Goal: Task Accomplishment & Management: Complete application form

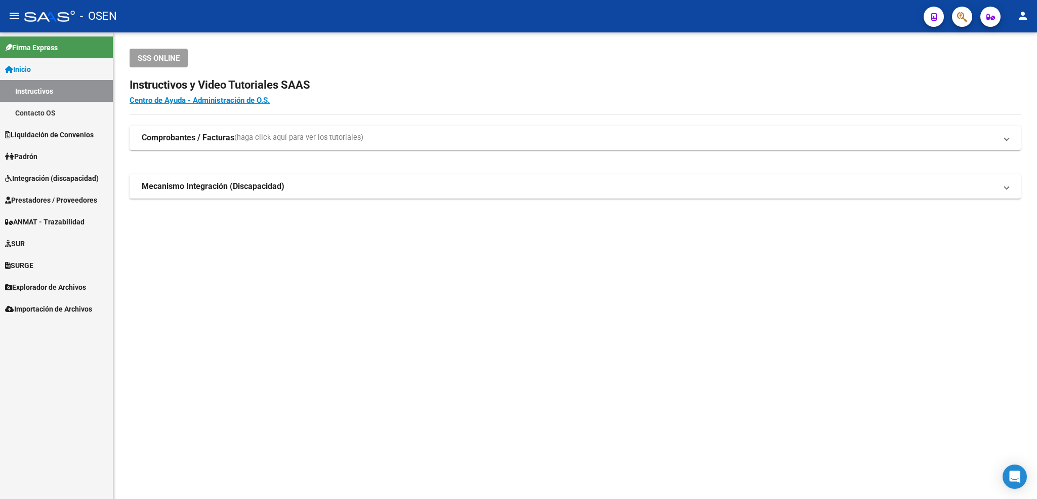
click at [43, 177] on span "Integración (discapacidad)" at bounding box center [52, 178] width 94 height 11
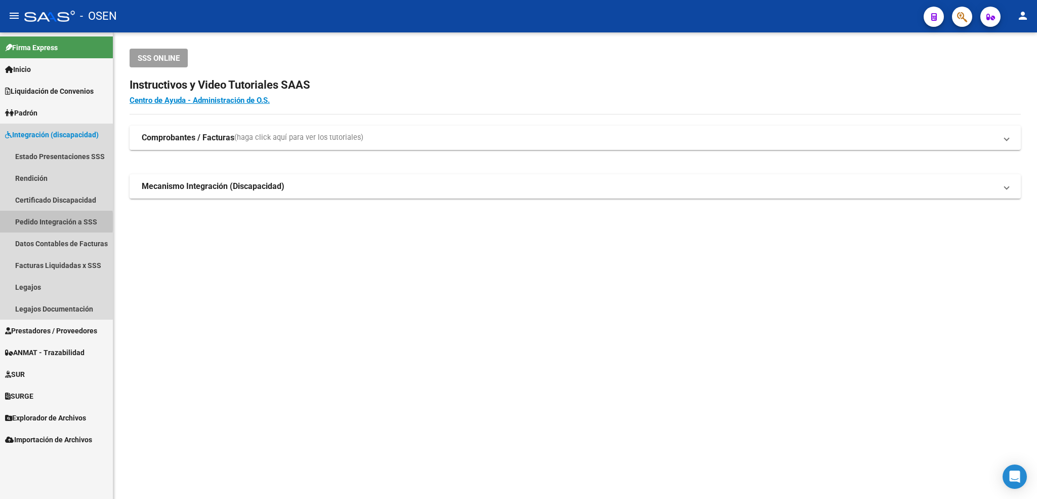
click at [34, 222] on link "Pedido Integración a SSS" at bounding box center [56, 222] width 113 height 22
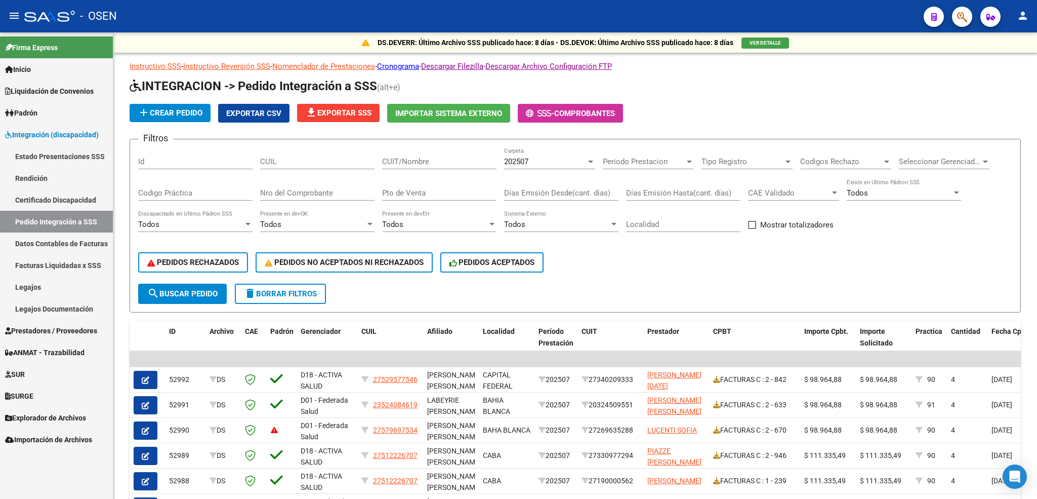
click at [54, 325] on span "Prestadores / Proveedores" at bounding box center [51, 330] width 92 height 11
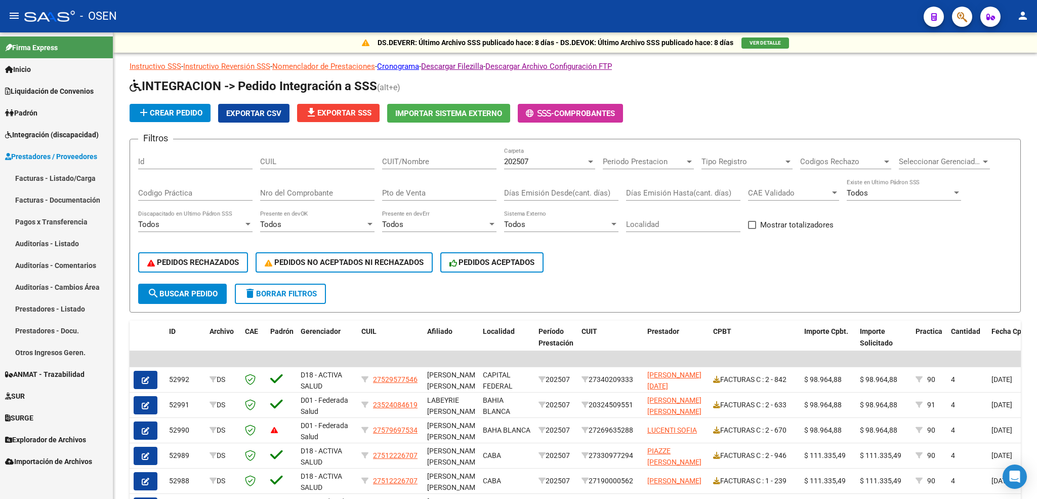
click at [55, 179] on link "Facturas - Listado/Carga" at bounding box center [56, 178] width 113 height 22
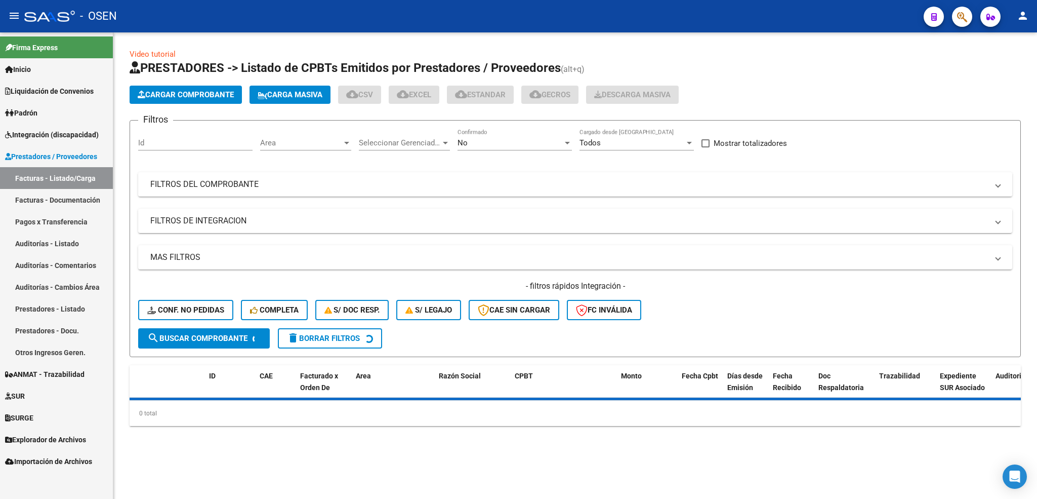
click at [218, 95] on span "Cargar Comprobante" at bounding box center [186, 94] width 96 height 9
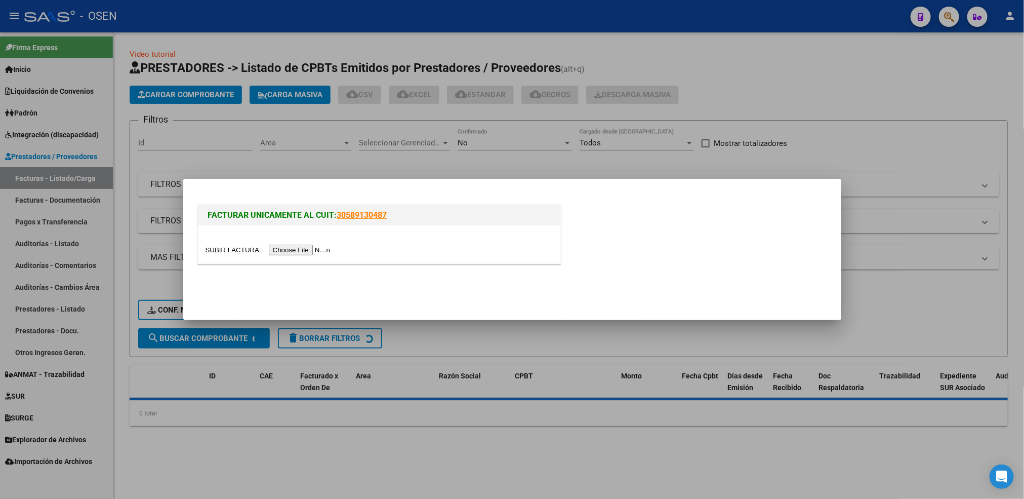
click at [307, 253] on input "file" at bounding box center [269, 249] width 128 height 11
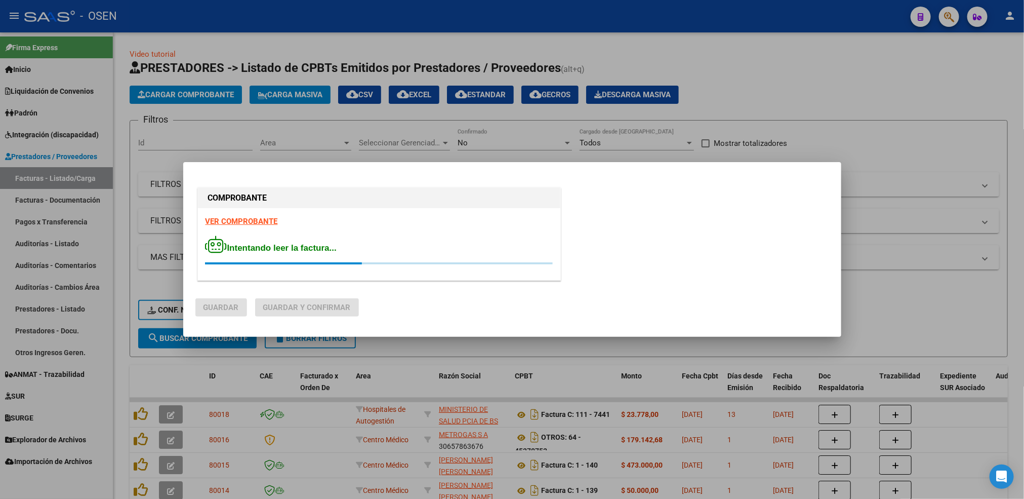
click at [243, 223] on strong "VER COMPROBANTE" at bounding box center [241, 221] width 72 height 9
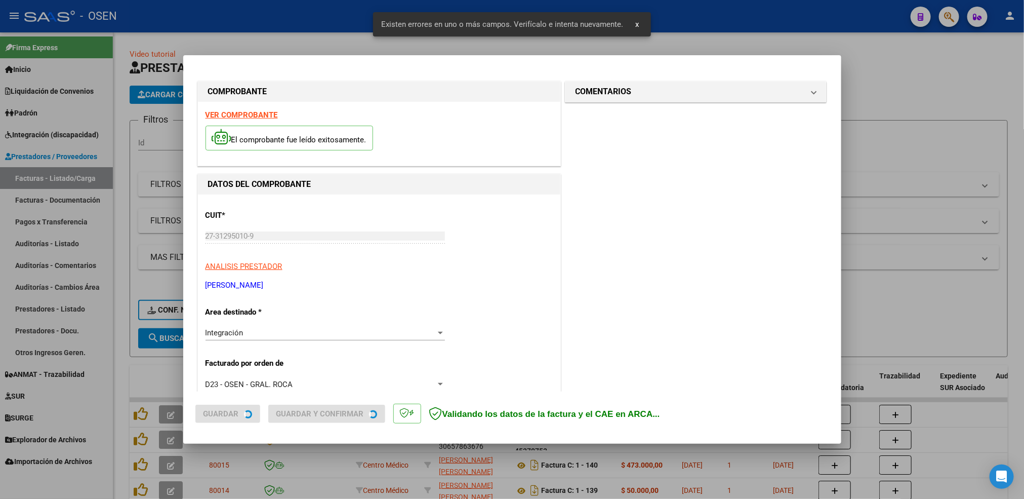
scroll to position [243, 0]
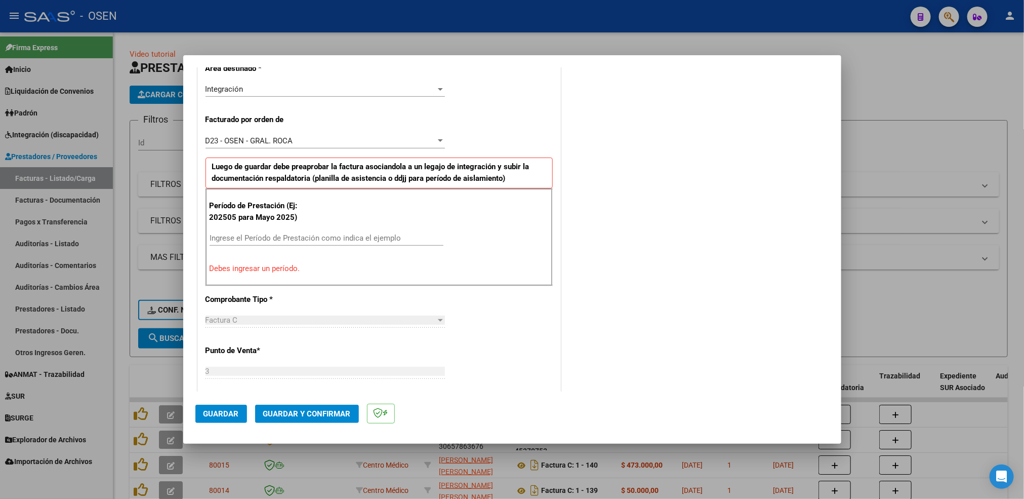
click at [254, 233] on div "Ingrese el Período de Prestación como indica el ejemplo" at bounding box center [327, 237] width 234 height 15
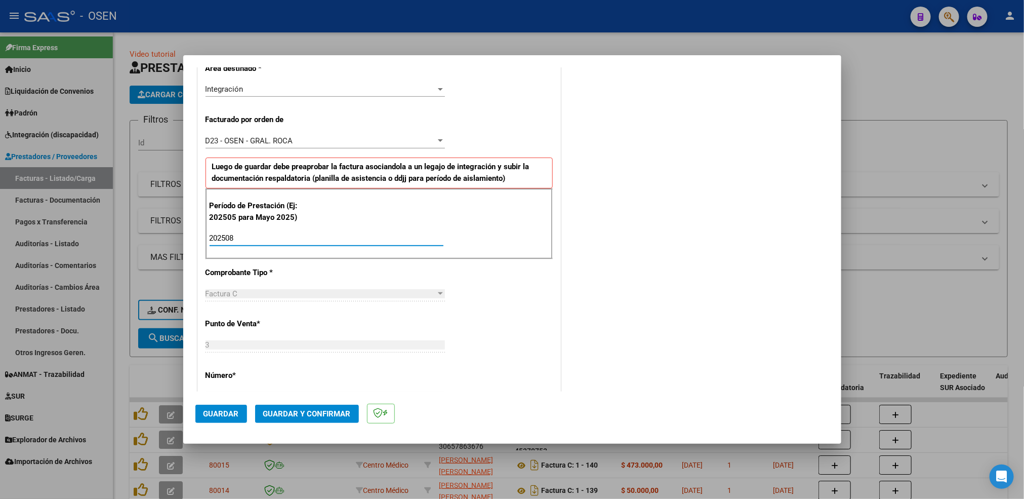
type input "202508"
click at [224, 414] on span "Guardar" at bounding box center [220, 413] width 35 height 9
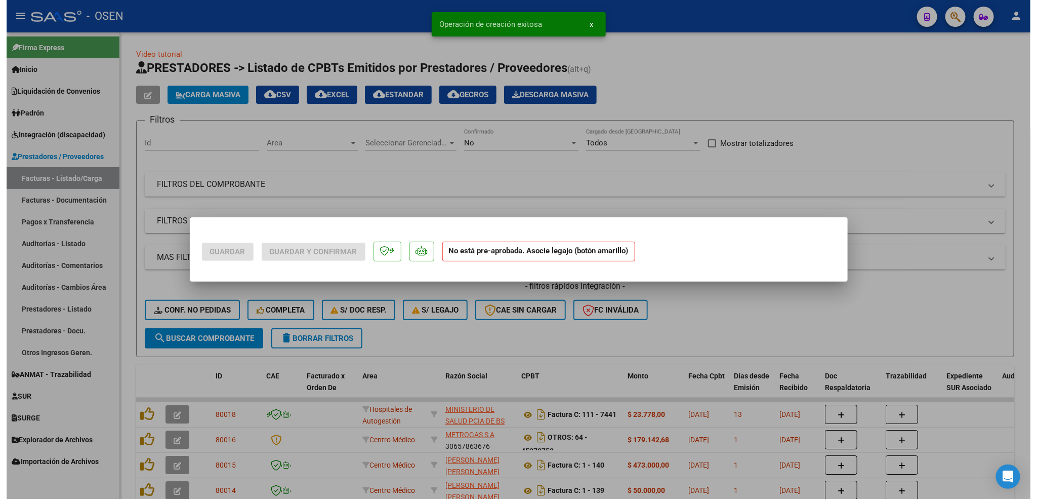
scroll to position [0, 0]
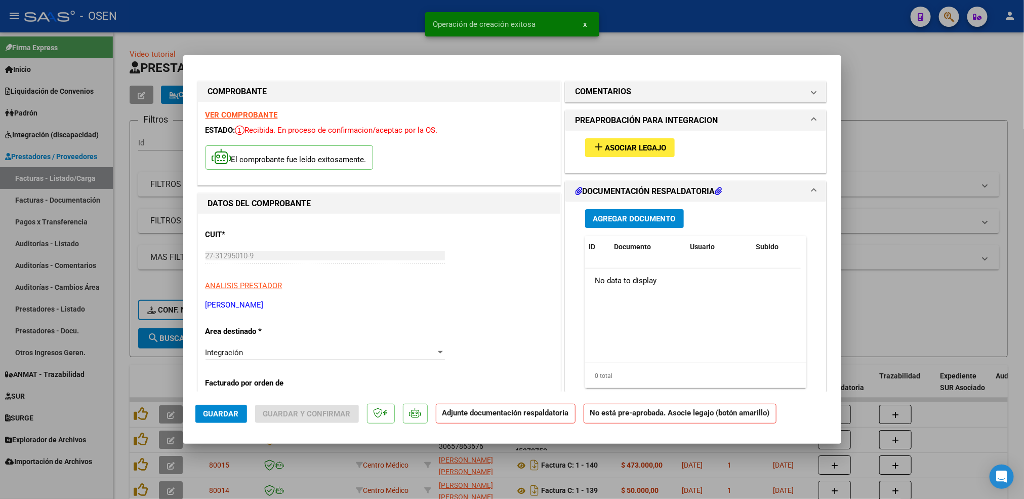
click at [636, 143] on span "Asociar Legajo" at bounding box center [635, 147] width 61 height 9
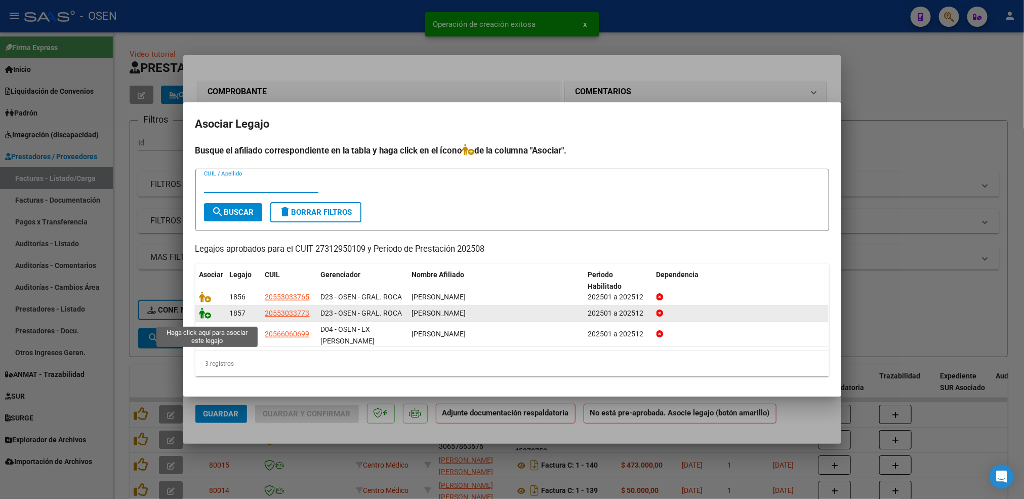
click at [203, 318] on icon at bounding box center [205, 312] width 12 height 11
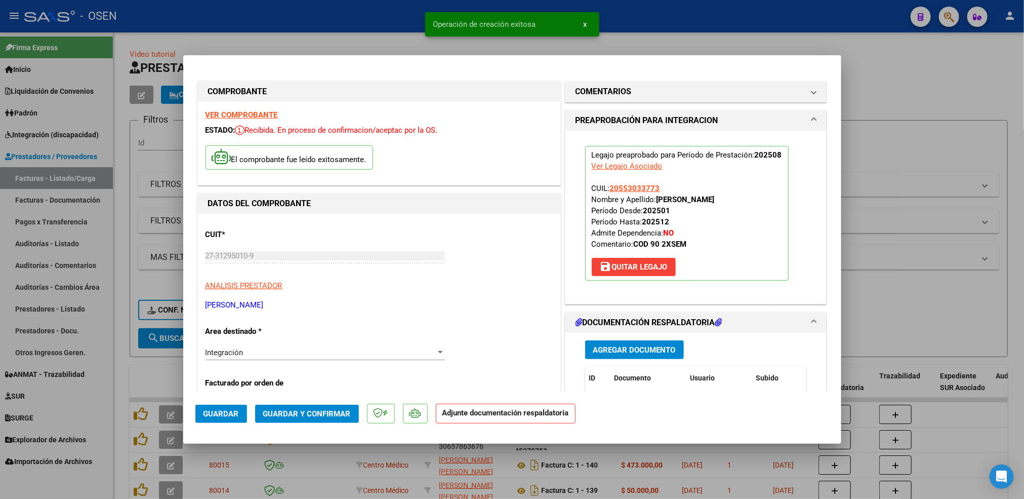
click at [649, 353] on span "Agregar Documento" at bounding box center [634, 349] width 83 height 9
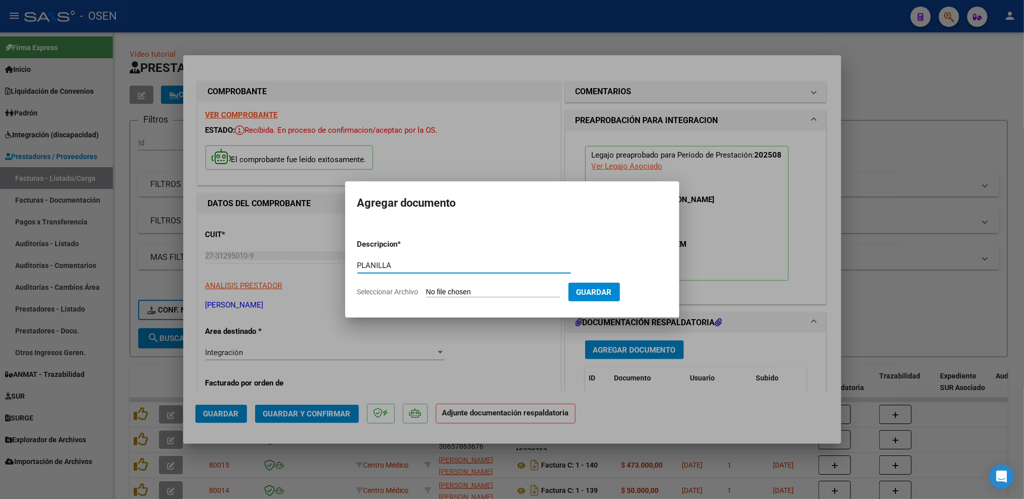
type input "PLANILLA"
click at [426, 287] on input "Seleccionar Archivo" at bounding box center [493, 292] width 134 height 10
type input "C:\fakepath\Coliñanco A psp agosto .pdf"
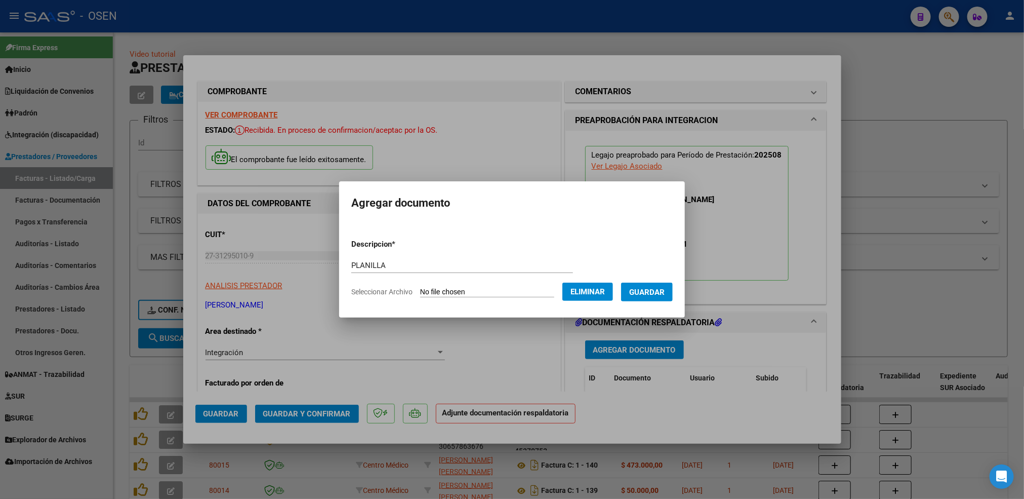
drag, startPoint x: 621, startPoint y: 290, endPoint x: 641, endPoint y: 295, distance: 20.3
click at [641, 295] on span "Guardar" at bounding box center [646, 291] width 35 height 9
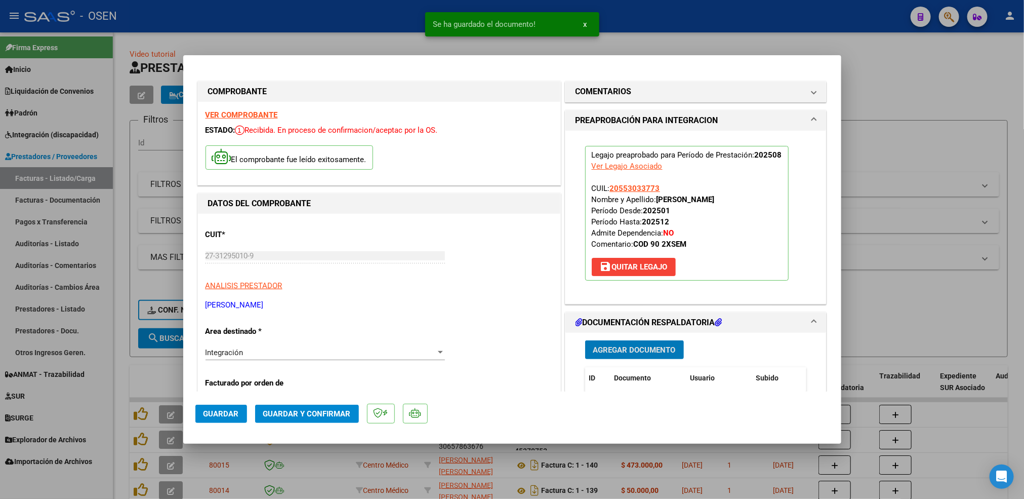
click at [635, 346] on span "Agregar Documento" at bounding box center [634, 349] width 83 height 9
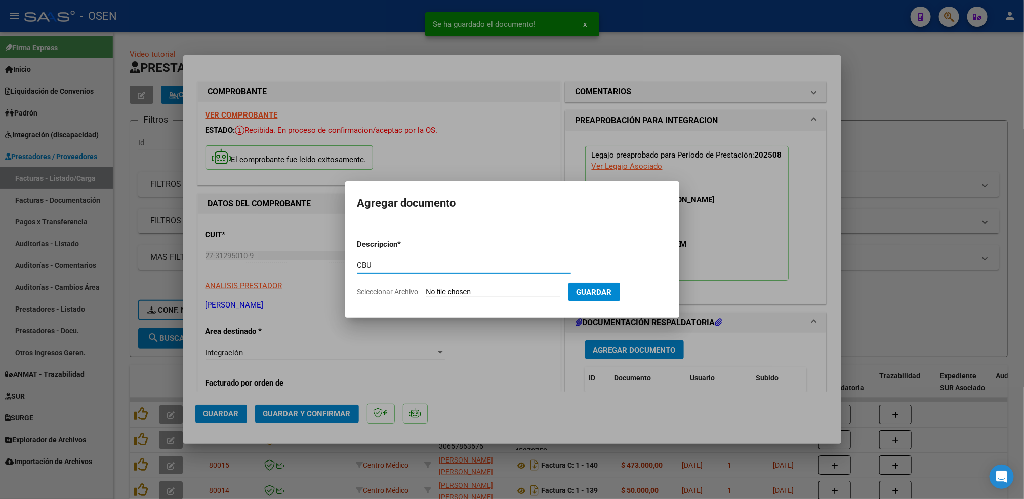
type input "CBU"
click at [426, 287] on input "Seleccionar Archivo" at bounding box center [493, 292] width 134 height 10
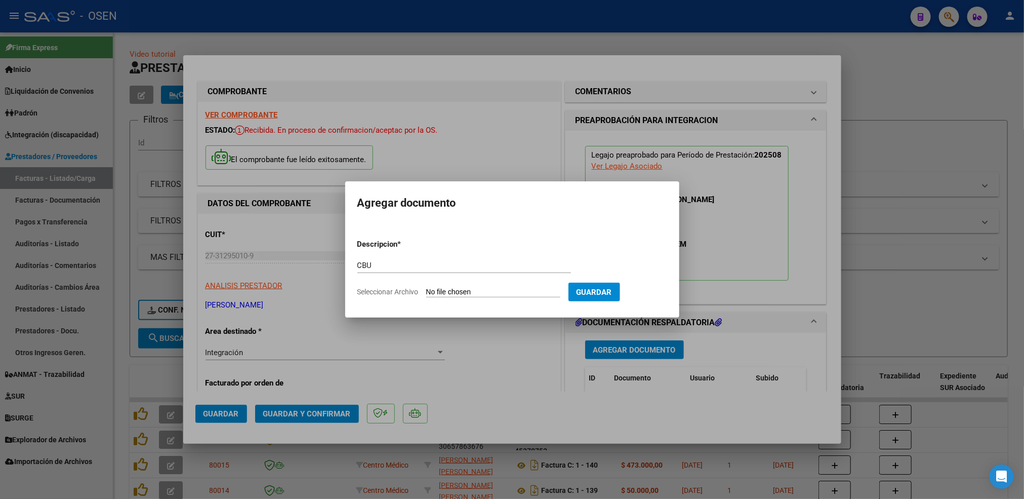
type input "C:\fakepath\comprobanteCBU [PERSON_NAME].pdf"
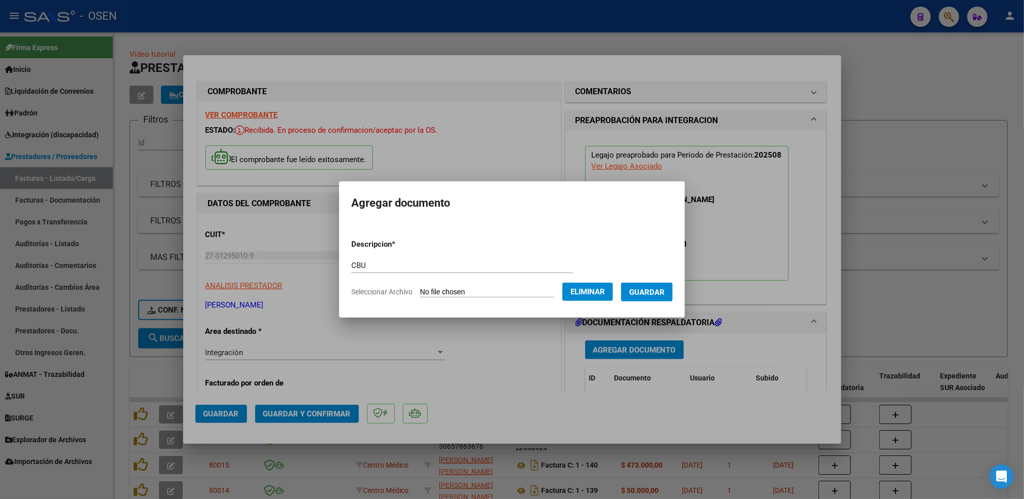
click at [648, 291] on span "Guardar" at bounding box center [646, 291] width 35 height 9
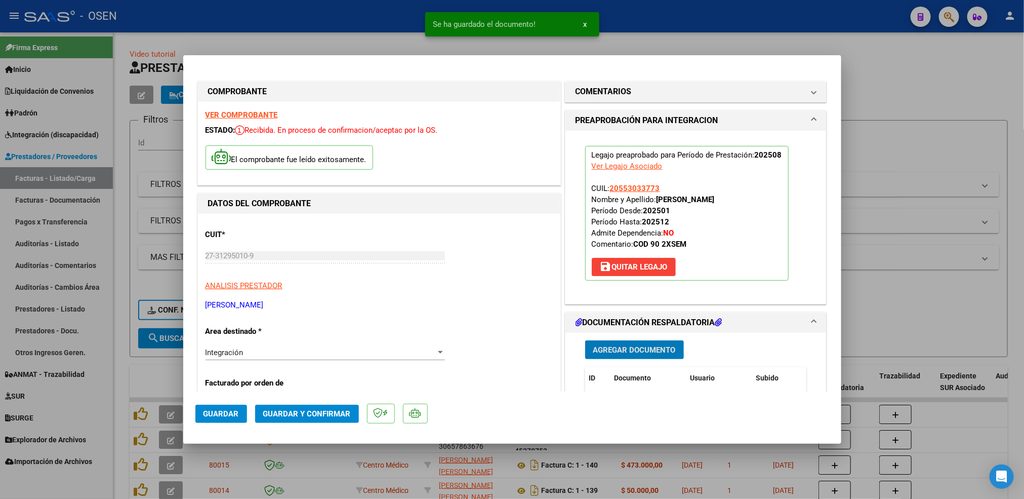
click at [237, 416] on span "Guardar" at bounding box center [220, 413] width 35 height 9
click at [111, 380] on div at bounding box center [512, 249] width 1024 height 499
type input "$ 0,00"
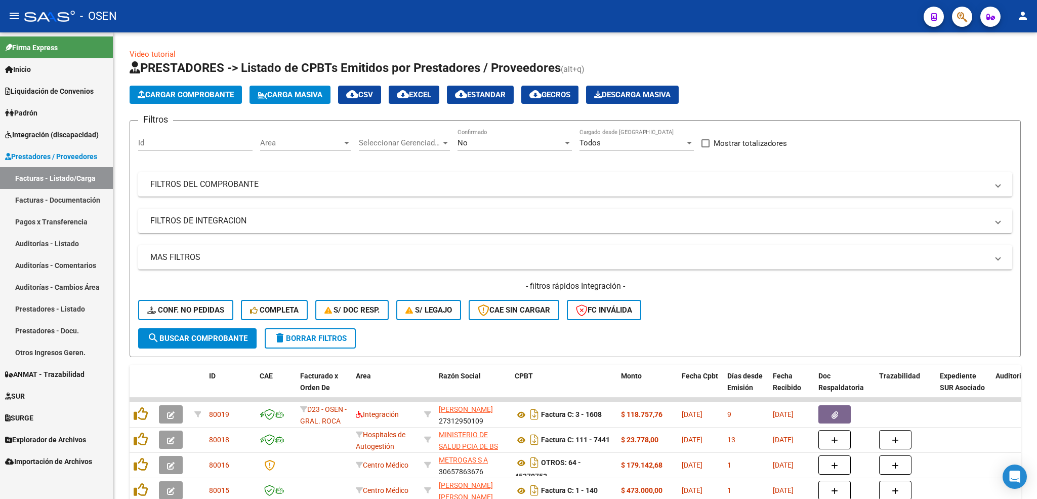
click at [62, 131] on span "Integración (discapacidad)" at bounding box center [52, 134] width 94 height 11
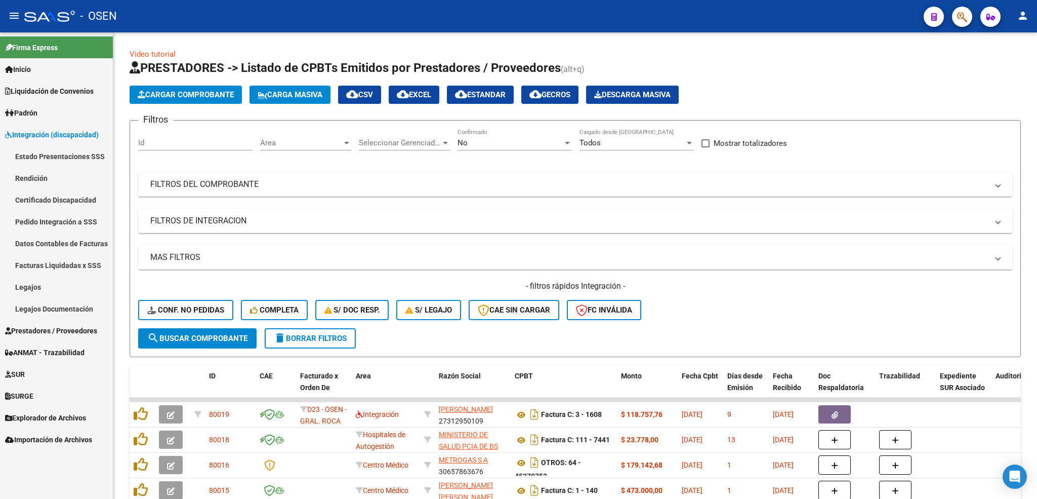
click at [50, 222] on link "Pedido Integración a SSS" at bounding box center [56, 222] width 113 height 22
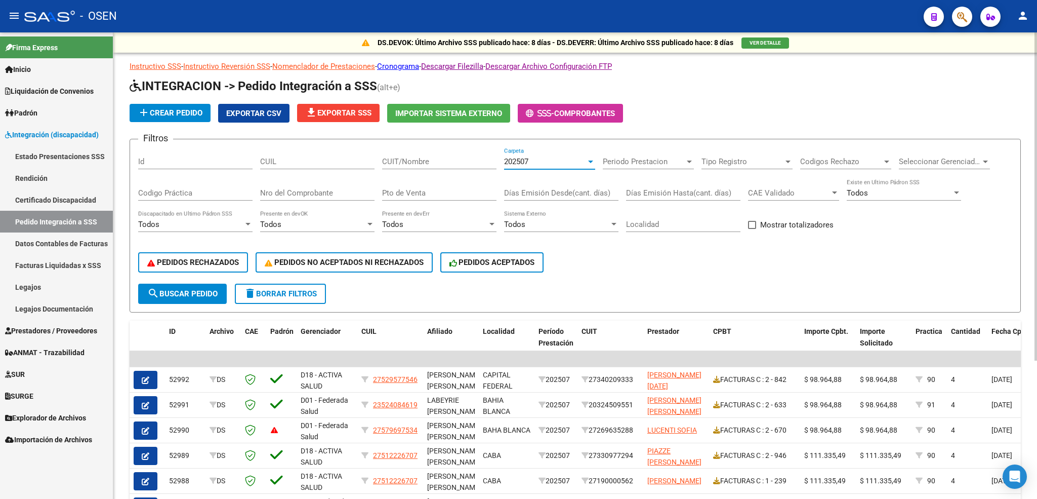
click at [576, 162] on div "202507" at bounding box center [545, 161] width 82 height 9
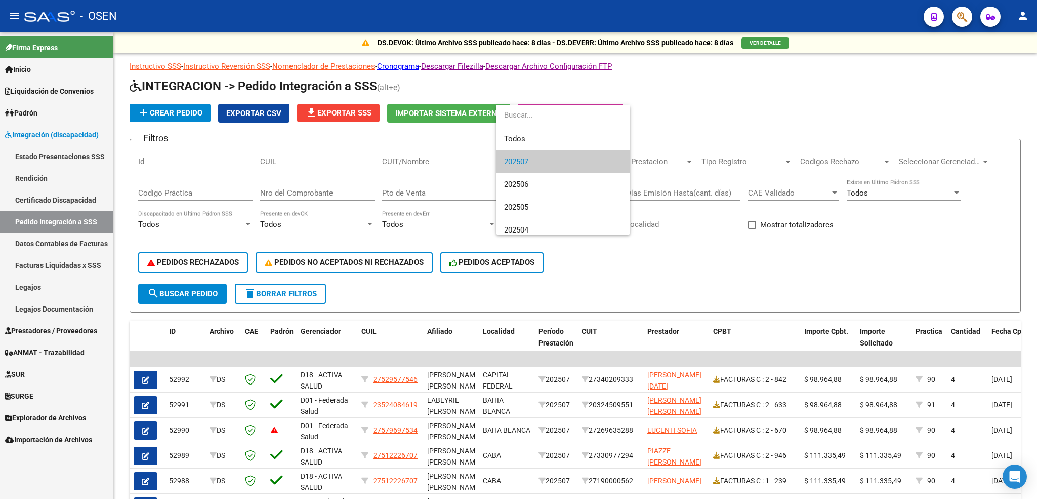
click at [541, 165] on span "202507" at bounding box center [563, 161] width 118 height 23
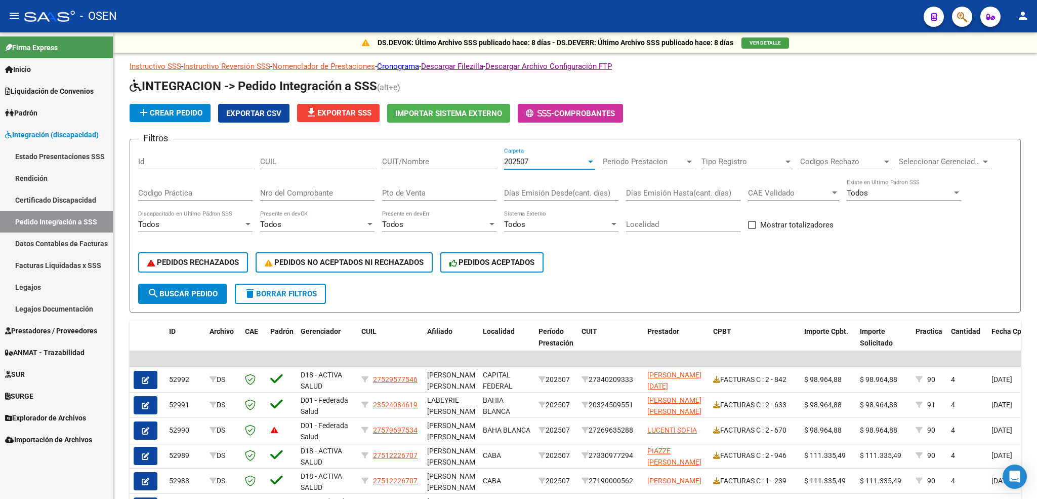
click at [39, 436] on span "Importación de Archivos" at bounding box center [48, 439] width 87 height 11
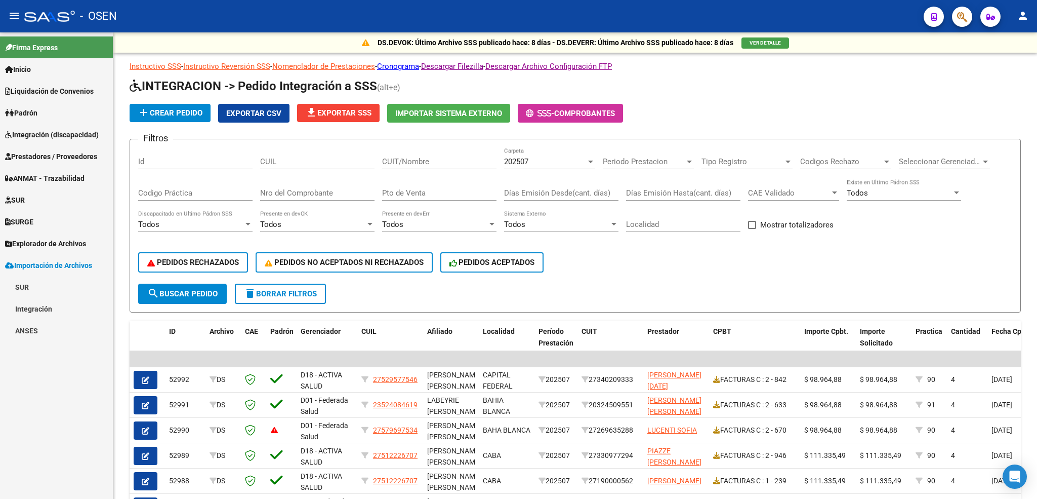
click at [48, 313] on link "Integración" at bounding box center [56, 309] width 113 height 22
click at [49, 377] on link "DS.DEVERR" at bounding box center [56, 374] width 113 height 22
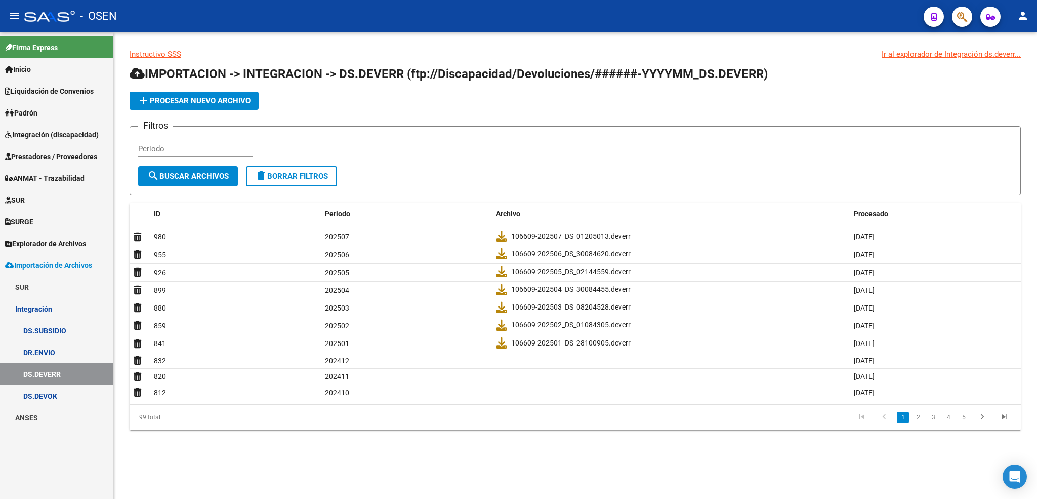
click at [41, 243] on span "Explorador de Archivos" at bounding box center [45, 243] width 81 height 11
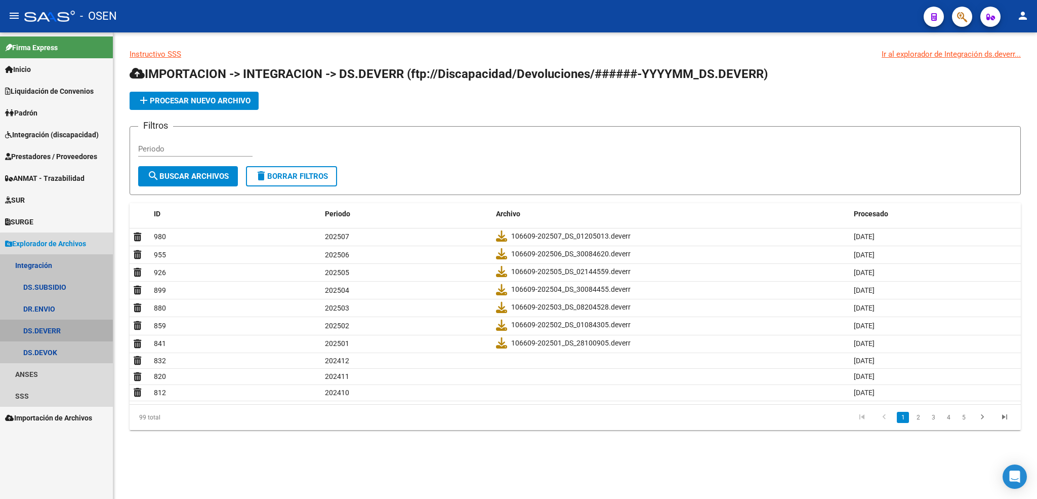
click at [61, 330] on link "DS.DEVERR" at bounding box center [56, 330] width 113 height 22
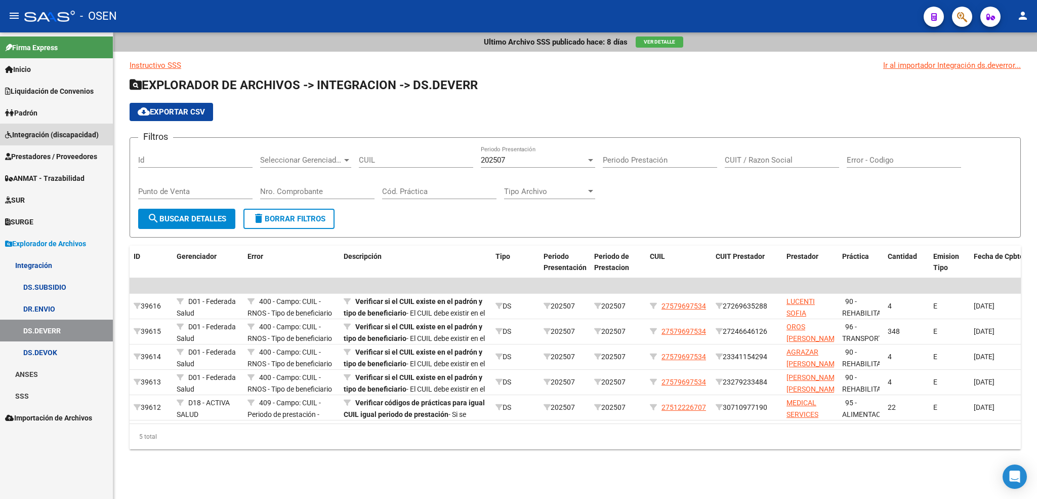
click at [66, 138] on span "Integración (discapacidad)" at bounding box center [52, 134] width 94 height 11
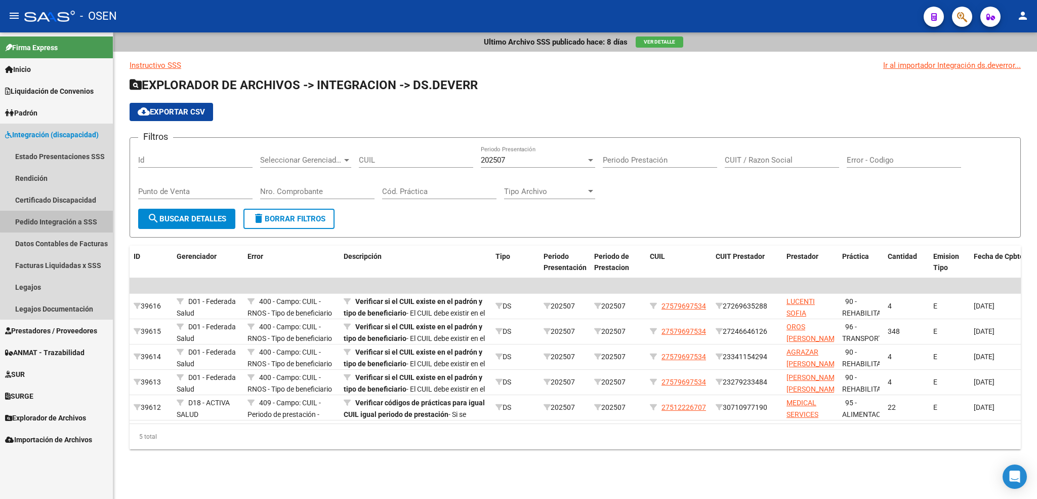
click at [59, 221] on link "Pedido Integración a SSS" at bounding box center [56, 222] width 113 height 22
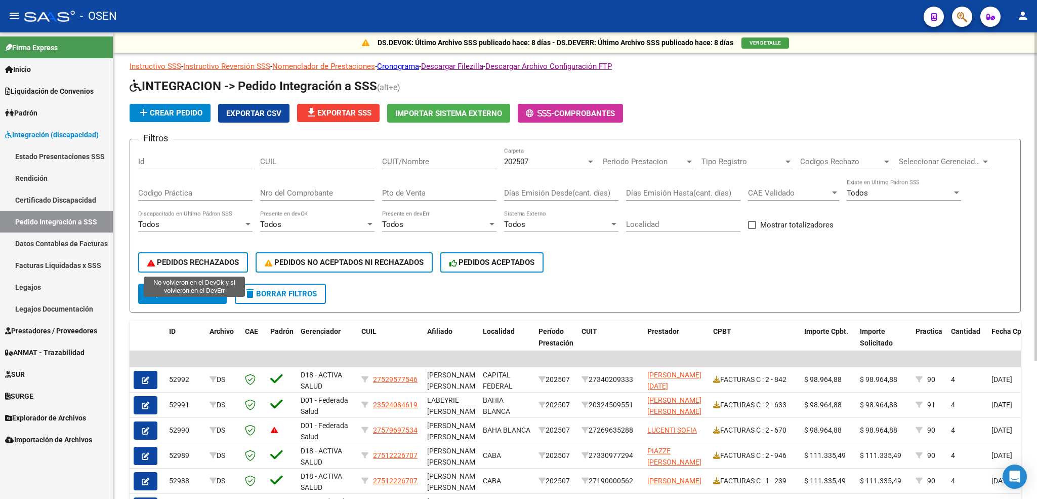
click at [199, 266] on span "PEDIDOS RECHAZADOS" at bounding box center [193, 262] width 92 height 9
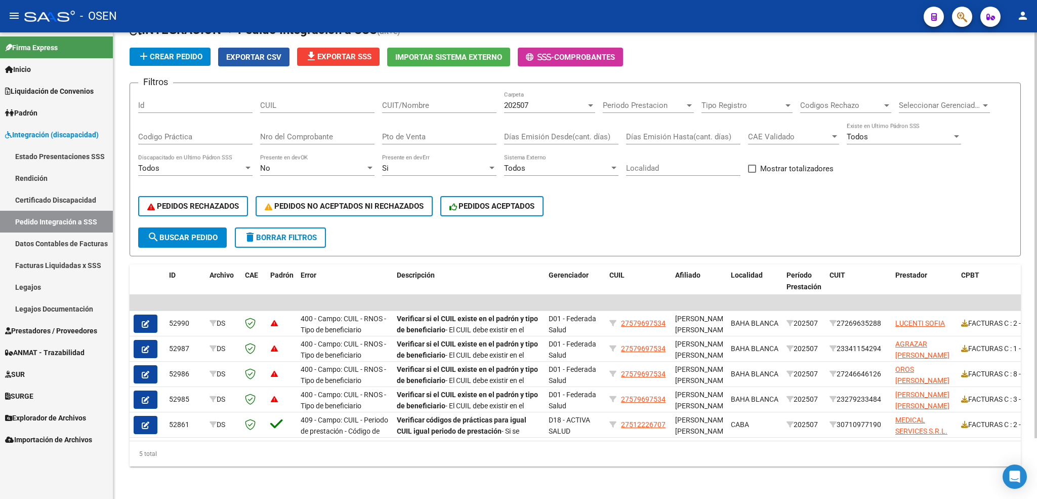
click at [275, 53] on span "Exportar CSV" at bounding box center [253, 57] width 55 height 9
click at [49, 180] on link "Rendición" at bounding box center [56, 178] width 113 height 22
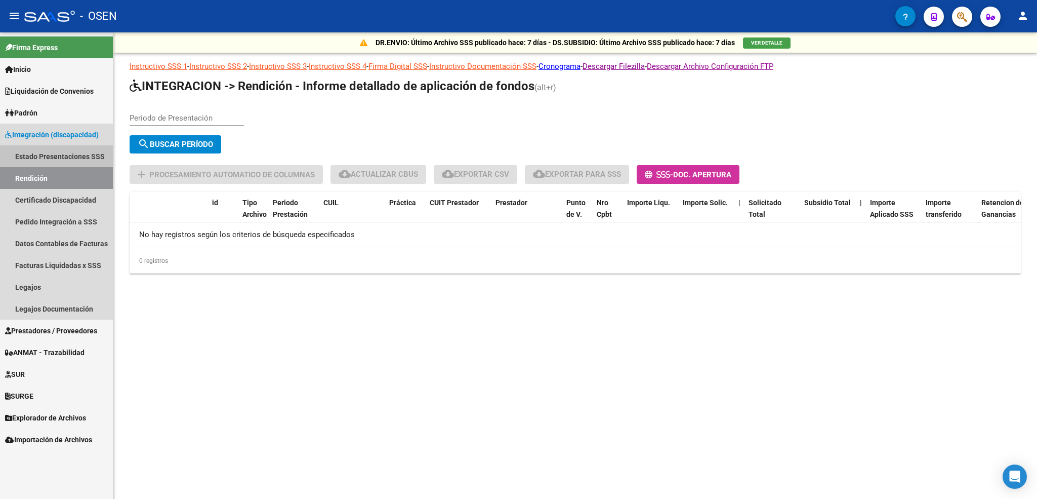
click at [43, 149] on link "Estado Presentaciones SSS" at bounding box center [56, 156] width 113 height 22
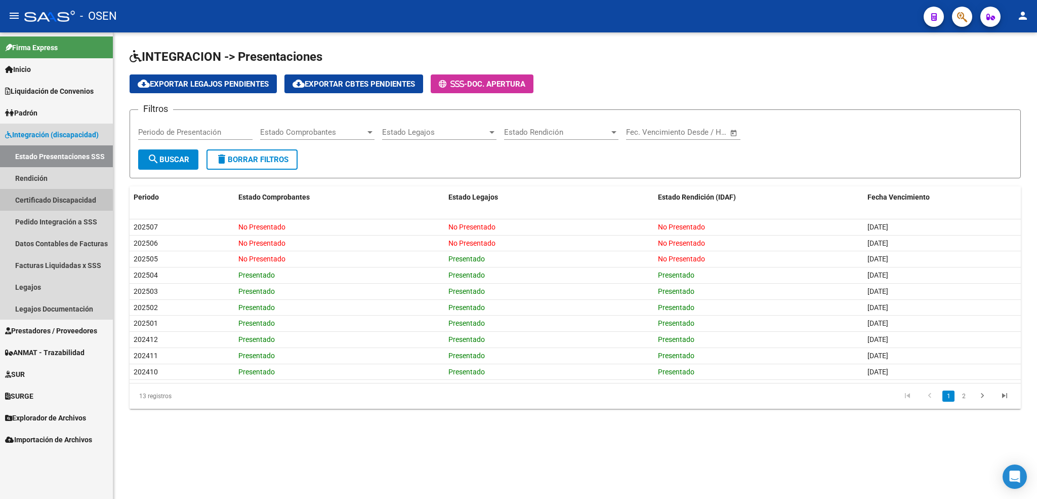
click at [47, 202] on link "Certificado Discapacidad" at bounding box center [56, 200] width 113 height 22
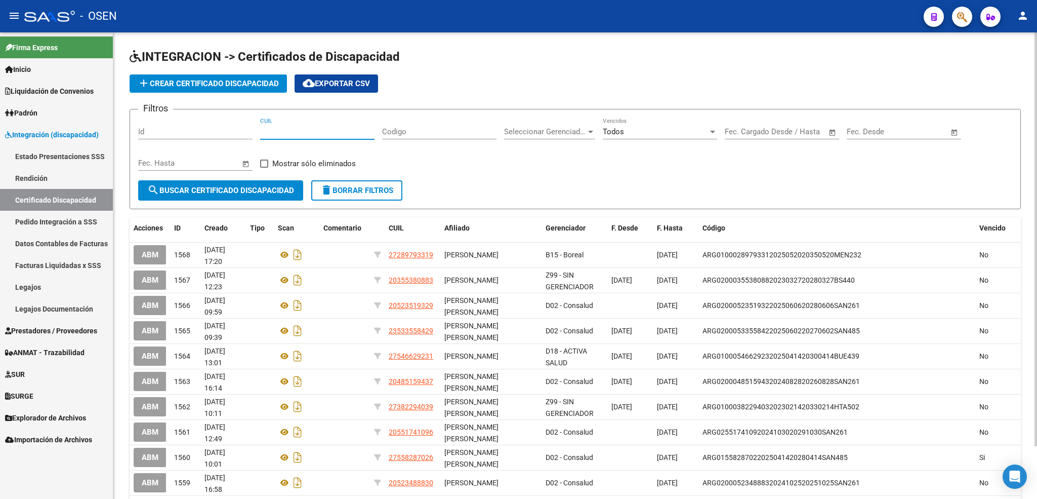
click at [296, 134] on input "CUIL" at bounding box center [317, 131] width 114 height 9
paste input "27-51222670-7"
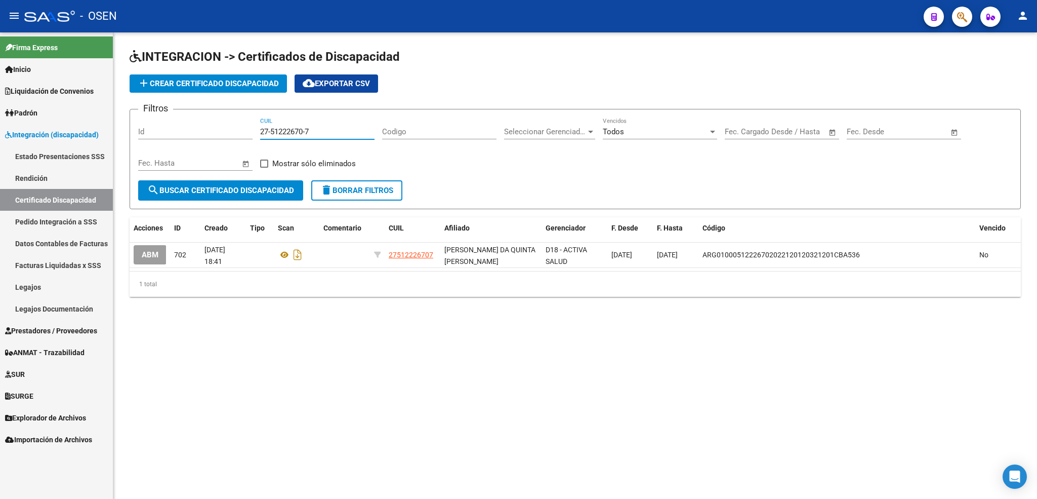
drag, startPoint x: 321, startPoint y: 131, endPoint x: 198, endPoint y: 152, distance: 124.8
click at [193, 149] on div "Filtros Id 27-51222670-7 CUIL Codigo Seleccionar Gerenciador Seleccionar Gerenc…" at bounding box center [575, 148] width 874 height 63
paste input "7969753-4"
type input "27-57969753-4"
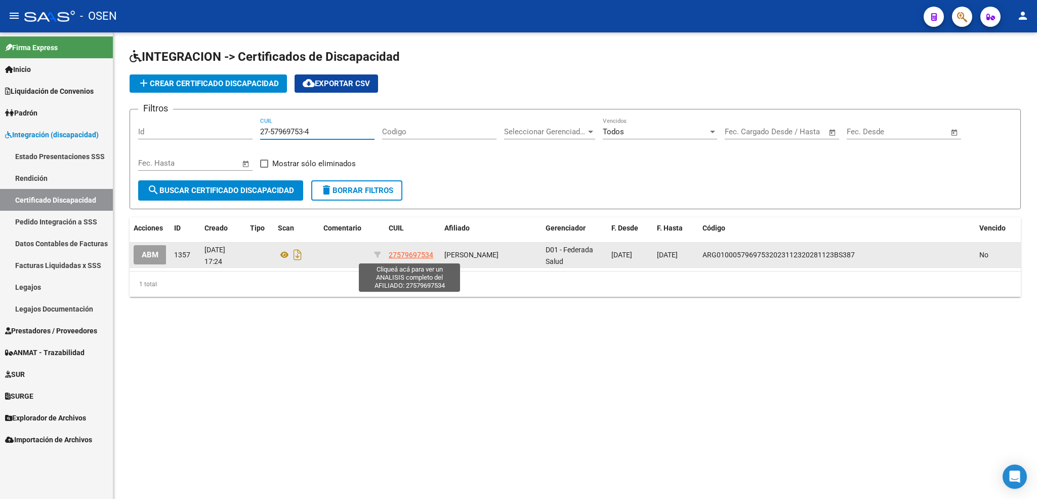
click at [417, 257] on span "27579697534" at bounding box center [411, 255] width 45 height 8
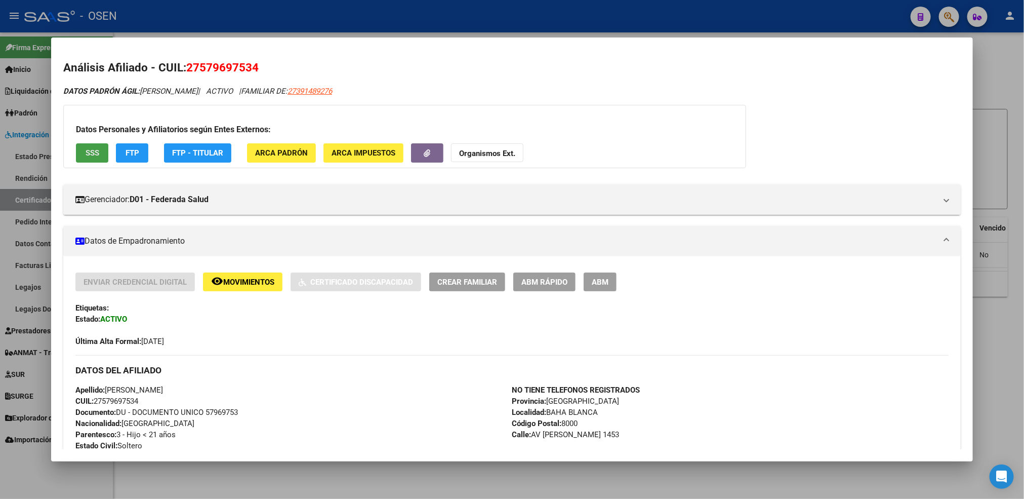
click at [86, 154] on span "SSS" at bounding box center [93, 153] width 14 height 9
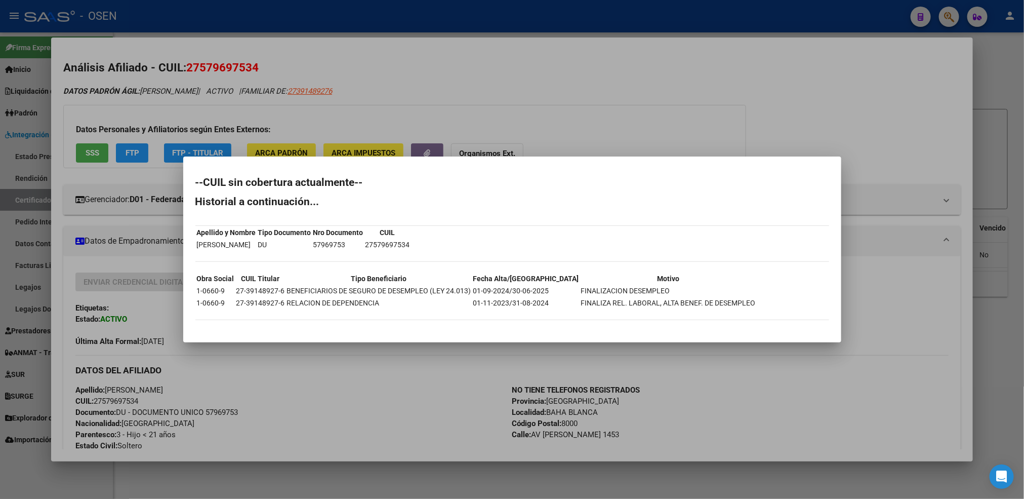
click at [420, 395] on div at bounding box center [512, 249] width 1024 height 499
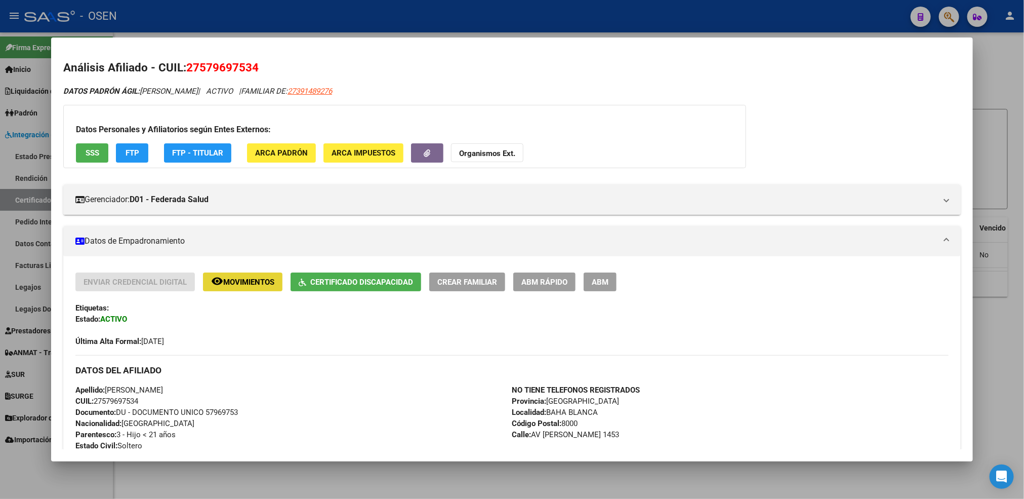
click at [228, 274] on button "remove_red_eye Movimientos" at bounding box center [242, 281] width 79 height 19
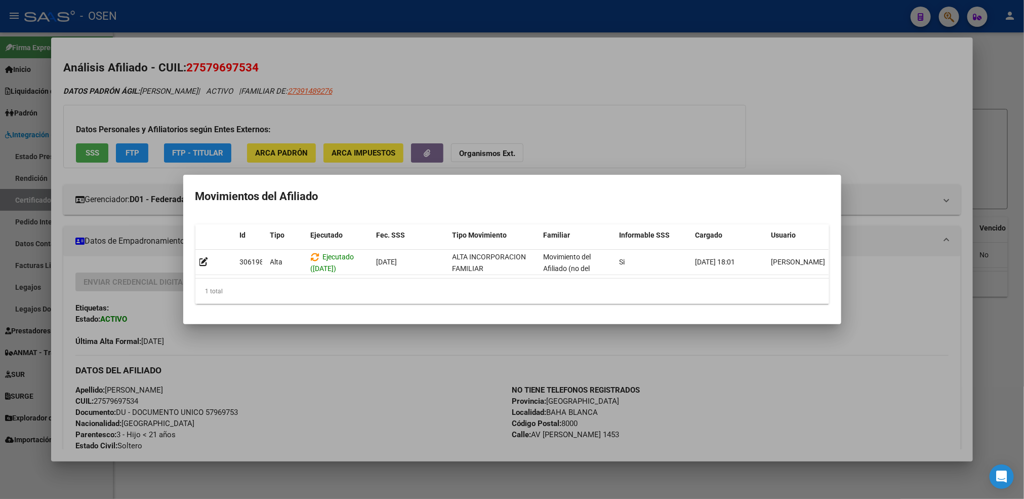
click at [425, 403] on div at bounding box center [512, 249] width 1024 height 499
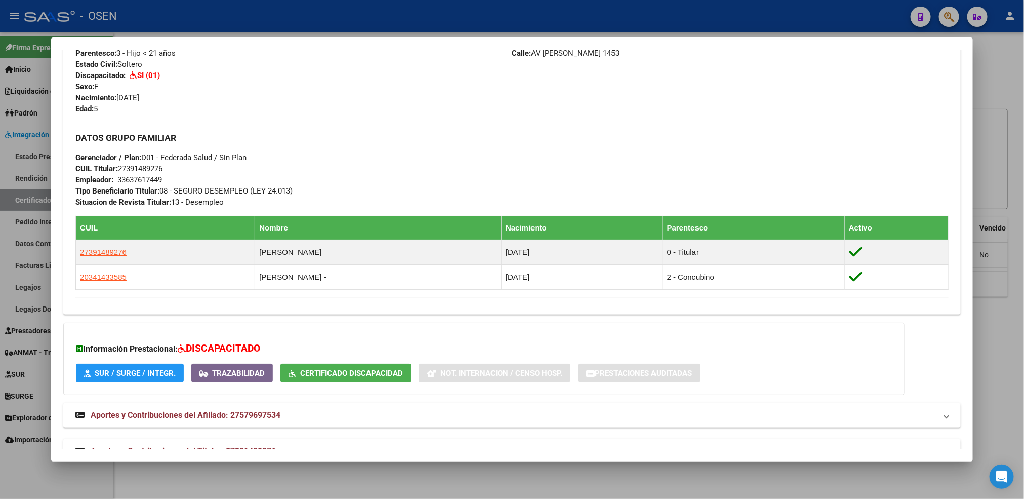
scroll to position [408, 0]
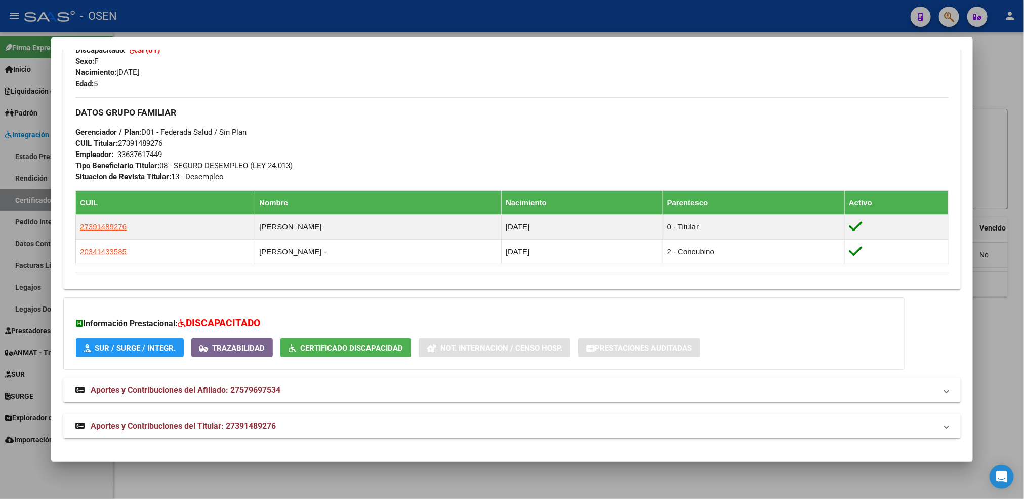
drag, startPoint x: 263, startPoint y: 432, endPoint x: 264, endPoint y: 427, distance: 5.2
click at [264, 430] on mat-expansion-panel-header "Aportes y Contribuciones del Titular: 27391489276" at bounding box center [511, 426] width 897 height 24
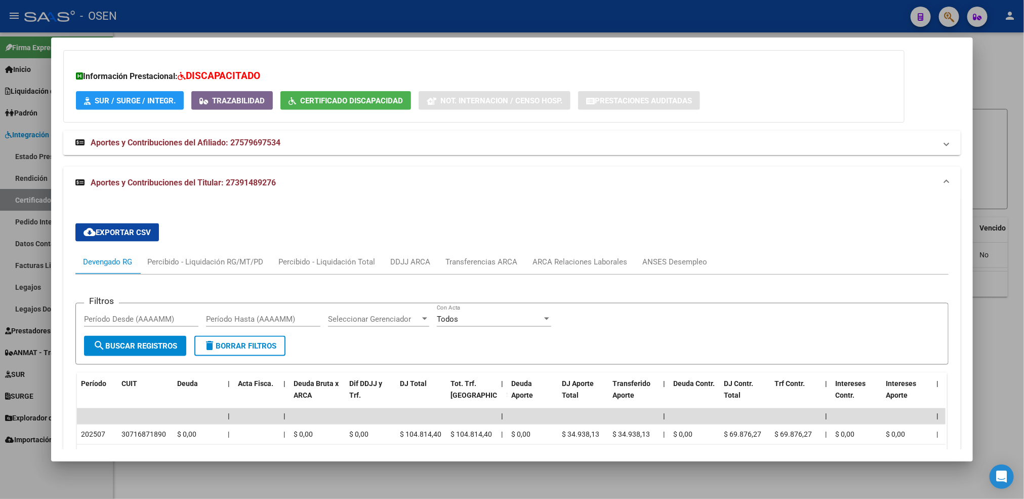
scroll to position [712, 0]
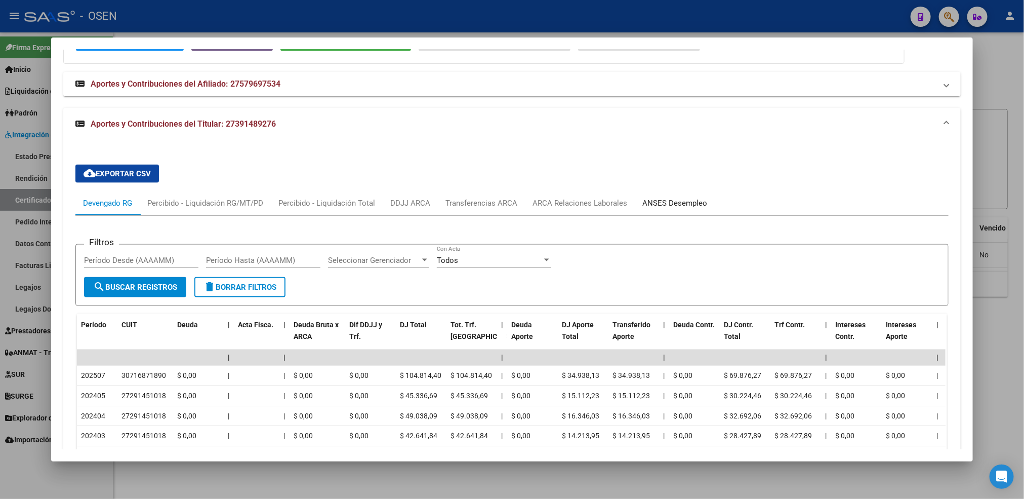
click at [656, 207] on div "ANSES Desempleo" at bounding box center [674, 202] width 65 height 11
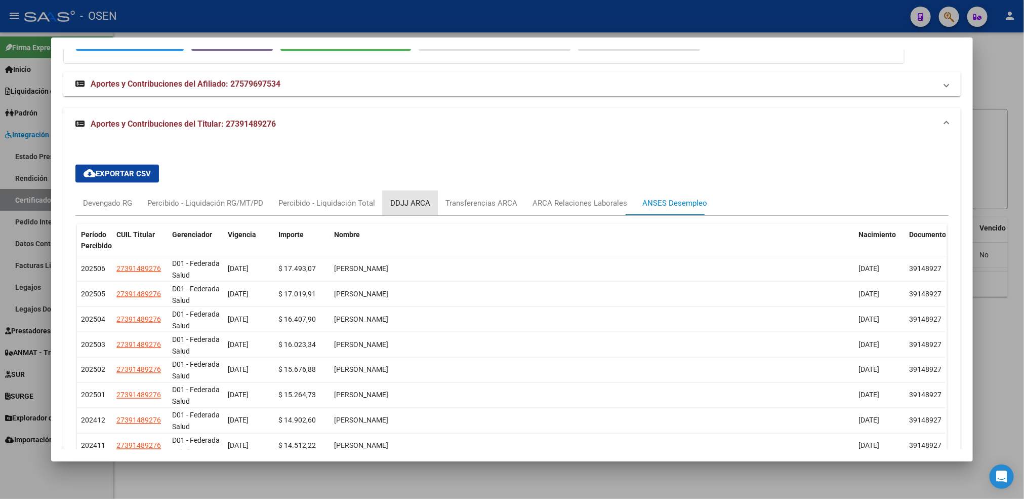
click at [397, 203] on div "DDJJ ARCA" at bounding box center [410, 202] width 40 height 11
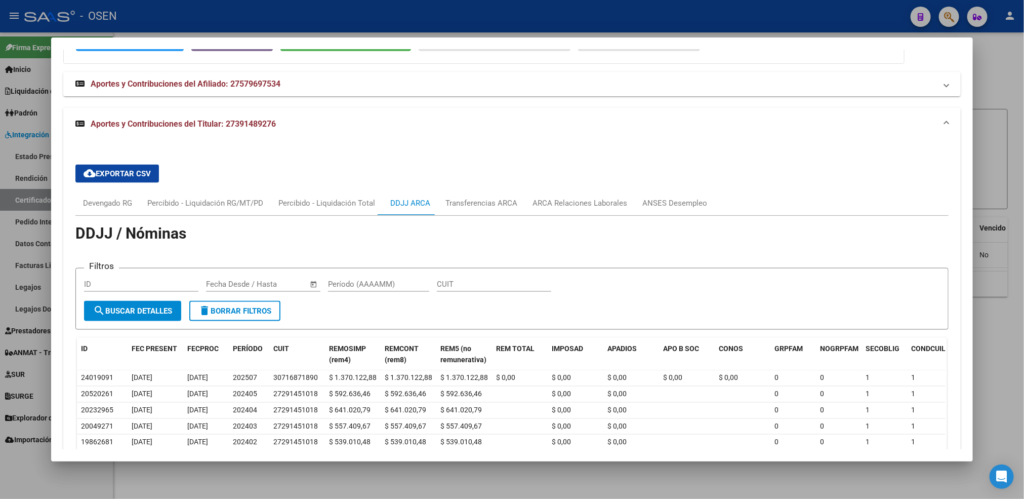
drag, startPoint x: 36, startPoint y: 471, endPoint x: 36, endPoint y: 451, distance: 19.7
click at [36, 471] on div at bounding box center [512, 249] width 1024 height 499
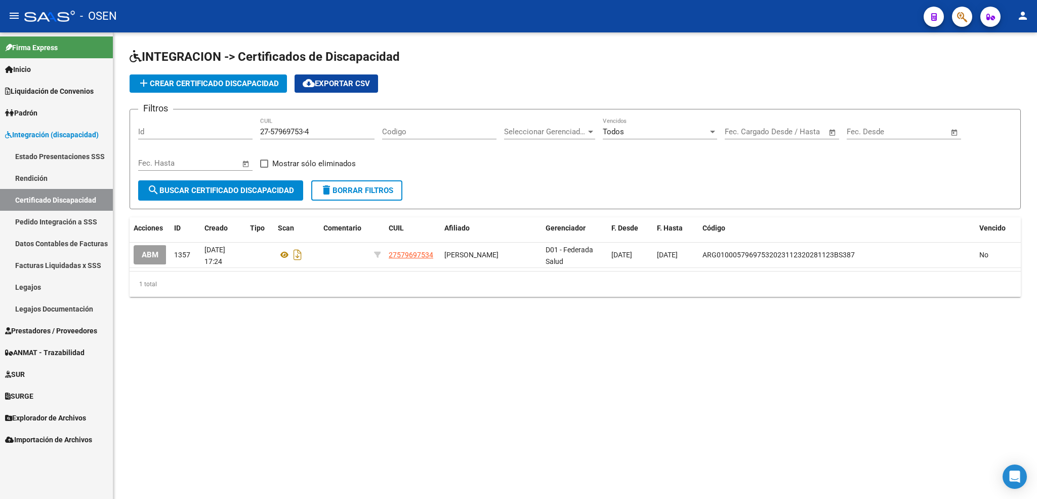
click at [59, 327] on span "Prestadores / Proveedores" at bounding box center [51, 330] width 92 height 11
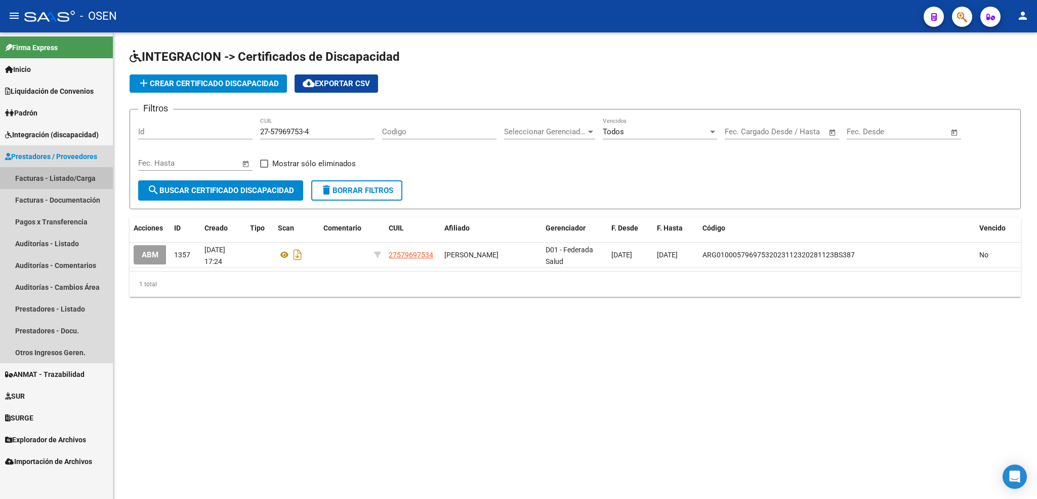
click at [71, 178] on link "Facturas - Listado/Carga" at bounding box center [56, 178] width 113 height 22
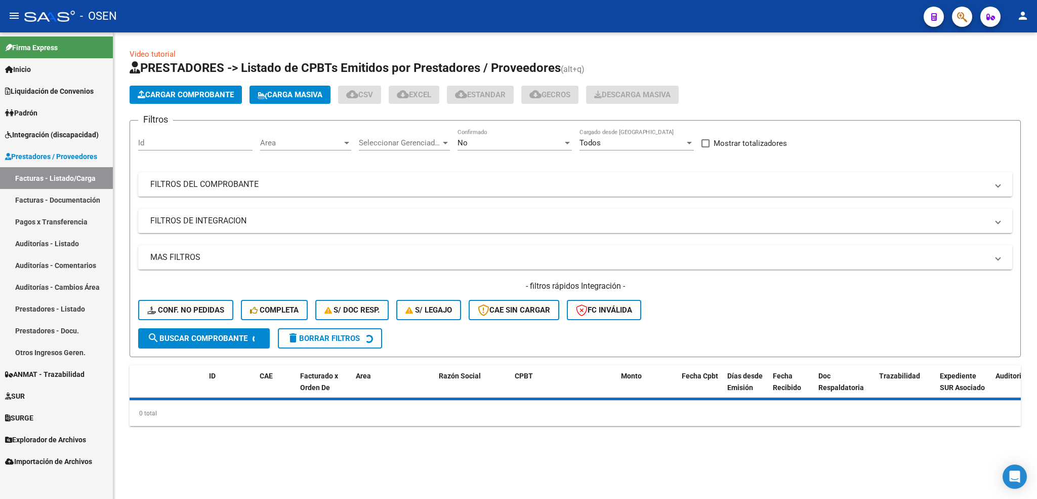
click at [492, 144] on div "No" at bounding box center [510, 142] width 105 height 9
click at [486, 100] on span "Todos" at bounding box center [515, 98] width 114 height 23
click at [412, 192] on mat-expansion-panel-header "FILTROS DEL COMPROBANTE" at bounding box center [575, 184] width 874 height 24
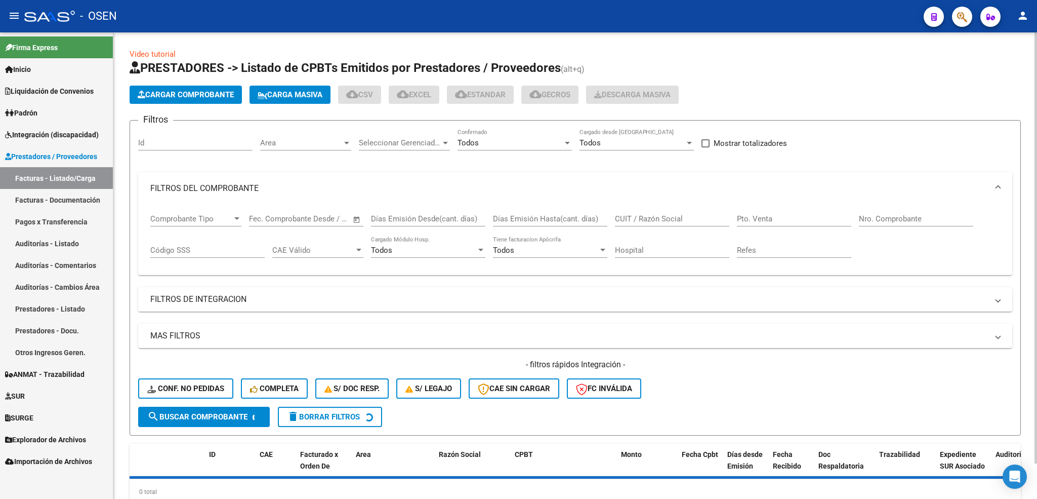
drag, startPoint x: 661, startPoint y: 214, endPoint x: 651, endPoint y: 219, distance: 10.4
click at [661, 214] on div "CUIT / Razón Social" at bounding box center [672, 215] width 114 height 22
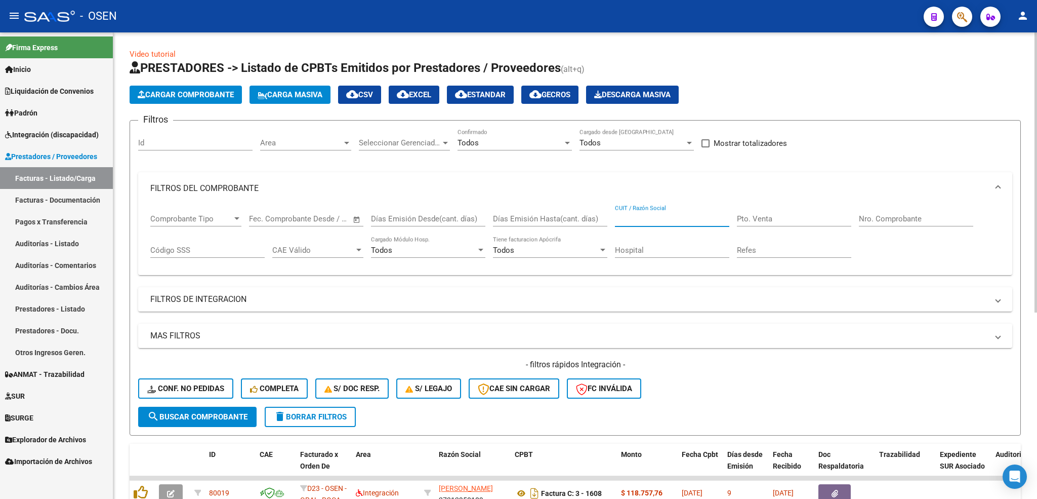
click at [650, 219] on input "CUIT / Razón Social" at bounding box center [672, 218] width 114 height 9
paste input "30710977190"
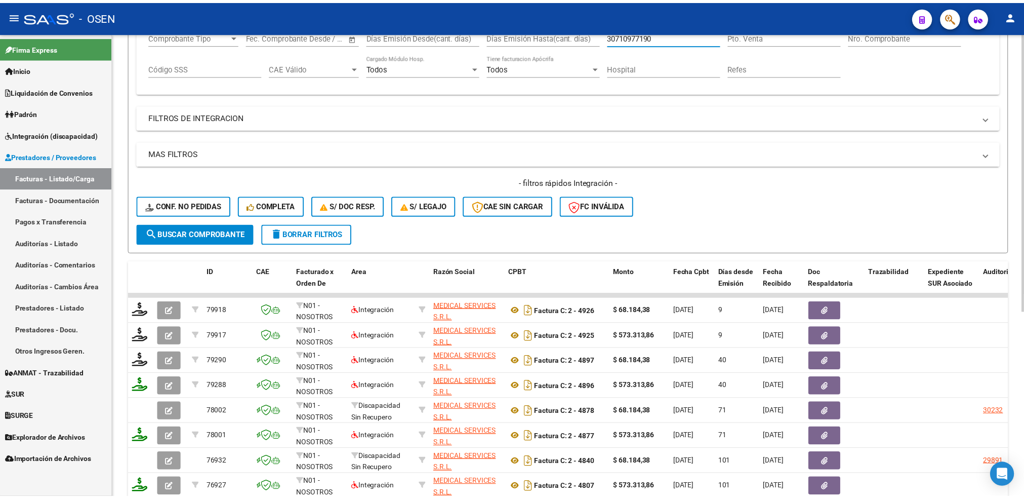
scroll to position [228, 0]
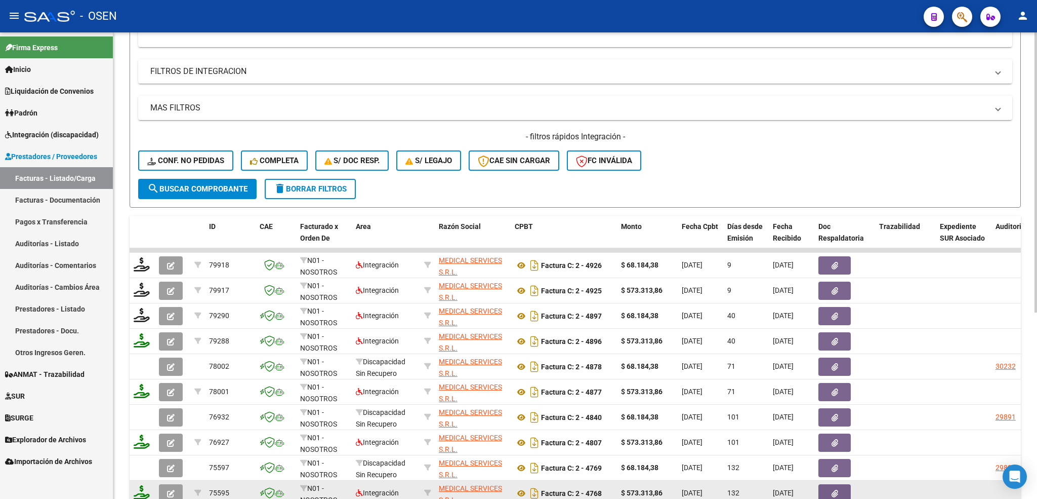
type input "30710977190"
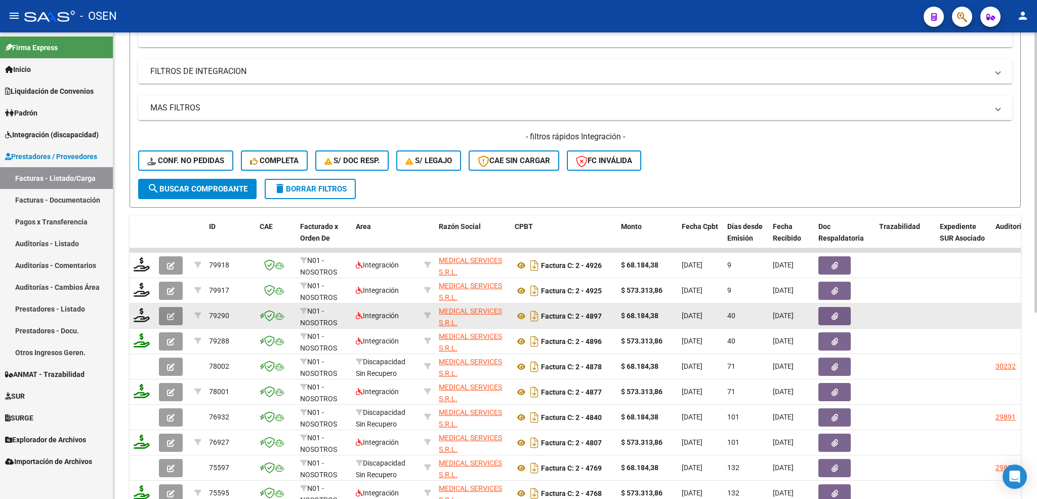
click at [176, 318] on button "button" at bounding box center [171, 316] width 24 height 18
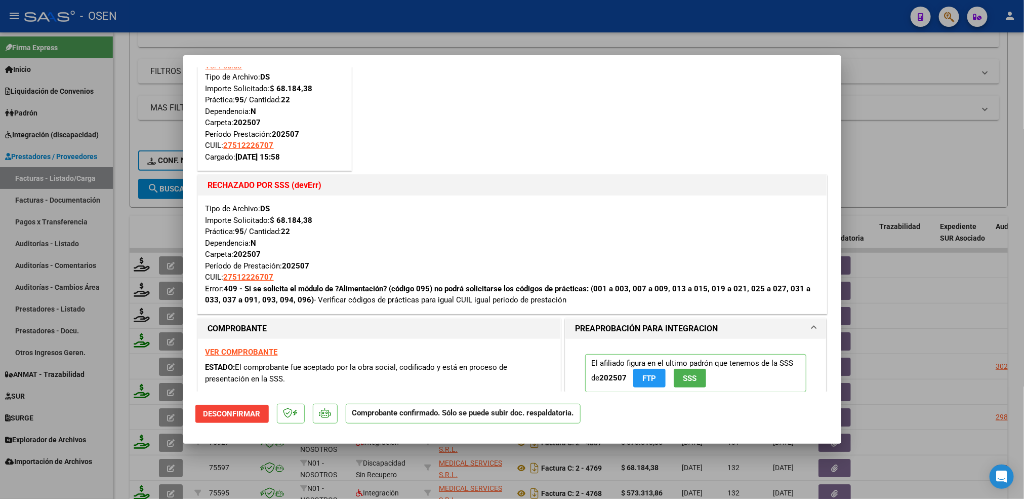
scroll to position [76, 0]
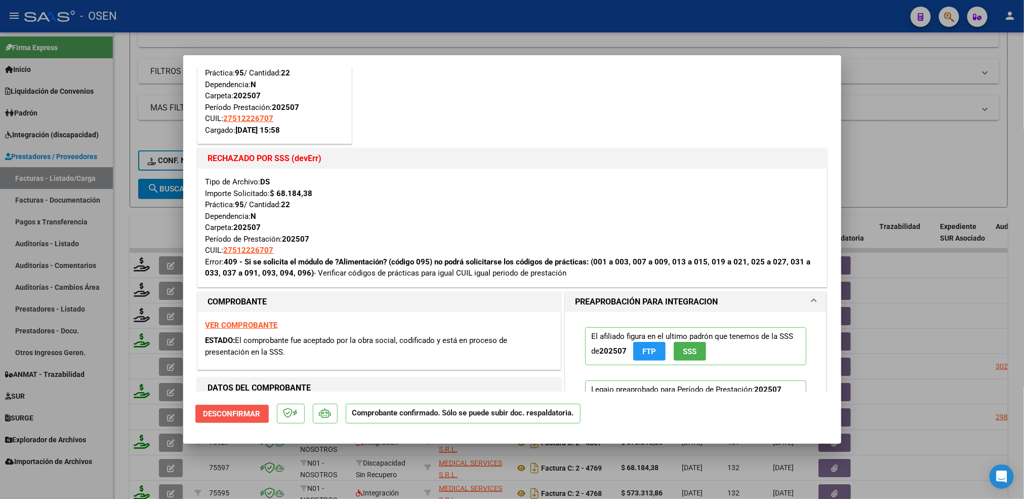
click at [243, 412] on span "Desconfirmar" at bounding box center [231, 413] width 57 height 9
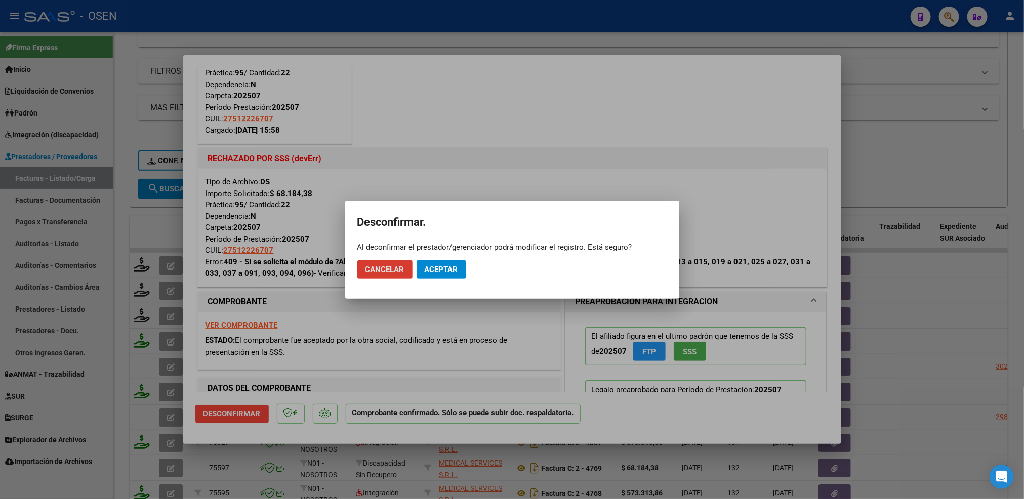
click at [453, 265] on span "Aceptar" at bounding box center [441, 269] width 33 height 9
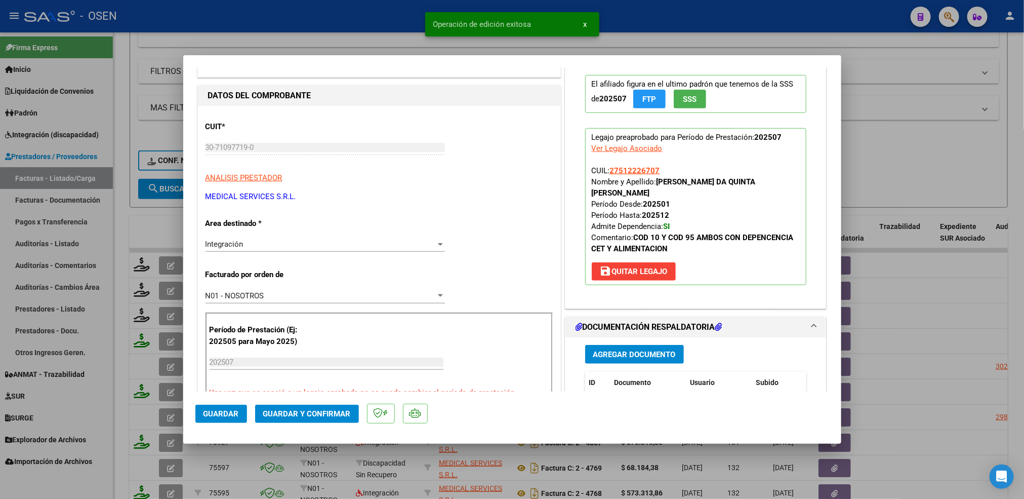
scroll to position [380, 0]
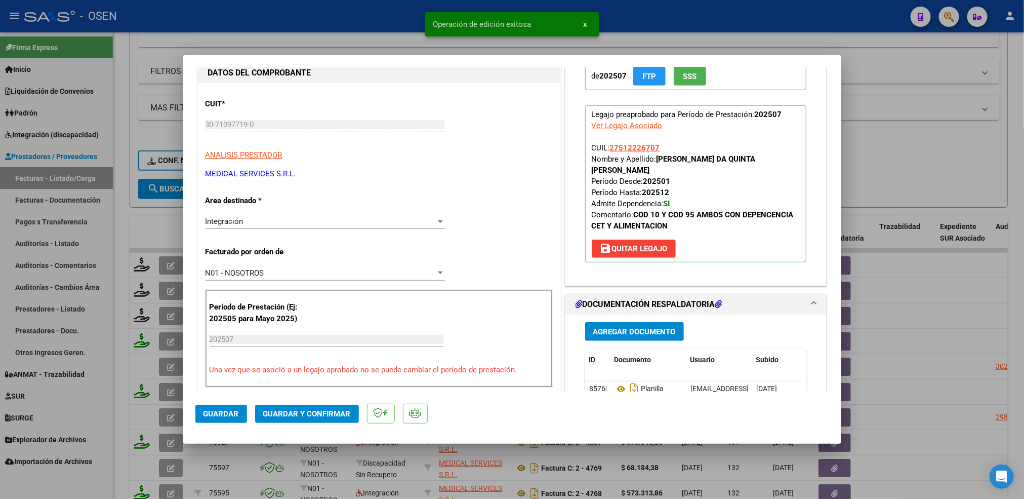
click at [278, 229] on div "Integración Seleccionar Area" at bounding box center [324, 221] width 239 height 15
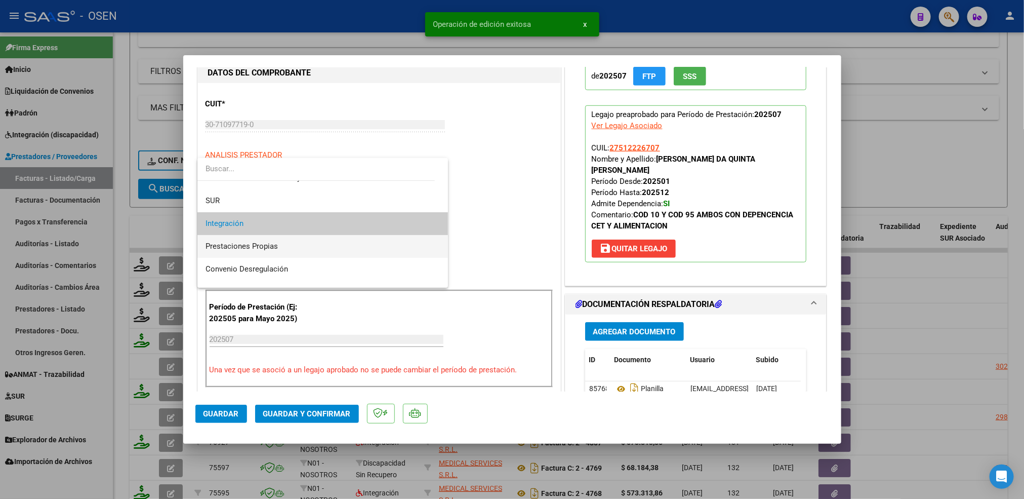
scroll to position [113, 0]
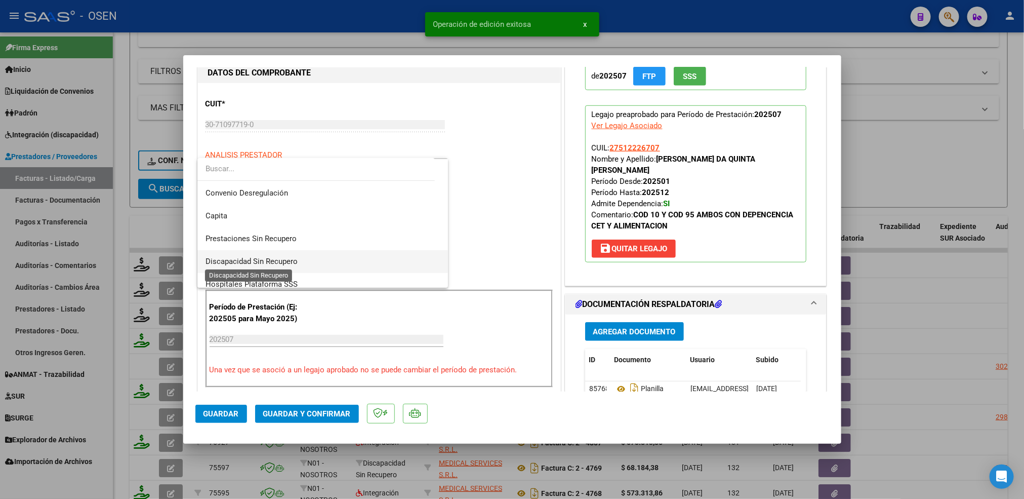
drag, startPoint x: 283, startPoint y: 258, endPoint x: 340, endPoint y: 249, distance: 57.9
click at [283, 258] on span "Discapacidad Sin Recupero" at bounding box center [251, 261] width 92 height 9
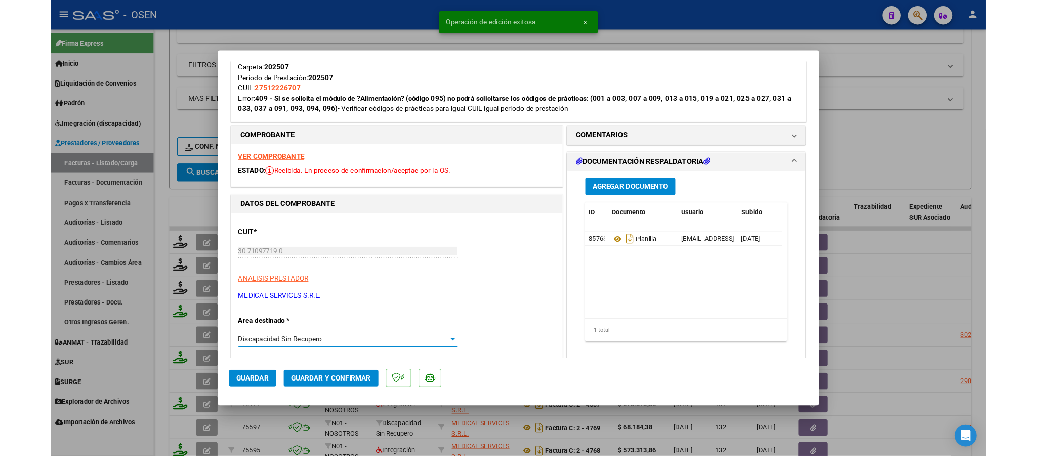
scroll to position [228, 0]
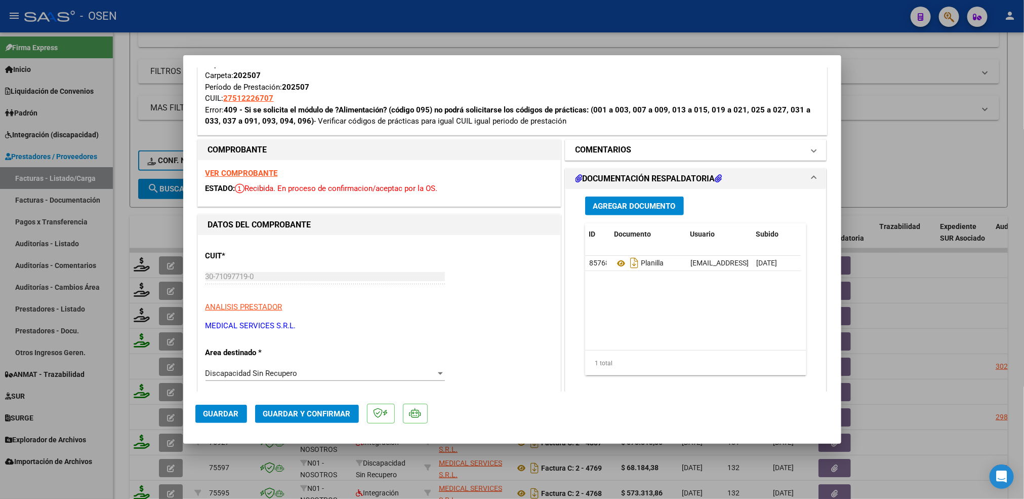
click at [616, 152] on h1 "COMENTARIOS" at bounding box center [603, 150] width 56 height 12
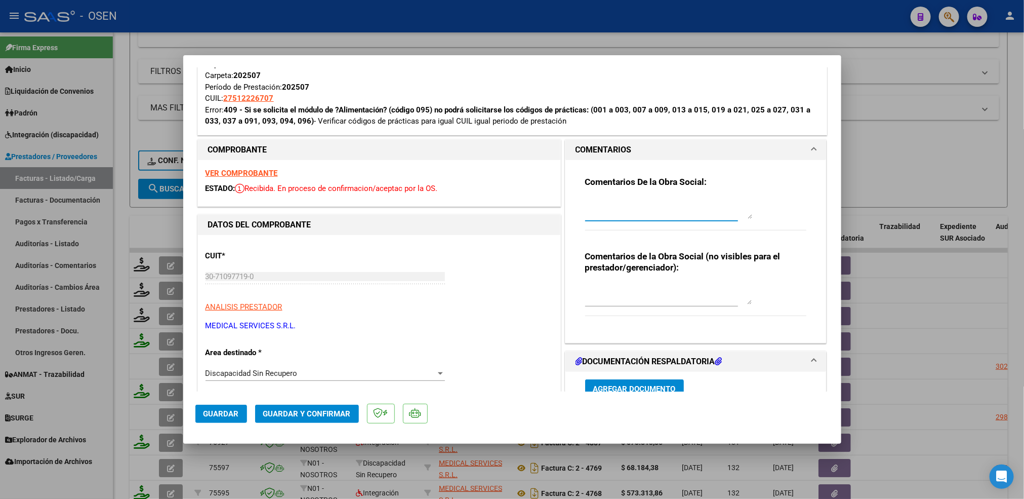
click at [602, 207] on textarea at bounding box center [668, 208] width 167 height 20
drag, startPoint x: 718, startPoint y: 204, endPoint x: 738, endPoint y: 202, distance: 20.3
click at [723, 204] on textarea "10-09 SE PASA A DISCA SIN RECU PARA Q SEA ABONADA" at bounding box center [668, 208] width 167 height 20
type textarea "10-09 SE PASA A DISCA SIN RECU PARA QUE SEA ABONADA"
click at [231, 413] on span "Guardar" at bounding box center [220, 413] width 35 height 9
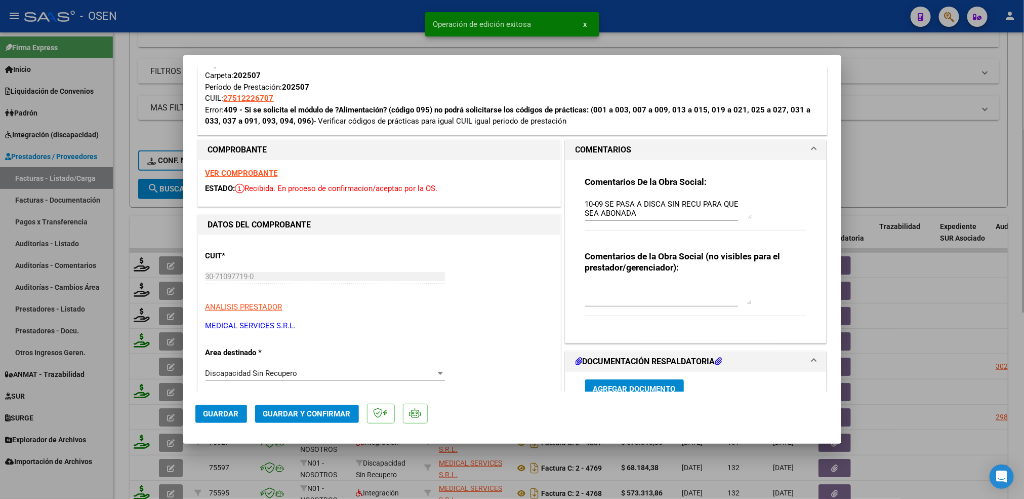
click at [120, 342] on div at bounding box center [512, 249] width 1024 height 499
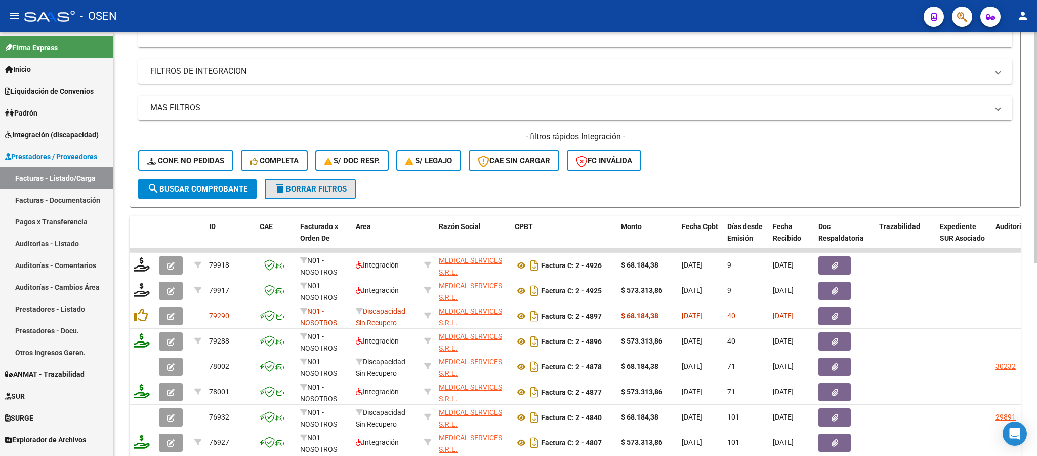
click at [313, 195] on button "delete Borrar Filtros" at bounding box center [310, 189] width 91 height 20
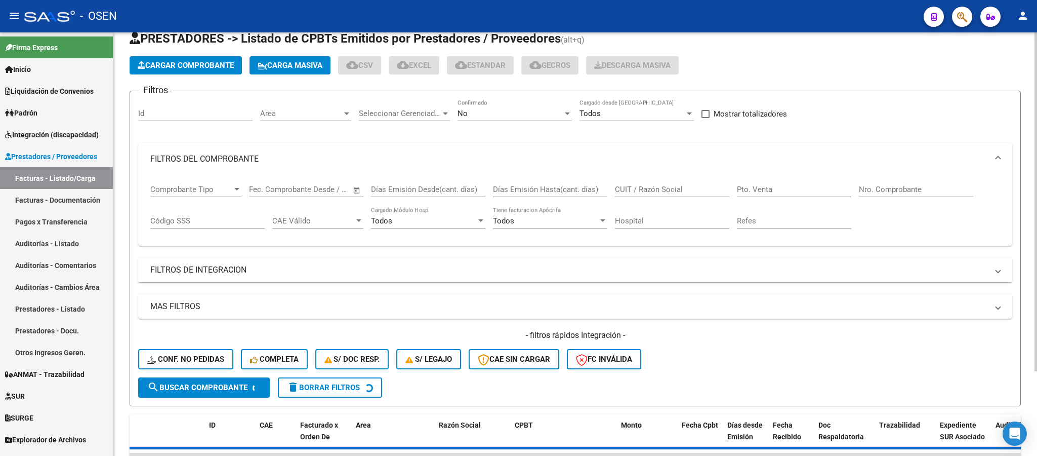
click at [287, 155] on mat-panel-title "FILTROS DEL COMPROBANTE" at bounding box center [569, 158] width 838 height 11
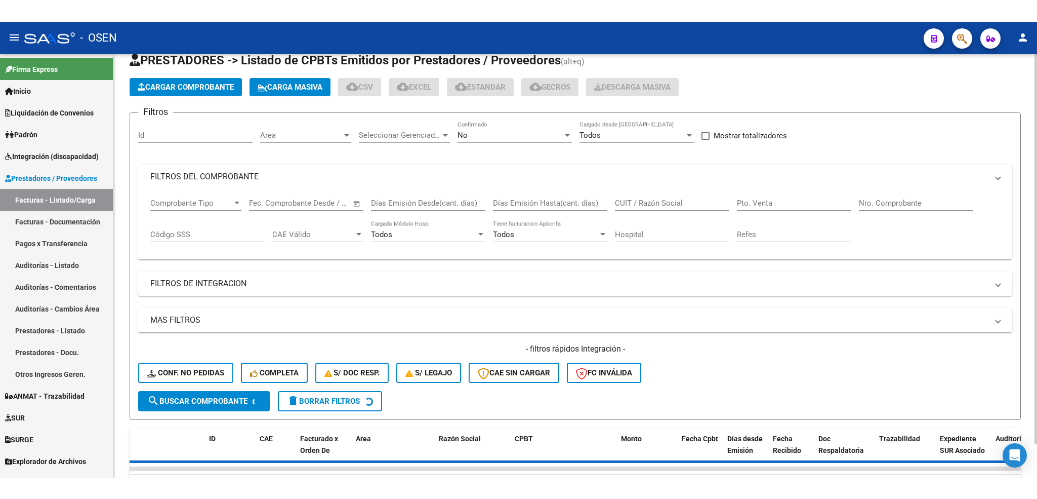
scroll to position [26, 0]
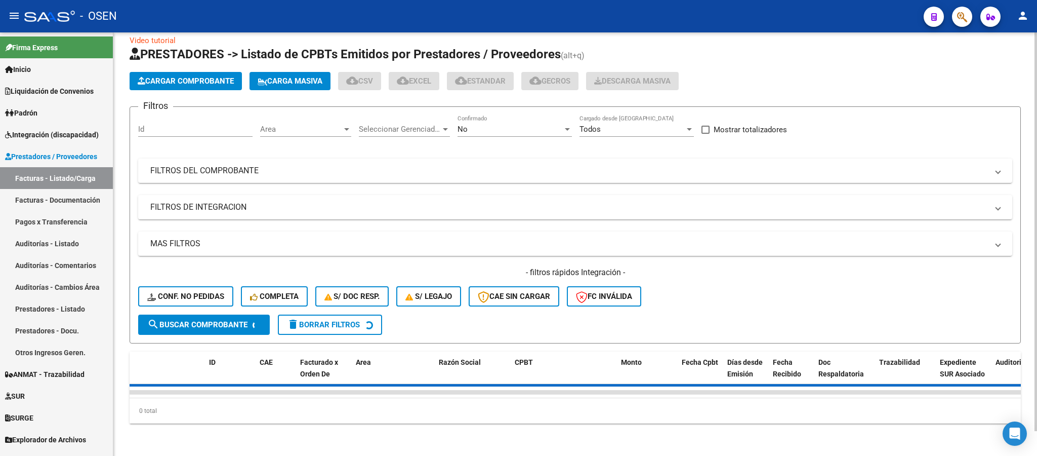
click at [219, 76] on span "Cargar Comprobante" at bounding box center [186, 80] width 96 height 9
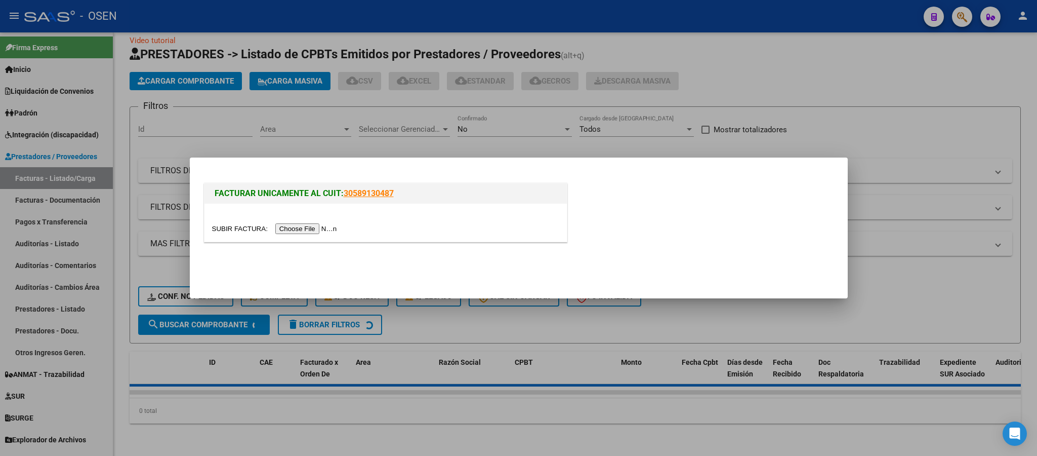
click at [312, 228] on input "file" at bounding box center [276, 228] width 128 height 11
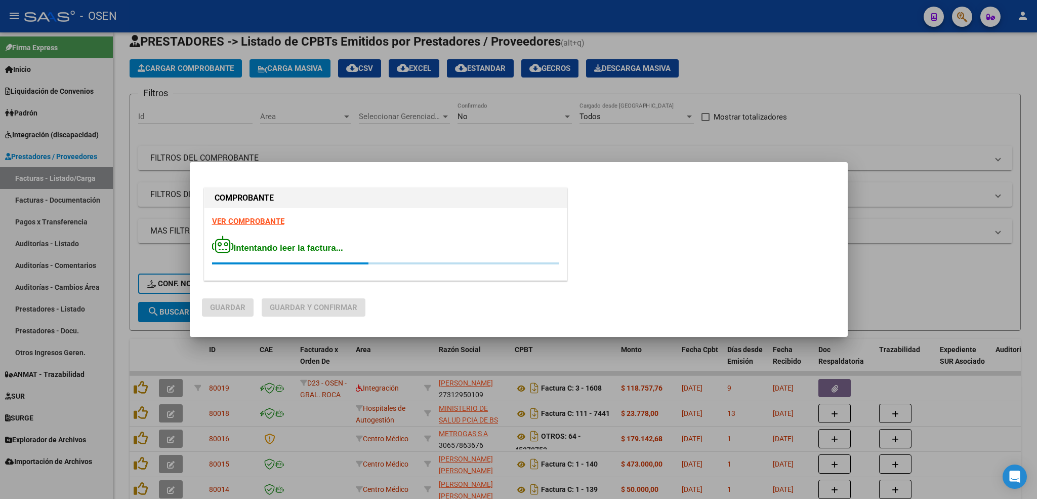
click at [249, 219] on strong "VER COMPROBANTE" at bounding box center [248, 221] width 72 height 9
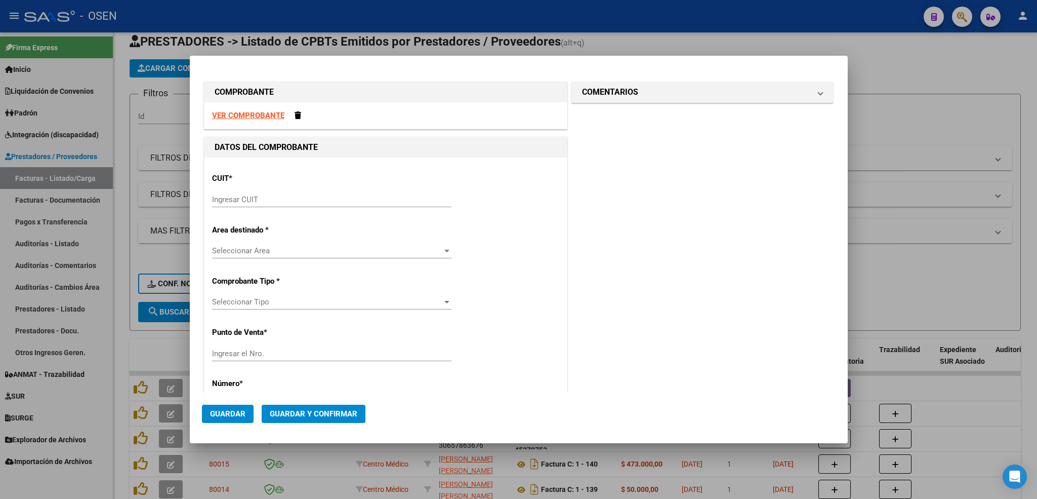
click at [302, 196] on input "Ingresar CUIT" at bounding box center [331, 199] width 239 height 9
type input "30-69182284-9"
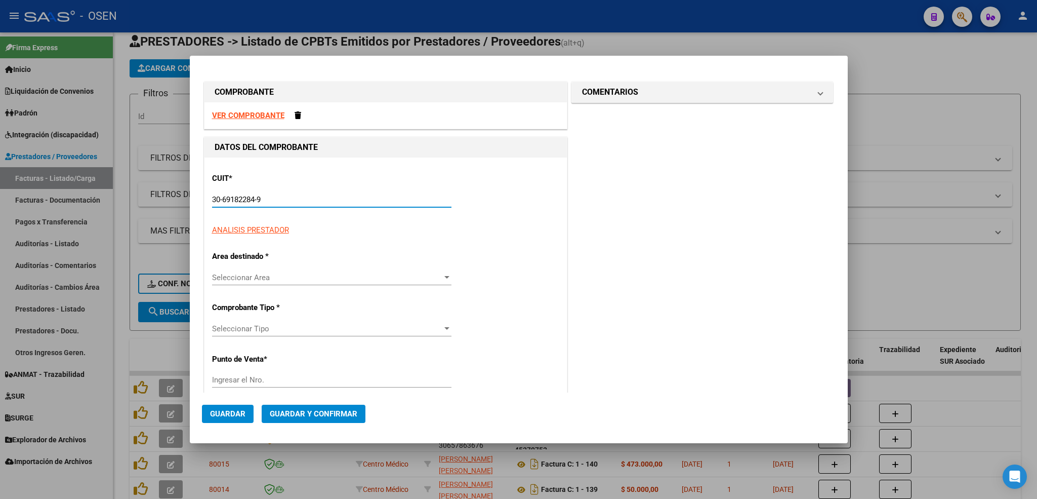
type input "1322"
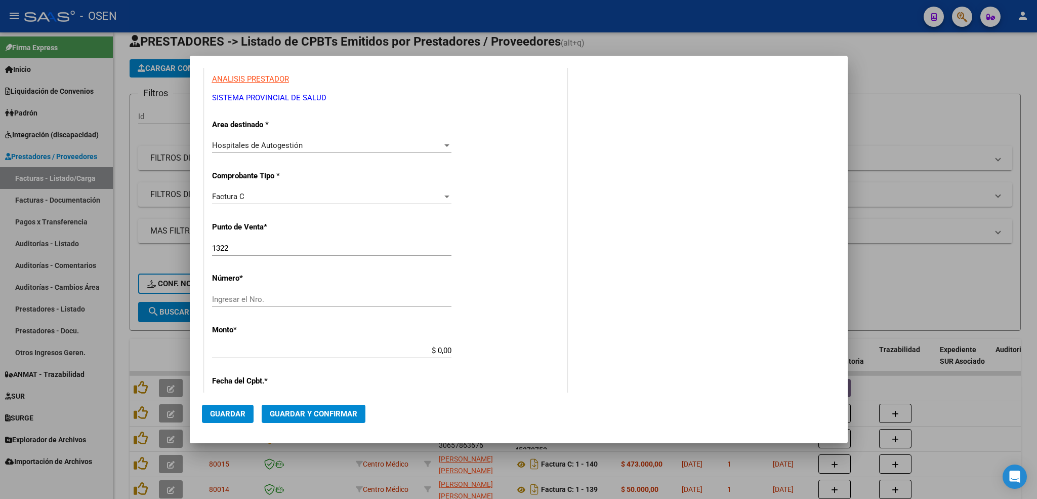
scroll to position [152, 0]
type input "30-69182284-9"
drag, startPoint x: 245, startPoint y: 249, endPoint x: 169, endPoint y: 245, distance: 76.0
click at [169, 245] on div "COMPROBANTE VER COMPROBANTE DATOS DEL COMPROBANTE CUIT * 30-69182284-9 Ingresar…" at bounding box center [518, 249] width 1037 height 499
type input "3"
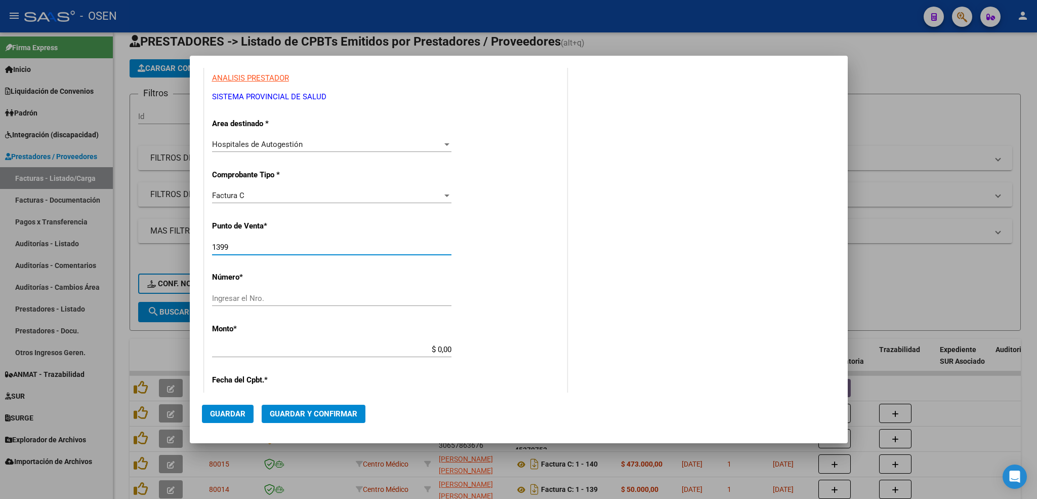
type input "1399"
click at [220, 300] on input "Ingresar el Nro." at bounding box center [331, 298] width 239 height 9
type input "5562"
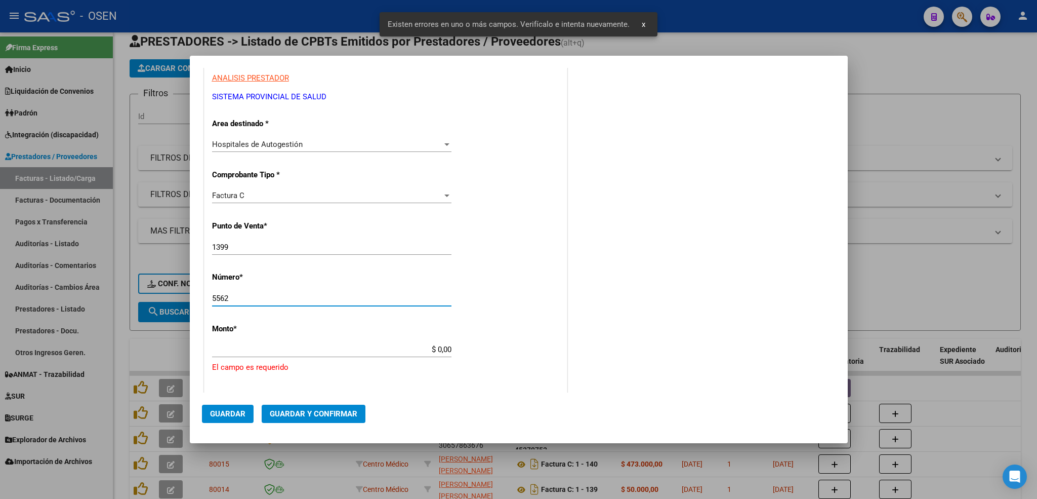
scroll to position [267, 0]
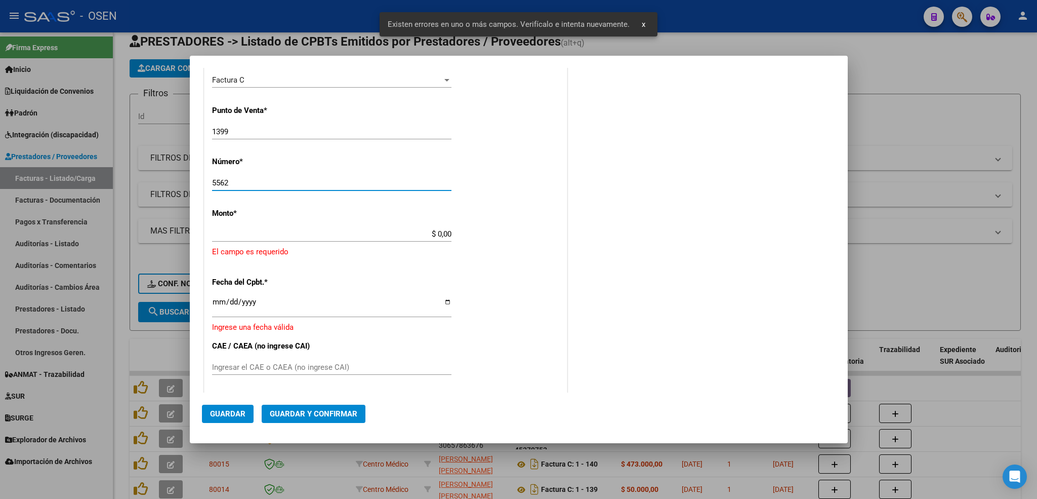
click at [441, 231] on input "$ 0,00" at bounding box center [331, 233] width 239 height 9
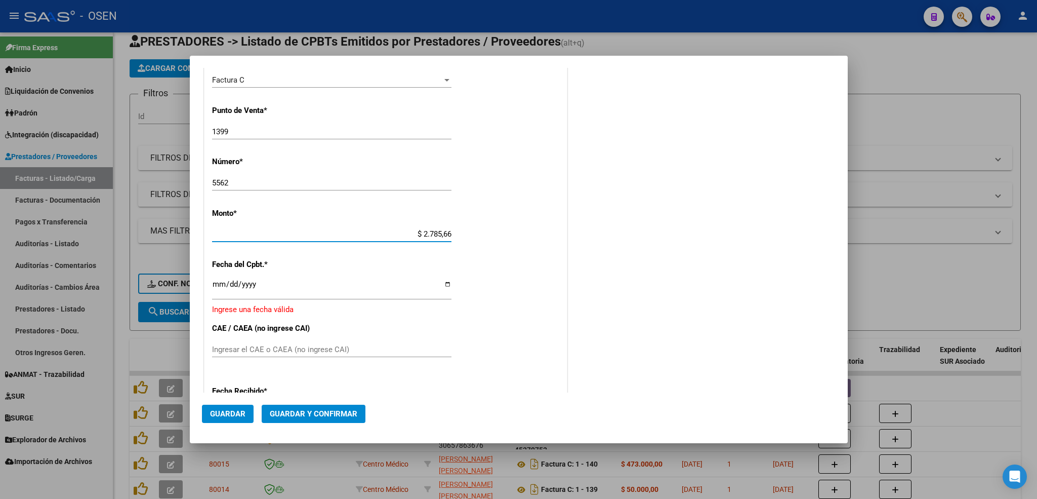
type input "$ 27.856,65"
drag, startPoint x: 210, startPoint y: 283, endPoint x: 219, endPoint y: 287, distance: 10.0
click at [210, 284] on div "CUIT * 30-69182284-9 Ingresar CUIT ANALISIS PRESTADOR SISTEMA PROVINCIAL DE [PE…" at bounding box center [385, 252] width 362 height 724
click at [220, 287] on input "Ingresar la fecha" at bounding box center [331, 288] width 239 height 16
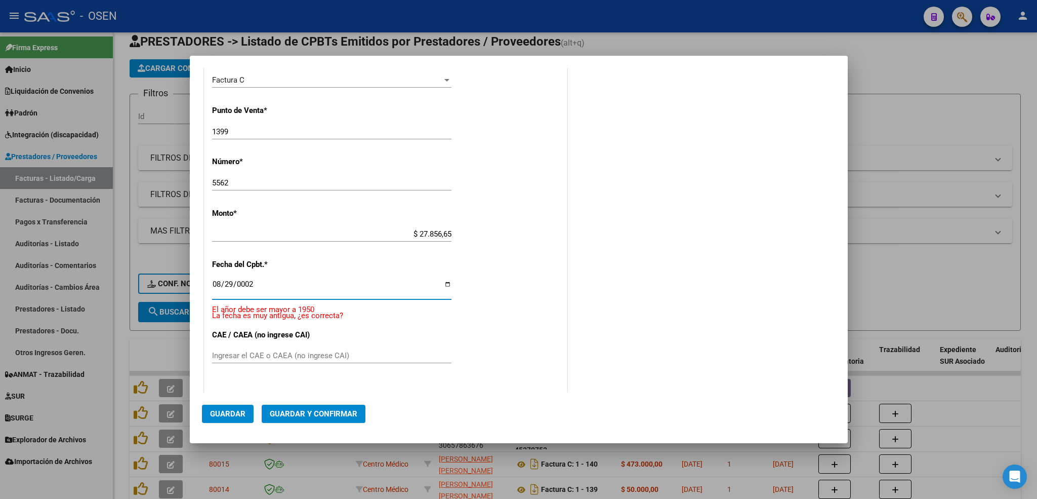
scroll to position [372, 0]
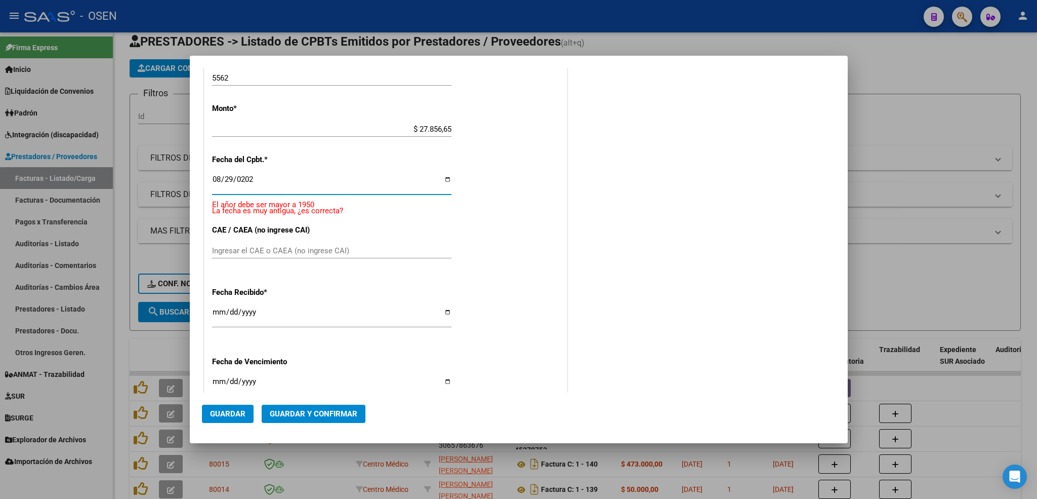
type input "[DATE]"
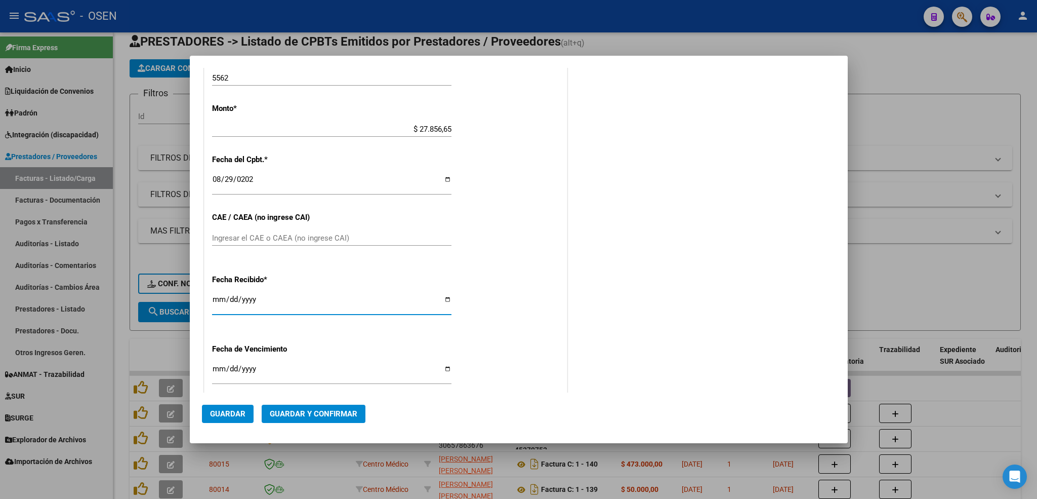
click at [216, 296] on input "[DATE]" at bounding box center [331, 303] width 239 height 16
type input "[DATE]"
click at [231, 417] on span "Guardar" at bounding box center [227, 413] width 35 height 9
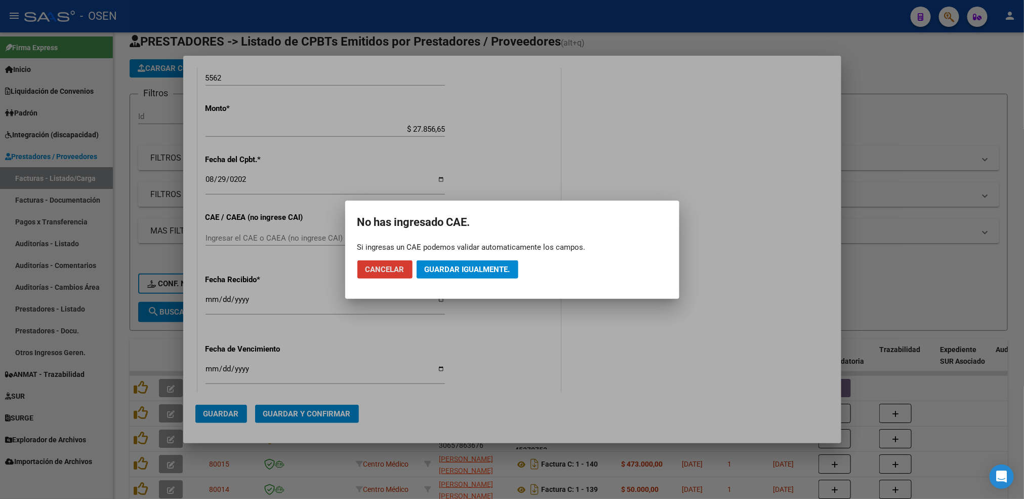
click at [435, 269] on span "Guardar igualmente." at bounding box center [468, 269] width 86 height 9
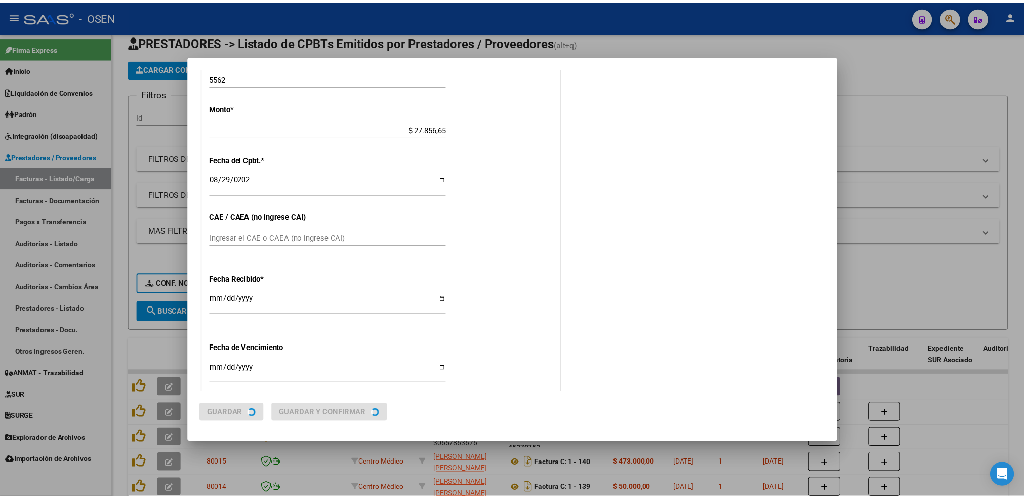
scroll to position [0, 0]
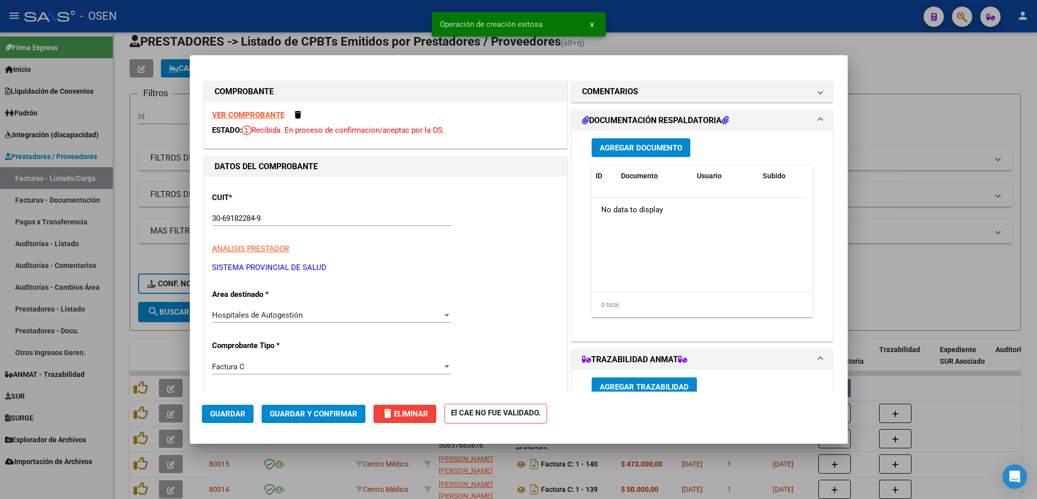
click at [118, 335] on div at bounding box center [518, 249] width 1037 height 499
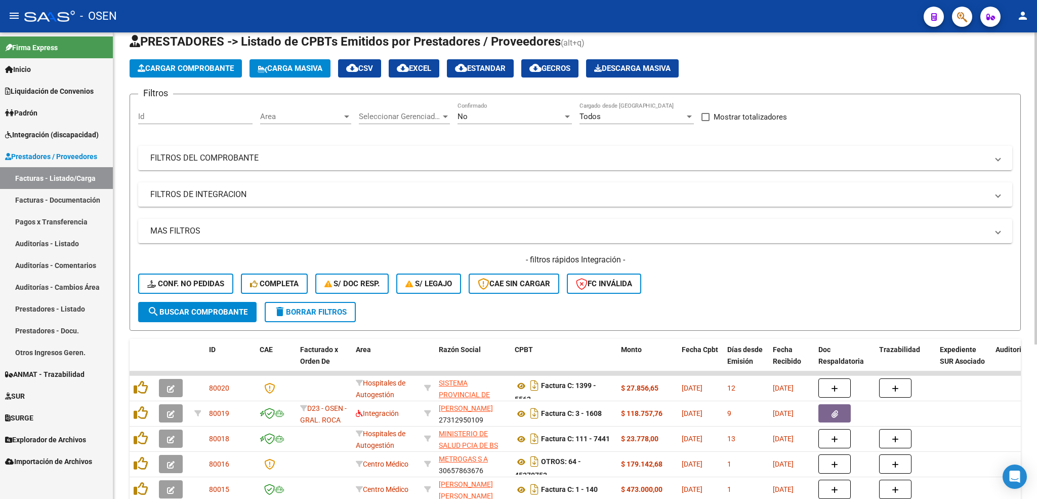
click at [227, 60] on button "Cargar Comprobante" at bounding box center [186, 68] width 112 height 18
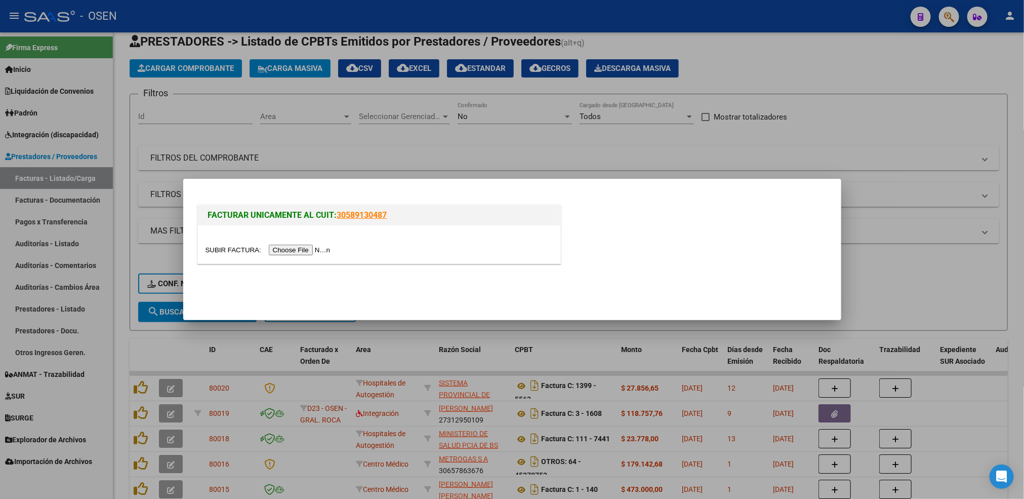
click at [302, 254] on input "file" at bounding box center [269, 249] width 128 height 11
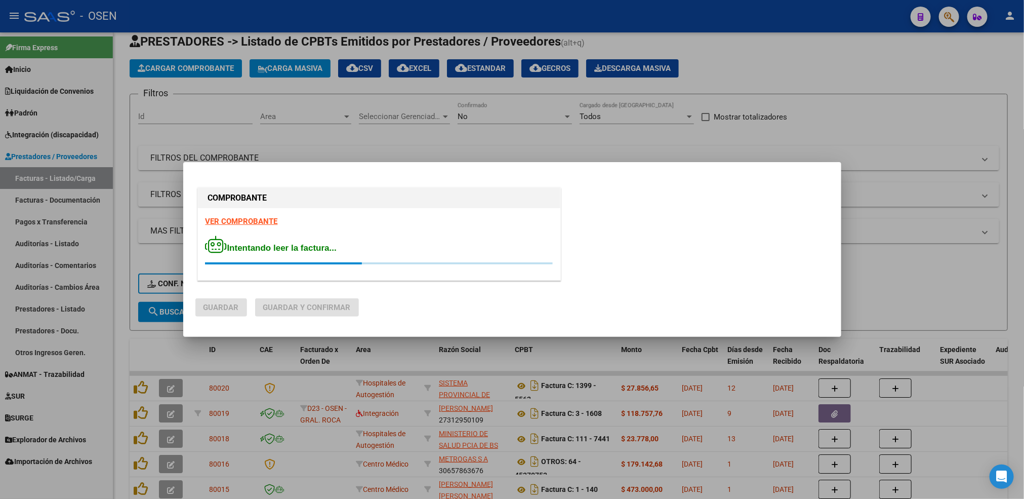
click at [241, 225] on strong "VER COMPROBANTE" at bounding box center [241, 221] width 72 height 9
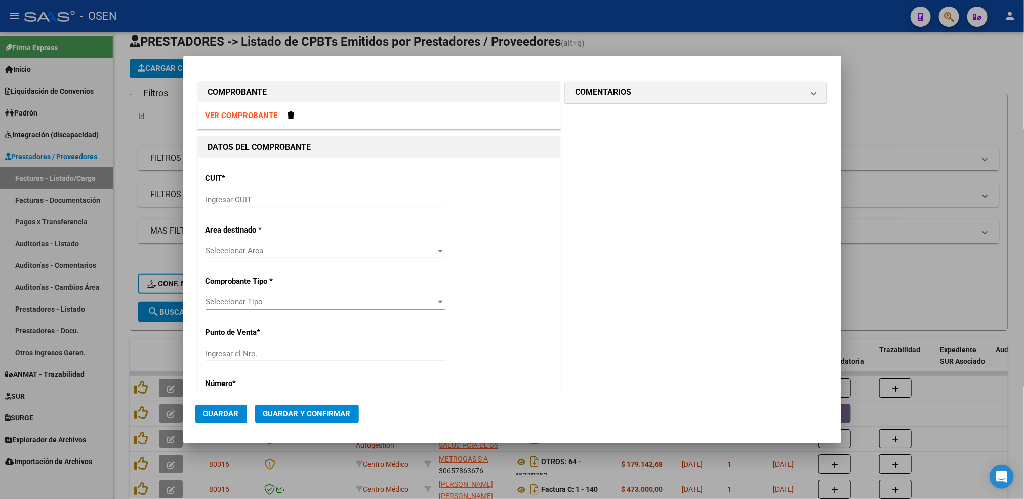
click at [293, 204] on input "Ingresar CUIT" at bounding box center [324, 199] width 239 height 9
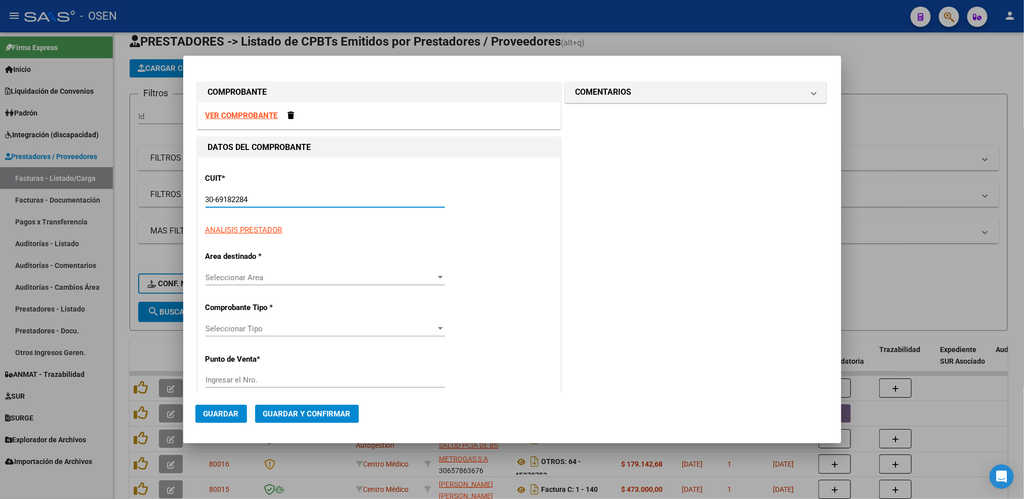
type input "30-69182284-9"
type input "1399"
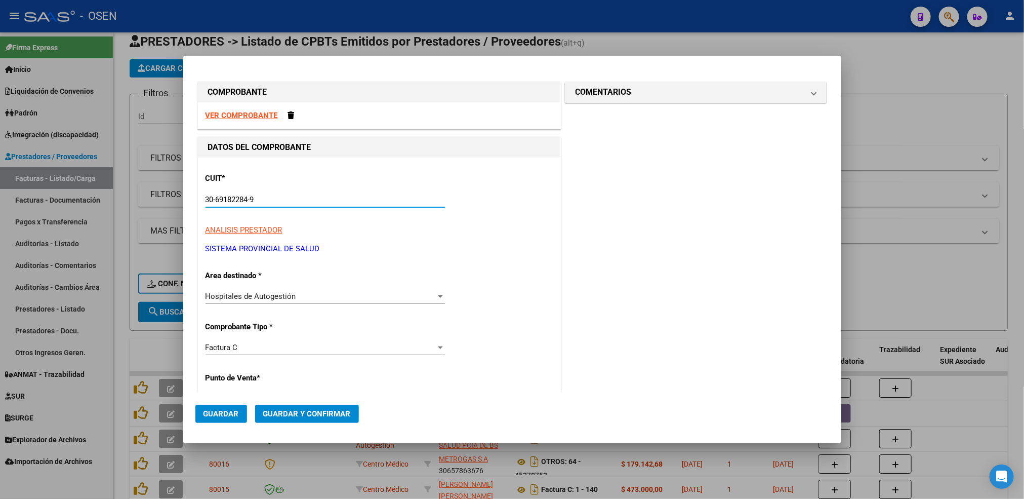
scroll to position [76, 0]
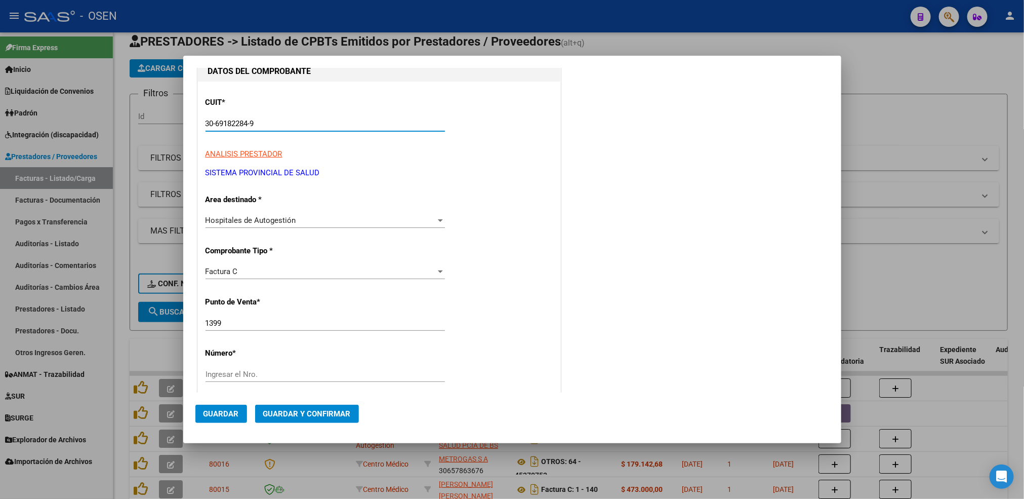
type input "30-69182284-9"
click at [252, 327] on input "1399" at bounding box center [324, 322] width 239 height 9
type input "1396"
click at [260, 373] on input "Ingresar el Nro." at bounding box center [324, 373] width 239 height 9
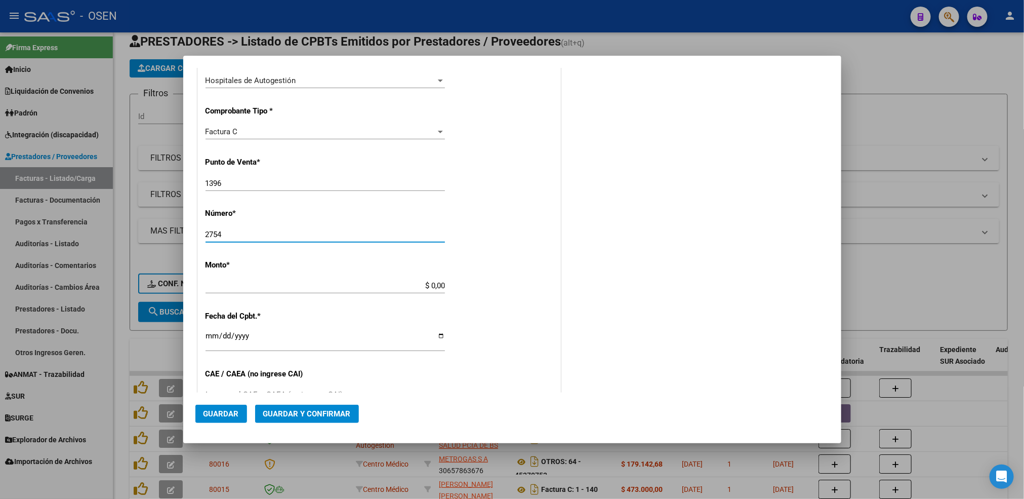
scroll to position [228, 0]
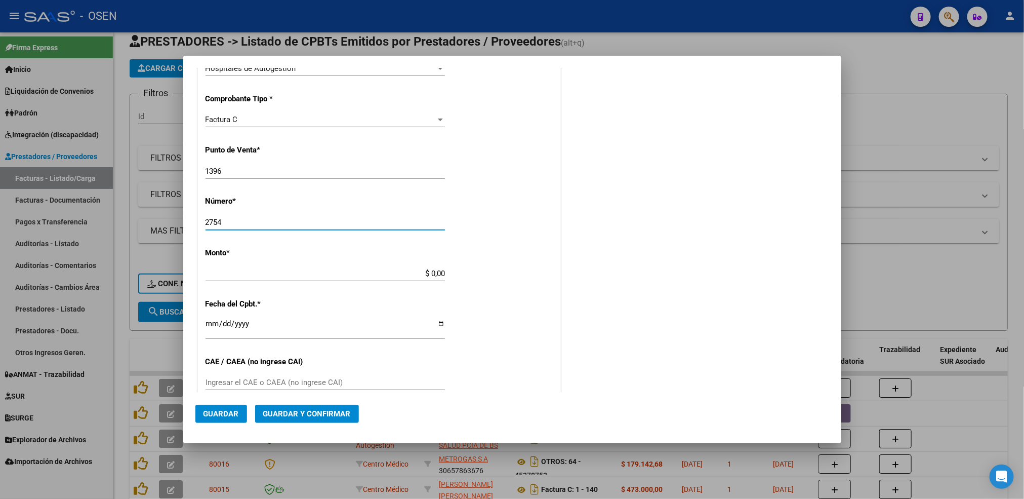
type input "2754"
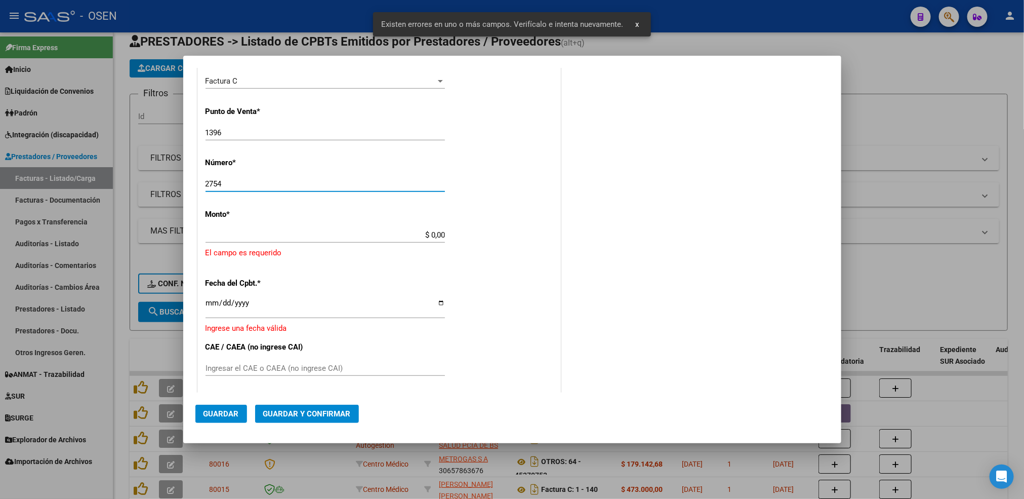
scroll to position [267, 0]
click at [428, 233] on input "$ 0,00" at bounding box center [324, 233] width 239 height 9
drag, startPoint x: 426, startPoint y: 235, endPoint x: 489, endPoint y: 234, distance: 63.8
click at [465, 242] on div "CUIT * 30-69182284-9 Ingresar CUIT ANALISIS PRESTADOR SISTEMA PROVINCIAL DE [PE…" at bounding box center [379, 261] width 362 height 742
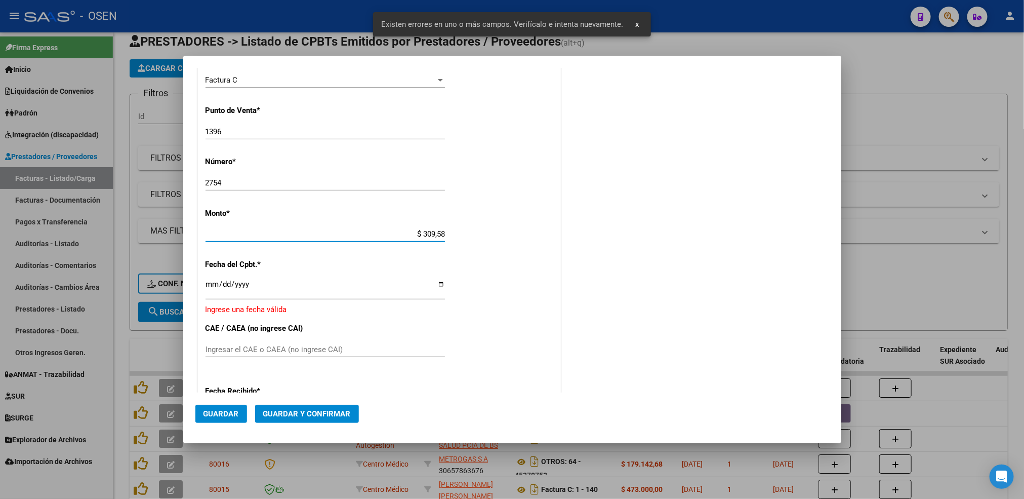
type input "$ 3.095,83"
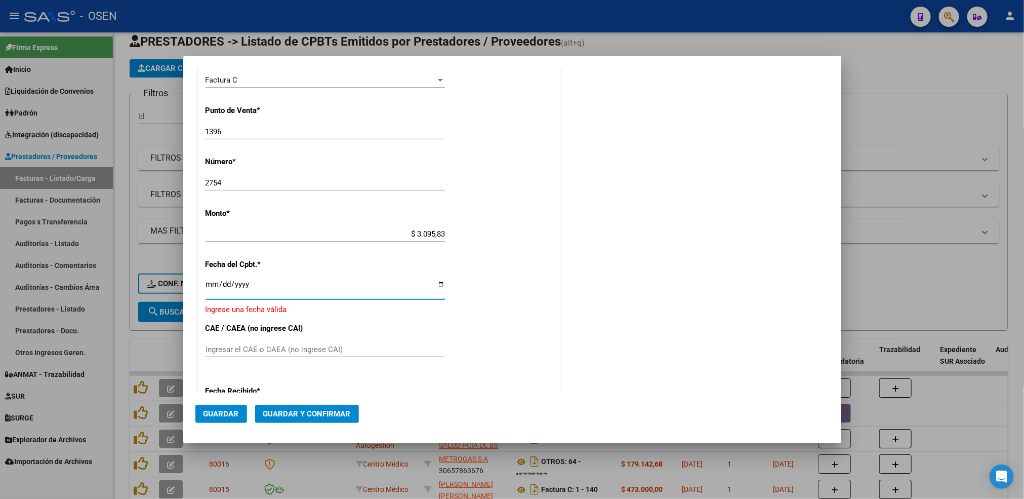
click at [211, 281] on input "Ingresar la fecha" at bounding box center [324, 288] width 239 height 16
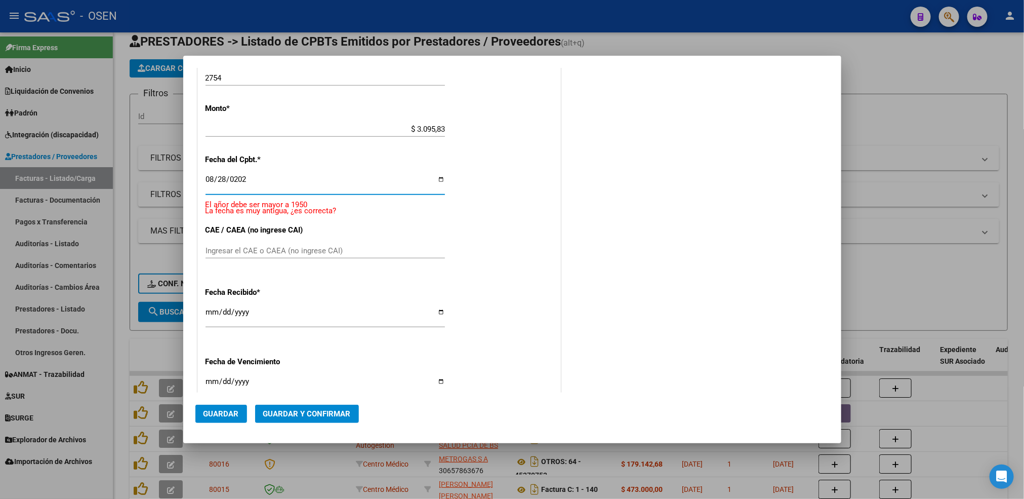
type input "[DATE]"
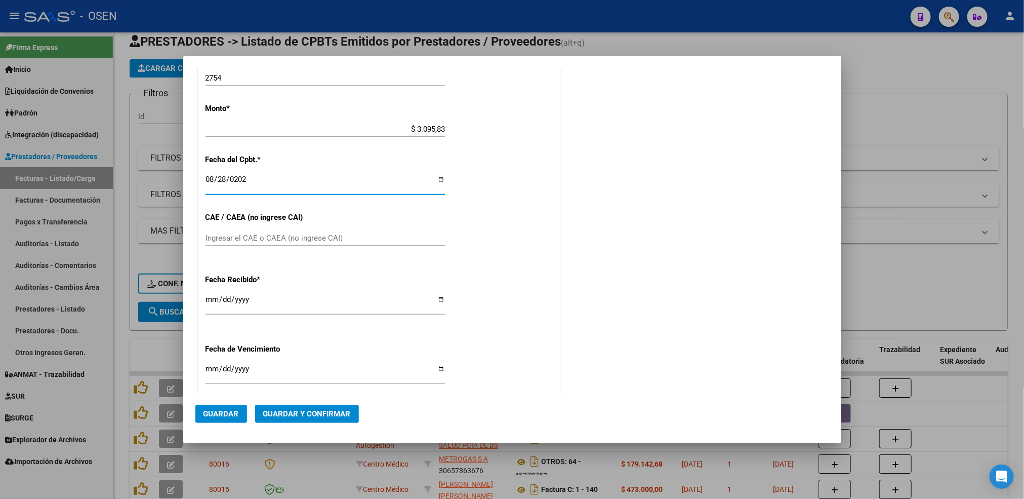
drag, startPoint x: 220, startPoint y: 294, endPoint x: 178, endPoint y: 303, distance: 43.0
click at [219, 295] on input "[DATE]" at bounding box center [324, 303] width 239 height 16
click at [210, 295] on input "[DATE]" at bounding box center [324, 303] width 239 height 16
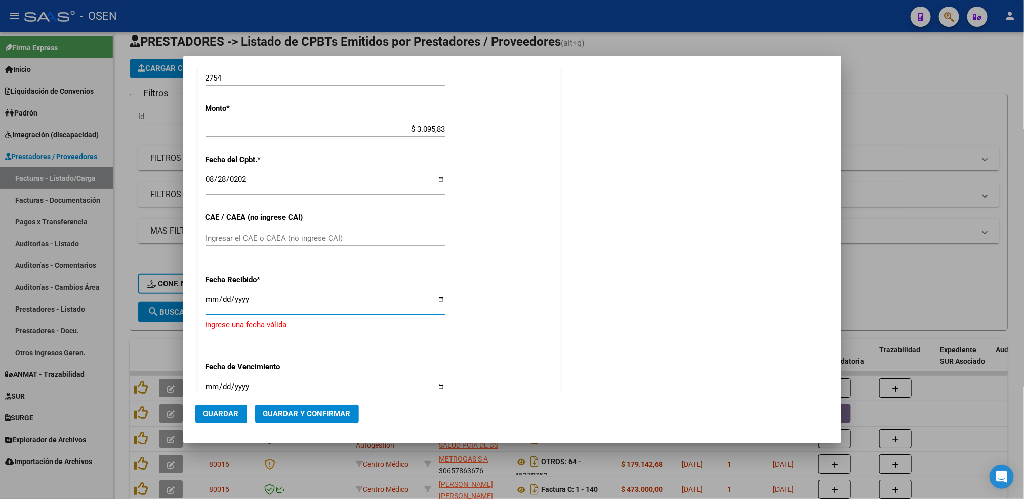
type input "[DATE]"
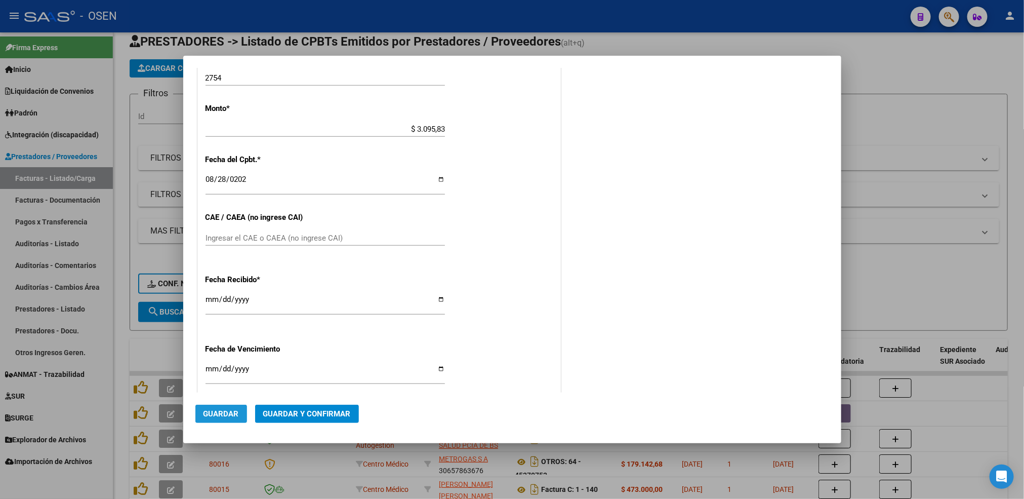
click at [224, 412] on span "Guardar" at bounding box center [220, 413] width 35 height 9
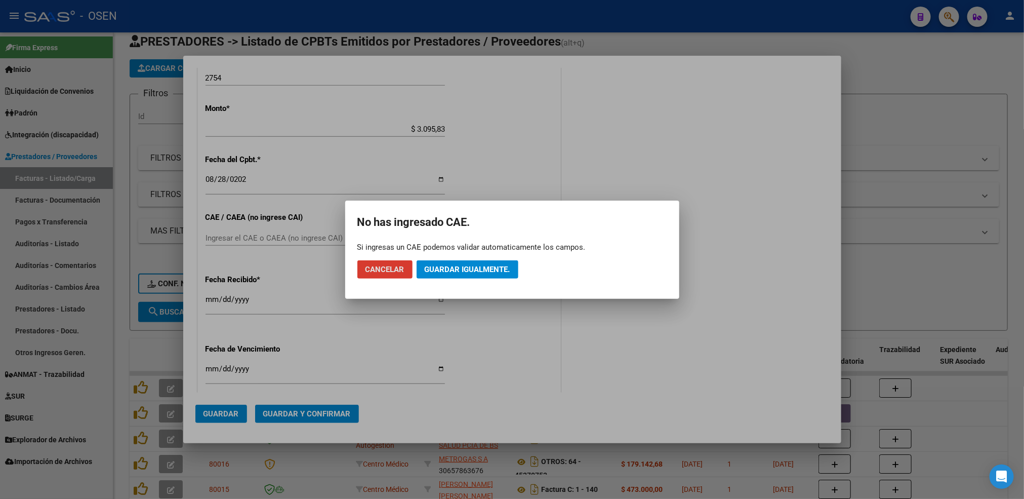
click at [482, 269] on span "Guardar igualmente." at bounding box center [468, 269] width 86 height 9
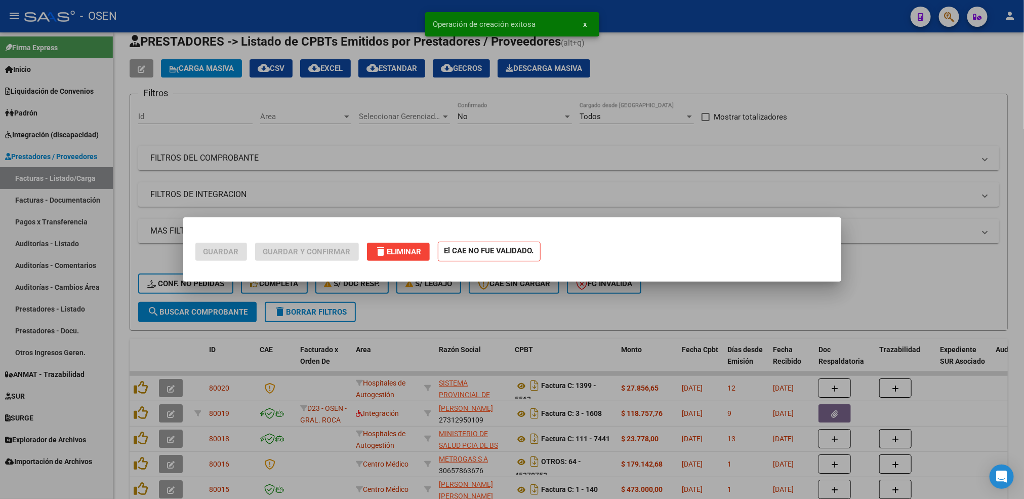
scroll to position [0, 0]
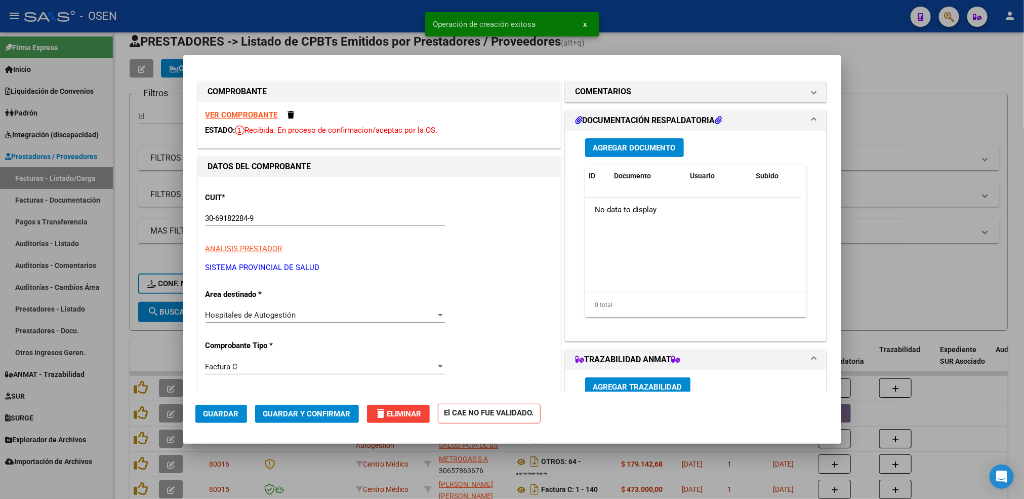
click at [119, 325] on div at bounding box center [512, 249] width 1024 height 499
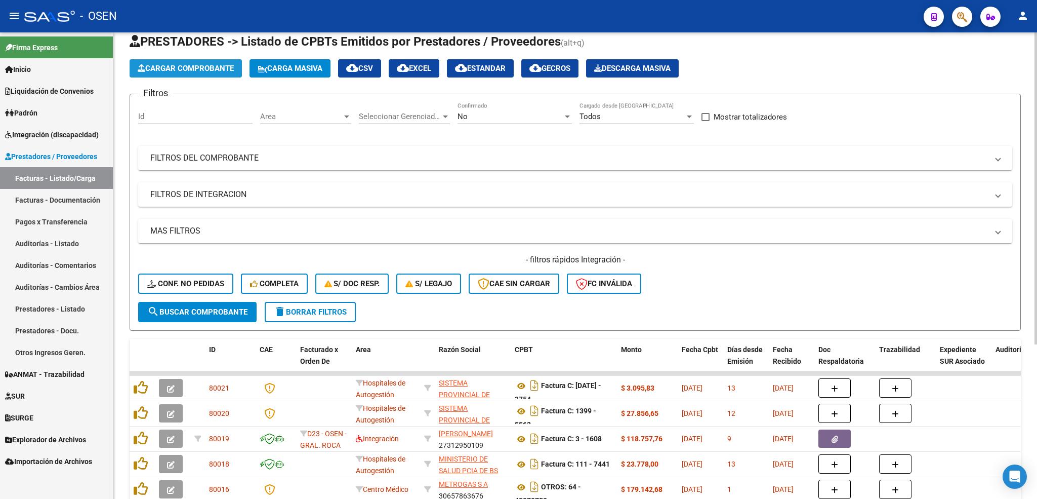
click at [217, 67] on span "Cargar Comprobante" at bounding box center [186, 68] width 96 height 9
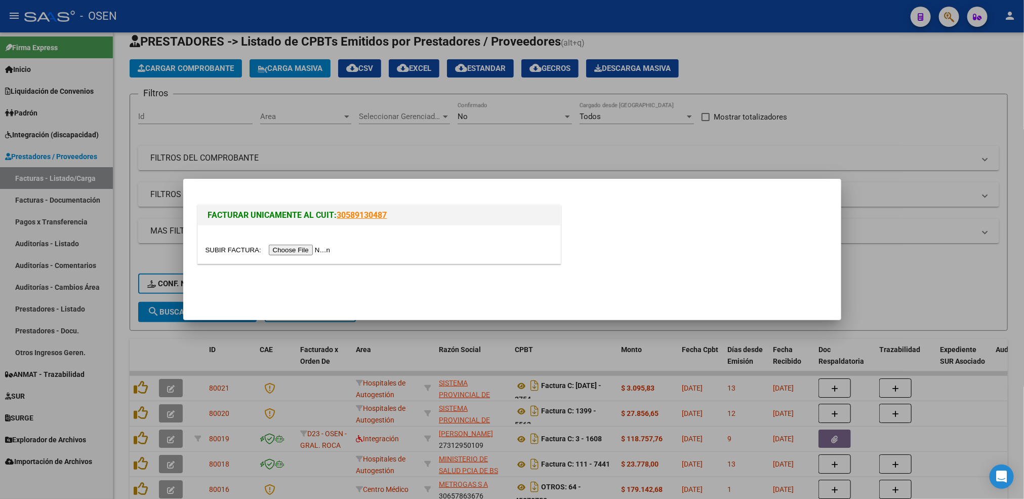
click at [303, 248] on input "file" at bounding box center [269, 249] width 128 height 11
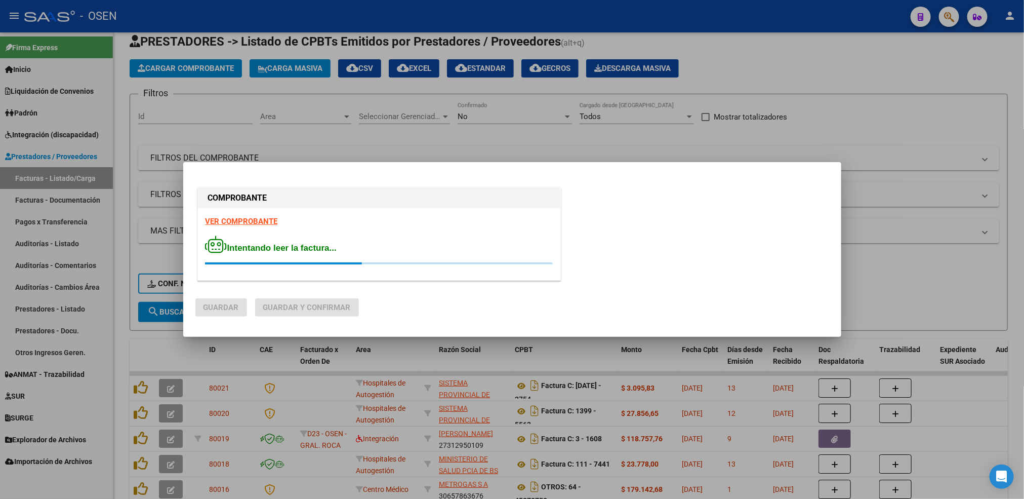
click at [256, 221] on strong "VER COMPROBANTE" at bounding box center [241, 221] width 72 height 9
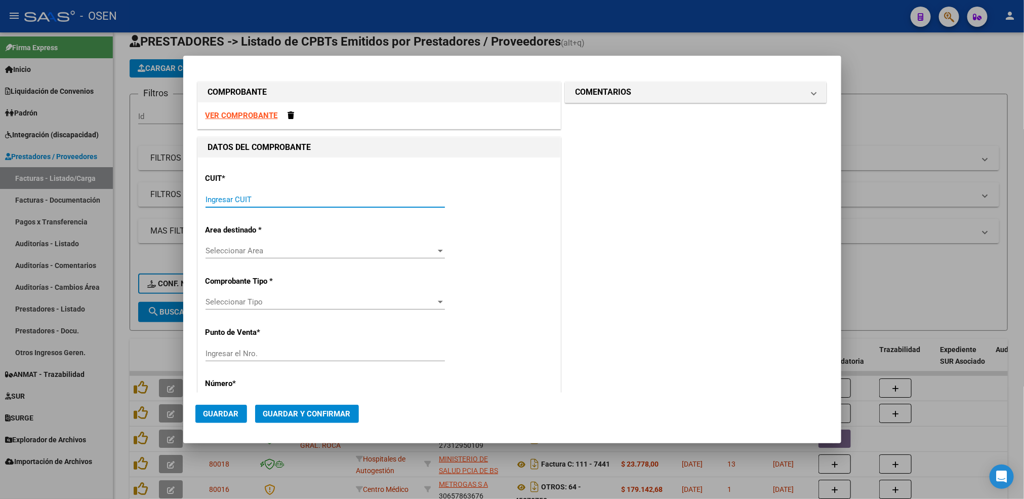
click at [273, 204] on input "Ingresar CUIT" at bounding box center [324, 199] width 239 height 9
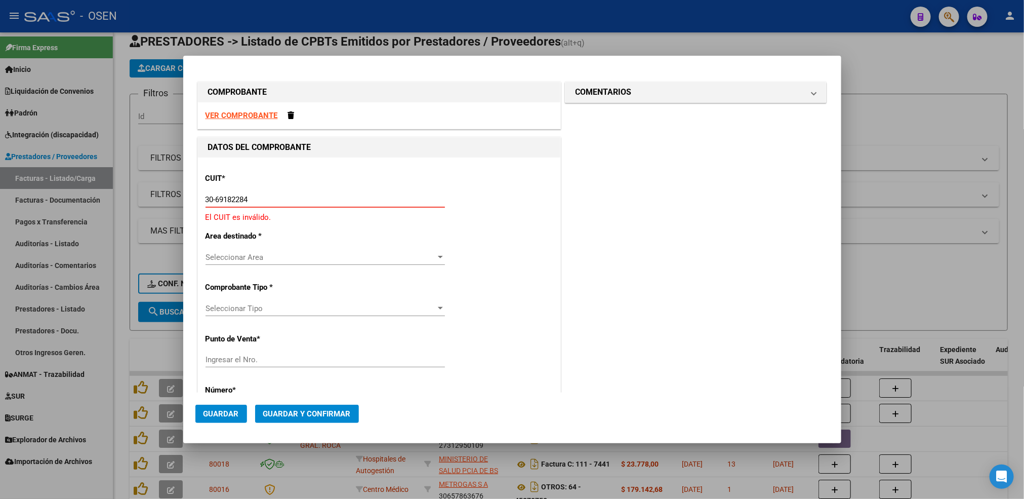
type input "30-69182284-9"
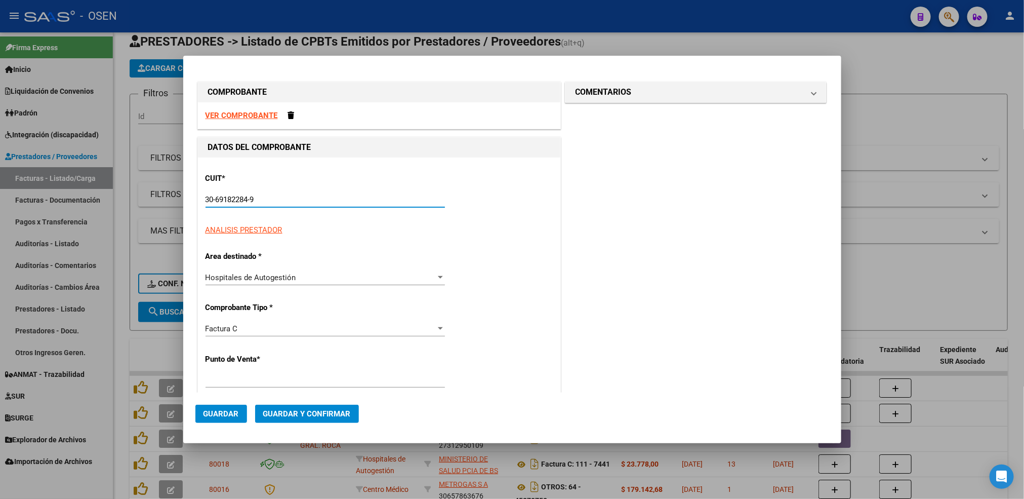
type input "1396"
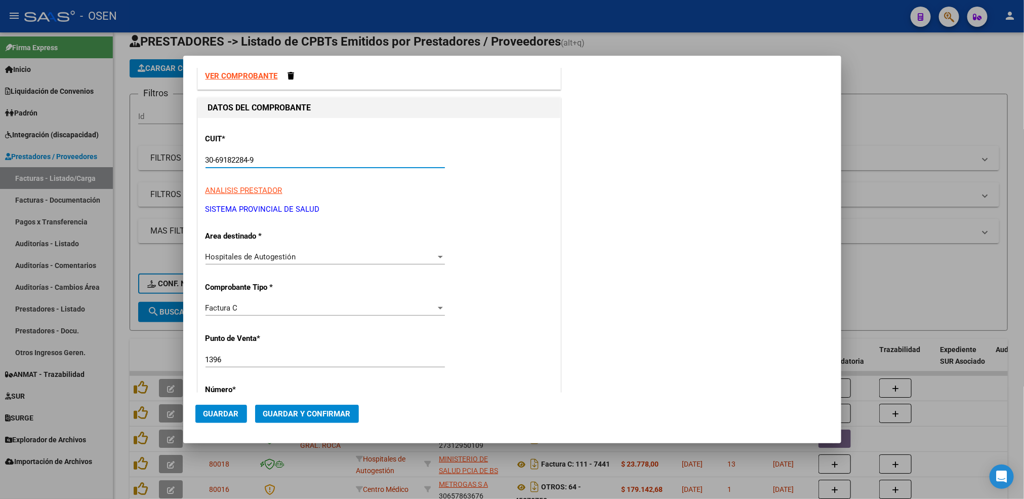
scroll to position [76, 0]
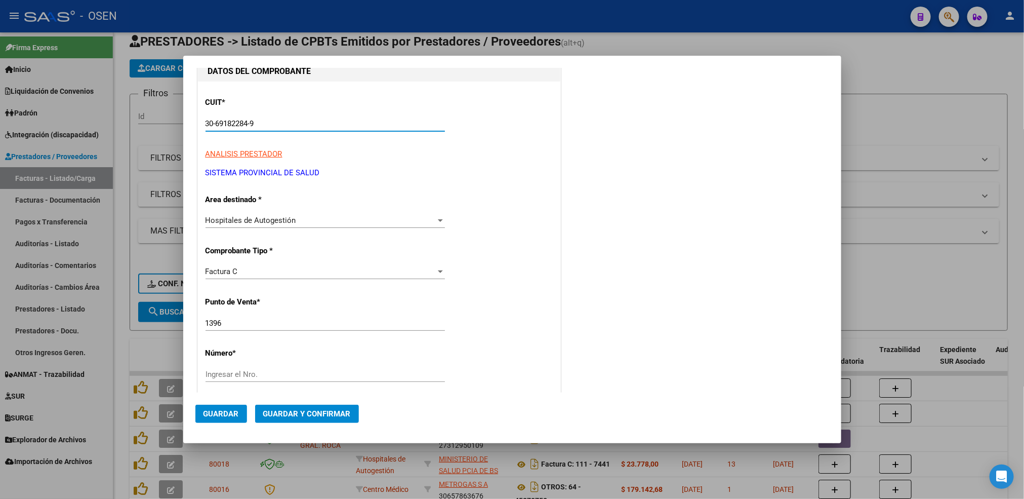
type input "30-69182284-9"
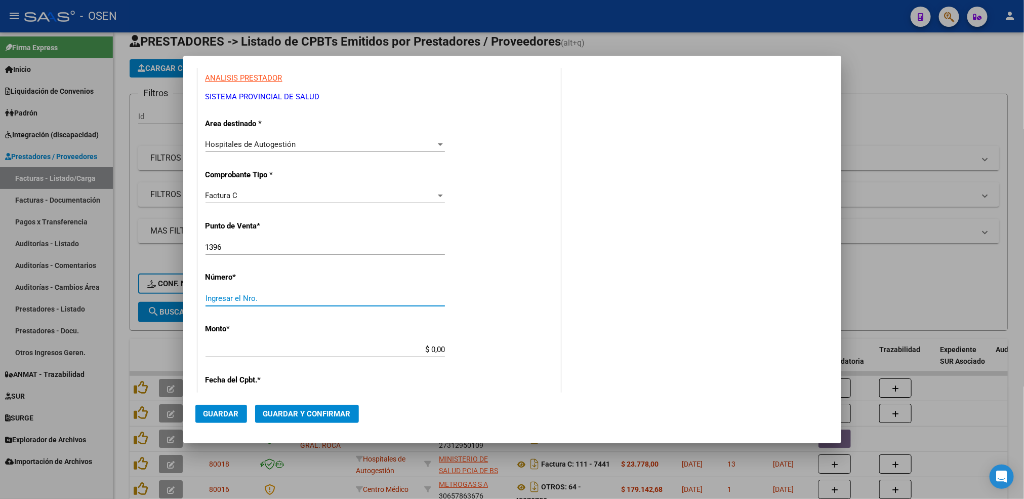
click at [250, 294] on input "Ingresar el Nro." at bounding box center [324, 298] width 239 height 9
type input "2728"
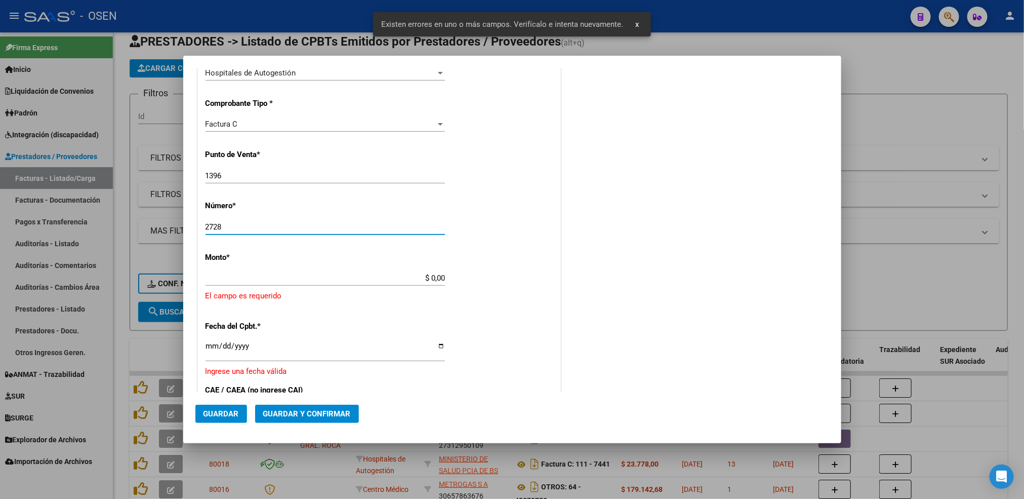
scroll to position [267, 0]
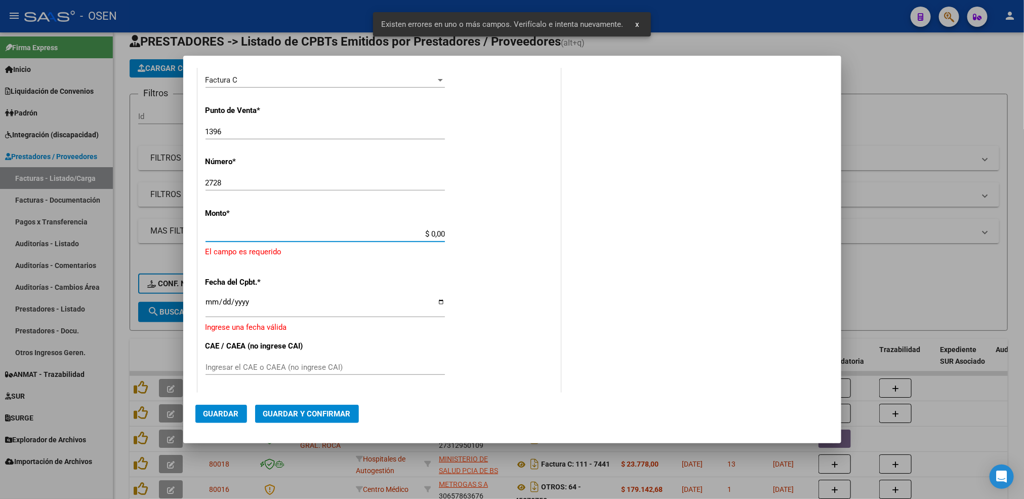
drag, startPoint x: 426, startPoint y: 235, endPoint x: 487, endPoint y: 235, distance: 61.8
click at [487, 235] on div "CUIT * 30-69182284-9 Ingresar CUIT ANALISIS PRESTADOR SISTEMA PROVINCIAL DE [PE…" at bounding box center [379, 261] width 362 height 742
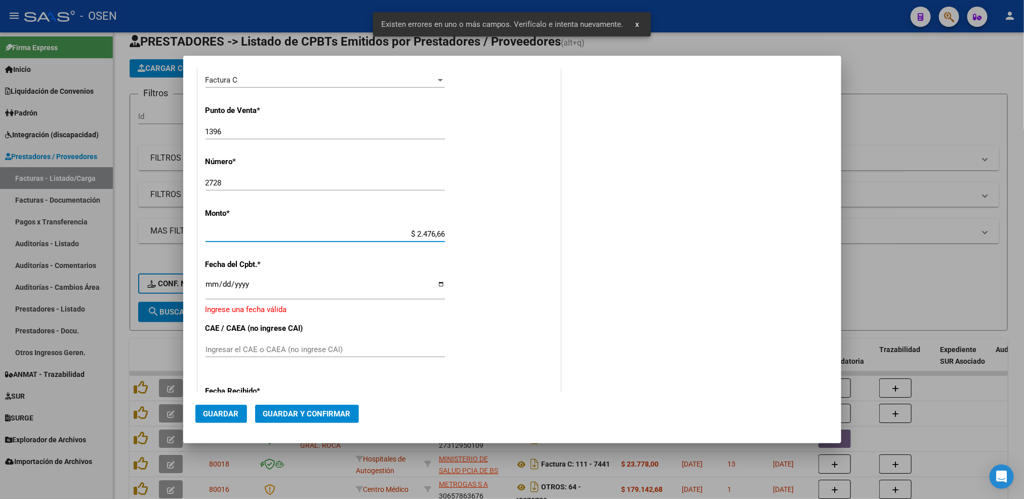
type input "$ 24.766,66"
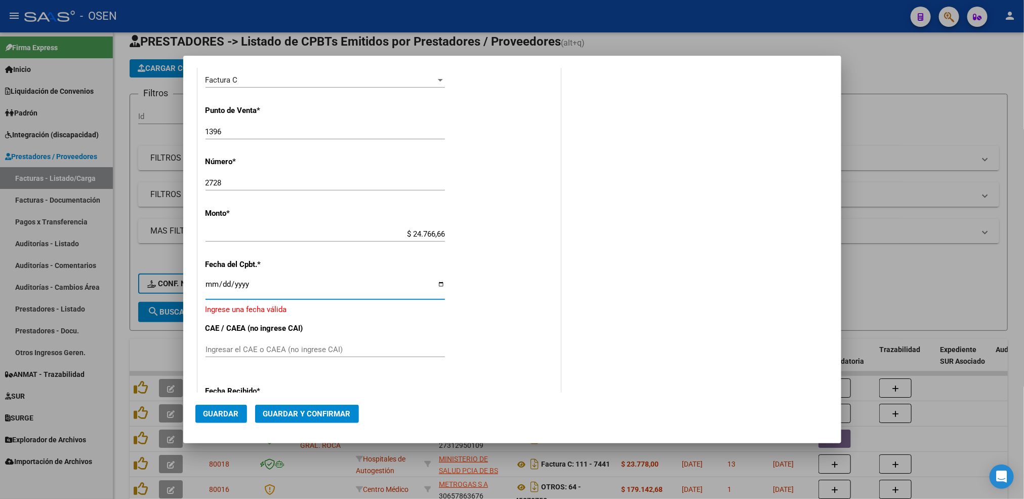
click at [208, 286] on input "Ingresar la fecha" at bounding box center [324, 288] width 239 height 16
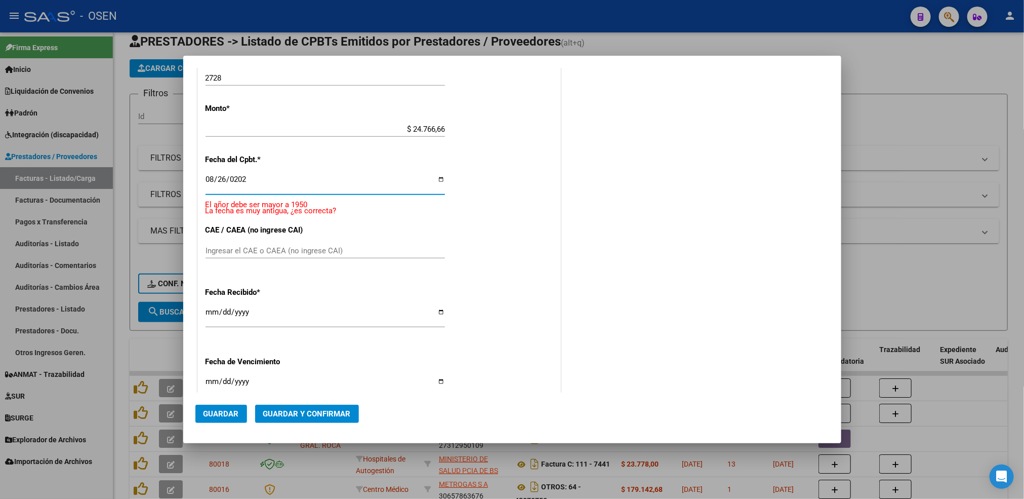
type input "[DATE]"
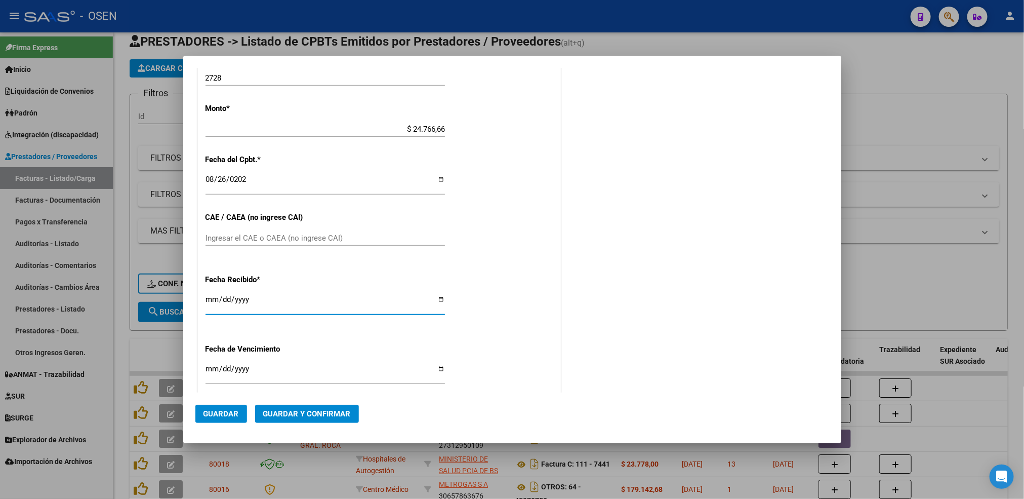
click at [208, 297] on input "[DATE]" at bounding box center [324, 303] width 239 height 16
type input "[DATE]"
click at [213, 419] on button "Guardar" at bounding box center [221, 413] width 52 height 18
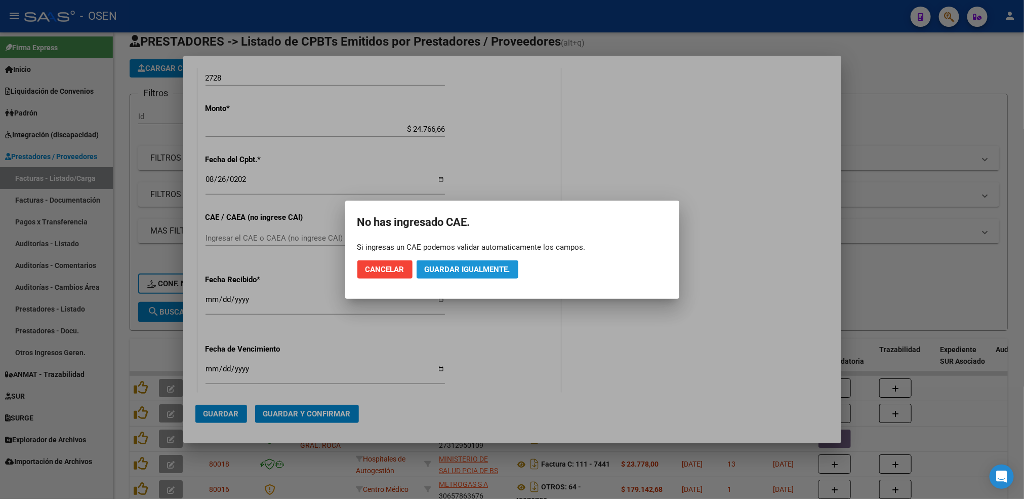
click at [498, 268] on span "Guardar igualmente." at bounding box center [468, 269] width 86 height 9
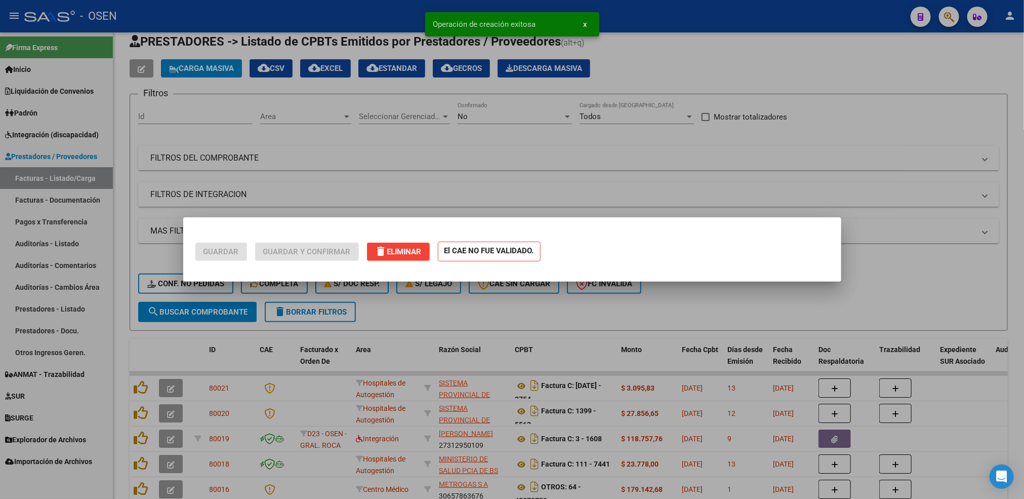
scroll to position [0, 0]
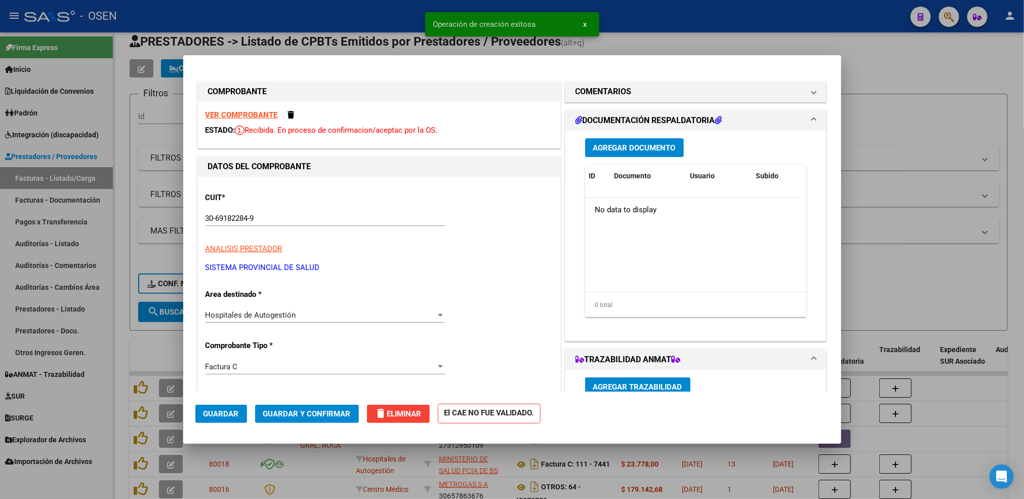
click at [125, 350] on div at bounding box center [512, 249] width 1024 height 499
type input "$ 0,00"
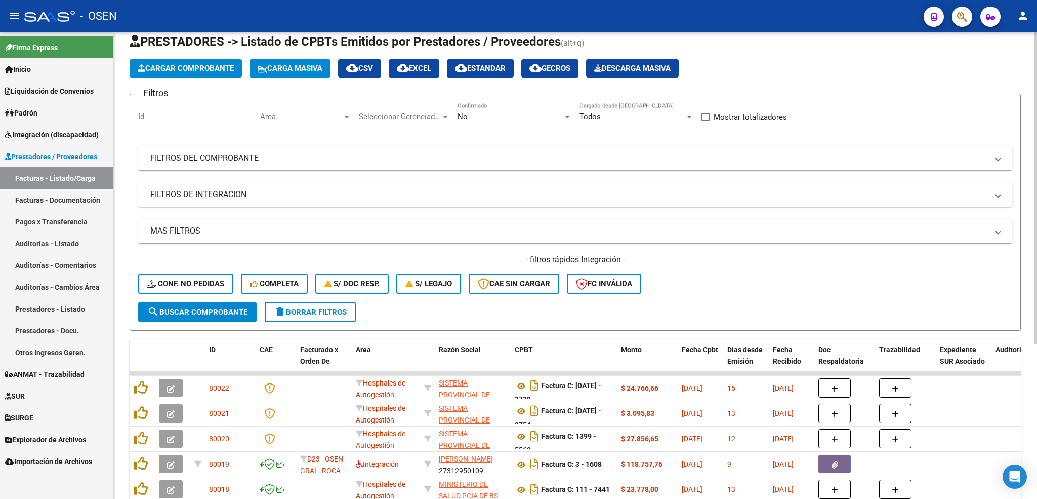
click at [180, 72] on button "Cargar Comprobante" at bounding box center [186, 68] width 112 height 18
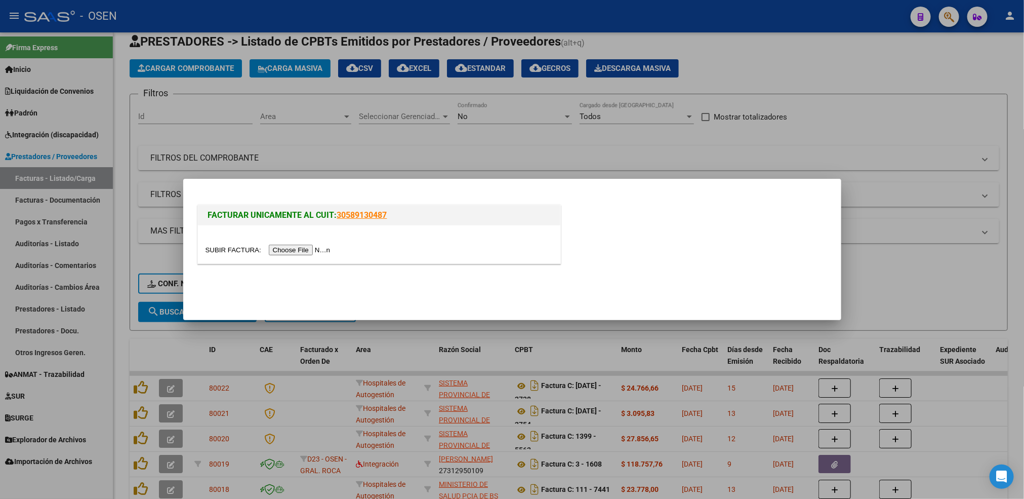
click at [283, 250] on input "file" at bounding box center [269, 249] width 128 height 11
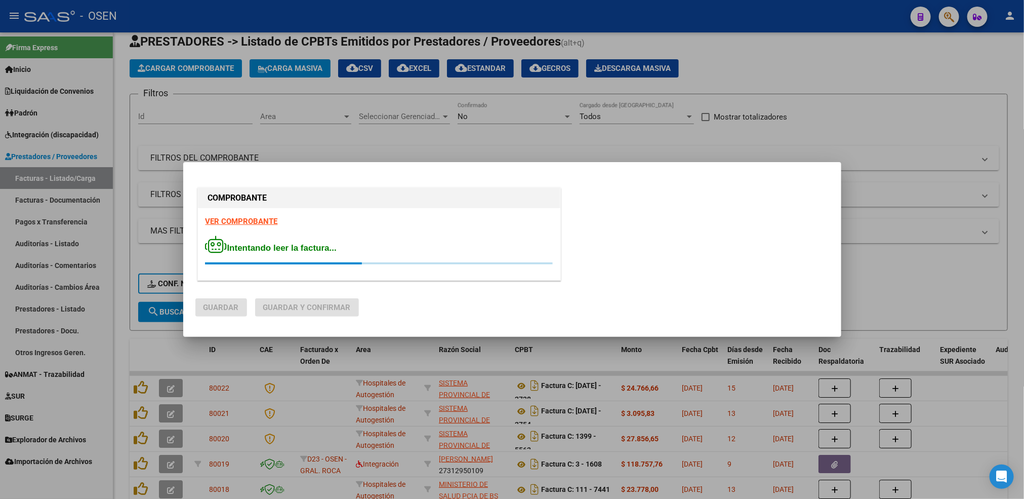
click at [266, 218] on strong "VER COMPROBANTE" at bounding box center [241, 221] width 72 height 9
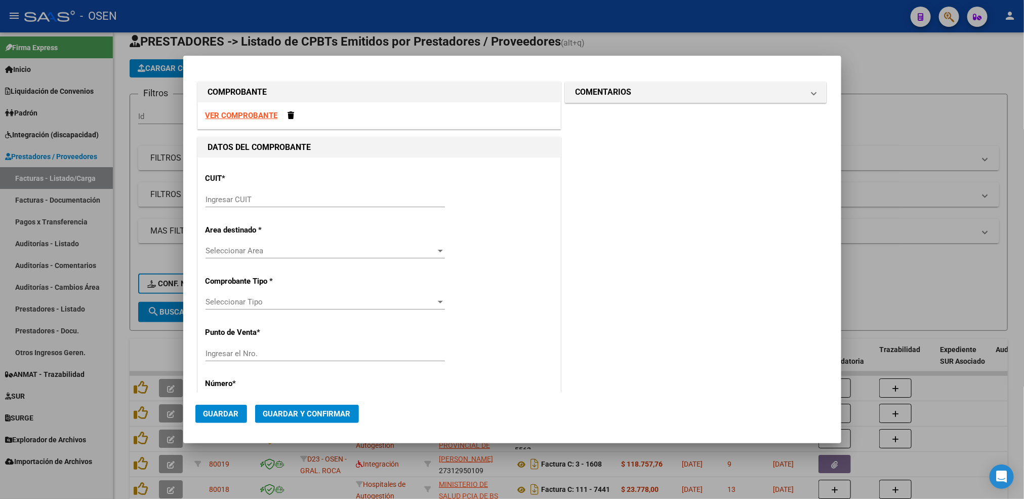
click at [301, 202] on input "Ingresar CUIT" at bounding box center [324, 199] width 239 height 9
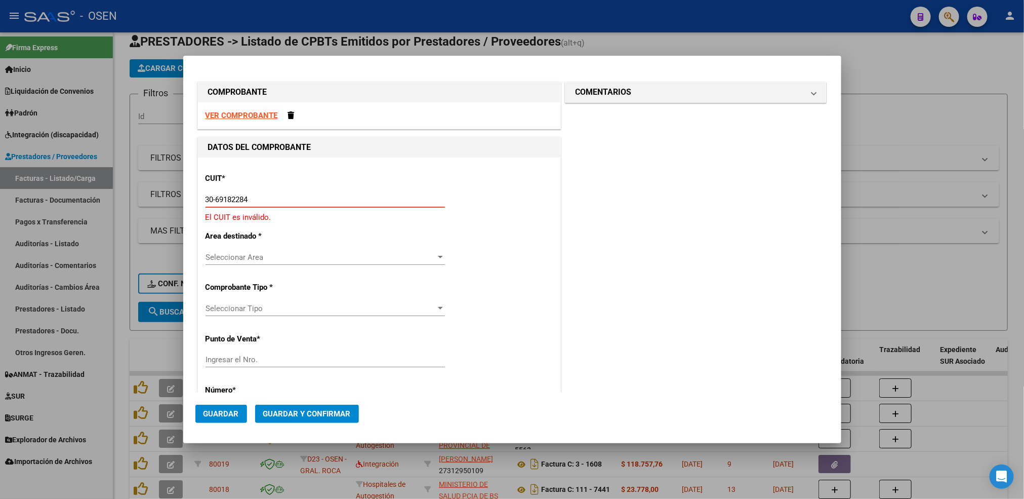
type input "30-69182284-9"
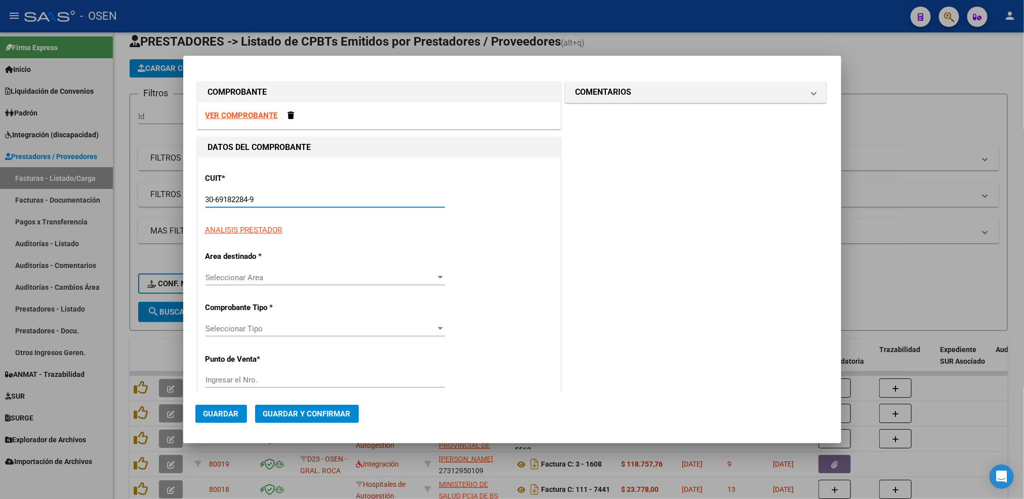
type input "1396"
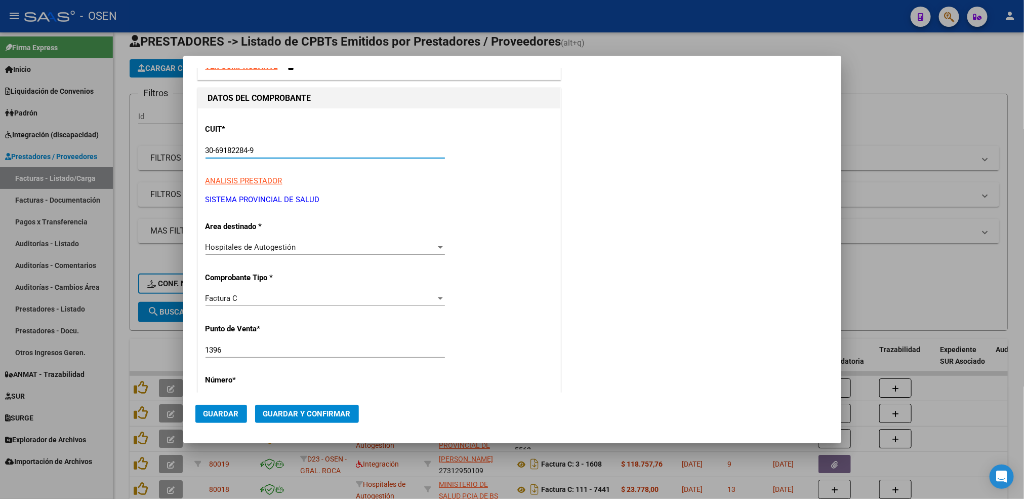
scroll to position [76, 0]
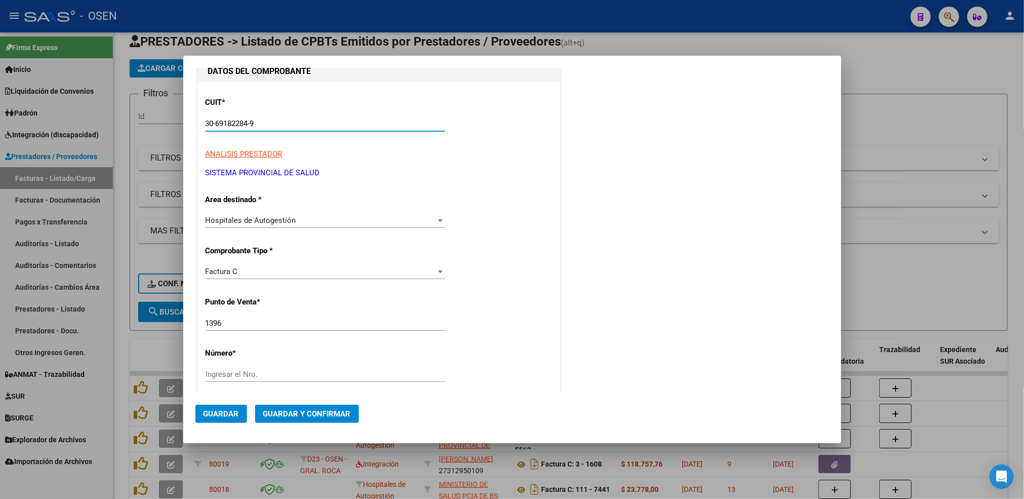
type input "30-69182284-9"
drag, startPoint x: 225, startPoint y: 325, endPoint x: 236, endPoint y: 322, distance: 11.5
click at [225, 325] on input "1396" at bounding box center [324, 322] width 239 height 9
type input "1395"
click at [307, 378] on input "Ingresar el Nro." at bounding box center [324, 373] width 239 height 9
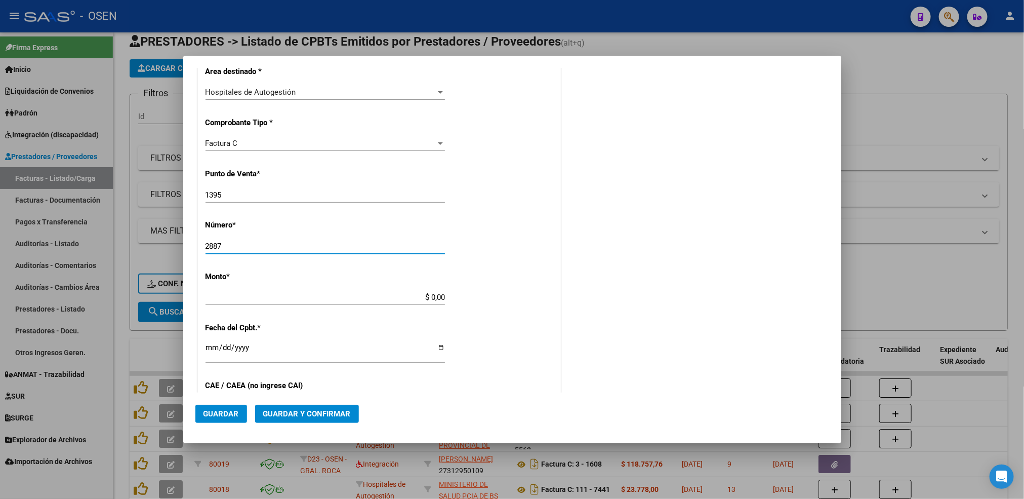
scroll to position [228, 0]
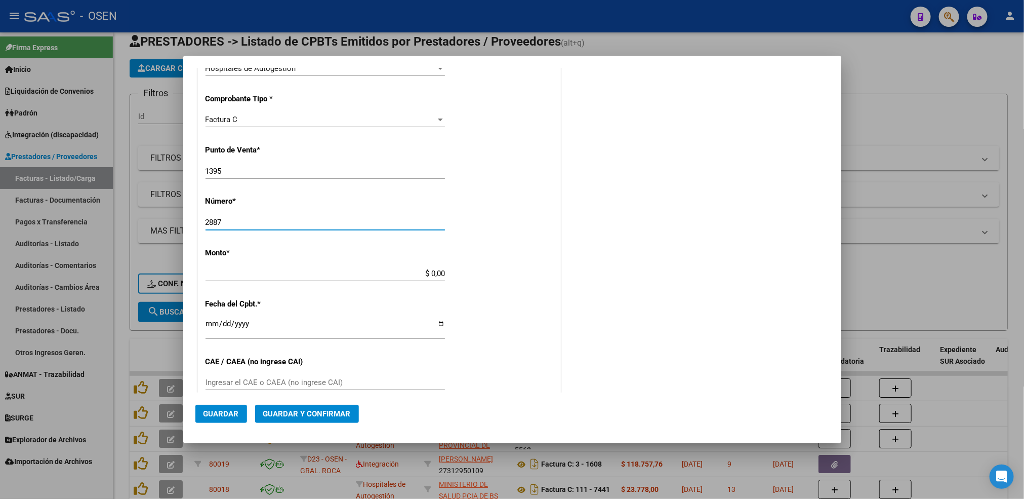
type input "2887"
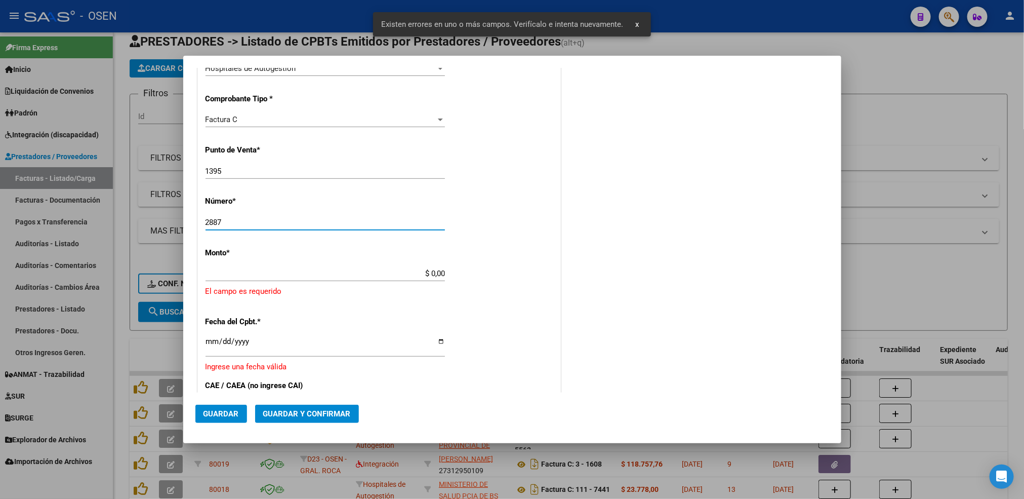
scroll to position [267, 0]
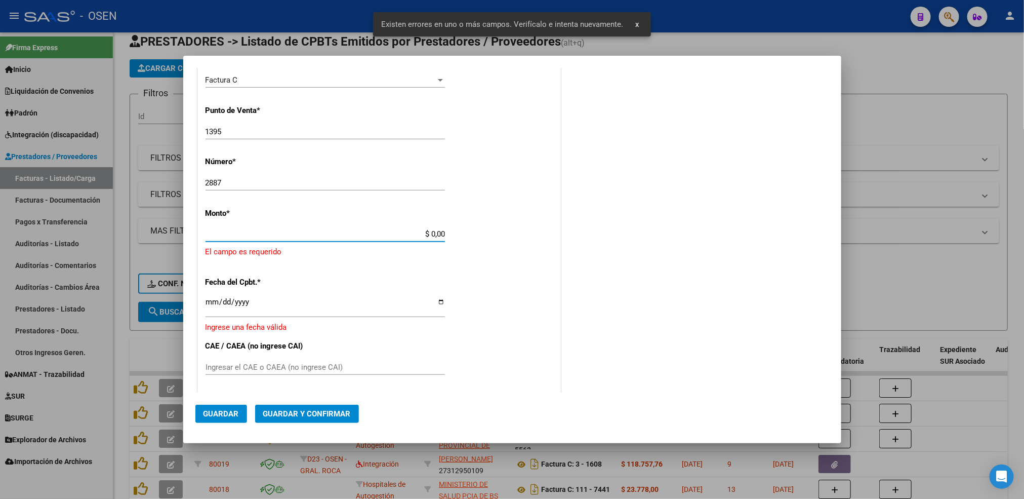
drag, startPoint x: 424, startPoint y: 236, endPoint x: 559, endPoint y: 236, distance: 135.6
click at [559, 236] on div "COMPROBANTE VER COMPROBANTE DATOS DEL COMPROBANTE CUIT * 30-69182284-9 Ingresar…" at bounding box center [512, 223] width 634 height 823
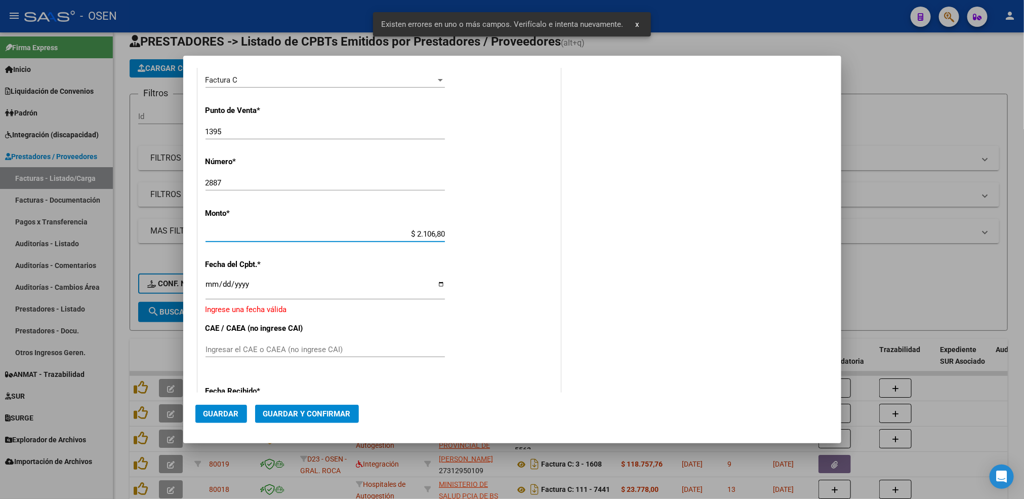
type input "$ 21.068,05"
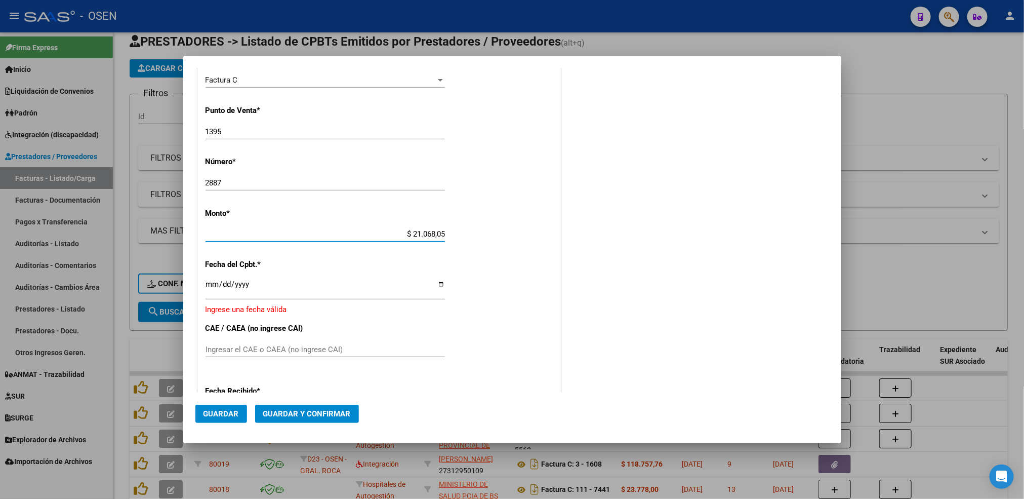
click at [213, 287] on input "Ingresar la fecha" at bounding box center [324, 288] width 239 height 16
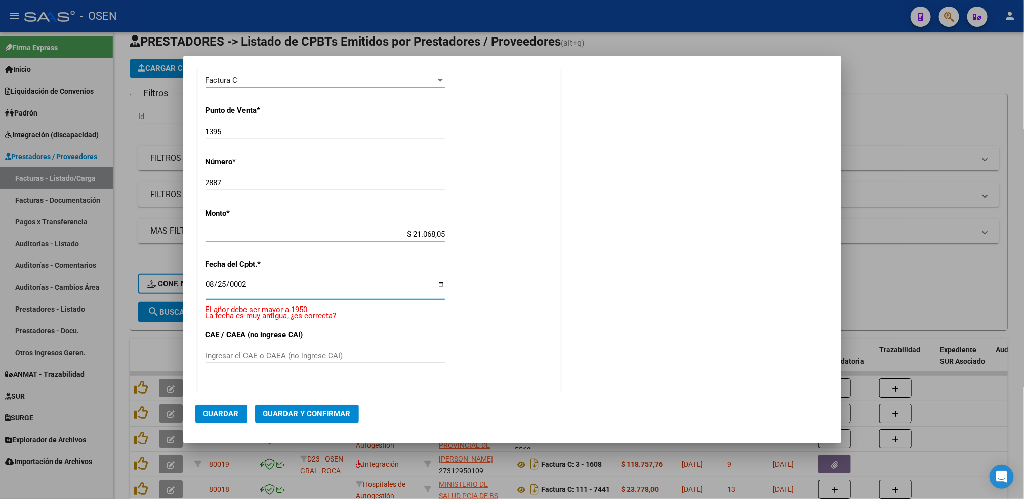
scroll to position [372, 0]
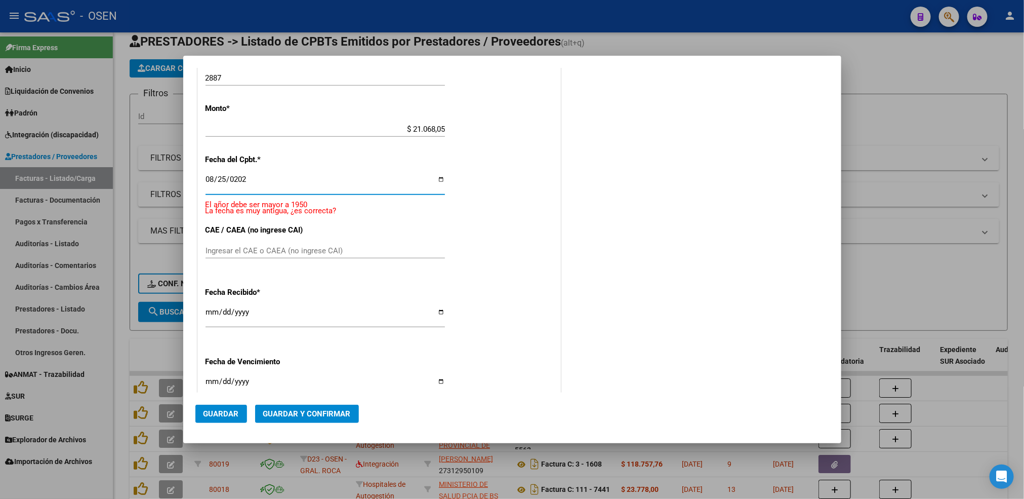
type input "[DATE]"
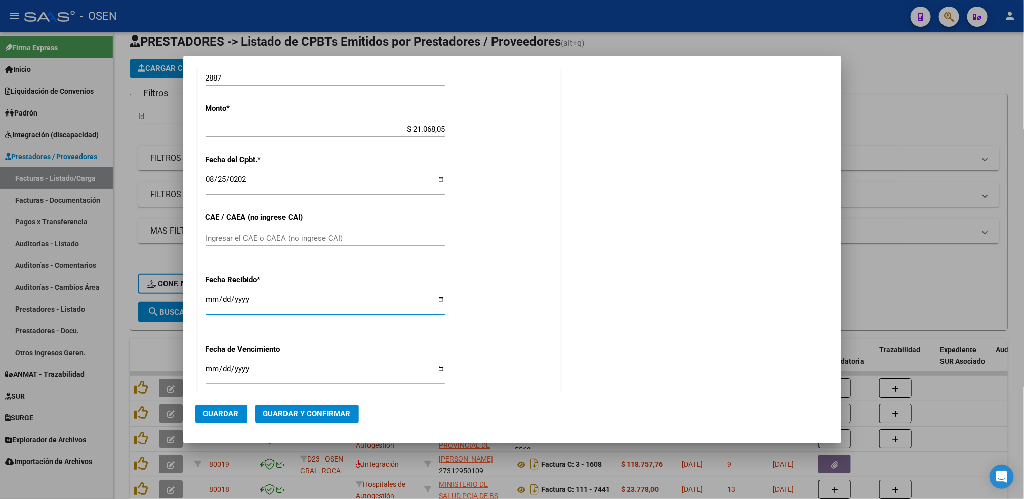
drag, startPoint x: 214, startPoint y: 295, endPoint x: 212, endPoint y: 290, distance: 5.2
click at [214, 295] on input "[DATE]" at bounding box center [324, 303] width 239 height 16
type input "[DATE]"
click at [222, 418] on button "Guardar" at bounding box center [221, 413] width 52 height 18
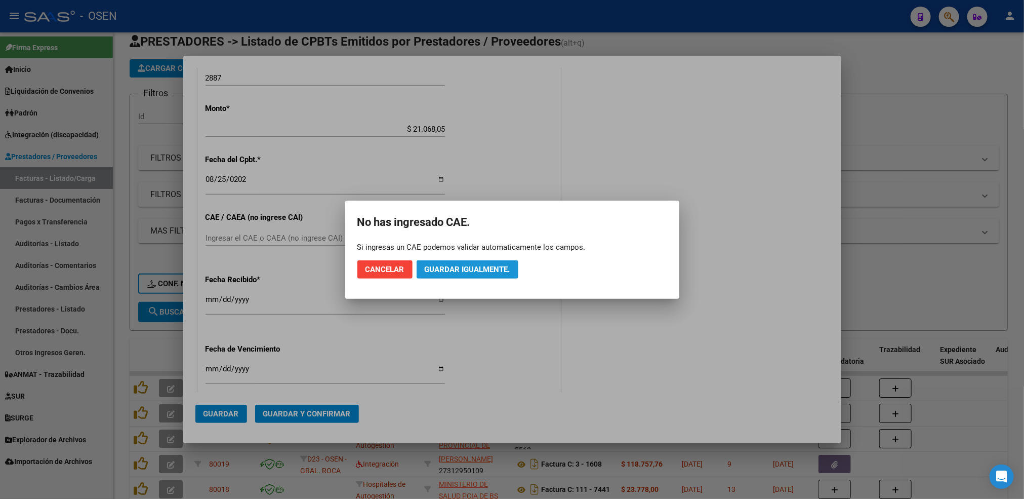
click at [462, 273] on button "Guardar igualmente." at bounding box center [468, 269] width 102 height 18
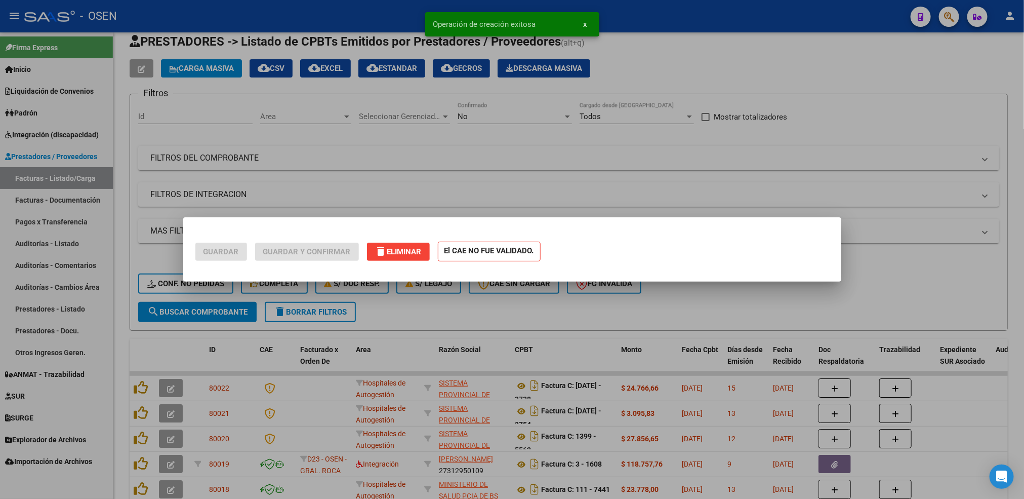
scroll to position [0, 0]
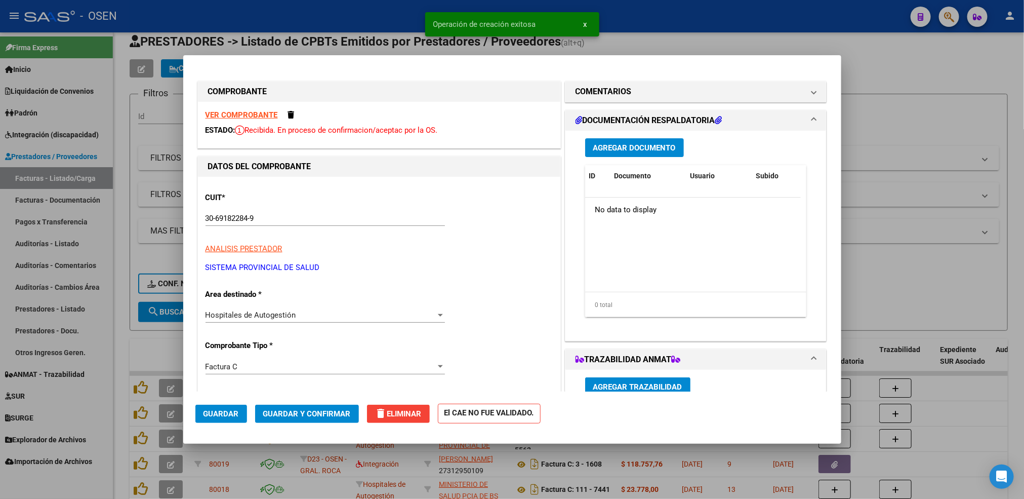
click at [123, 340] on div at bounding box center [512, 249] width 1024 height 499
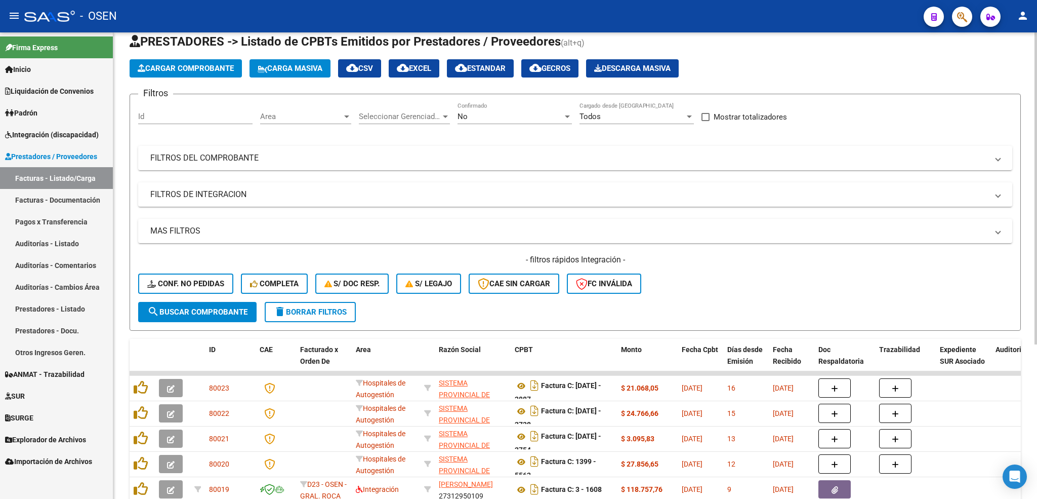
click at [220, 71] on span "Cargar Comprobante" at bounding box center [186, 68] width 96 height 9
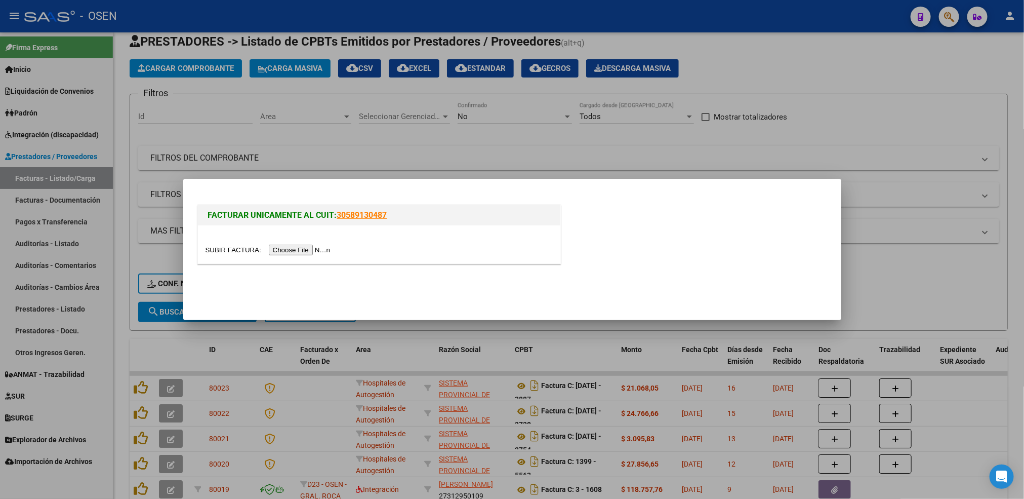
click at [317, 246] on input "file" at bounding box center [269, 249] width 128 height 11
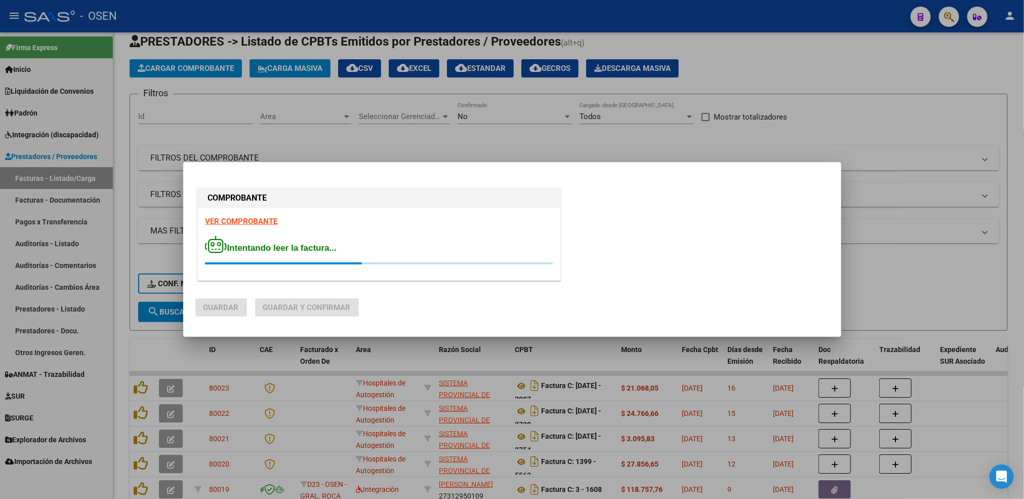
click at [269, 222] on strong "VER COMPROBANTE" at bounding box center [241, 221] width 72 height 9
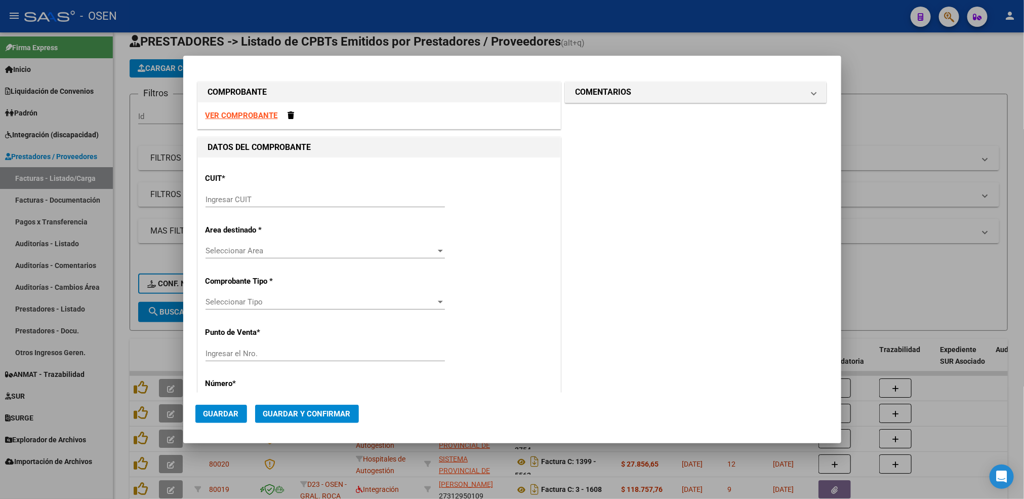
click at [278, 200] on input "Ingresar CUIT" at bounding box center [324, 199] width 239 height 9
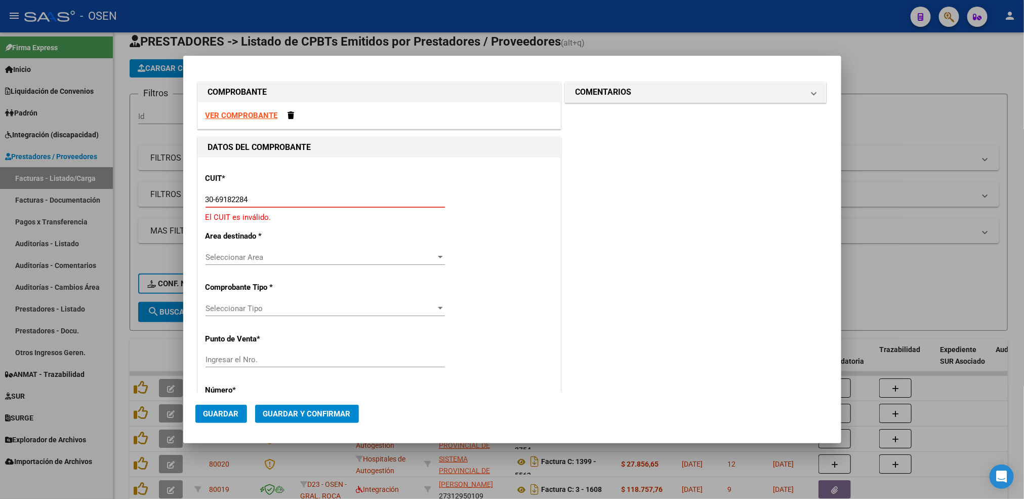
type input "30-69182284-9"
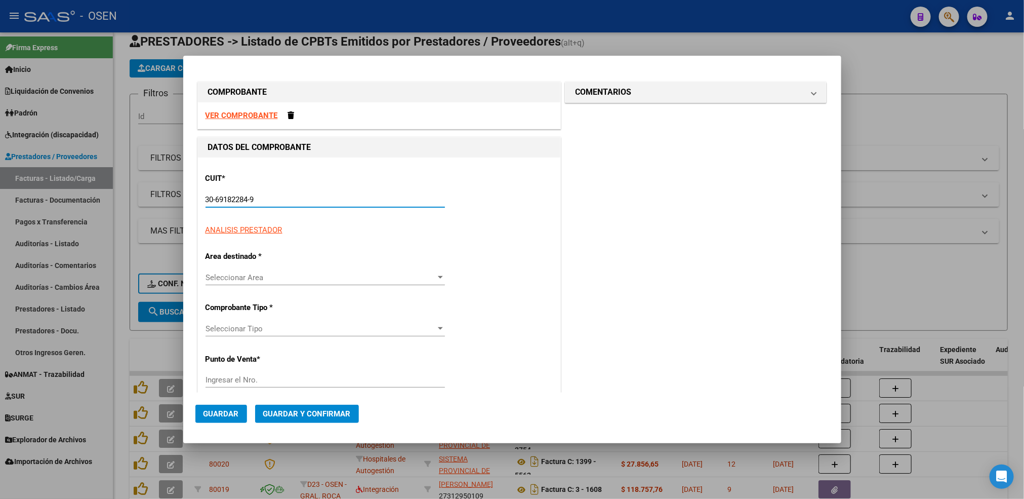
type input "1395"
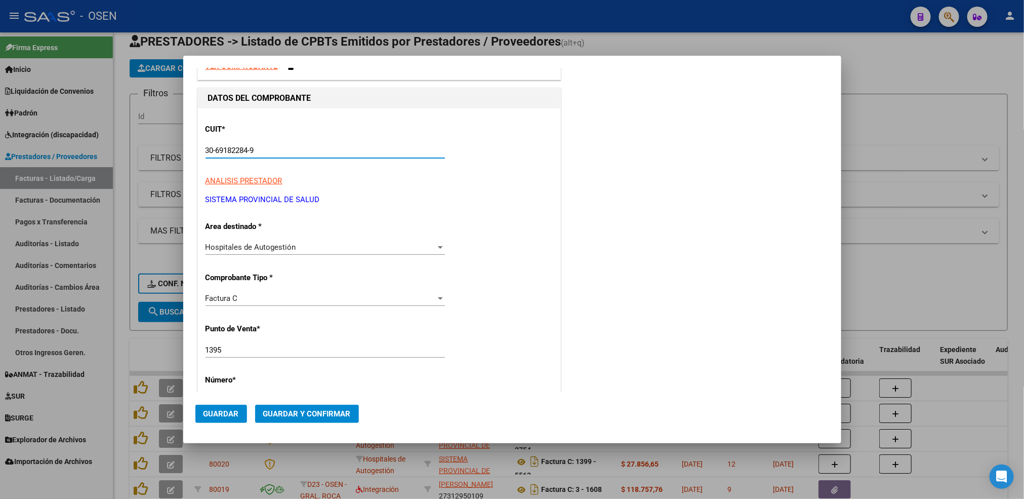
scroll to position [76, 0]
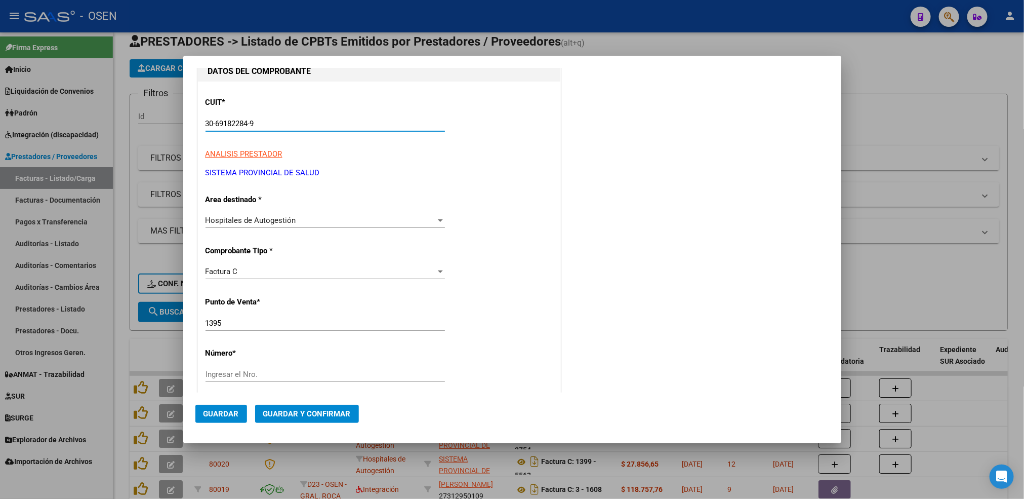
type input "30-69182284-9"
click at [229, 326] on input "1395" at bounding box center [324, 322] width 239 height 9
type input "1392"
click at [243, 368] on div "Ingresar el Nro." at bounding box center [324, 373] width 239 height 15
click at [246, 371] on input "Ingresar el Nro." at bounding box center [324, 373] width 239 height 9
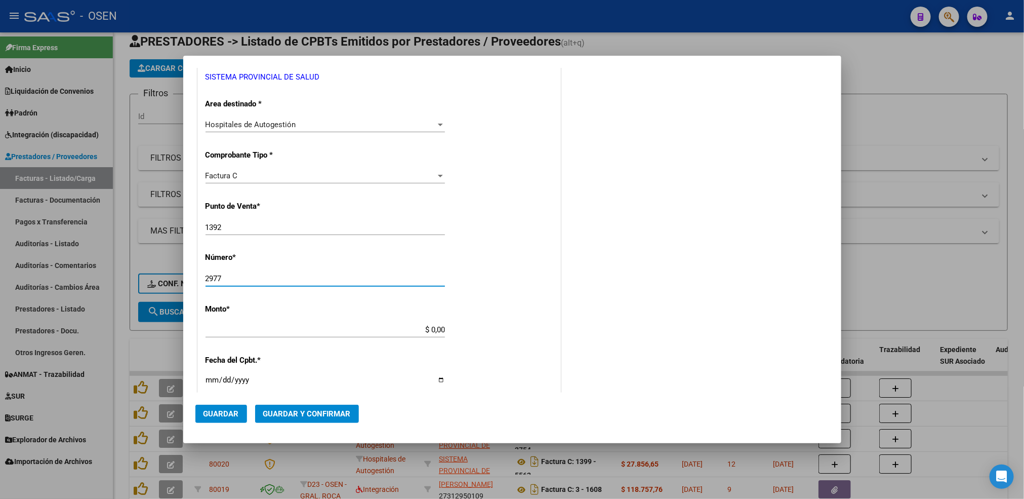
scroll to position [228, 0]
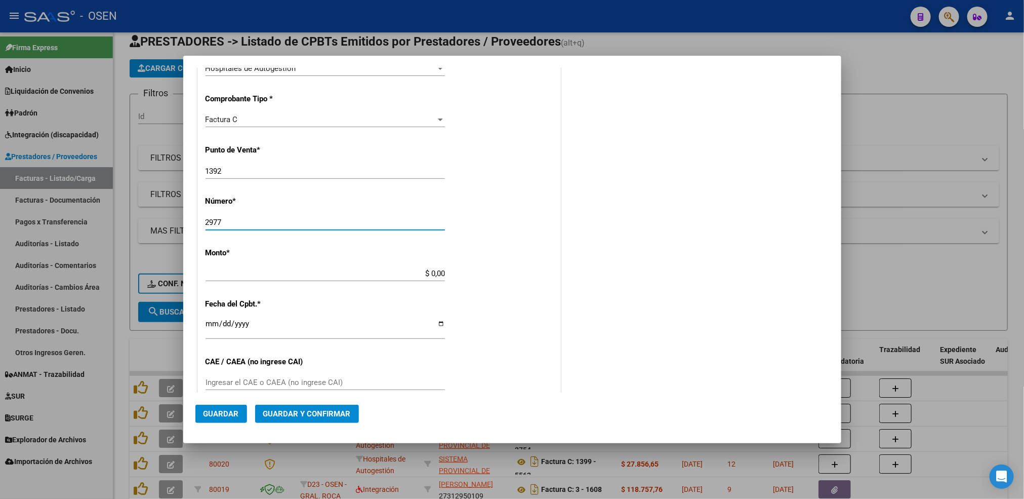
type input "2977"
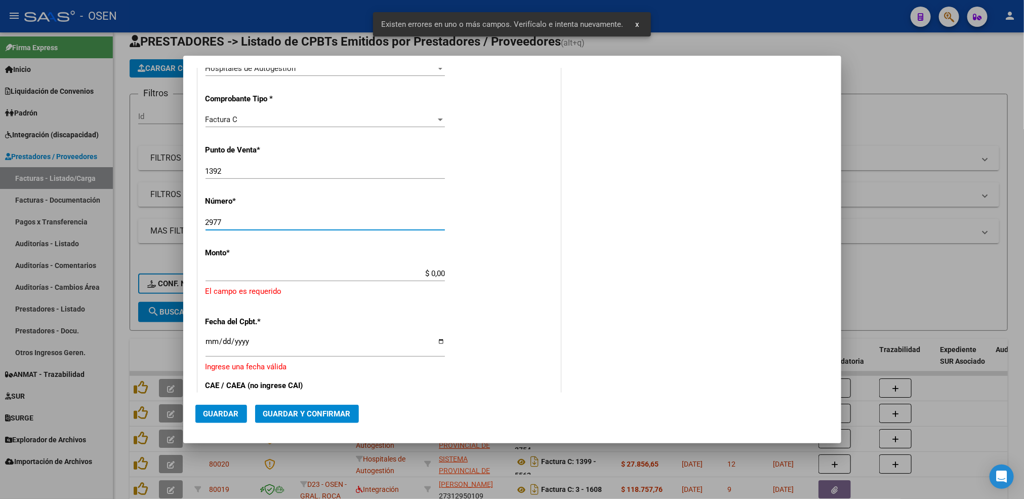
scroll to position [267, 0]
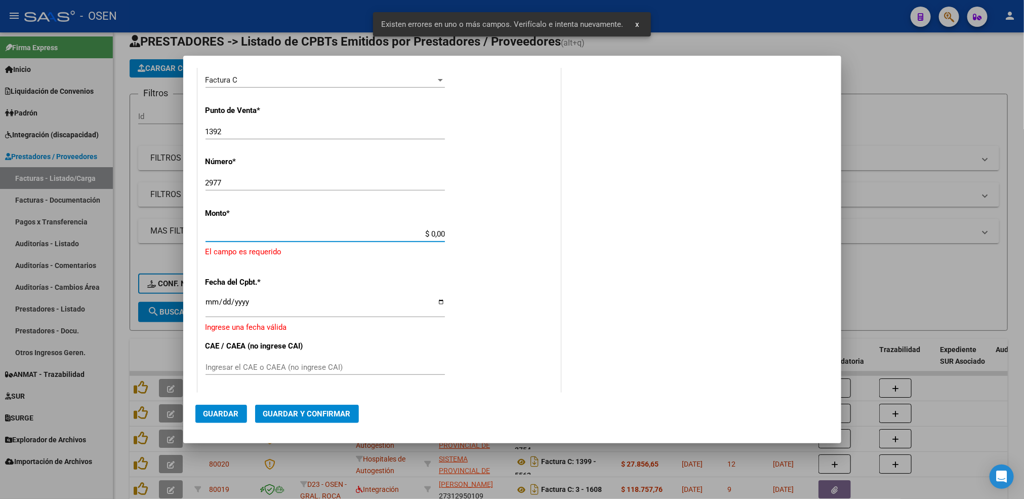
drag, startPoint x: 420, startPoint y: 234, endPoint x: 489, endPoint y: 235, distance: 69.9
click at [489, 235] on div "CUIT * 30-69182284-9 Ingresar CUIT ANALISIS PRESTADOR SISTEMA PROVINCIAL DE [PE…" at bounding box center [379, 261] width 362 height 742
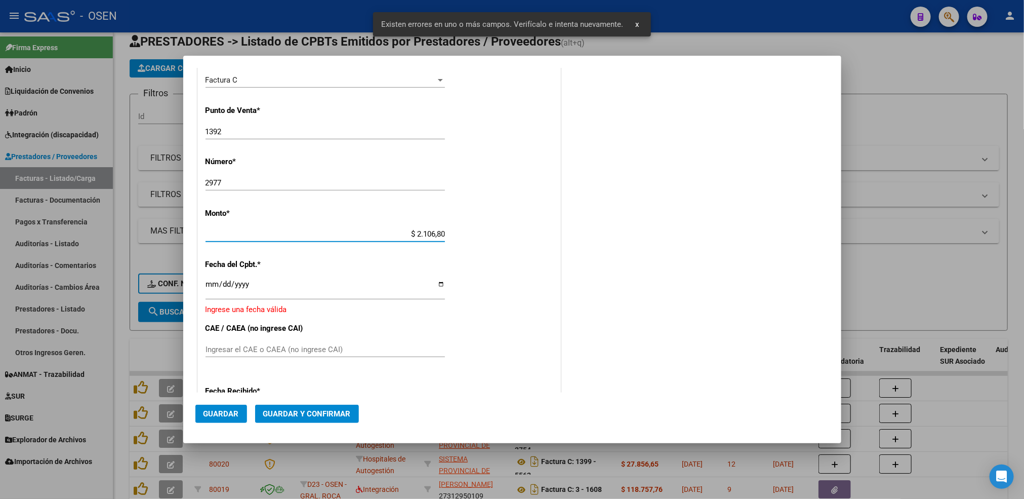
type input "$ 21.068,05"
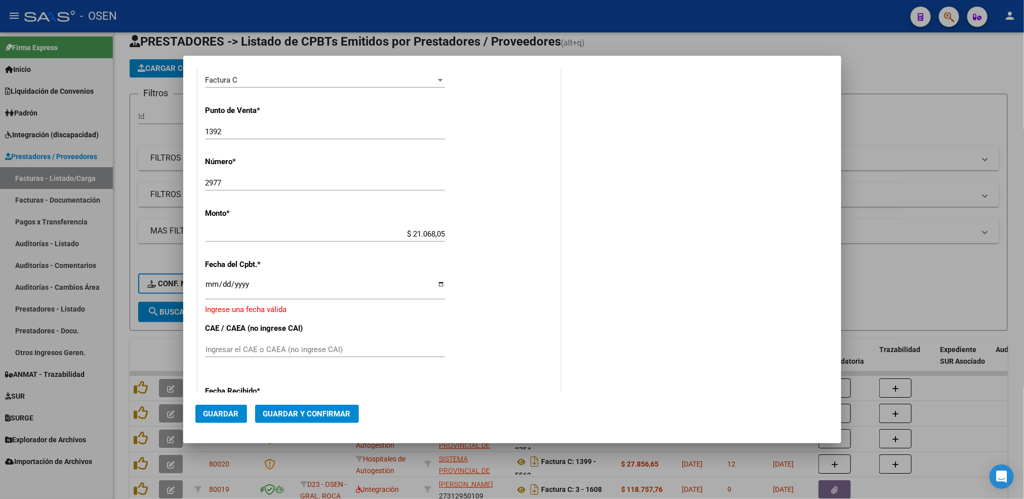
click at [208, 291] on div "Ingresar la fecha" at bounding box center [324, 288] width 239 height 22
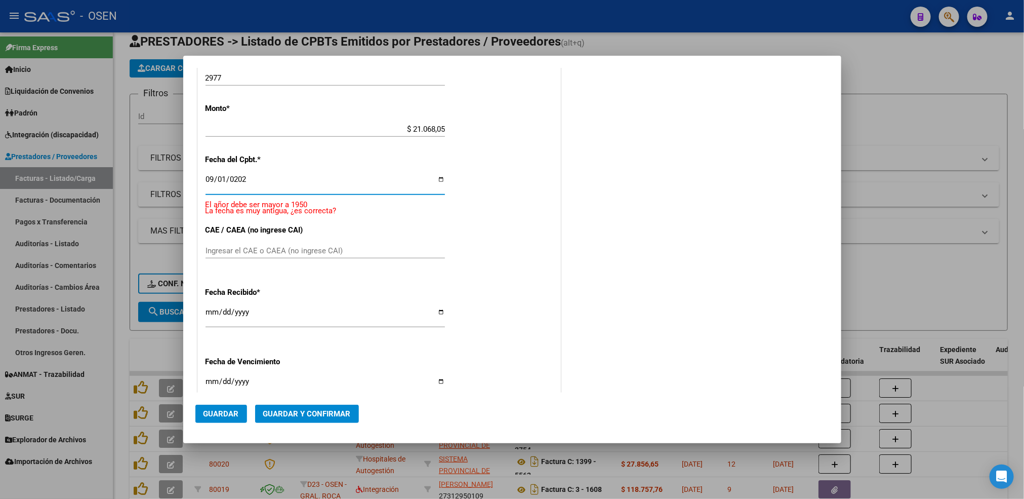
type input "[DATE]"
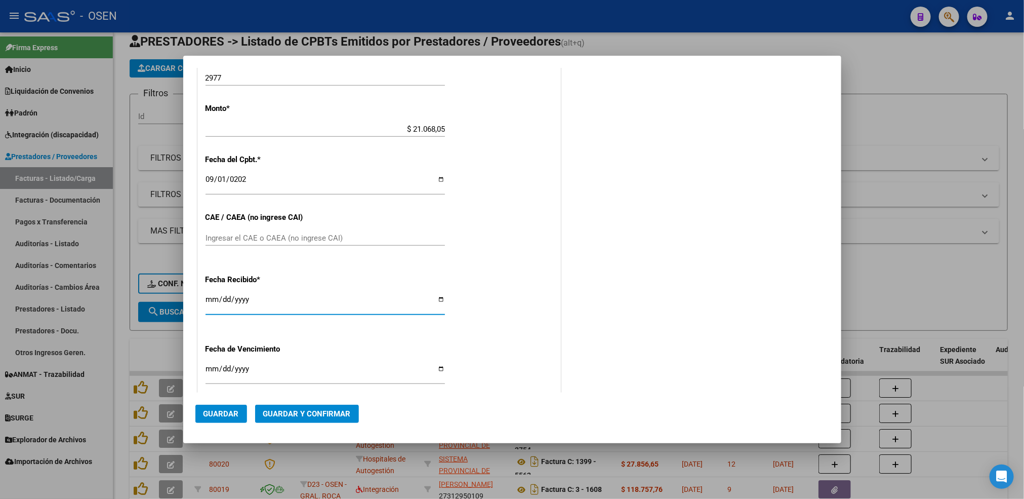
click at [208, 295] on input "[DATE]" at bounding box center [324, 303] width 239 height 16
type input "[DATE]"
click at [217, 412] on span "Guardar" at bounding box center [220, 413] width 35 height 9
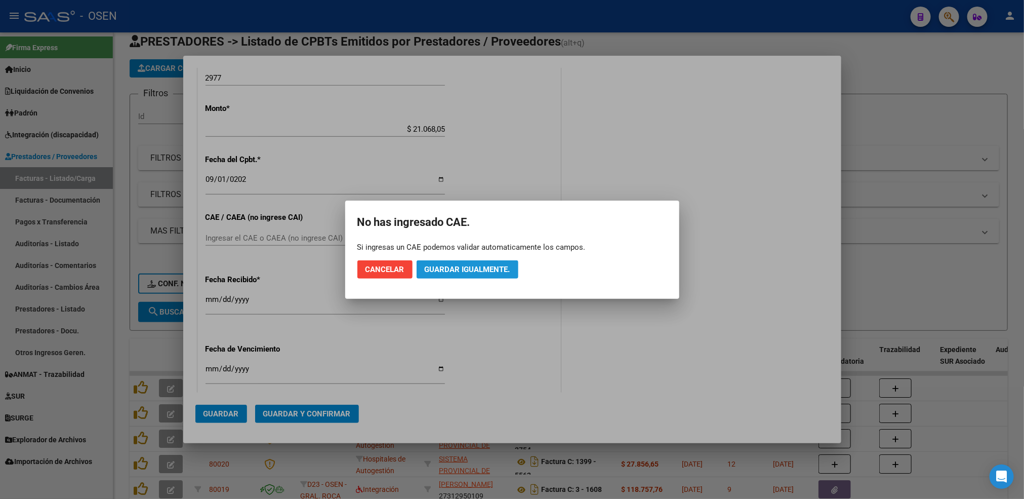
click at [500, 270] on span "Guardar igualmente." at bounding box center [468, 269] width 86 height 9
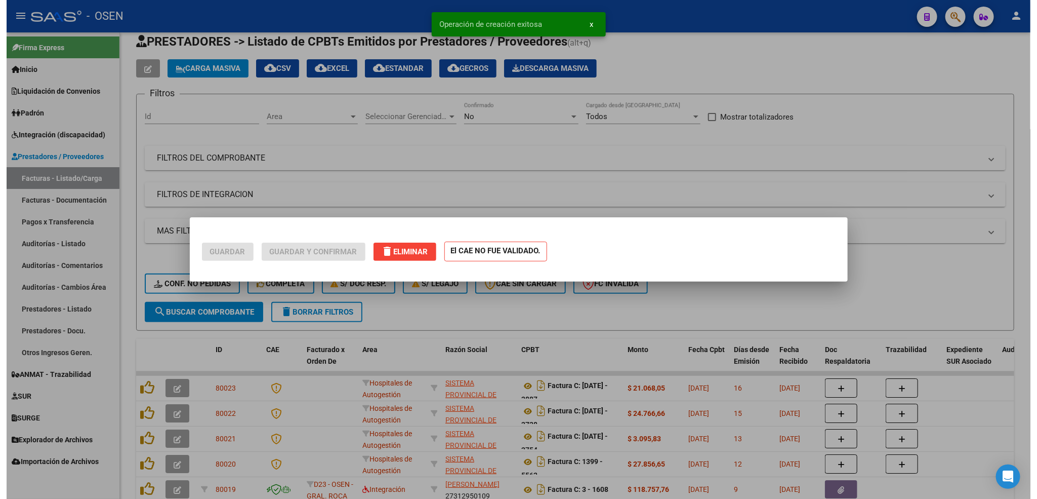
scroll to position [0, 0]
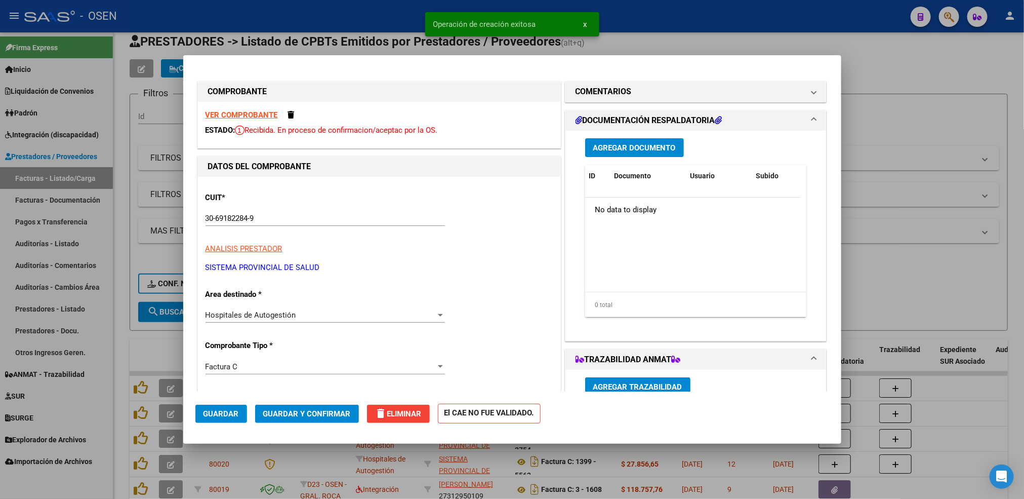
click at [114, 279] on div at bounding box center [512, 249] width 1024 height 499
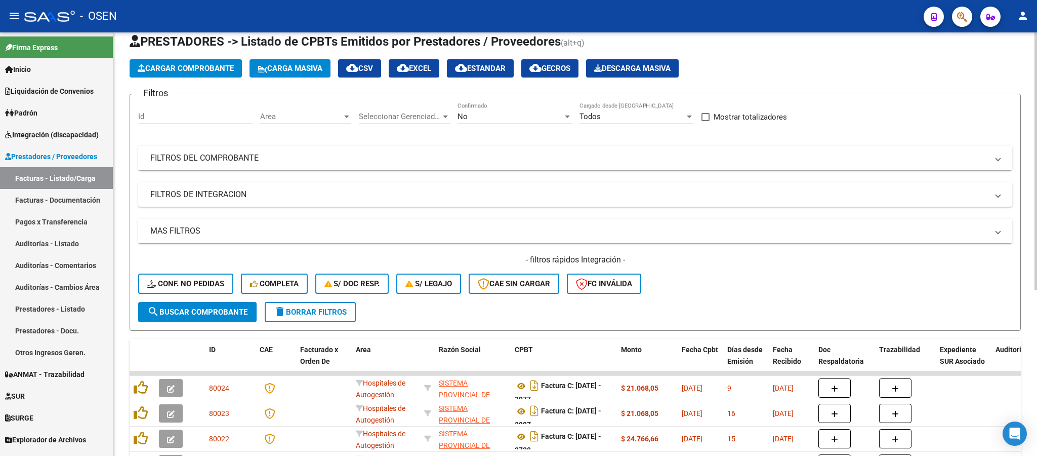
click at [201, 65] on span "Cargar Comprobante" at bounding box center [186, 68] width 96 height 9
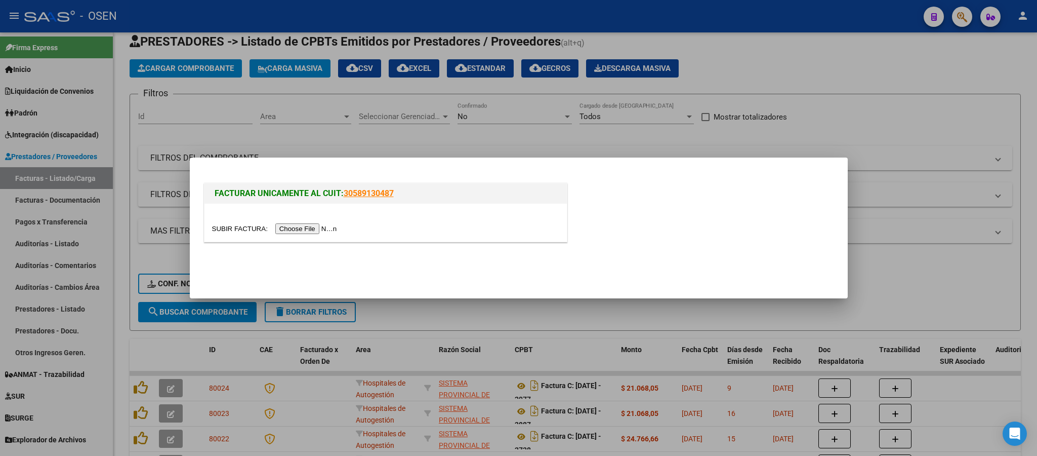
click at [326, 229] on input "file" at bounding box center [276, 228] width 128 height 11
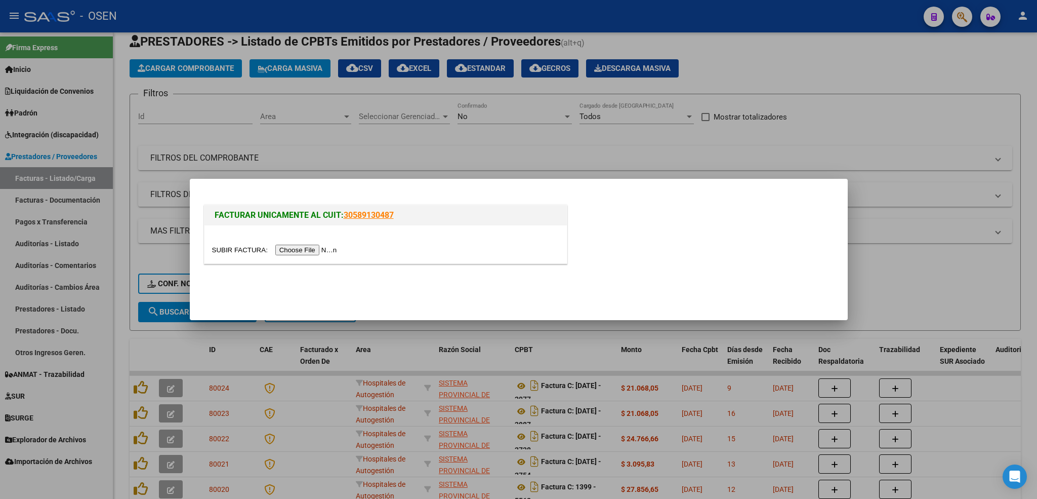
drag, startPoint x: 928, startPoint y: 127, endPoint x: 640, endPoint y: 32, distance: 303.2
click at [926, 125] on div at bounding box center [518, 249] width 1037 height 499
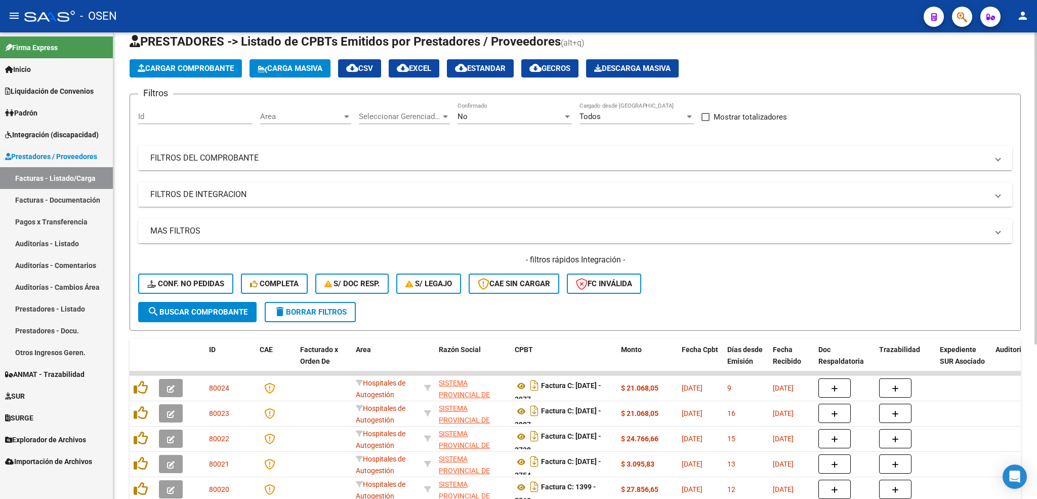
click at [203, 68] on span "Cargar Comprobante" at bounding box center [186, 68] width 96 height 9
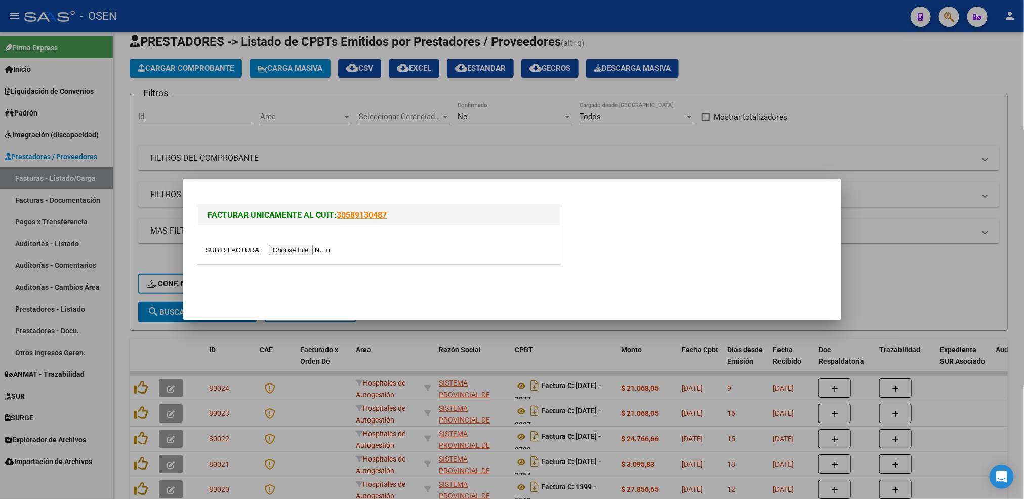
click at [286, 250] on input "file" at bounding box center [269, 249] width 128 height 11
click at [891, 76] on div at bounding box center [512, 249] width 1024 height 499
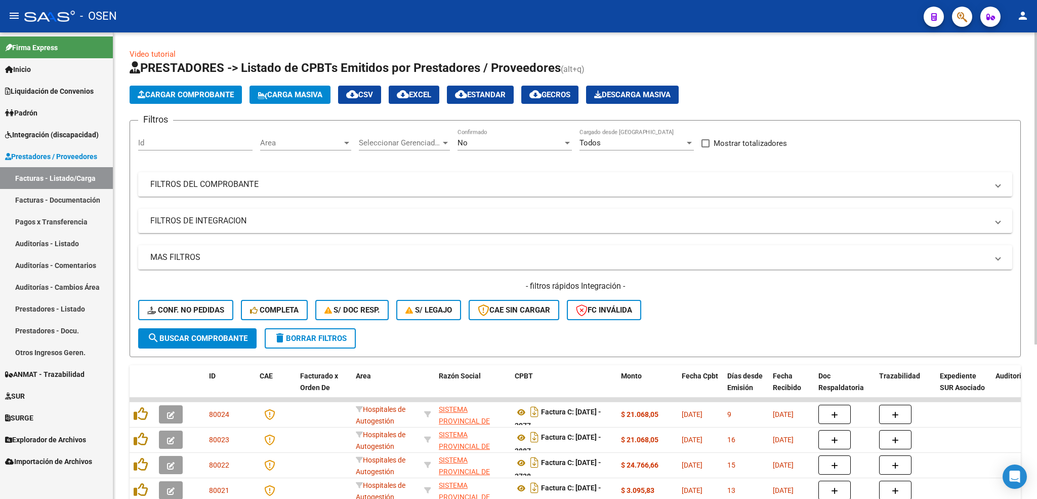
click at [207, 90] on span "Cargar Comprobante" at bounding box center [186, 94] width 96 height 9
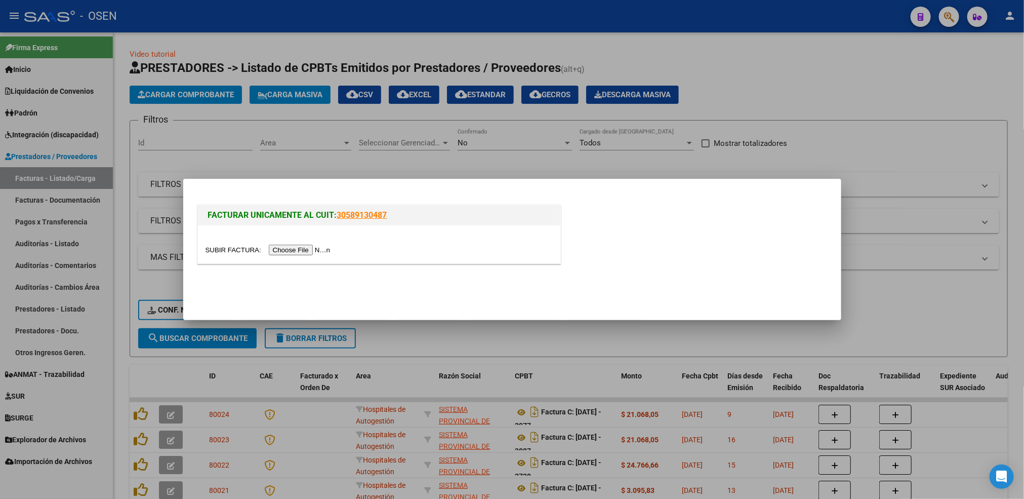
click at [298, 245] on input "file" at bounding box center [269, 249] width 128 height 11
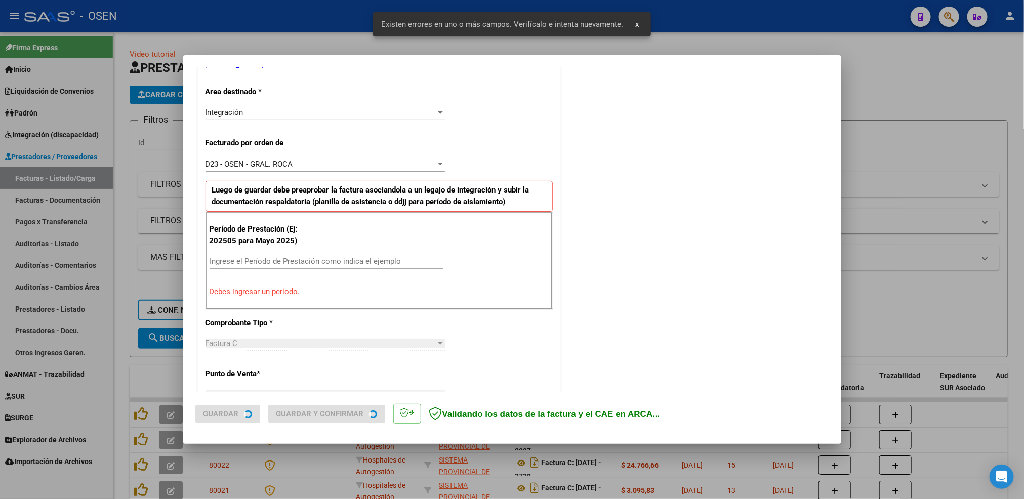
scroll to position [243, 0]
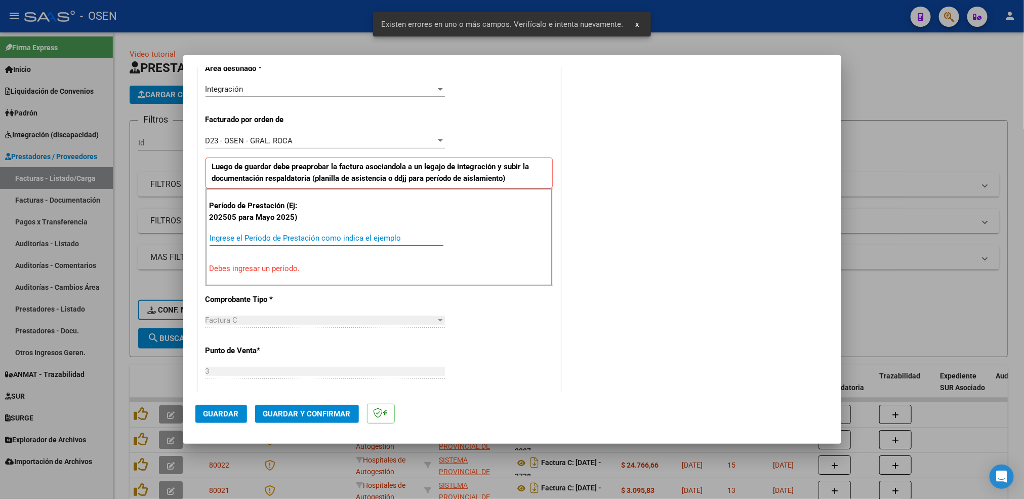
click at [278, 240] on input "Ingrese el Período de Prestación como indica el ejemplo" at bounding box center [327, 237] width 234 height 9
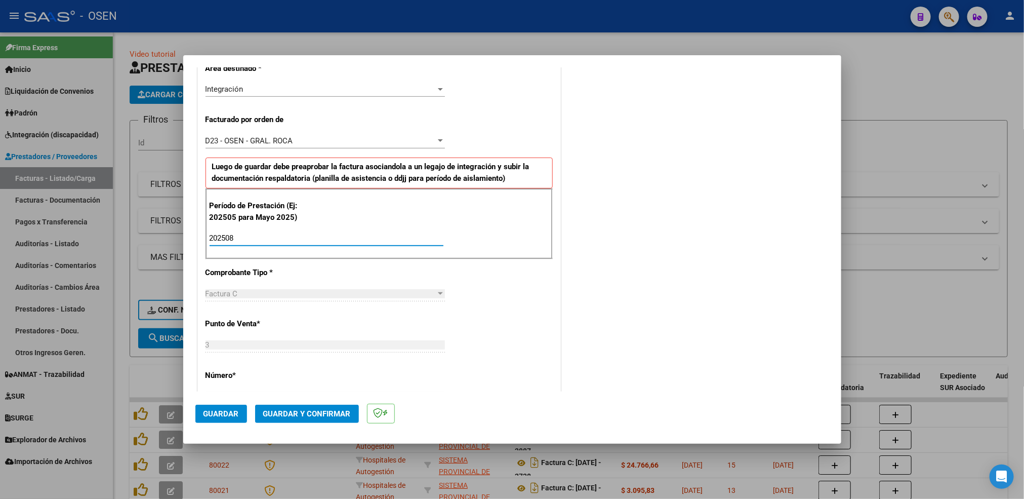
type input "202508"
click at [202, 421] on button "Guardar" at bounding box center [221, 413] width 52 height 18
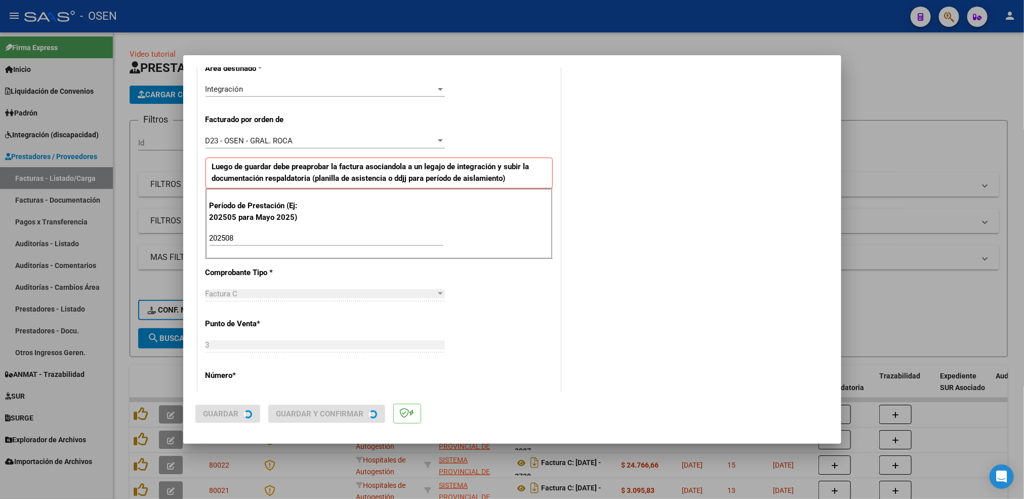
scroll to position [0, 0]
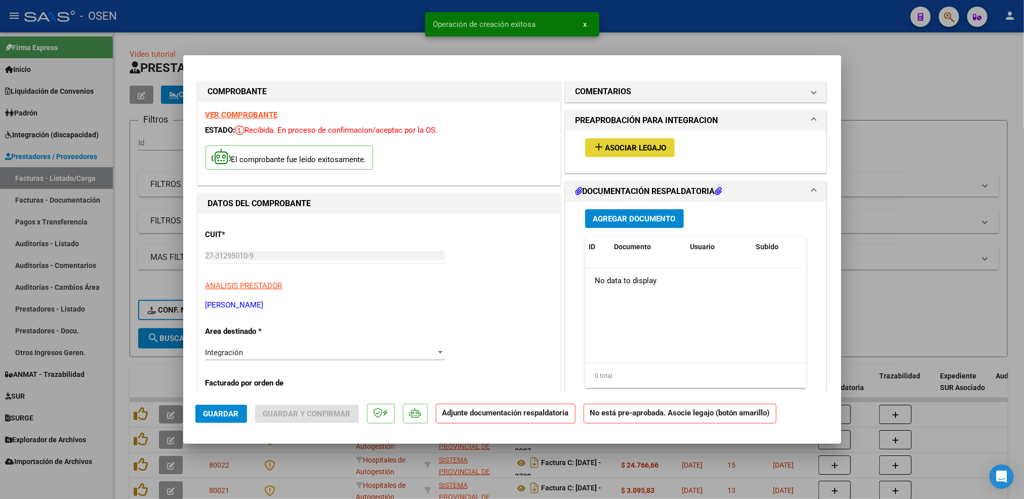
click at [639, 152] on button "add Asociar Legajo" at bounding box center [630, 147] width 90 height 19
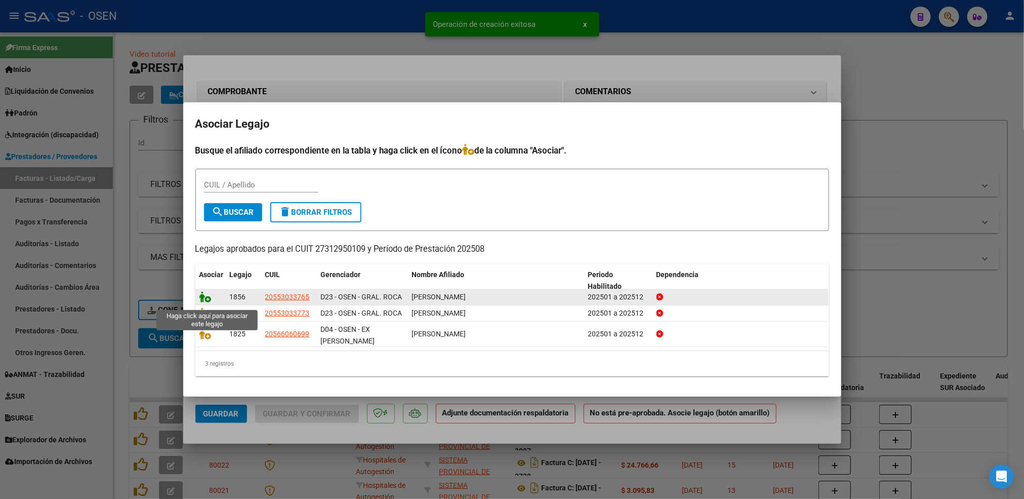
click at [204, 302] on icon at bounding box center [205, 296] width 12 height 11
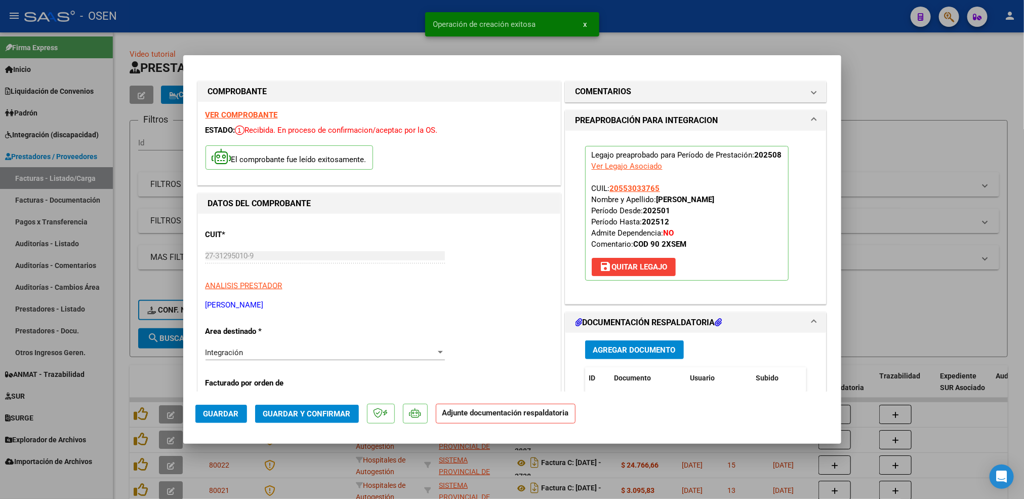
drag, startPoint x: 647, startPoint y: 361, endPoint x: 643, endPoint y: 353, distance: 9.5
click at [646, 360] on div "Agregar Documento ID Documento Usuario Subido Acción No data to display 0 total…" at bounding box center [696, 434] width 237 height 202
click at [643, 352] on span "Agregar Documento" at bounding box center [634, 349] width 83 height 9
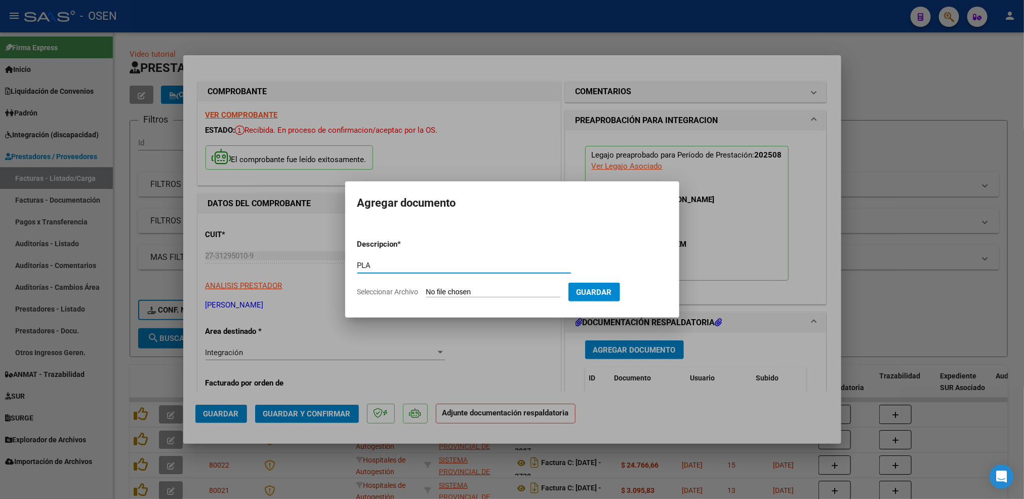
type input "PLA"
click at [426, 287] on input "Seleccionar Archivo" at bounding box center [493, 292] width 134 height 10
type input "C:\fakepath\Coliñanco M psp agosto.pdf"
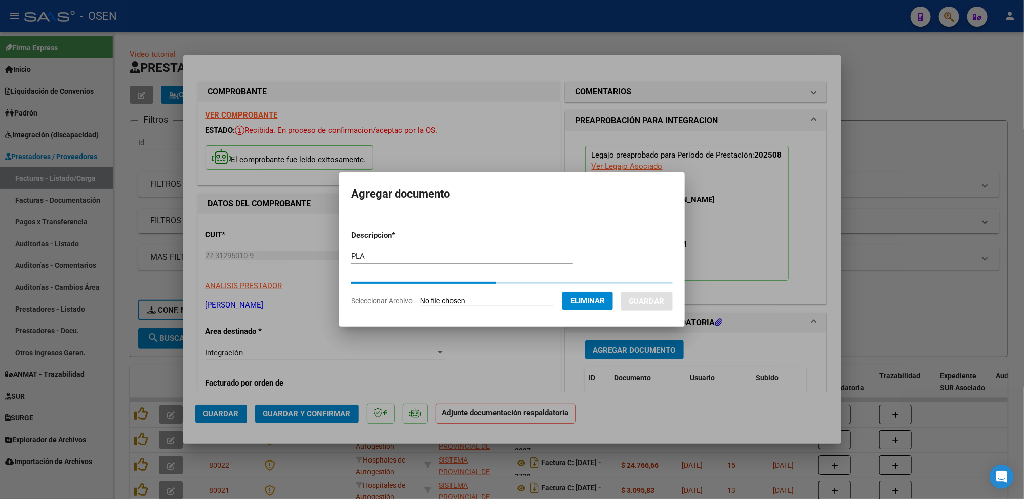
click at [396, 254] on input "PLA" at bounding box center [462, 256] width 222 height 9
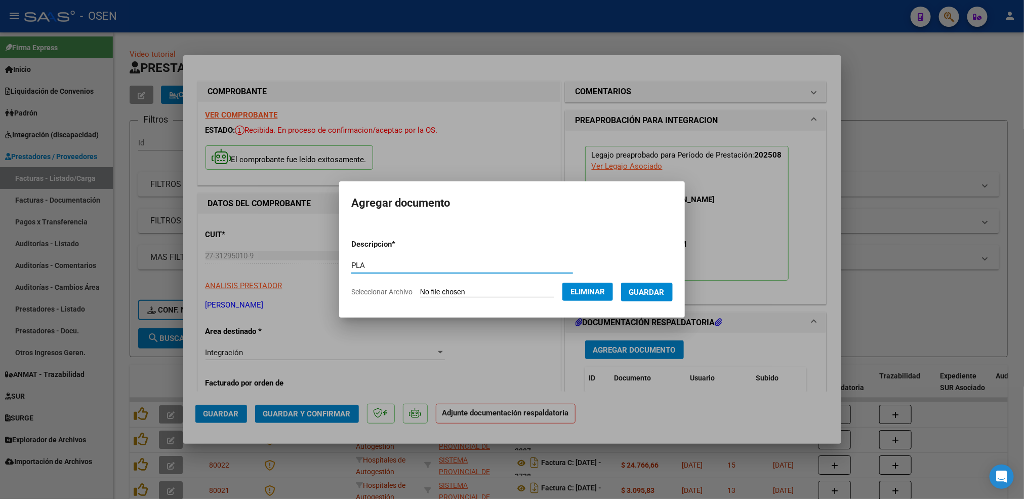
type input "PLANILLA"
click at [648, 294] on span "Guardar" at bounding box center [646, 291] width 35 height 9
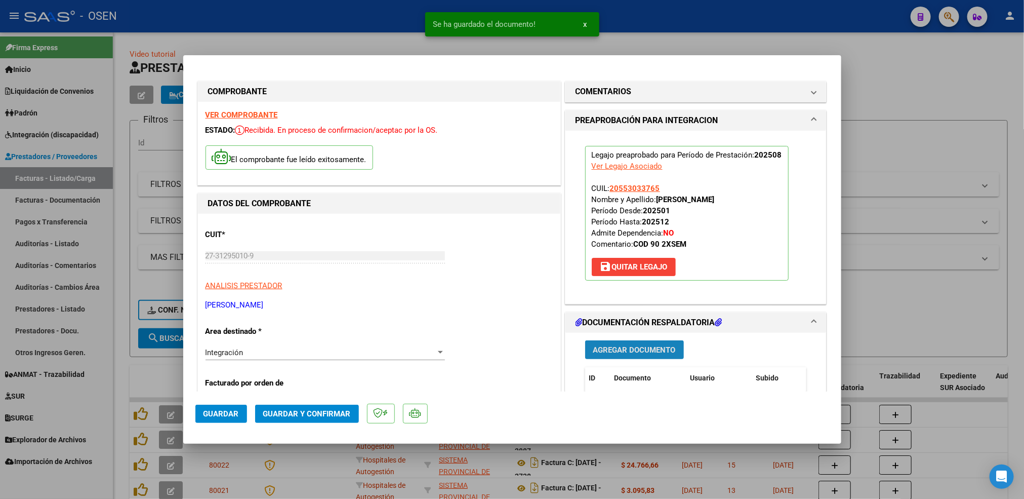
click at [647, 354] on span "Agregar Documento" at bounding box center [634, 349] width 83 height 9
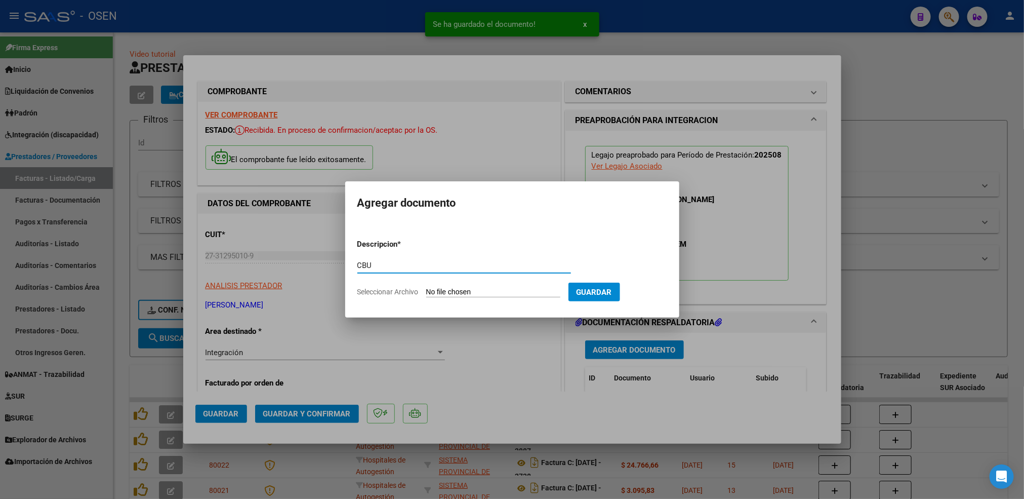
type input "CBU"
click at [447, 291] on input "Seleccionar Archivo" at bounding box center [493, 292] width 134 height 10
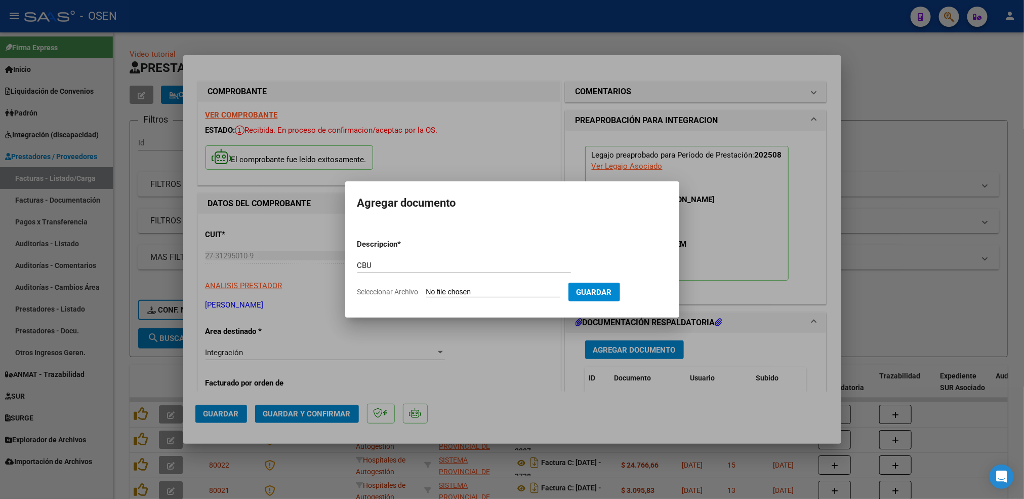
type input "C:\fakepath\comprobanteCBU [PERSON_NAME].pdf"
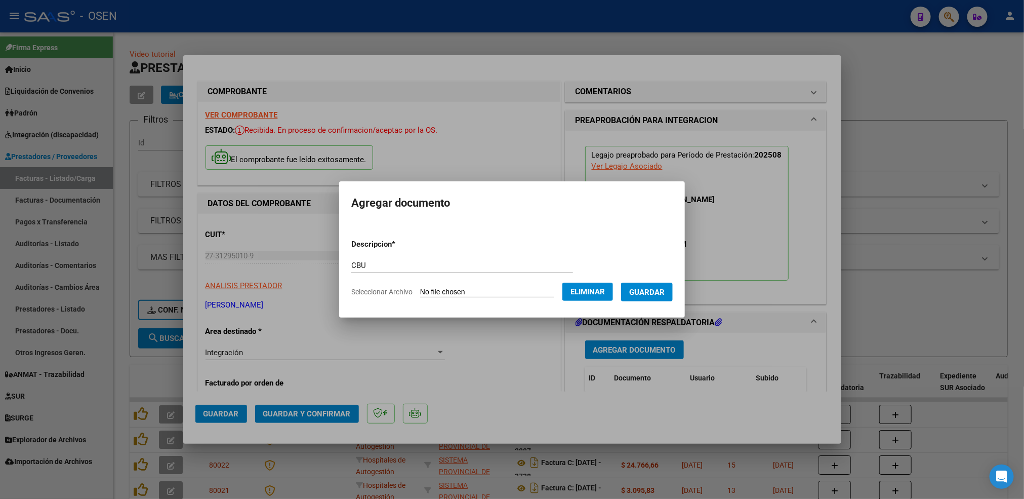
click at [644, 284] on button "Guardar" at bounding box center [647, 291] width 52 height 19
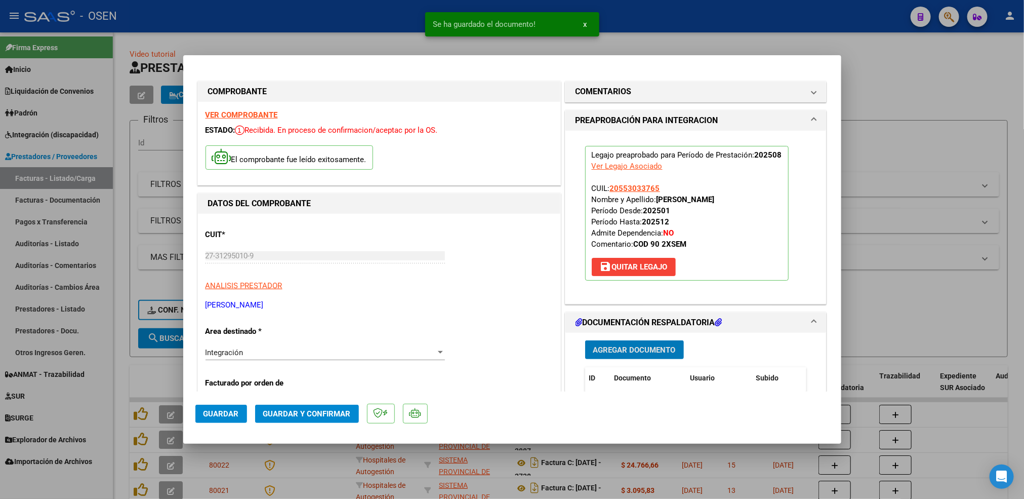
click at [225, 412] on span "Guardar" at bounding box center [220, 413] width 35 height 9
click at [1015, 262] on div at bounding box center [512, 249] width 1024 height 499
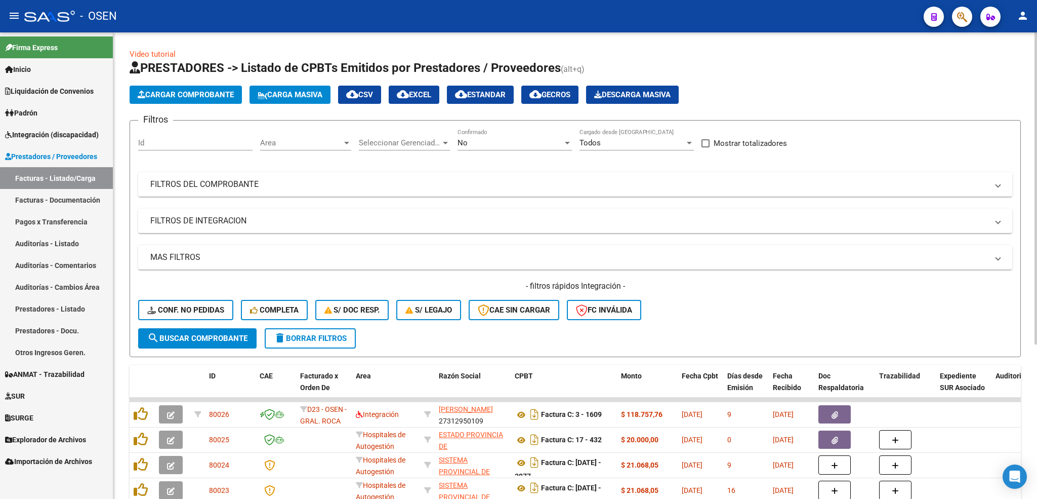
click at [190, 96] on span "Cargar Comprobante" at bounding box center [186, 94] width 96 height 9
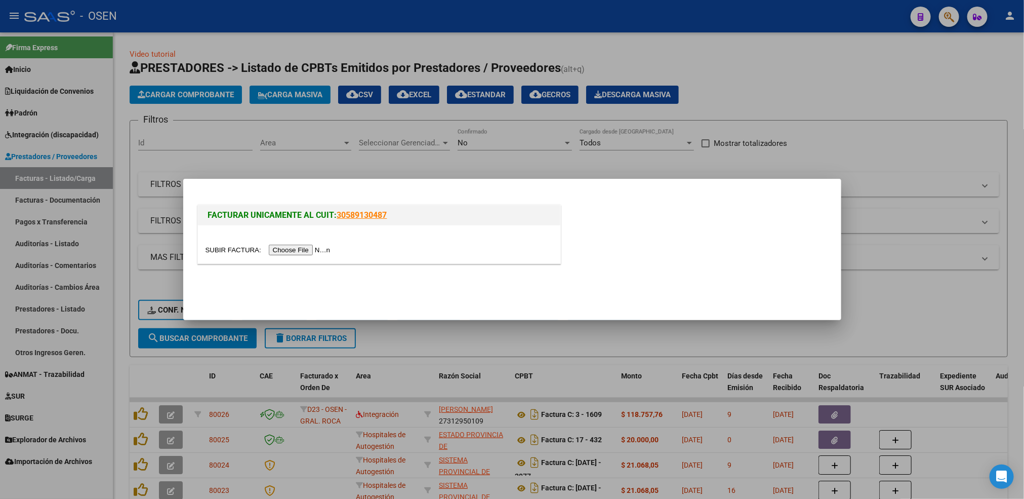
click at [299, 246] on input "file" at bounding box center [269, 249] width 128 height 11
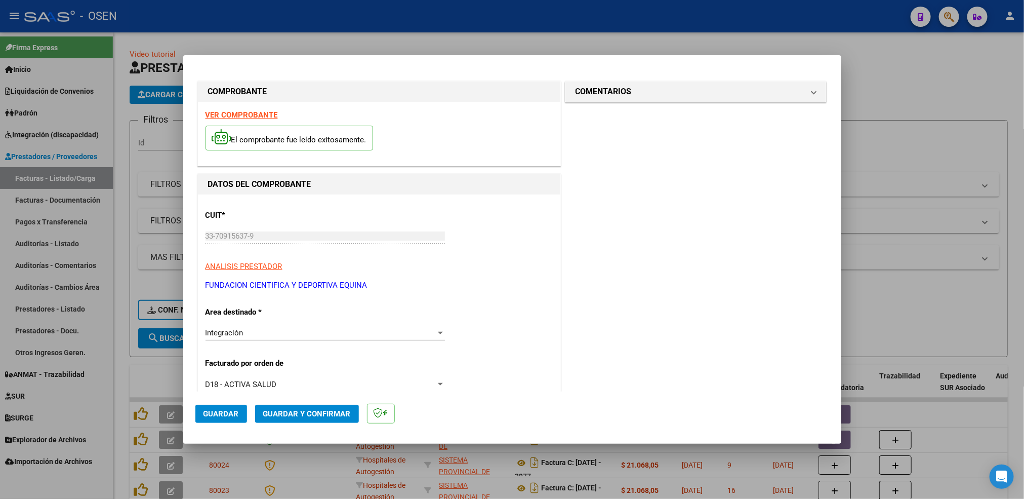
click at [259, 111] on strong "VER COMPROBANTE" at bounding box center [241, 114] width 72 height 9
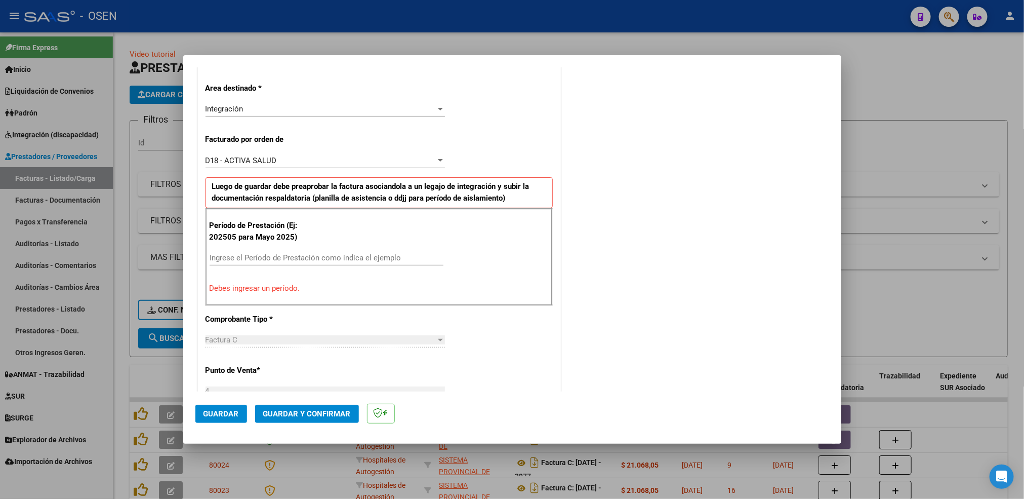
scroll to position [228, 0]
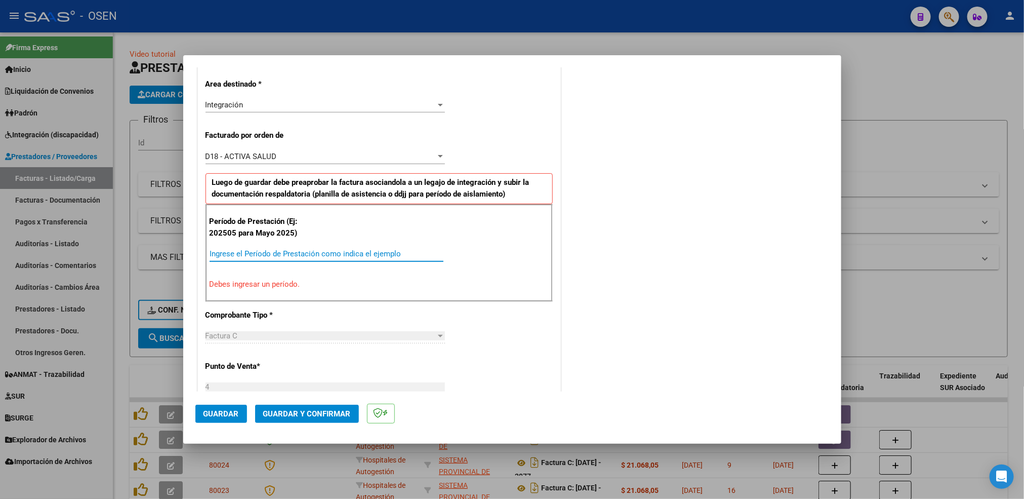
click at [248, 253] on input "Ingrese el Período de Prestación como indica el ejemplo" at bounding box center [327, 253] width 234 height 9
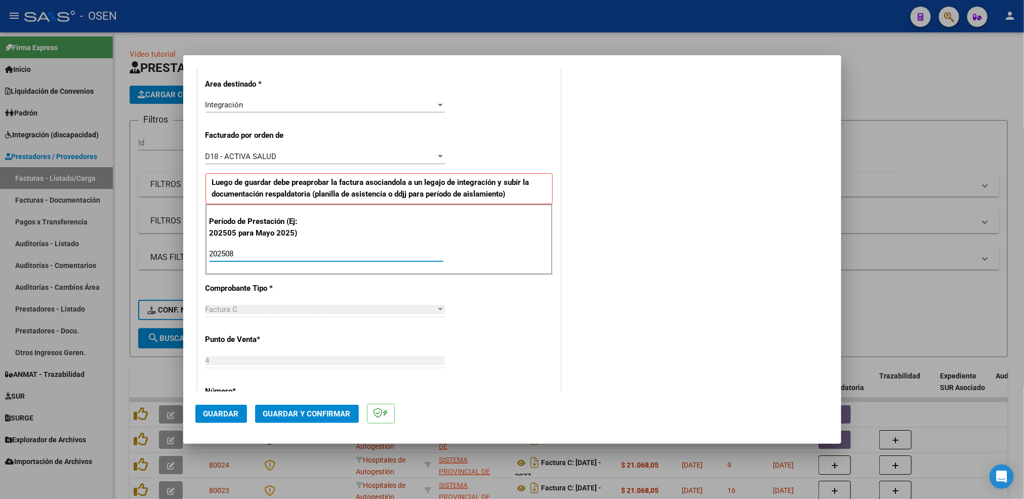
type input "202508"
click at [218, 416] on span "Guardar" at bounding box center [220, 413] width 35 height 9
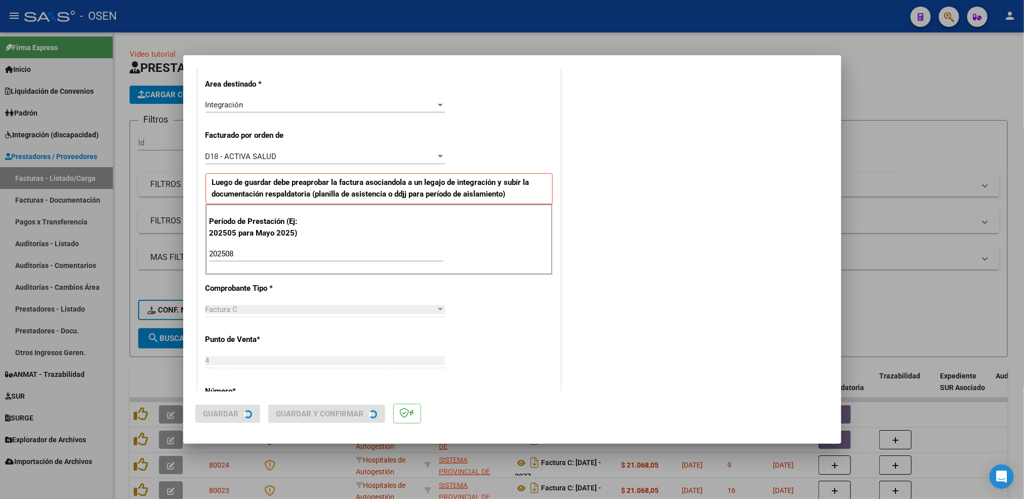
scroll to position [0, 0]
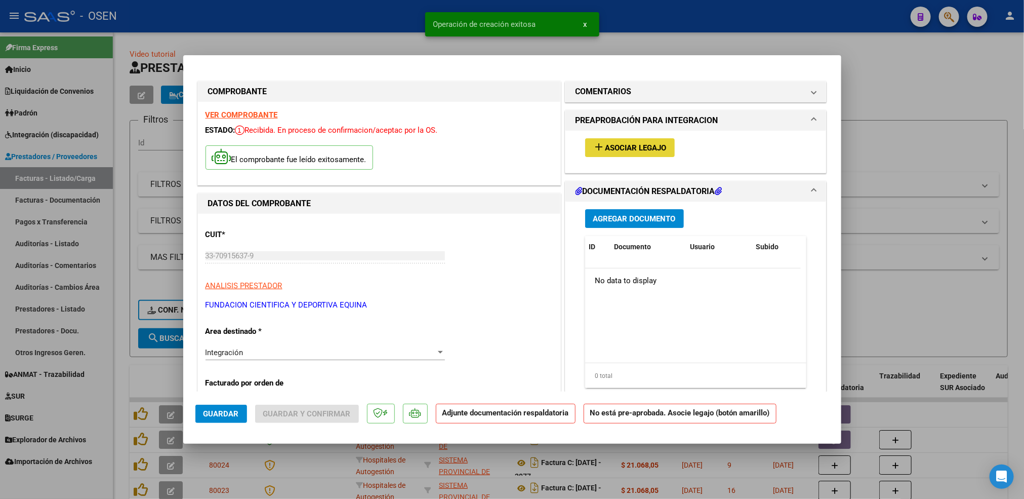
click at [643, 148] on span "Asociar Legajo" at bounding box center [635, 147] width 61 height 9
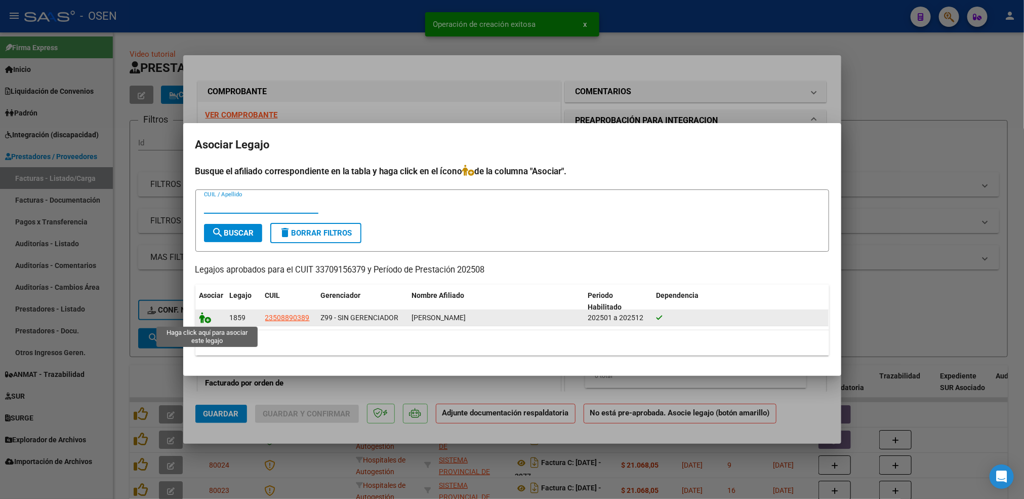
click at [202, 319] on icon at bounding box center [205, 317] width 12 height 11
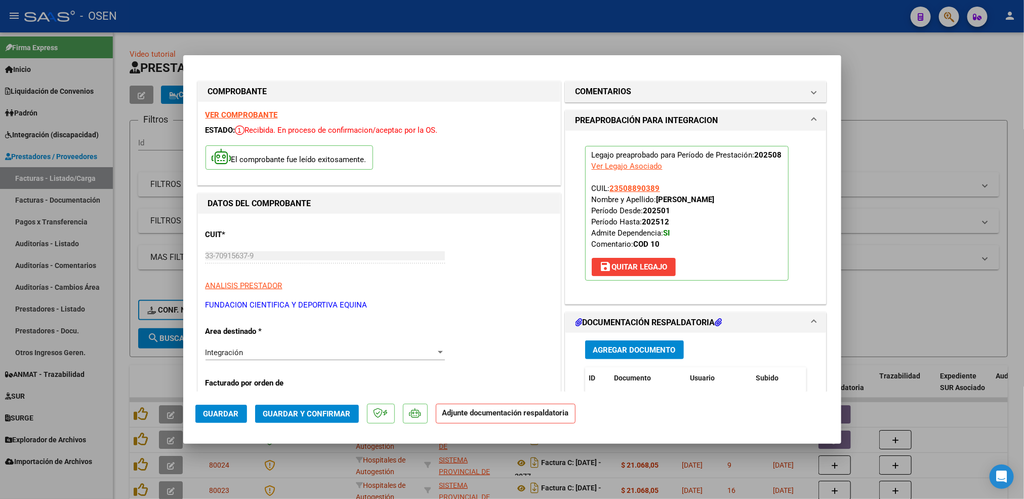
scroll to position [76, 0]
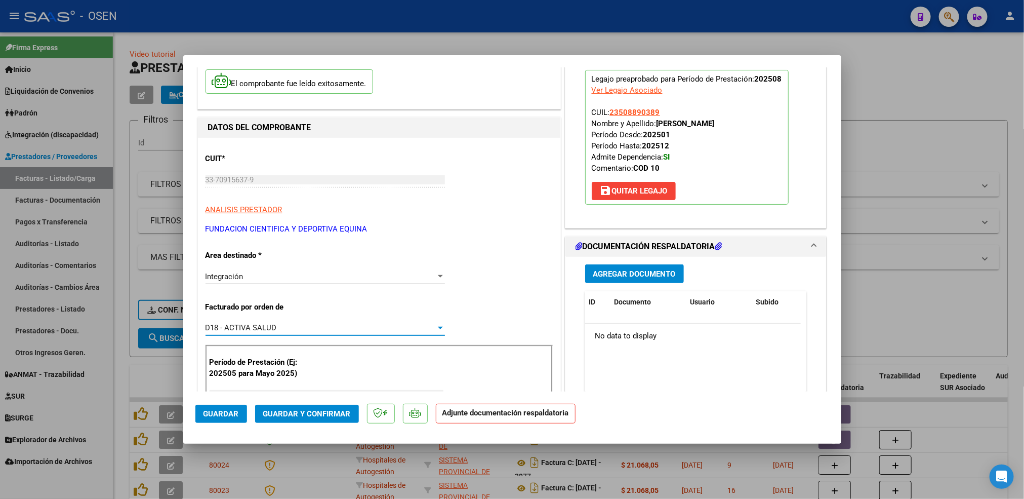
click at [276, 326] on span "D18 - ACTIVA SALUD" at bounding box center [240, 327] width 71 height 9
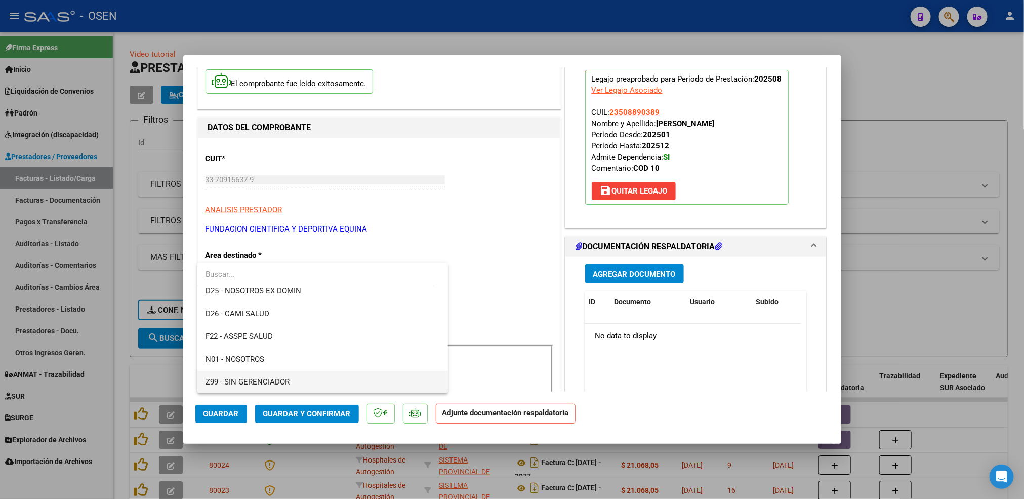
click at [275, 375] on span "Z99 - SIN GERENCIADOR" at bounding box center [322, 382] width 234 height 23
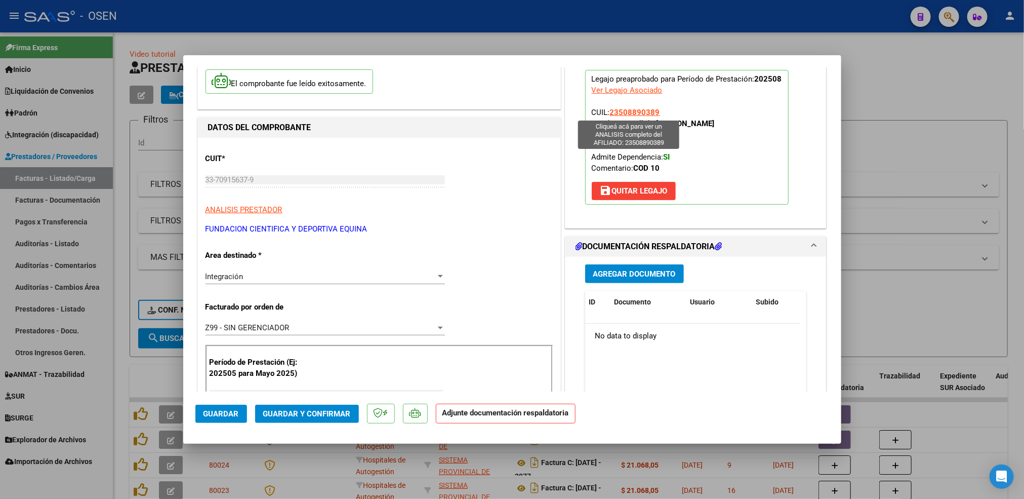
click at [634, 112] on span "23508890389" at bounding box center [635, 112] width 50 height 9
type textarea "23508890389"
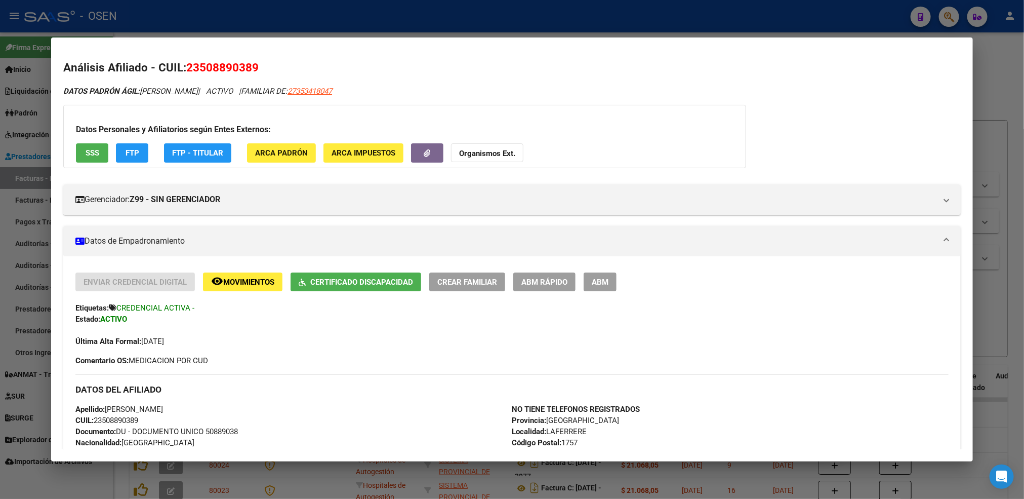
click at [115, 474] on div at bounding box center [512, 249] width 1024 height 499
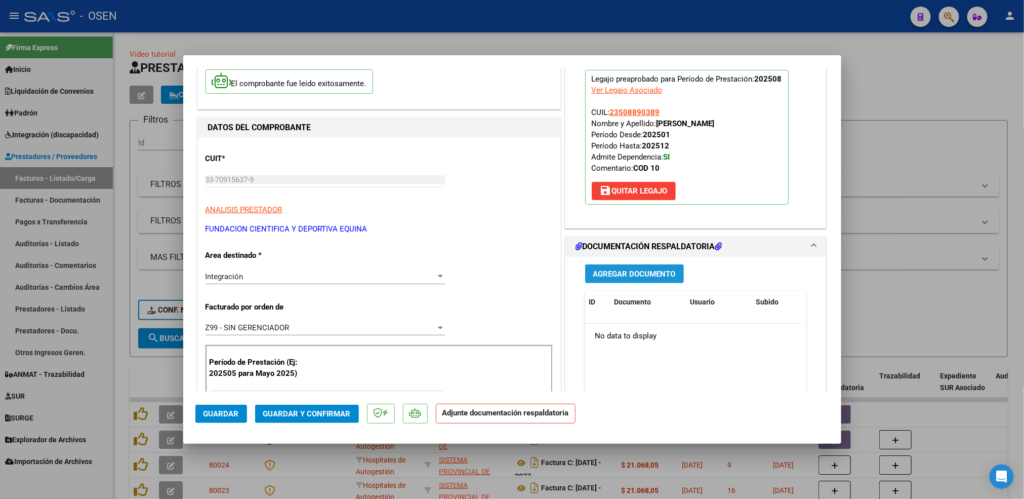
click at [643, 271] on span "Agregar Documento" at bounding box center [634, 273] width 83 height 9
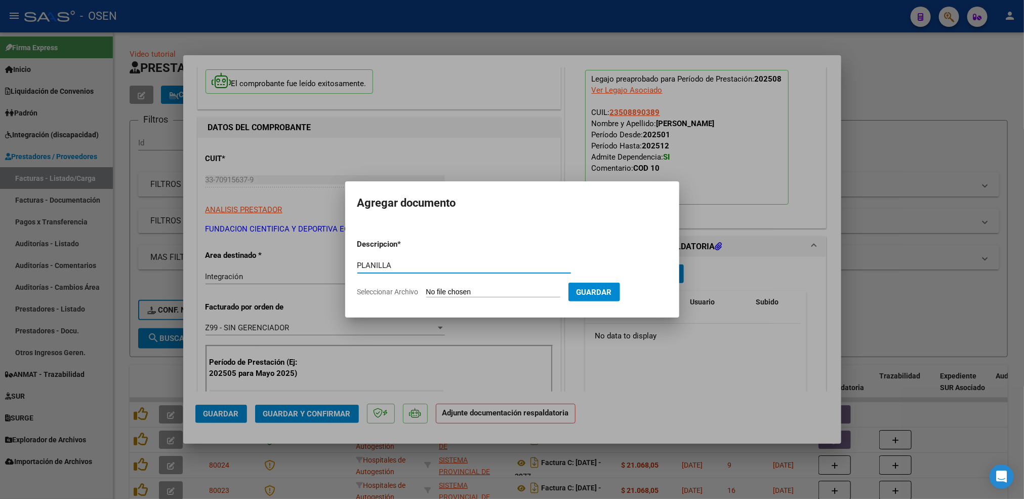
type input "PLANILLA"
click at [453, 292] on input "Seleccionar Archivo" at bounding box center [493, 292] width 134 height 10
type input "C:\fakepath\PDF CET [PERSON_NAME].pdf"
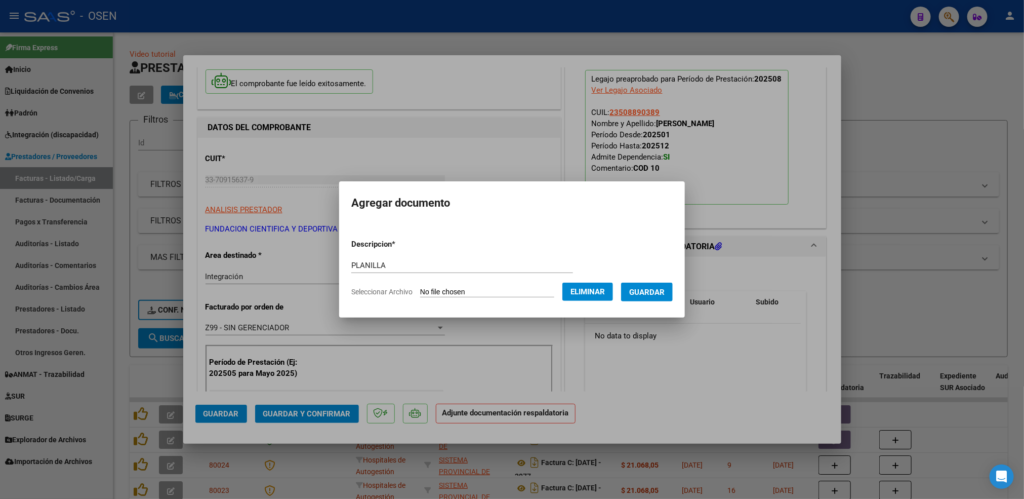
click at [646, 295] on button "Guardar" at bounding box center [647, 291] width 52 height 19
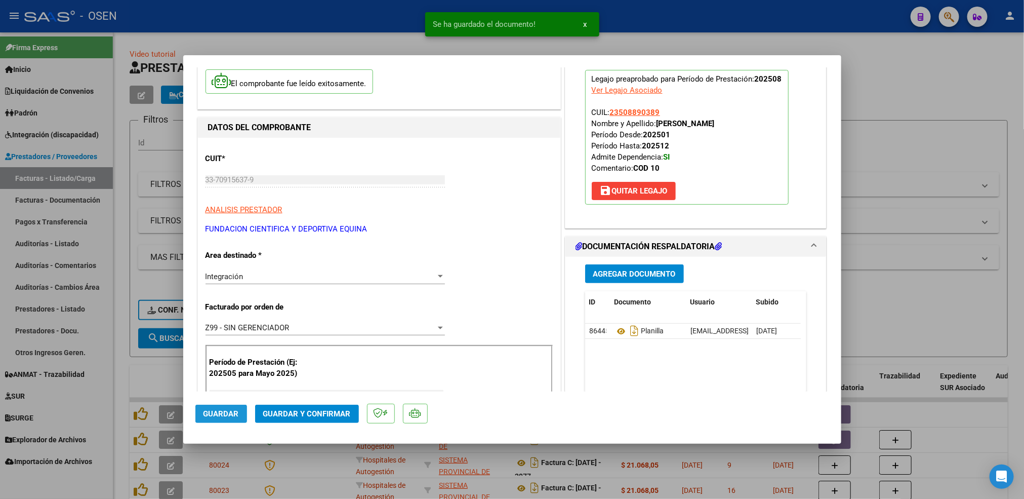
click at [229, 409] on span "Guardar" at bounding box center [220, 413] width 35 height 9
click at [114, 398] on div at bounding box center [512, 249] width 1024 height 499
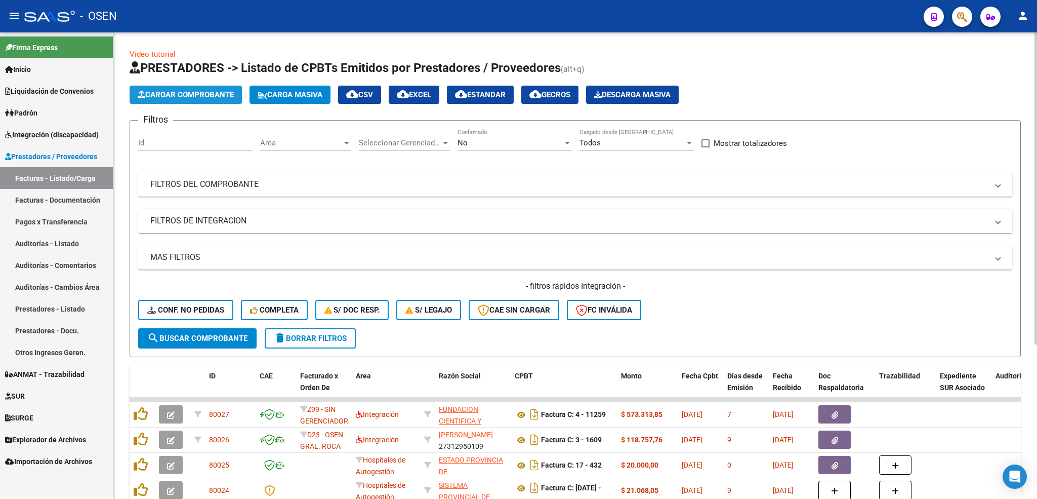
click at [205, 97] on span "Cargar Comprobante" at bounding box center [186, 94] width 96 height 9
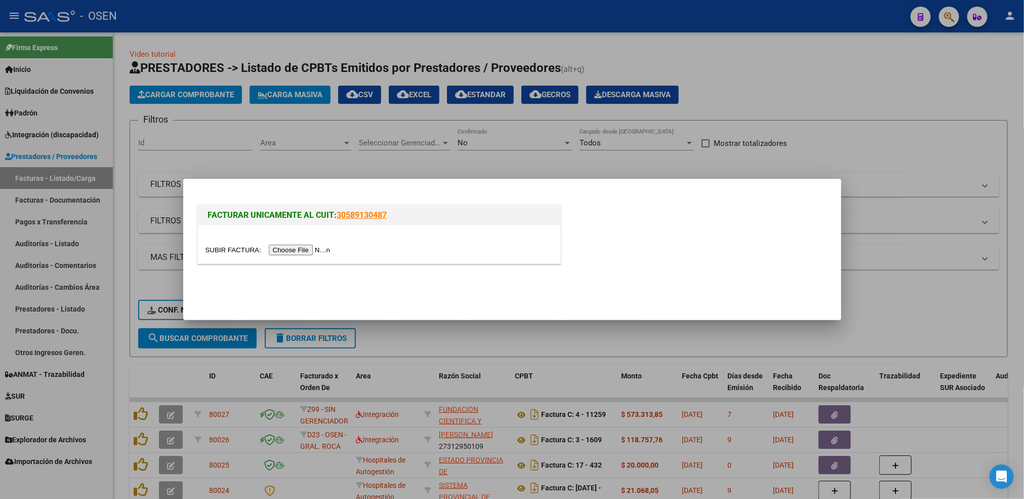
click at [307, 249] on input "file" at bounding box center [269, 249] width 128 height 11
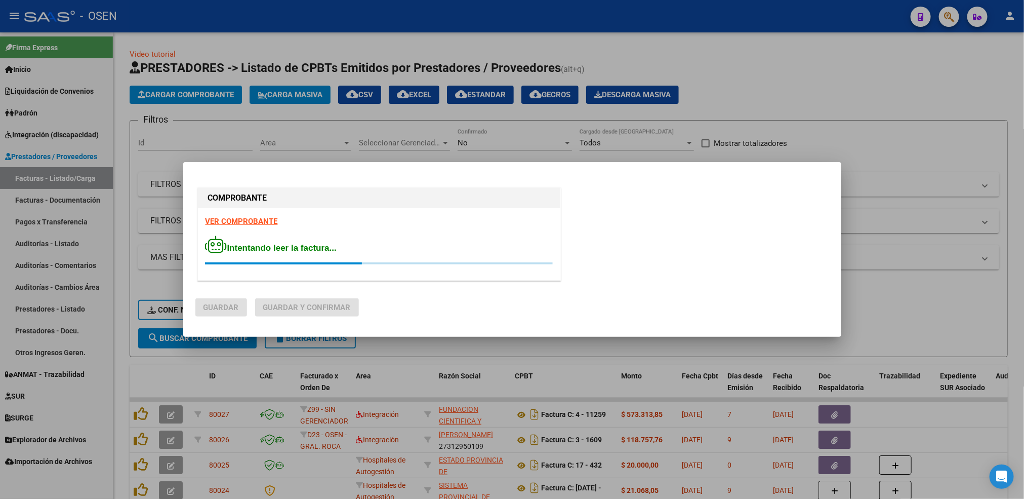
click at [253, 220] on strong "VER COMPROBANTE" at bounding box center [241, 221] width 72 height 9
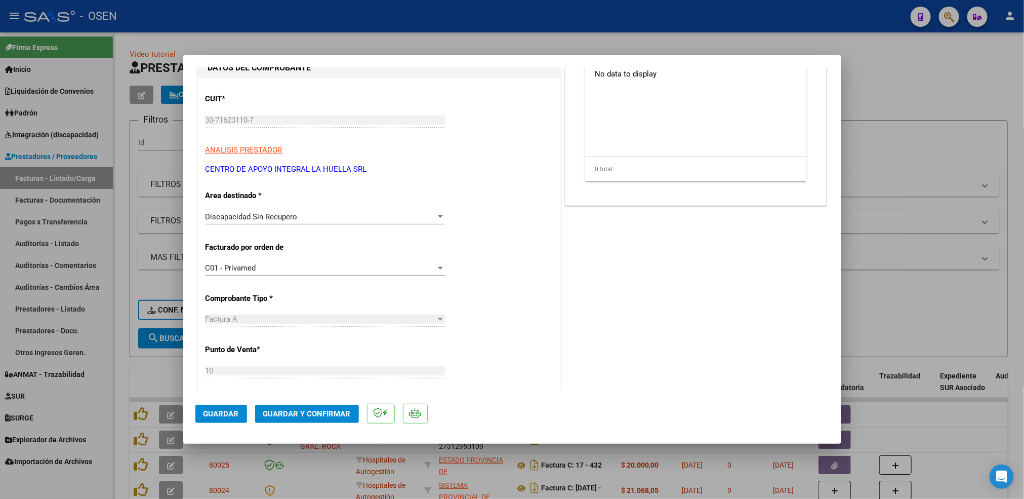
scroll to position [152, 0]
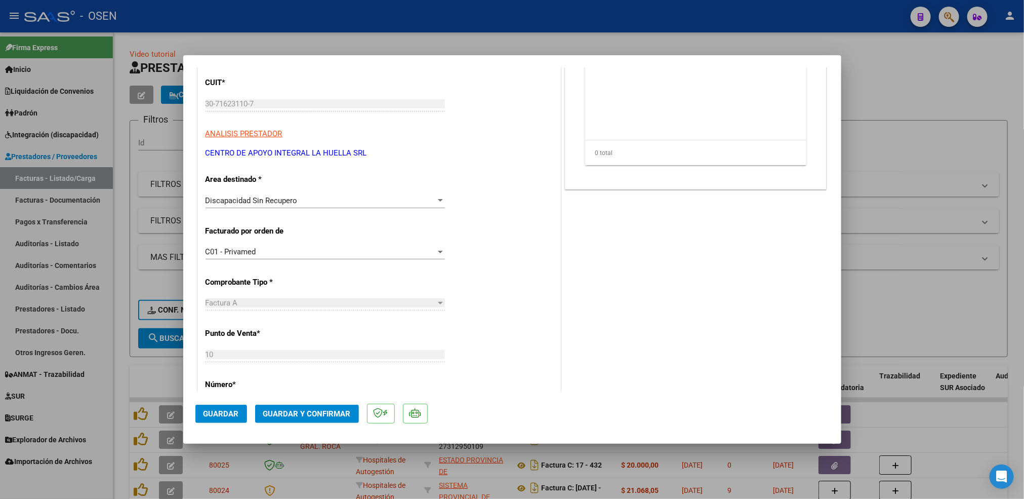
click at [297, 195] on div "Discapacidad Sin Recupero Seleccionar Area" at bounding box center [324, 200] width 239 height 15
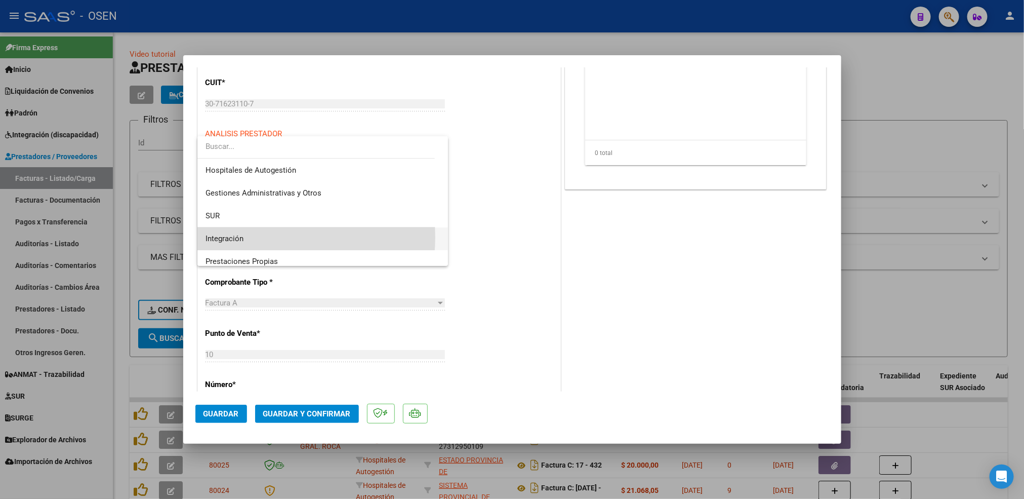
drag, startPoint x: 254, startPoint y: 237, endPoint x: 266, endPoint y: 229, distance: 14.8
click at [253, 237] on span "Integración" at bounding box center [322, 238] width 234 height 23
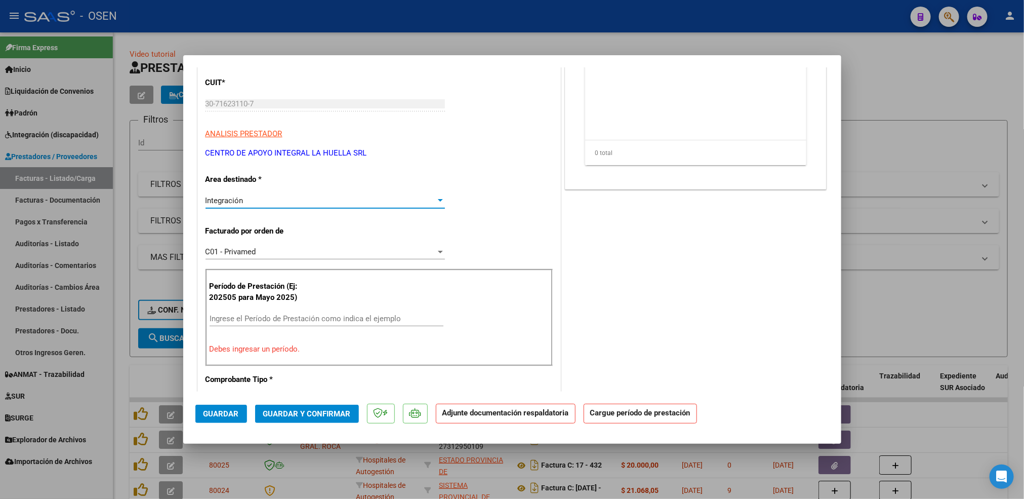
click at [266, 319] on input "Ingrese el Período de Prestación como indica el ejemplo" at bounding box center [327, 318] width 234 height 9
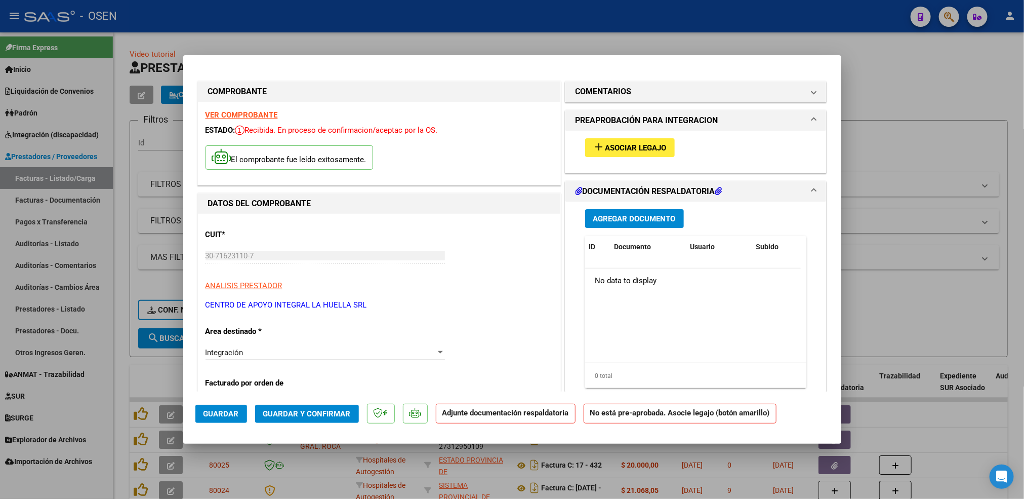
type input "202508"
click at [619, 153] on button "add Asociar Legajo" at bounding box center [630, 147] width 90 height 19
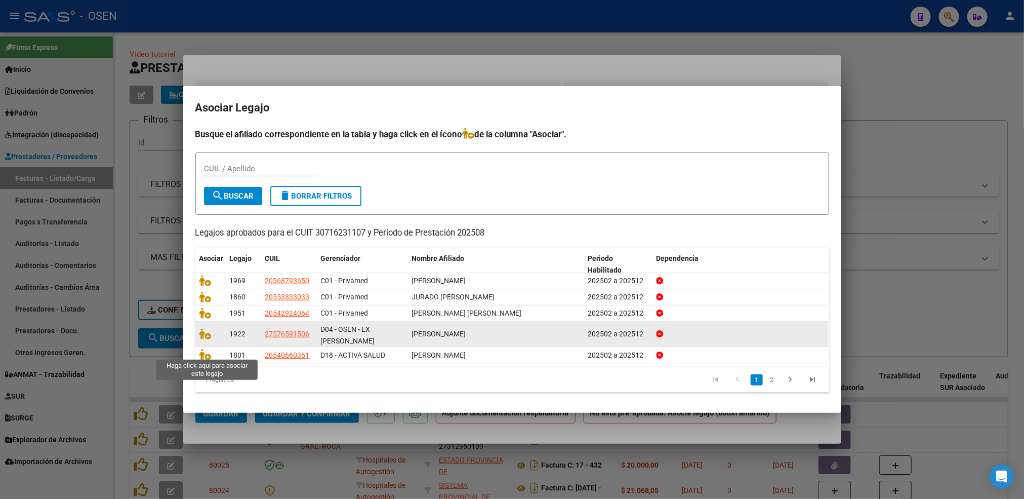
drag, startPoint x: 205, startPoint y: 353, endPoint x: 244, endPoint y: 336, distance: 42.4
click at [205, 352] on icon at bounding box center [205, 354] width 12 height 11
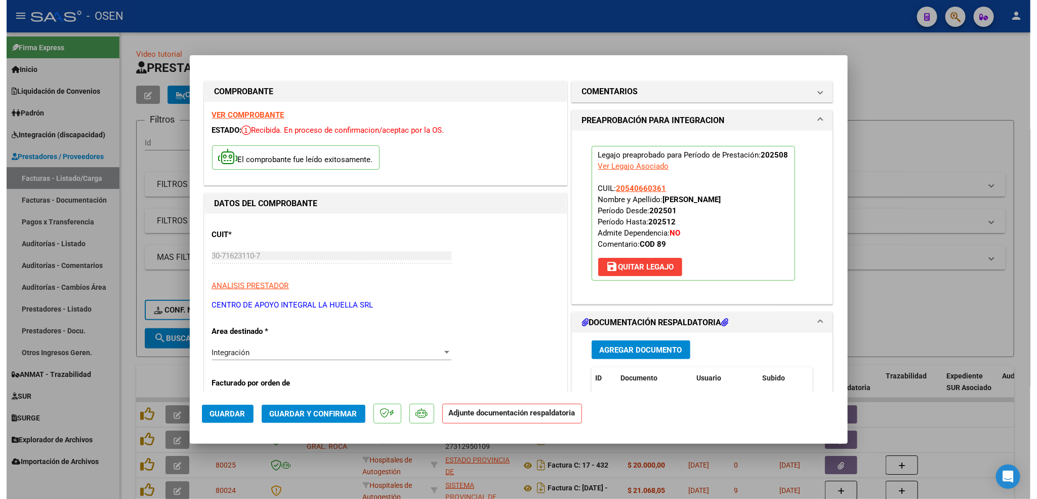
scroll to position [76, 0]
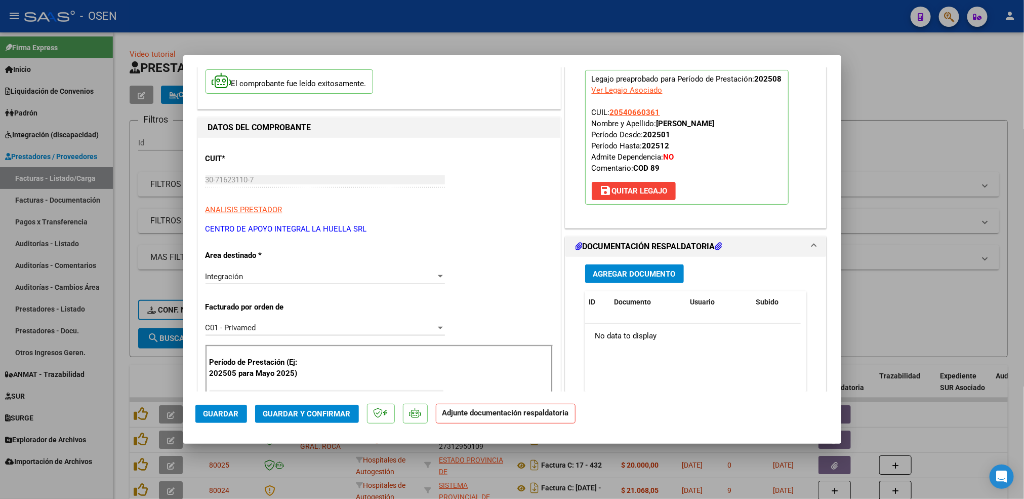
click at [638, 260] on div "Agregar Documento ID Documento Usuario Subido Acción No data to display 0 total…" at bounding box center [696, 358] width 237 height 202
click at [641, 277] on span "Agregar Documento" at bounding box center [634, 273] width 83 height 9
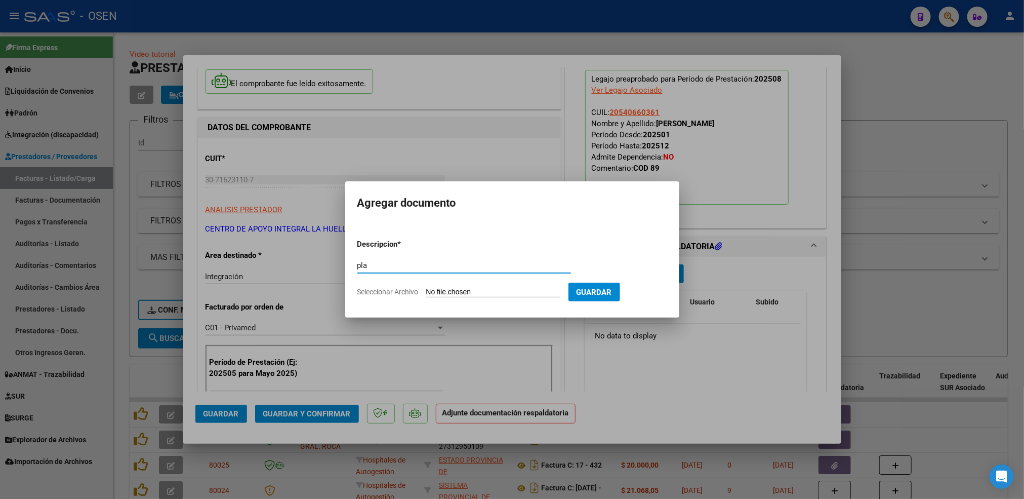
type input "PLANILLA"
click at [465, 287] on input "Seleccionar Archivo" at bounding box center [493, 292] width 134 height 10
type input "C:\fakepath\[PERSON_NAME] P ASISTENCIA S AGOSTO OSEN.pdf"
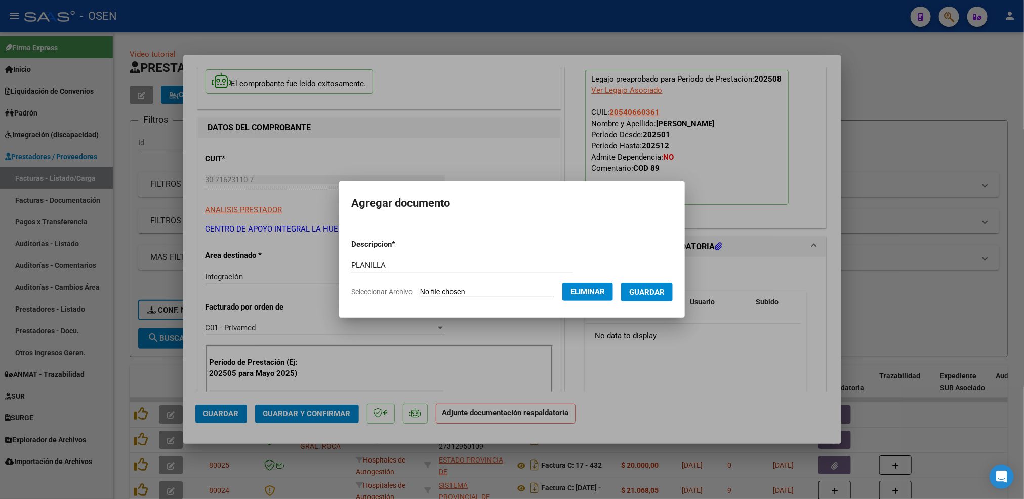
click at [647, 297] on button "Guardar" at bounding box center [647, 291] width 52 height 19
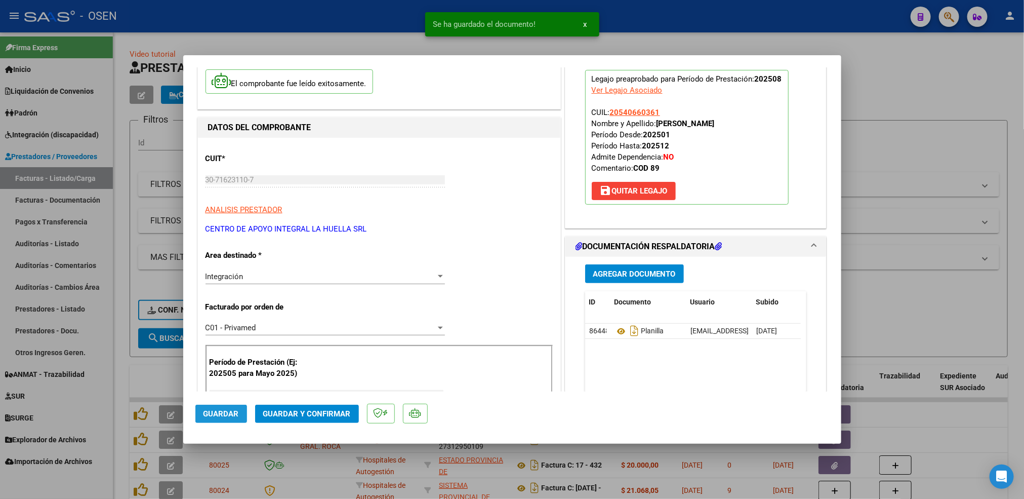
click at [221, 418] on button "Guardar" at bounding box center [221, 413] width 52 height 18
click at [118, 377] on div at bounding box center [512, 249] width 1024 height 499
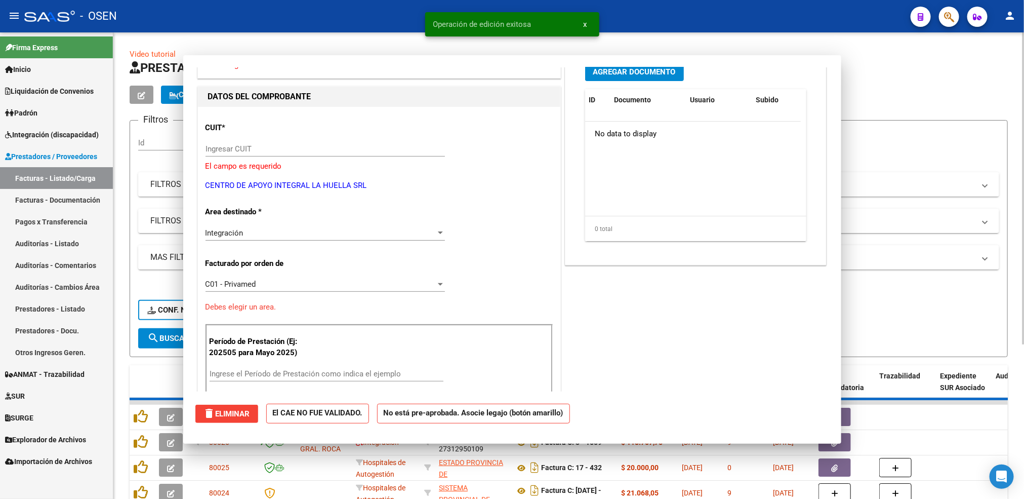
scroll to position [0, 0]
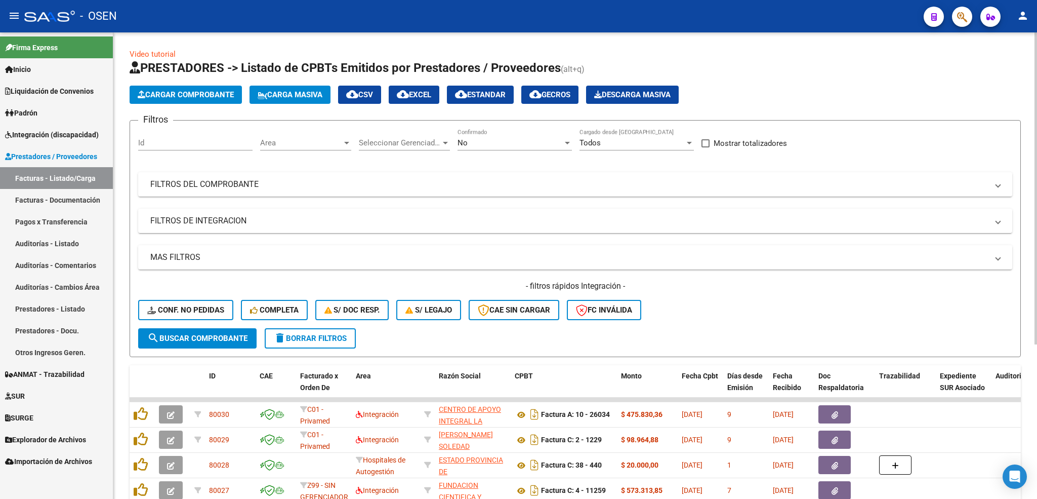
click at [169, 95] on span "Cargar Comprobante" at bounding box center [186, 94] width 96 height 9
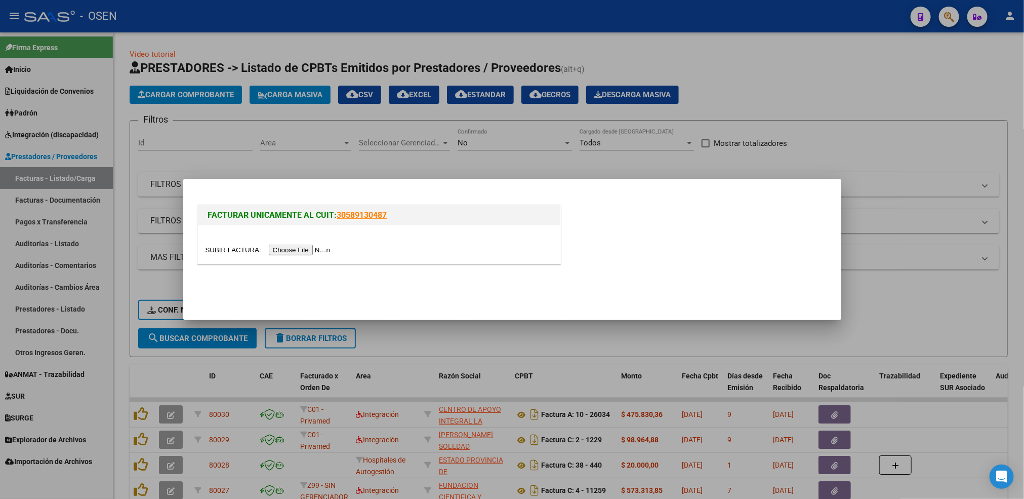
click at [285, 248] on input "file" at bounding box center [269, 249] width 128 height 11
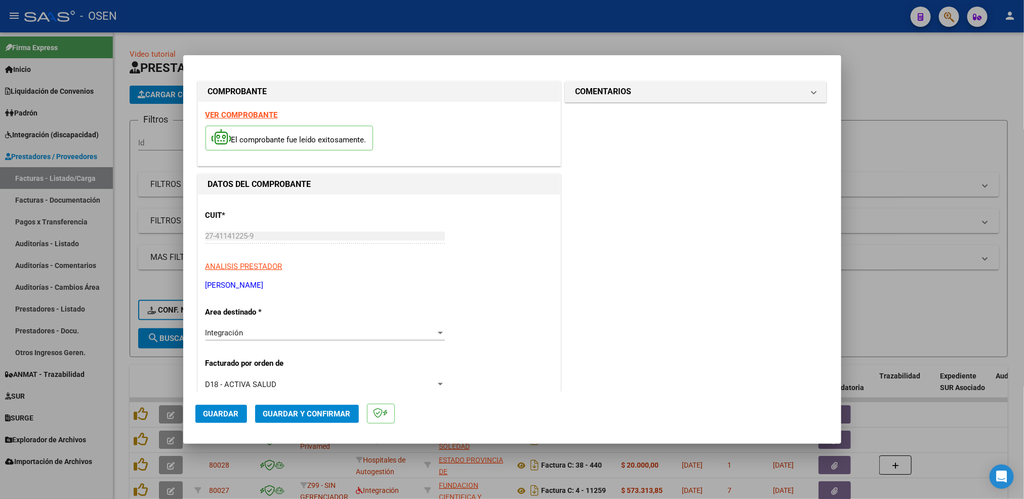
click at [261, 116] on strong "VER COMPROBANTE" at bounding box center [241, 114] width 72 height 9
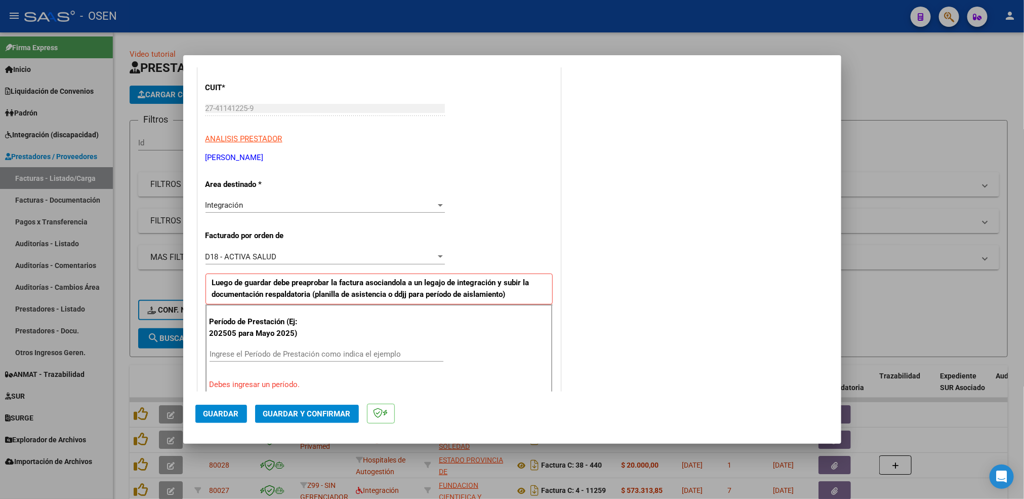
scroll to position [152, 0]
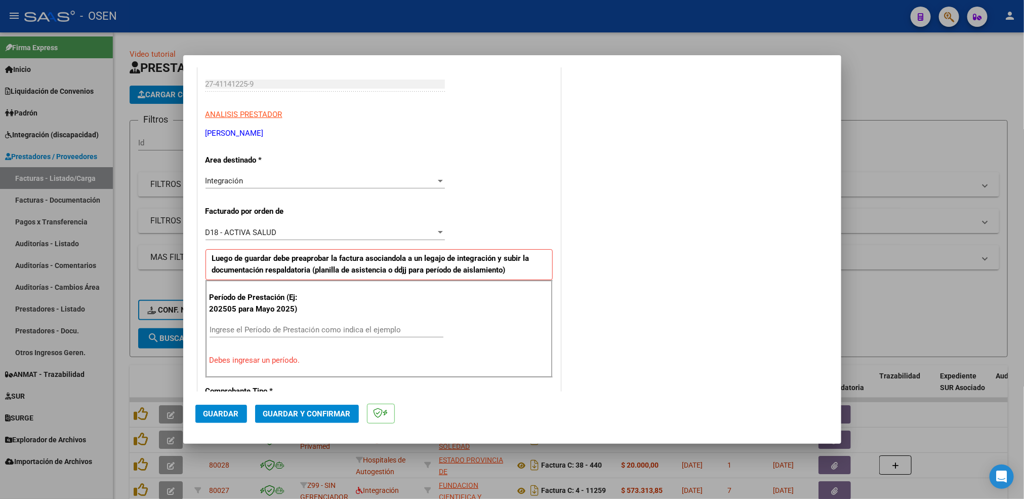
click at [254, 325] on div "Ingrese el Período de Prestación como indica el ejemplo" at bounding box center [327, 329] width 234 height 15
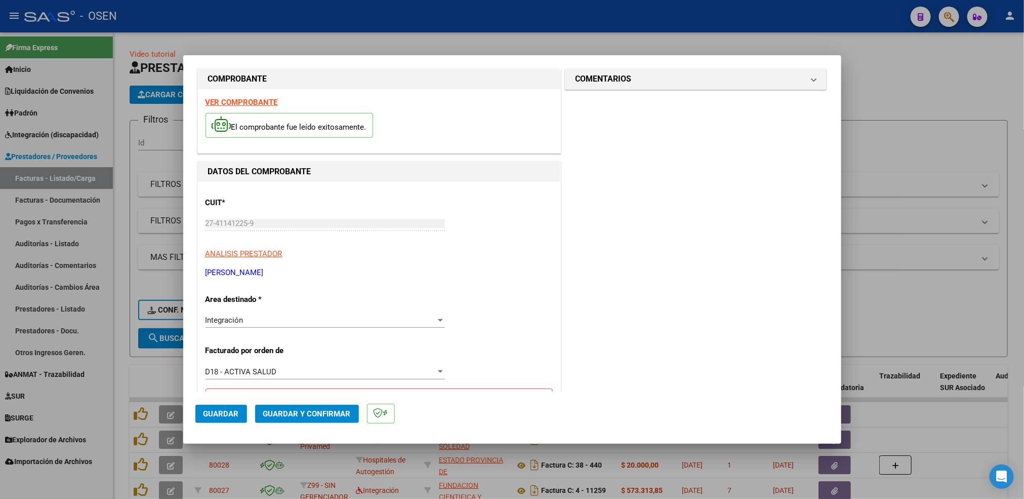
scroll to position [0, 0]
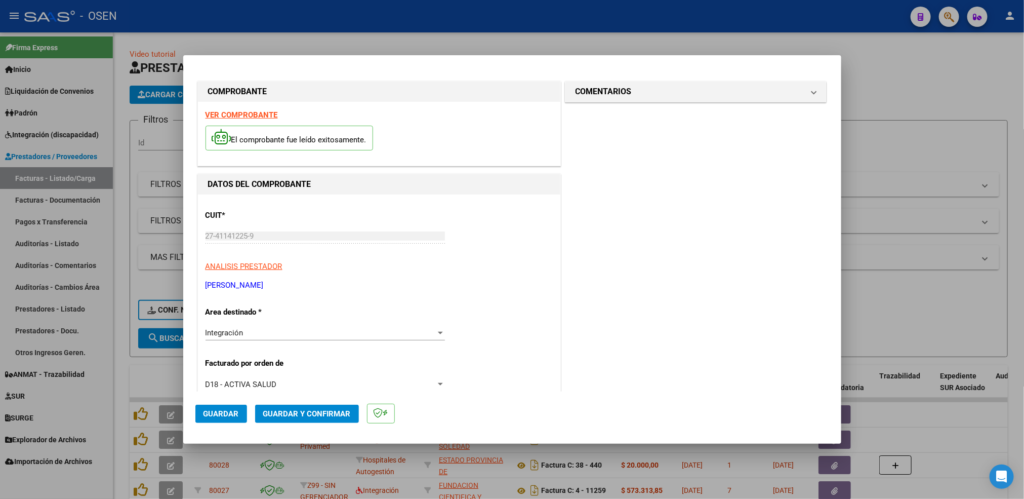
type input "202508"
click at [195, 415] on button "Guardar" at bounding box center [221, 413] width 52 height 18
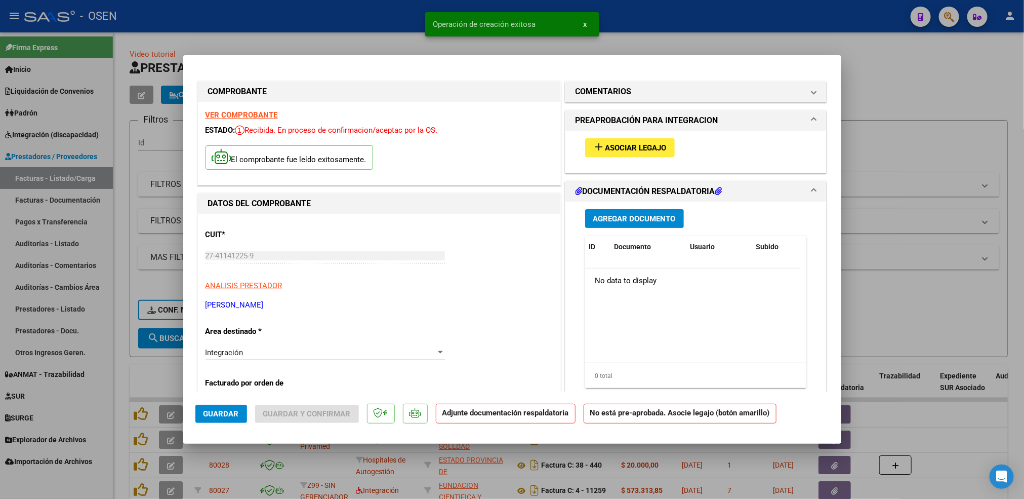
click at [623, 143] on span "Asociar Legajo" at bounding box center [635, 147] width 61 height 9
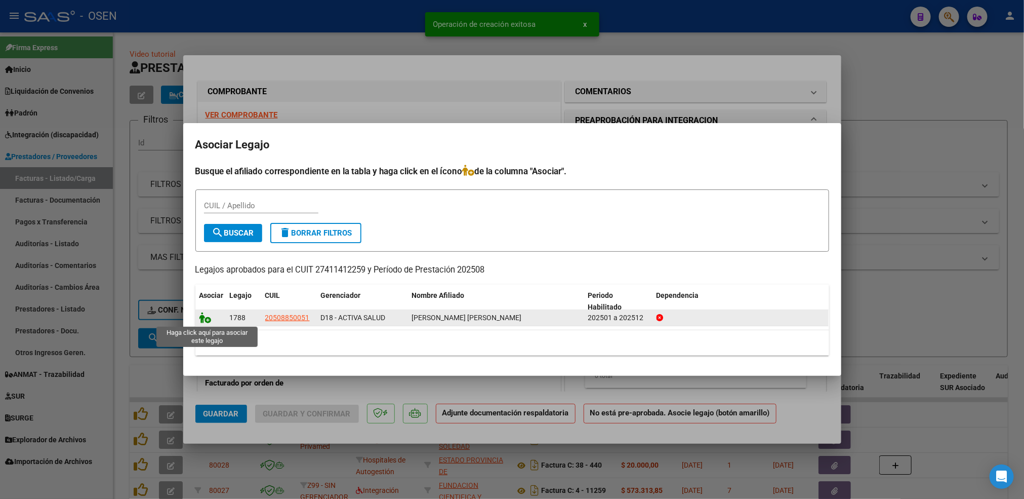
click at [207, 319] on icon at bounding box center [205, 317] width 12 height 11
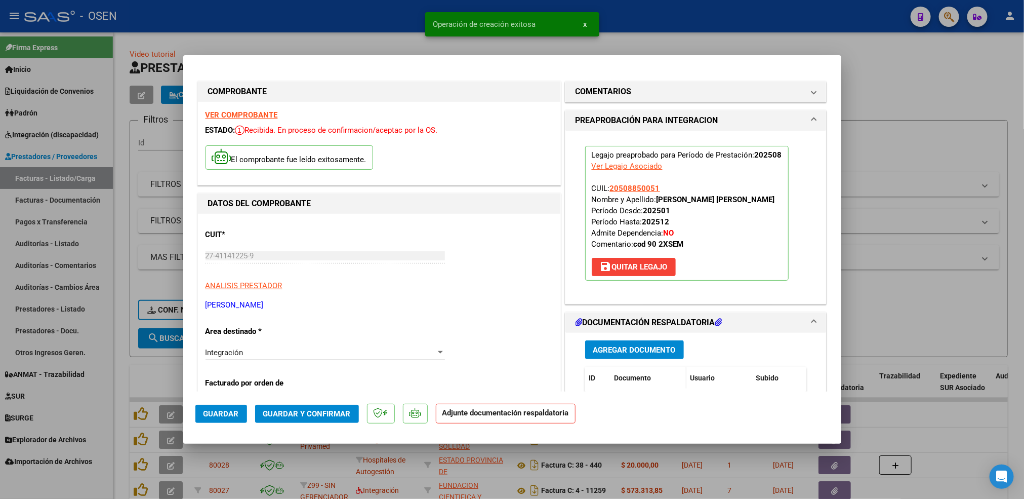
scroll to position [76, 0]
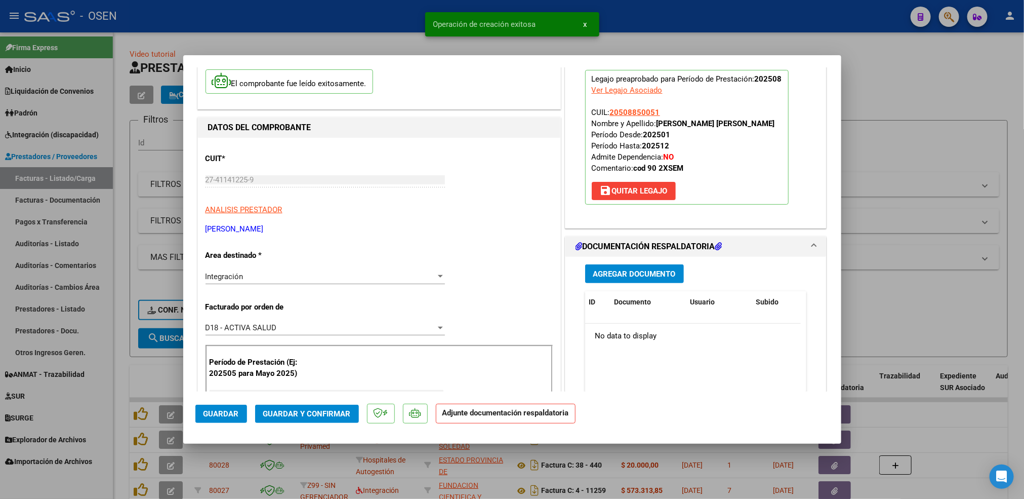
click at [638, 280] on button "Agregar Documento" at bounding box center [634, 273] width 99 height 19
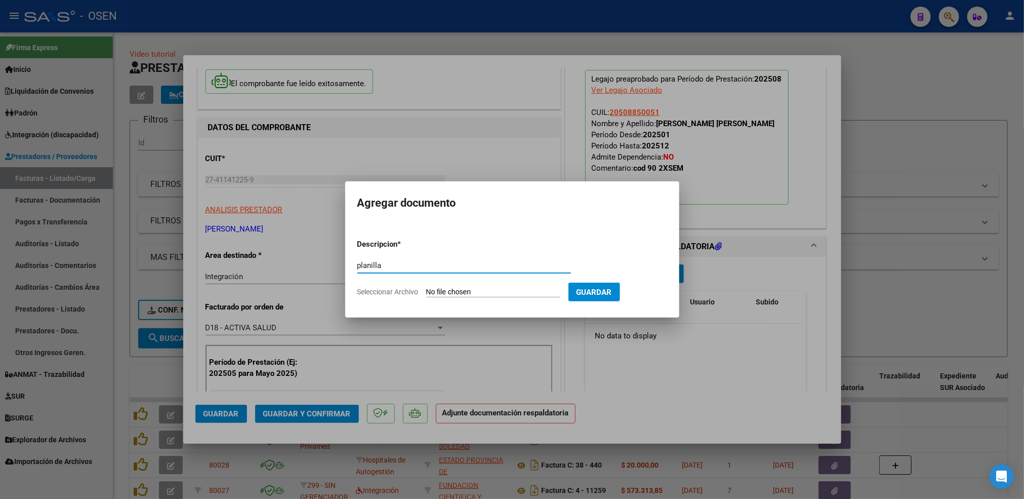
type input "planilla"
click at [426, 287] on input "Seleccionar Archivo" at bounding box center [493, 292] width 134 height 10
type input "C:\fakepath\Asistencia maxi [PERSON_NAME].pdf"
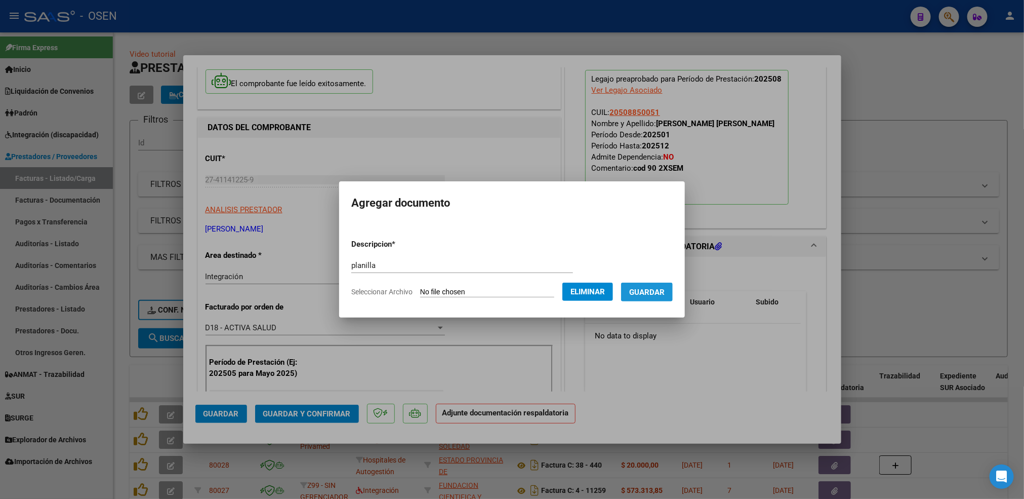
click at [653, 295] on span "Guardar" at bounding box center [646, 291] width 35 height 9
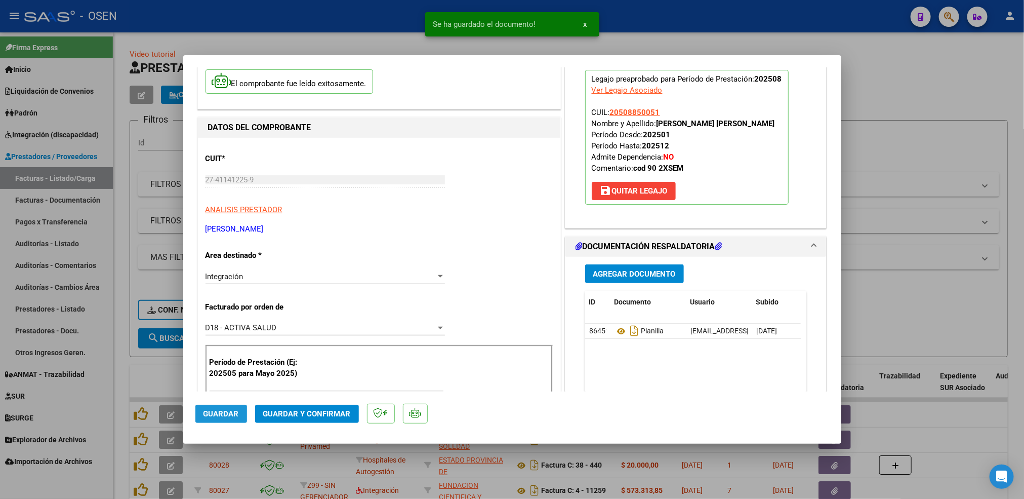
click at [231, 410] on span "Guardar" at bounding box center [220, 413] width 35 height 9
click at [122, 337] on div at bounding box center [512, 249] width 1024 height 499
type input "$ 0,00"
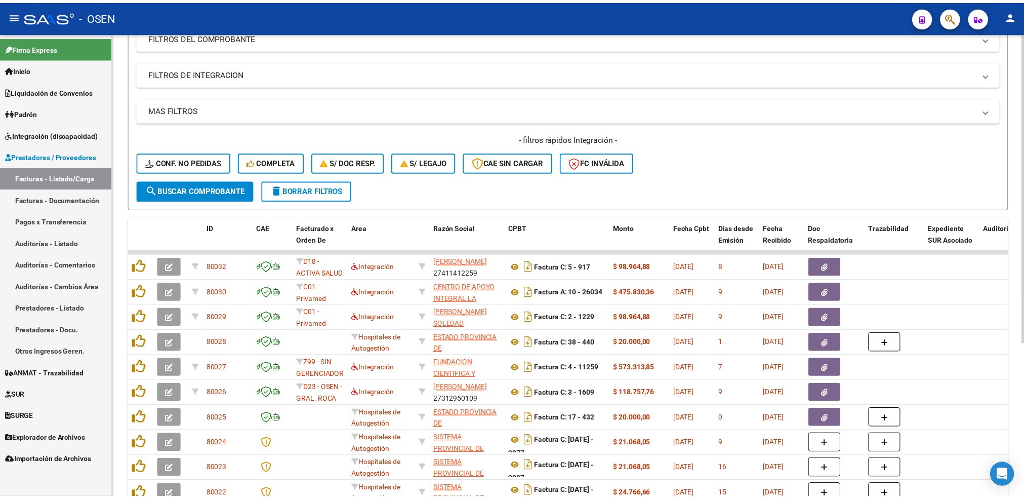
scroll to position [0, 0]
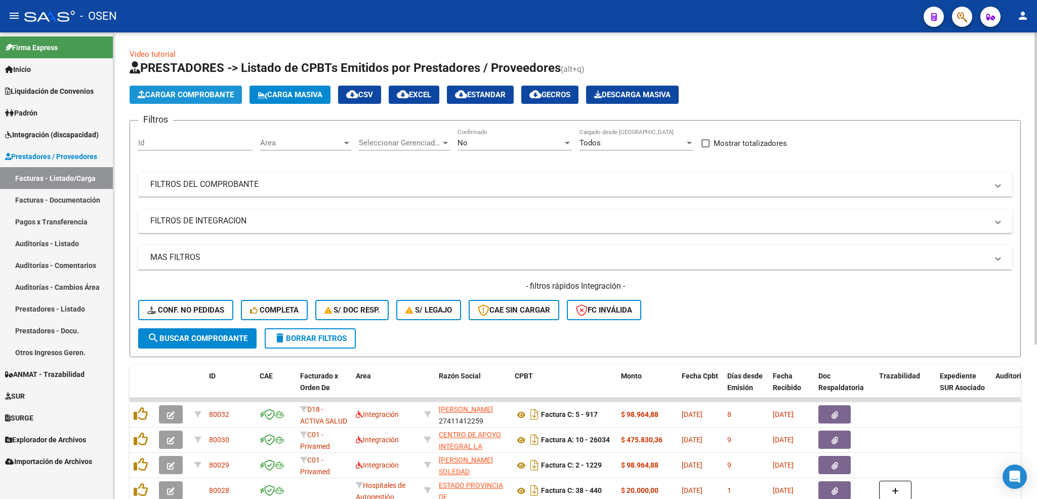
click at [205, 93] on span "Cargar Comprobante" at bounding box center [186, 94] width 96 height 9
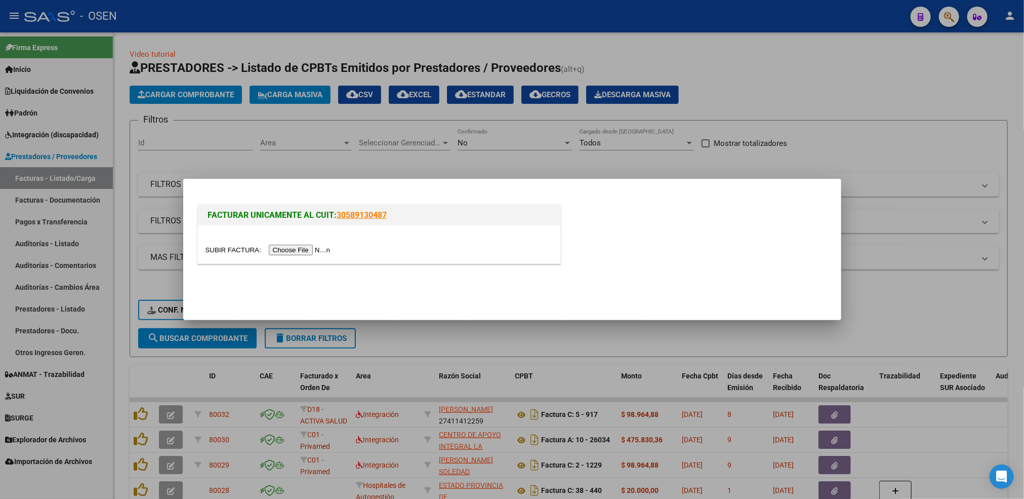
click at [317, 254] on input "file" at bounding box center [269, 249] width 128 height 11
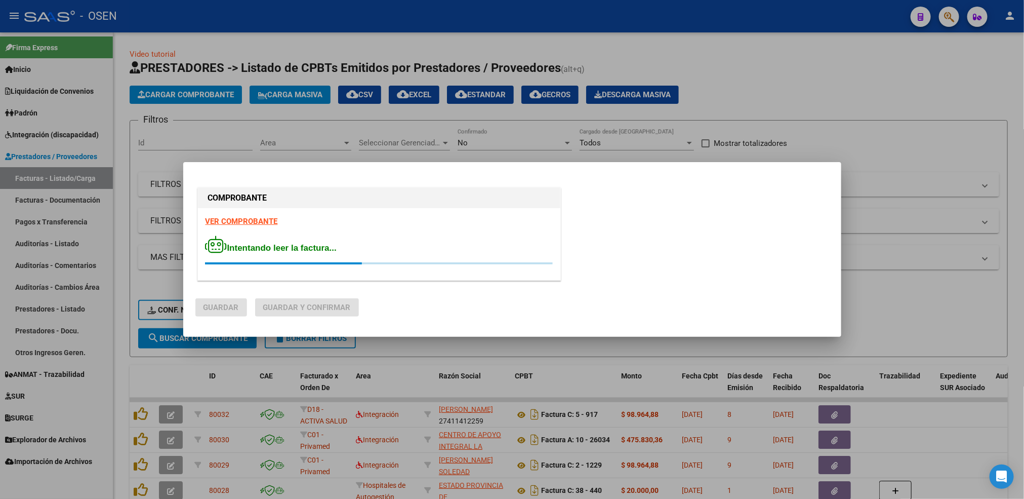
click at [263, 219] on strong "VER COMPROBANTE" at bounding box center [241, 221] width 72 height 9
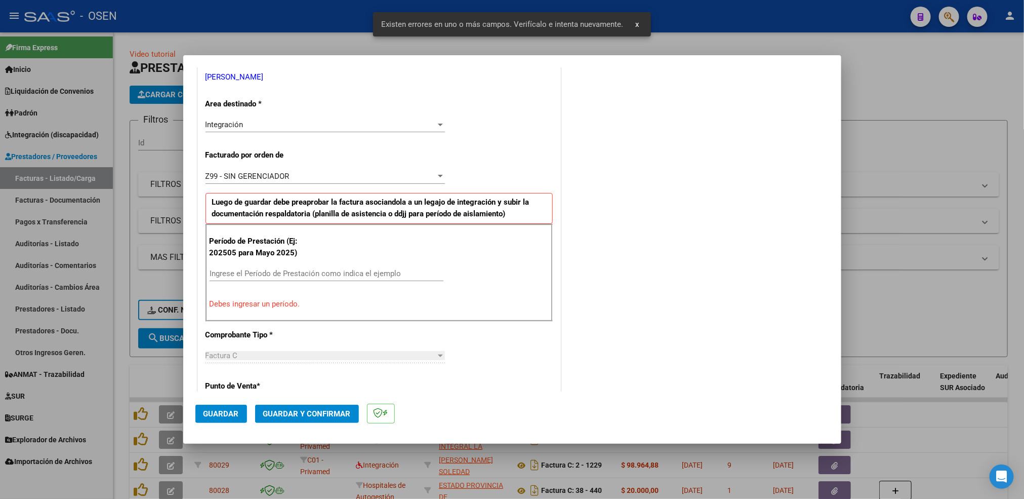
scroll to position [225, 0]
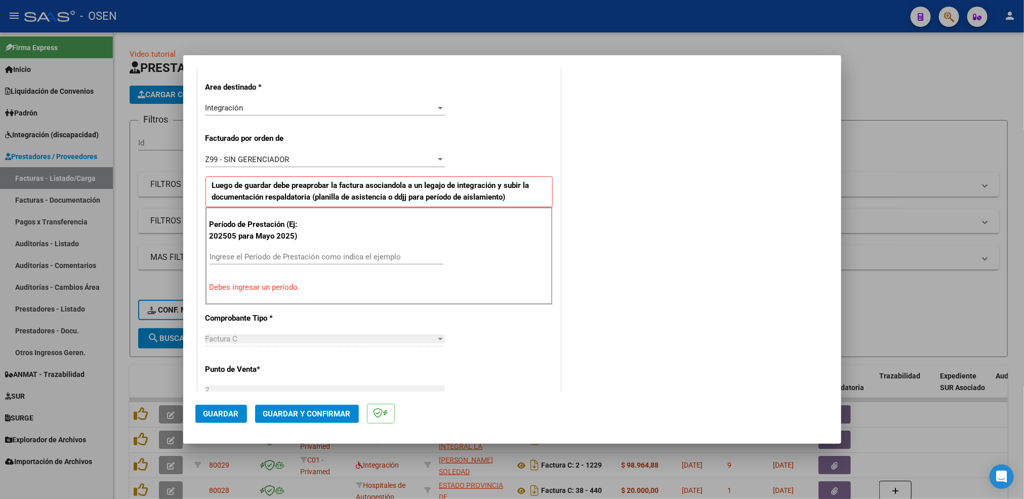
click at [418, 259] on input "Ingrese el Período de Prestación como indica el ejemplo" at bounding box center [327, 256] width 234 height 9
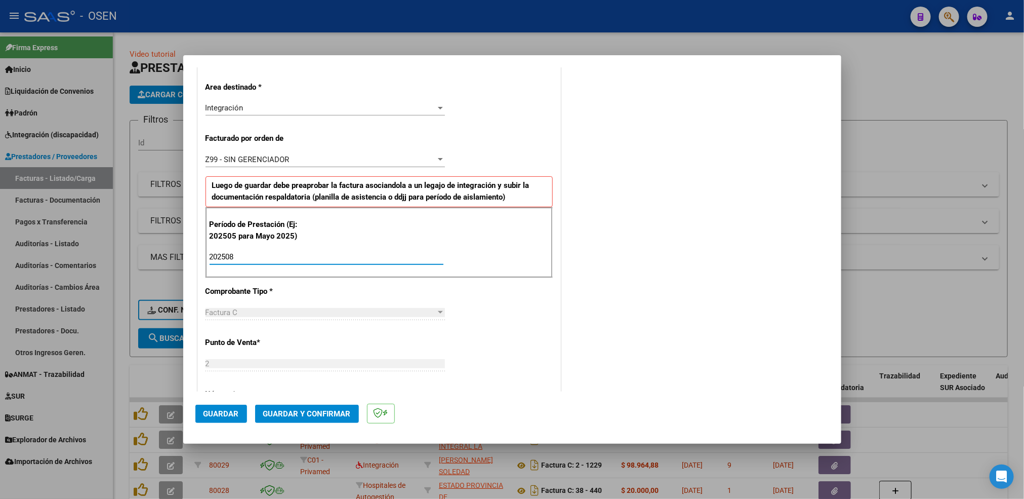
type input "202508"
click at [236, 410] on span "Guardar" at bounding box center [220, 413] width 35 height 9
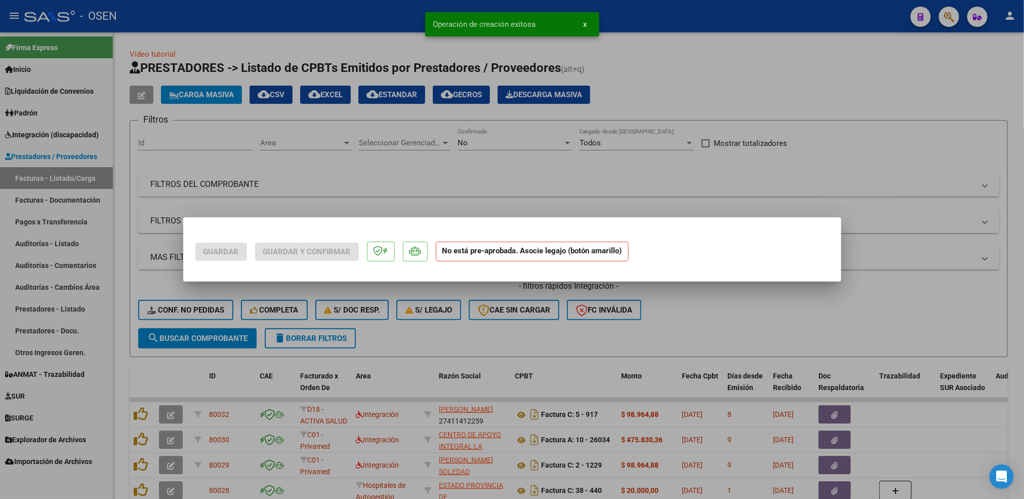
scroll to position [0, 0]
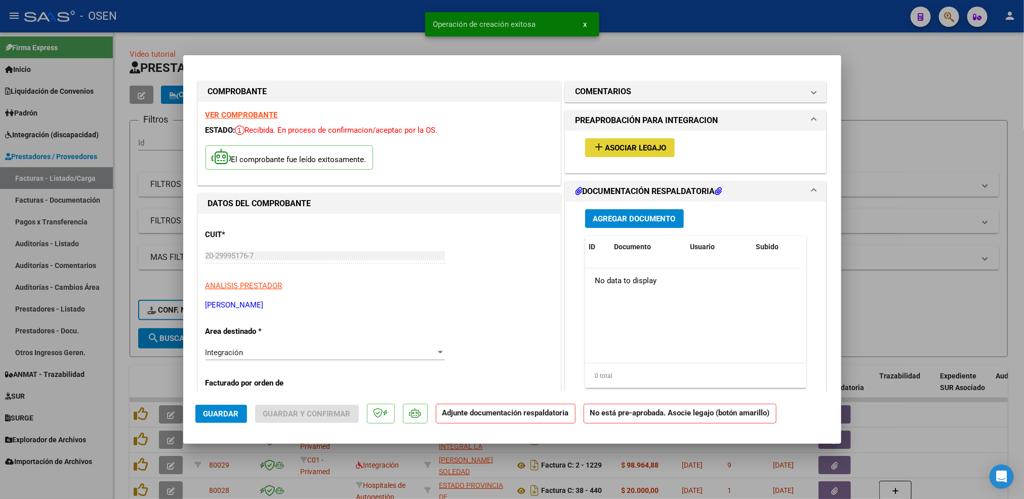
click at [612, 152] on button "add Asociar Legajo" at bounding box center [630, 147] width 90 height 19
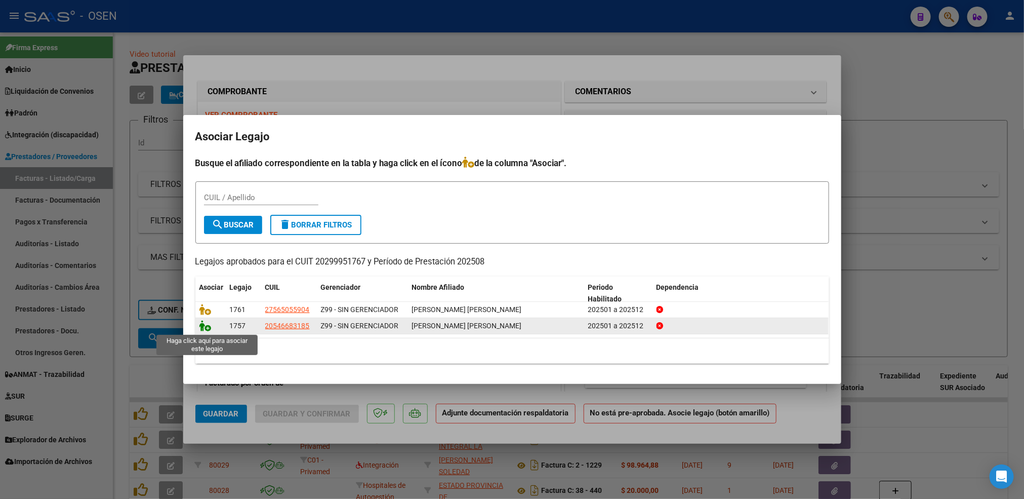
click at [203, 330] on icon at bounding box center [205, 325] width 12 height 11
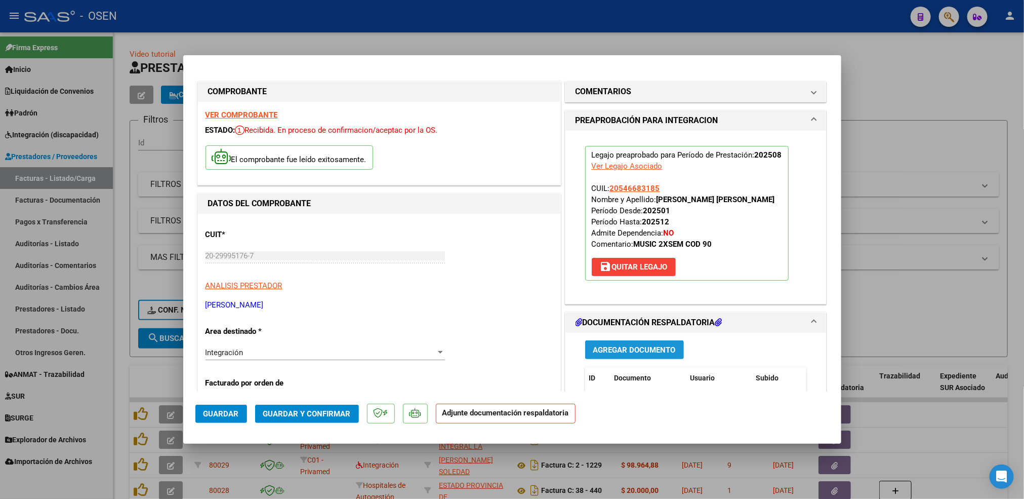
click at [647, 351] on span "Agregar Documento" at bounding box center [634, 349] width 83 height 9
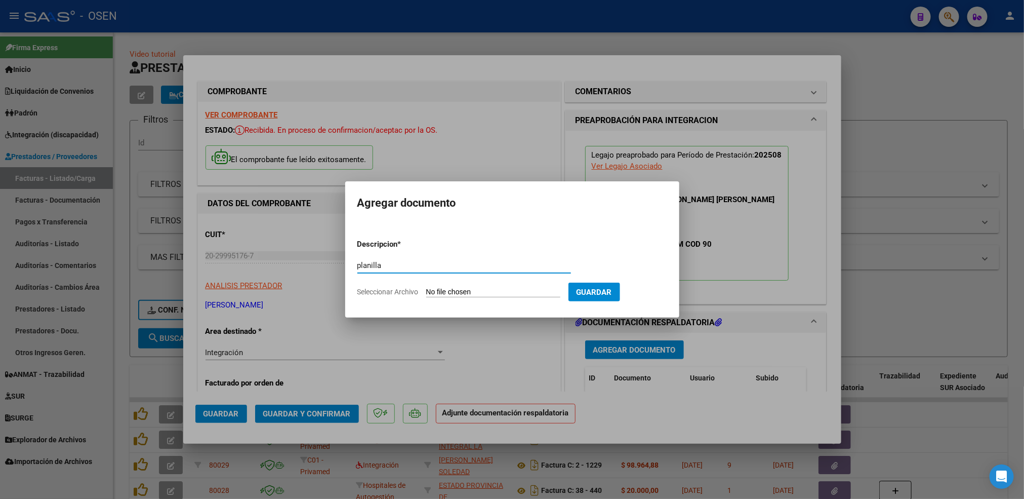
type input "planilla"
click at [426, 287] on input "Seleccionar Archivo" at bounding box center [493, 292] width 134 height 10
type input "C:\fakepath\Planilla Agosto.jpg"
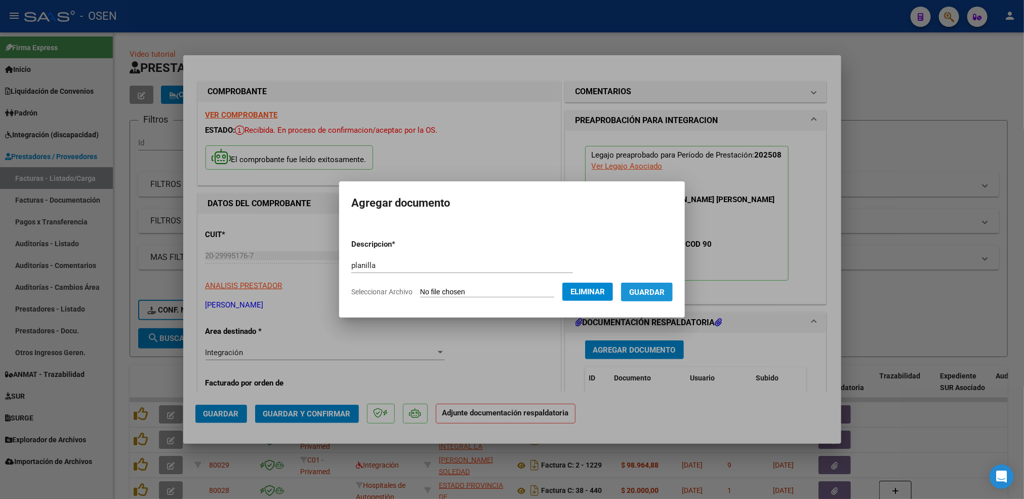
click at [637, 299] on button "Guardar" at bounding box center [647, 291] width 52 height 19
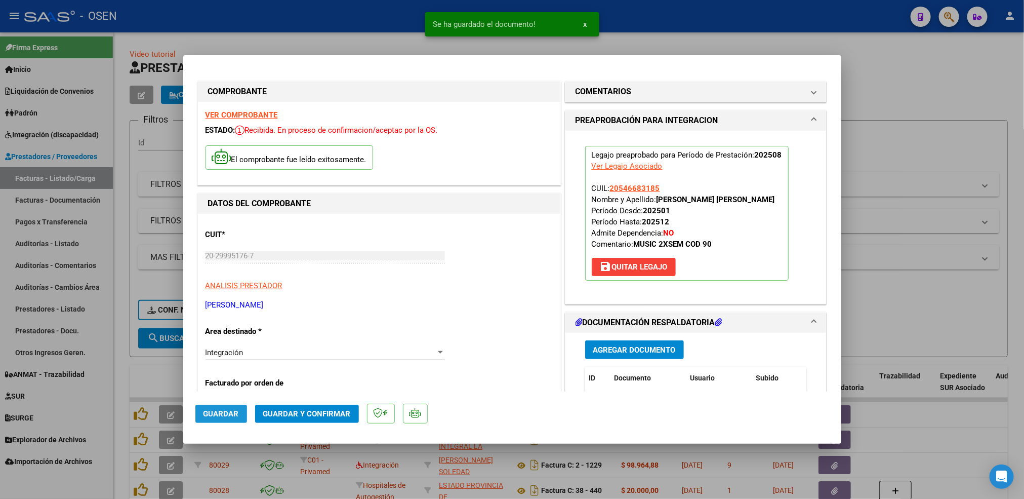
click at [204, 412] on span "Guardar" at bounding box center [220, 413] width 35 height 9
click at [119, 371] on div at bounding box center [512, 249] width 1024 height 499
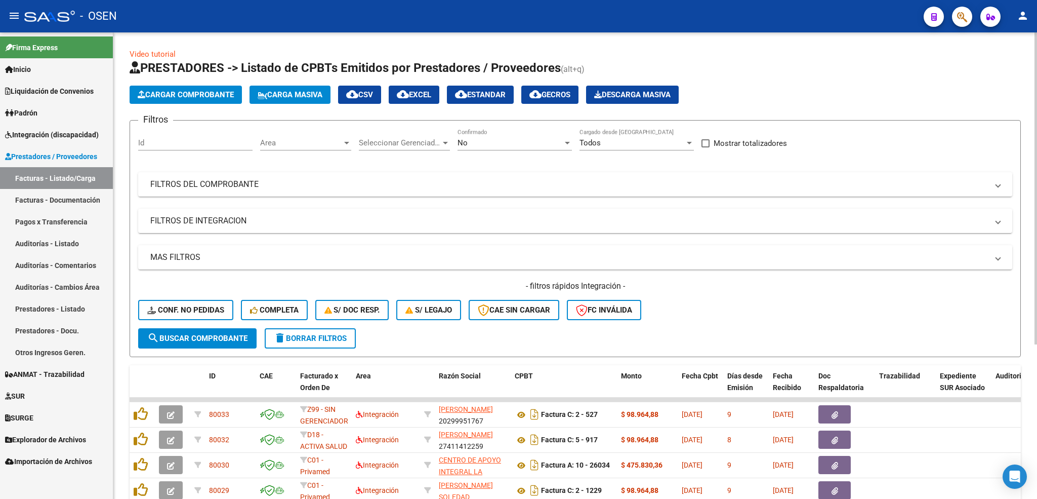
click at [225, 96] on span "Cargar Comprobante" at bounding box center [186, 94] width 96 height 9
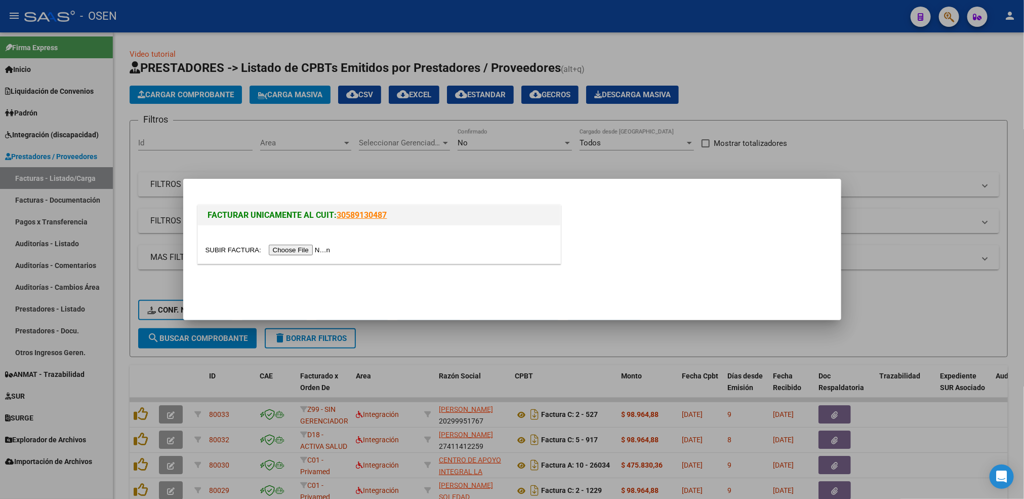
click at [315, 249] on input "file" at bounding box center [269, 249] width 128 height 11
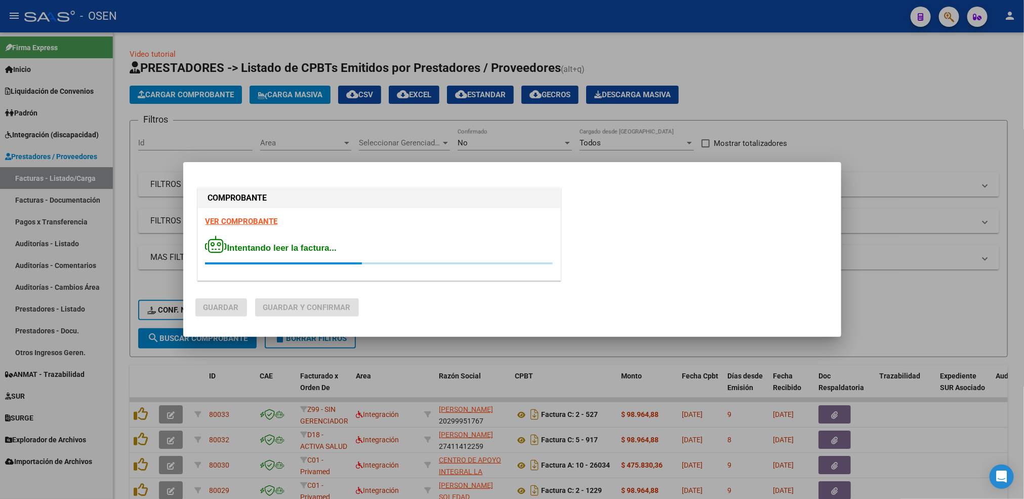
click at [252, 222] on strong "VER COMPROBANTE" at bounding box center [241, 221] width 72 height 9
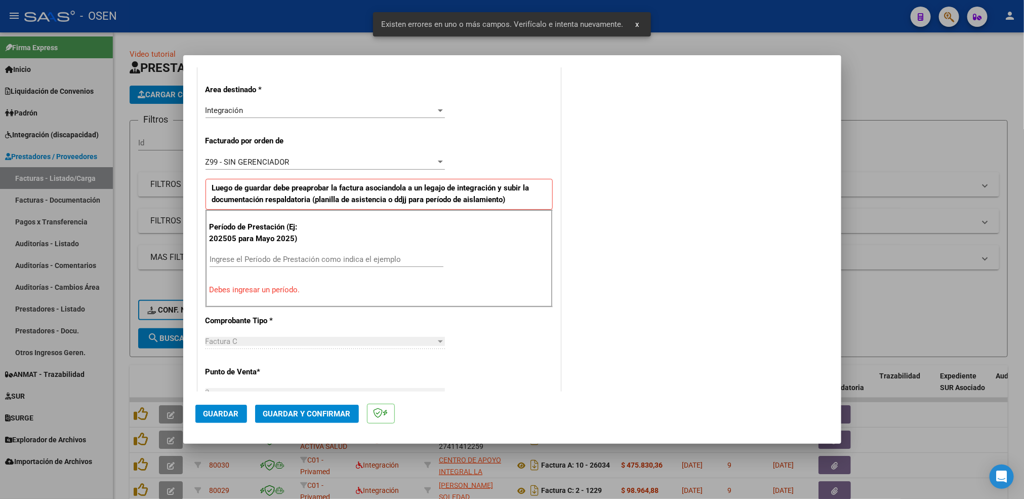
scroll to position [225, 0]
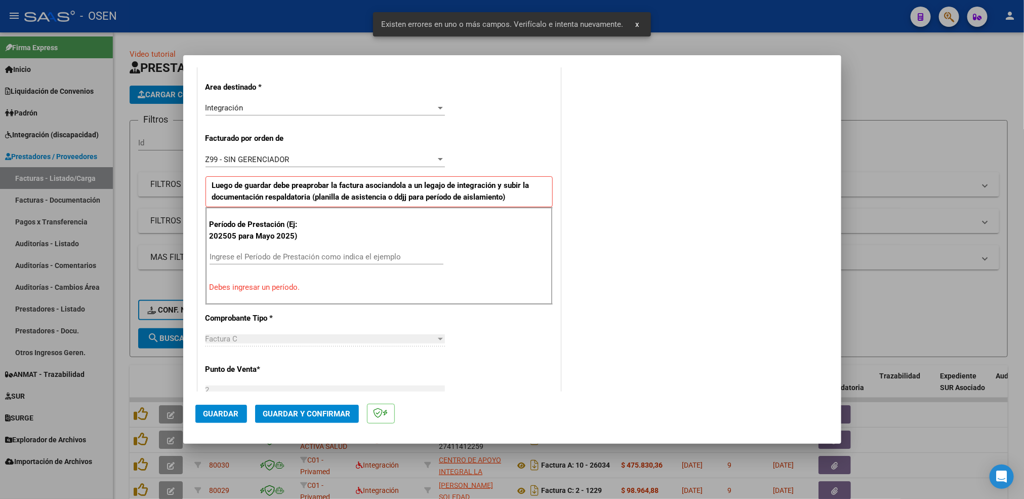
click at [256, 257] on input "Ingrese el Período de Prestación como indica el ejemplo" at bounding box center [327, 256] width 234 height 9
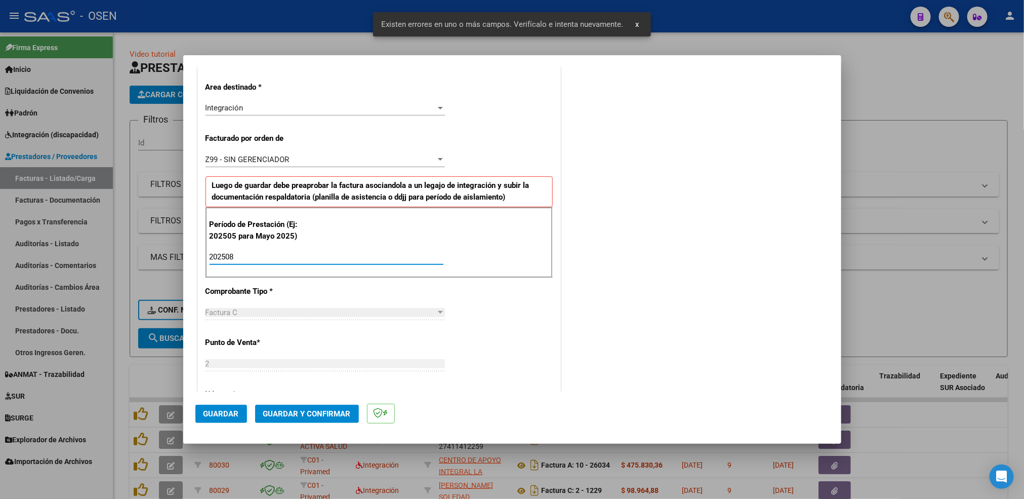
type input "202508"
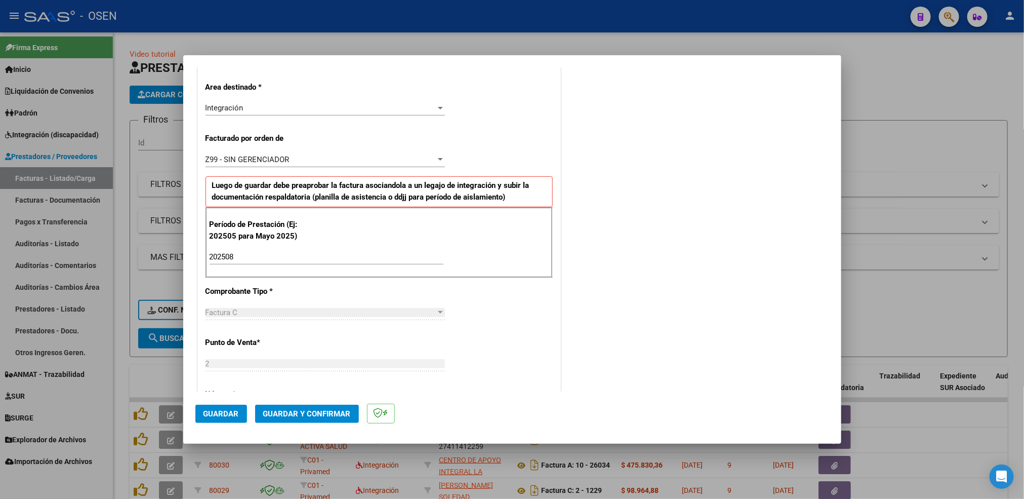
drag, startPoint x: 223, startPoint y: 424, endPoint x: 220, endPoint y: 420, distance: 5.5
click at [222, 424] on mat-dialog-actions "Guardar Guardar y Confirmar" at bounding box center [512, 411] width 634 height 40
click at [220, 416] on span "Guardar" at bounding box center [220, 413] width 35 height 9
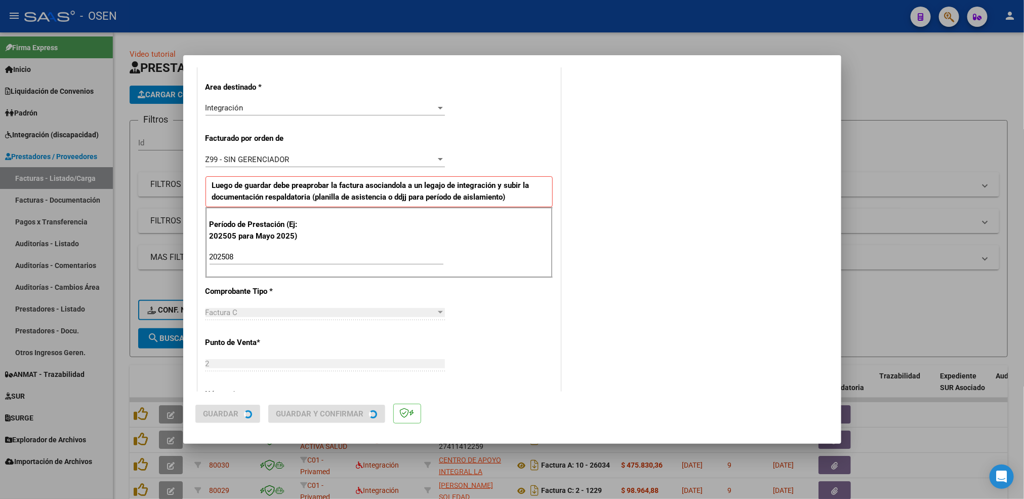
scroll to position [0, 0]
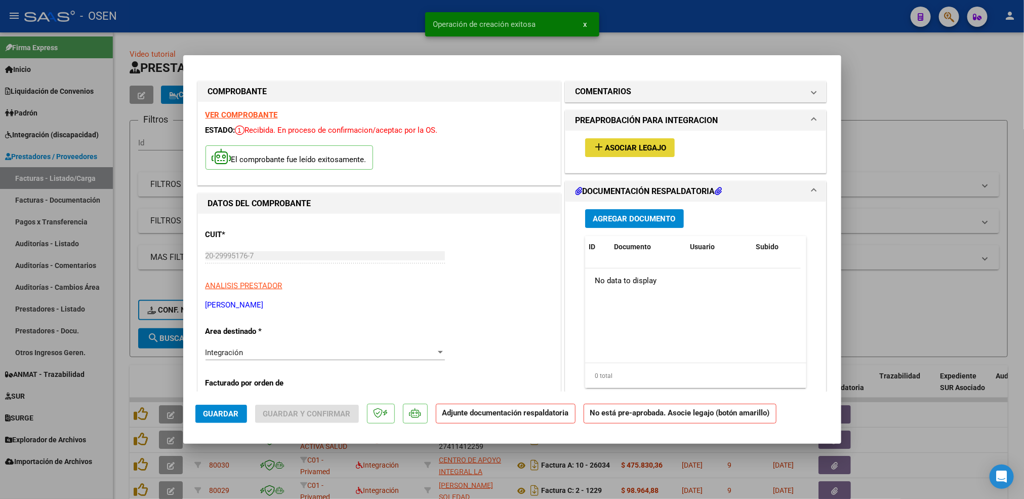
click at [638, 149] on span "Asociar Legajo" at bounding box center [635, 147] width 61 height 9
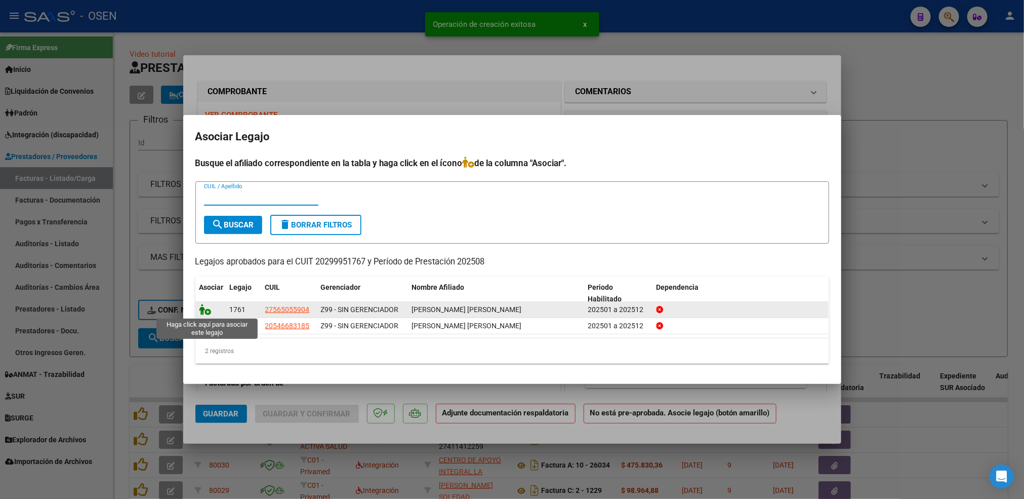
click at [204, 313] on icon at bounding box center [205, 309] width 12 height 11
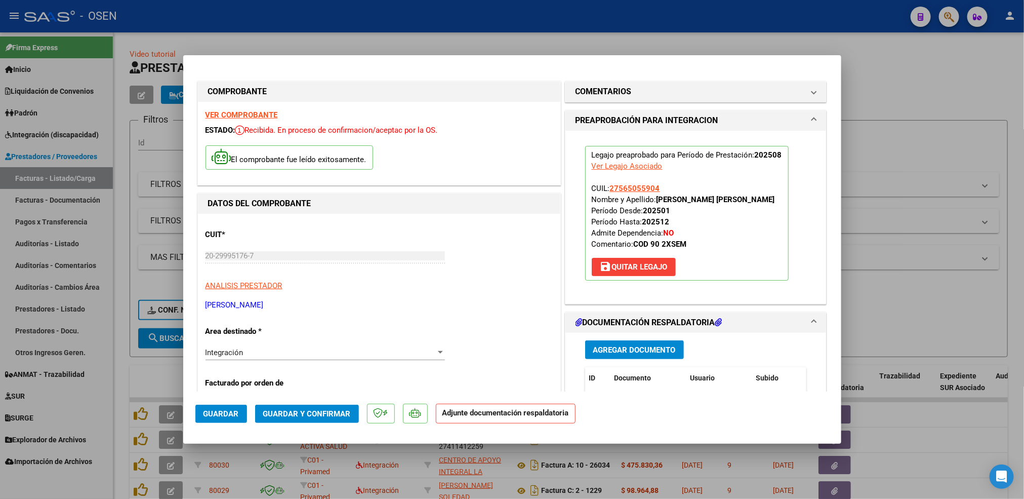
click at [248, 120] on div "VER COMPROBANTE ESTADO: Recibida. En proceso de confirmacion/aceptac por la OS.…" at bounding box center [379, 144] width 362 height 84
click at [250, 115] on strong "VER COMPROBANTE" at bounding box center [241, 114] width 72 height 9
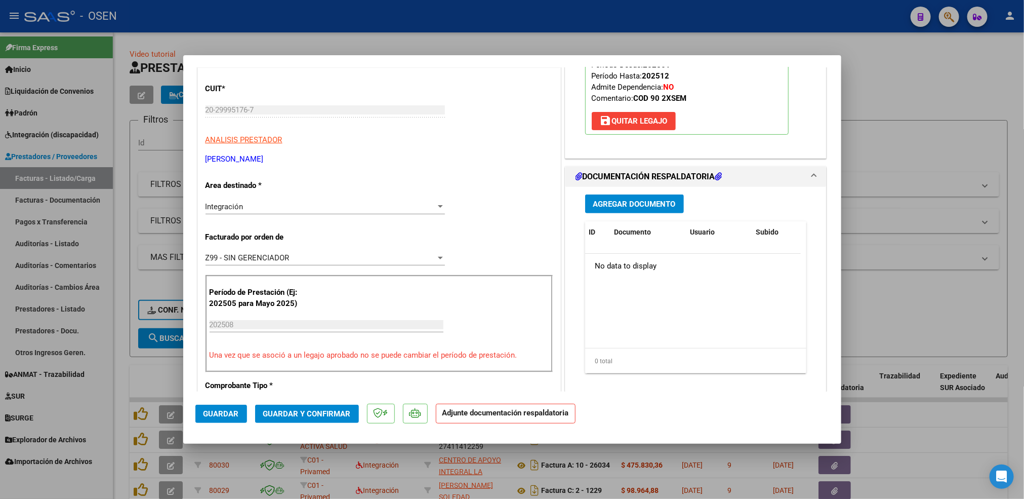
scroll to position [152, 0]
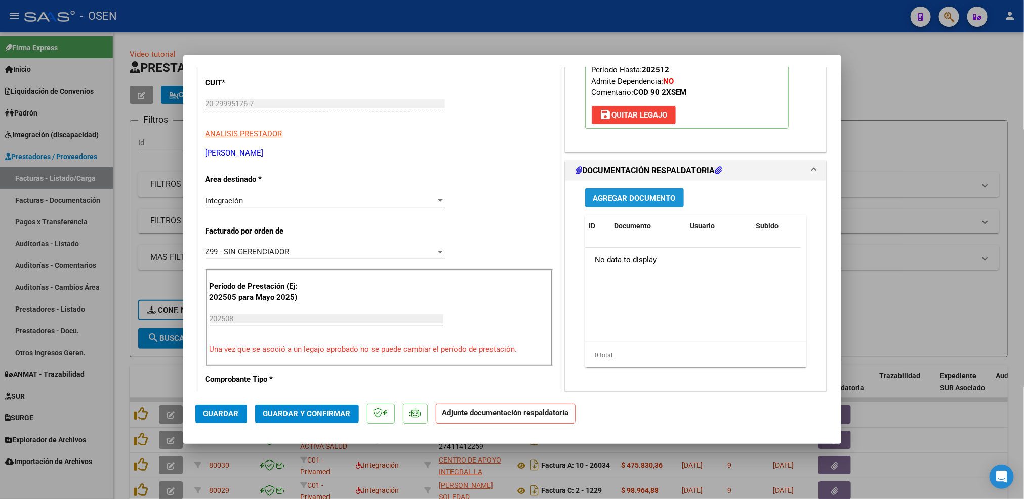
click at [604, 193] on span "Agregar Documento" at bounding box center [634, 197] width 83 height 9
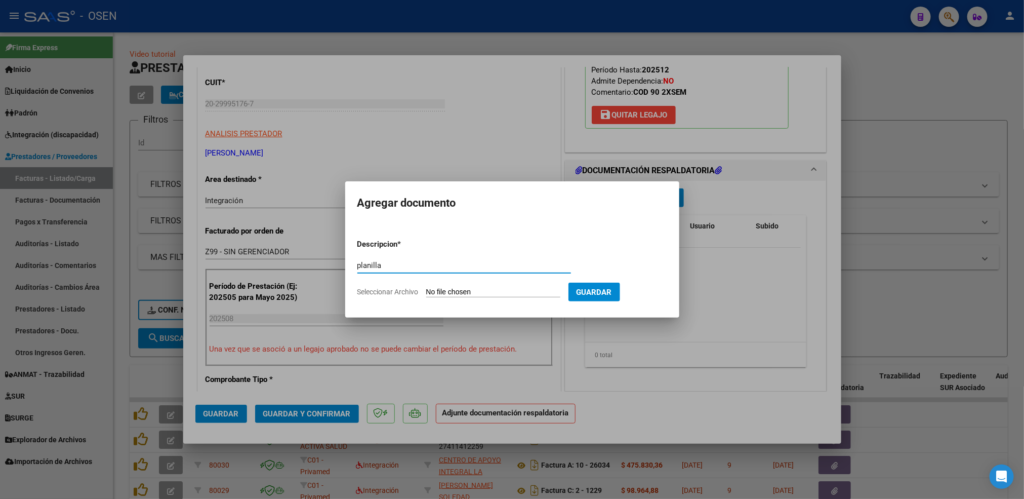
type input "planilla"
click at [426, 287] on input "Seleccionar Archivo" at bounding box center [493, 292] width 134 height 10
type input "C:\fakepath\Planilla Agosto.jpg"
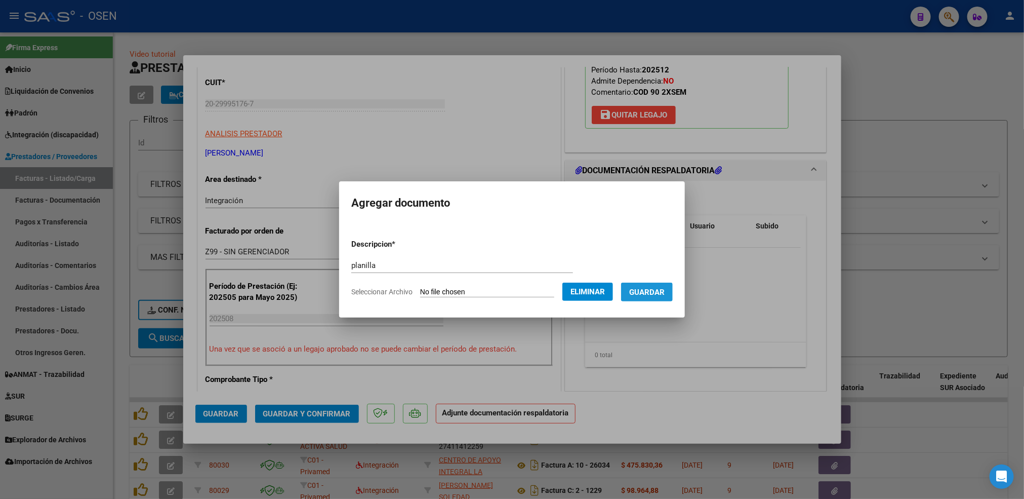
click at [650, 297] on button "Guardar" at bounding box center [647, 291] width 52 height 19
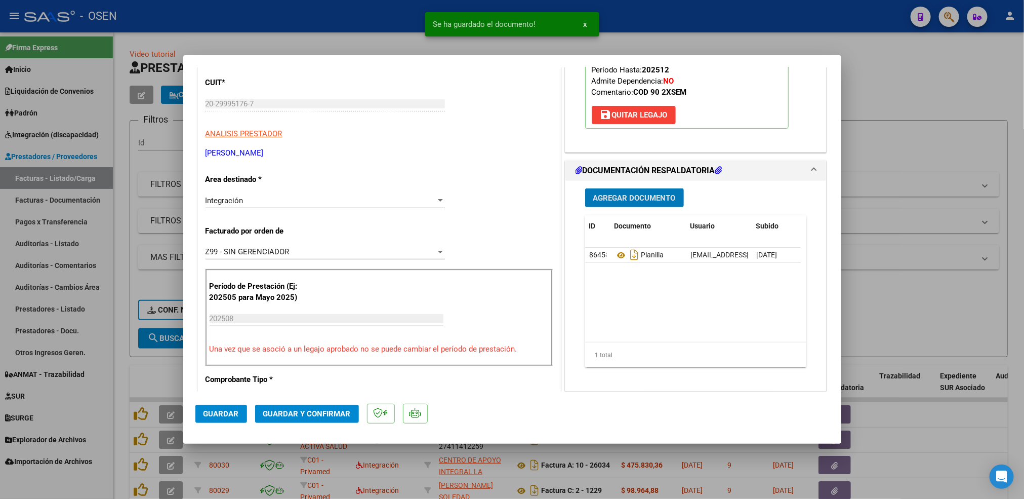
click at [196, 410] on button "Guardar" at bounding box center [221, 413] width 52 height 18
drag, startPoint x: 114, startPoint y: 357, endPoint x: 111, endPoint y: 349, distance: 8.4
click at [114, 357] on div at bounding box center [512, 249] width 1024 height 499
type input "$ 0,00"
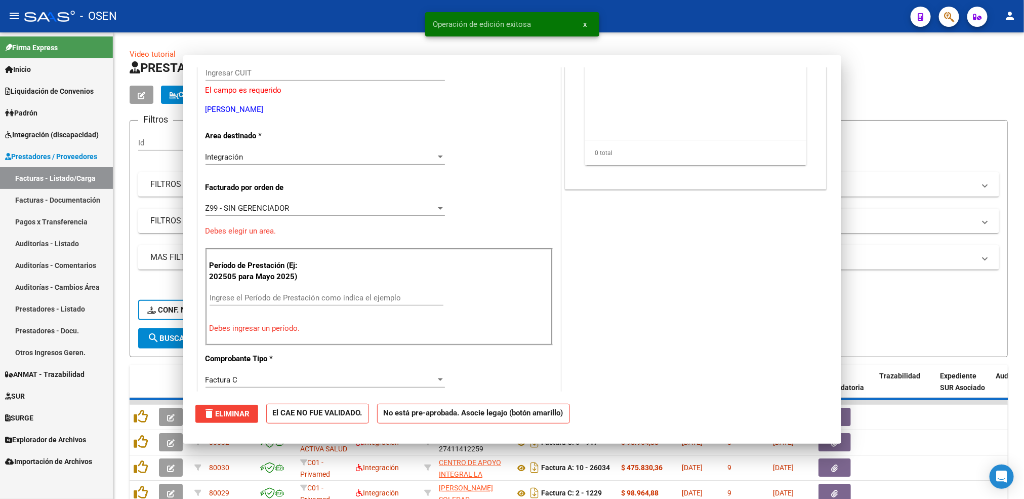
scroll to position [120, 0]
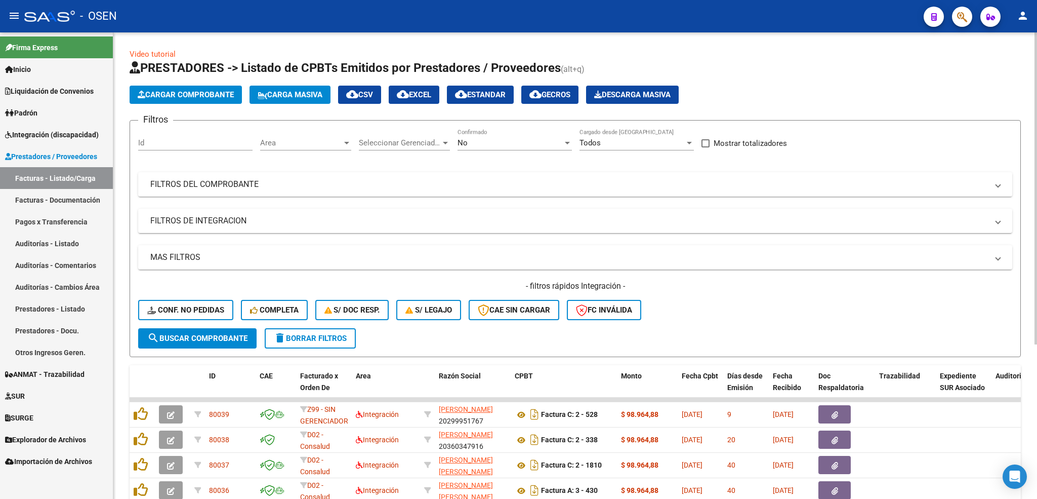
click at [213, 93] on span "Cargar Comprobante" at bounding box center [186, 94] width 96 height 9
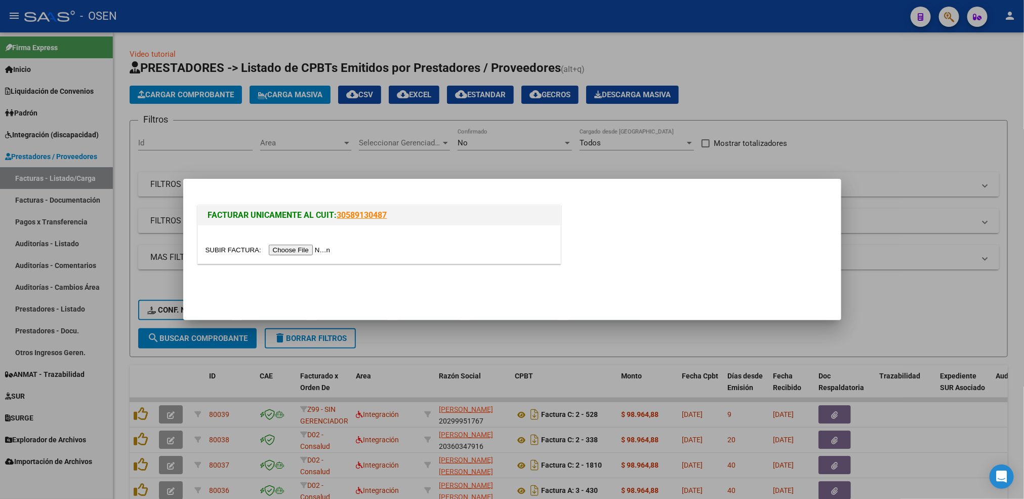
click at [315, 245] on input "file" at bounding box center [269, 249] width 128 height 11
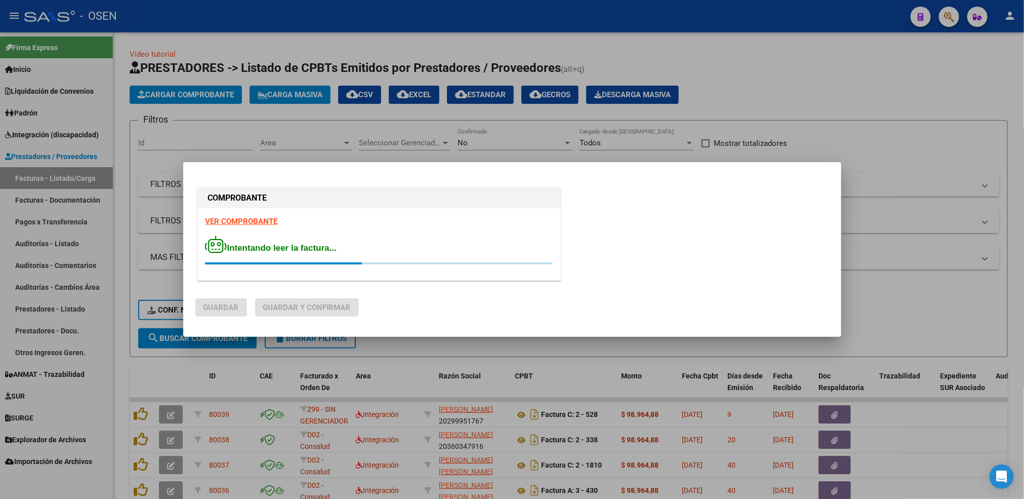
click at [237, 222] on strong "VER COMPROBANTE" at bounding box center [241, 221] width 72 height 9
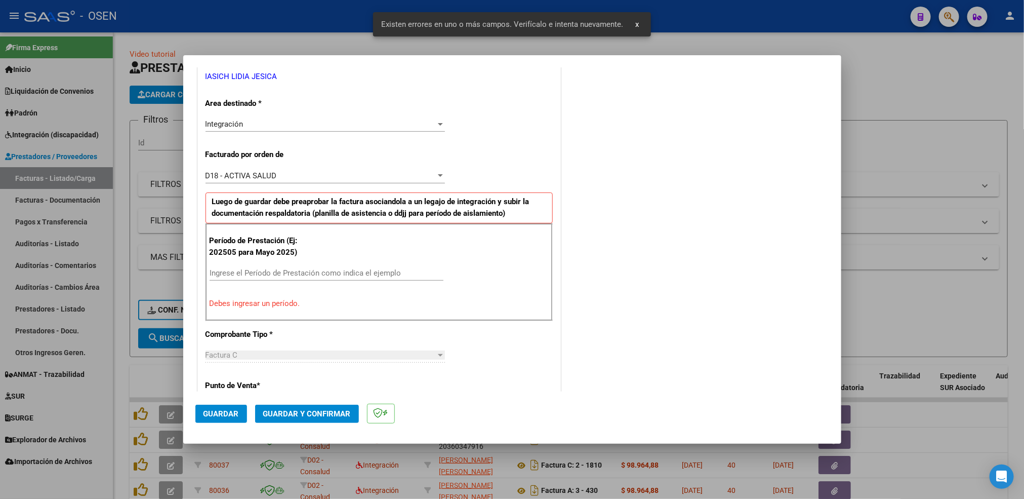
scroll to position [225, 0]
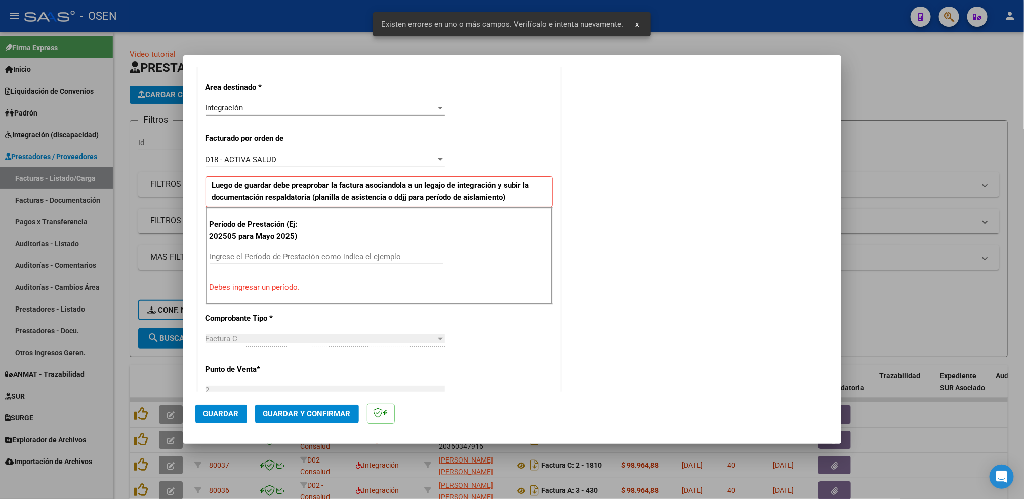
click at [316, 253] on div "Ingrese el Período de Prestación como indica el ejemplo" at bounding box center [327, 256] width 234 height 15
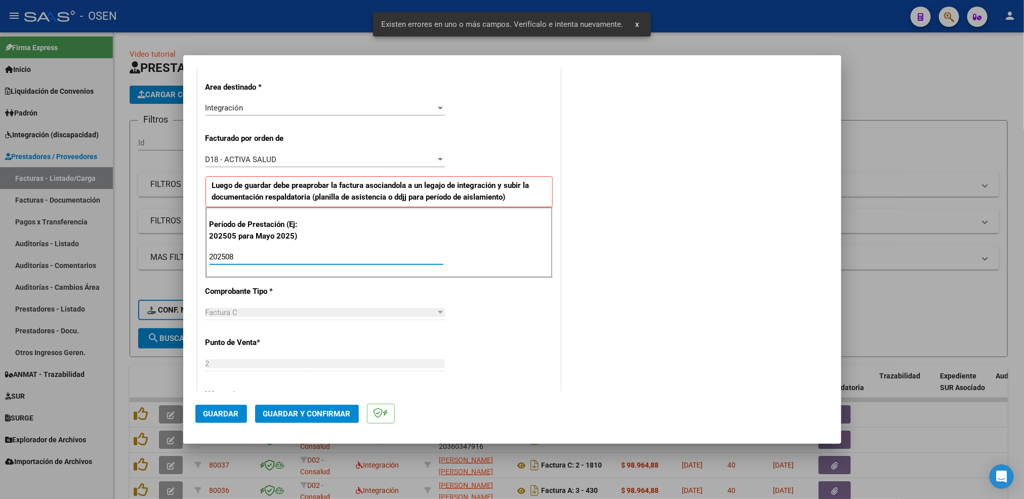
type input "202508"
click at [228, 409] on span "Guardar" at bounding box center [220, 413] width 35 height 9
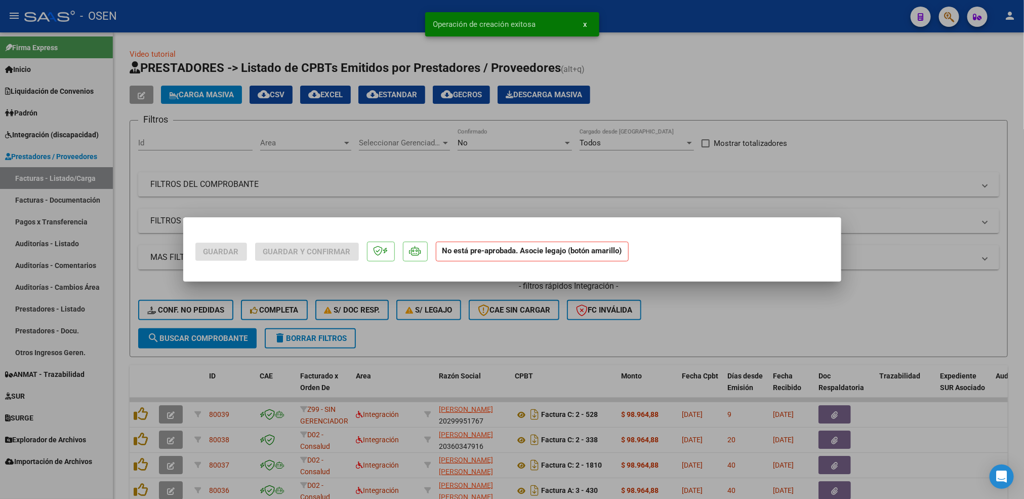
scroll to position [0, 0]
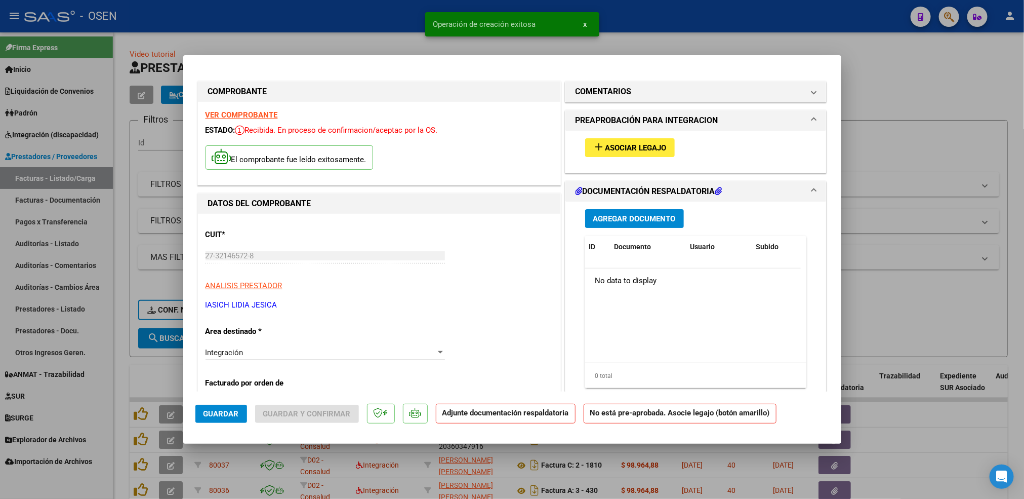
click at [626, 144] on span "Asociar Legajo" at bounding box center [635, 147] width 61 height 9
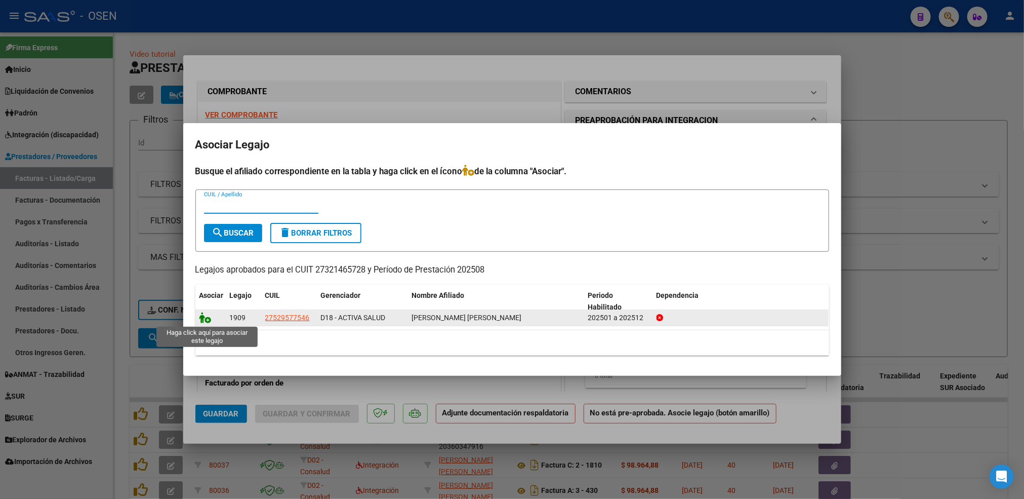
click at [203, 321] on icon at bounding box center [205, 317] width 12 height 11
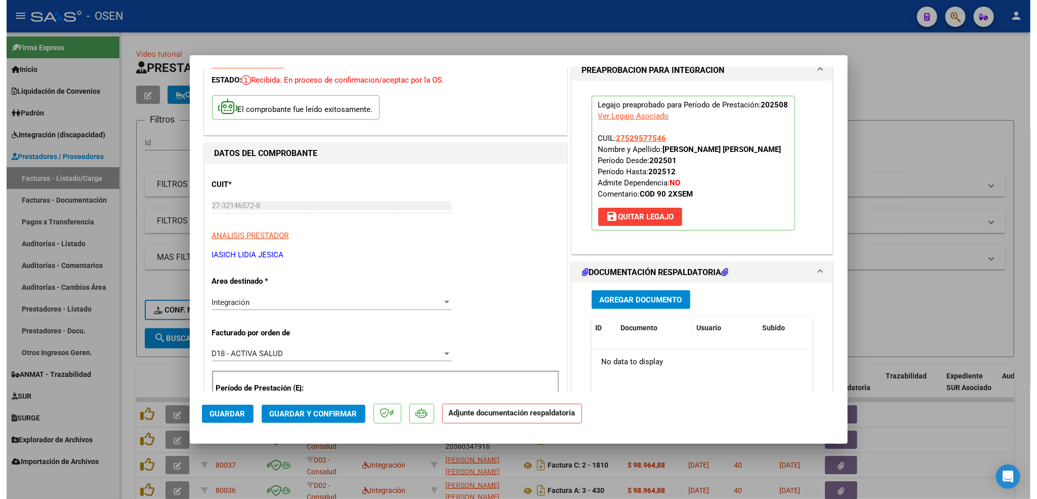
scroll to position [76, 0]
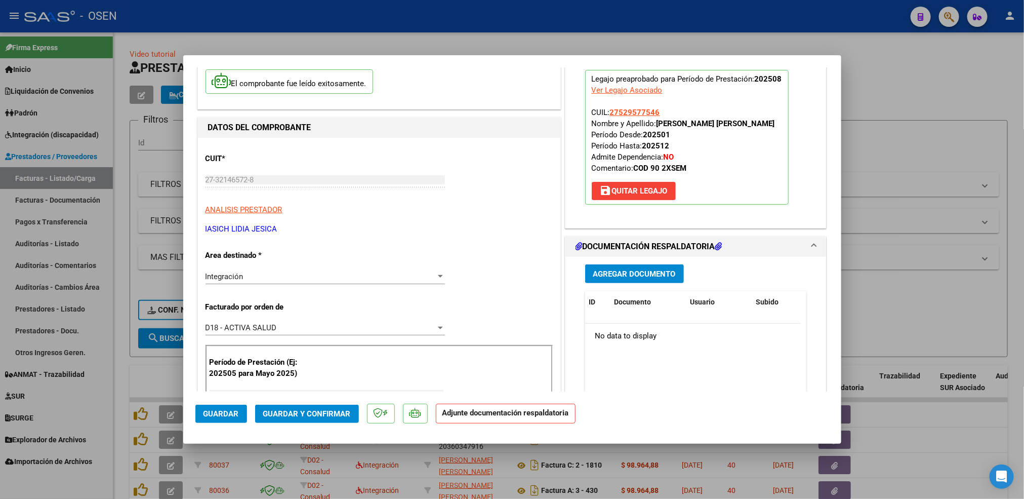
click at [638, 260] on div "Agregar Documento ID Documento Usuario Subido Acción No data to display 0 total…" at bounding box center [696, 358] width 237 height 202
click at [639, 277] on span "Agregar Documento" at bounding box center [634, 273] width 83 height 9
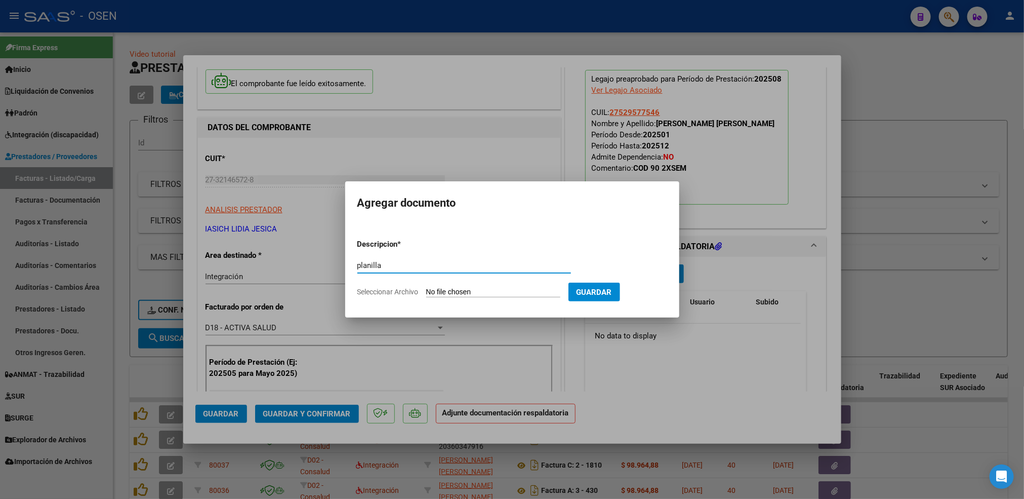
type input "planilla"
click at [426, 287] on input "Seleccionar Archivo" at bounding box center [493, 292] width 134 height 10
type input "C:\fakepath\Asist ago- [PERSON_NAME].pdf"
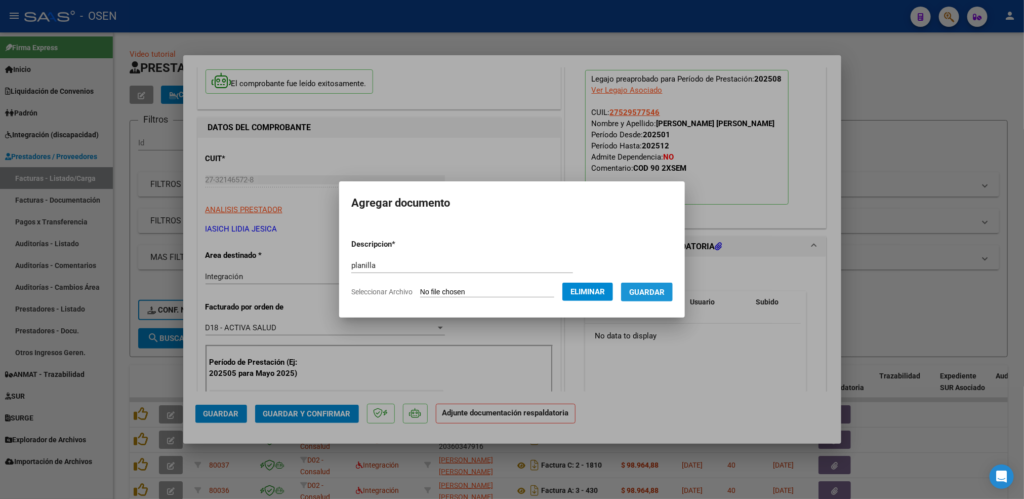
click at [656, 296] on button "Guardar" at bounding box center [647, 291] width 52 height 19
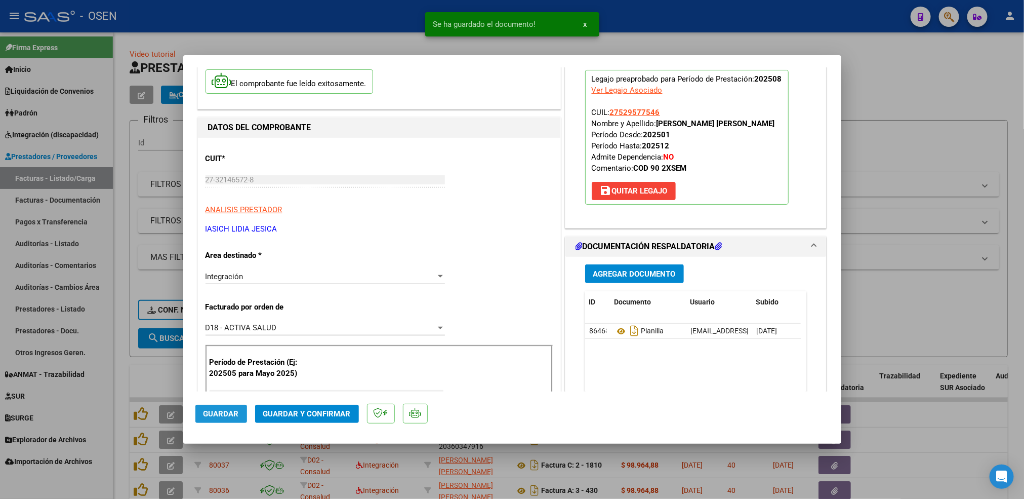
click at [230, 413] on span "Guardar" at bounding box center [220, 413] width 35 height 9
click at [117, 357] on div at bounding box center [512, 249] width 1024 height 499
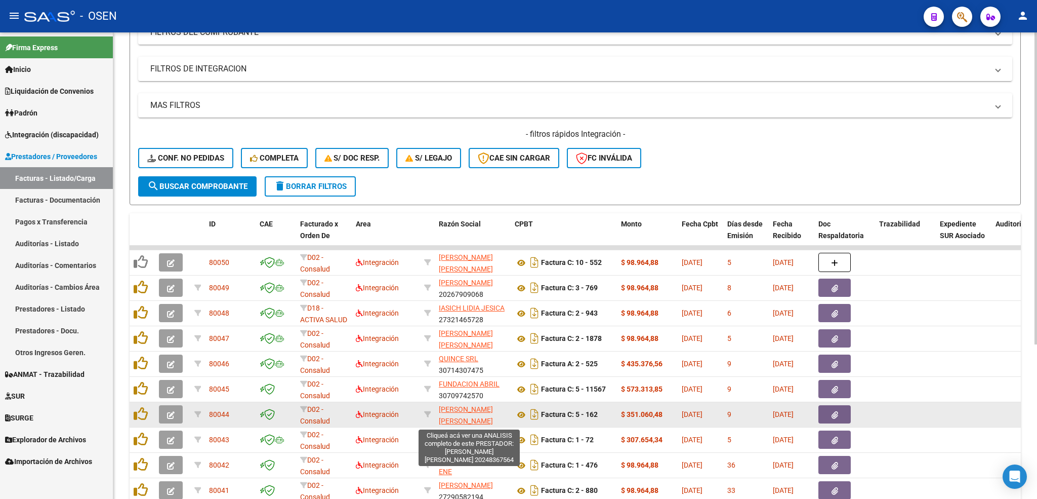
scroll to position [13, 0]
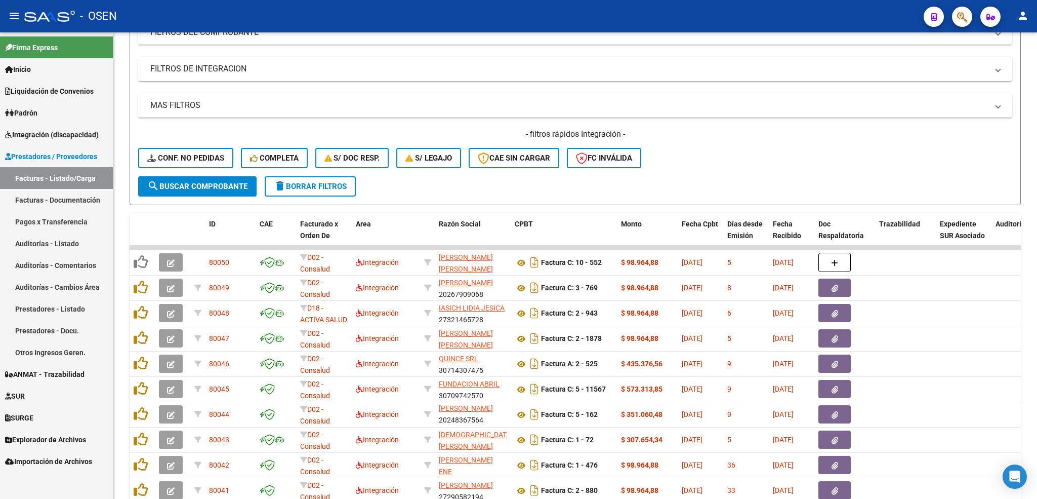
click at [54, 140] on link "Integración (discapacidad)" at bounding box center [56, 135] width 113 height 22
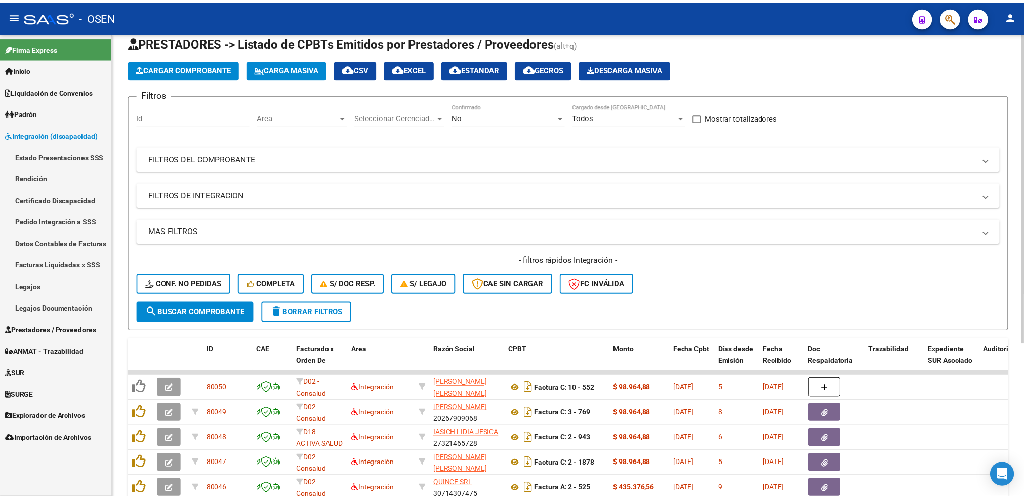
scroll to position [0, 0]
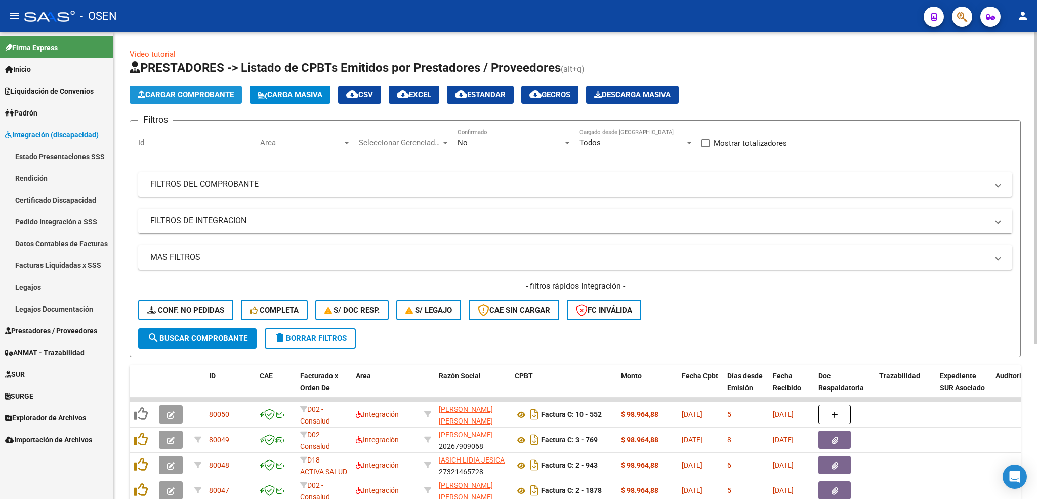
click at [213, 96] on span "Cargar Comprobante" at bounding box center [186, 94] width 96 height 9
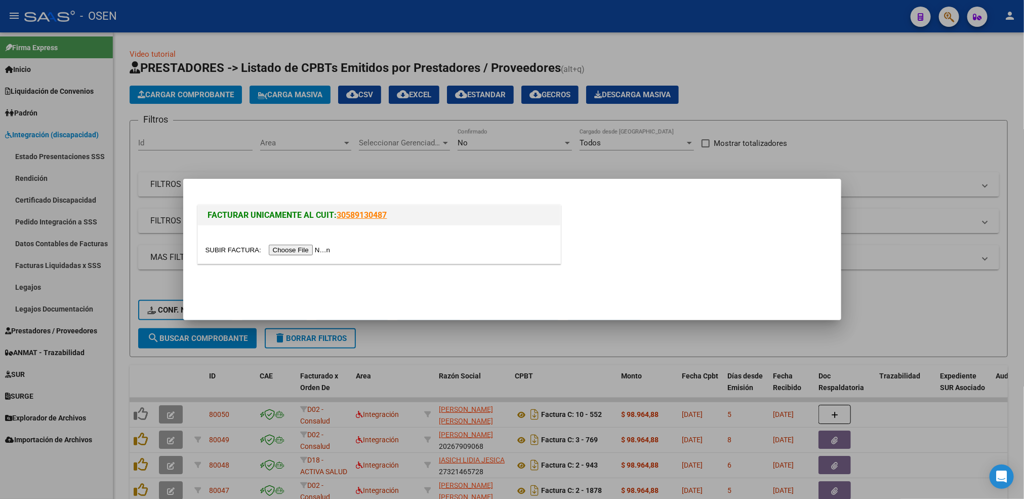
click at [304, 240] on div at bounding box center [379, 244] width 362 height 38
click at [305, 246] on input "file" at bounding box center [269, 249] width 128 height 11
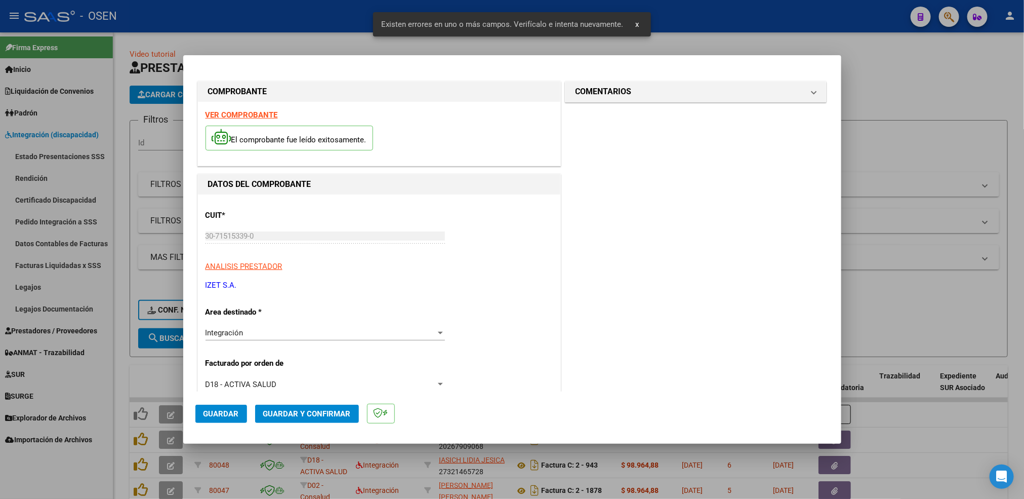
click at [264, 114] on strong "VER COMPROBANTE" at bounding box center [241, 114] width 72 height 9
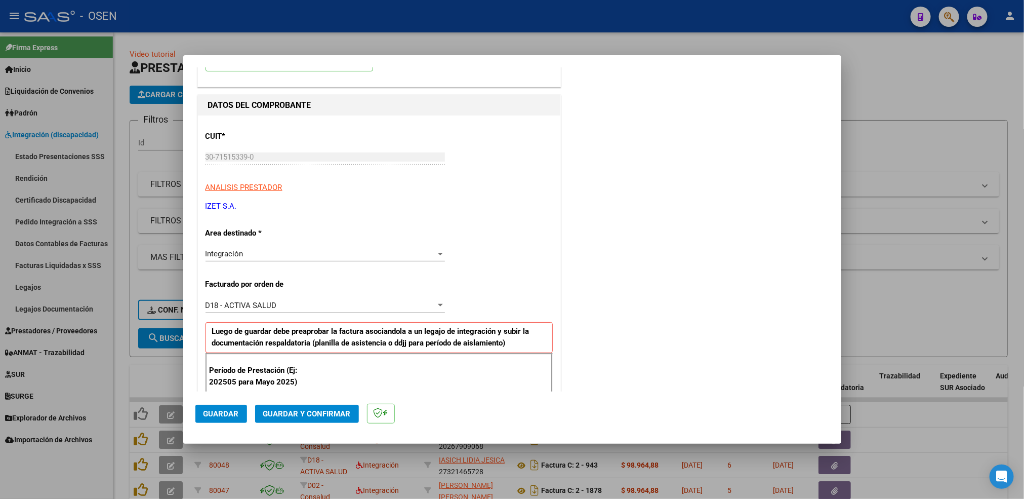
scroll to position [152, 0]
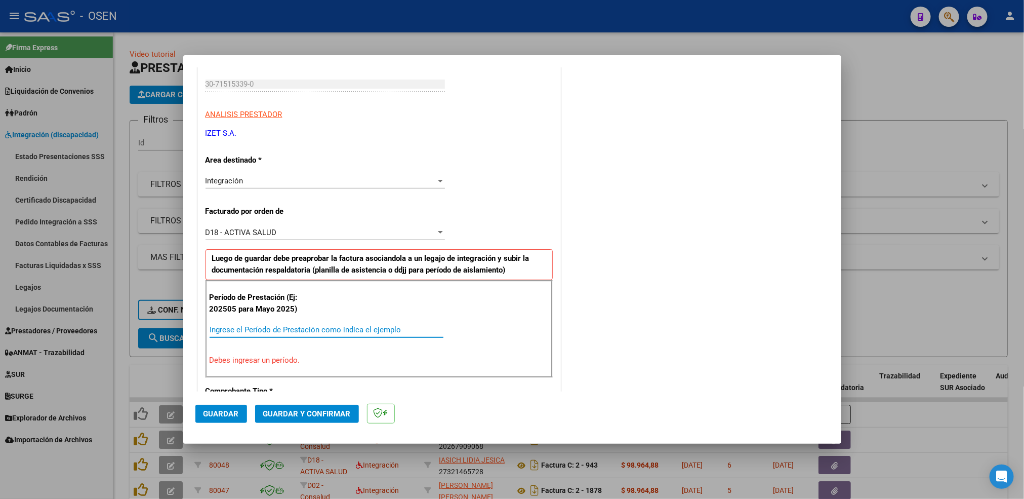
click at [266, 331] on input "Ingrese el Período de Prestación como indica el ejemplo" at bounding box center [327, 329] width 234 height 9
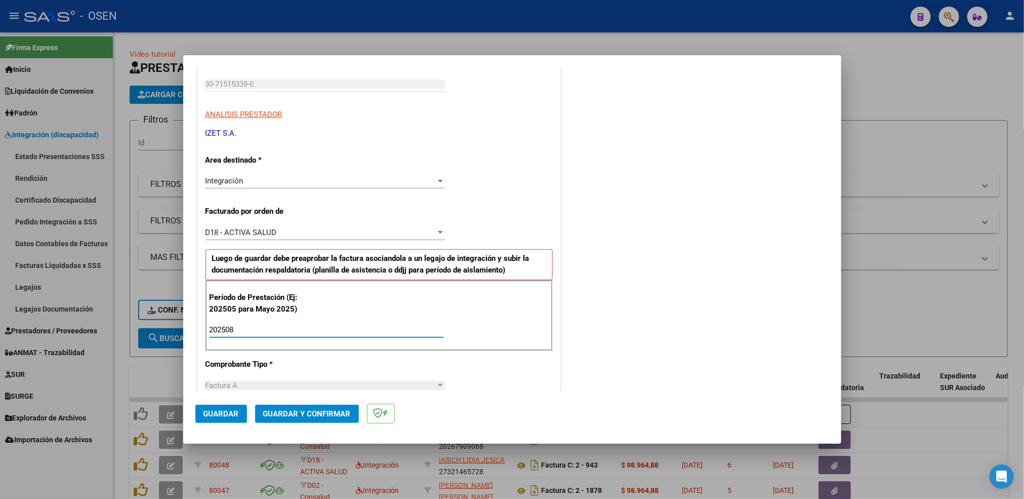
type input "202508"
click at [210, 414] on span "Guardar" at bounding box center [220, 413] width 35 height 9
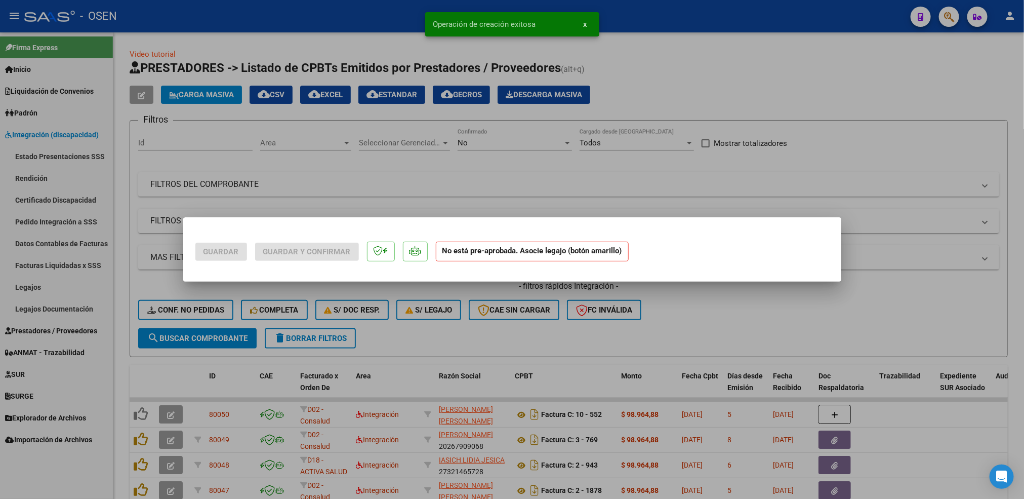
scroll to position [0, 0]
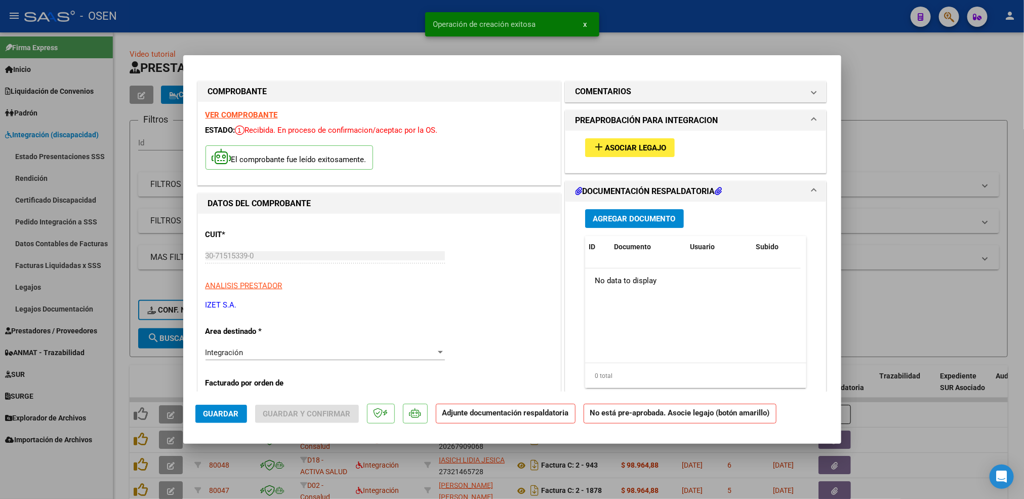
click at [631, 143] on span "Asociar Legajo" at bounding box center [635, 147] width 61 height 9
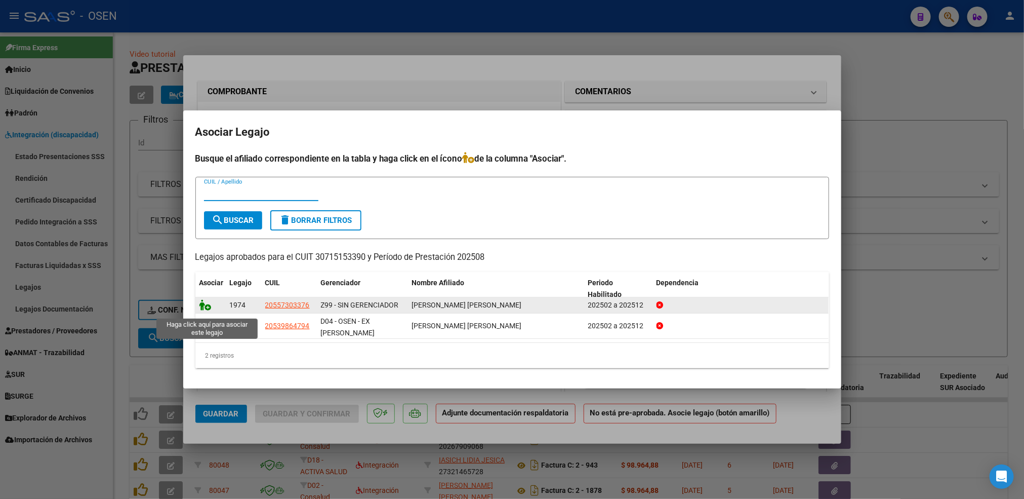
click at [204, 309] on icon at bounding box center [205, 304] width 12 height 11
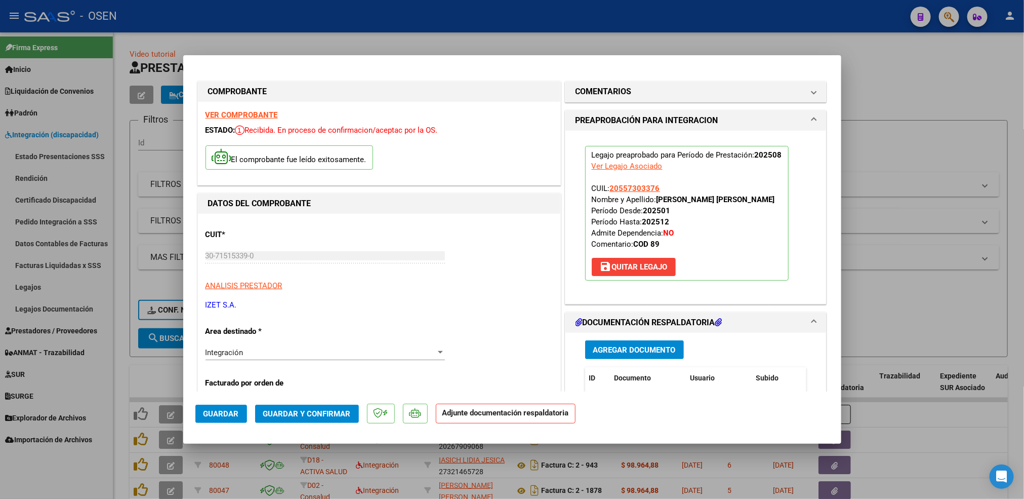
click at [625, 347] on span "Agregar Documento" at bounding box center [634, 349] width 83 height 9
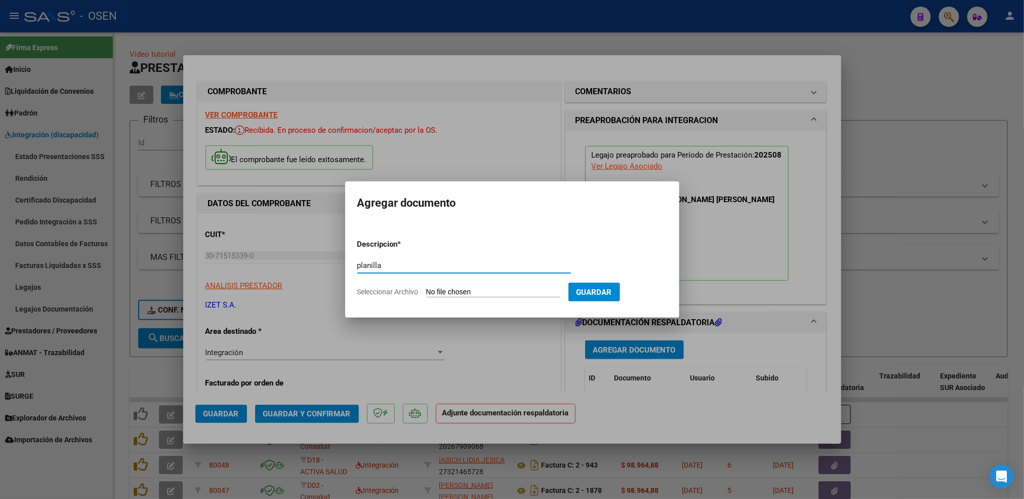
type input "planilla"
click at [426, 287] on input "Seleccionar Archivo" at bounding box center [493, 292] width 134 height 10
type input "C:\fakepath\[PERSON_NAME] - ASISTENCIA AGOSTO .jpg.pdf"
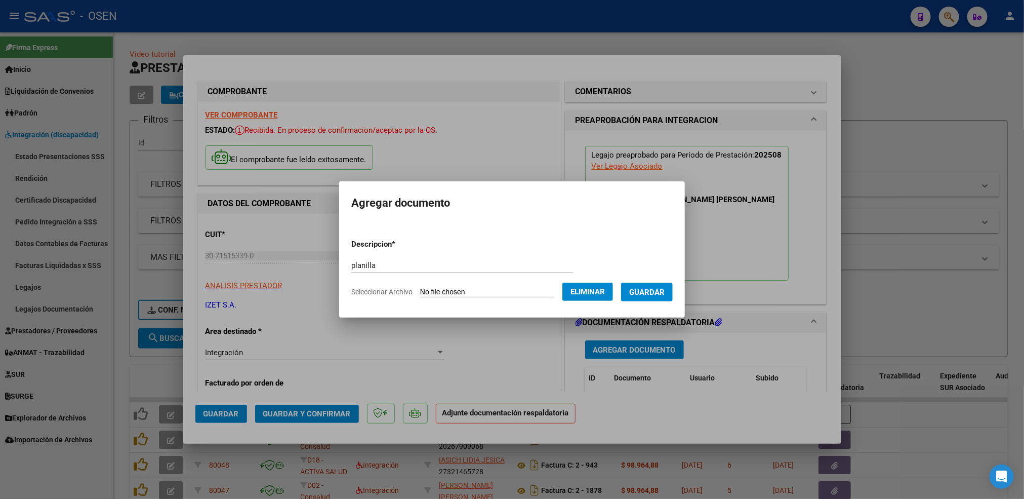
click at [660, 291] on span "Guardar" at bounding box center [646, 291] width 35 height 9
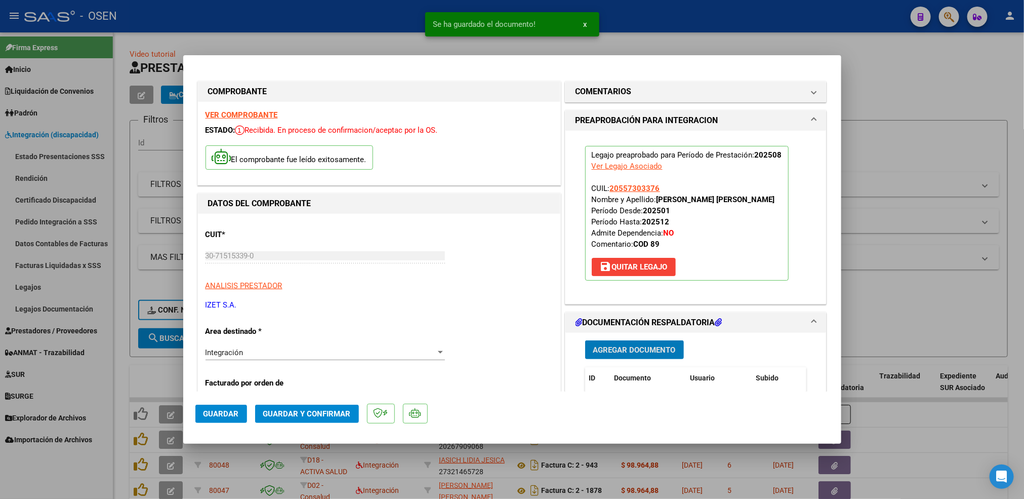
click at [642, 349] on span "Agregar Documento" at bounding box center [634, 349] width 83 height 9
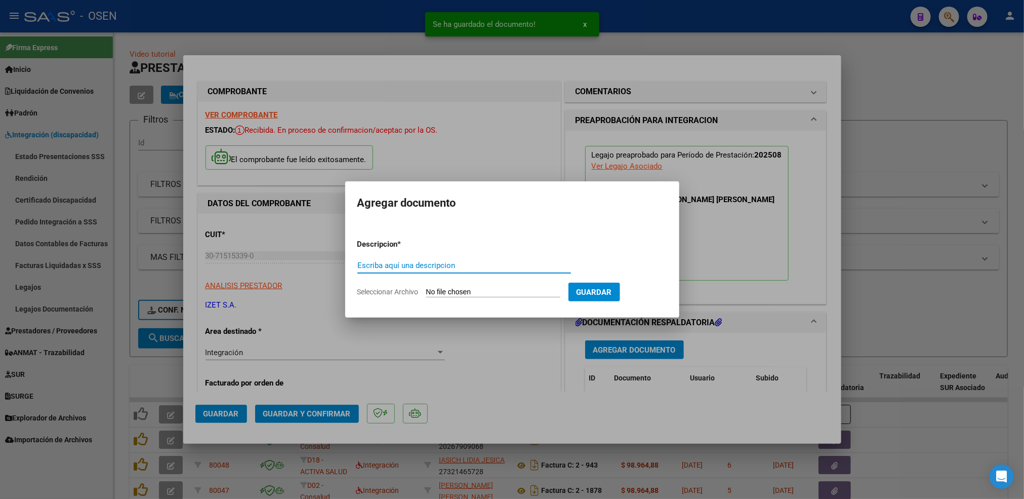
click at [505, 291] on input "Seleccionar Archivo" at bounding box center [493, 292] width 134 height 10
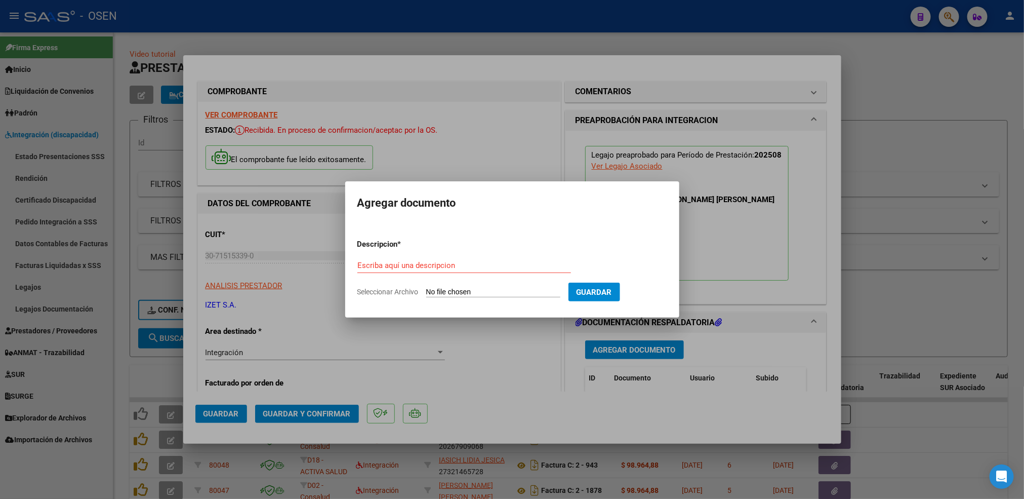
type input "C:\fakepath\Constancia de CBU [PERSON_NAME] S.A - 30715153390.pdf"
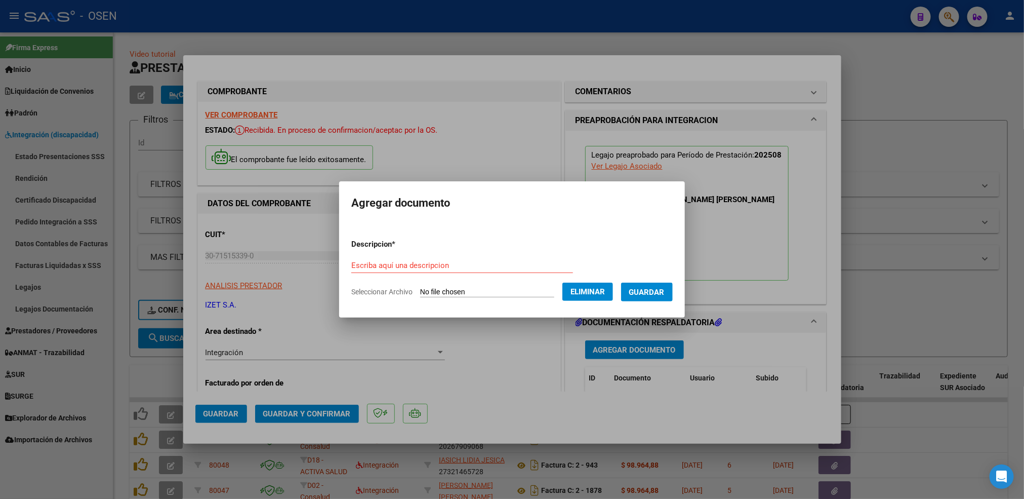
click at [392, 260] on div "Escriba aquí una descripcion" at bounding box center [462, 265] width 222 height 15
type input "cbu"
click at [664, 287] on span "Guardar" at bounding box center [646, 291] width 35 height 9
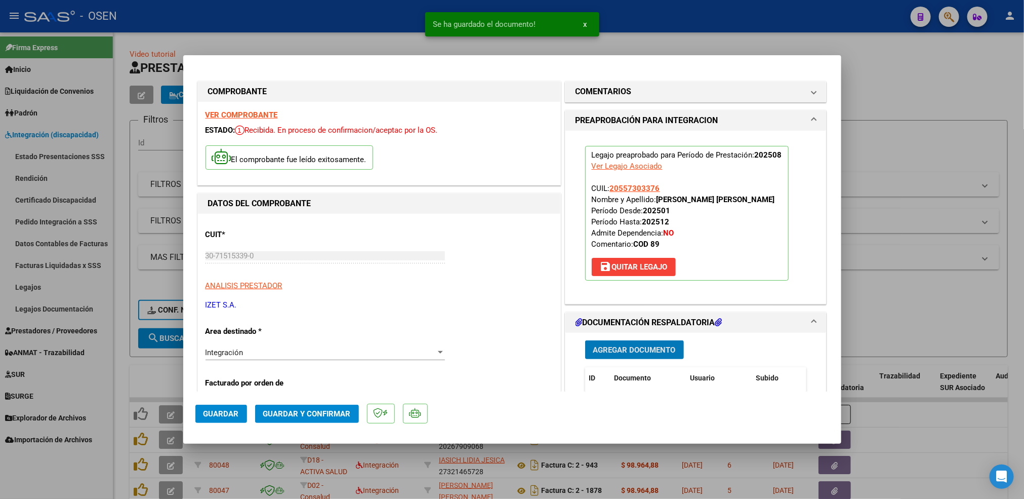
scroll to position [76, 0]
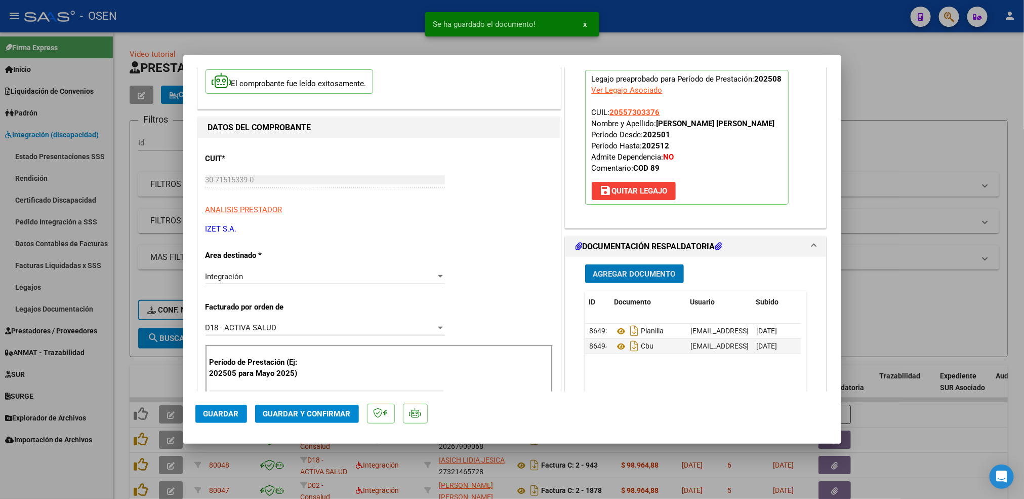
click at [222, 413] on span "Guardar" at bounding box center [220, 413] width 35 height 9
click at [118, 360] on div at bounding box center [512, 249] width 1024 height 499
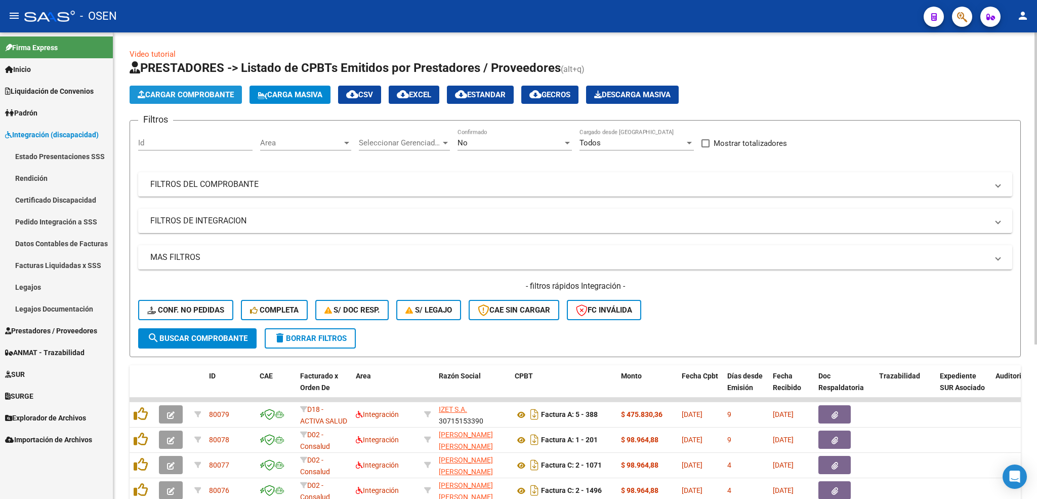
click at [159, 91] on span "Cargar Comprobante" at bounding box center [186, 94] width 96 height 9
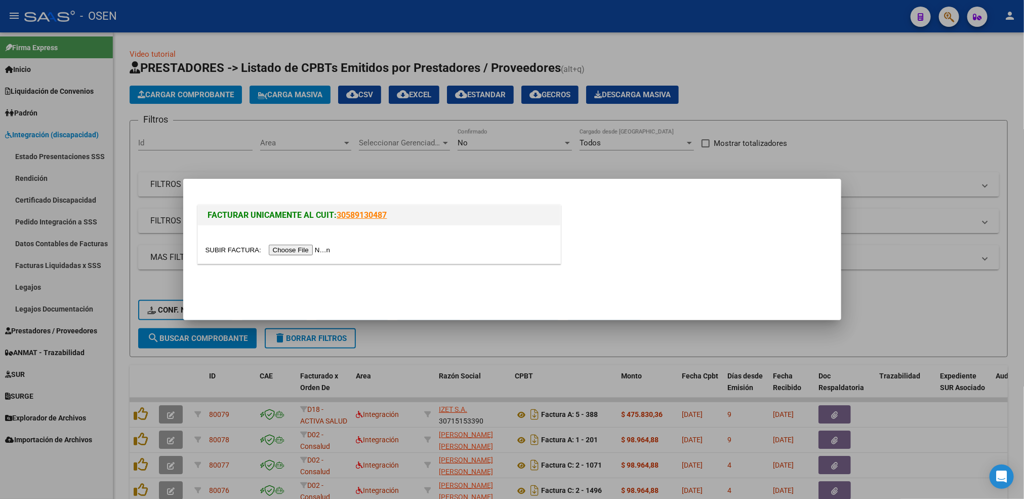
click at [294, 250] on input "file" at bounding box center [269, 249] width 128 height 11
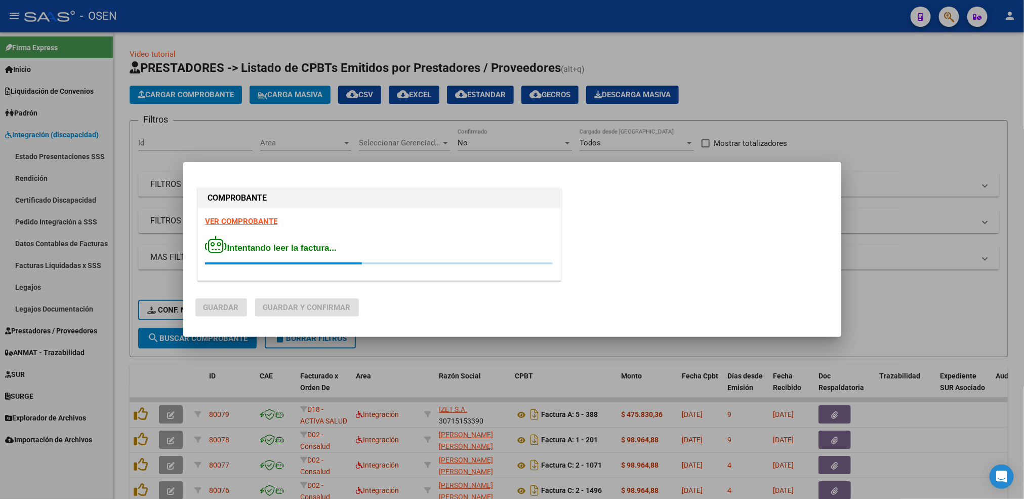
click at [260, 220] on strong "VER COMPROBANTE" at bounding box center [241, 221] width 72 height 9
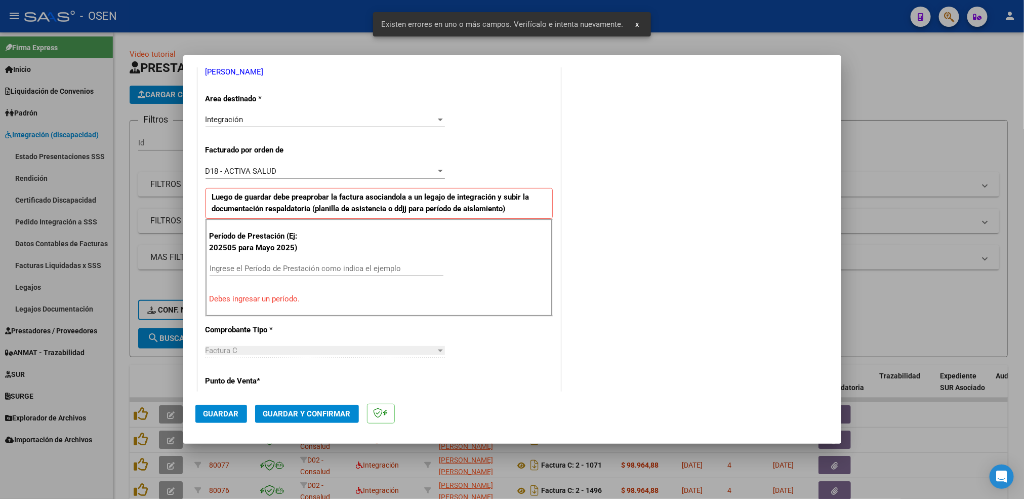
scroll to position [225, 0]
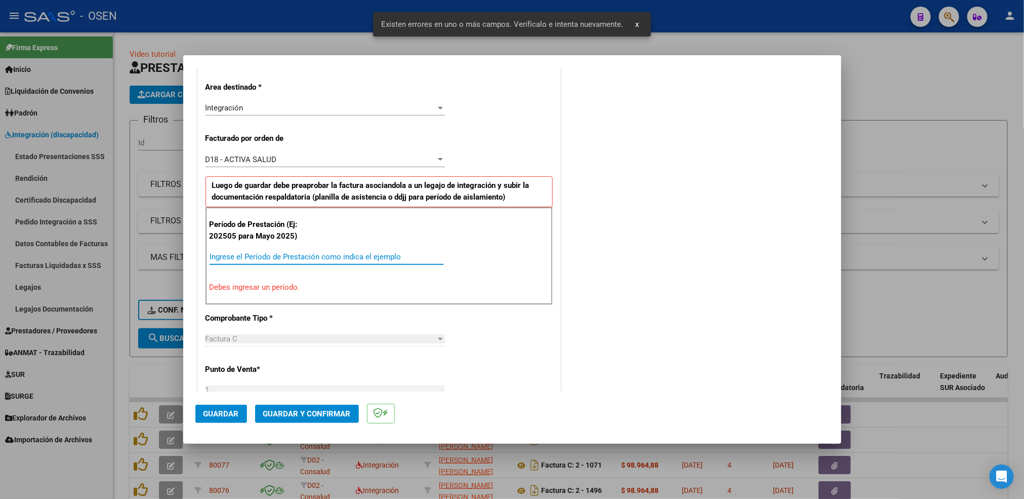
click at [310, 260] on input "Ingrese el Período de Prestación como indica el ejemplo" at bounding box center [327, 256] width 234 height 9
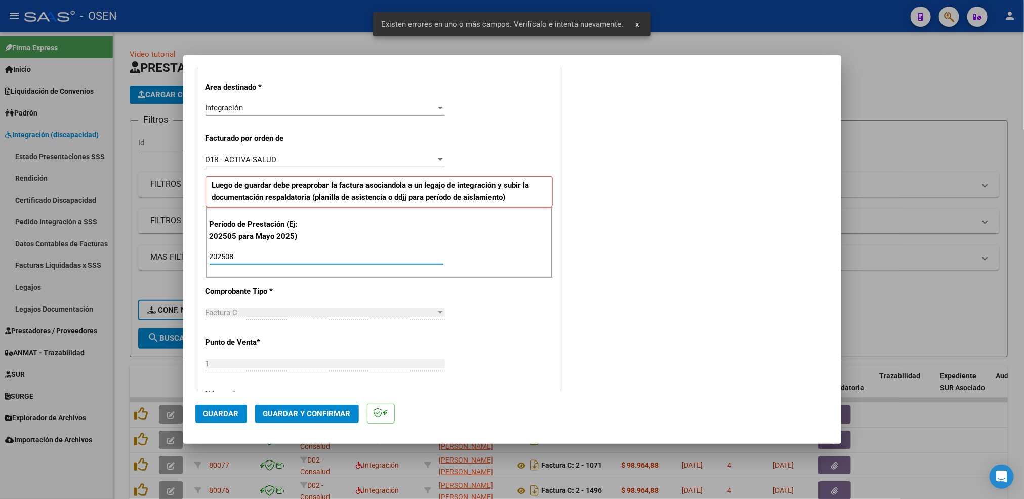
type input "202508"
click at [231, 415] on span "Guardar" at bounding box center [220, 413] width 35 height 9
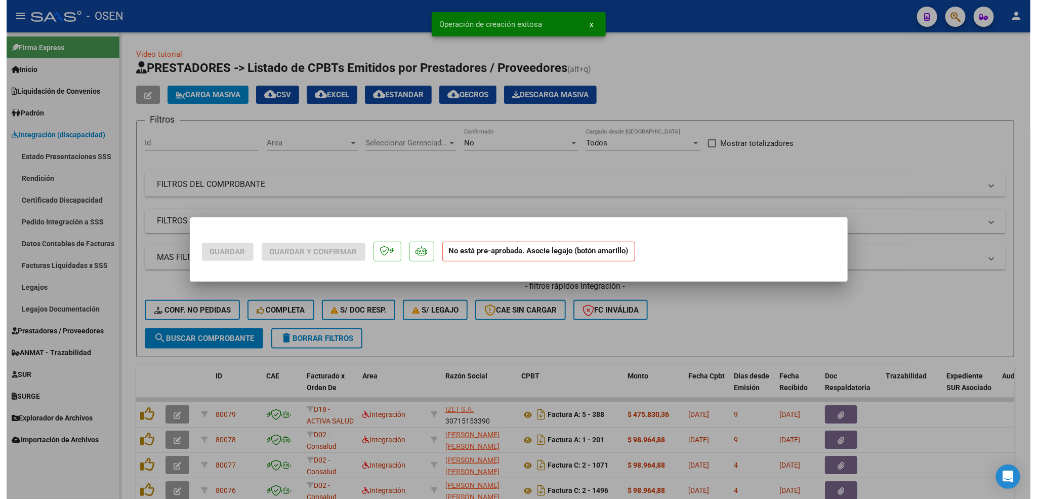
scroll to position [0, 0]
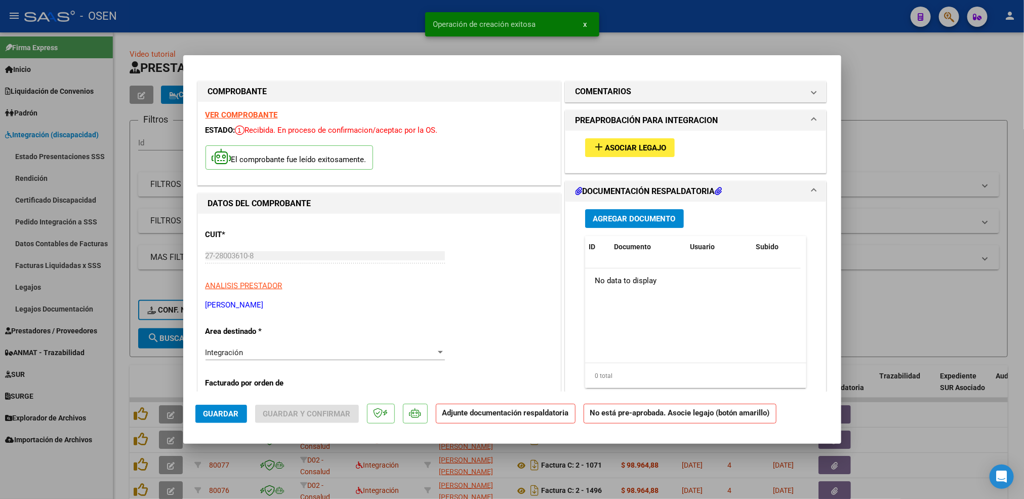
click at [650, 155] on button "add Asociar Legajo" at bounding box center [630, 147] width 90 height 19
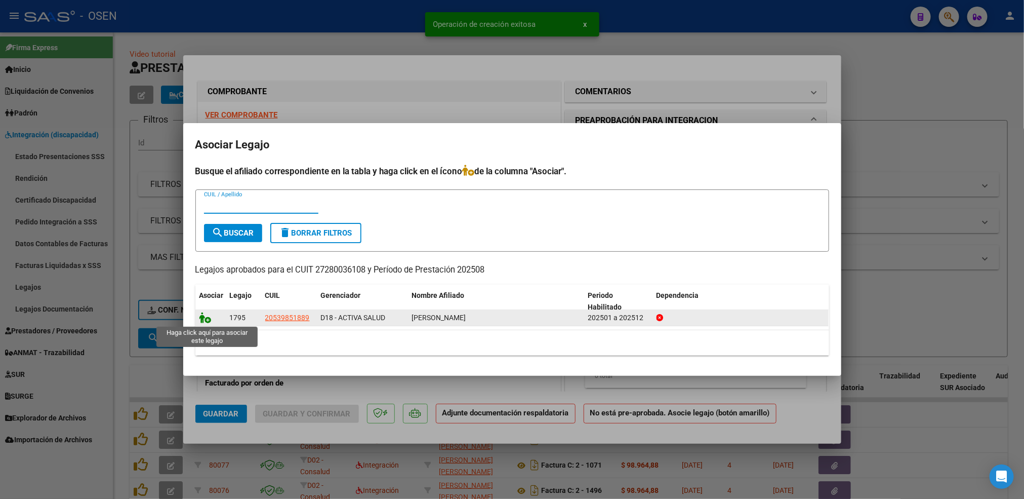
click at [207, 322] on icon at bounding box center [205, 317] width 12 height 11
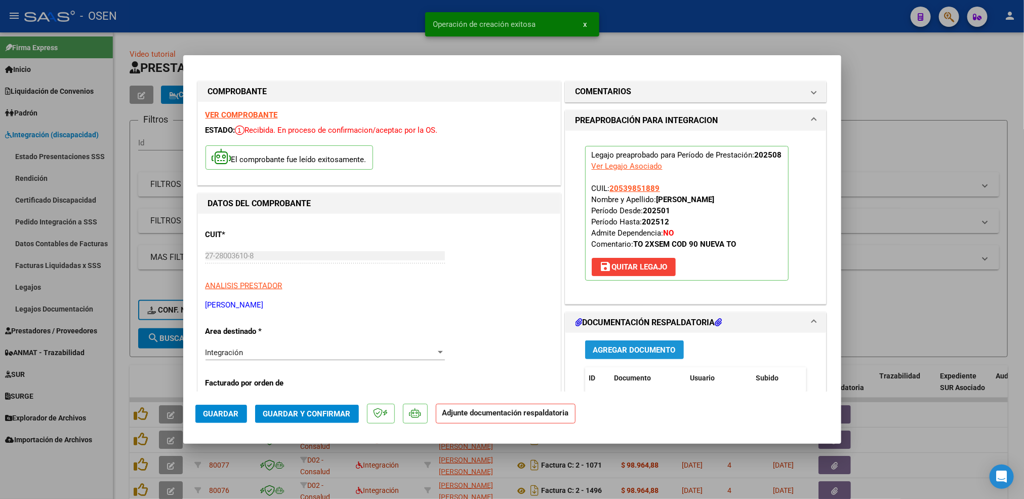
click at [653, 357] on button "Agregar Documento" at bounding box center [634, 349] width 99 height 19
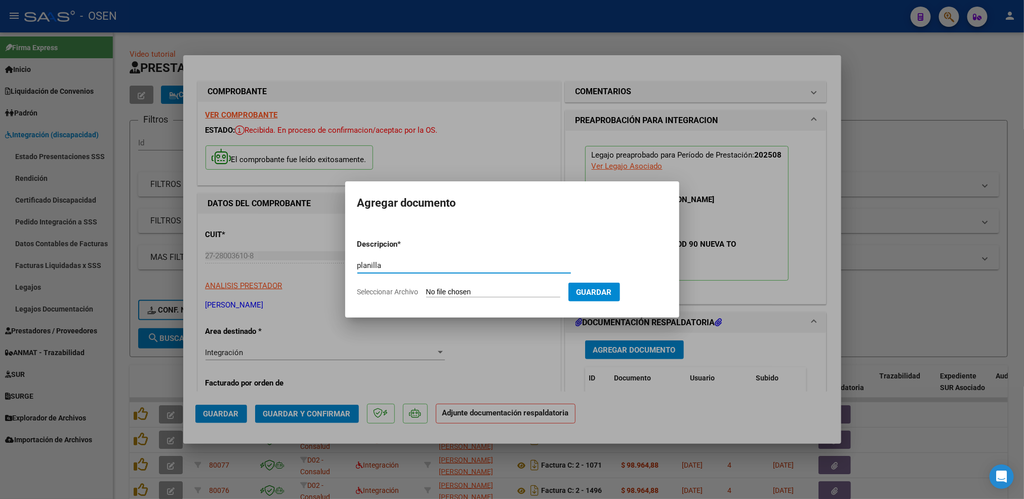
type input "planilla"
click at [426, 287] on input "Seleccionar Archivo" at bounding box center [493, 292] width 134 height 10
type input "C:\fakepath\[PERSON_NAME] .pdf"
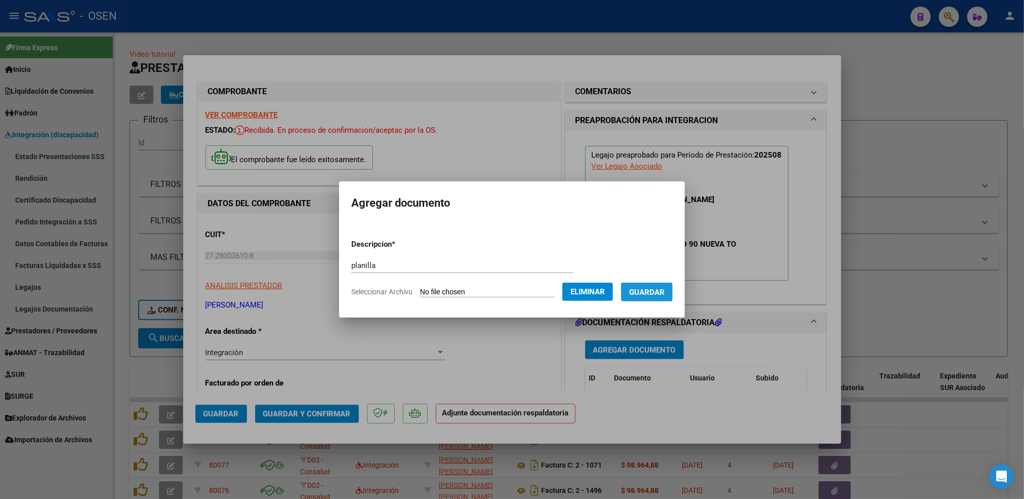
click at [652, 296] on button "Guardar" at bounding box center [647, 291] width 52 height 19
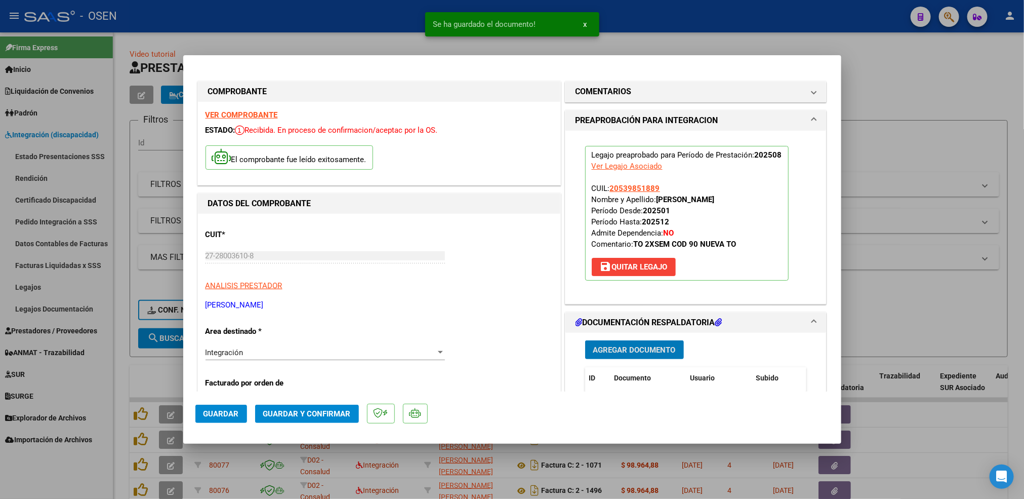
click at [240, 414] on button "Guardar" at bounding box center [221, 413] width 52 height 18
click at [120, 386] on div at bounding box center [512, 249] width 1024 height 499
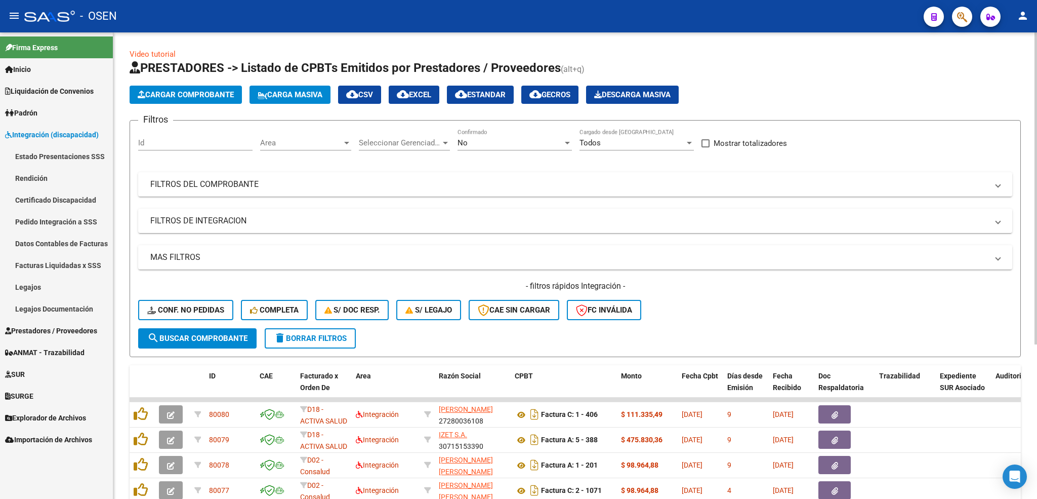
click at [210, 88] on button "Cargar Comprobante" at bounding box center [186, 95] width 112 height 18
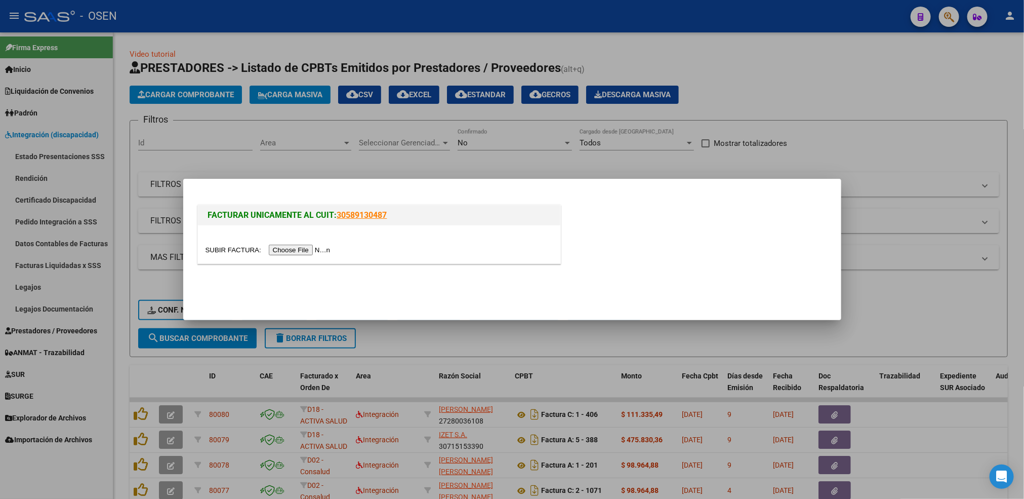
drag, startPoint x: 284, startPoint y: 258, endPoint x: 287, endPoint y: 248, distance: 11.1
click at [284, 251] on div at bounding box center [379, 244] width 362 height 38
click at [287, 248] on input "file" at bounding box center [269, 249] width 128 height 11
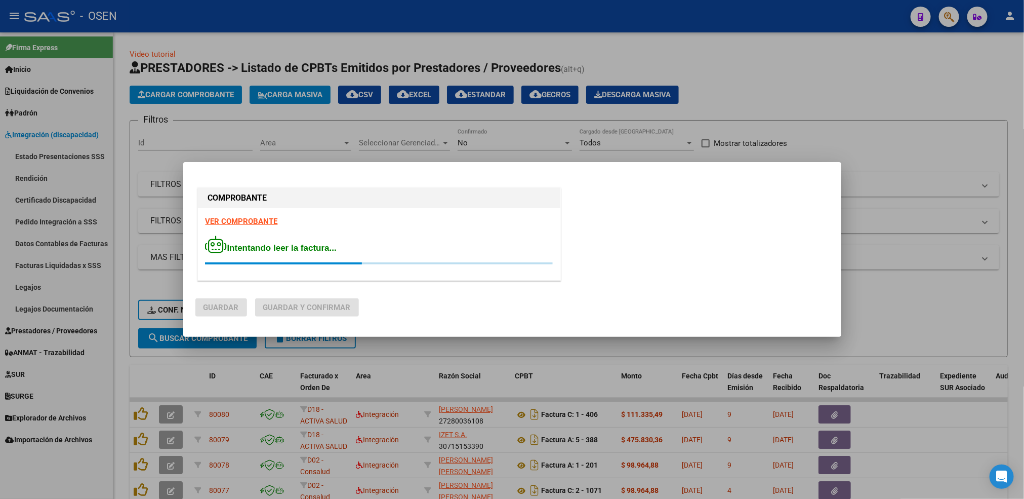
drag, startPoint x: 241, startPoint y: 219, endPoint x: 304, endPoint y: 204, distance: 64.6
click at [241, 219] on strong "VER COMPROBANTE" at bounding box center [241, 221] width 72 height 9
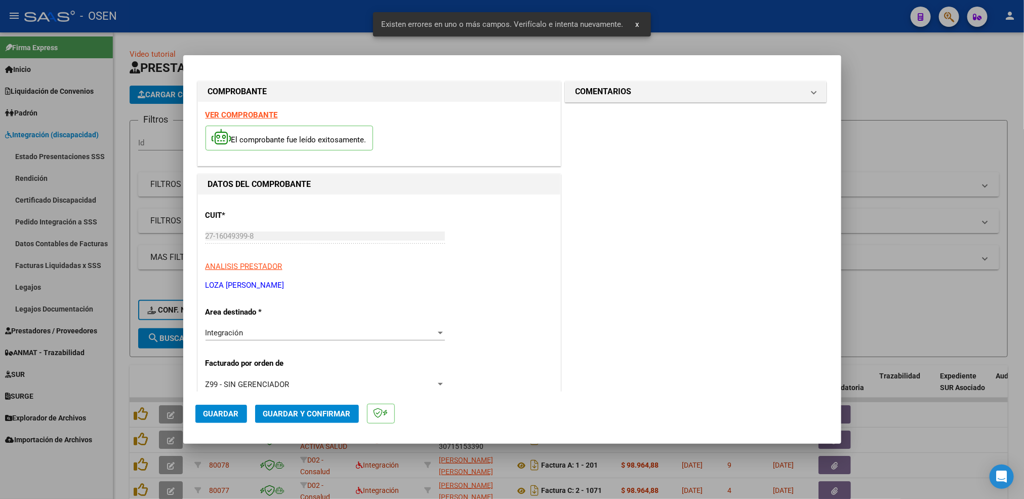
scroll to position [225, 0]
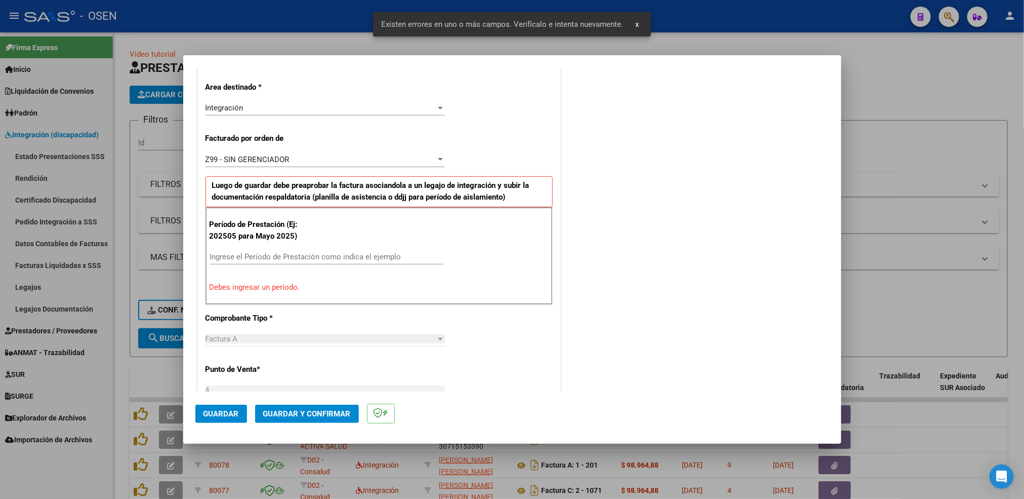
click at [282, 266] on div "Ingrese el Período de Prestación como indica el ejemplo" at bounding box center [327, 261] width 234 height 25
click at [283, 261] on input "Ingrese el Período de Prestación como indica el ejemplo" at bounding box center [327, 256] width 234 height 9
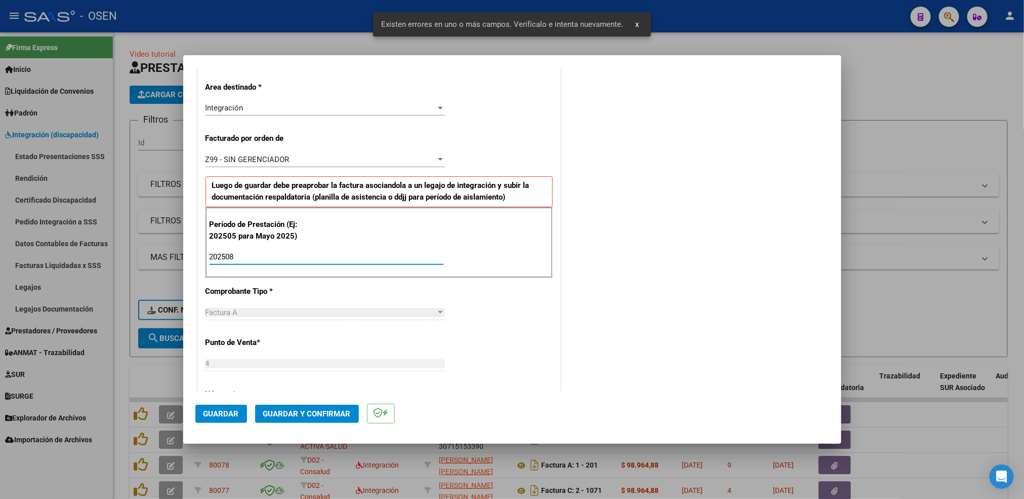
type input "202508"
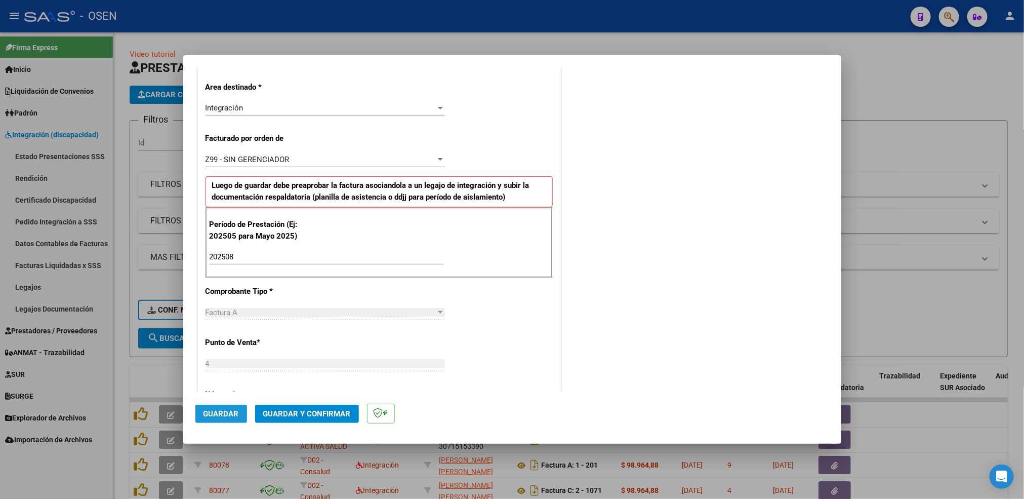
click at [218, 407] on button "Guardar" at bounding box center [221, 413] width 52 height 18
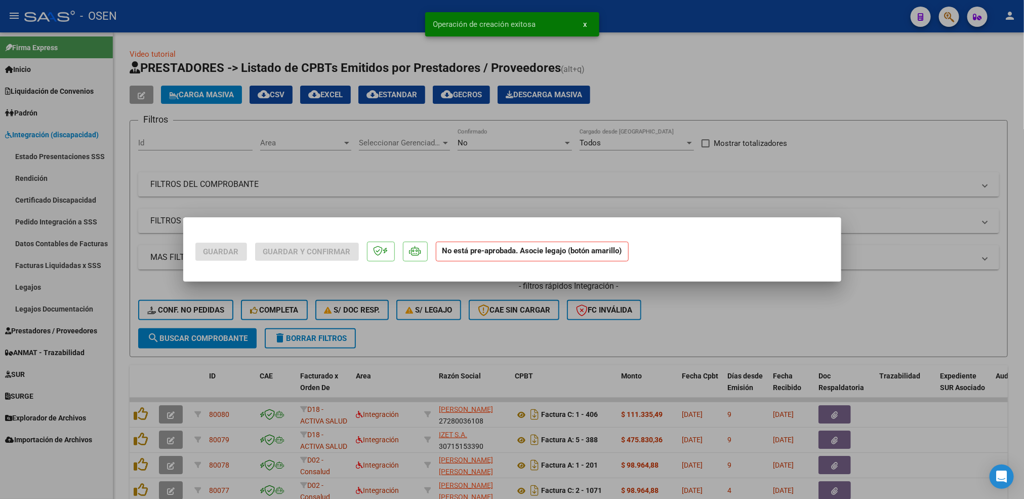
scroll to position [0, 0]
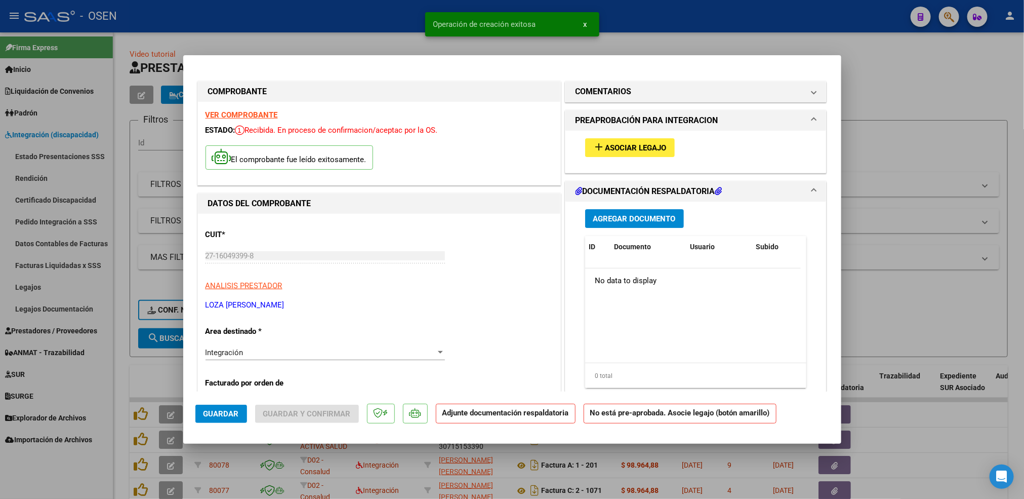
click at [647, 144] on span "Asociar Legajo" at bounding box center [635, 147] width 61 height 9
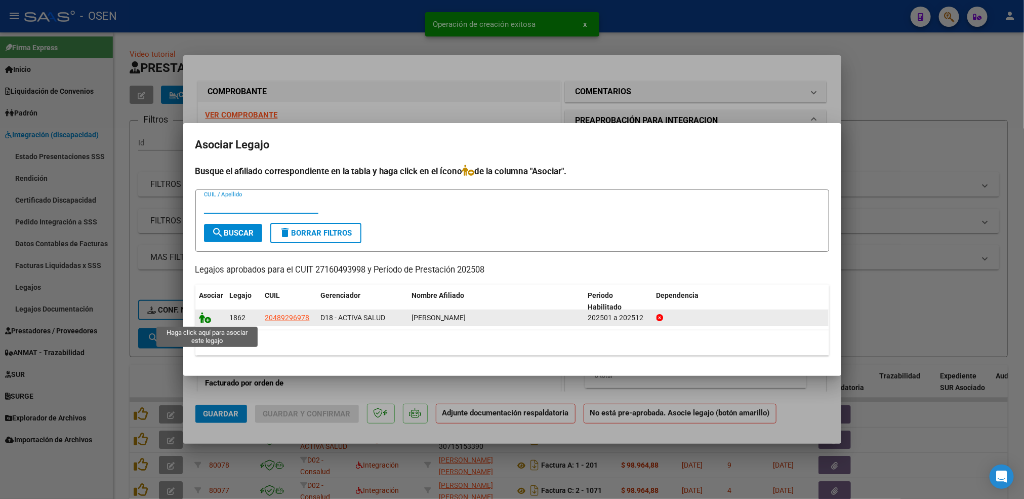
click at [201, 317] on icon at bounding box center [205, 317] width 12 height 11
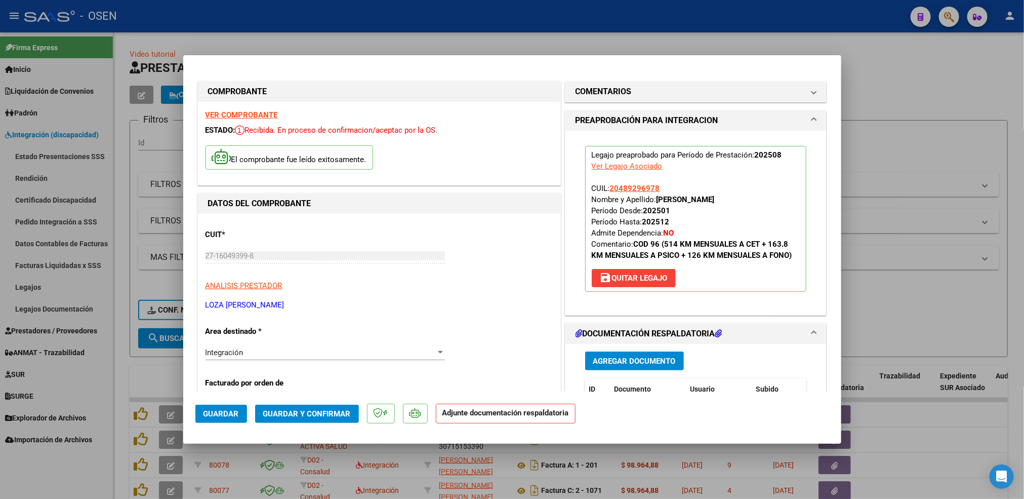
click at [219, 418] on button "Guardar" at bounding box center [221, 413] width 52 height 18
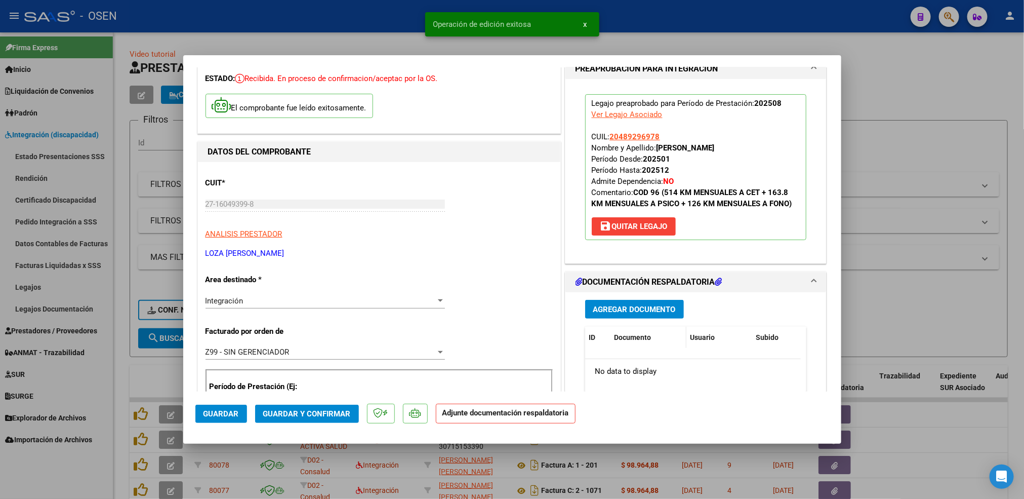
scroll to position [76, 0]
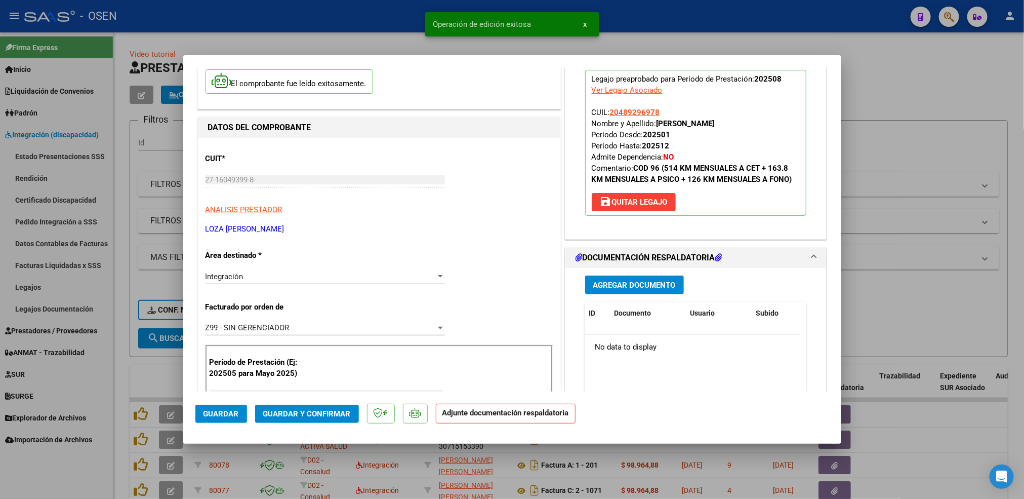
click at [624, 277] on button "Agregar Documento" at bounding box center [634, 284] width 99 height 19
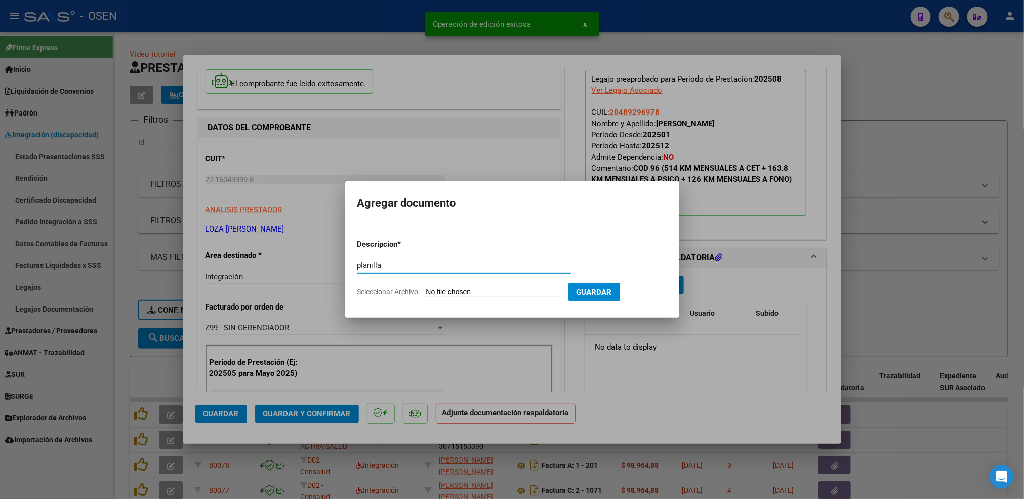
type input "planilla"
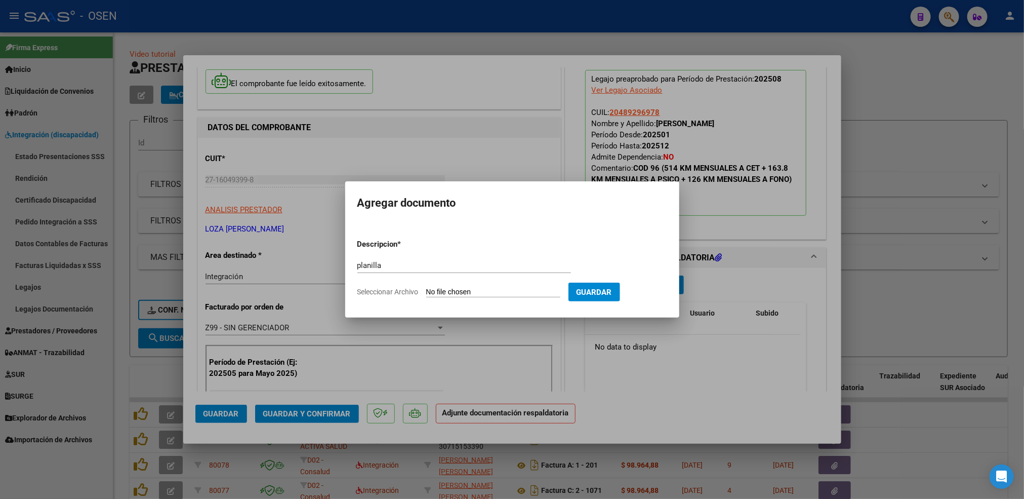
click at [426, 287] on input "Seleccionar Archivo" at bounding box center [493, 292] width 134 height 10
type input "C:\fakepath\IMG_20250903_0001.pdf"
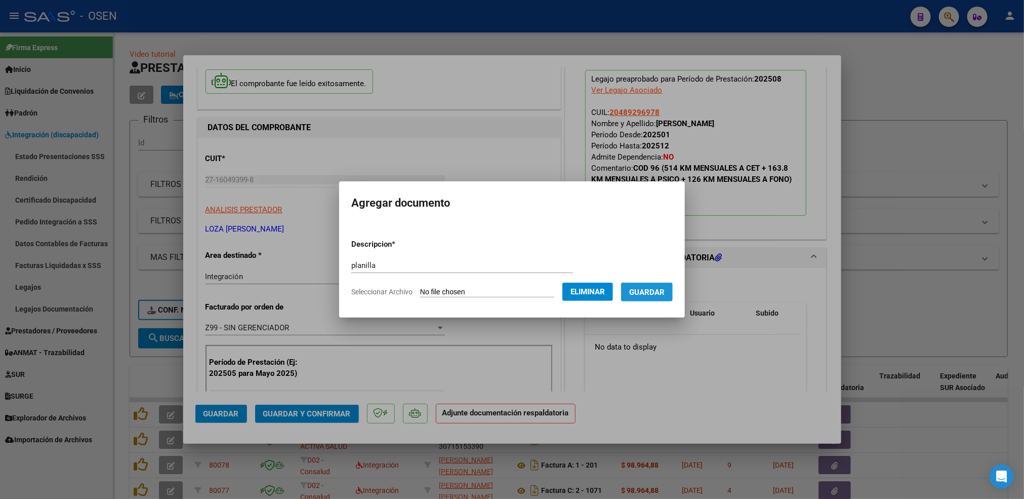
click at [641, 298] on button "Guardar" at bounding box center [647, 291] width 52 height 19
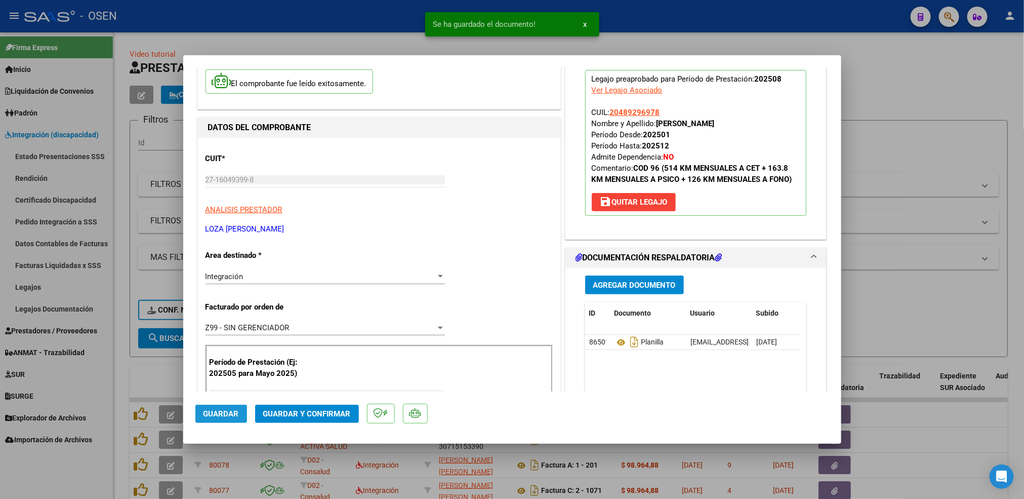
click at [221, 417] on span "Guardar" at bounding box center [220, 413] width 35 height 9
click at [120, 383] on div at bounding box center [512, 249] width 1024 height 499
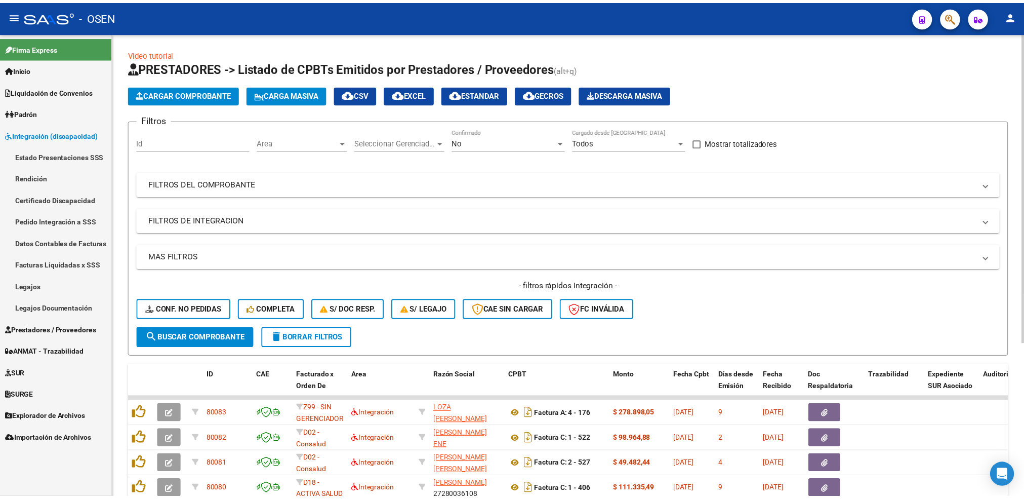
scroll to position [13, 0]
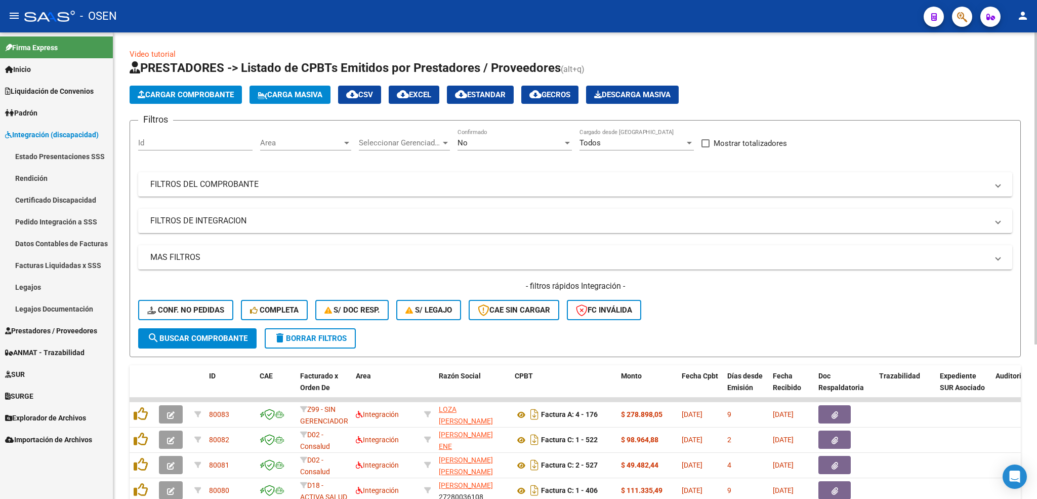
click at [210, 91] on span "Cargar Comprobante" at bounding box center [186, 94] width 96 height 9
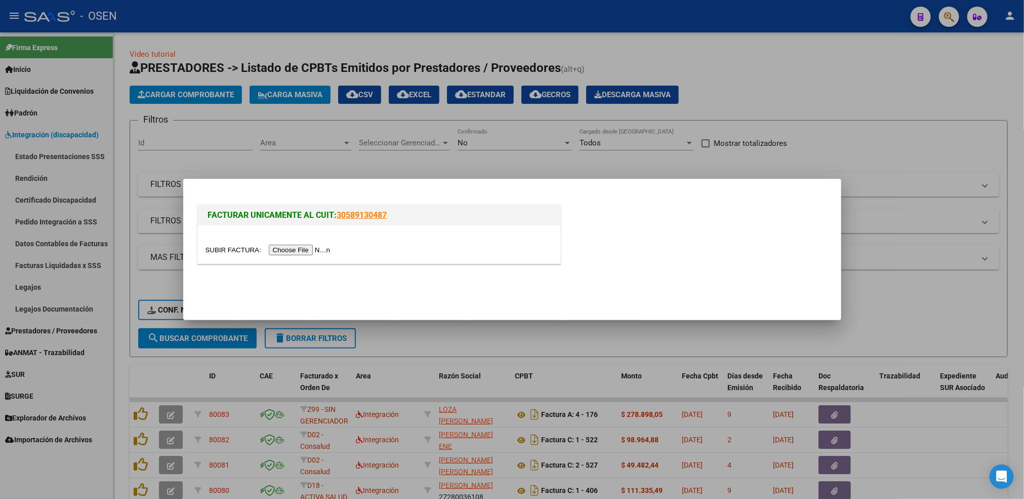
click at [289, 249] on input "file" at bounding box center [269, 249] width 128 height 11
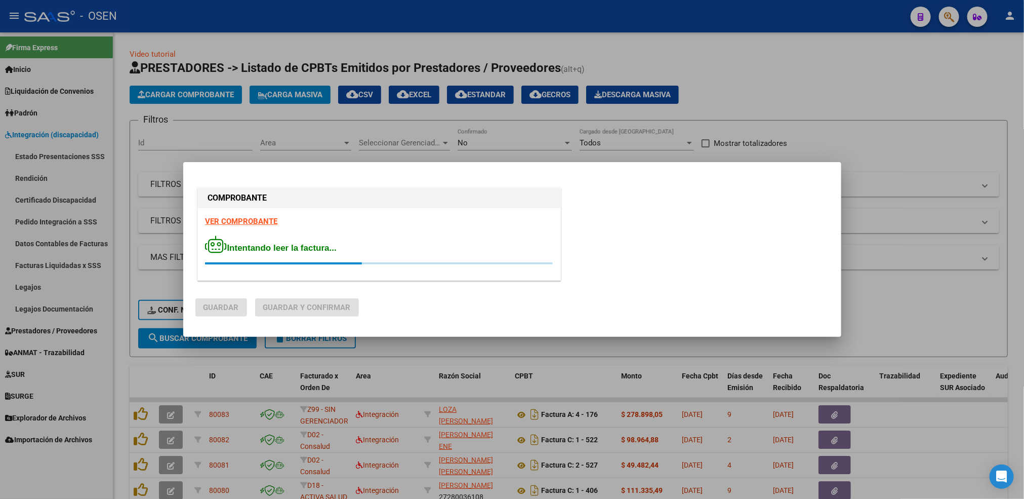
click at [240, 219] on strong "VER COMPROBANTE" at bounding box center [241, 221] width 72 height 9
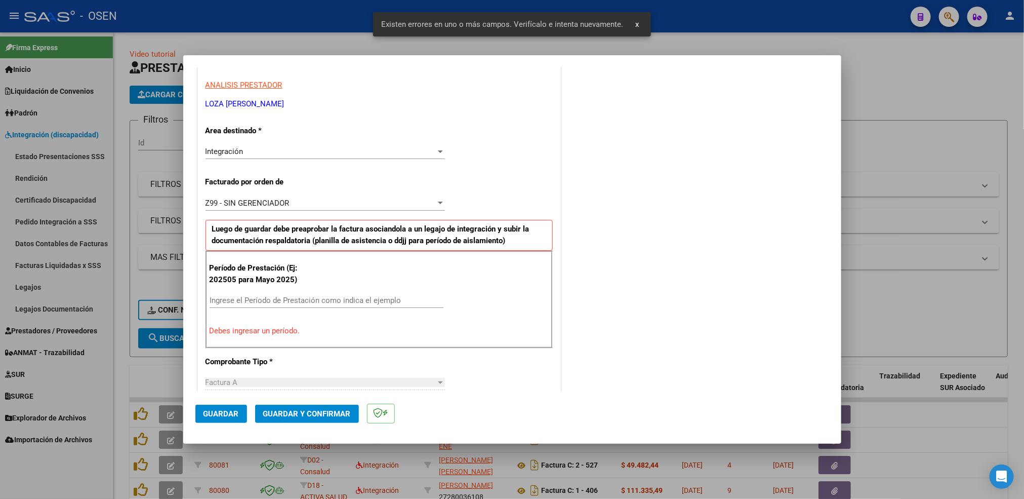
scroll to position [225, 0]
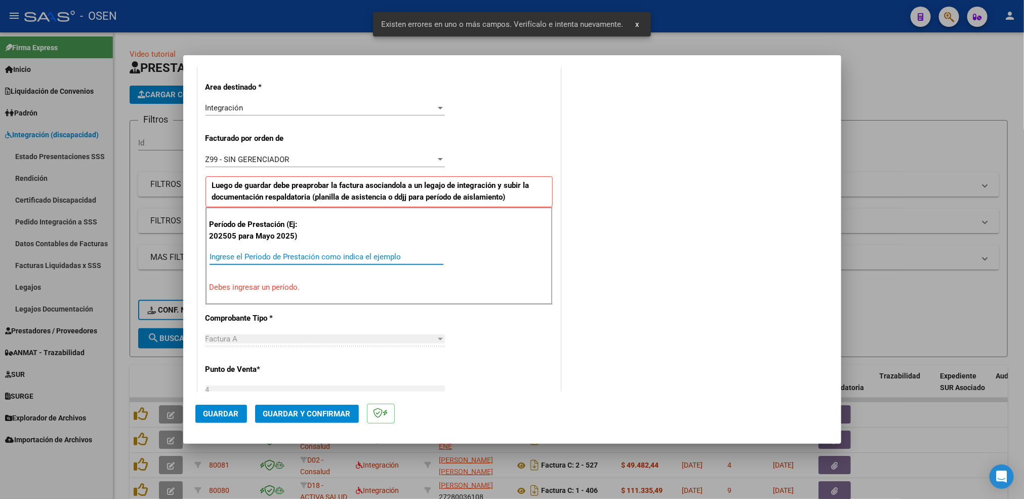
click at [272, 257] on input "Ingrese el Período de Prestación como indica el ejemplo" at bounding box center [327, 256] width 234 height 9
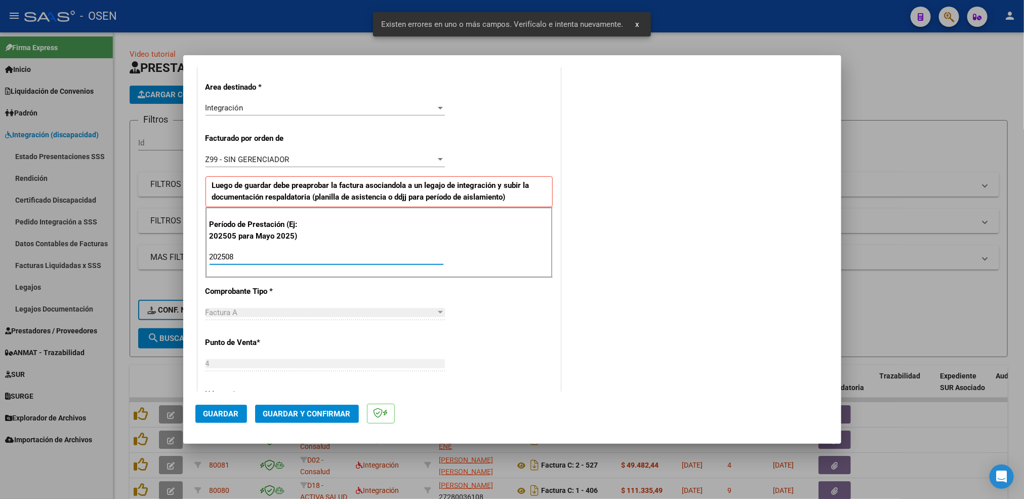
type input "202508"
click at [217, 409] on span "Guardar" at bounding box center [220, 413] width 35 height 9
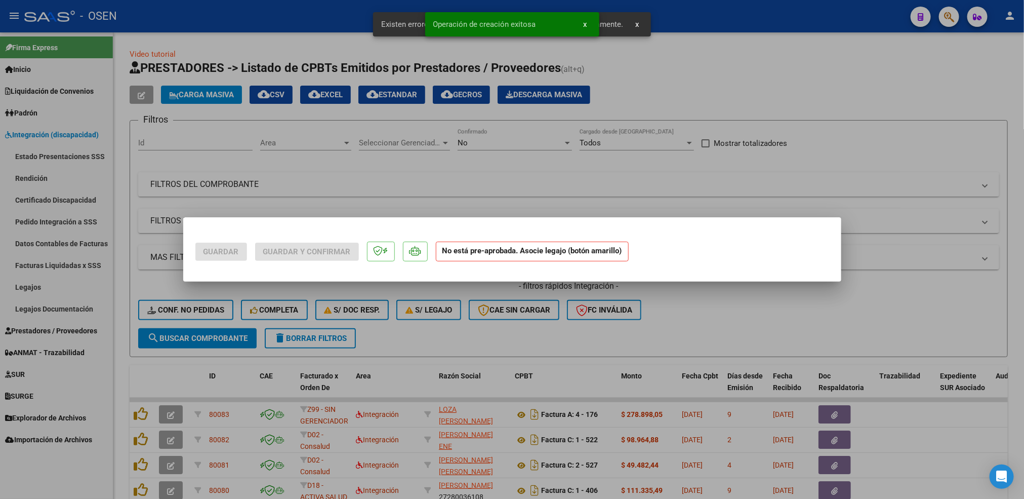
scroll to position [0, 0]
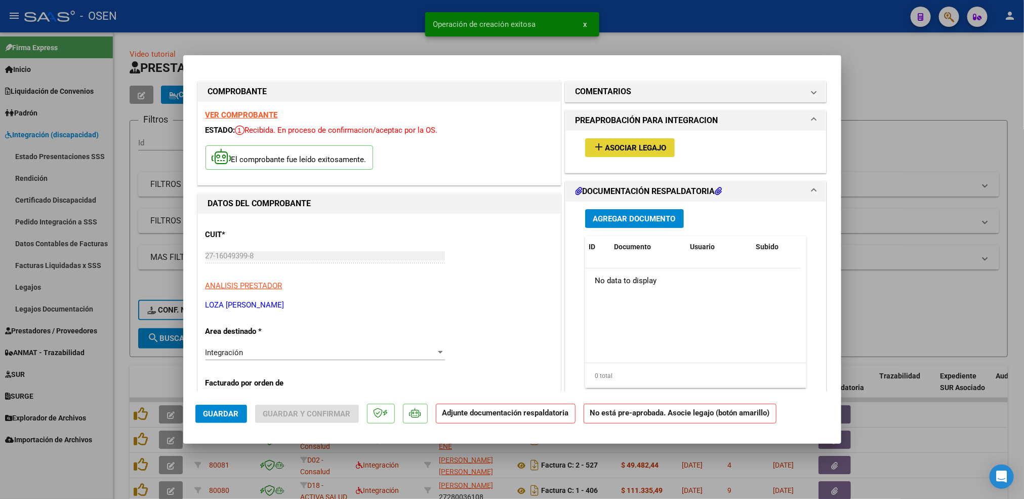
click at [622, 146] on span "Asociar Legajo" at bounding box center [635, 147] width 61 height 9
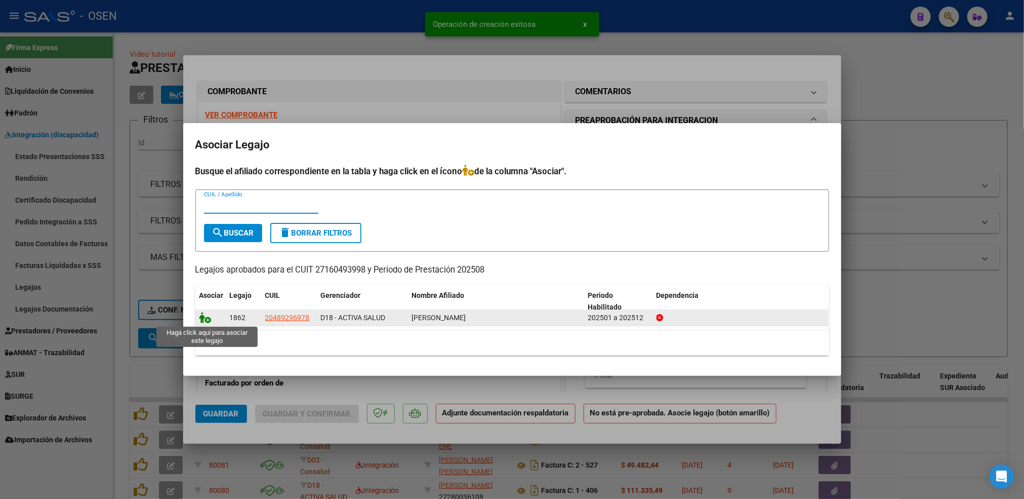
click at [205, 319] on icon at bounding box center [205, 317] width 12 height 11
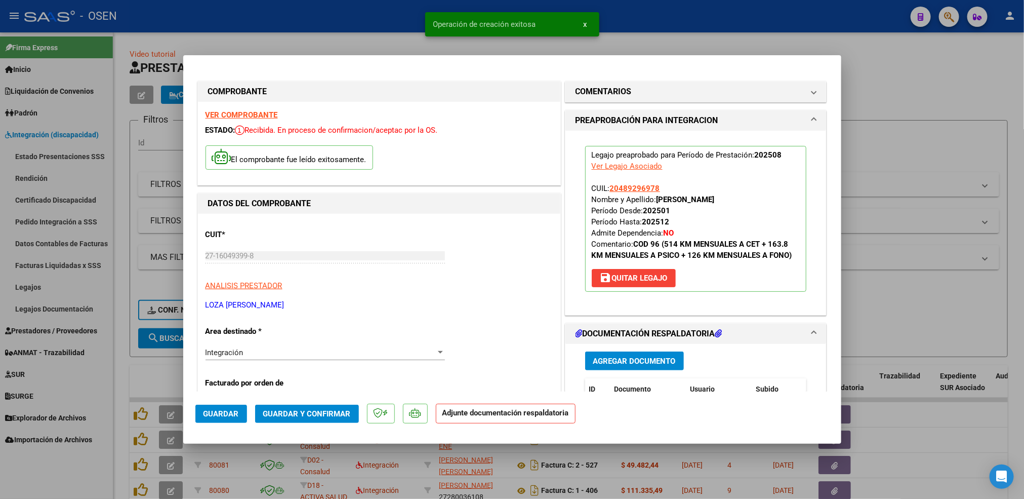
click at [628, 362] on span "Agregar Documento" at bounding box center [634, 360] width 83 height 9
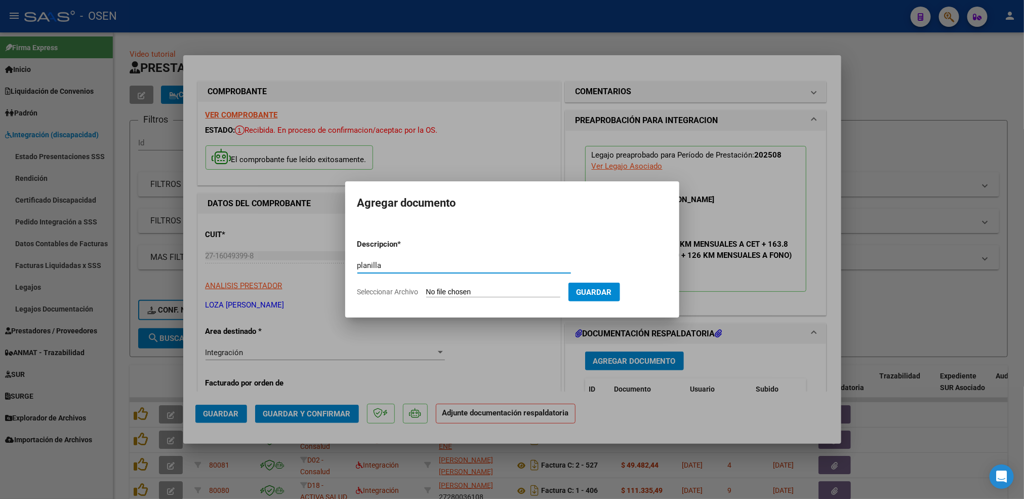
type input "planilla"
click at [426, 287] on input "Seleccionar Archivo" at bounding box center [493, 292] width 134 height 10
type input "C:\fakepath\IMG_20250903_0003.pdf"
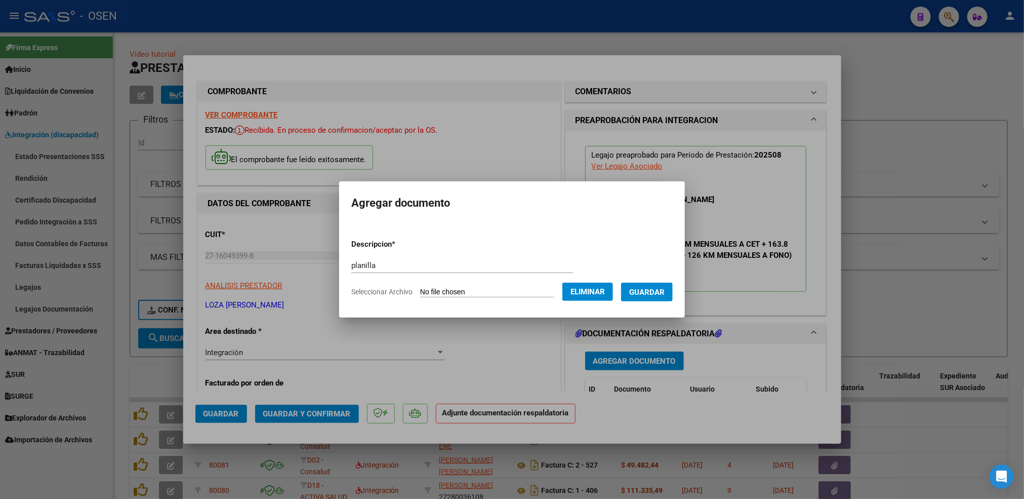
click at [656, 287] on span "Guardar" at bounding box center [646, 291] width 35 height 9
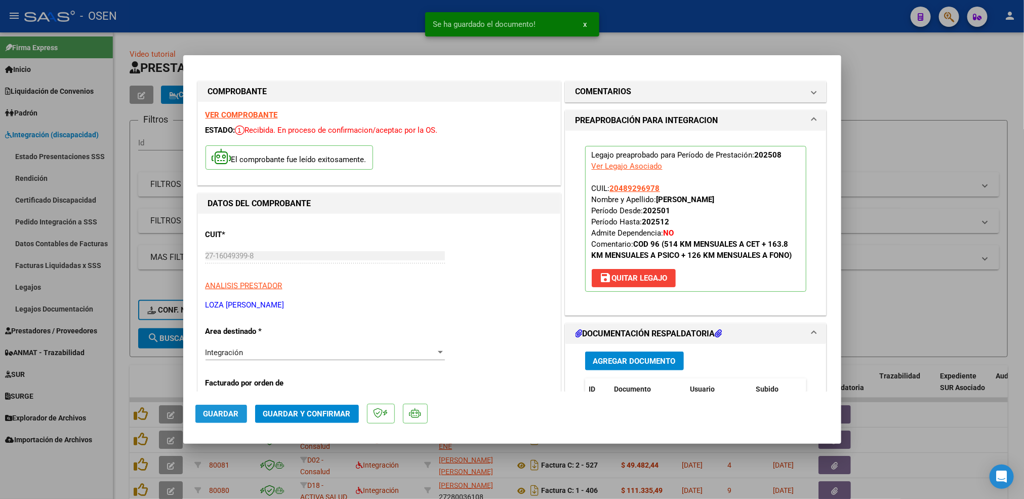
click at [240, 410] on button "Guardar" at bounding box center [221, 413] width 52 height 18
click at [124, 382] on div at bounding box center [512, 249] width 1024 height 499
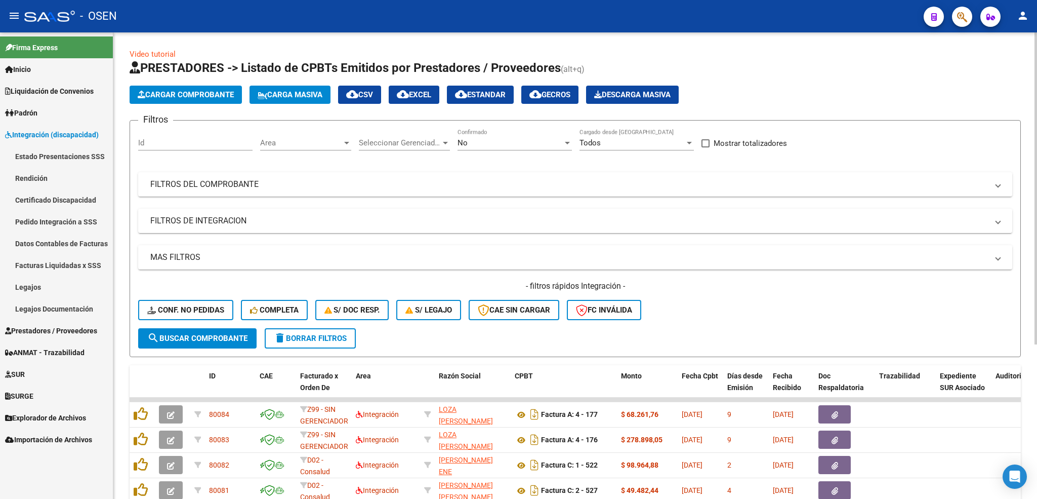
click at [236, 90] on button "Cargar Comprobante" at bounding box center [186, 95] width 112 height 18
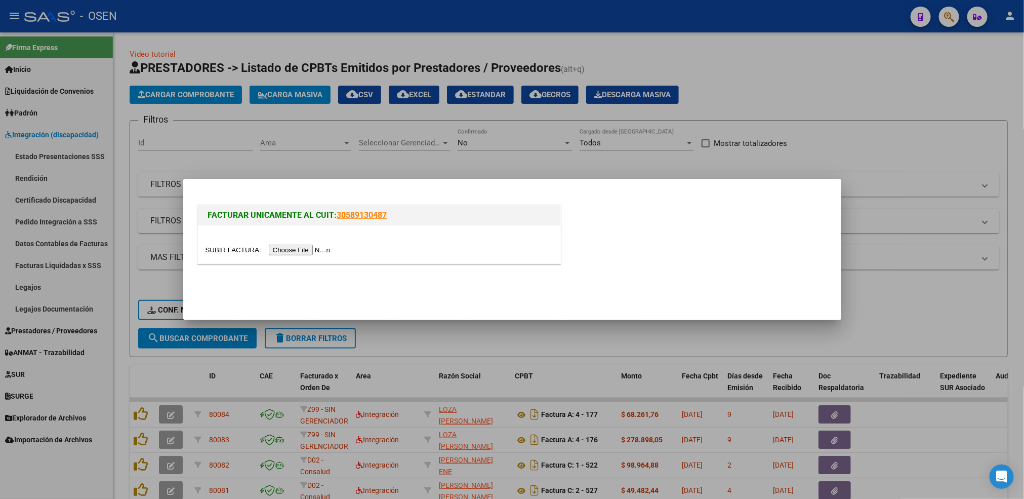
click at [308, 242] on div at bounding box center [379, 244] width 362 height 38
click at [311, 252] on input "file" at bounding box center [269, 249] width 128 height 11
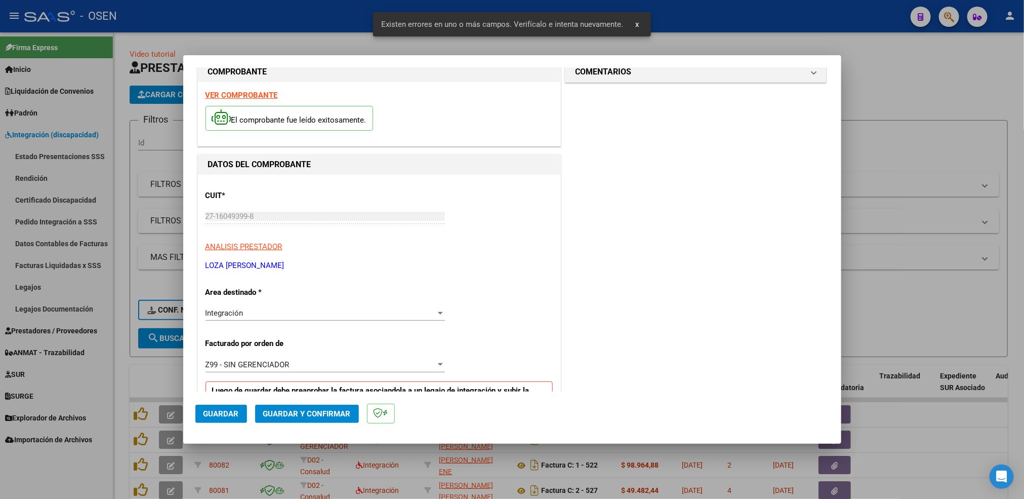
scroll to position [16, 0]
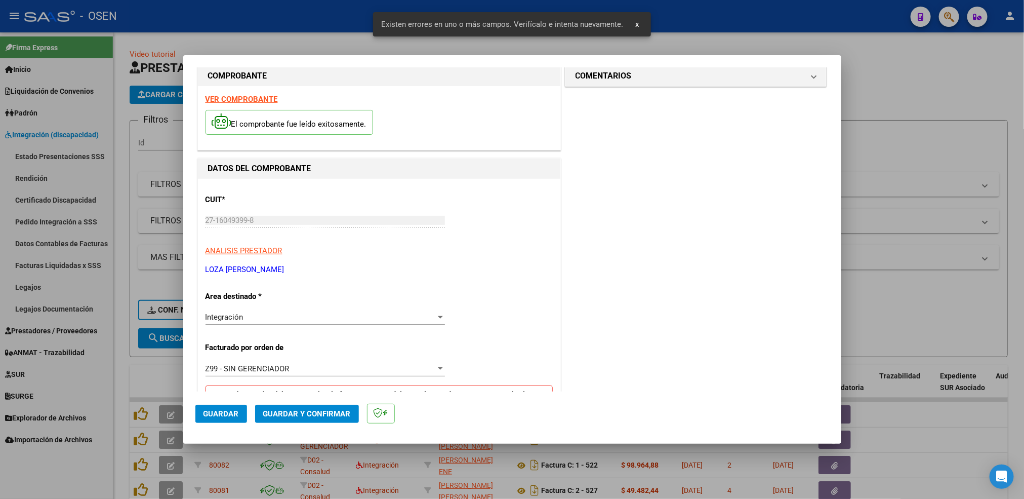
click at [258, 99] on strong "VER COMPROBANTE" at bounding box center [241, 99] width 72 height 9
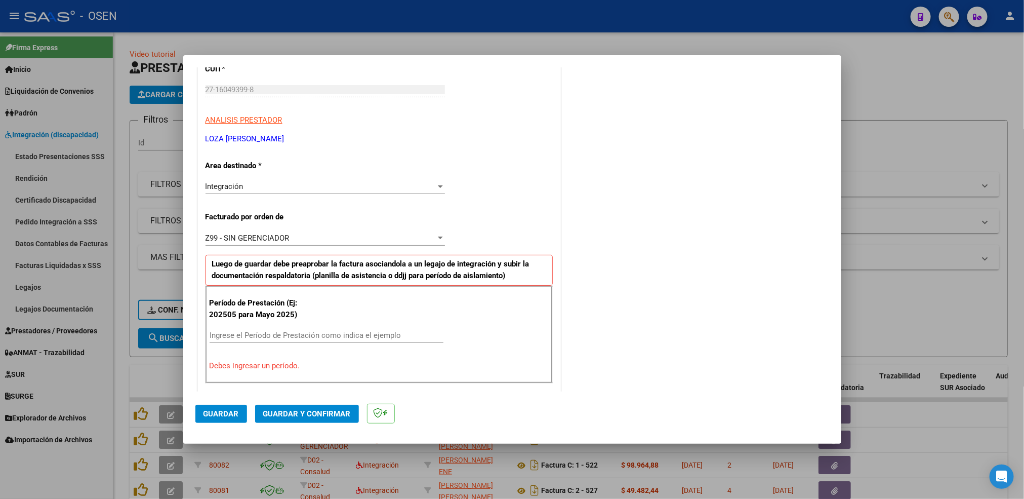
scroll to position [168, 0]
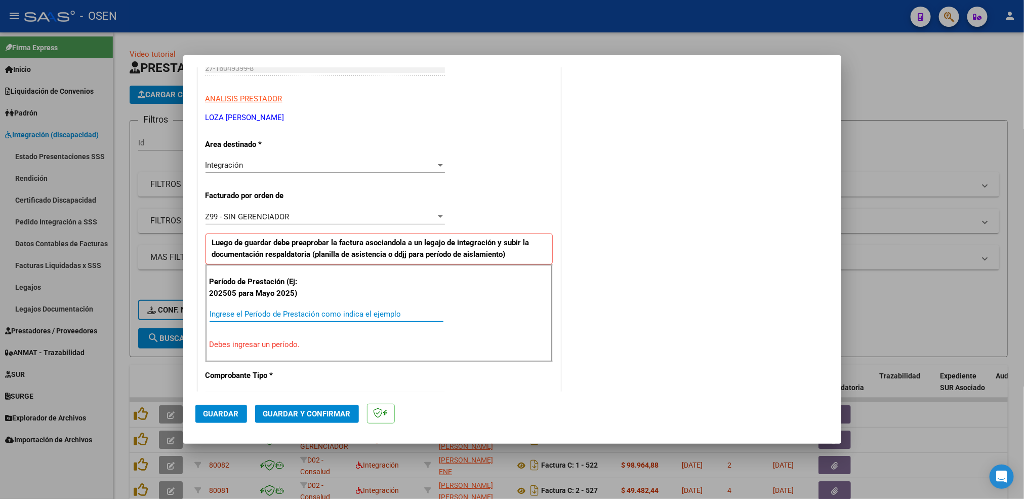
click at [280, 312] on input "Ingrese el Período de Prestación como indica el ejemplo" at bounding box center [327, 313] width 234 height 9
type input "202508"
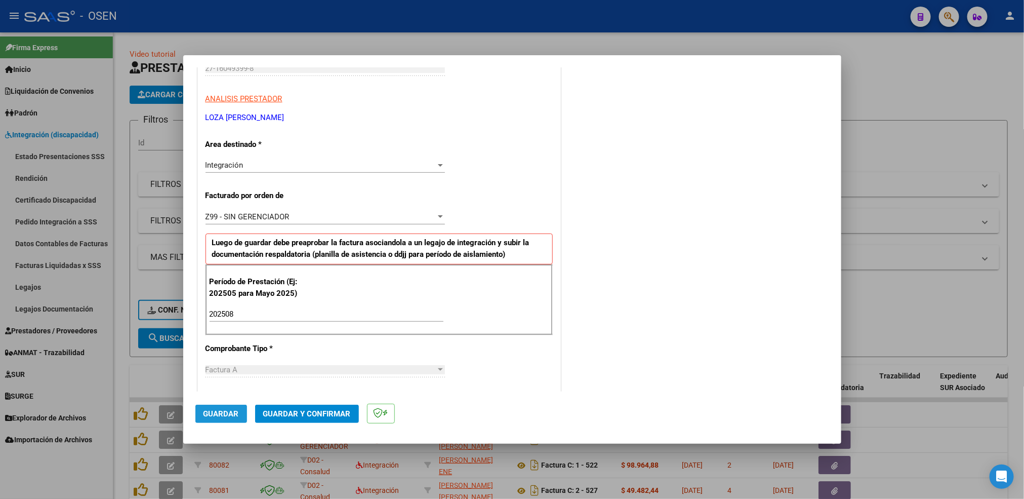
click at [221, 407] on button "Guardar" at bounding box center [221, 413] width 52 height 18
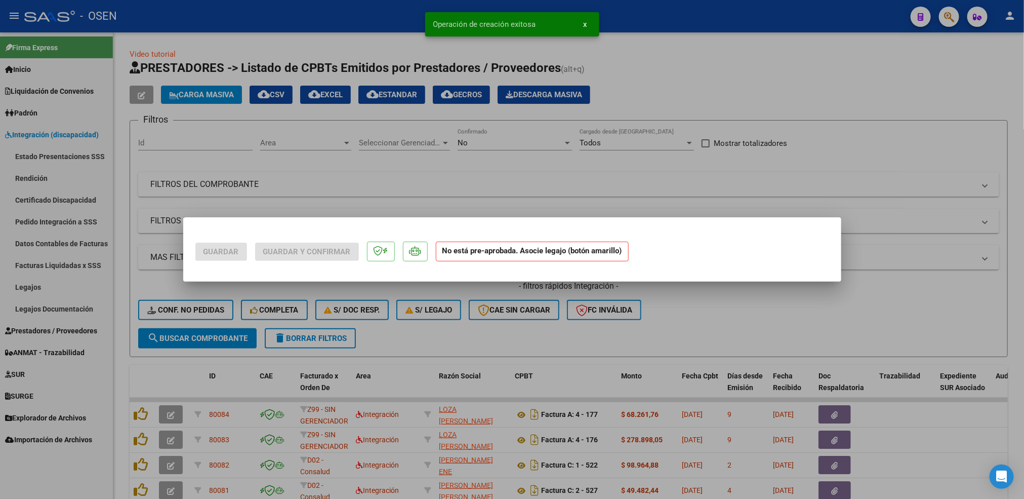
scroll to position [0, 0]
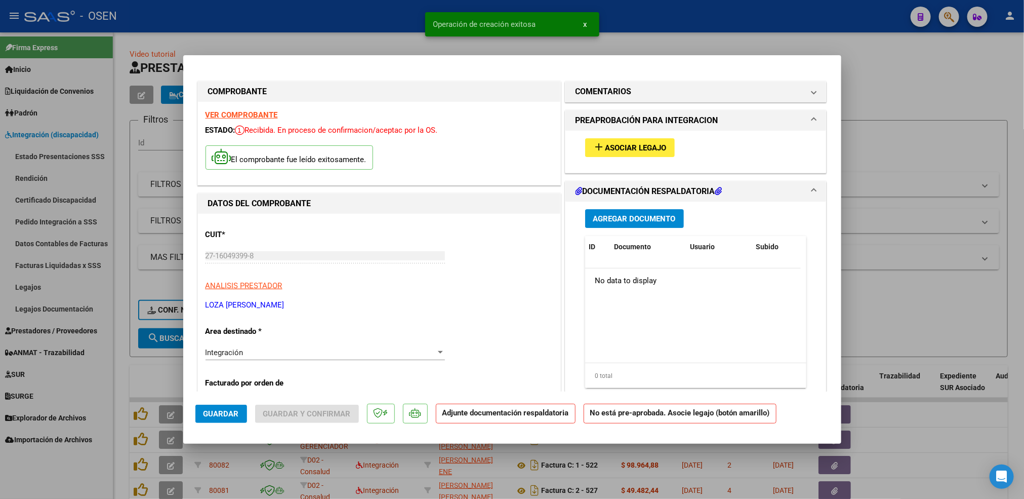
click at [654, 140] on button "add Asociar Legajo" at bounding box center [630, 147] width 90 height 19
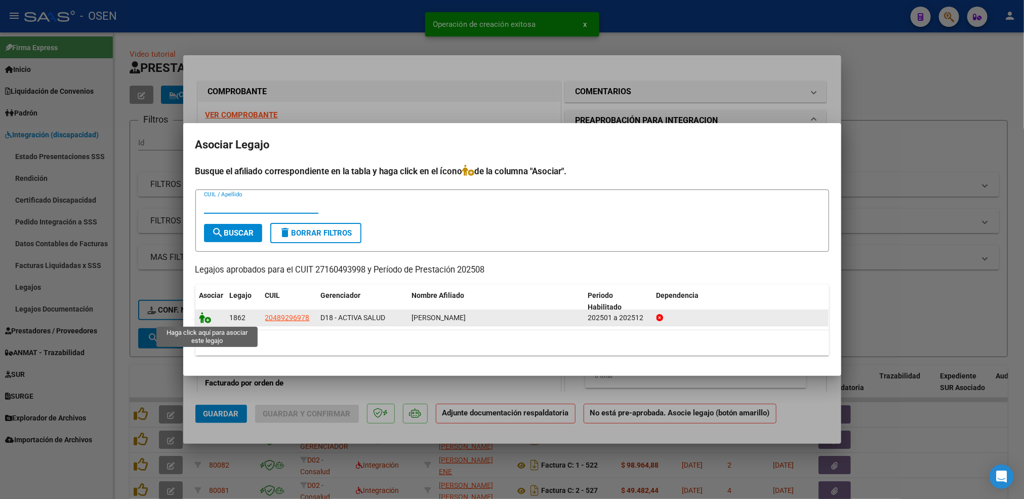
click at [208, 320] on icon at bounding box center [205, 317] width 12 height 11
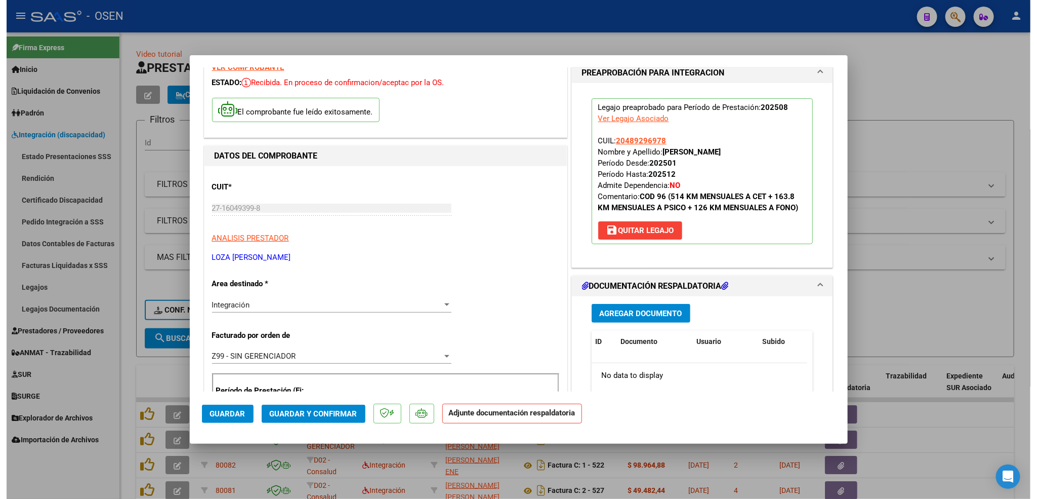
scroll to position [152, 0]
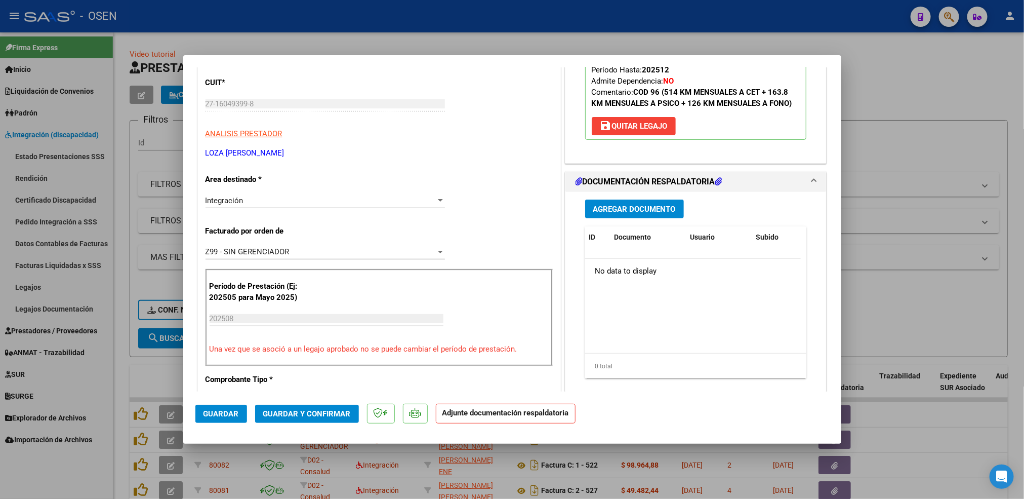
click at [643, 205] on span "Agregar Documento" at bounding box center [634, 208] width 83 height 9
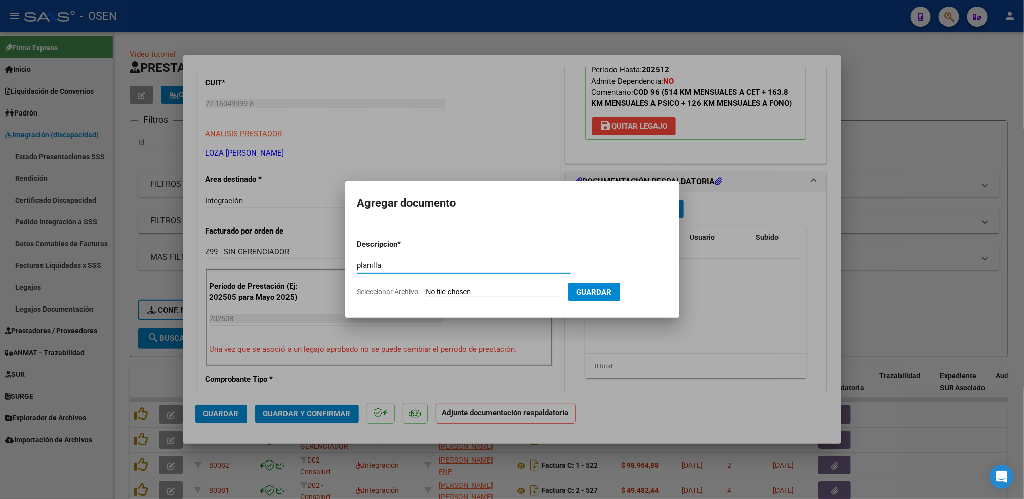
type input "planilla"
click at [426, 287] on input "Seleccionar Archivo" at bounding box center [493, 292] width 134 height 10
type input "C:\fakepath\IMG_20250903_0002.pdf"
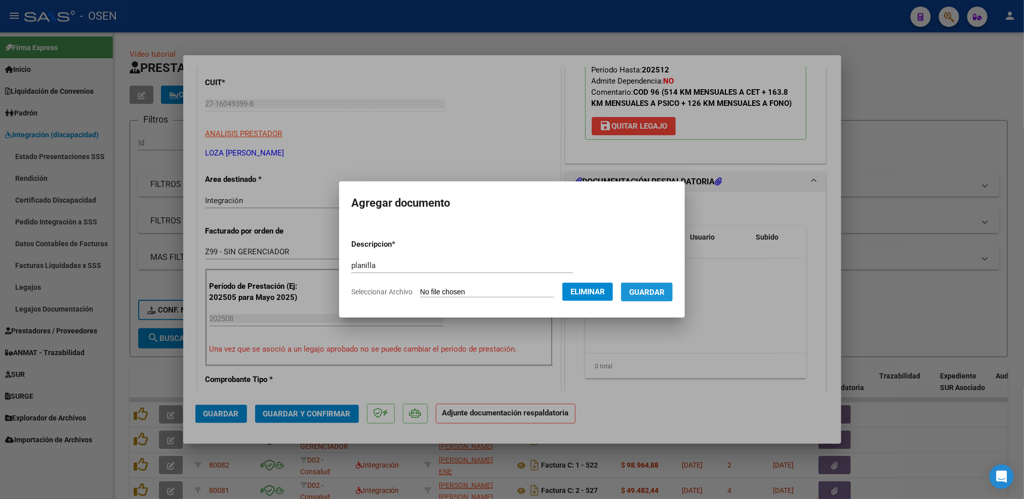
click at [656, 282] on button "Guardar" at bounding box center [647, 291] width 52 height 19
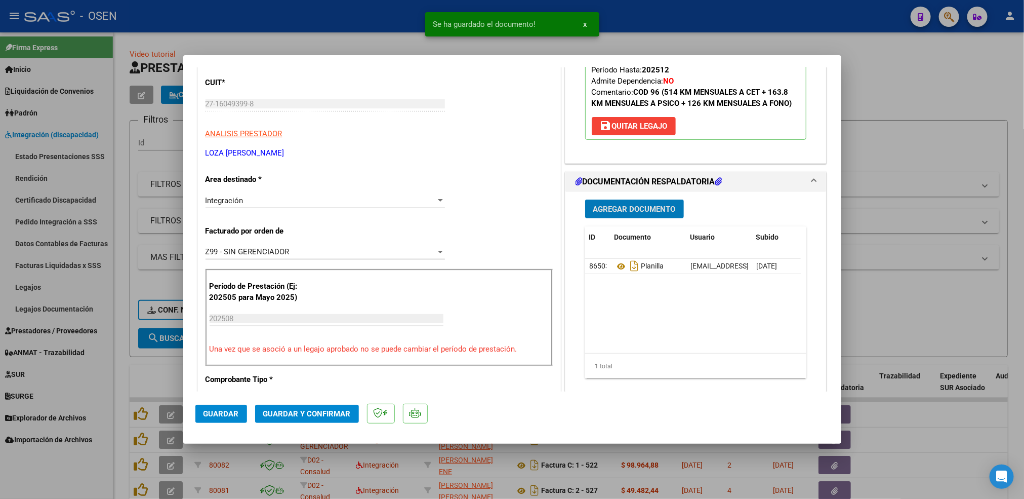
click at [232, 414] on span "Guardar" at bounding box center [220, 413] width 35 height 9
click at [124, 386] on div at bounding box center [512, 249] width 1024 height 499
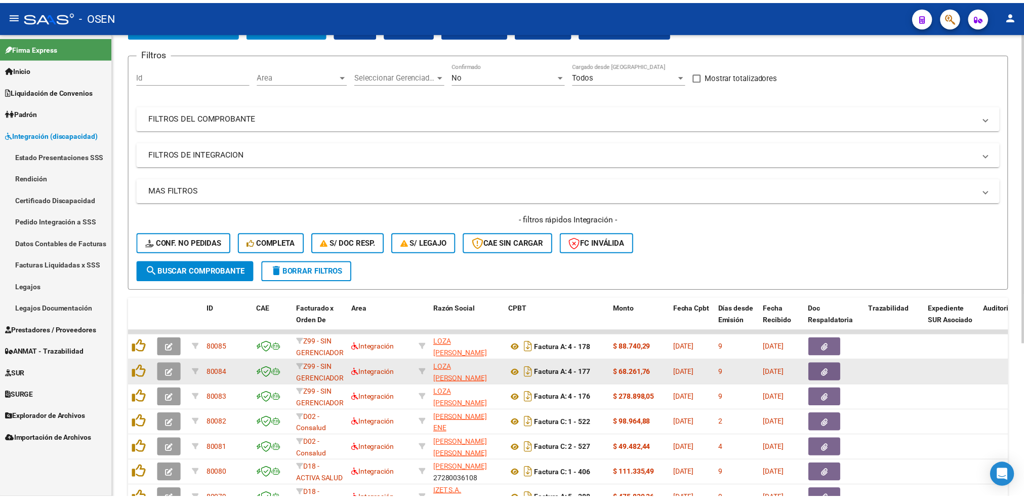
scroll to position [0, 0]
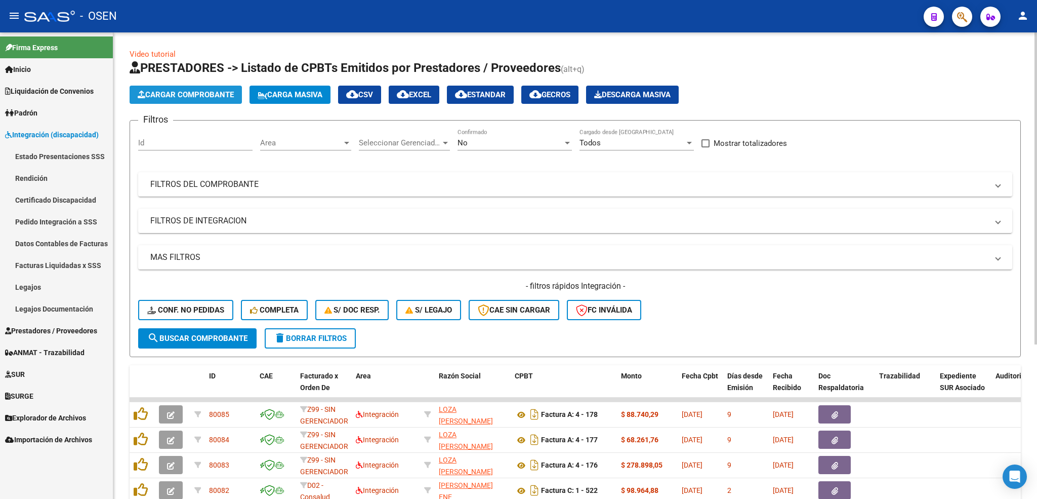
click at [211, 95] on span "Cargar Comprobante" at bounding box center [186, 94] width 96 height 9
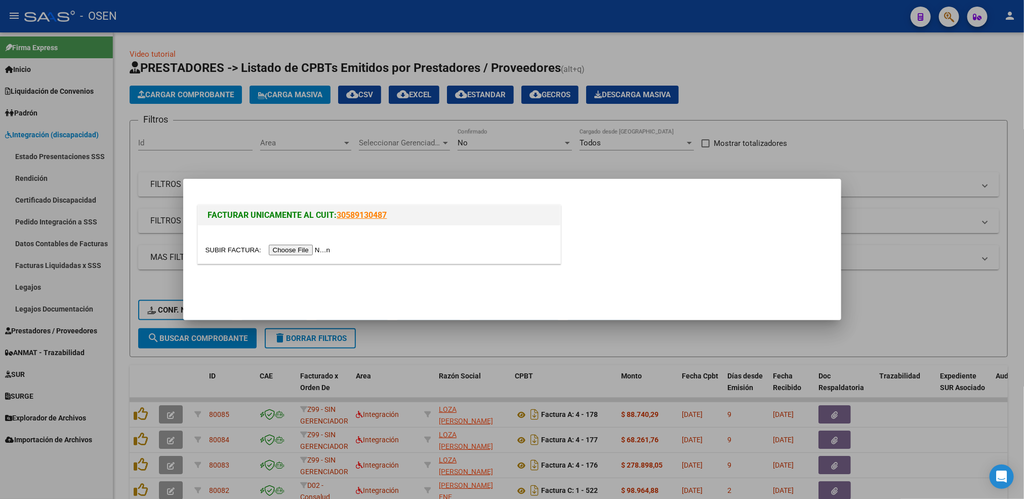
click at [286, 248] on input "file" at bounding box center [269, 249] width 128 height 11
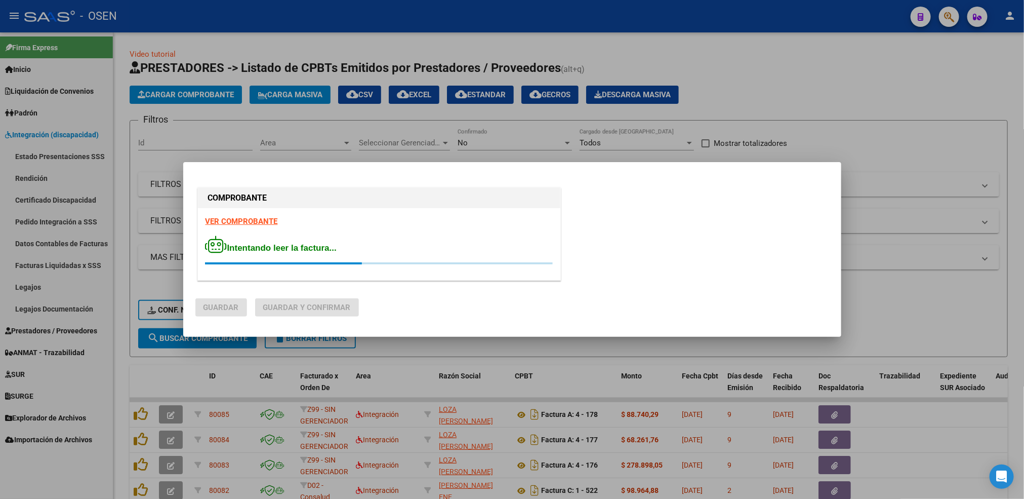
click at [242, 219] on strong "VER COMPROBANTE" at bounding box center [241, 221] width 72 height 9
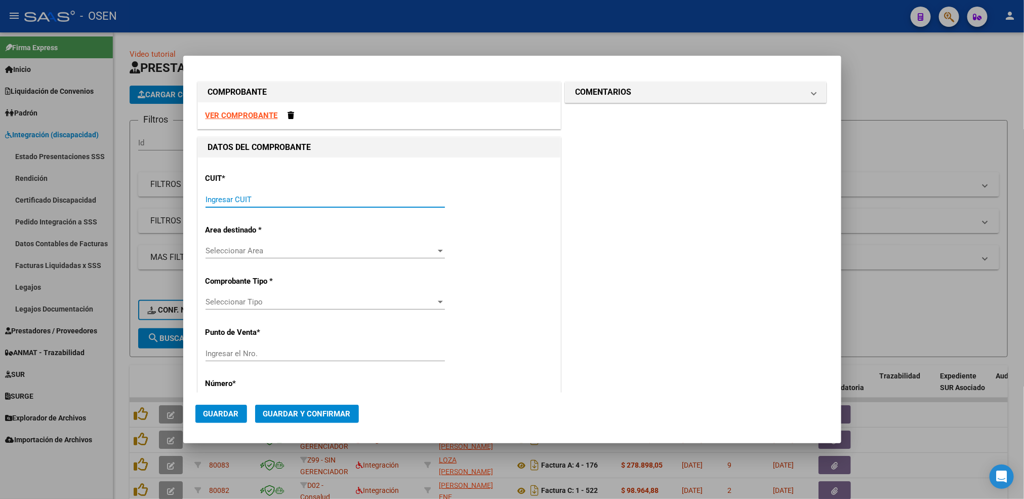
click at [319, 199] on input "Ingresar CUIT" at bounding box center [324, 199] width 239 height 9
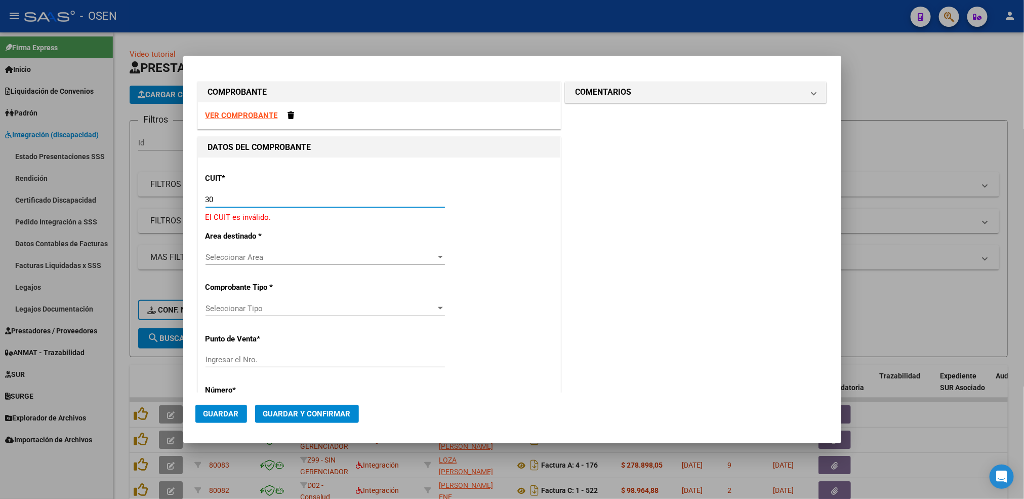
paste input "-65980455"
type input "30-65980455-3"
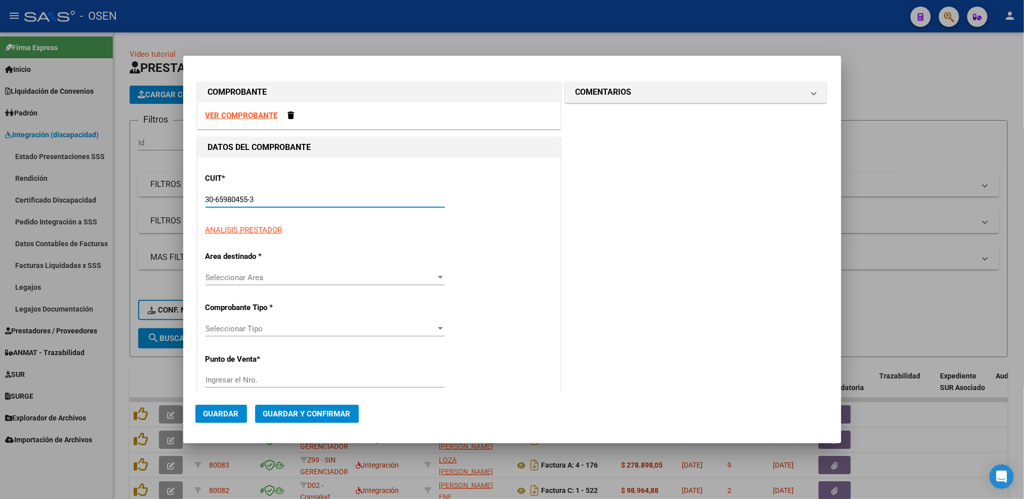
type input "5"
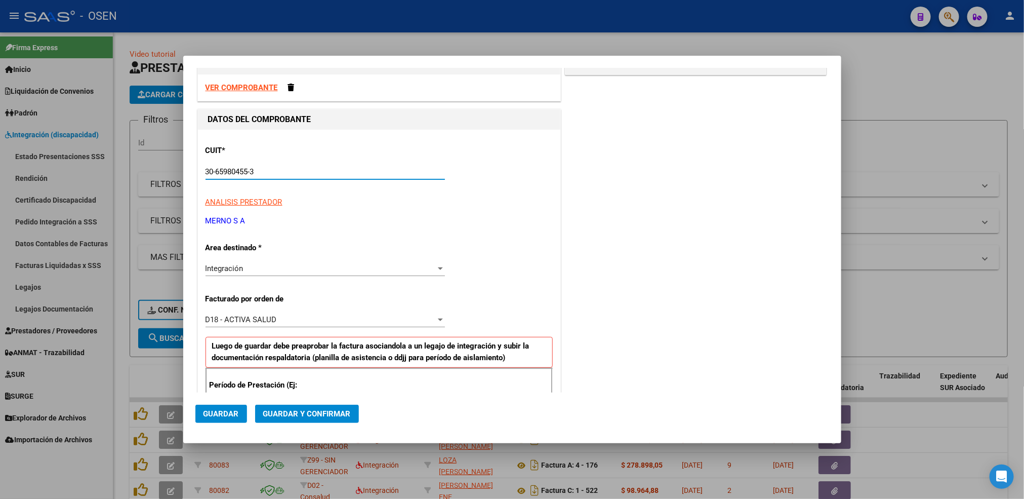
scroll to position [76, 0]
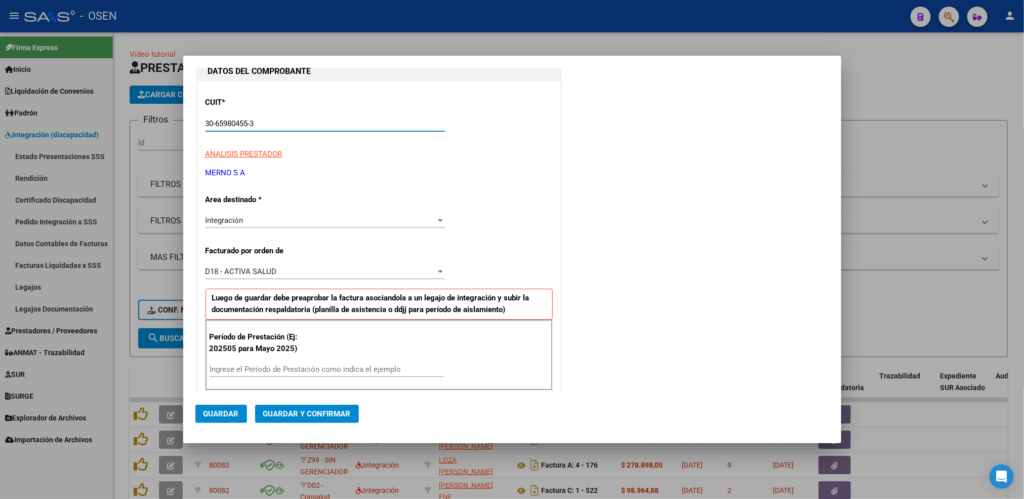
type input "30-65980455-3"
click at [344, 374] on input "Ingrese el Período de Prestación como indica el ejemplo" at bounding box center [327, 368] width 234 height 9
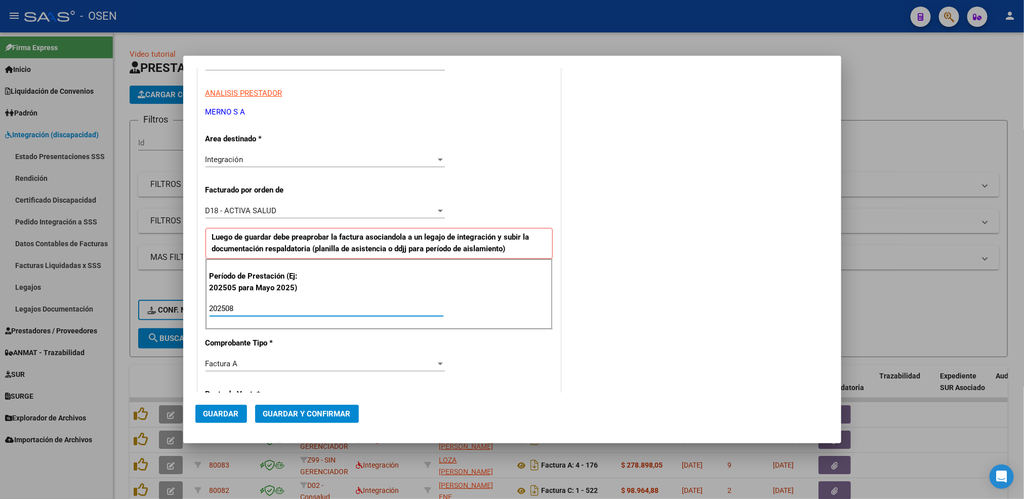
scroll to position [228, 0]
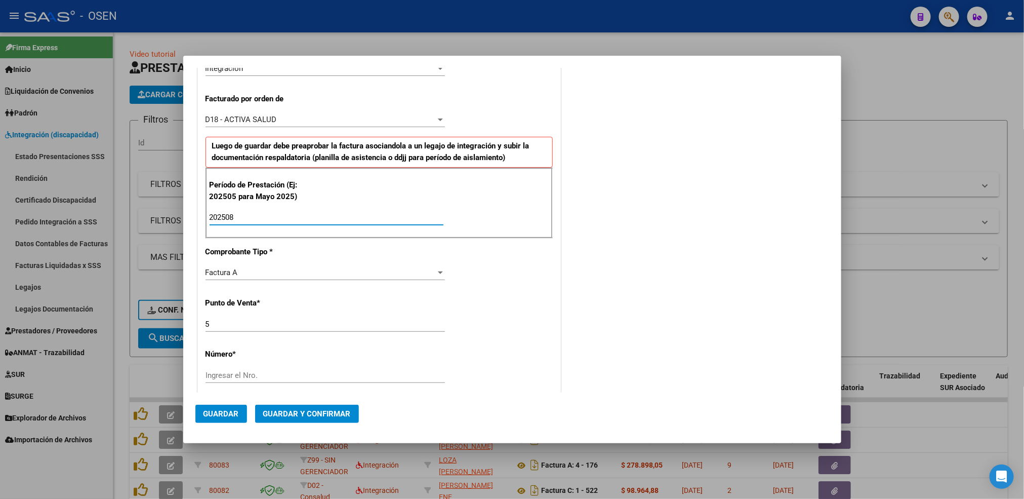
type input "202508"
click at [263, 378] on input "Ingresar el Nro." at bounding box center [324, 375] width 239 height 9
type input "2838"
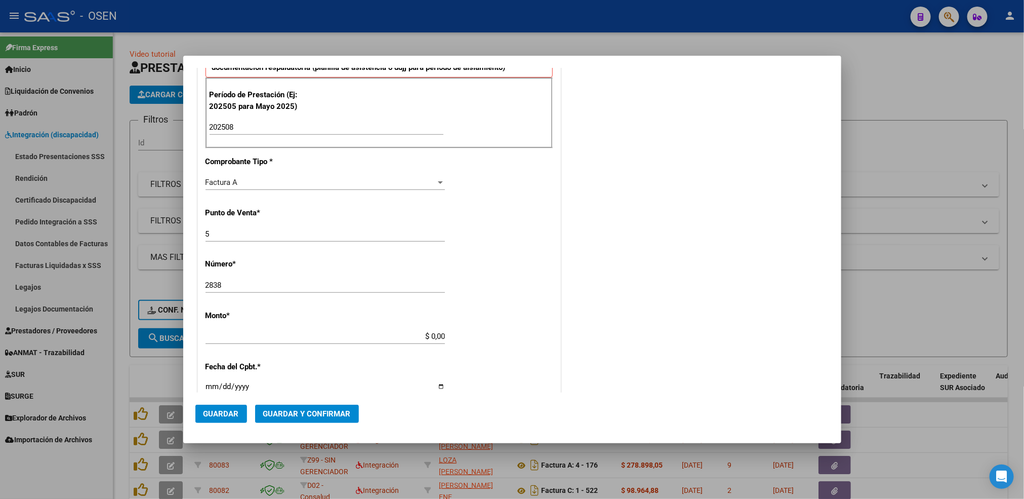
scroll to position [380, 0]
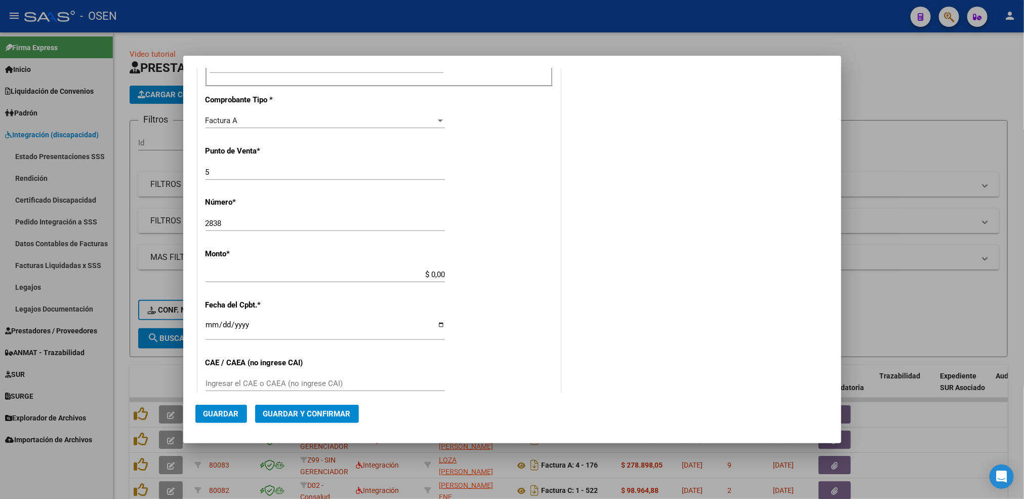
type input "$ 435.376,56"
type input "[DATE]"
type input "75363842886825"
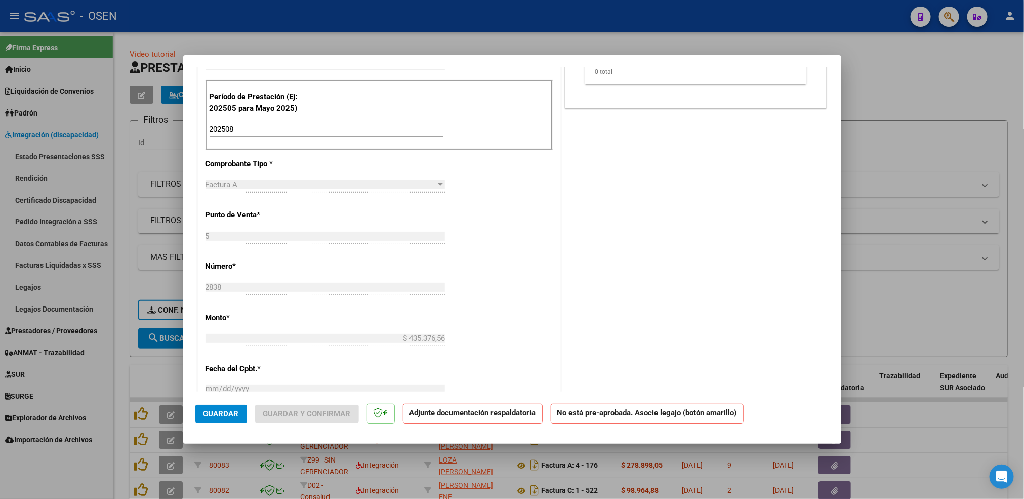
scroll to position [0, 0]
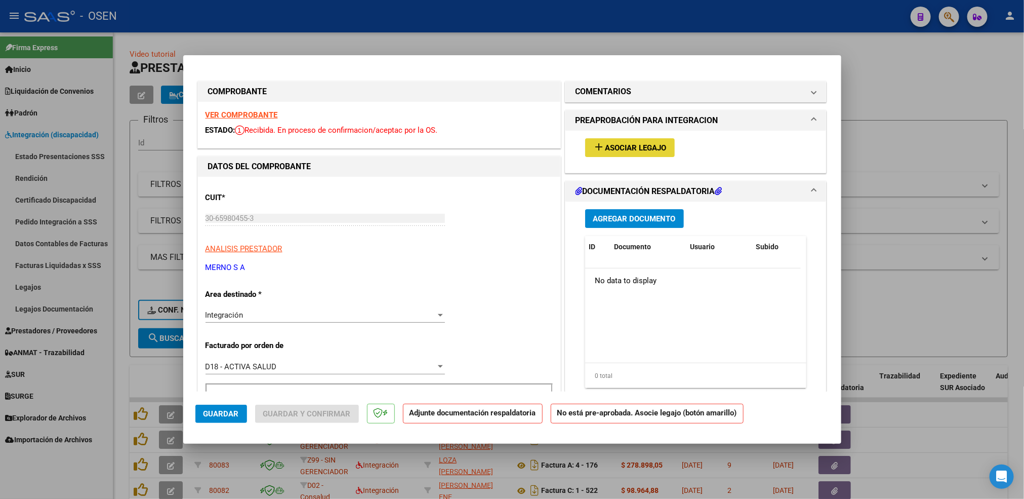
click at [627, 143] on span "Asociar Legajo" at bounding box center [635, 147] width 61 height 9
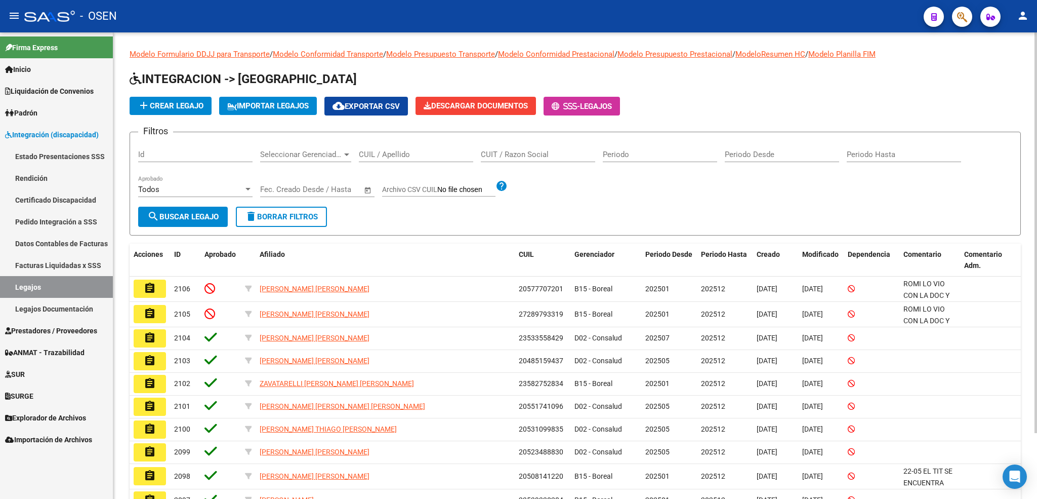
click at [424, 158] on input "CUIL / Apellido" at bounding box center [416, 154] width 114 height 9
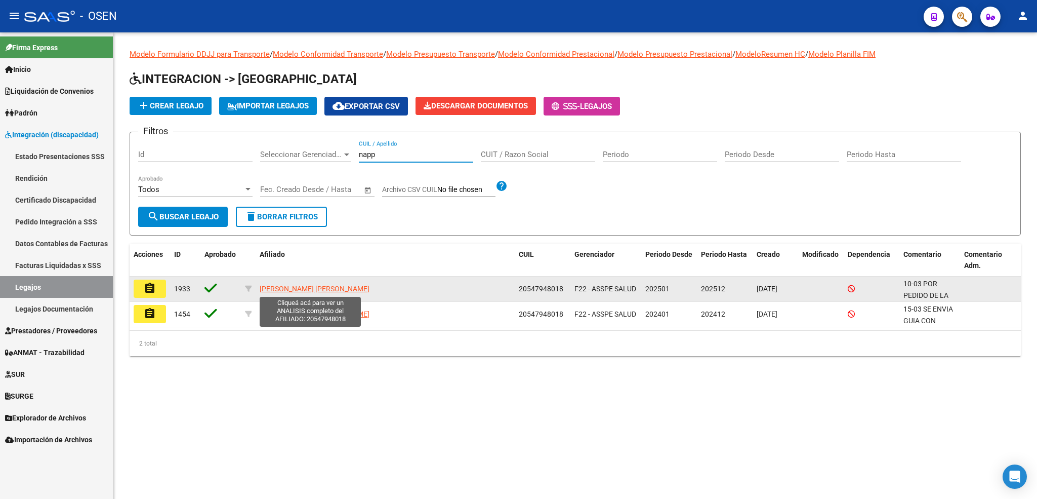
type input "napp"
click at [309, 287] on span "NAPPI DENONI DAMIAN AGUSTIN" at bounding box center [315, 288] width 110 height 8
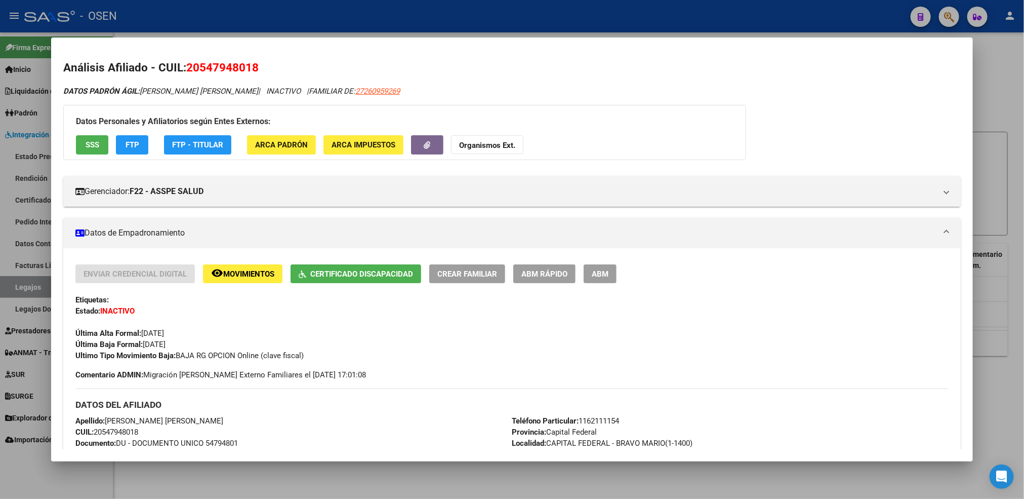
click at [91, 472] on div at bounding box center [512, 249] width 1024 height 499
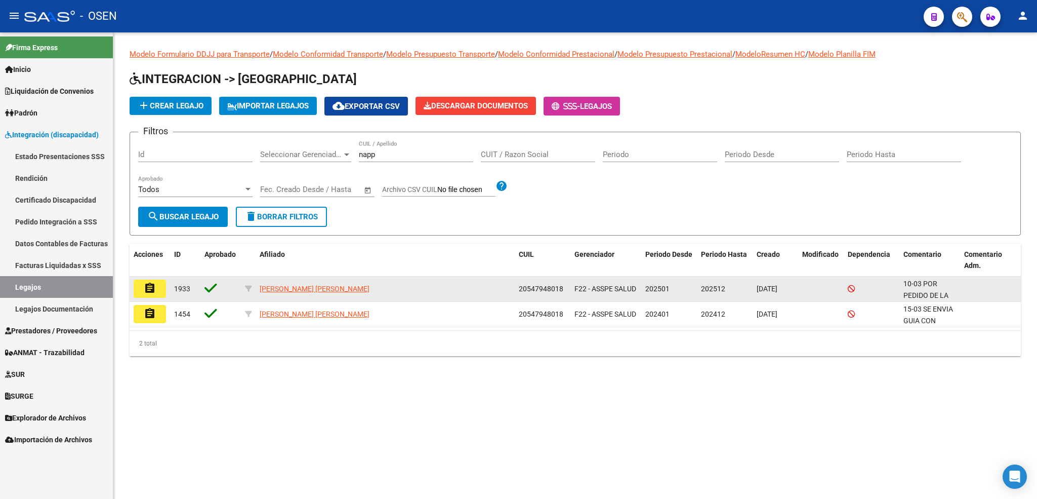
click at [549, 289] on span "20547948018" at bounding box center [541, 288] width 45 height 8
click at [533, 292] on span "20547948018" at bounding box center [541, 288] width 45 height 8
copy span "20547948018"
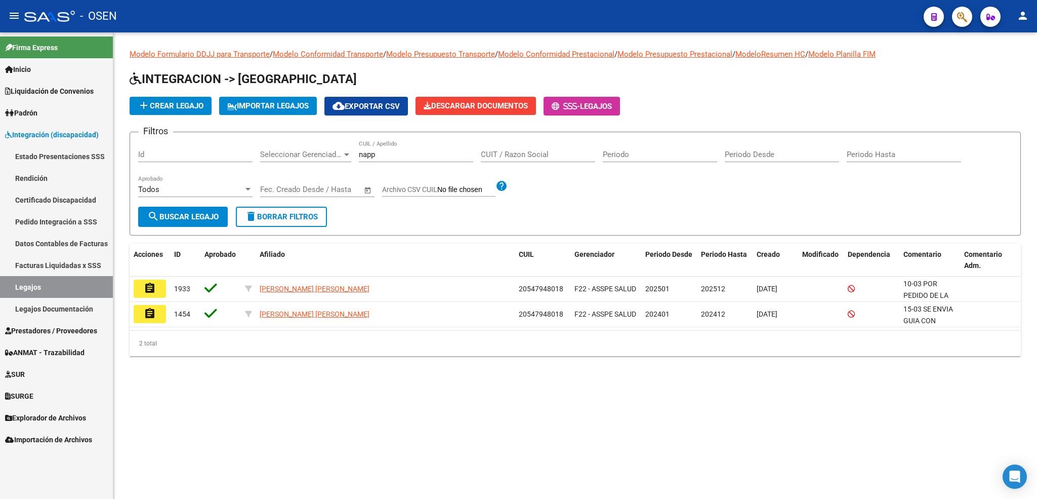
click at [28, 218] on link "Pedido Integración a SSS" at bounding box center [56, 222] width 113 height 22
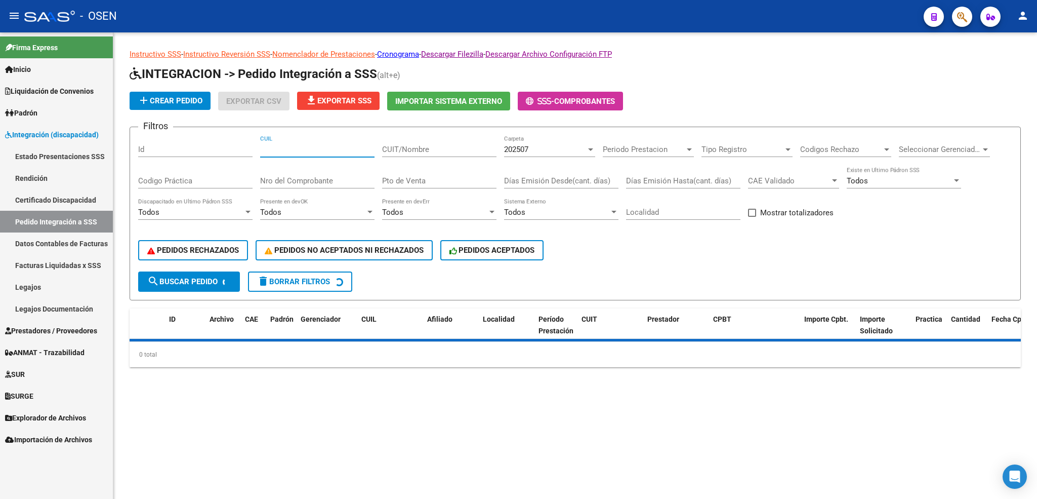
click at [336, 150] on input "CUIL" at bounding box center [317, 149] width 114 height 9
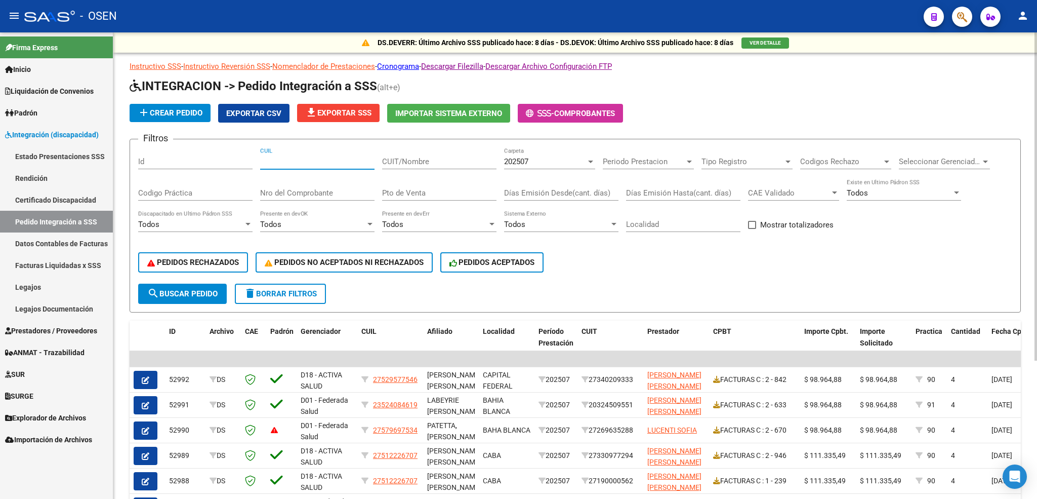
paste input "20547948018"
type input "20547948018"
click at [541, 161] on div "202507" at bounding box center [545, 161] width 82 height 9
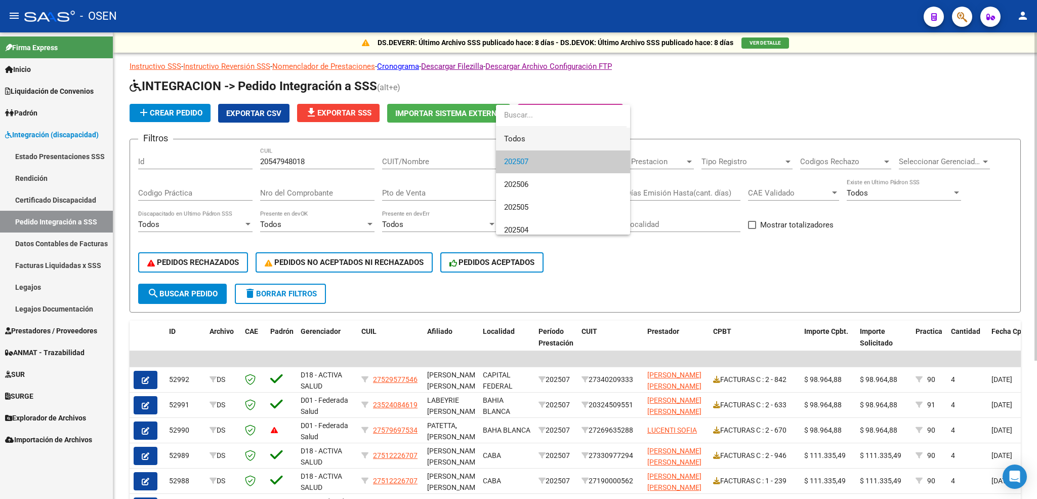
drag, startPoint x: 536, startPoint y: 132, endPoint x: 304, endPoint y: 255, distance: 262.9
click at [534, 132] on span "Todos" at bounding box center [563, 139] width 118 height 23
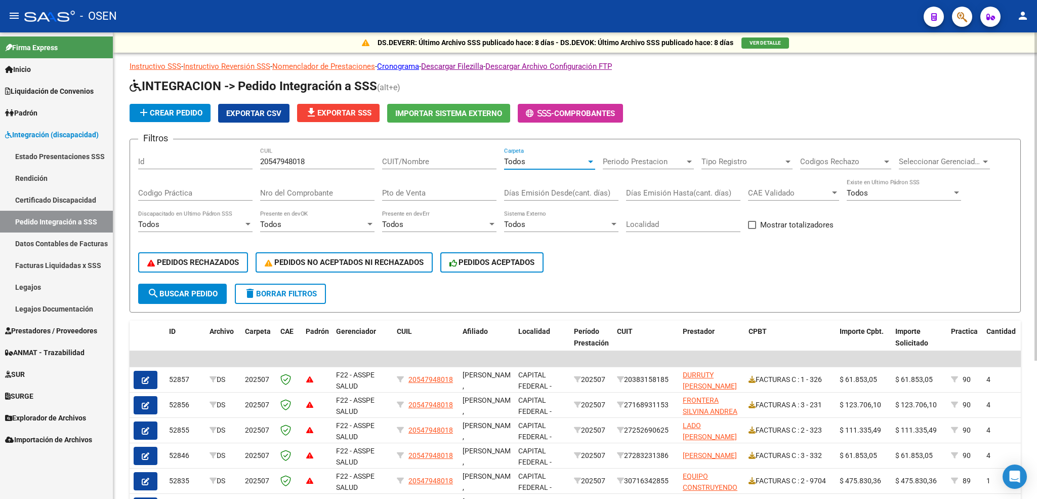
click at [188, 297] on span "search Buscar Pedido" at bounding box center [182, 293] width 70 height 9
click at [176, 290] on span "search Buscar Pedido" at bounding box center [182, 293] width 70 height 9
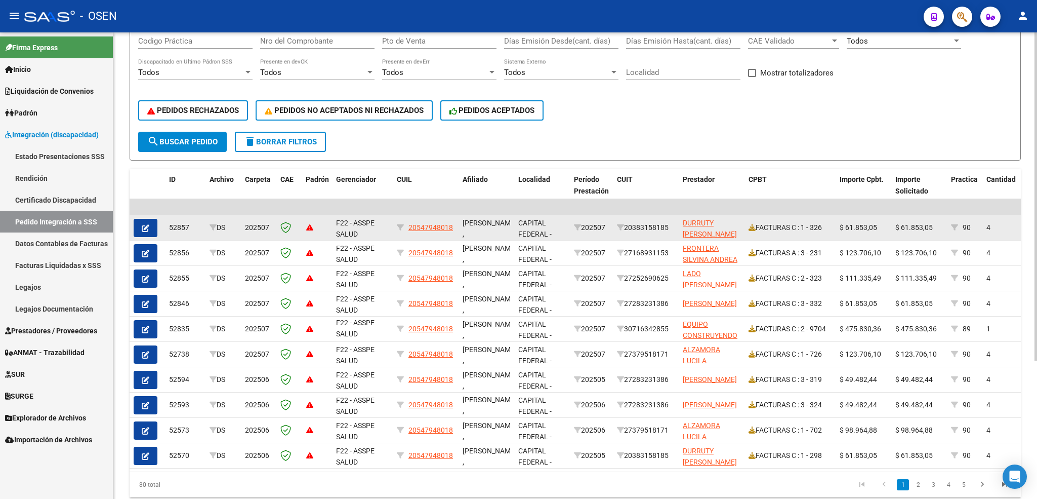
click at [142, 223] on span "button" at bounding box center [146, 227] width 8 height 9
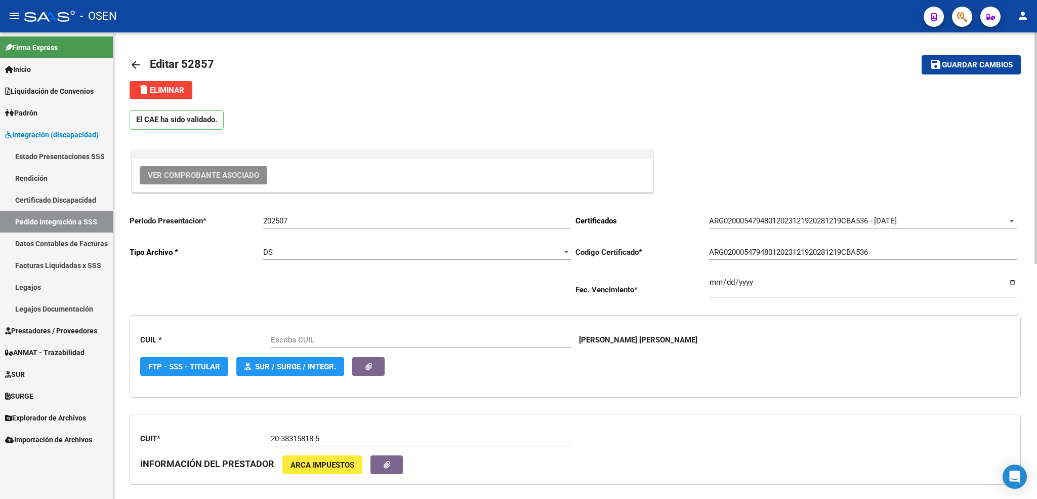
click at [232, 172] on span "Ver Comprobante Asociado" at bounding box center [203, 175] width 111 height 9
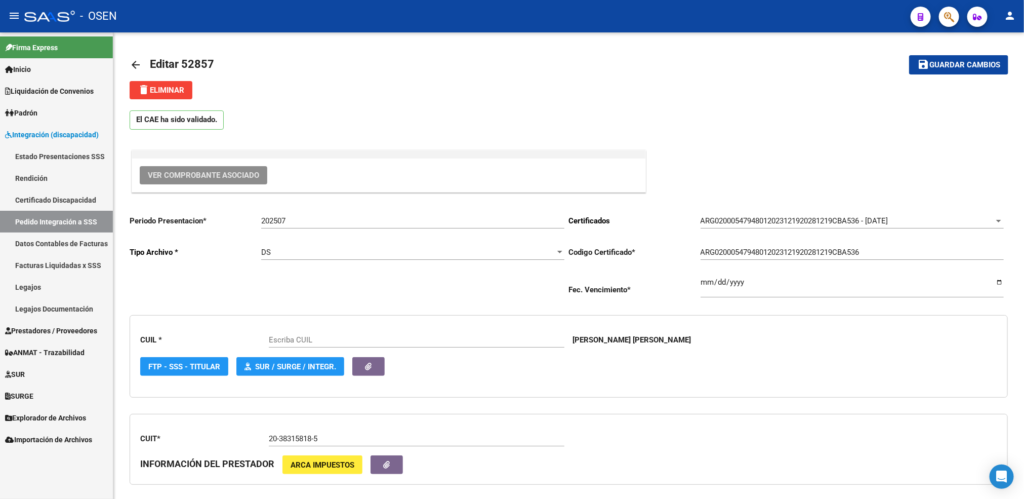
type input "20547948018"
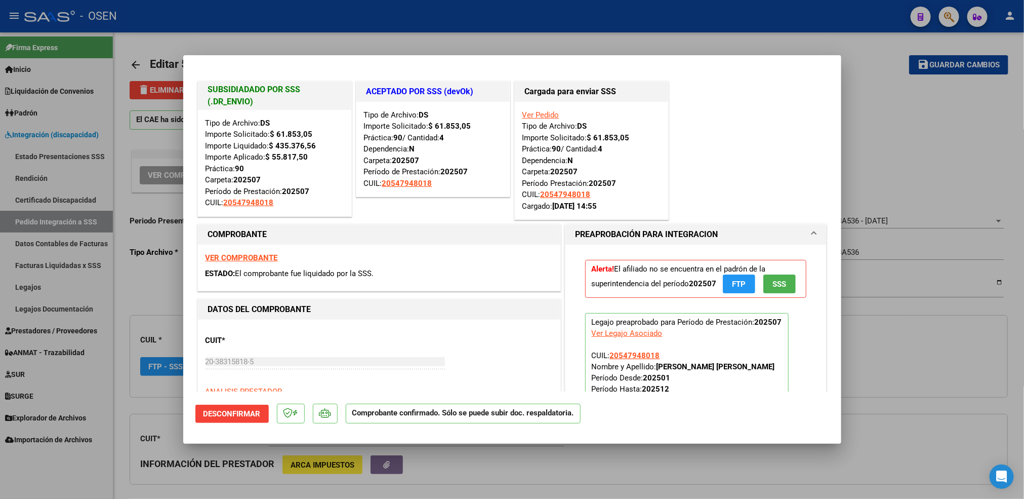
click at [532, 24] on div at bounding box center [512, 249] width 1024 height 499
type input "$ 0,00"
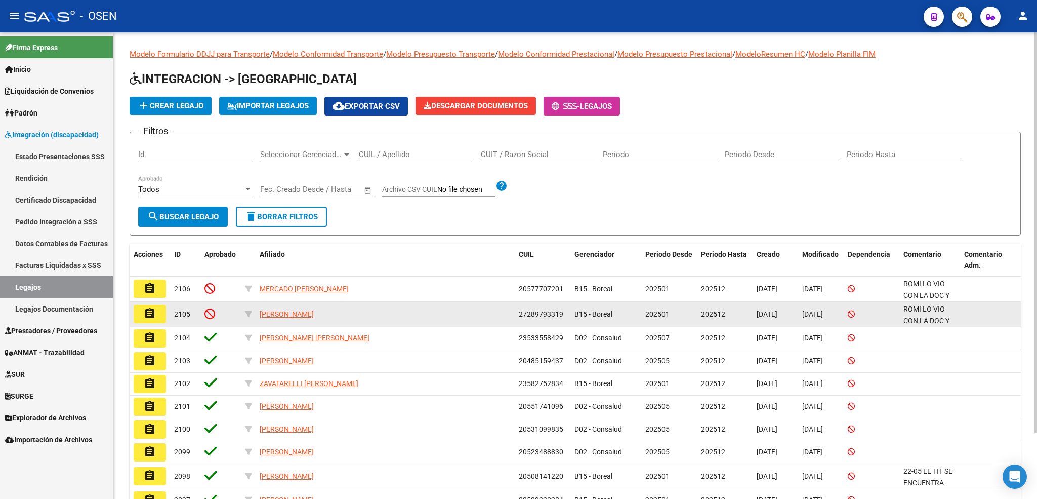
click at [150, 316] on mat-icon "assignment" at bounding box center [150, 313] width 12 height 12
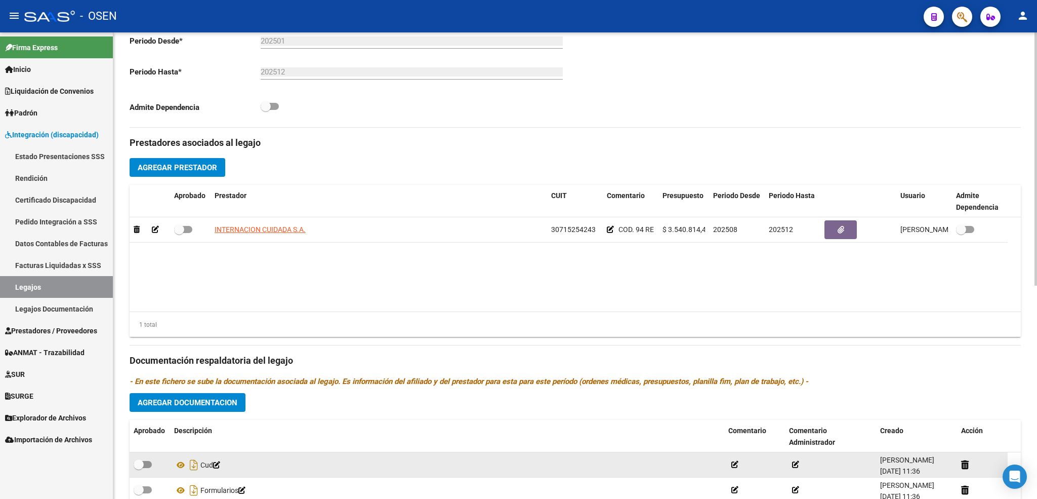
scroll to position [392, 0]
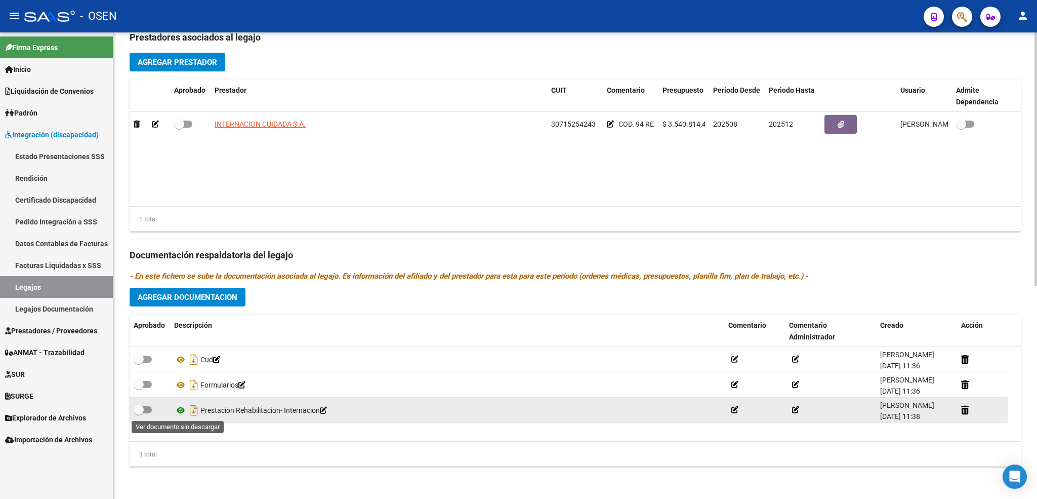
click at [177, 413] on icon at bounding box center [180, 410] width 13 height 12
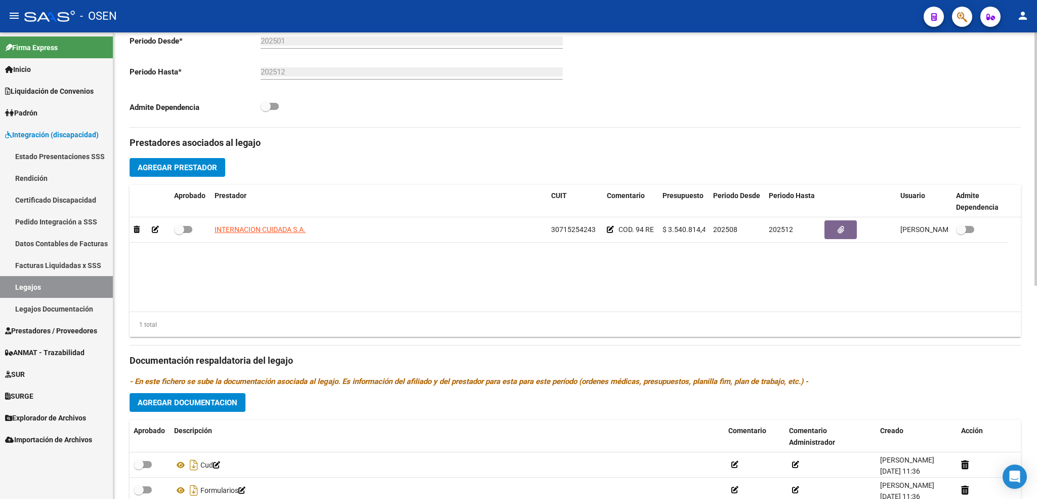
scroll to position [88, 0]
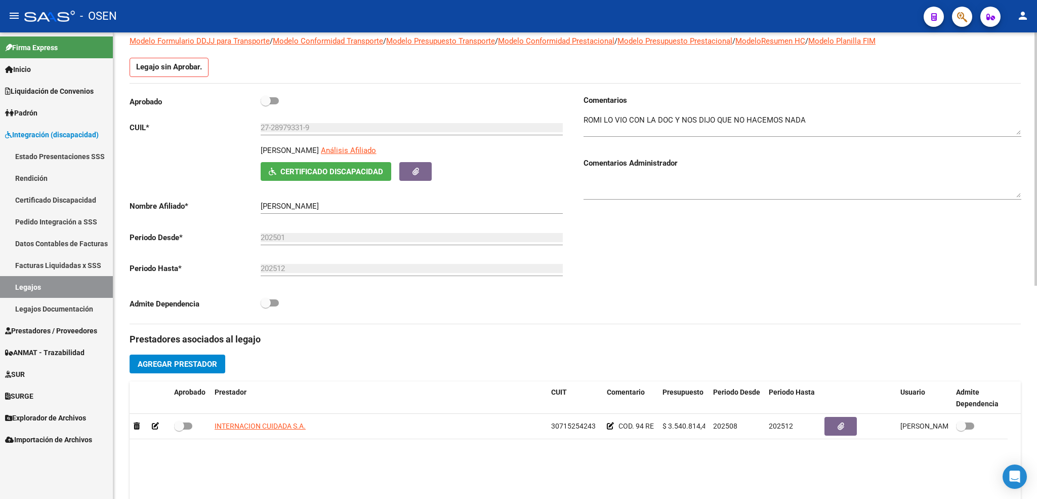
click at [280, 132] on input "27-28979331-9" at bounding box center [412, 127] width 302 height 9
click at [430, 160] on div "VERGARA NOEMI VALERIA Análisis Afiliado" at bounding box center [414, 153] width 306 height 17
click at [415, 172] on icon "button" at bounding box center [416, 172] width 7 height 8
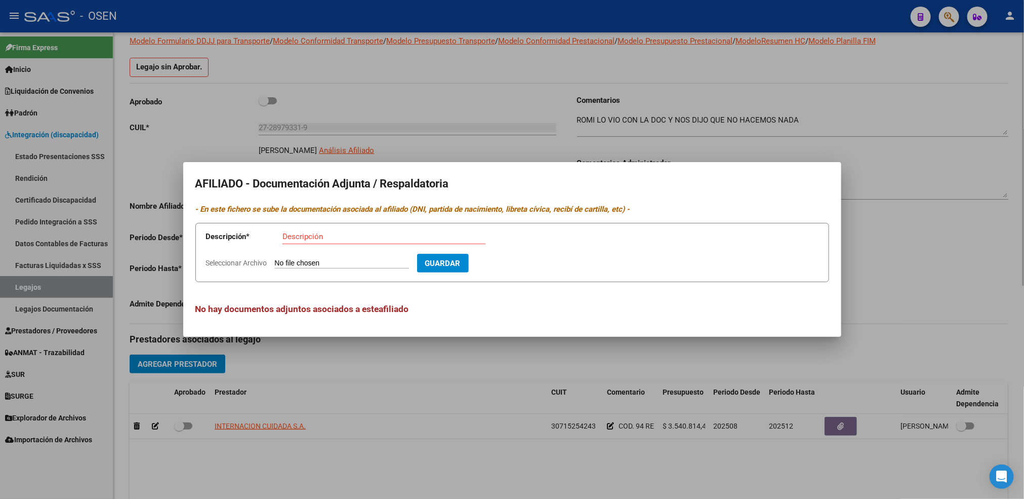
drag, startPoint x: 629, startPoint y: 404, endPoint x: 518, endPoint y: 380, distance: 113.0
click at [619, 401] on div at bounding box center [512, 249] width 1024 height 499
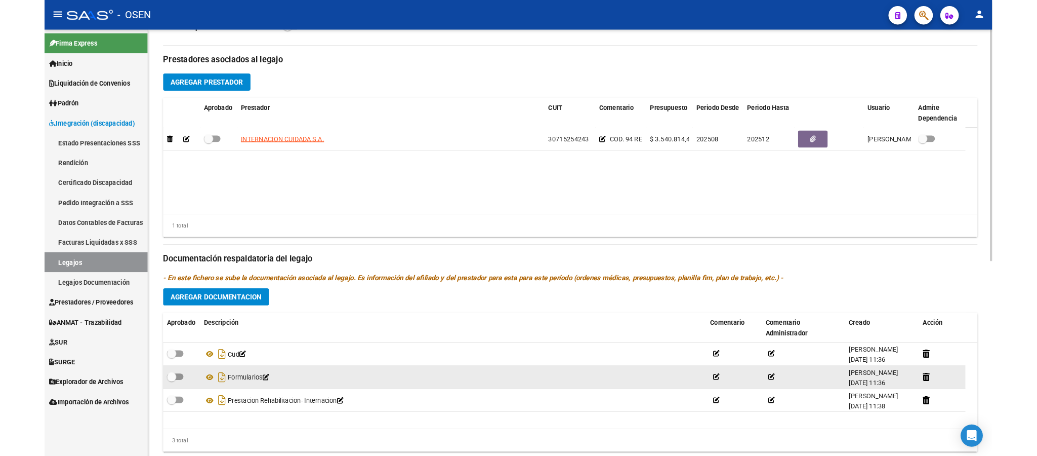
scroll to position [392, 0]
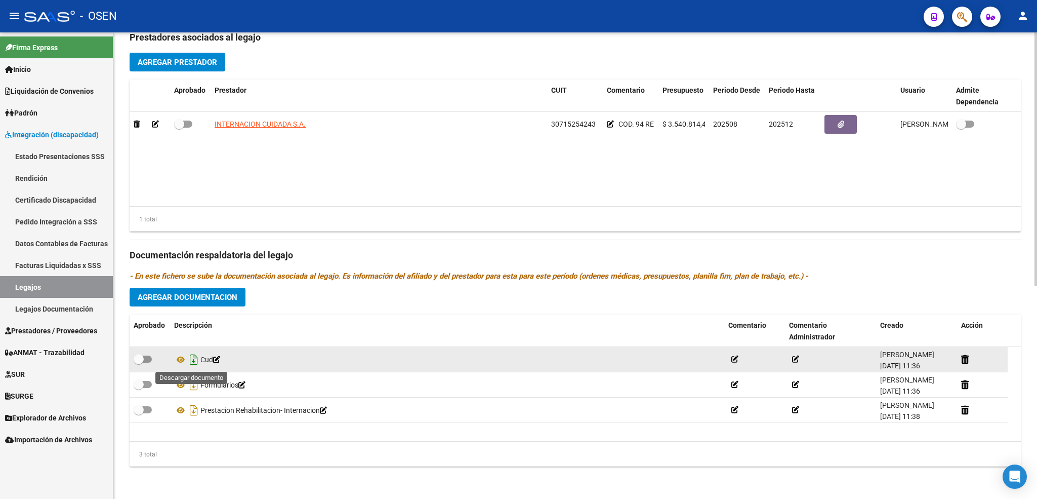
click at [190, 360] on icon "Descargar documento" at bounding box center [193, 359] width 13 height 16
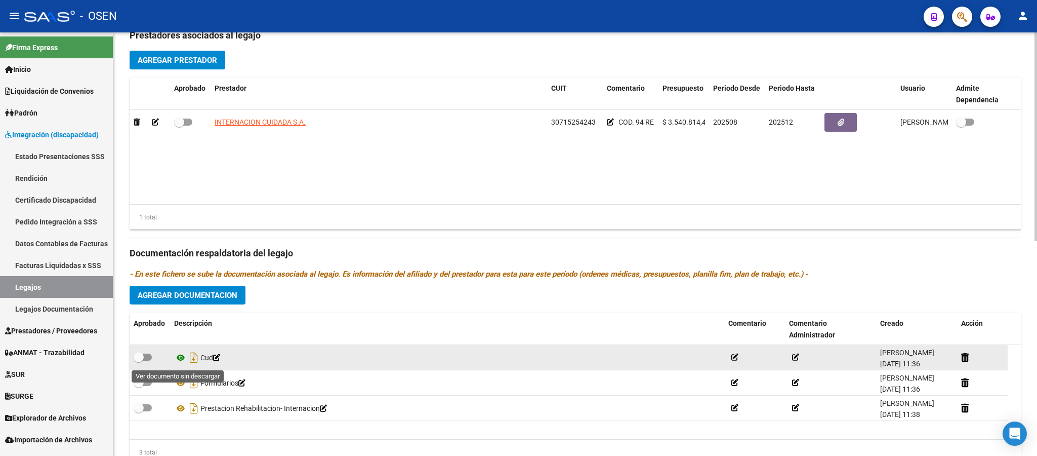
click at [178, 360] on icon at bounding box center [180, 357] width 13 height 12
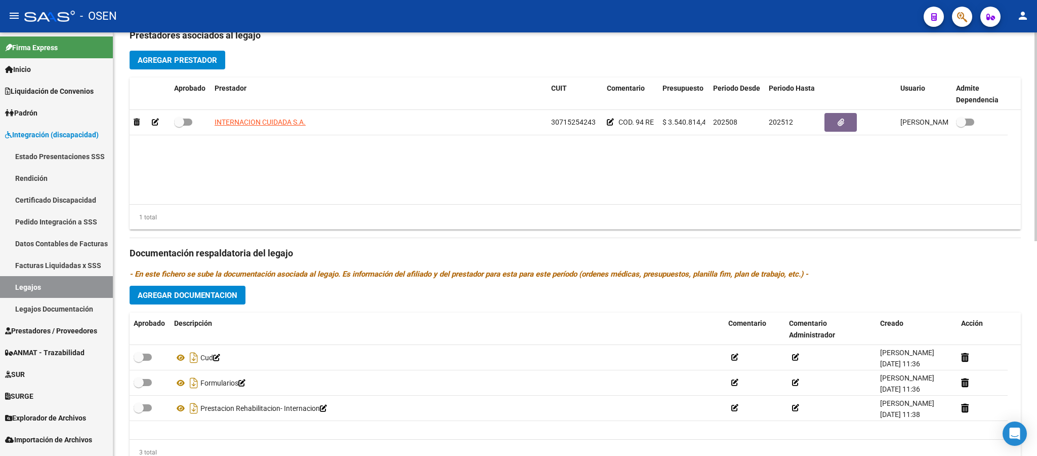
scroll to position [88, 0]
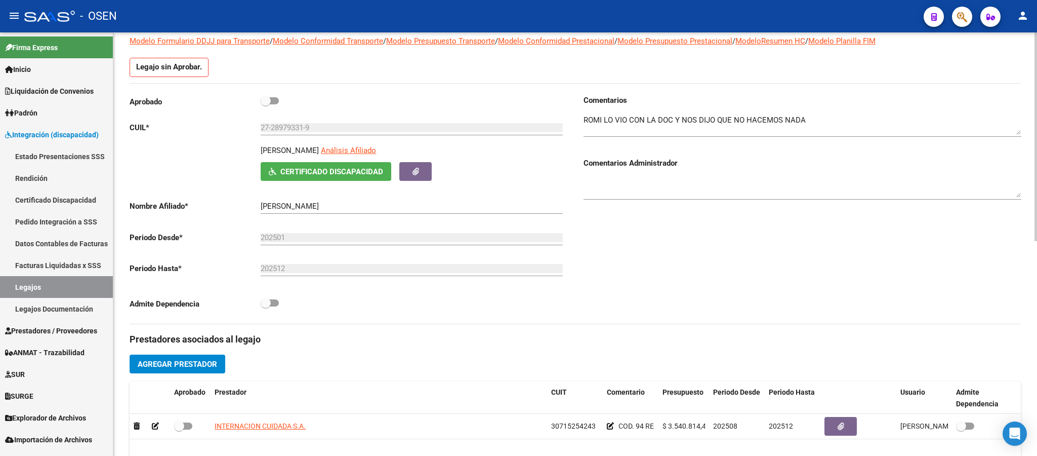
click at [287, 128] on input "27-28979331-9" at bounding box center [412, 127] width 302 height 9
drag, startPoint x: 287, startPoint y: 128, endPoint x: 364, endPoint y: 137, distance: 77.4
click at [287, 128] on input "27-28979331-9" at bounding box center [412, 127] width 302 height 9
click at [78, 284] on link "Legajos" at bounding box center [56, 287] width 113 height 22
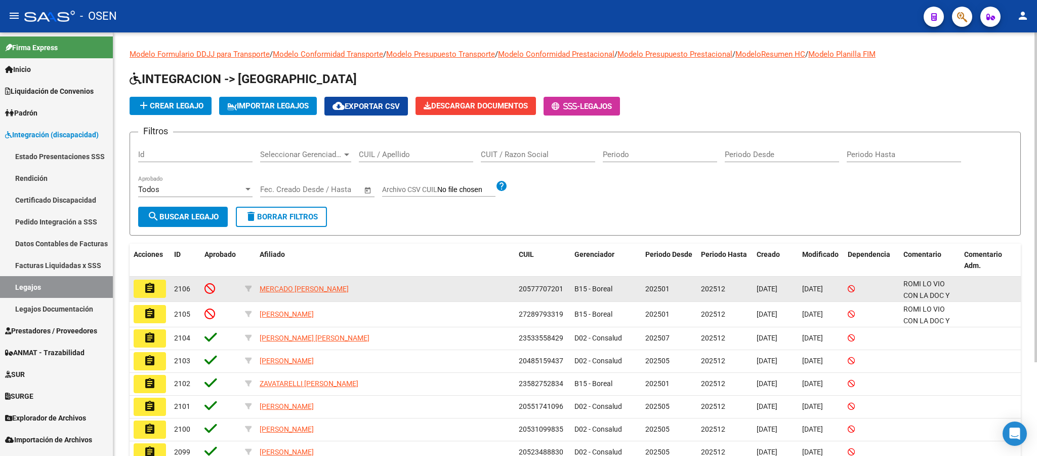
click at [535, 286] on span "20577707201" at bounding box center [541, 288] width 45 height 8
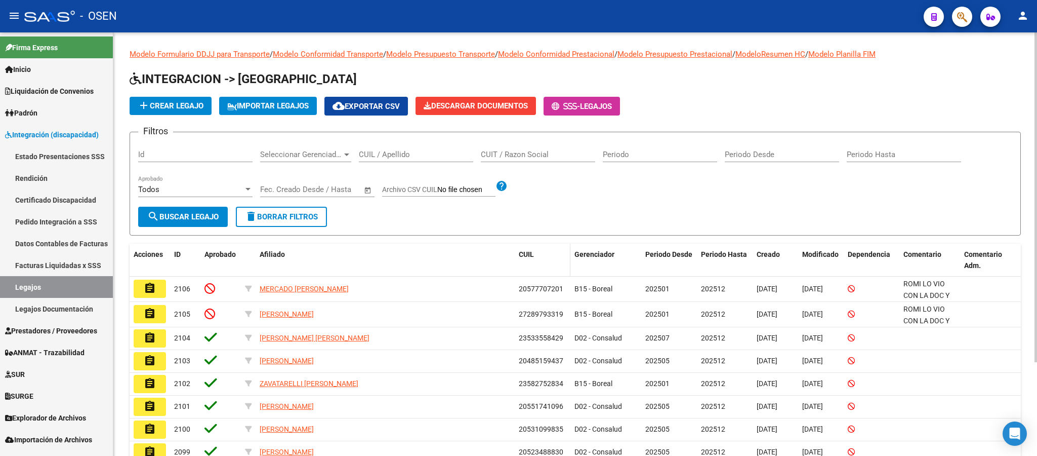
copy span "20577707201"
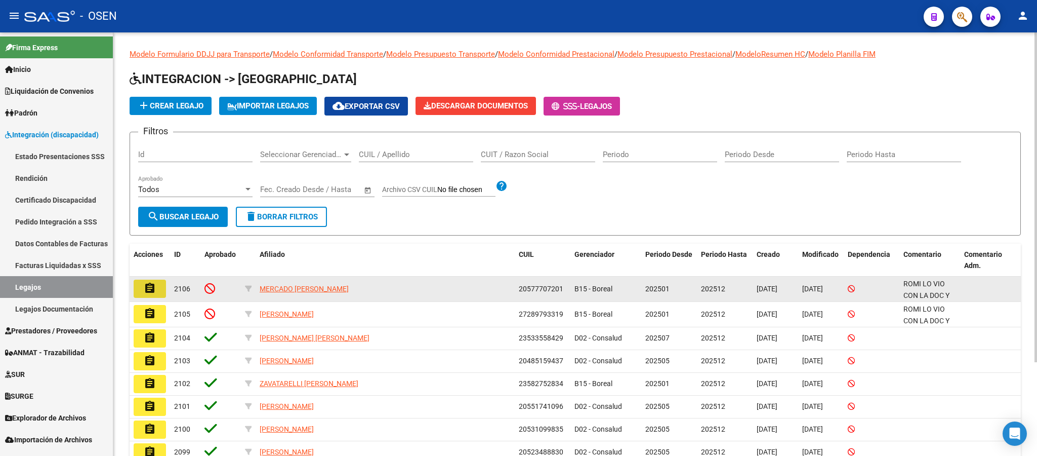
click at [161, 291] on button "assignment" at bounding box center [150, 288] width 32 height 18
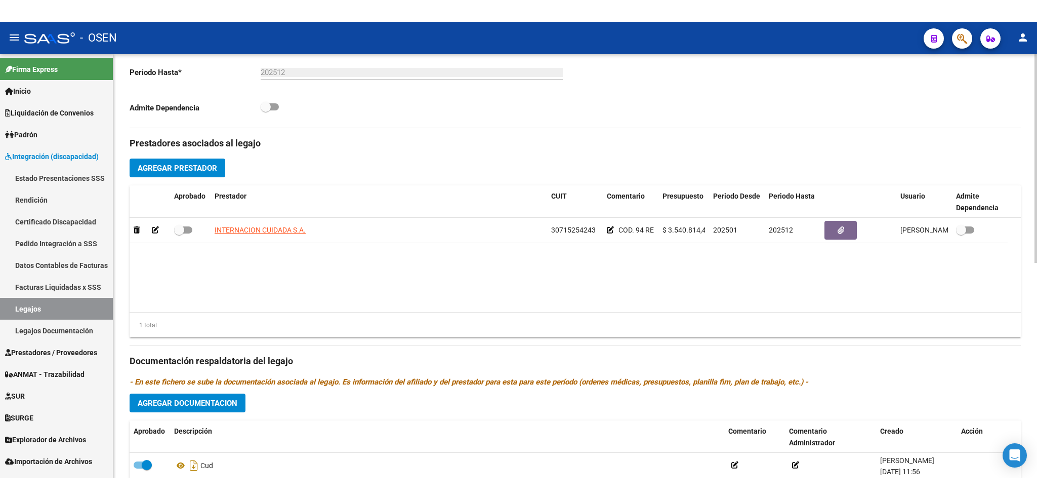
scroll to position [380, 0]
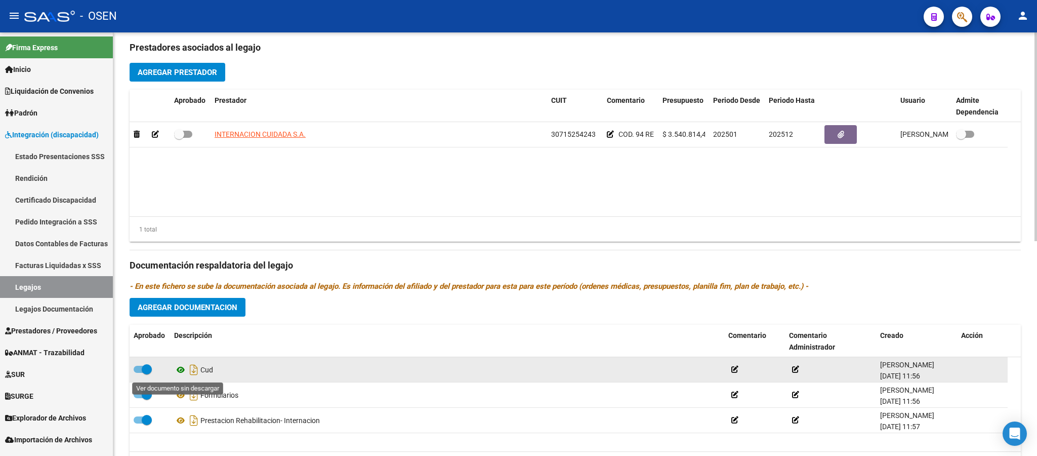
click at [179, 373] on icon at bounding box center [180, 369] width 13 height 12
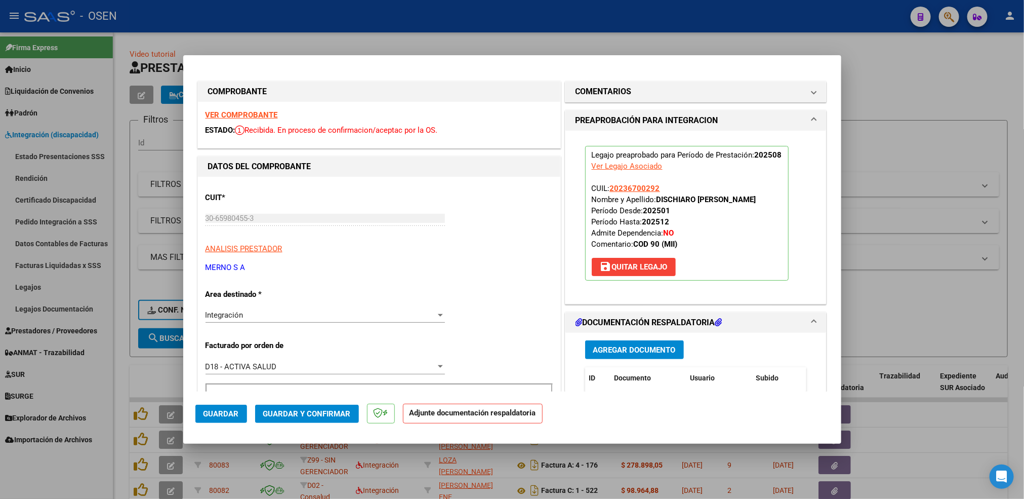
scroll to position [2, 0]
click at [648, 352] on span "Agregar Documento" at bounding box center [634, 349] width 83 height 9
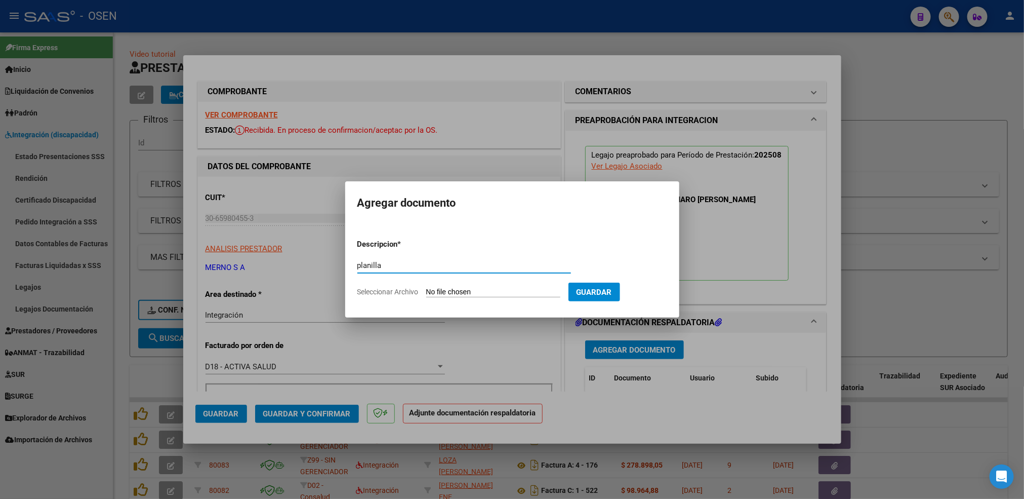
type input "planilla"
click at [426, 287] on input "Seleccionar Archivo" at bounding box center [493, 292] width 134 height 10
type input "C:\fakepath\Dichiaro_firmas.pdf"
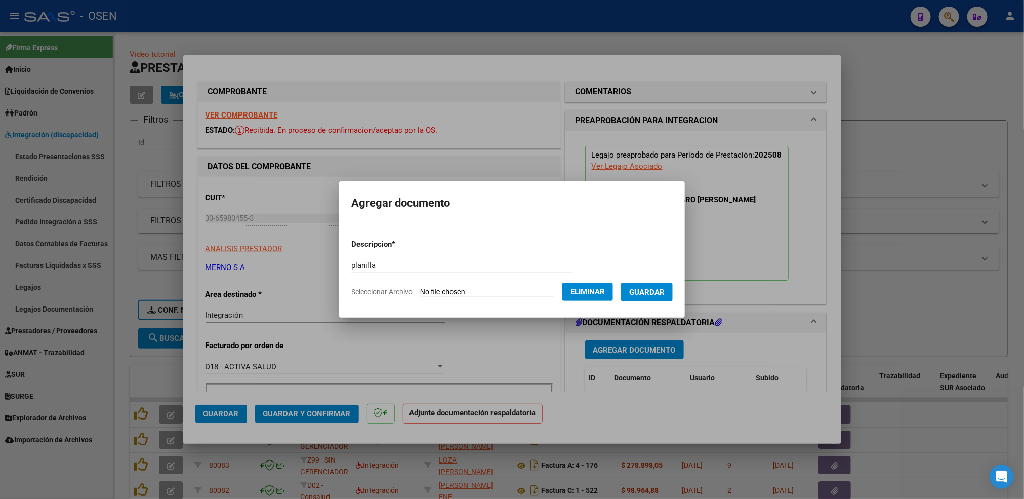
click at [639, 295] on button "Guardar" at bounding box center [647, 291] width 52 height 19
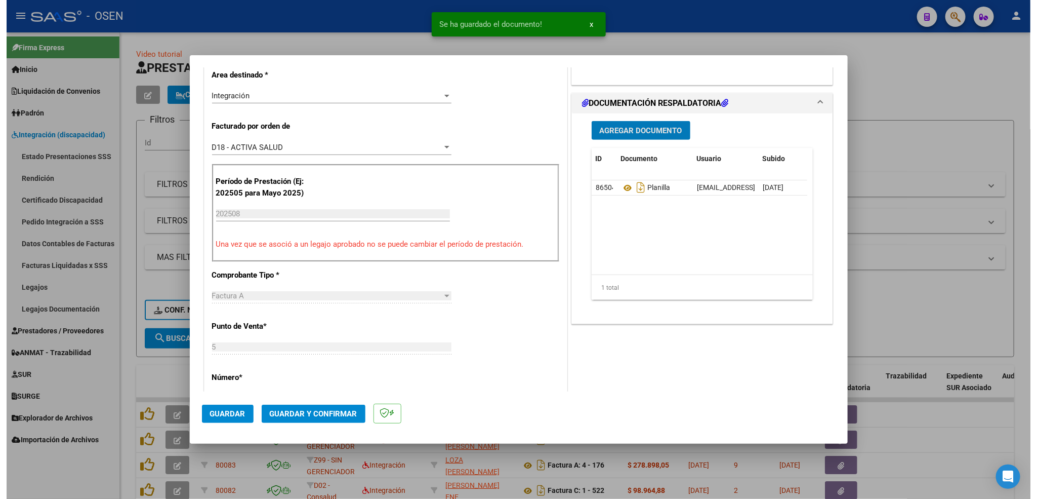
scroll to position [228, 0]
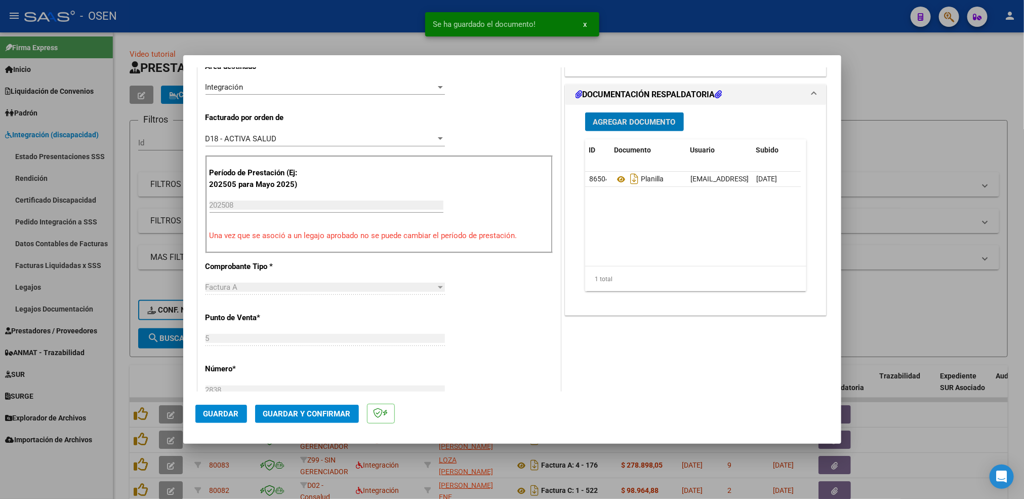
click at [245, 415] on button "Guardar" at bounding box center [221, 413] width 52 height 18
click at [119, 385] on div at bounding box center [512, 249] width 1024 height 499
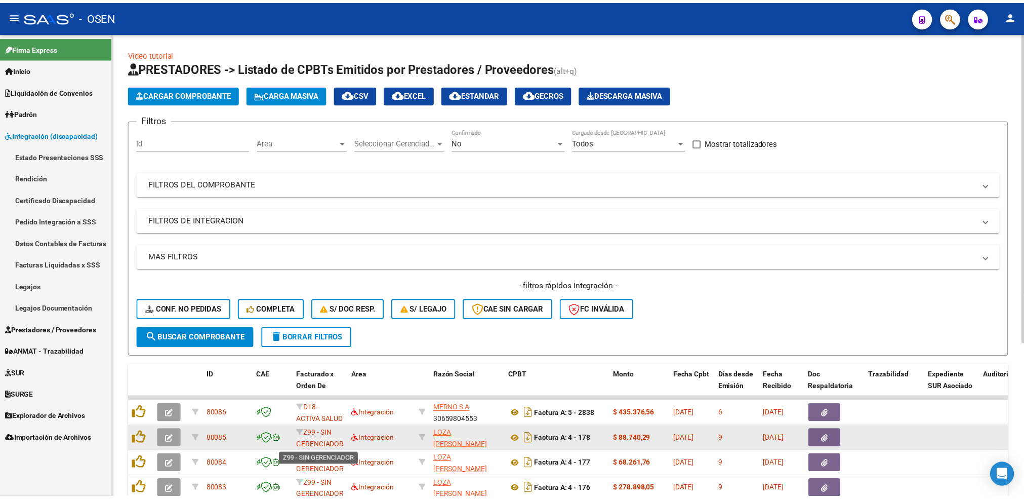
scroll to position [13, 0]
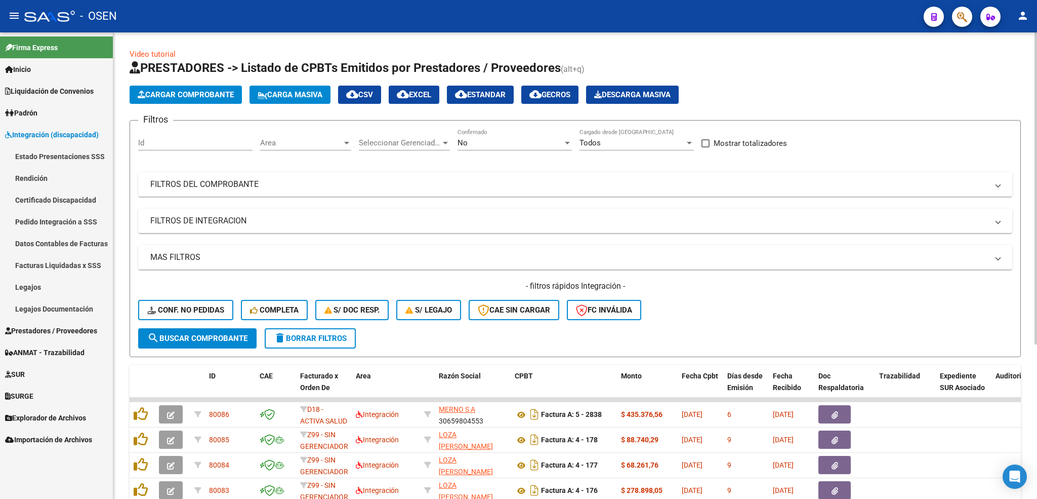
click at [210, 96] on span "Cargar Comprobante" at bounding box center [186, 94] width 96 height 9
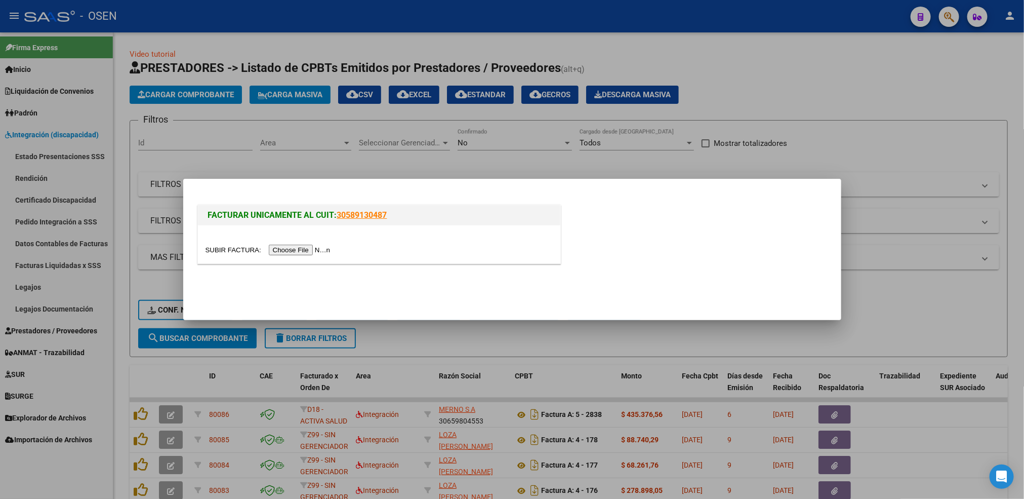
click at [310, 250] on input "file" at bounding box center [269, 249] width 128 height 11
click at [327, 250] on input "file" at bounding box center [269, 249] width 128 height 11
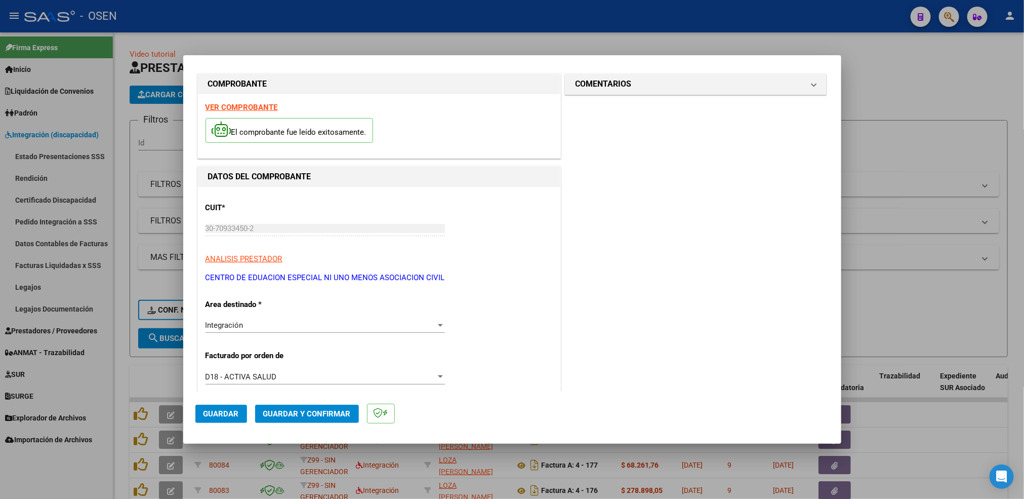
scroll to position [0, 0]
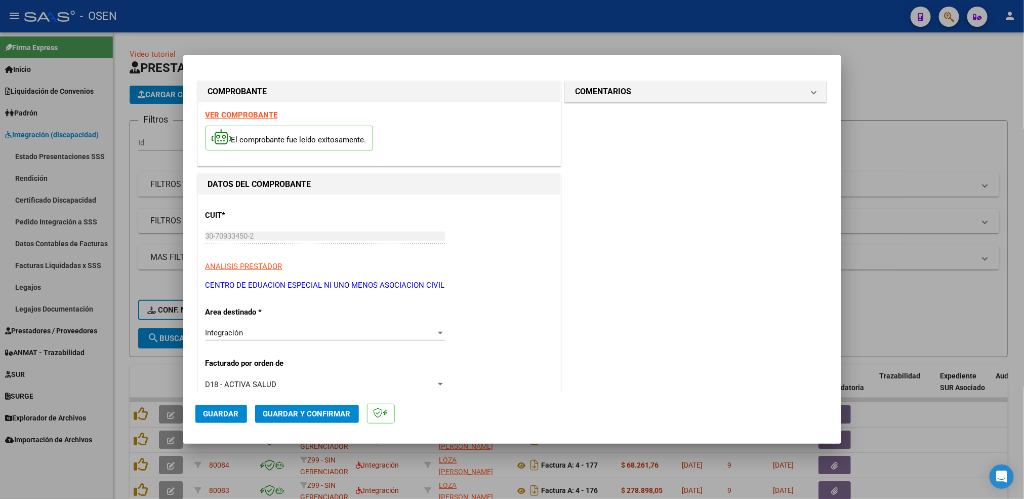
click at [265, 120] on div "El comprobante fue leído exitosamente." at bounding box center [378, 138] width 347 height 37
click at [264, 116] on strong "VER COMPROBANTE" at bounding box center [241, 114] width 72 height 9
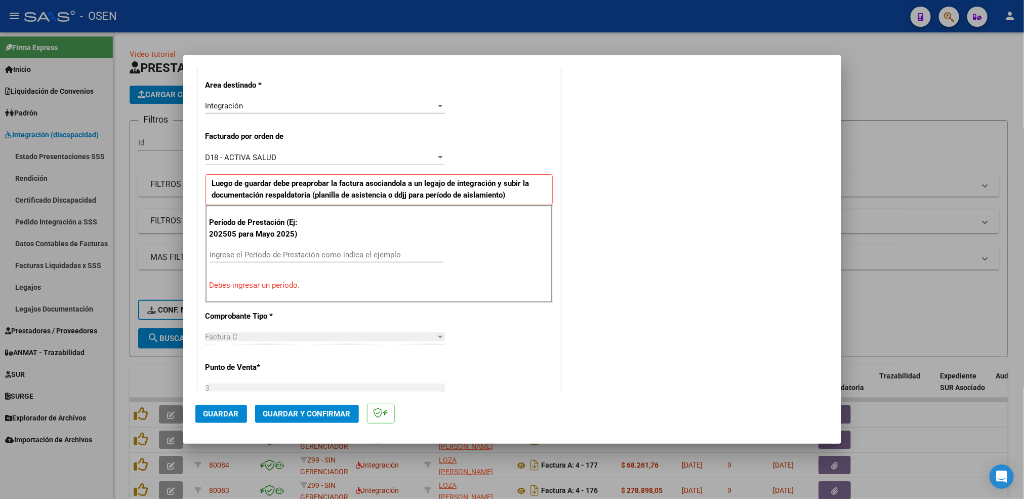
scroll to position [228, 0]
click at [294, 257] on input "Ingrese el Período de Prestación como indica el ejemplo" at bounding box center [327, 253] width 234 height 9
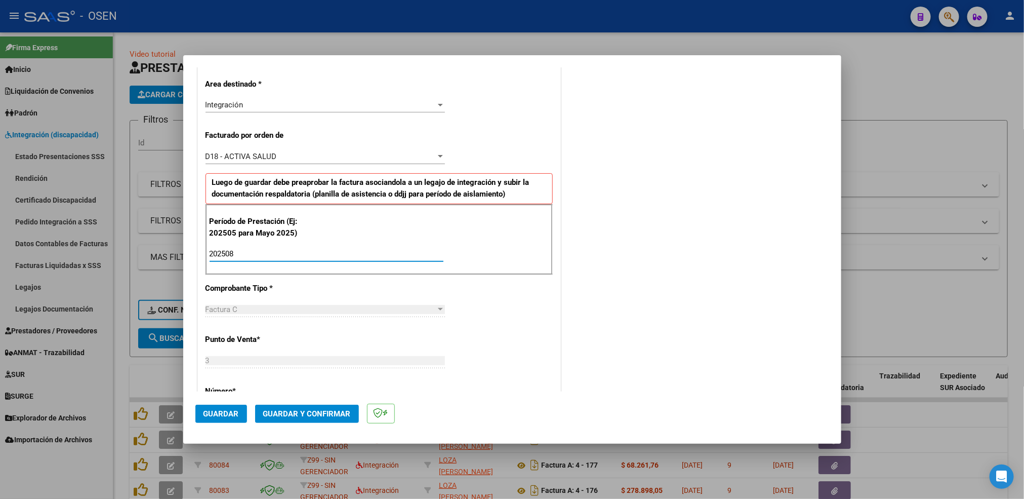
type input "202508"
click at [232, 415] on span "Guardar" at bounding box center [220, 413] width 35 height 9
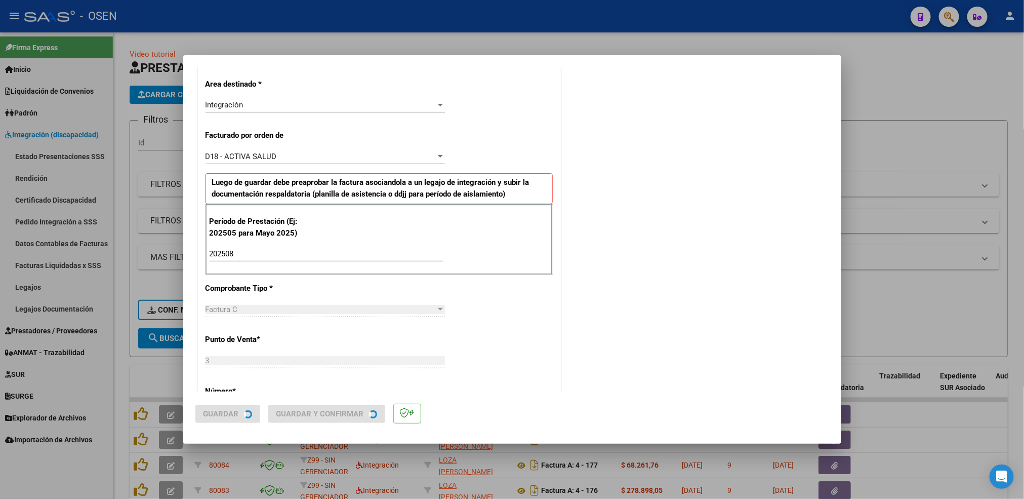
scroll to position [0, 0]
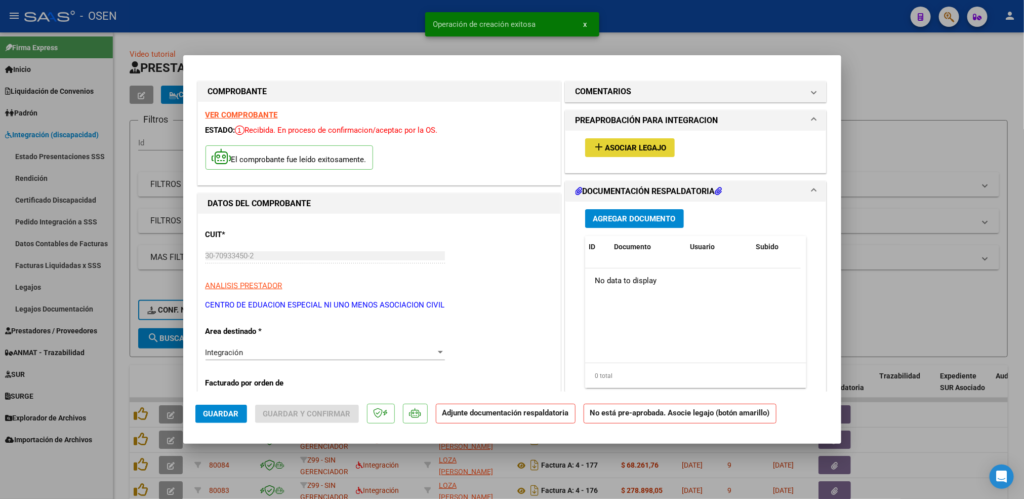
click at [631, 152] on button "add Asociar Legajo" at bounding box center [630, 147] width 90 height 19
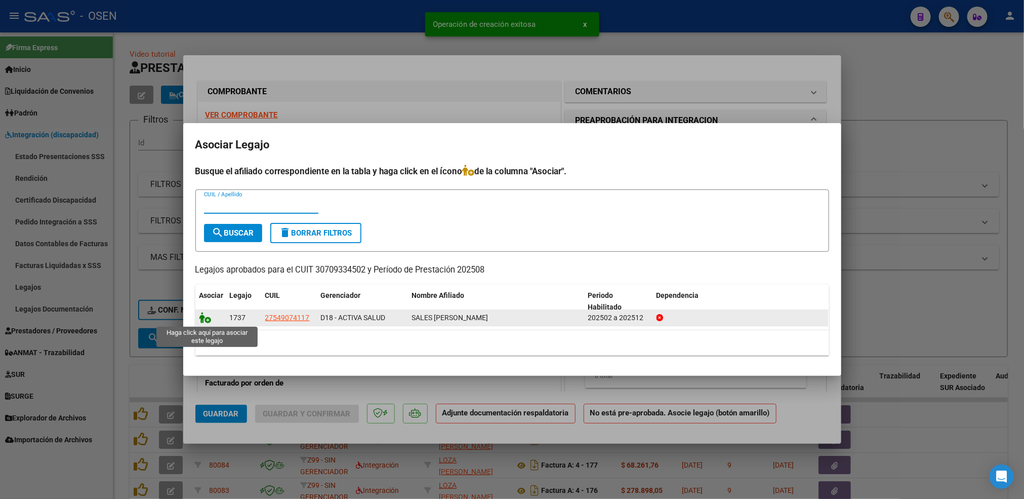
click at [207, 317] on icon at bounding box center [205, 317] width 12 height 11
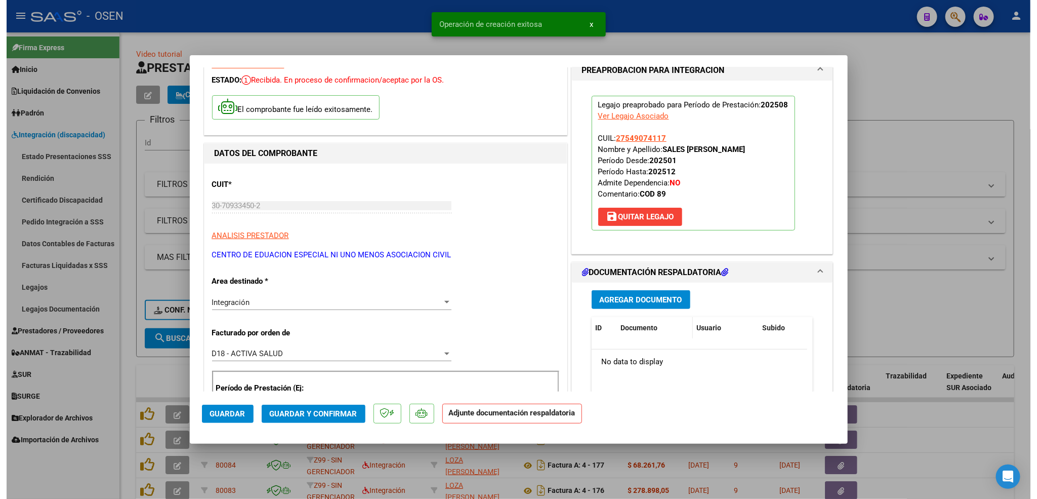
scroll to position [76, 0]
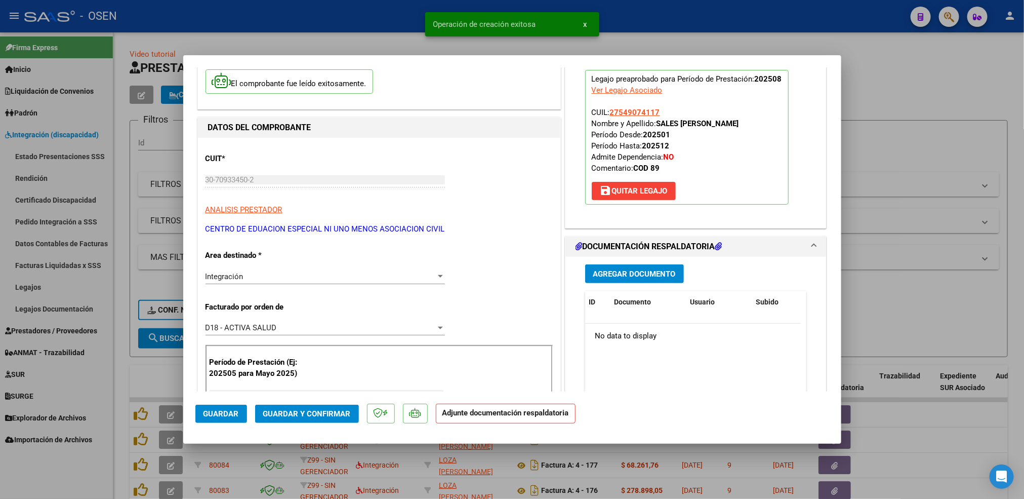
click at [609, 263] on div "Agregar Documento ID Documento Usuario Subido Acción No data to display 0 total…" at bounding box center [696, 358] width 237 height 202
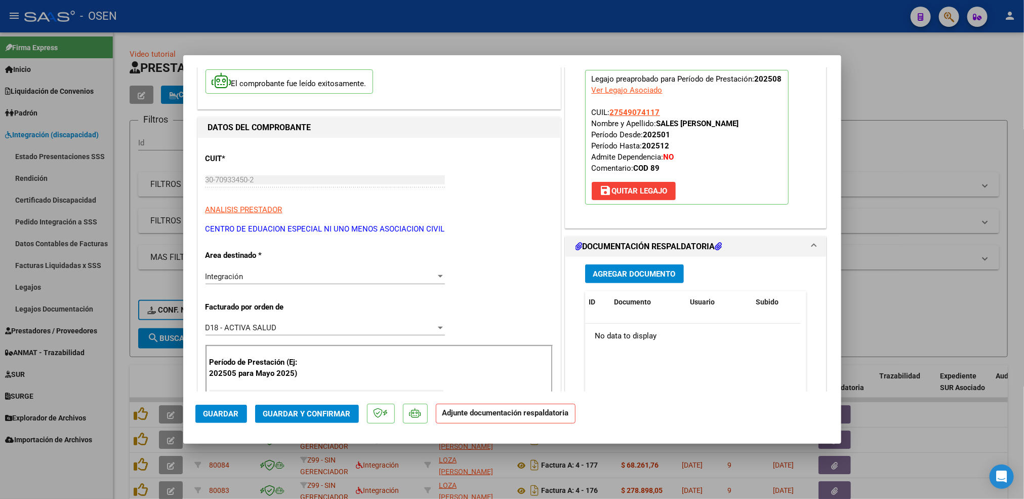
click at [612, 269] on span "Agregar Documento" at bounding box center [634, 273] width 83 height 9
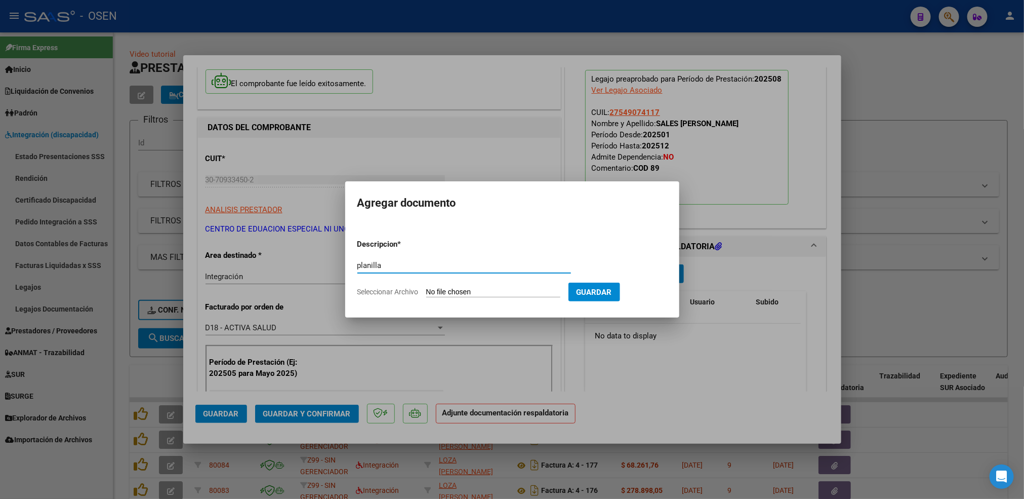
type input "planilla"
click at [426, 287] on input "Seleccionar Archivo" at bounding box center [493, 292] width 134 height 10
type input "C:\fakepath\Sales Pacheco asist AGOSTO.pdf"
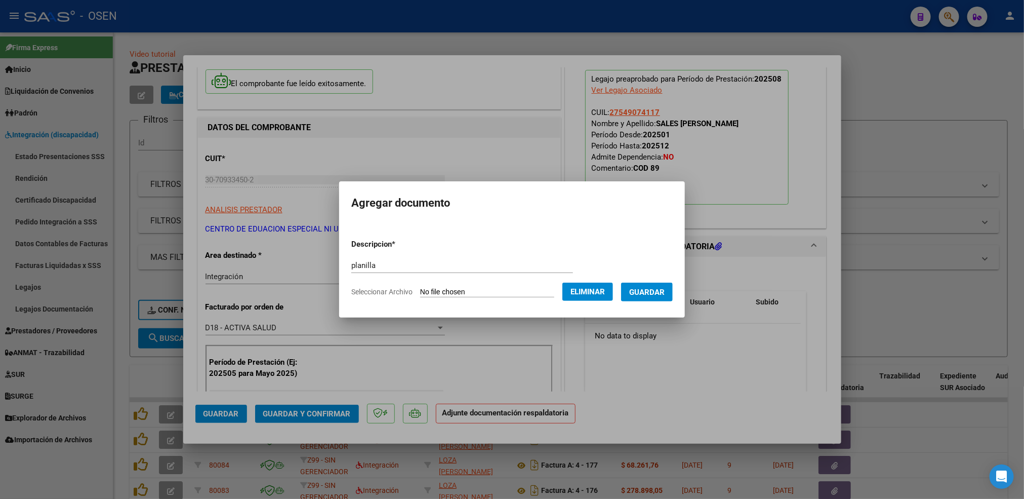
click at [659, 289] on span "Guardar" at bounding box center [646, 291] width 35 height 9
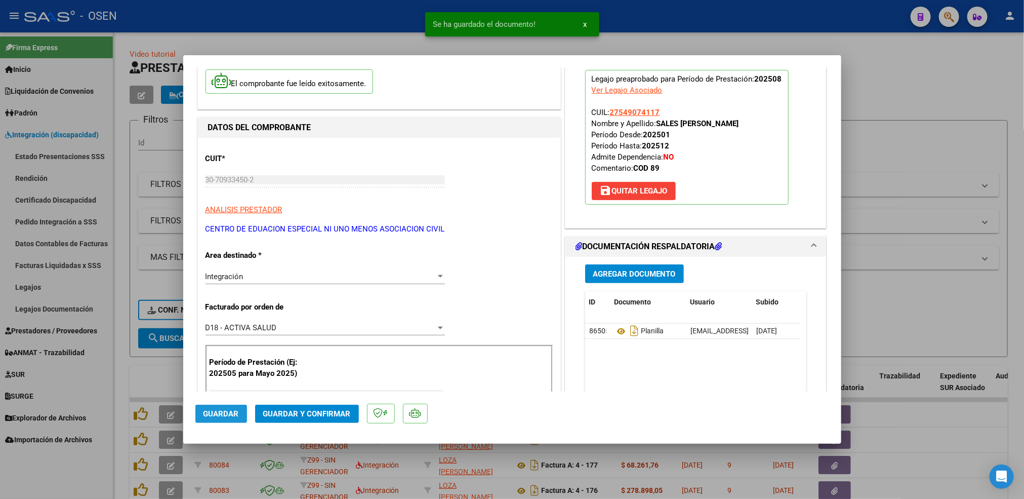
click at [219, 415] on span "Guardar" at bounding box center [220, 413] width 35 height 9
click at [122, 386] on div at bounding box center [512, 249] width 1024 height 499
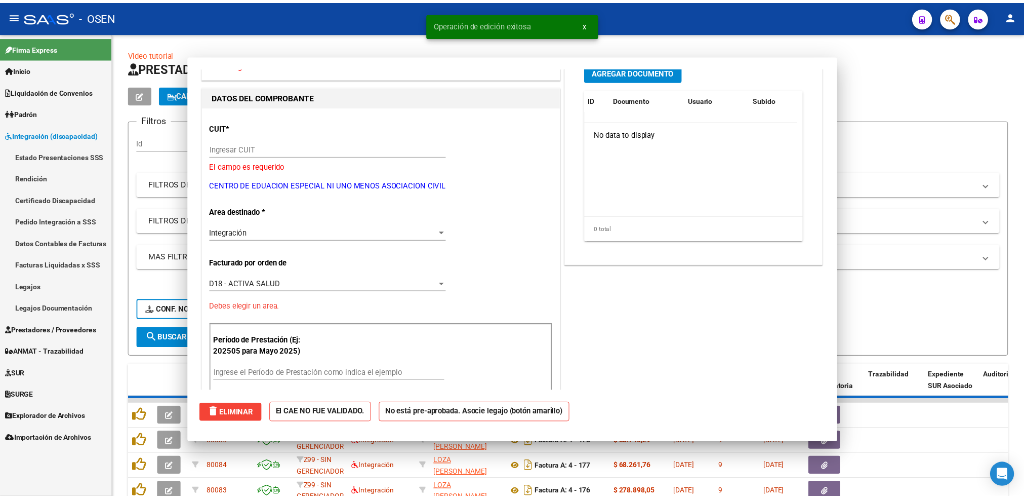
scroll to position [0, 0]
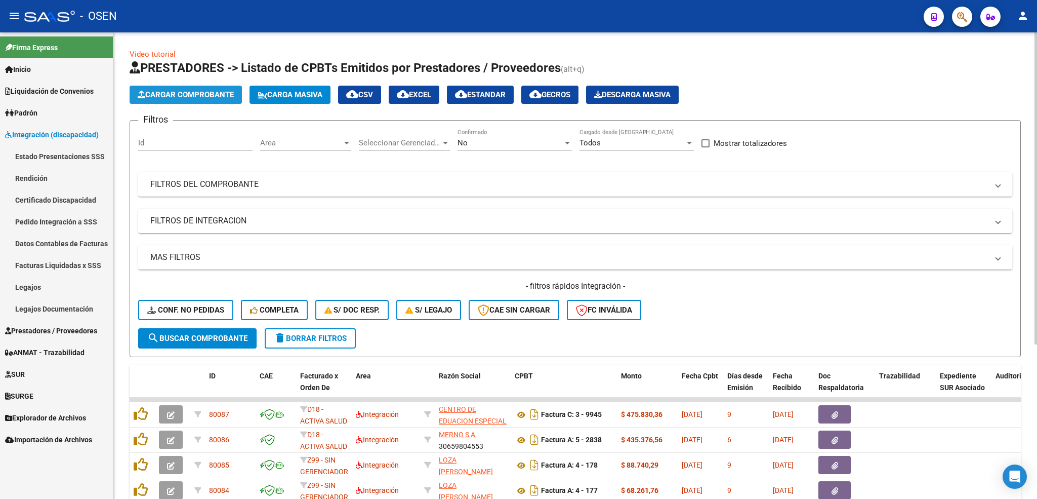
click at [216, 89] on button "Cargar Comprobante" at bounding box center [186, 95] width 112 height 18
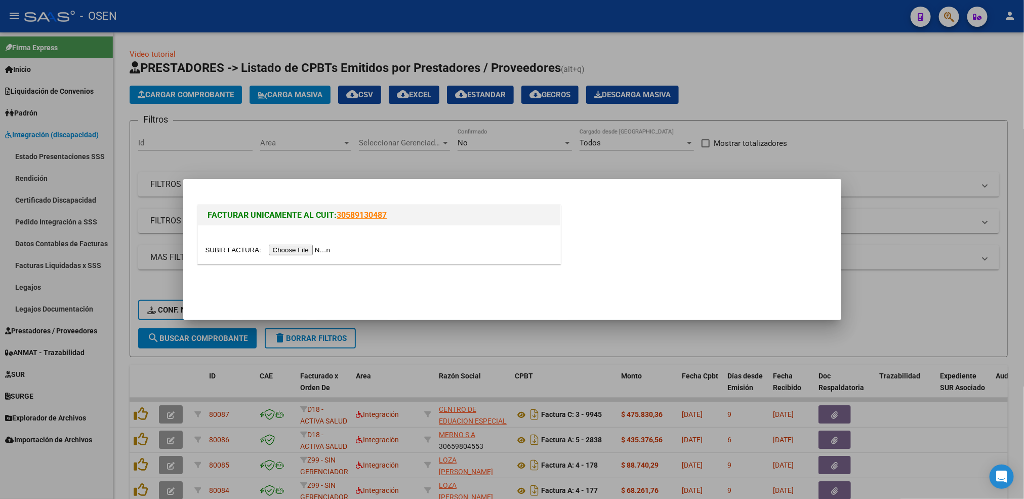
click at [297, 248] on input "file" at bounding box center [269, 249] width 128 height 11
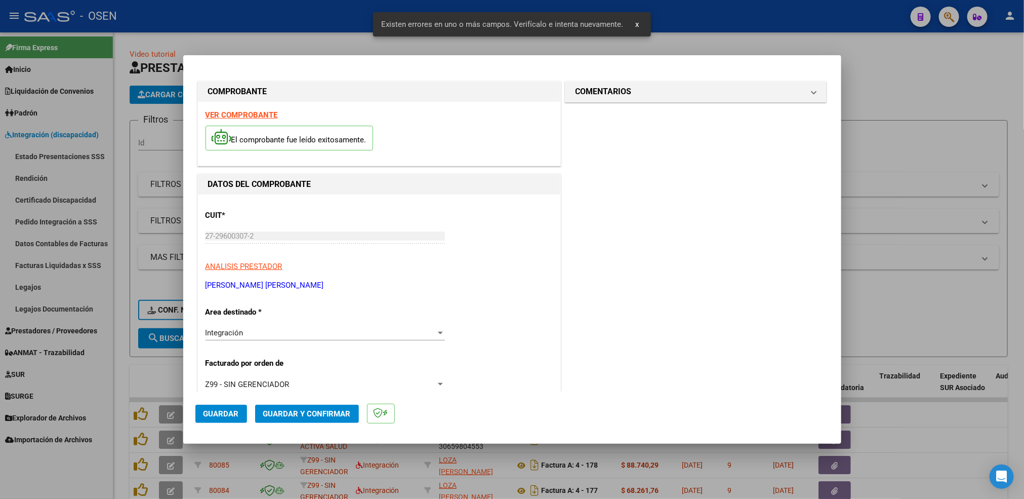
click at [250, 117] on strong "VER COMPROBANTE" at bounding box center [241, 114] width 72 height 9
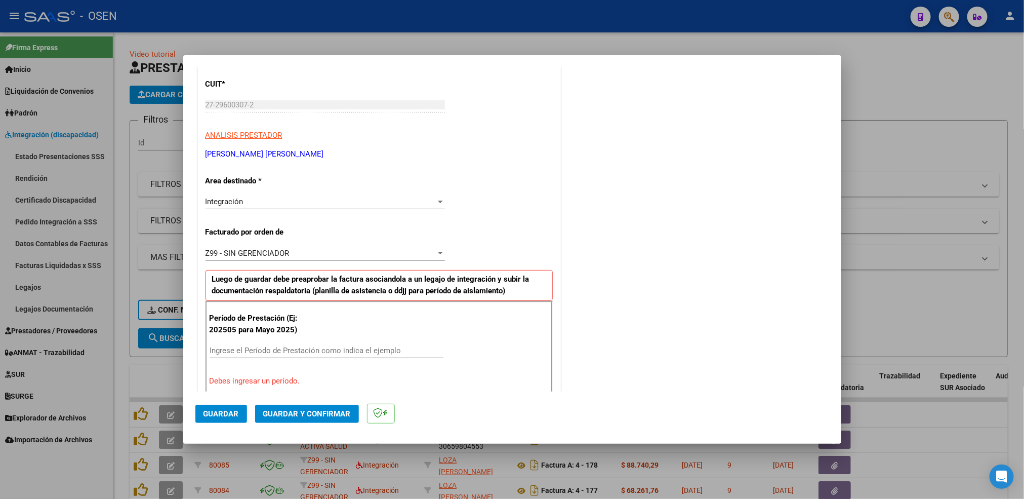
scroll to position [152, 0]
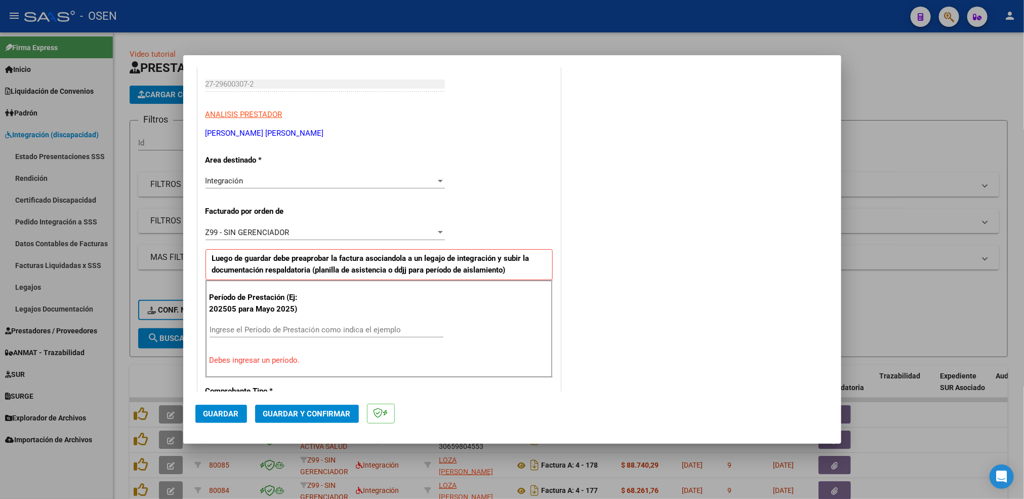
click at [272, 330] on input "Ingrese el Período de Prestación como indica el ejemplo" at bounding box center [327, 329] width 234 height 9
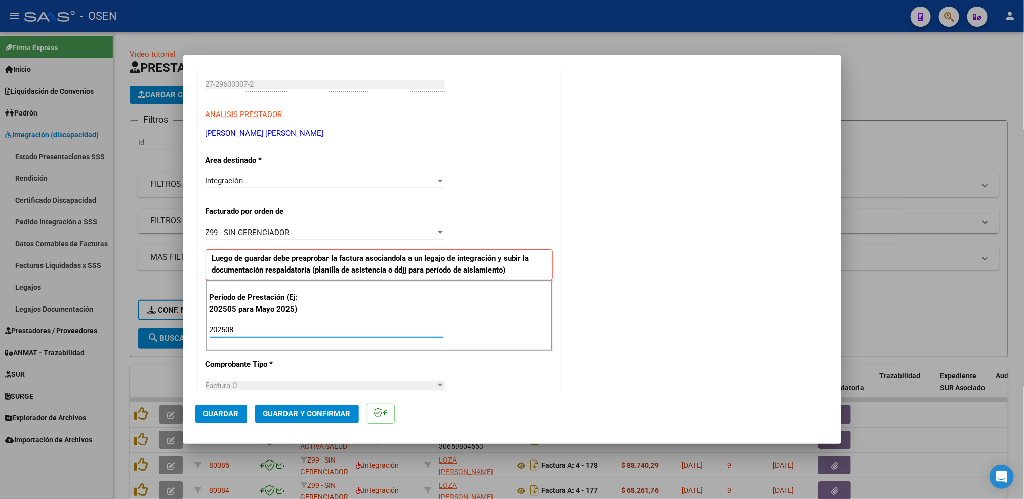
type input "202508"
click at [221, 415] on span "Guardar" at bounding box center [220, 413] width 35 height 9
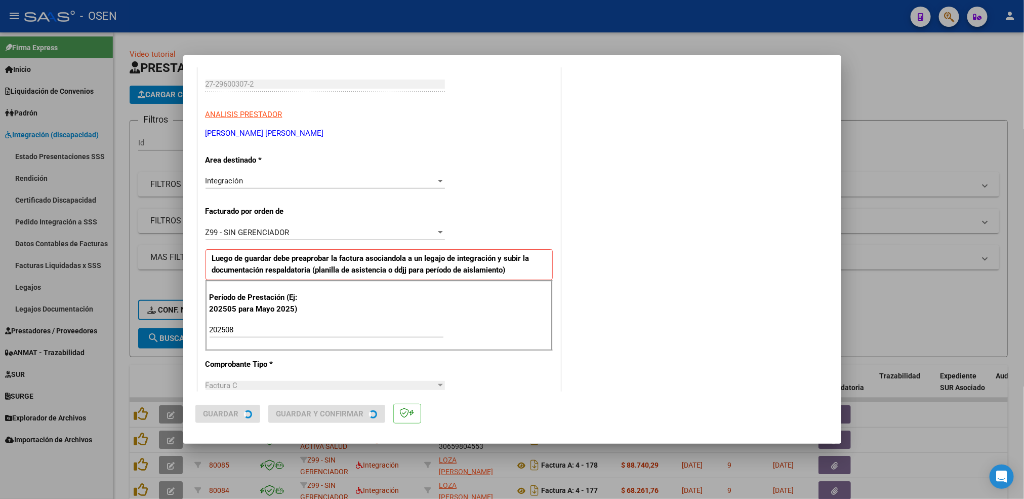
scroll to position [0, 0]
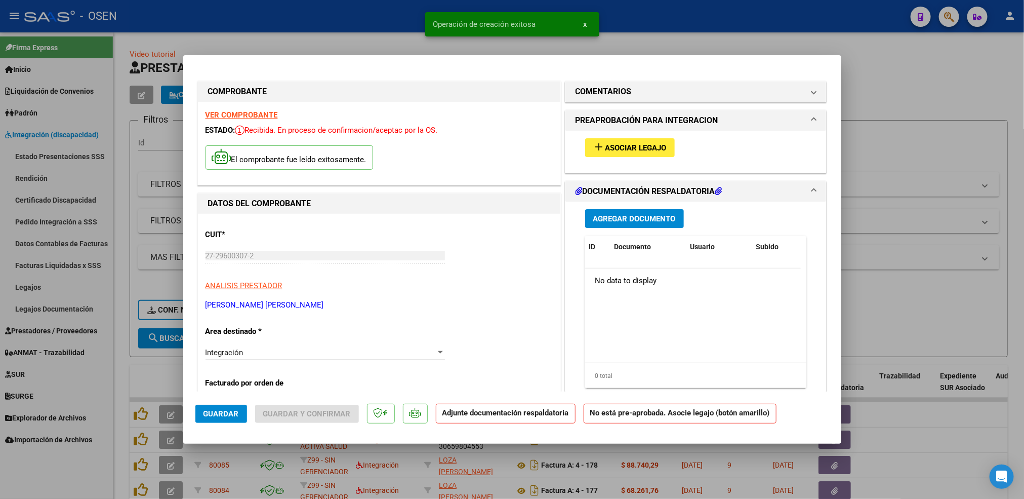
click at [634, 155] on button "add Asociar Legajo" at bounding box center [630, 147] width 90 height 19
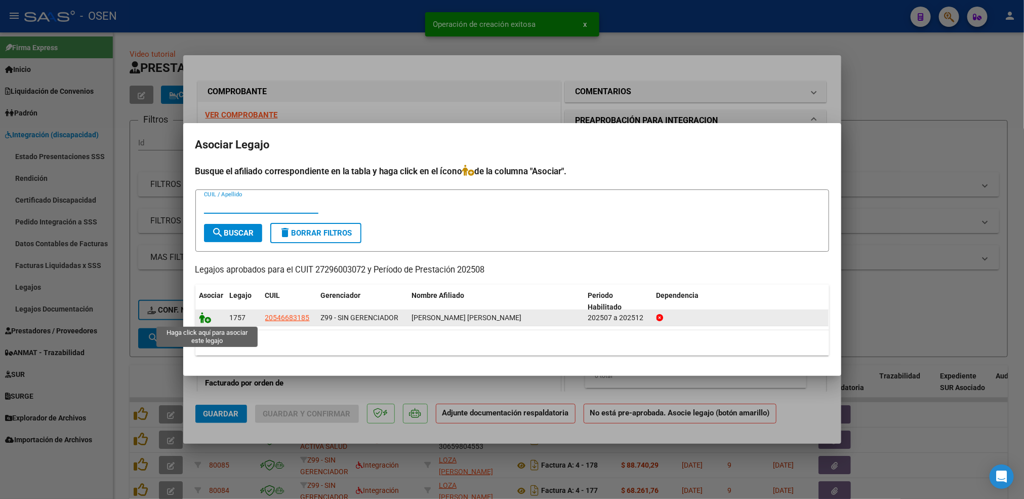
click at [202, 316] on icon at bounding box center [205, 317] width 12 height 11
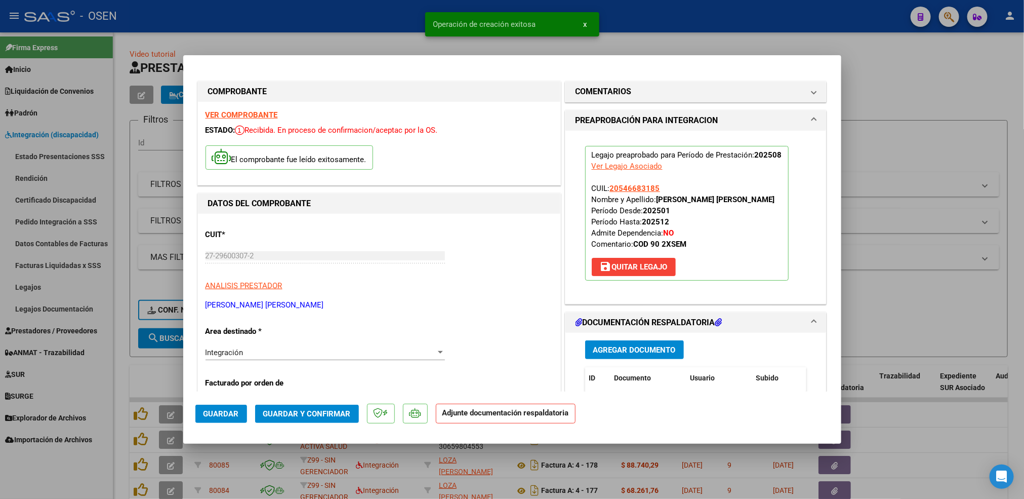
click at [613, 354] on span "Agregar Documento" at bounding box center [634, 349] width 83 height 9
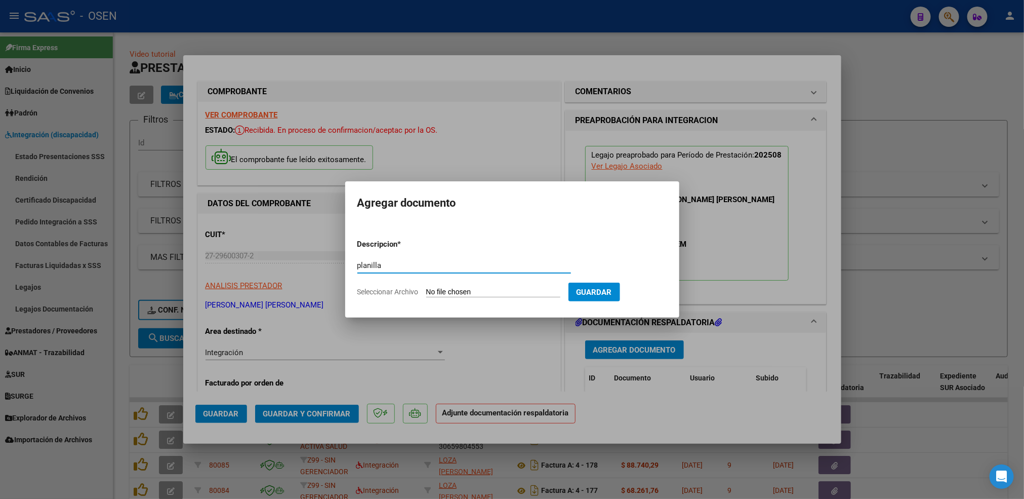
type input "planilla"
click at [426, 287] on input "Seleccionar Archivo" at bounding box center [493, 292] width 134 height 10
type input "C:\fakepath\Nehemias Asistencia Agosto .pdf"
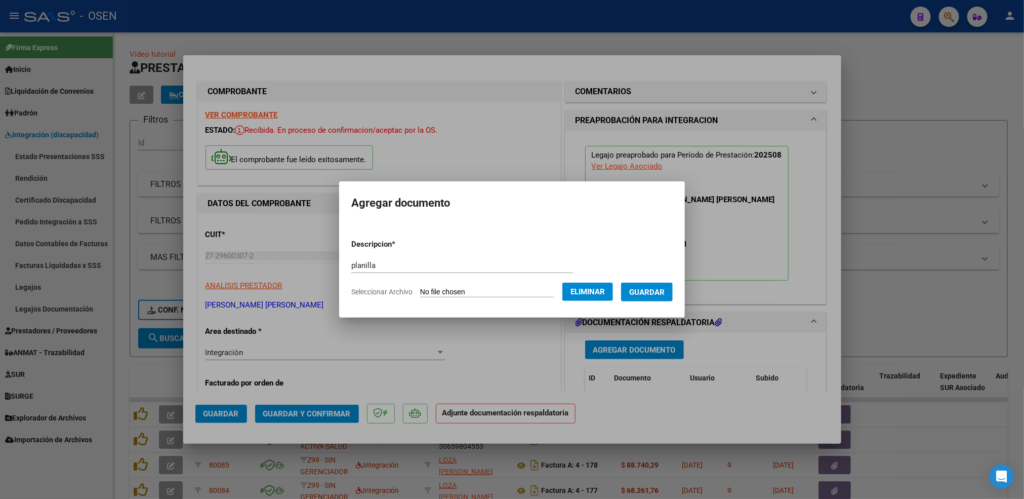
click at [661, 282] on button "Guardar" at bounding box center [647, 291] width 52 height 19
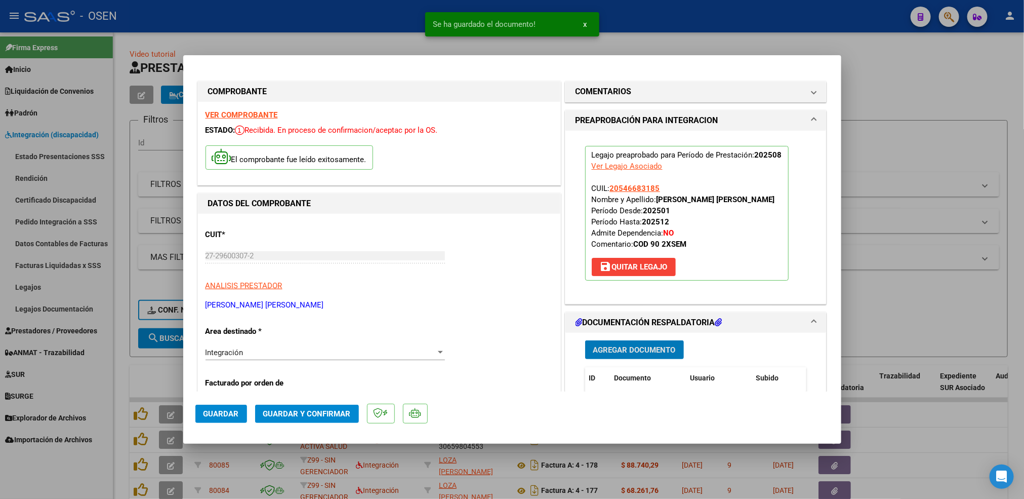
click at [227, 418] on button "Guardar" at bounding box center [221, 413] width 52 height 18
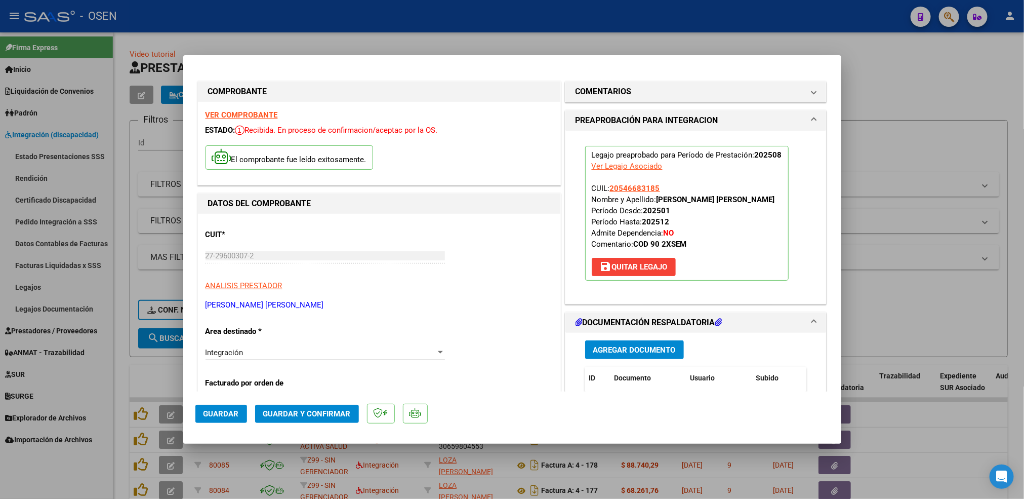
click at [216, 409] on span "Guardar" at bounding box center [220, 413] width 35 height 9
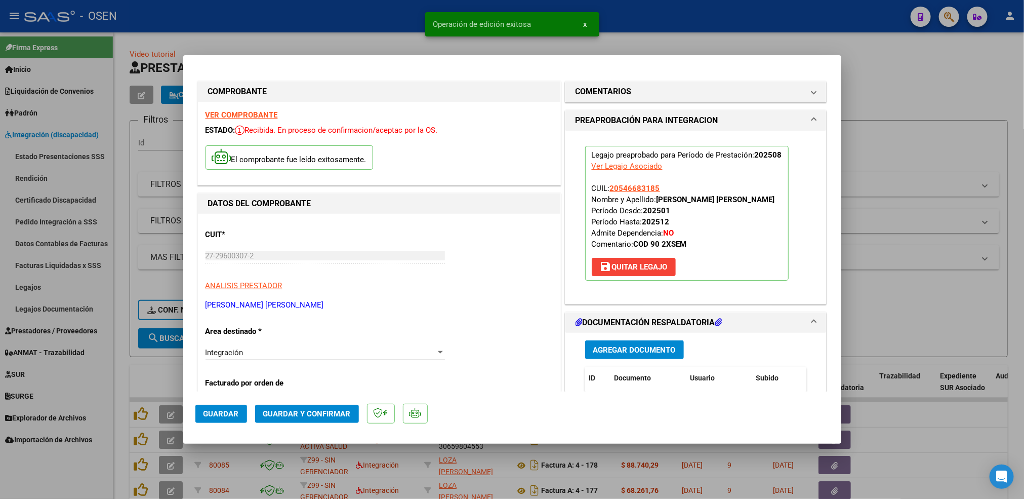
click at [120, 362] on div at bounding box center [512, 249] width 1024 height 499
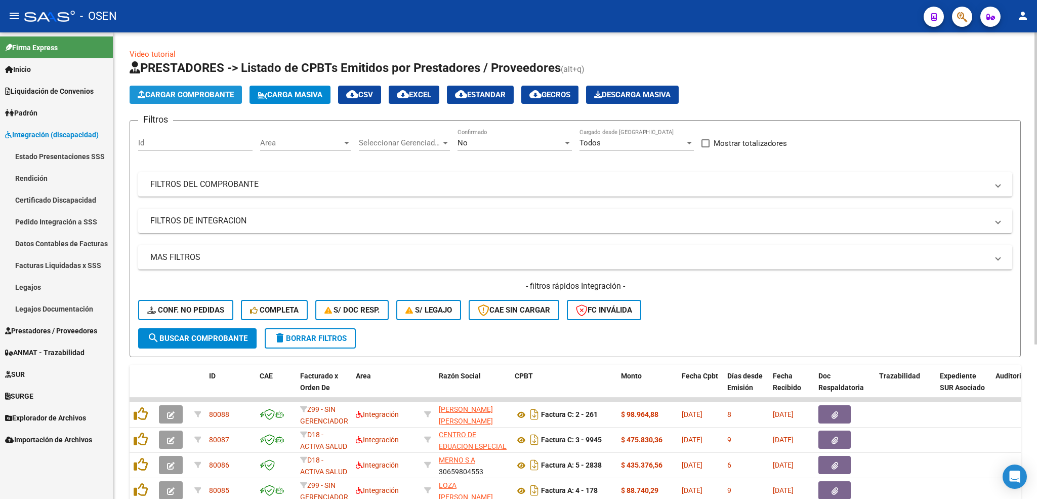
click at [204, 98] on span "Cargar Comprobante" at bounding box center [186, 94] width 96 height 9
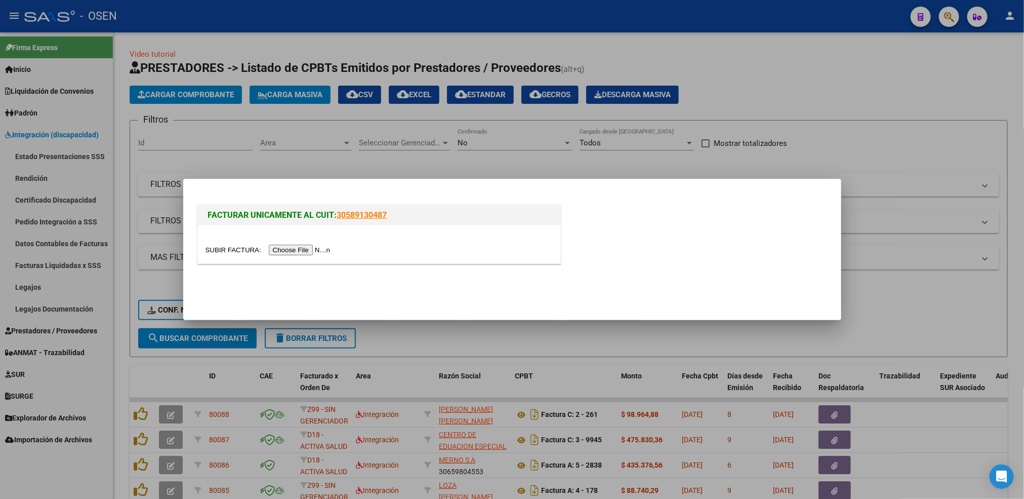
click at [305, 246] on input "file" at bounding box center [269, 249] width 128 height 11
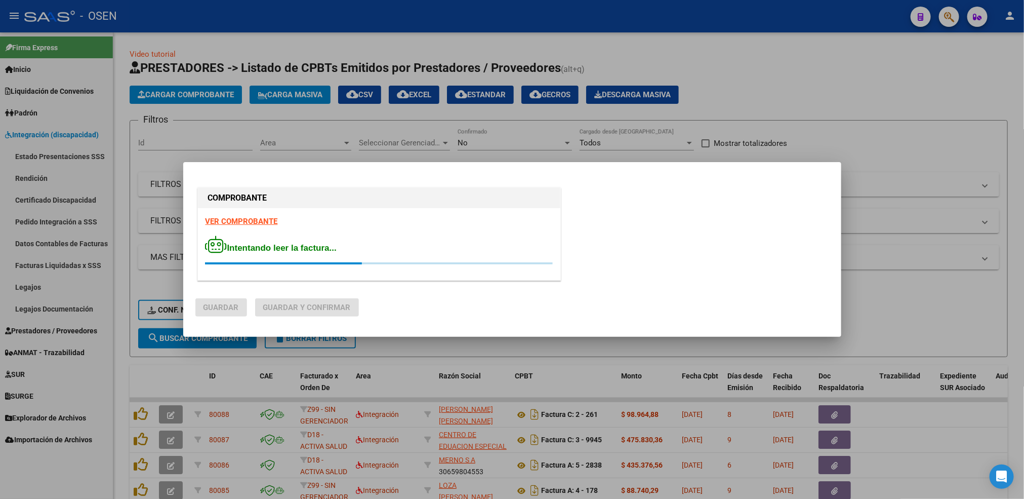
click at [265, 220] on strong "VER COMPROBANTE" at bounding box center [241, 221] width 72 height 9
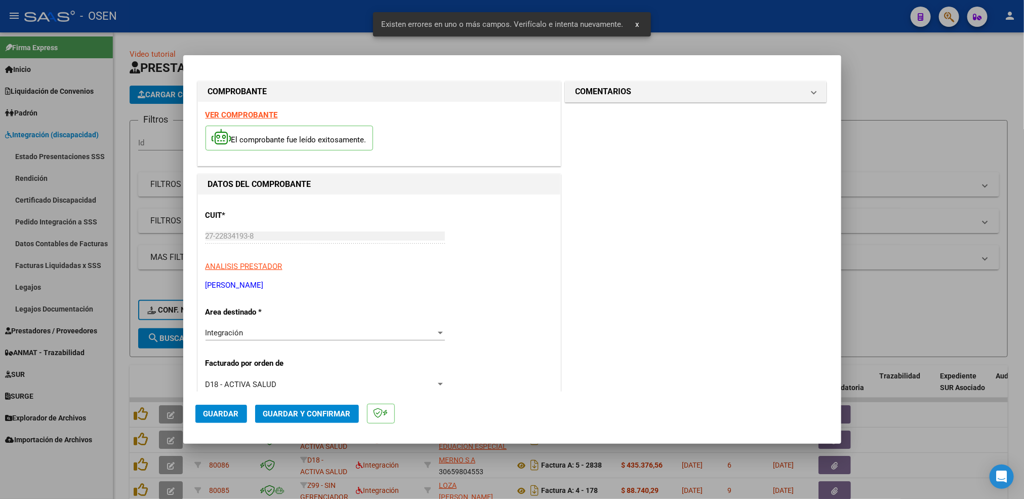
scroll to position [225, 0]
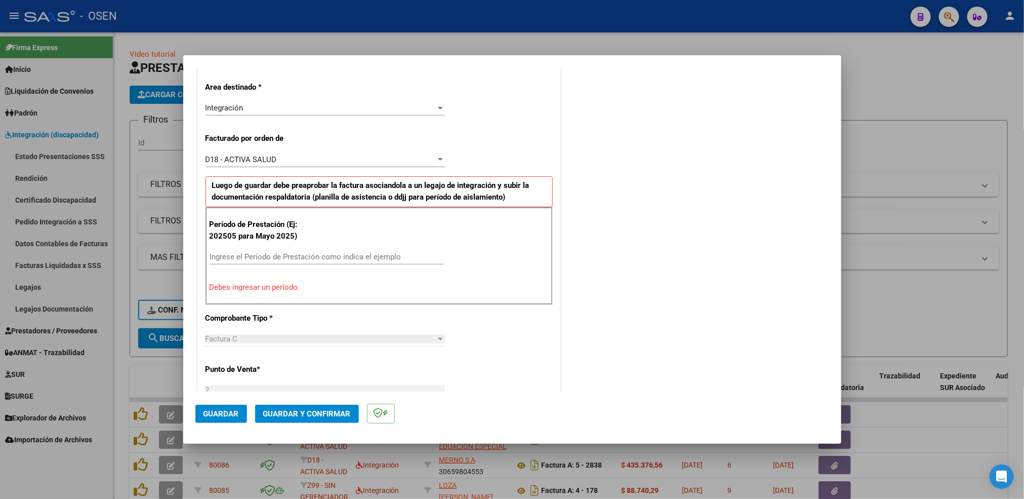
click at [298, 253] on div "Ingrese el Período de Prestación como indica el ejemplo" at bounding box center [327, 256] width 234 height 15
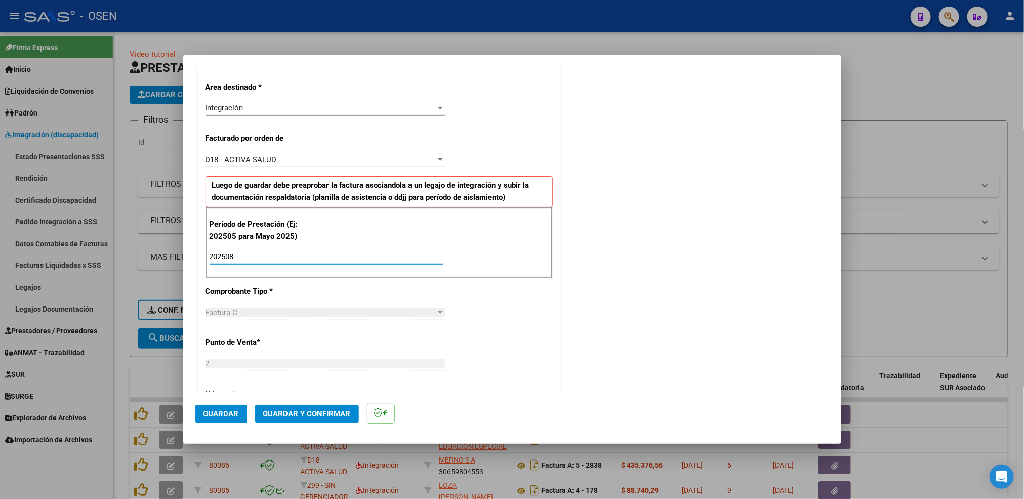
type input "202508"
click at [222, 418] on button "Guardar" at bounding box center [221, 413] width 52 height 18
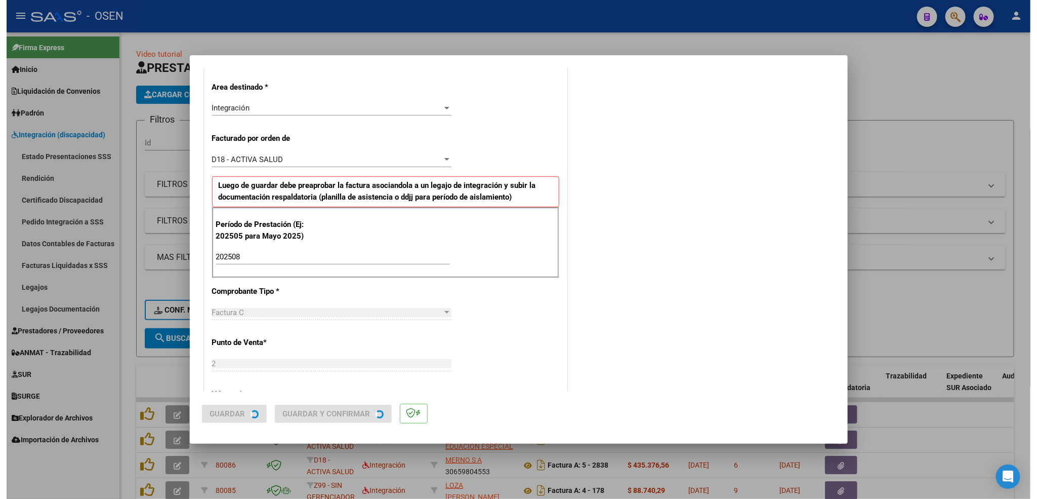
scroll to position [0, 0]
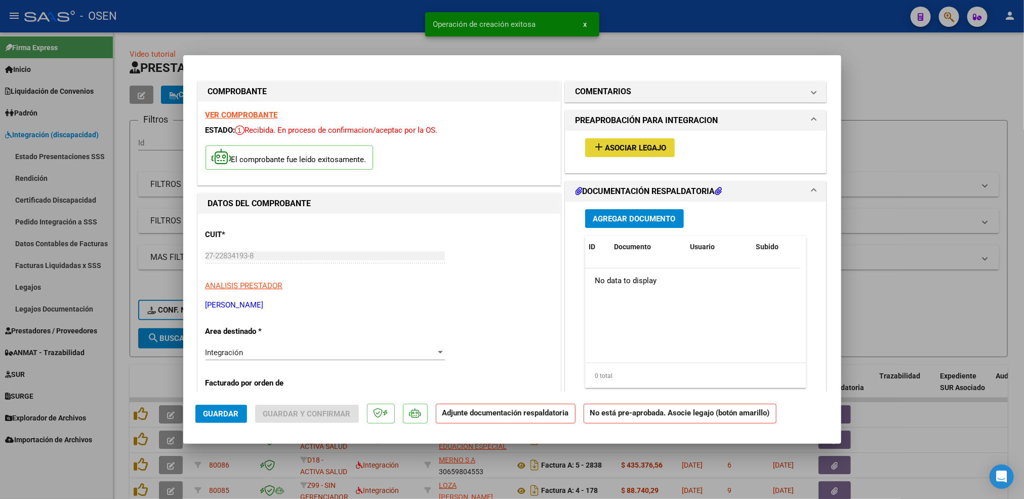
click at [638, 148] on span "Asociar Legajo" at bounding box center [635, 147] width 61 height 9
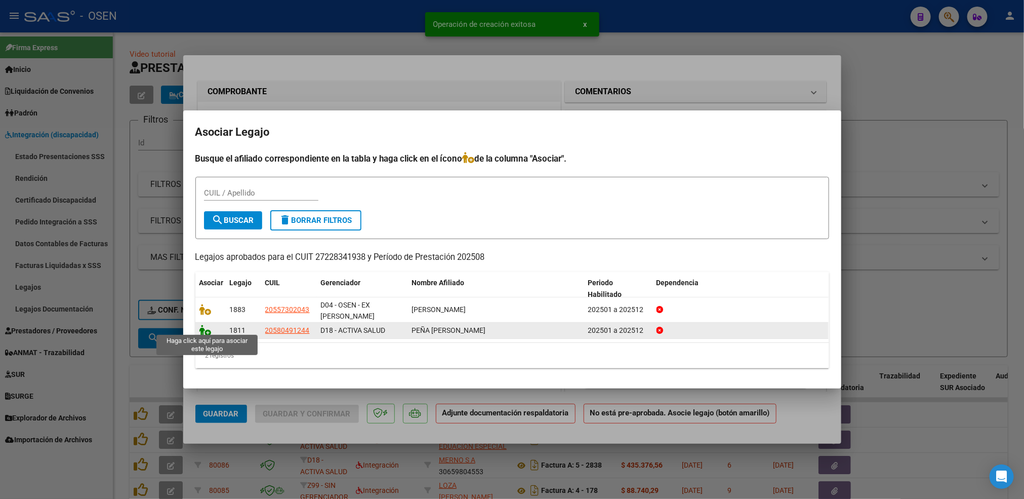
click at [202, 325] on icon at bounding box center [205, 329] width 12 height 11
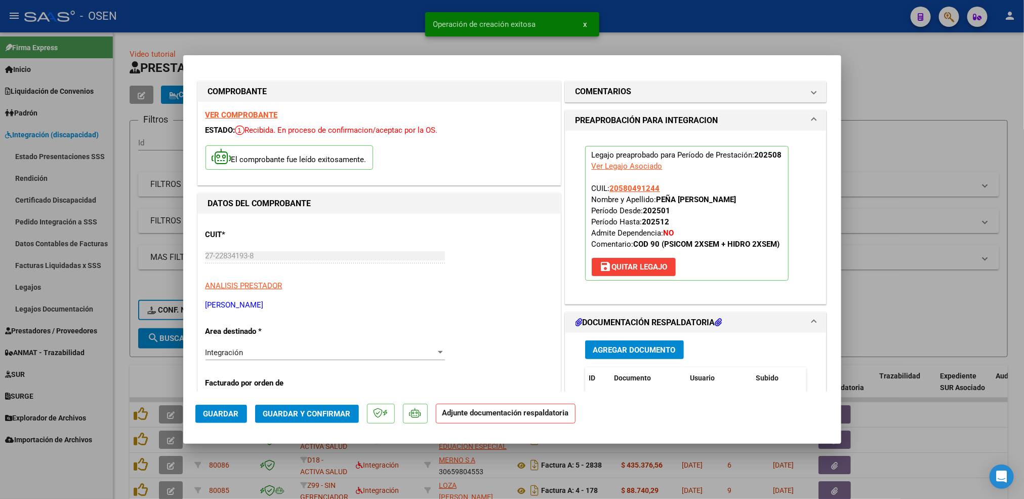
click at [623, 352] on span "Agregar Documento" at bounding box center [634, 349] width 83 height 9
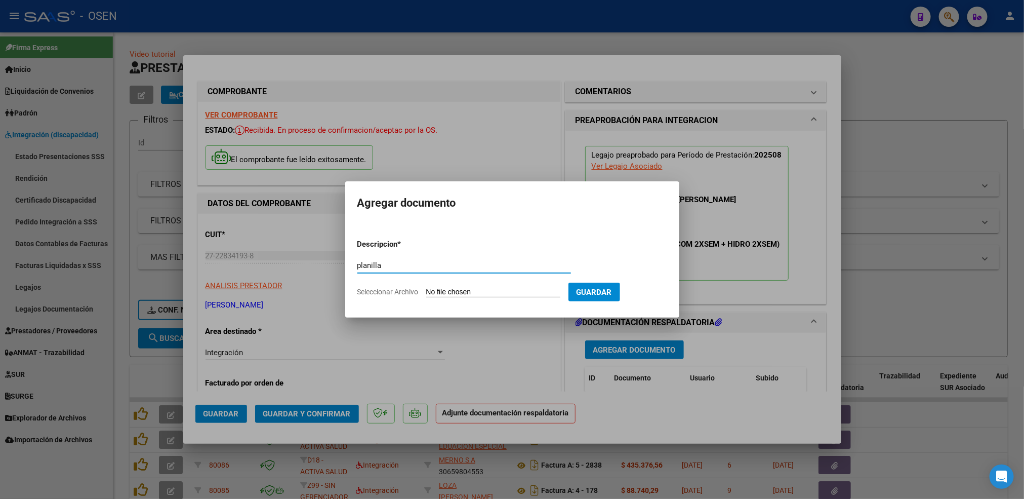
type input "planilla"
click at [426, 287] on input "Seleccionar Archivo" at bounding box center [493, 292] width 134 height 10
type input "C:\fakepath\Asistencia 08-25 Peña Noah psicomotricidad .pdf"
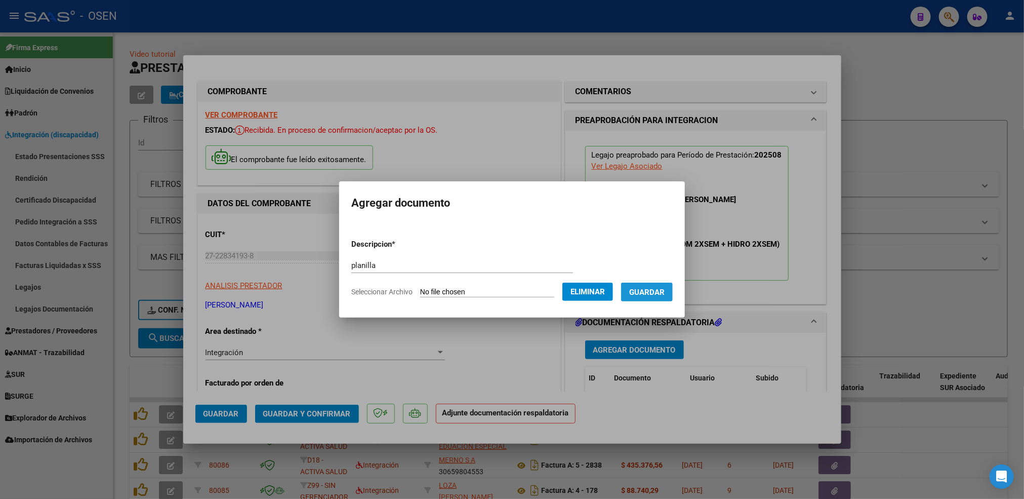
click at [645, 290] on span "Guardar" at bounding box center [646, 291] width 35 height 9
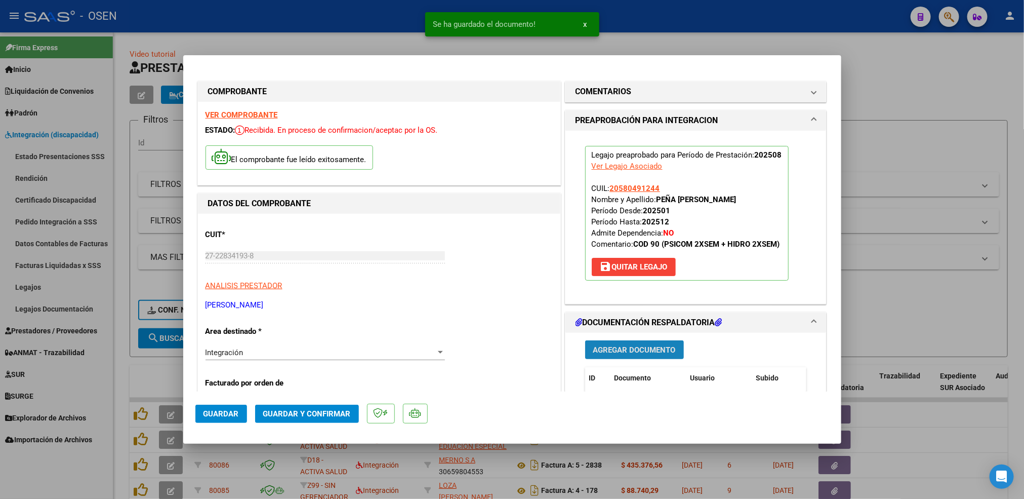
click at [634, 348] on span "Agregar Documento" at bounding box center [634, 349] width 83 height 9
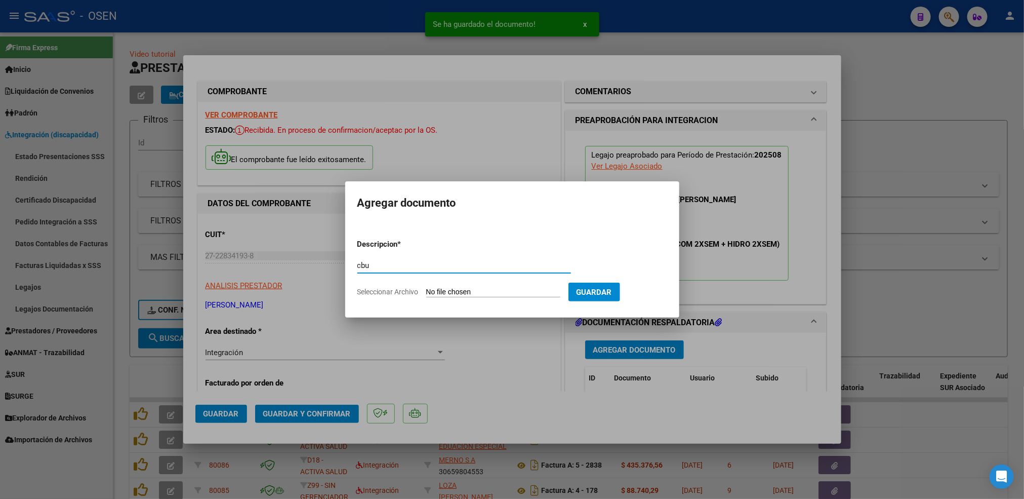
type input "cbu"
click at [426, 287] on input "Seleccionar Archivo" at bounding box center [493, 292] width 134 height 10
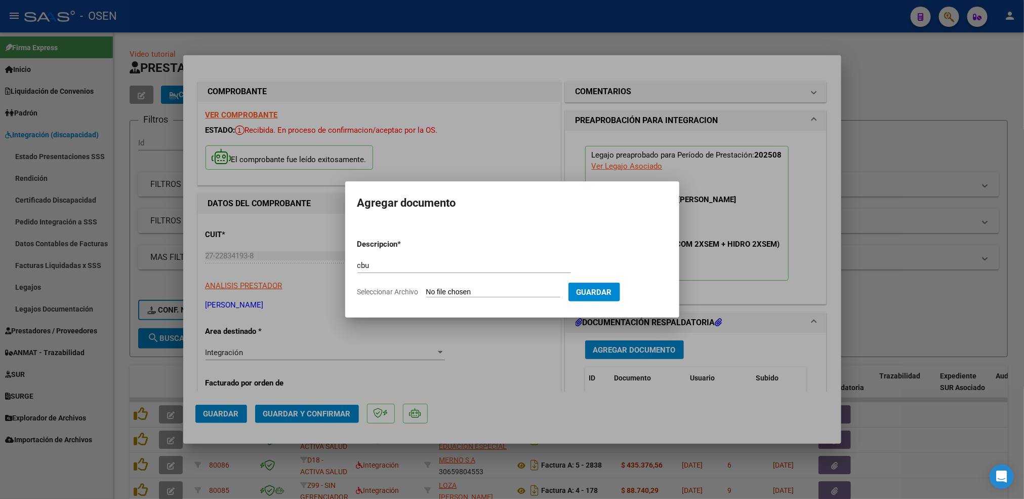
type input "C:\fakepath\CBU mail con logo bancario.pdf"
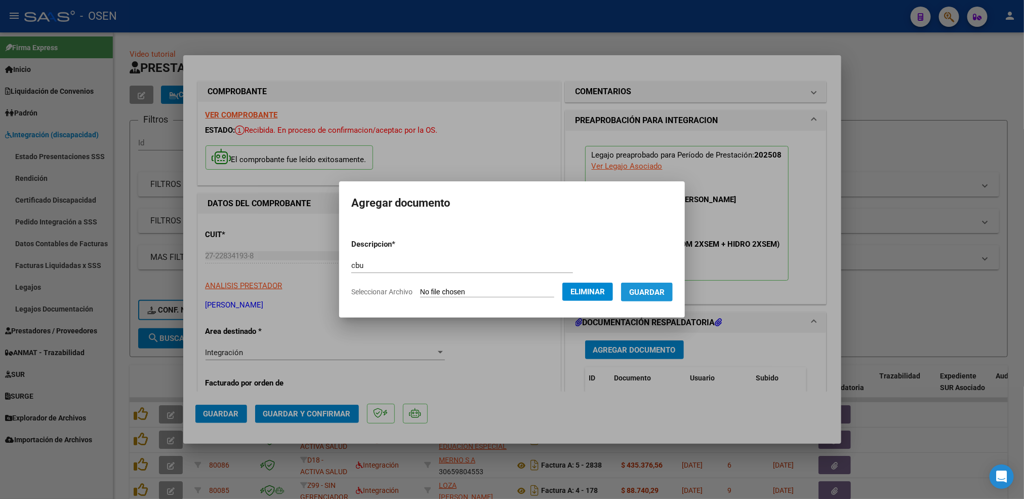
click at [640, 298] on button "Guardar" at bounding box center [647, 291] width 52 height 19
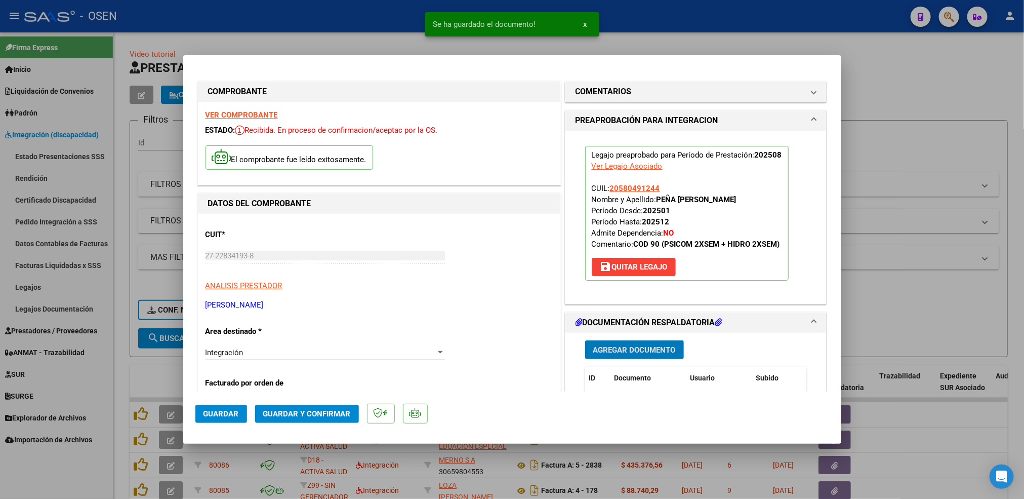
click at [217, 409] on span "Guardar" at bounding box center [220, 413] width 35 height 9
click at [119, 382] on div at bounding box center [512, 249] width 1024 height 499
type input "$ 0,00"
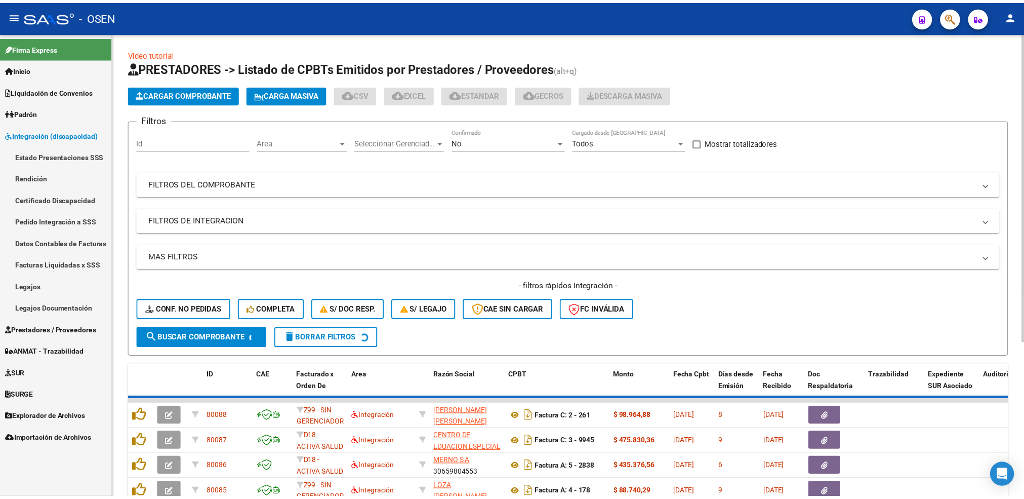
scroll to position [2, 0]
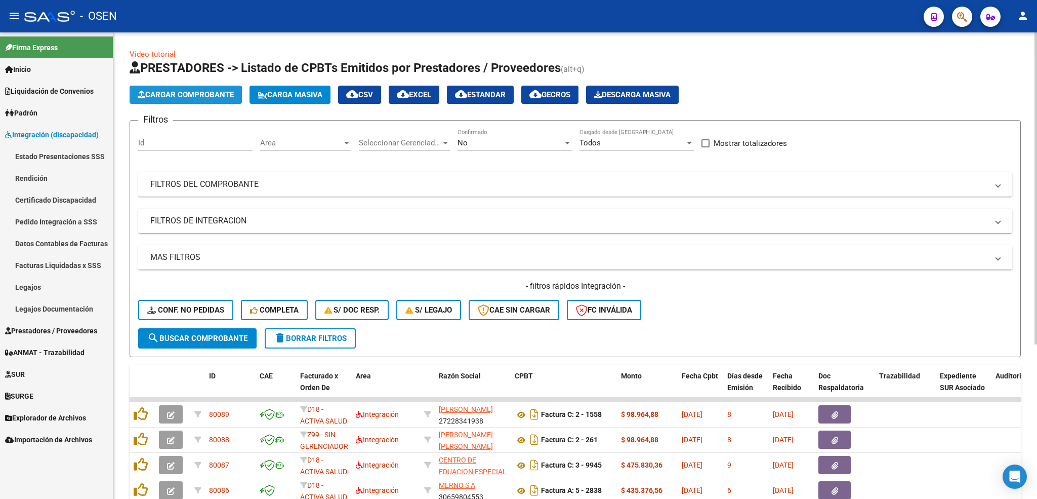
click at [237, 90] on button "Cargar Comprobante" at bounding box center [186, 95] width 112 height 18
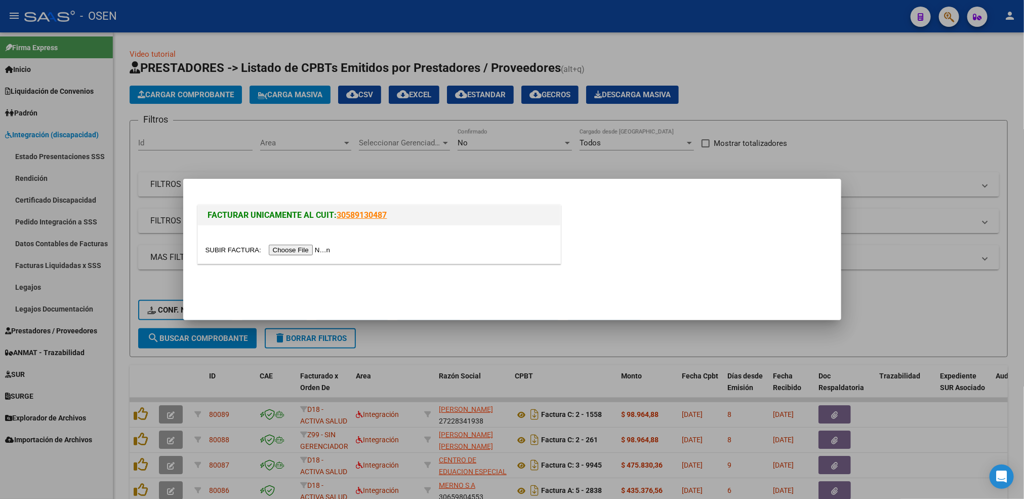
click at [287, 252] on input "file" at bounding box center [269, 249] width 128 height 11
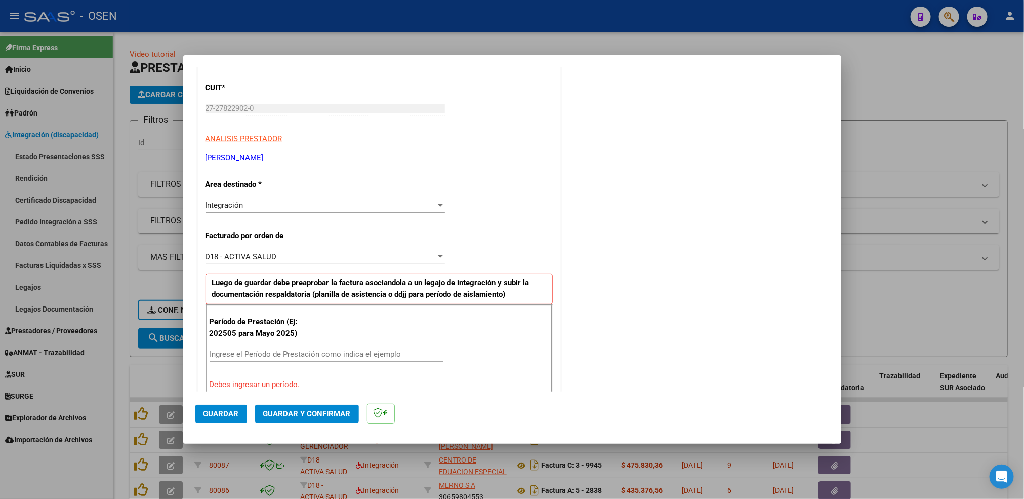
scroll to position [0, 0]
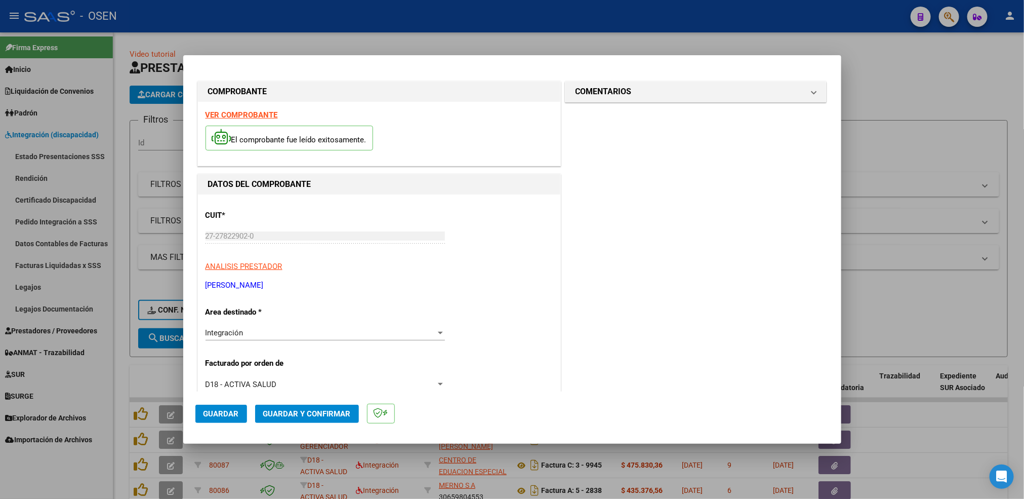
click at [267, 117] on strong "VER COMPROBANTE" at bounding box center [241, 114] width 72 height 9
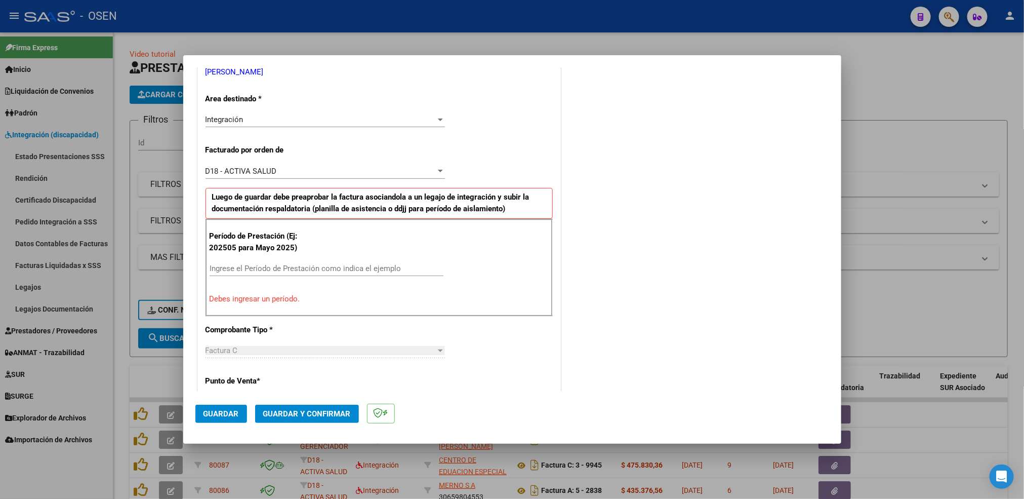
scroll to position [228, 0]
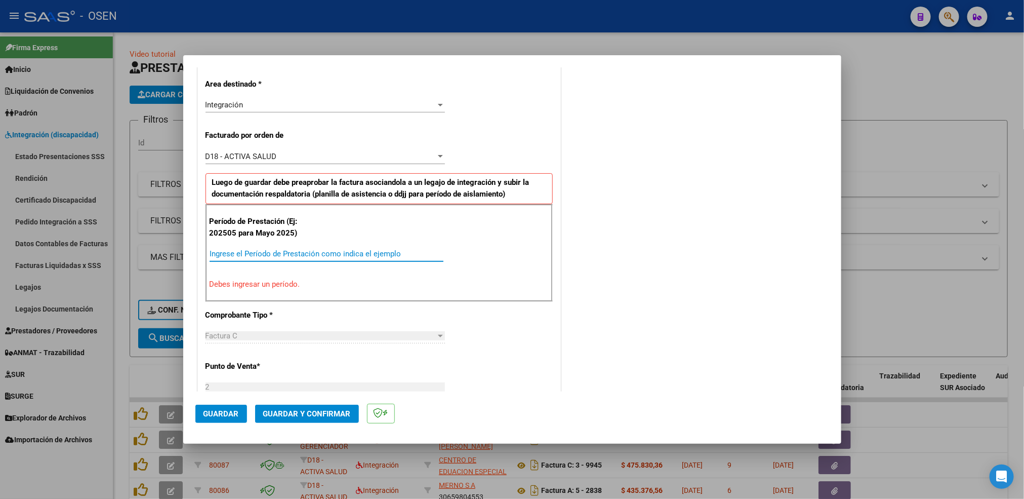
click at [269, 251] on input "Ingrese el Período de Prestación como indica el ejemplo" at bounding box center [327, 253] width 234 height 9
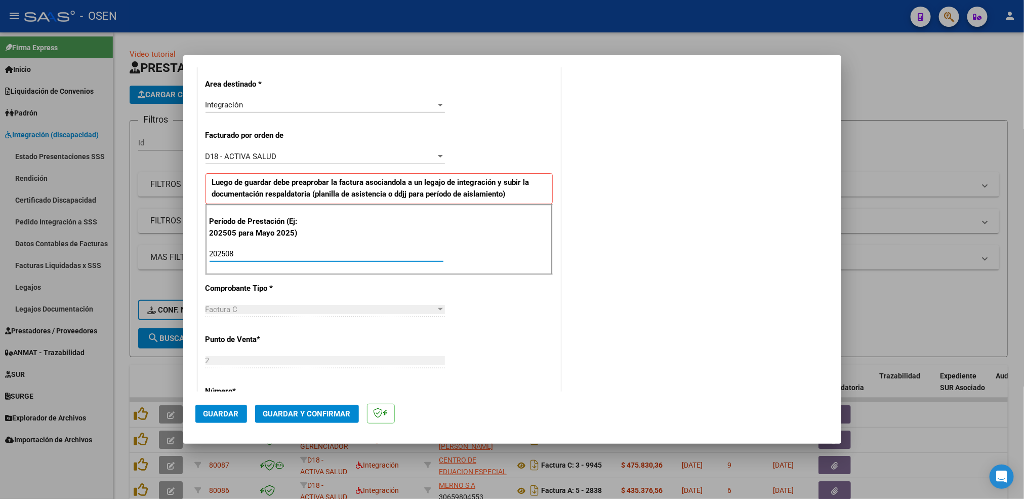
type input "202508"
click at [222, 418] on button "Guardar" at bounding box center [221, 413] width 52 height 18
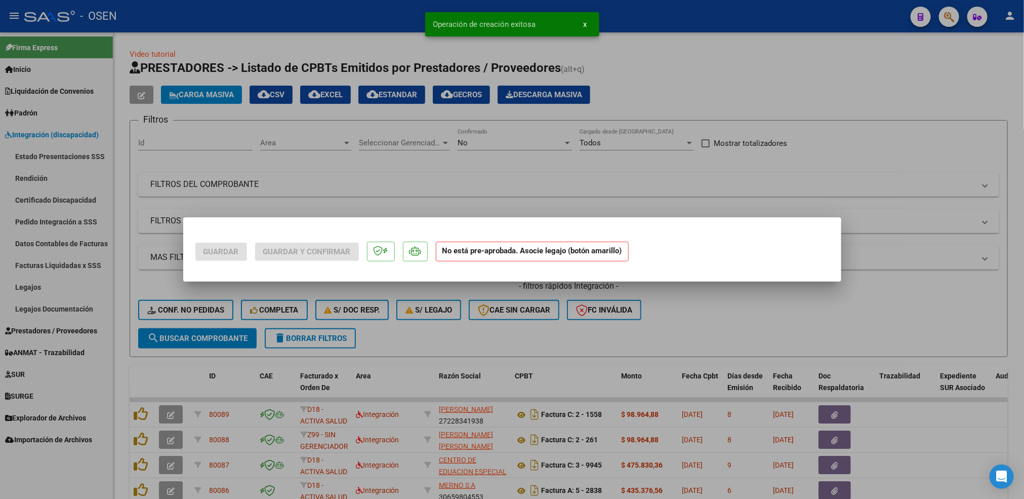
scroll to position [0, 0]
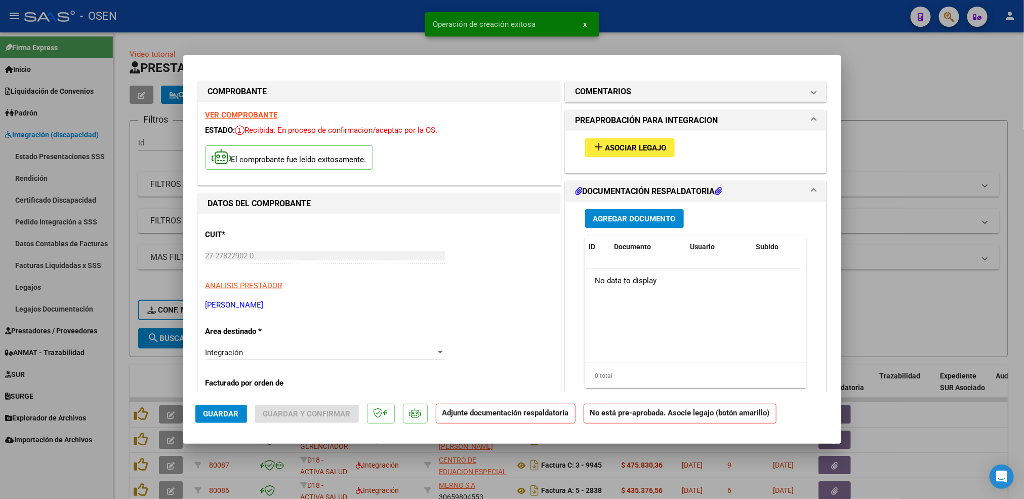
click at [632, 147] on span "Asociar Legajo" at bounding box center [635, 147] width 61 height 9
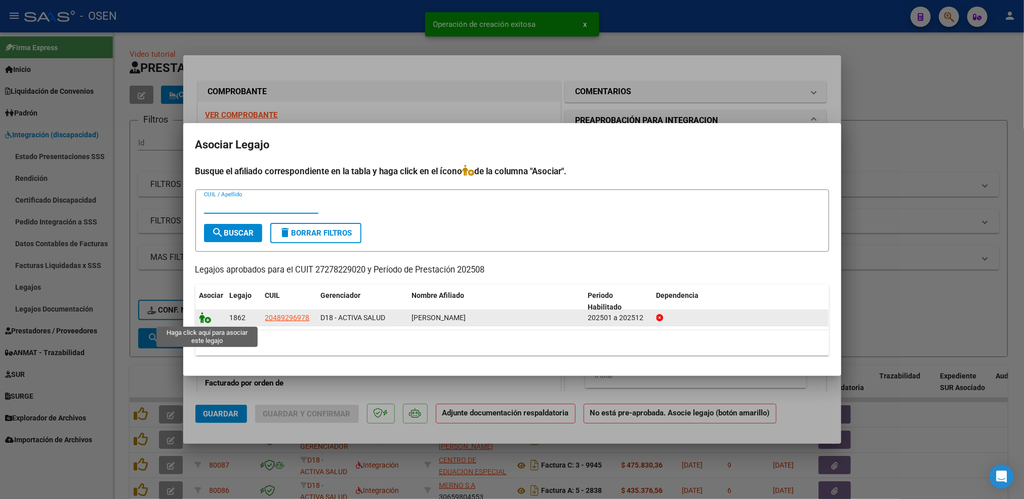
click at [205, 320] on icon at bounding box center [205, 317] width 12 height 11
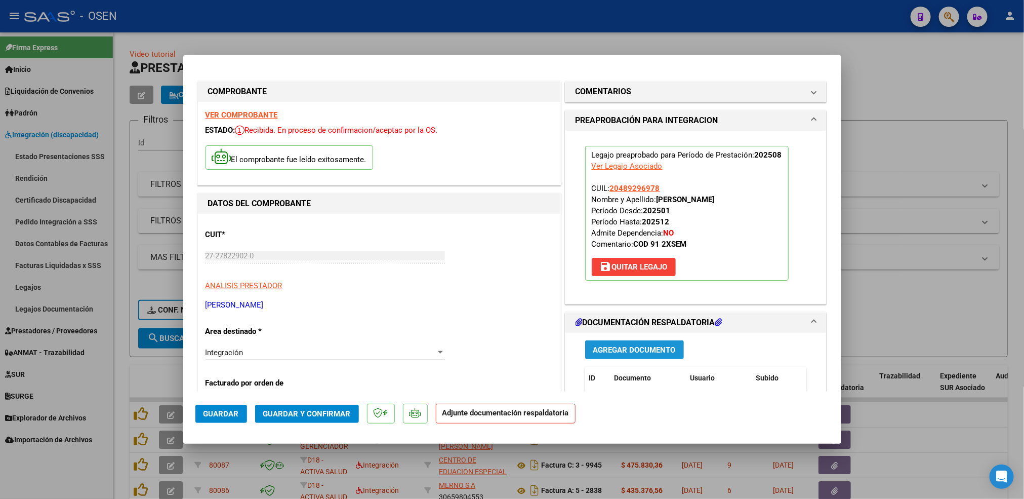
click at [634, 349] on span "Agregar Documento" at bounding box center [634, 349] width 83 height 9
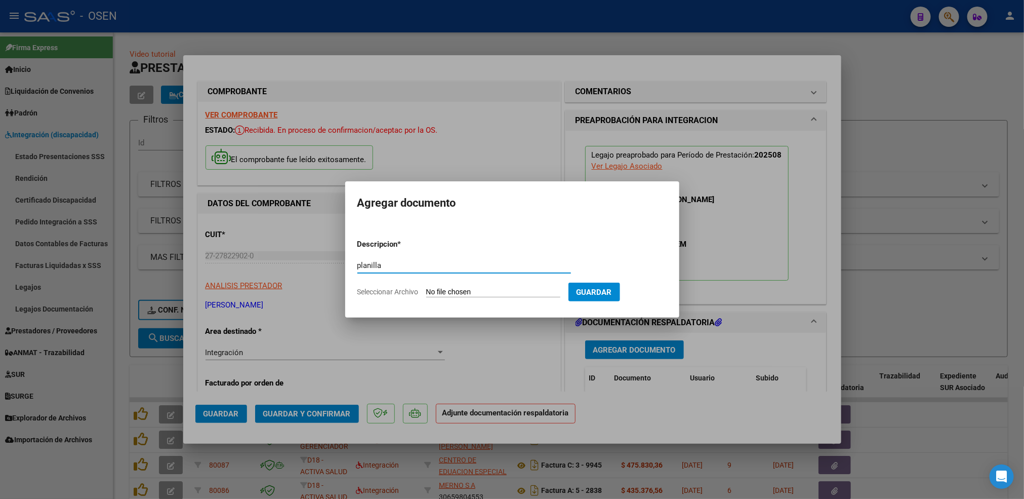
type input "planilla"
click at [426, 287] on input "Seleccionar Archivo" at bounding box center [493, 292] width 134 height 10
type input "C:\fakepath\2025 08 OSEN Ian Gallazzetti.pdf"
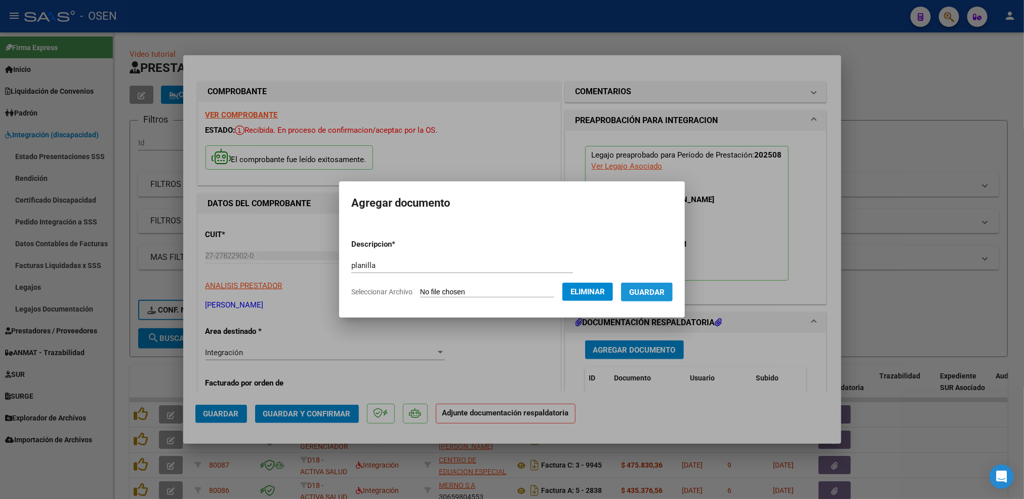
click at [664, 298] on button "Guardar" at bounding box center [647, 291] width 52 height 19
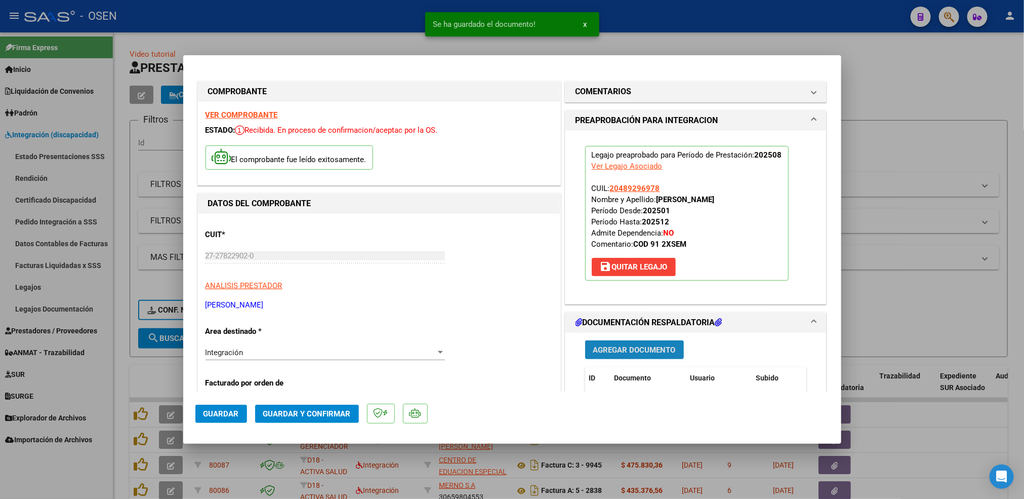
click at [641, 351] on span "Agregar Documento" at bounding box center [634, 349] width 83 height 9
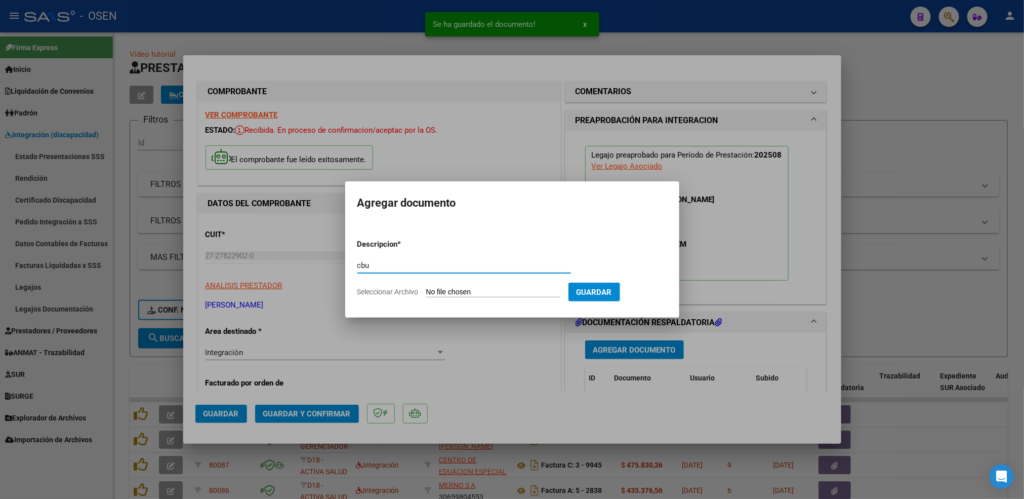
type input "cbu"
click at [426, 287] on input "Seleccionar Archivo" at bounding box center [493, 292] width 134 height 10
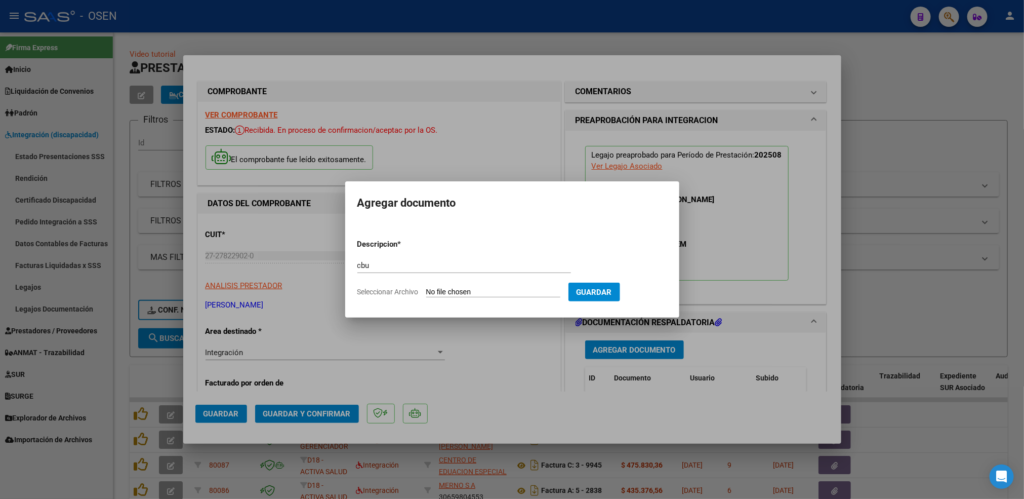
type input "C:\fakepath\CBU Banco Frances Caro.pdf"
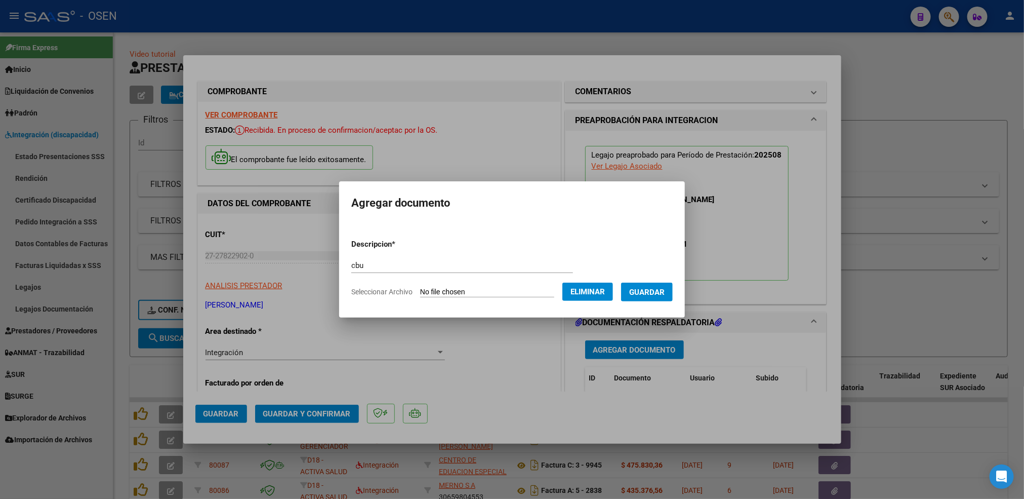
click at [653, 289] on span "Guardar" at bounding box center [646, 291] width 35 height 9
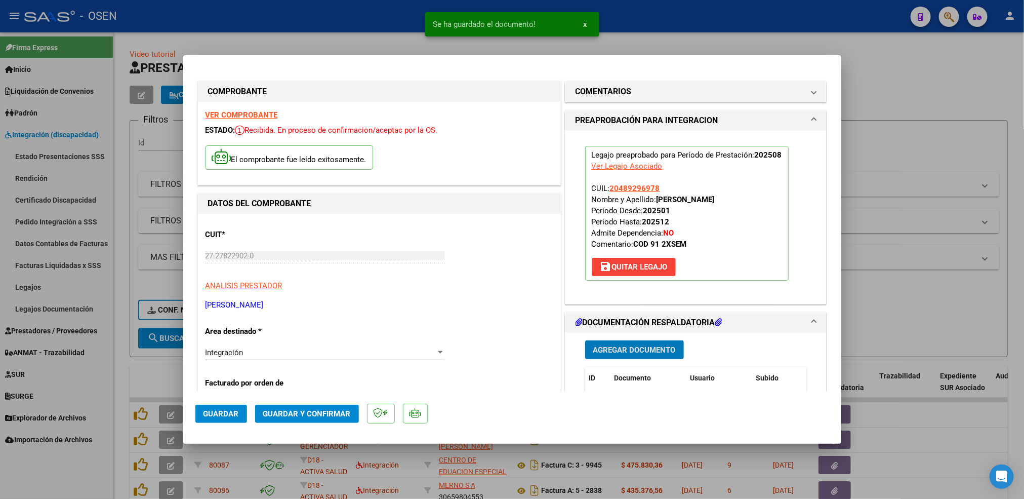
click at [222, 409] on span "Guardar" at bounding box center [220, 413] width 35 height 9
click at [126, 380] on div at bounding box center [512, 249] width 1024 height 499
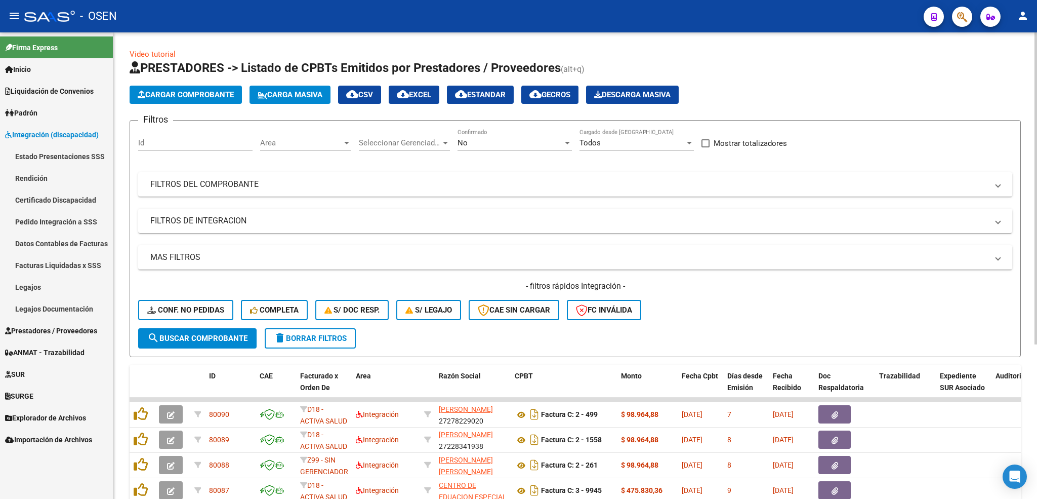
click at [198, 91] on span "Cargar Comprobante" at bounding box center [186, 94] width 96 height 9
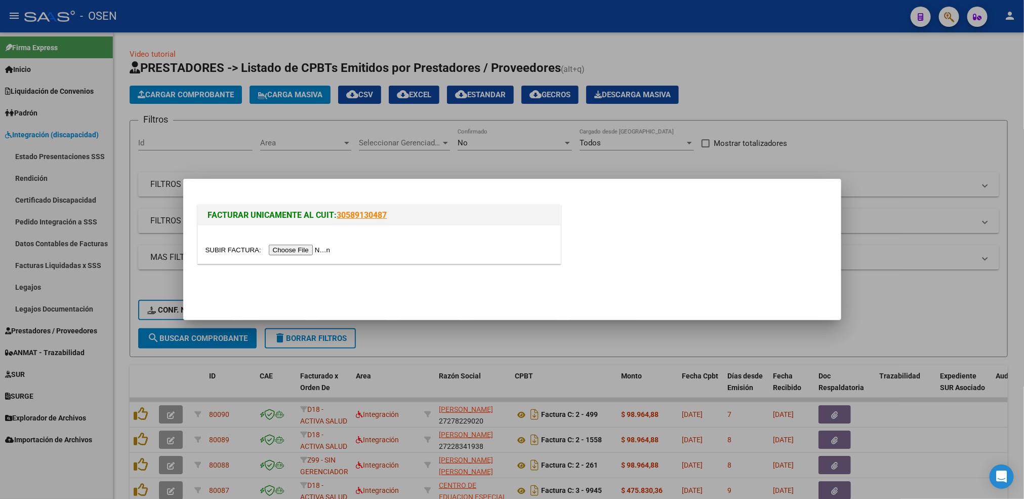
click at [319, 250] on input "file" at bounding box center [269, 249] width 128 height 11
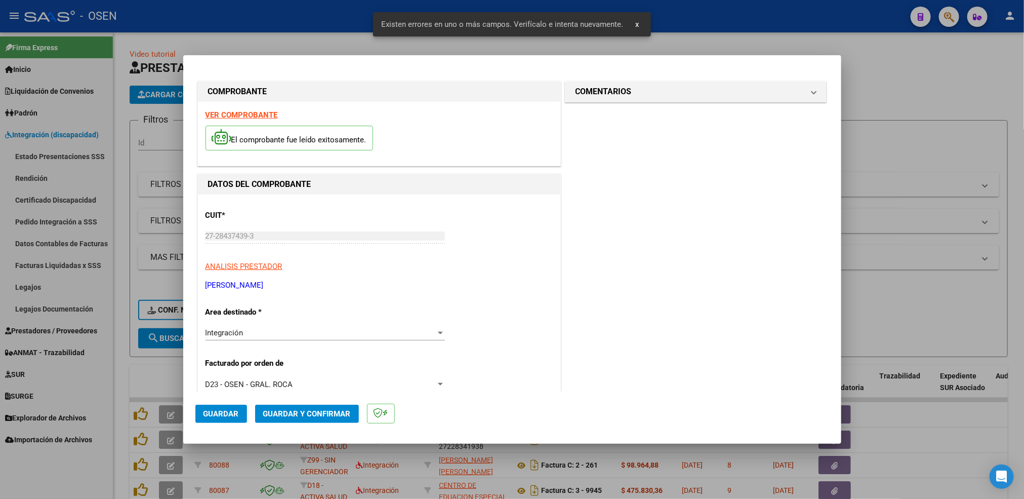
click at [255, 114] on strong "VER COMPROBANTE" at bounding box center [241, 114] width 72 height 9
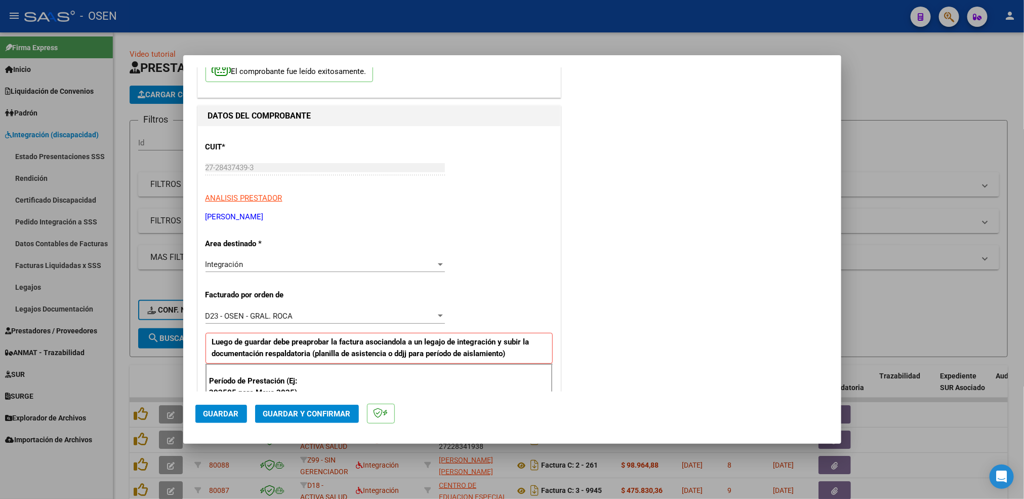
scroll to position [228, 0]
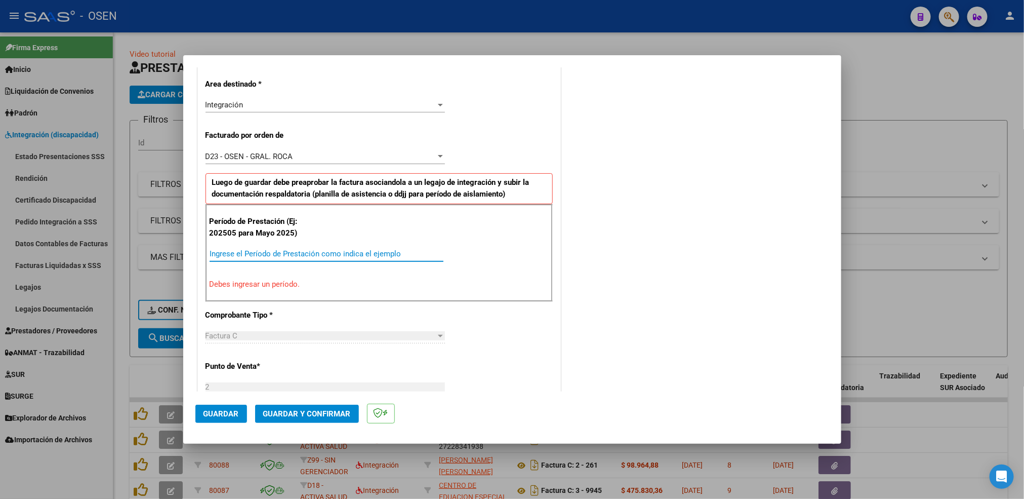
click at [260, 253] on input "Ingrese el Período de Prestación como indica el ejemplo" at bounding box center [327, 253] width 234 height 9
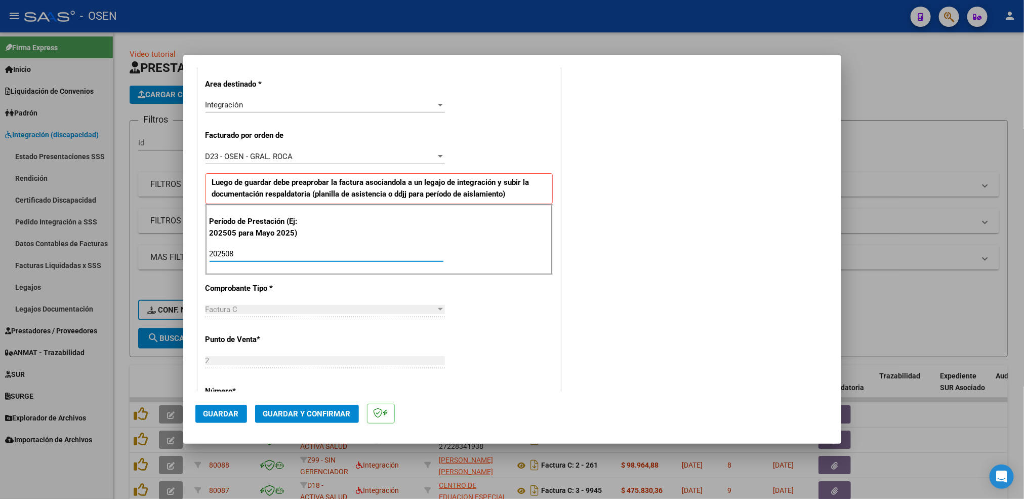
type input "202508"
click at [222, 412] on span "Guardar" at bounding box center [220, 413] width 35 height 9
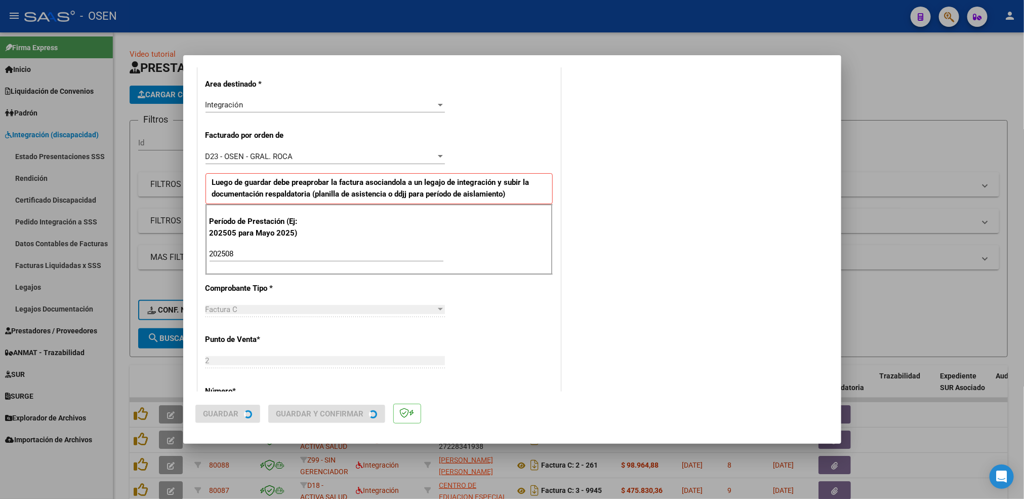
scroll to position [0, 0]
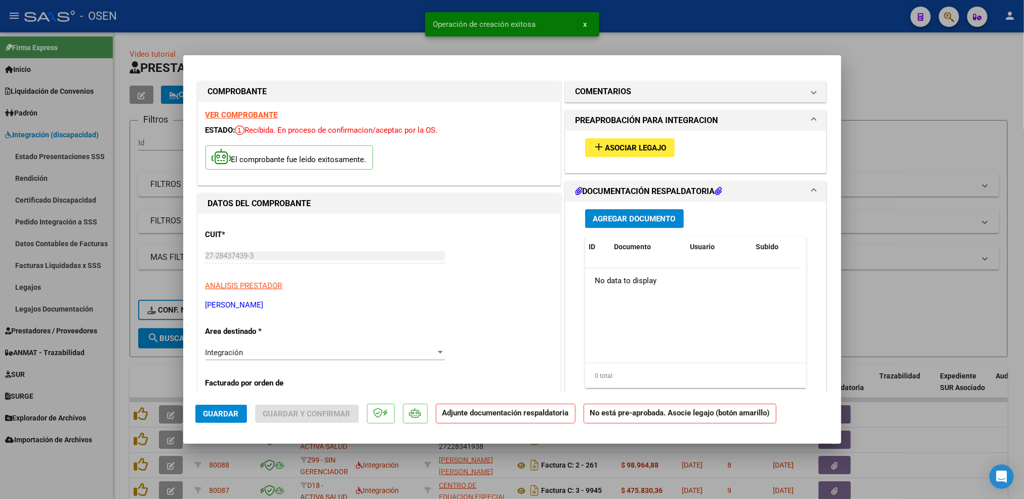
click at [660, 143] on span "Asociar Legajo" at bounding box center [635, 147] width 61 height 9
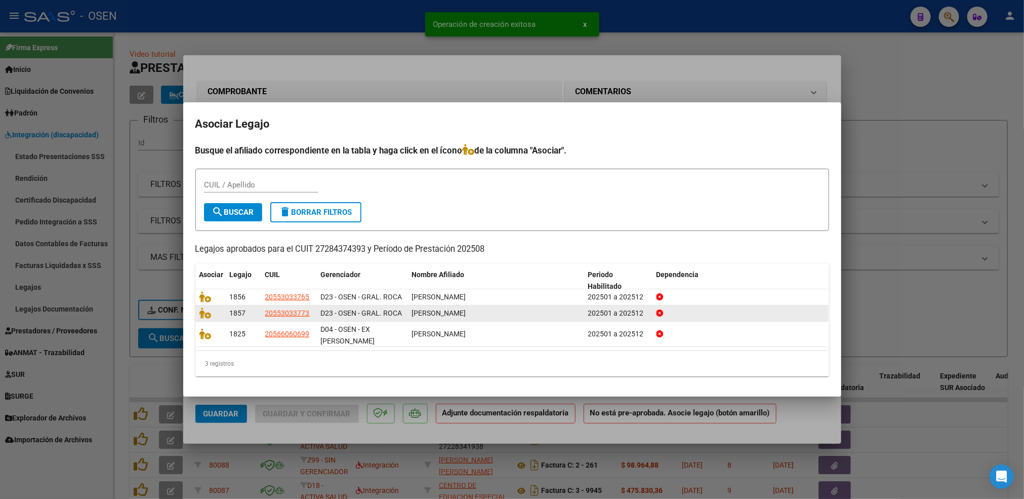
click at [197, 319] on datatable-body-cell at bounding box center [210, 313] width 30 height 16
click at [202, 317] on icon at bounding box center [205, 312] width 12 height 11
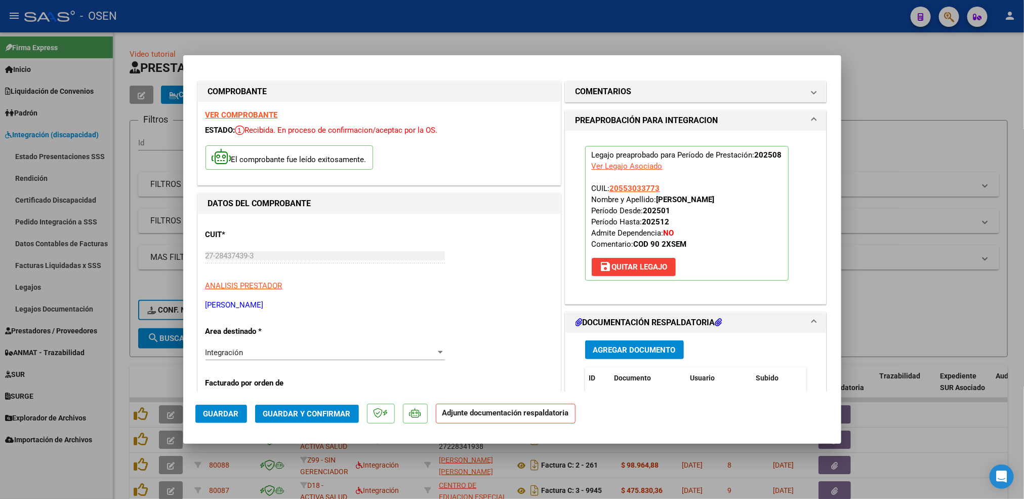
click at [650, 354] on span "Agregar Documento" at bounding box center [634, 349] width 83 height 9
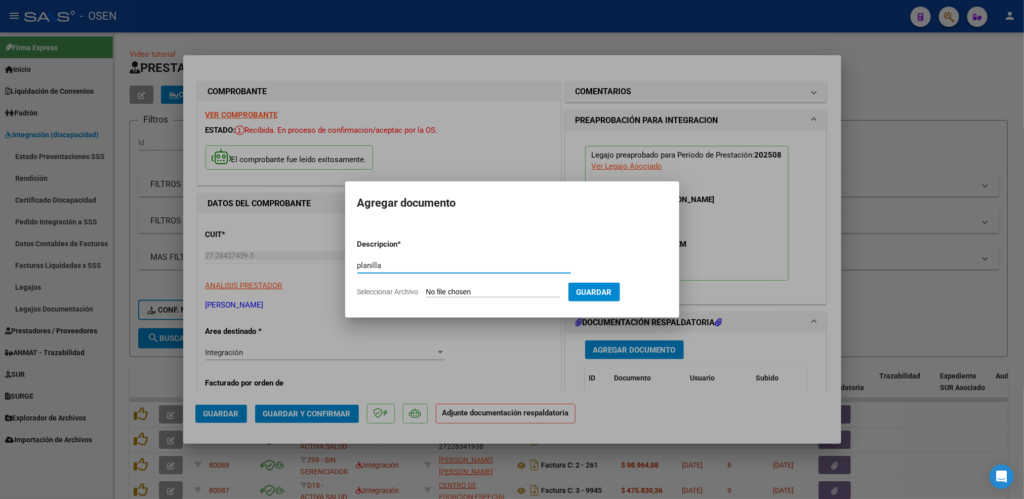
type input "planilla"
click at [426, 287] on input "Seleccionar Archivo" at bounding box center [493, 292] width 134 height 10
type input "C:\fakepath\Coliñanco A ps agosto.pdf"
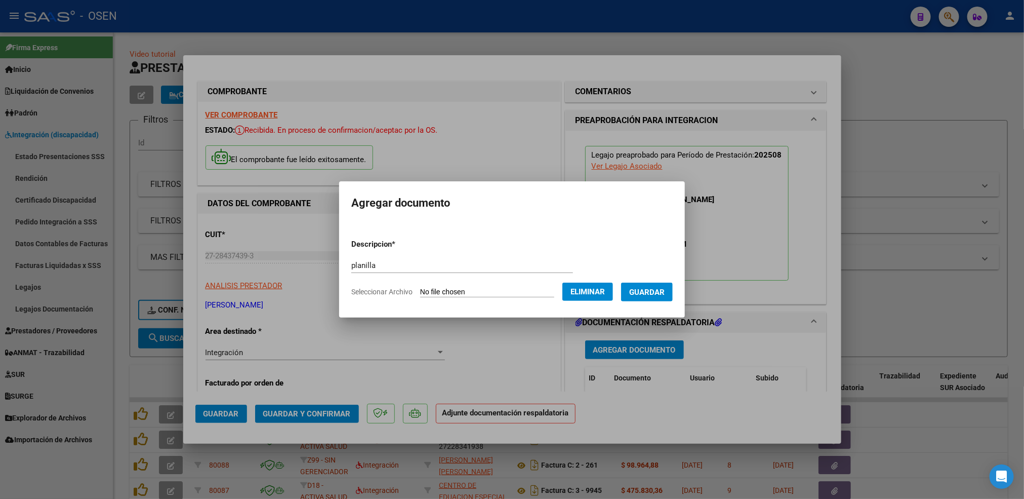
click at [648, 299] on button "Guardar" at bounding box center [647, 291] width 52 height 19
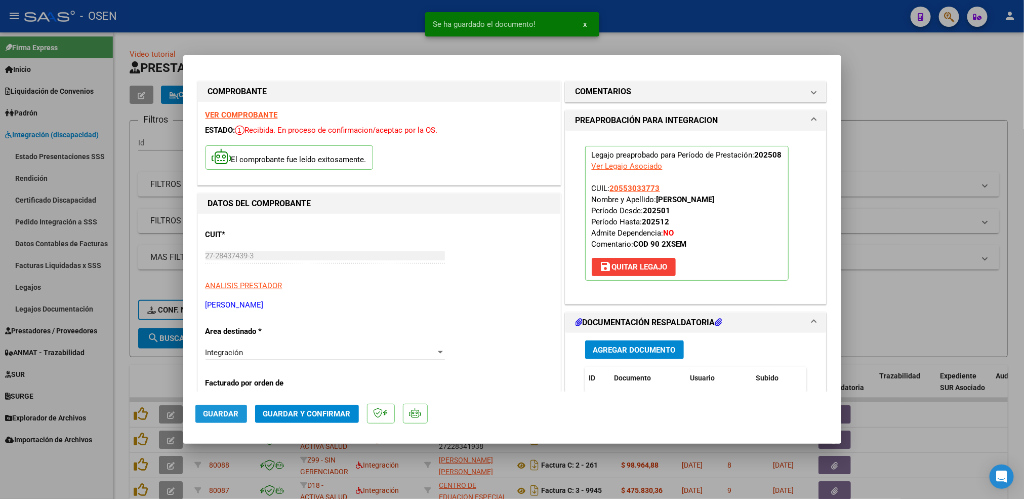
click at [224, 412] on span "Guardar" at bounding box center [220, 413] width 35 height 9
click at [128, 389] on div at bounding box center [512, 249] width 1024 height 499
type input "$ 0,00"
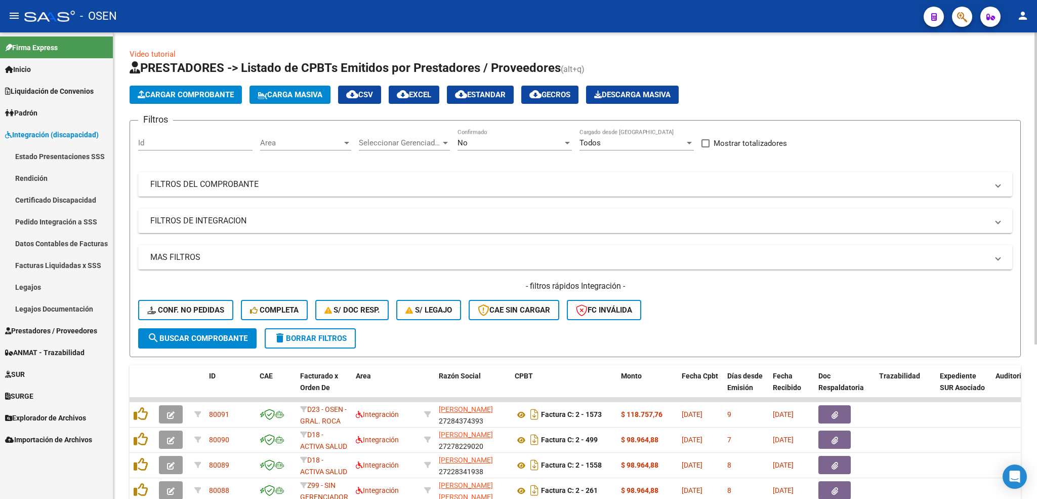
click at [211, 77] on h1 "PRESTADORES -> Listado de CPBTs Emitidos por Prestadores / Proveedores (alt+q)" at bounding box center [575, 69] width 891 height 18
click at [213, 92] on span "Cargar Comprobante" at bounding box center [186, 94] width 96 height 9
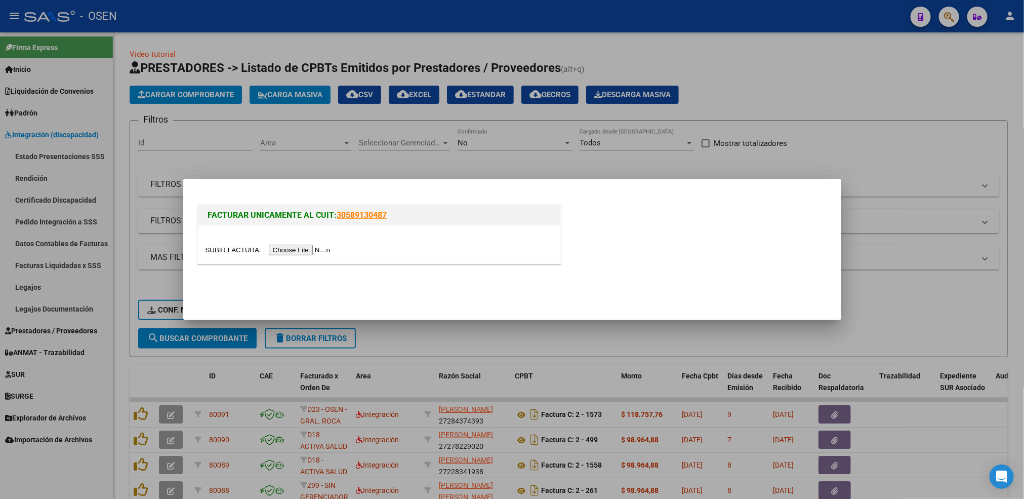
click at [301, 254] on input "file" at bounding box center [269, 249] width 128 height 11
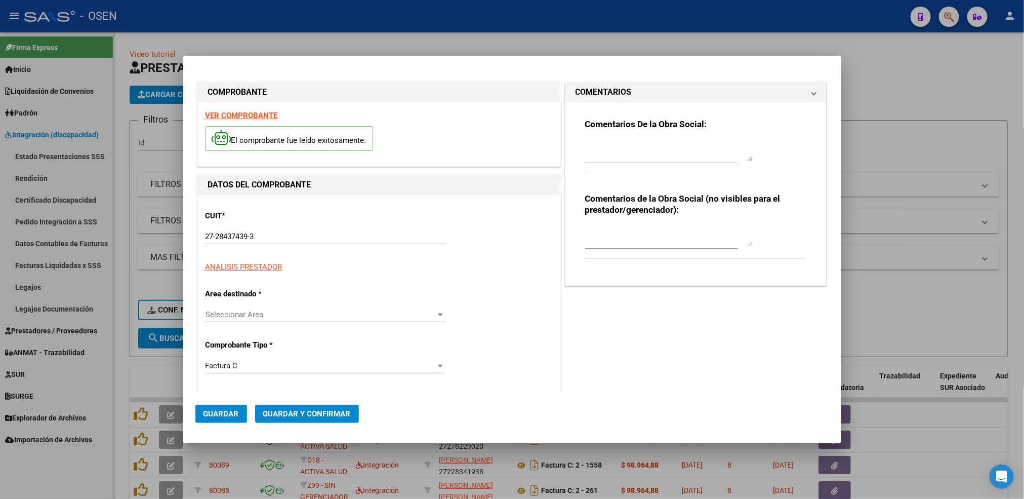
click at [266, 217] on p "CUIT *" at bounding box center [257, 216] width 104 height 12
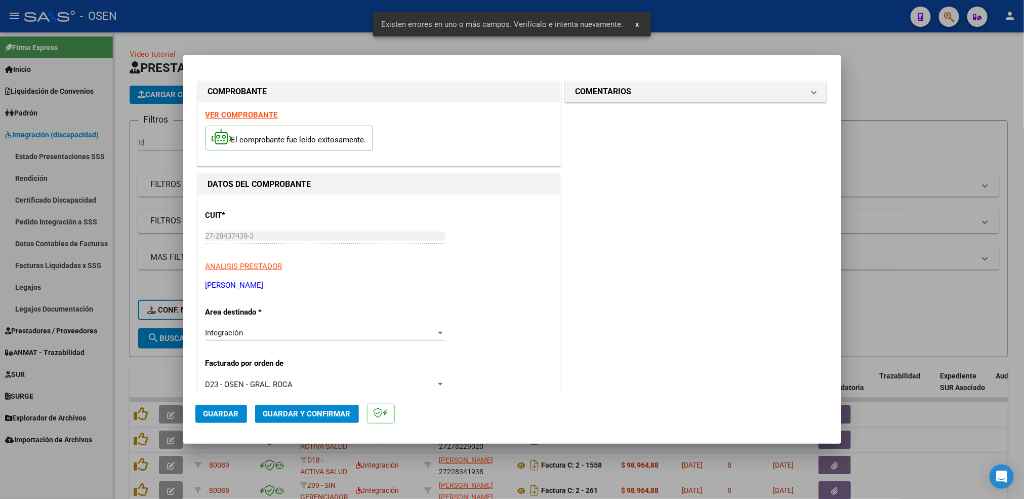
click at [256, 117] on strong "VER COMPROBANTE" at bounding box center [241, 114] width 72 height 9
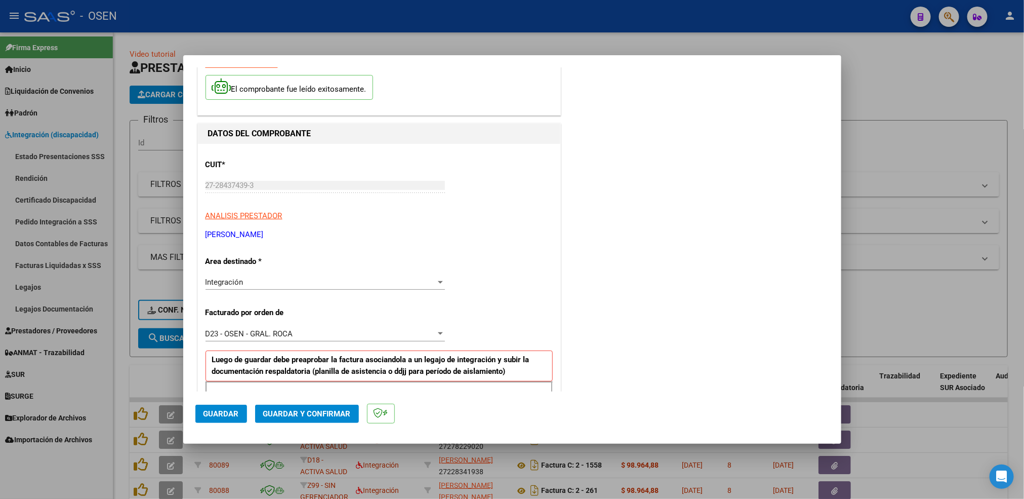
scroll to position [152, 0]
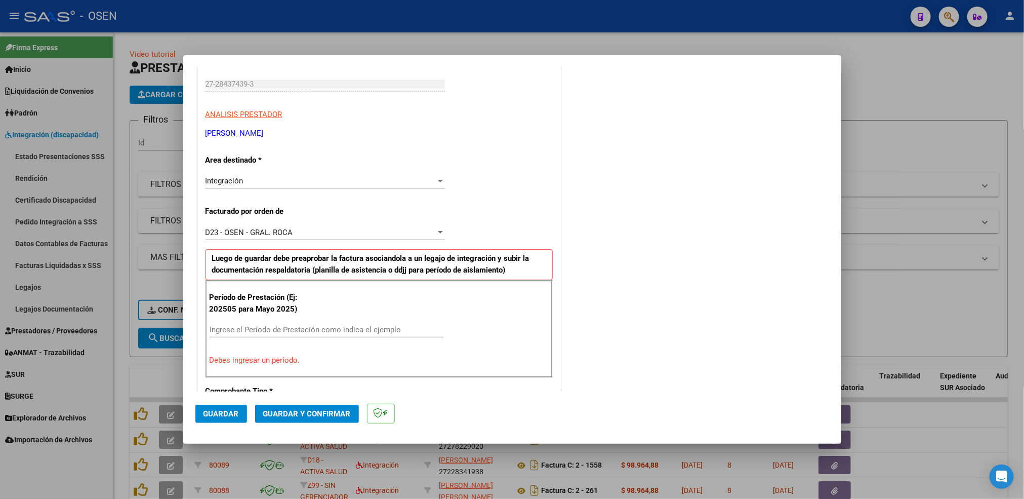
click at [290, 336] on div "Ingrese el Período de Prestación como indica el ejemplo" at bounding box center [327, 329] width 234 height 15
type input "0"
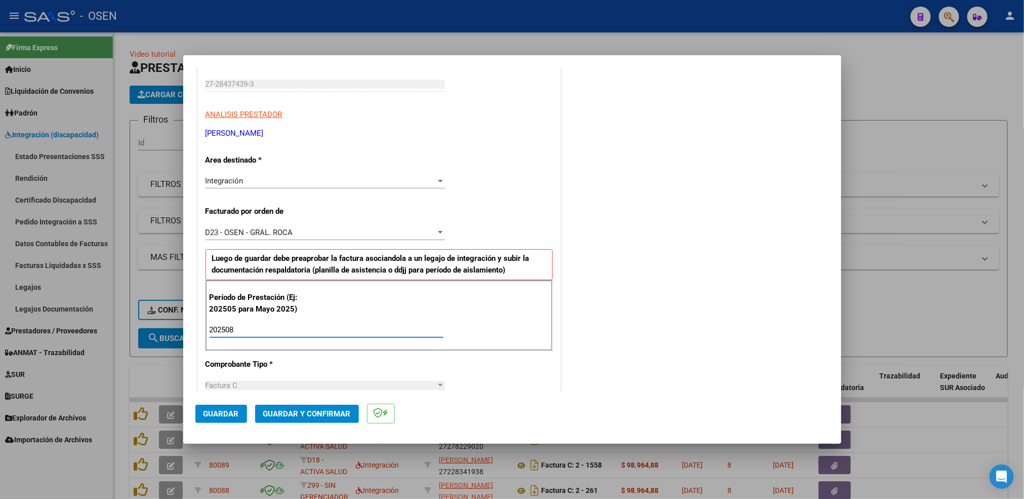
type input "202508"
click at [224, 407] on button "Guardar" at bounding box center [221, 413] width 52 height 18
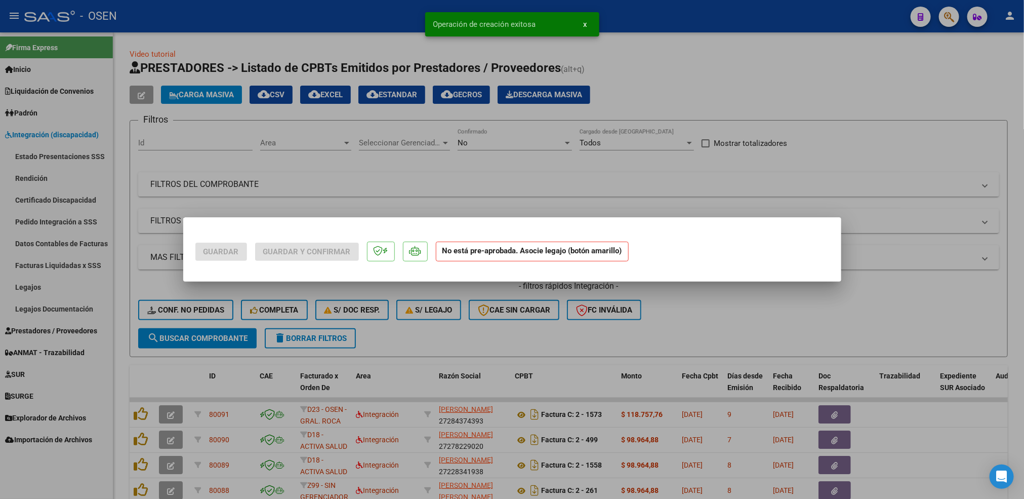
scroll to position [0, 0]
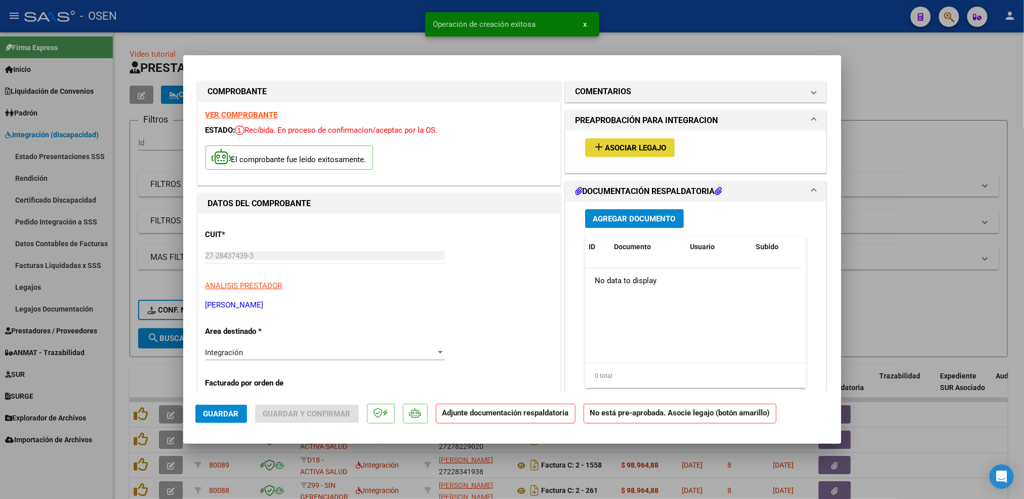
click at [623, 148] on span "Asociar Legajo" at bounding box center [635, 147] width 61 height 9
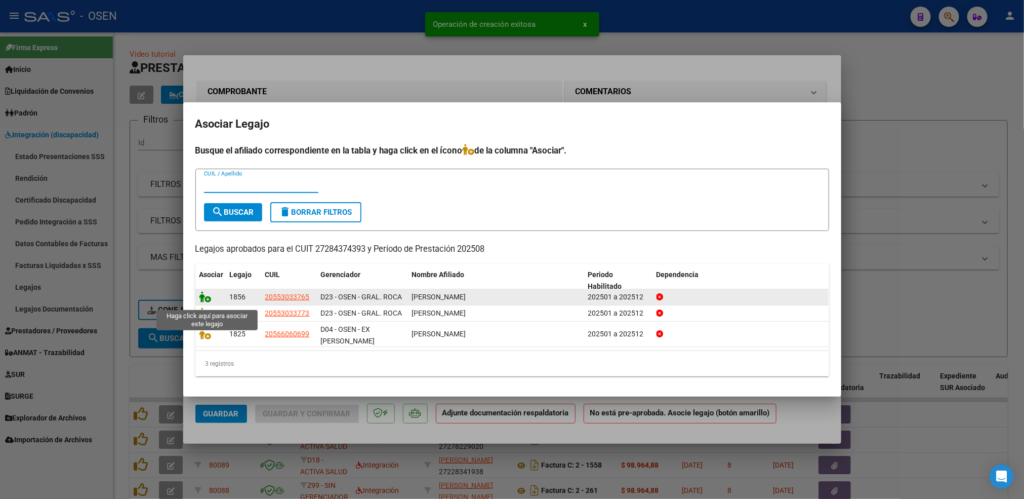
click at [210, 302] on icon at bounding box center [205, 296] width 12 height 11
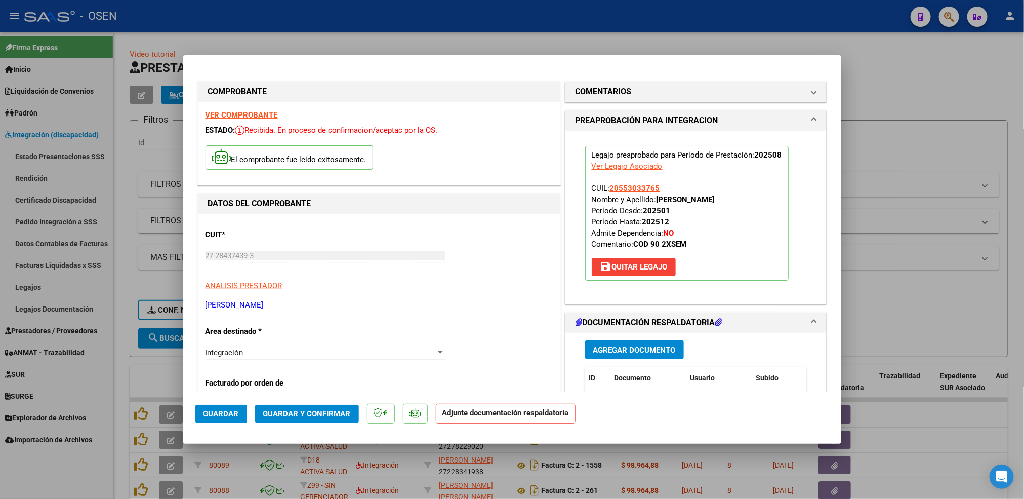
scroll to position [76, 0]
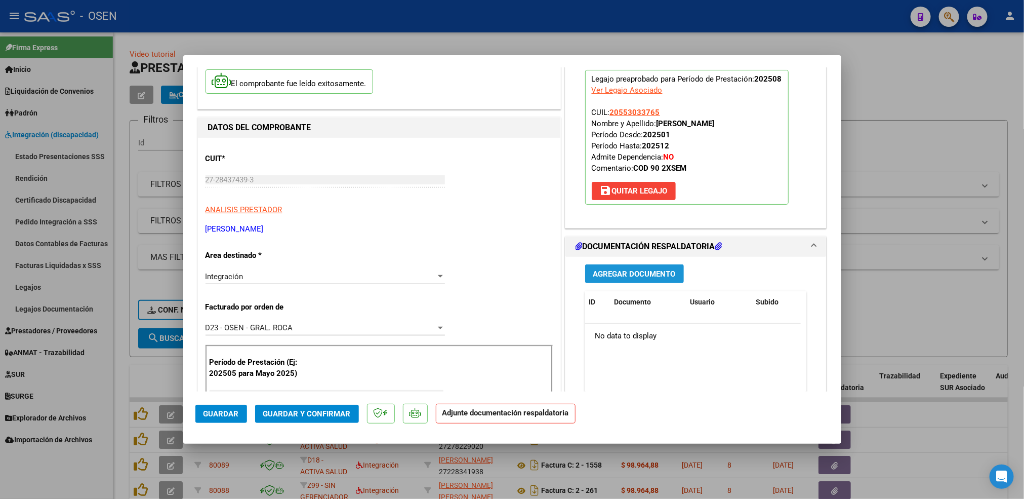
click at [626, 275] on span "Agregar Documento" at bounding box center [634, 273] width 83 height 9
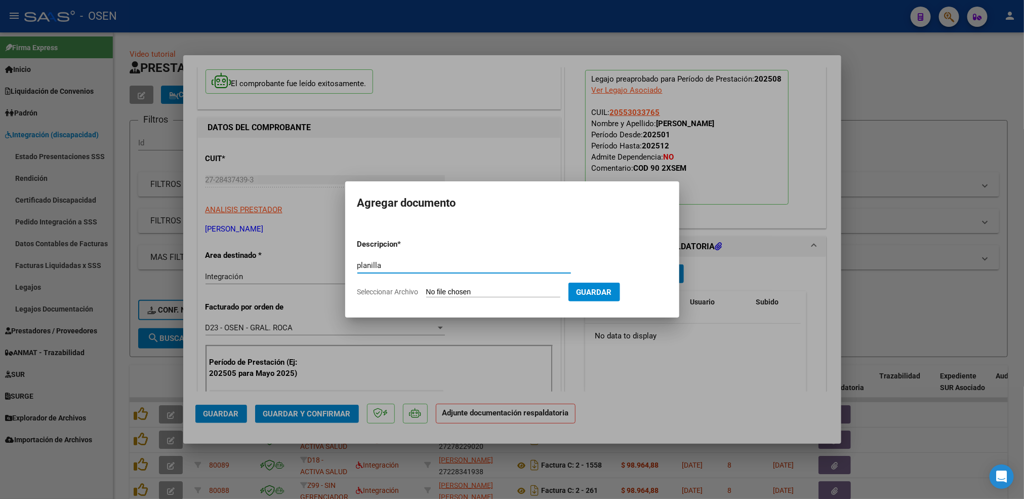
type input "planilla"
click at [426, 287] on input "Seleccionar Archivo" at bounding box center [493, 292] width 134 height 10
type input "C:\fakepath\Coliñanco M ps agosto.pdf"
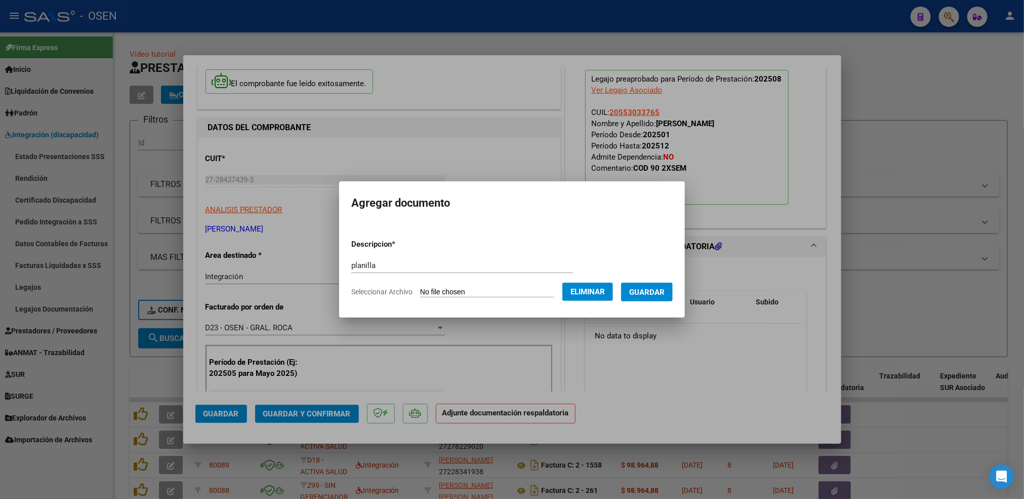
click at [662, 296] on button "Guardar" at bounding box center [647, 291] width 52 height 19
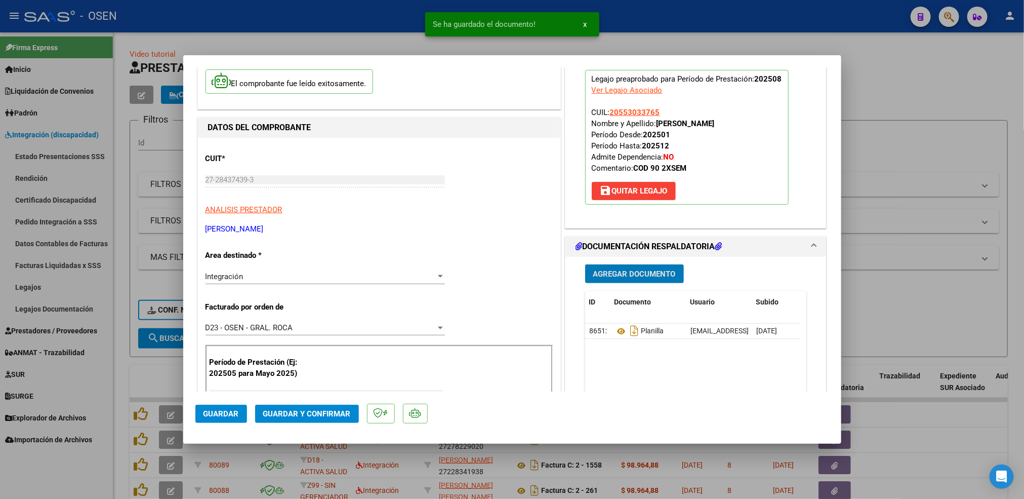
click at [231, 412] on span "Guardar" at bounding box center [220, 413] width 35 height 9
click at [122, 385] on div at bounding box center [512, 249] width 1024 height 499
type input "$ 0,00"
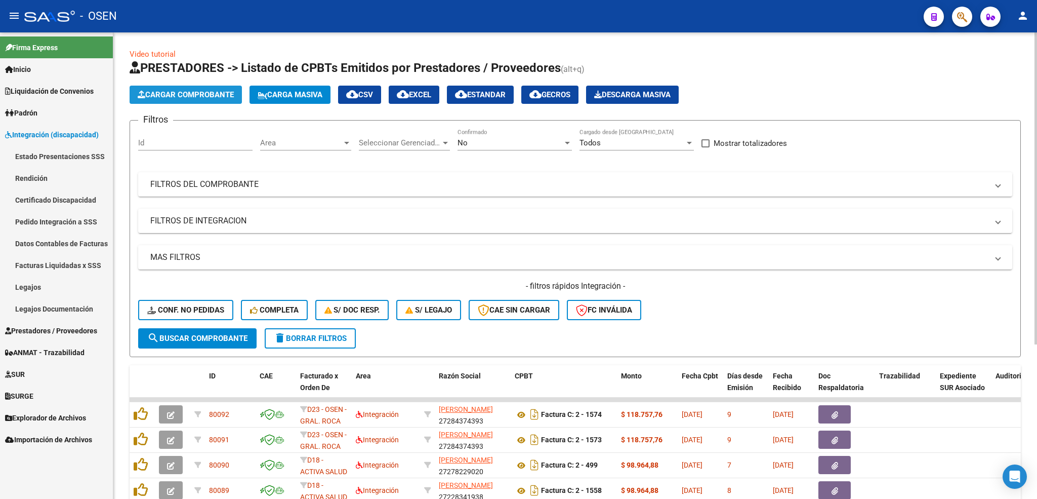
click at [194, 93] on span "Cargar Comprobante" at bounding box center [186, 94] width 96 height 9
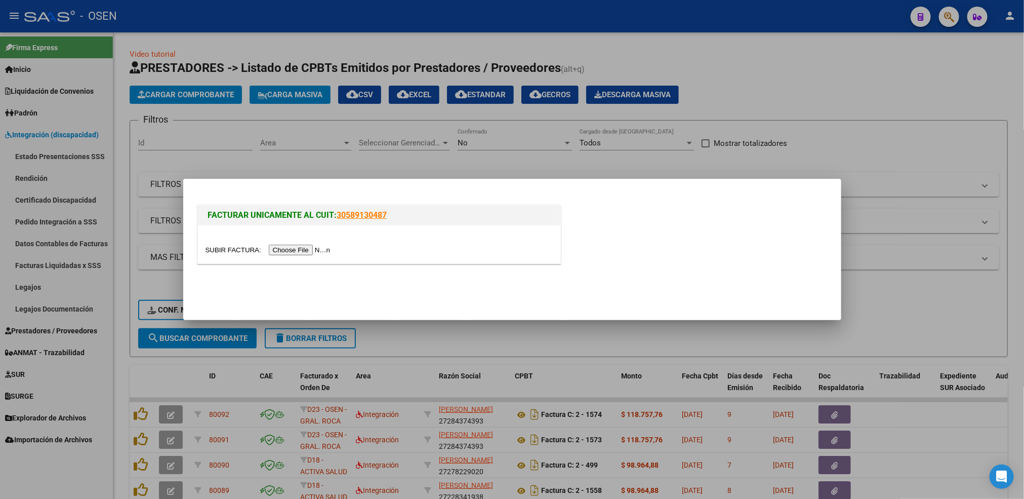
click at [296, 251] on input "file" at bounding box center [269, 249] width 128 height 11
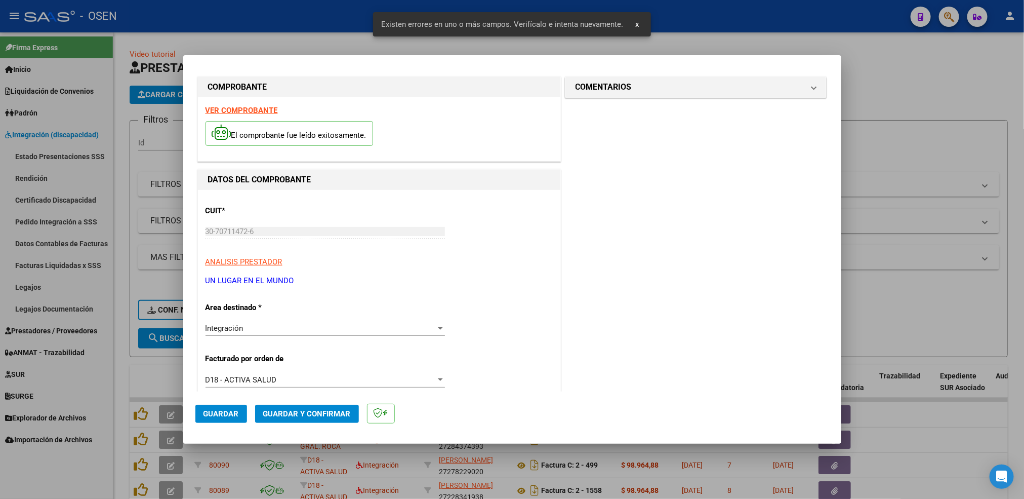
scroll to position [0, 0]
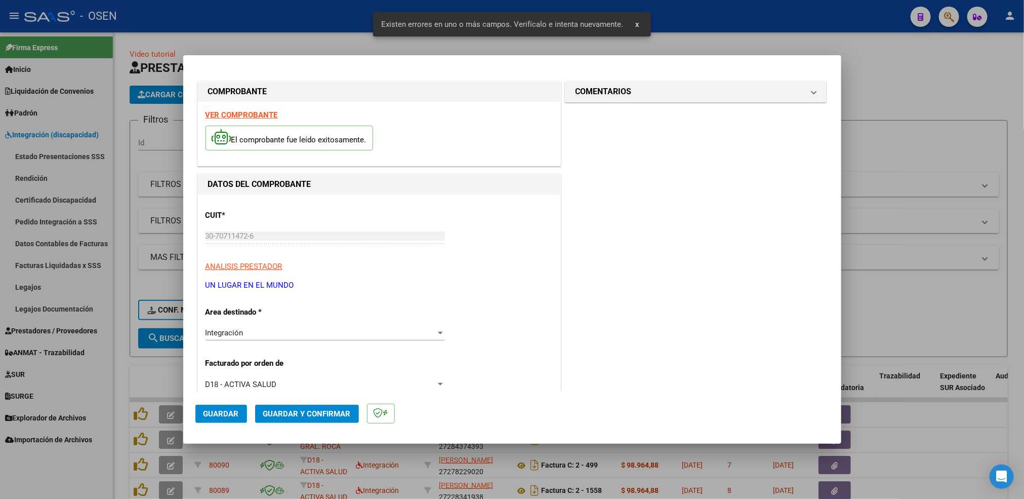
click at [252, 115] on strong "VER COMPROBANTE" at bounding box center [241, 114] width 72 height 9
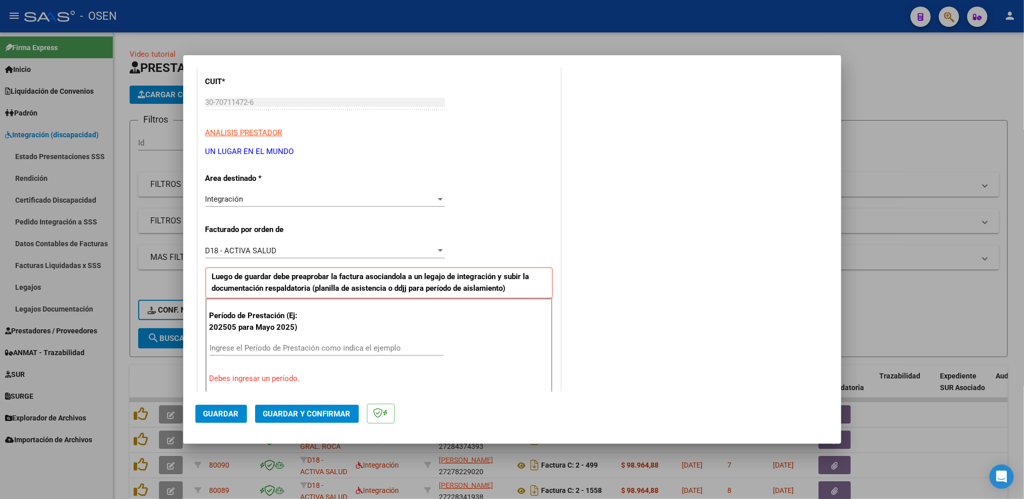
scroll to position [152, 0]
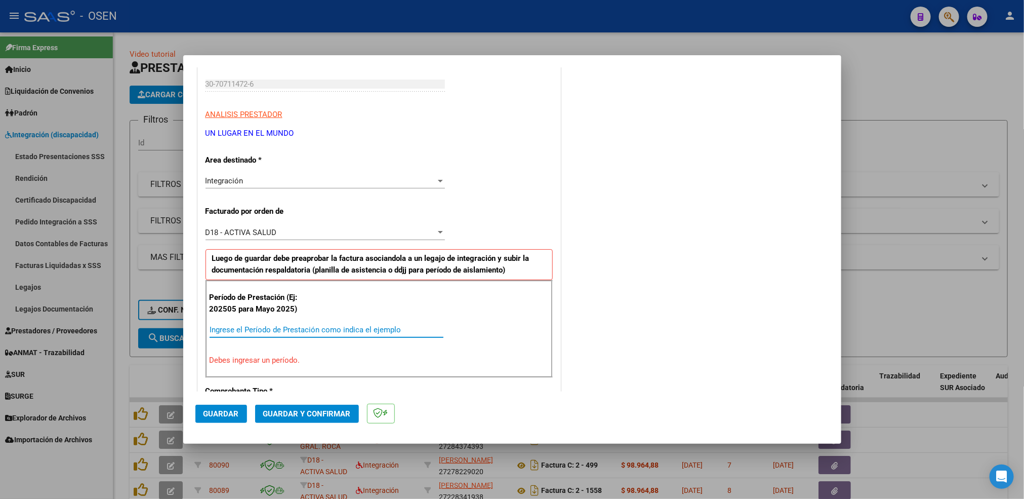
click at [249, 333] on input "Ingrese el Período de Prestación como indica el ejemplo" at bounding box center [327, 329] width 234 height 9
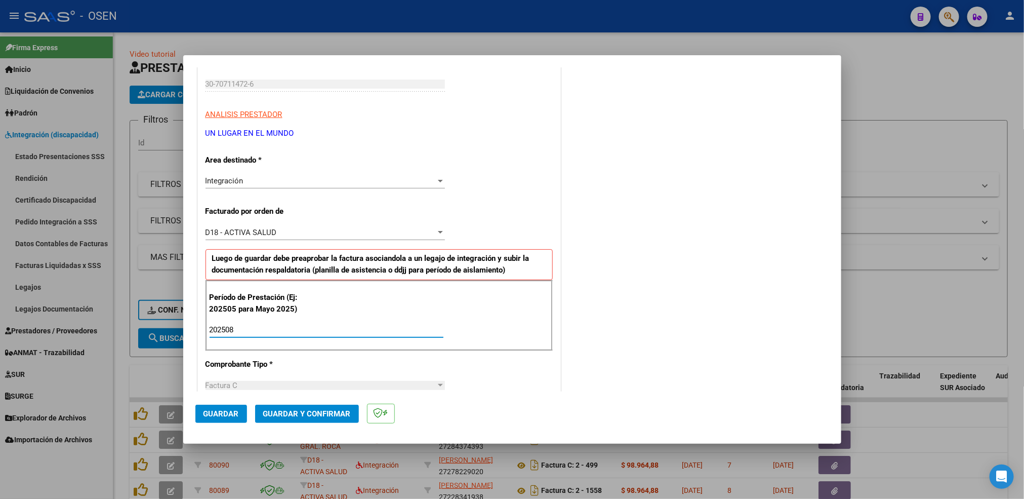
type input "202508"
click at [225, 417] on span "Guardar" at bounding box center [220, 413] width 35 height 9
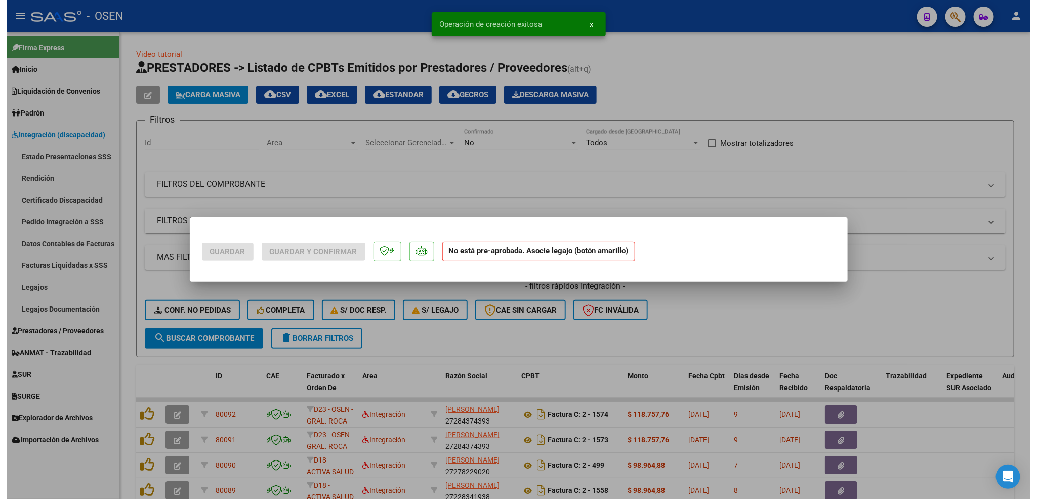
scroll to position [0, 0]
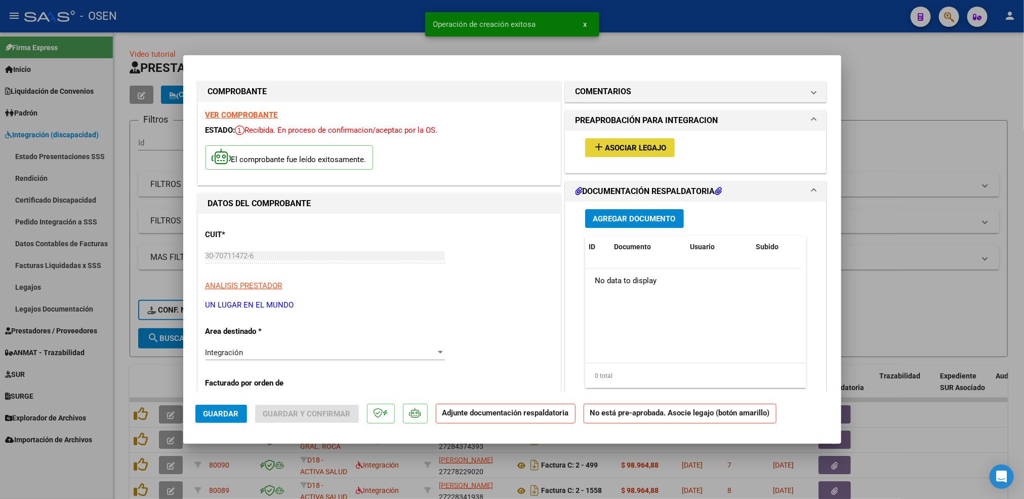
click at [631, 152] on button "add Asociar Legajo" at bounding box center [630, 147] width 90 height 19
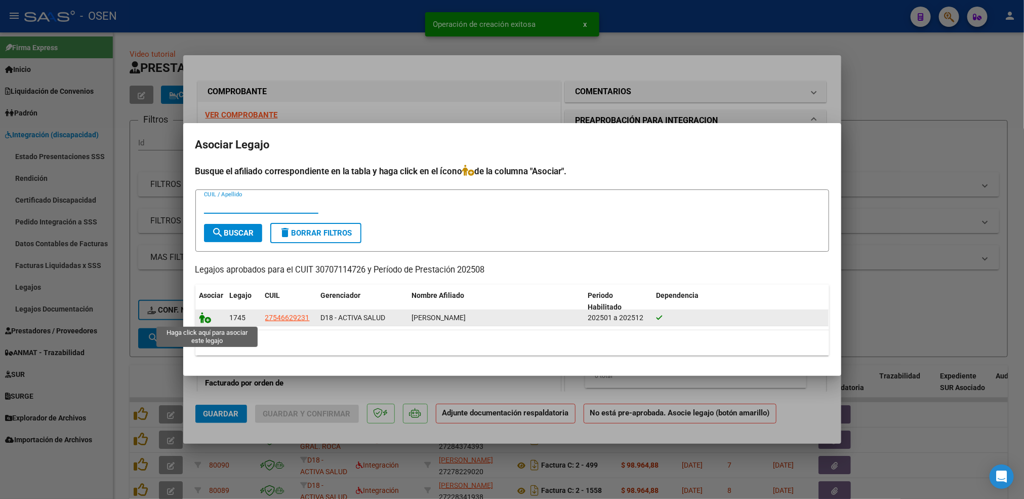
click at [210, 317] on icon at bounding box center [205, 317] width 12 height 11
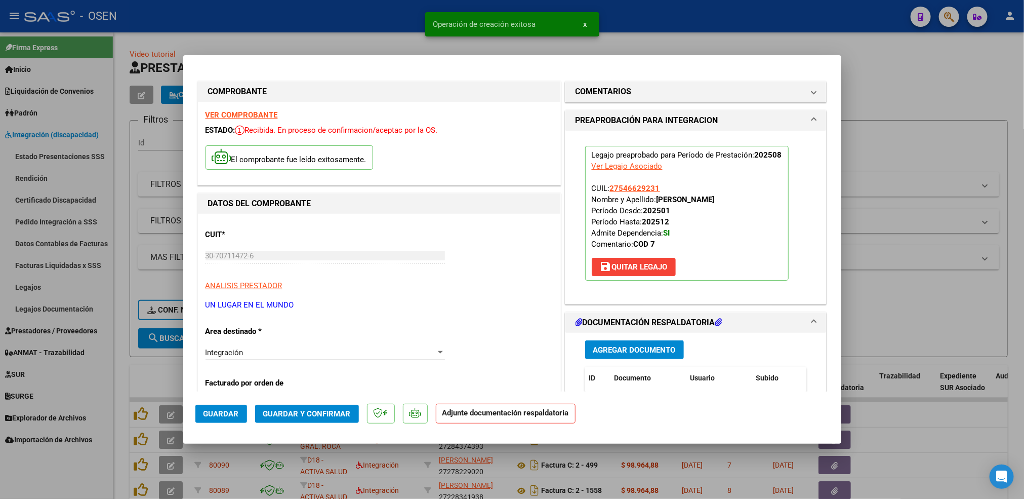
click at [632, 354] on span "Agregar Documento" at bounding box center [634, 349] width 83 height 9
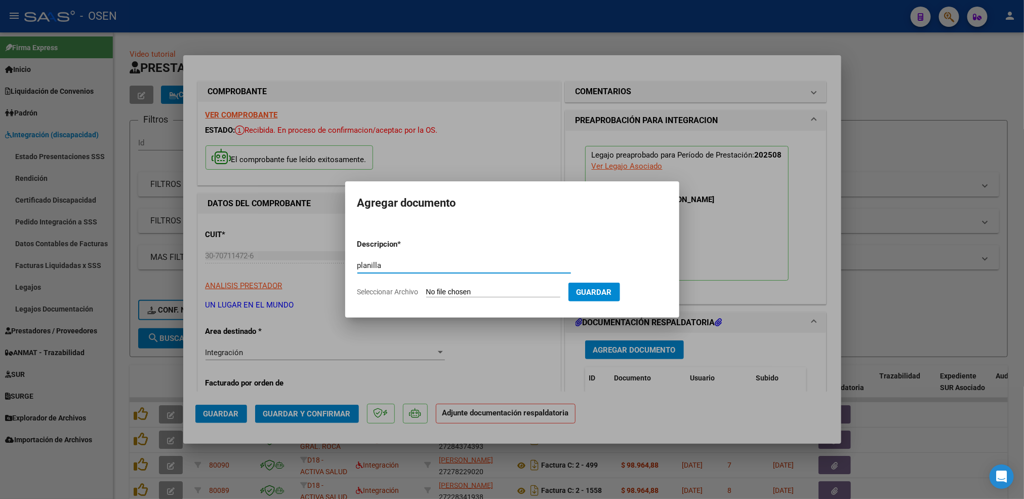
type input "planilla"
click at [426, 287] on input "Seleccionar Archivo" at bounding box center [493, 292] width 134 height 10
type input "C:\fakepath\SORIA.jpg"
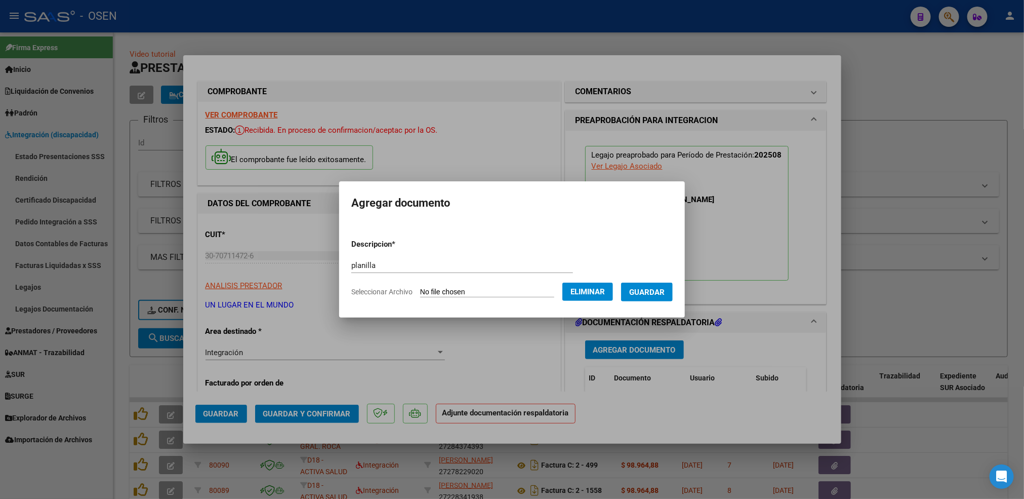
click at [654, 294] on span "Guardar" at bounding box center [646, 291] width 35 height 9
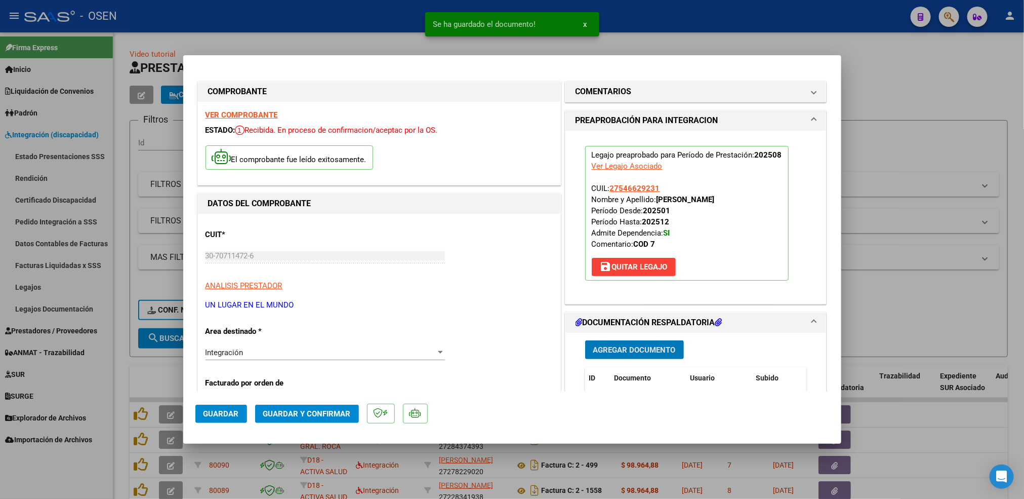
click at [230, 421] on button "Guardar" at bounding box center [221, 413] width 52 height 18
click at [124, 374] on div at bounding box center [512, 249] width 1024 height 499
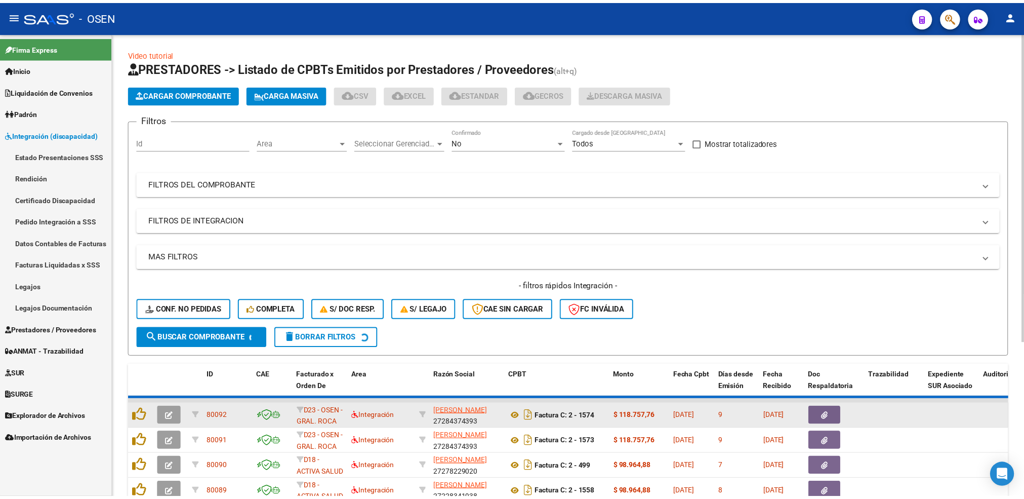
scroll to position [13, 0]
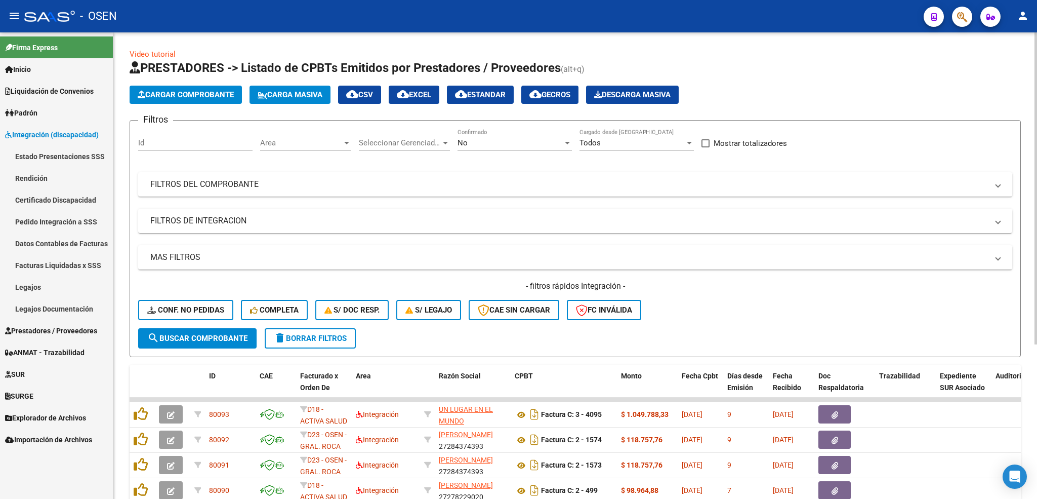
click at [209, 94] on span "Cargar Comprobante" at bounding box center [186, 94] width 96 height 9
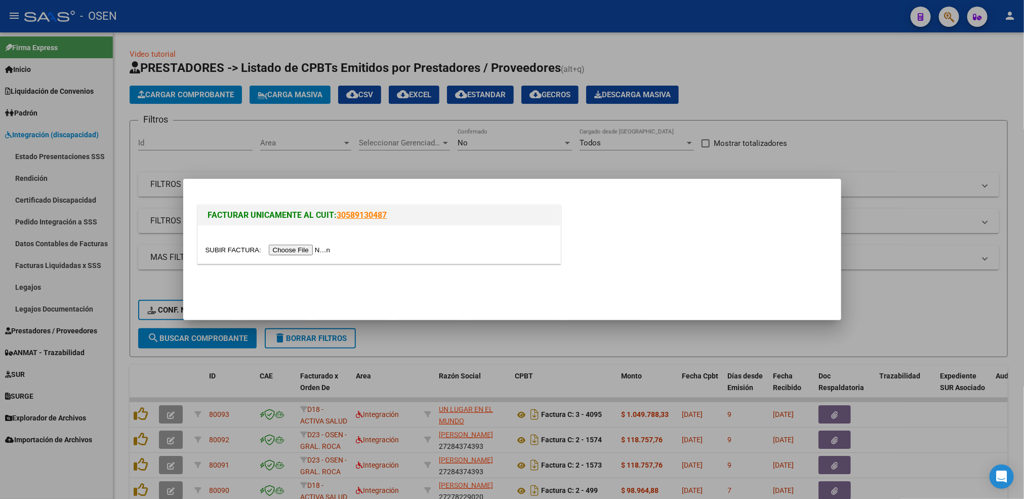
click at [319, 253] on input "file" at bounding box center [269, 249] width 128 height 11
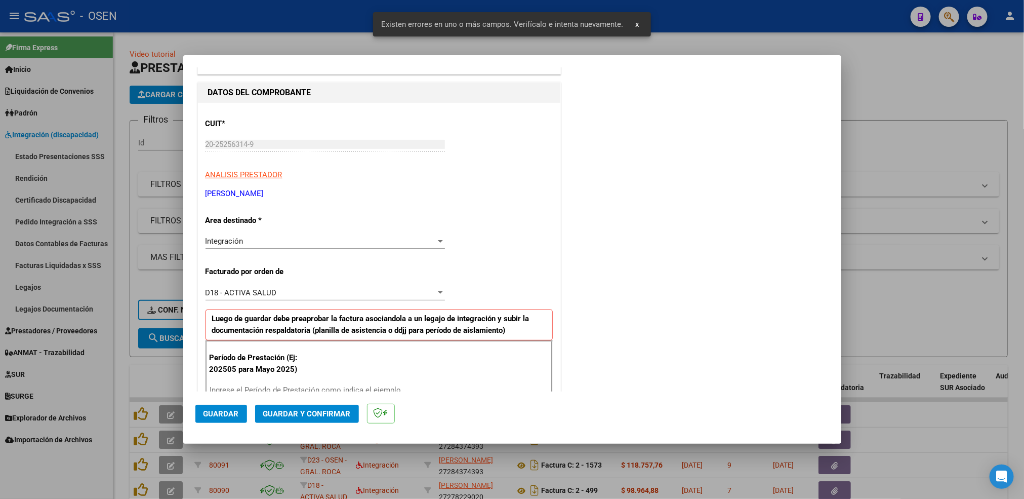
scroll to position [0, 0]
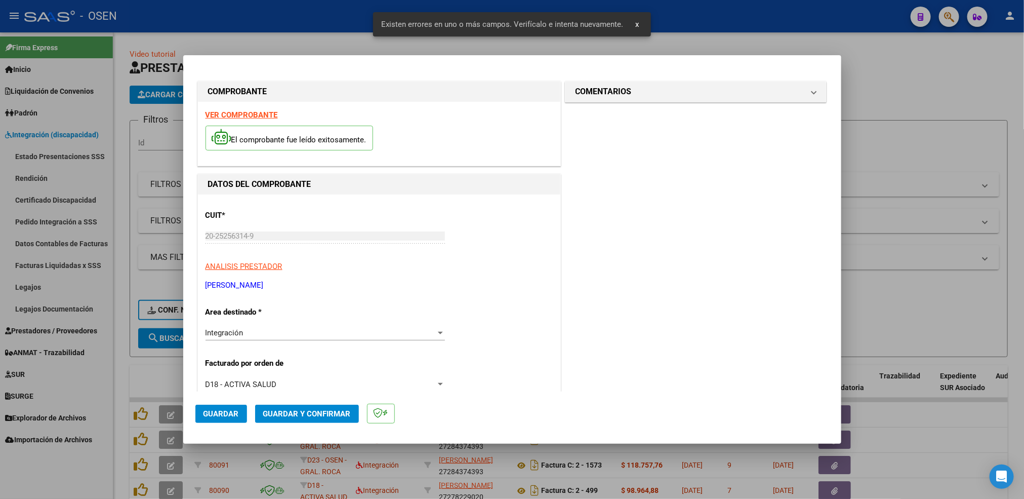
click at [256, 113] on strong "VER COMPROBANTE" at bounding box center [241, 114] width 72 height 9
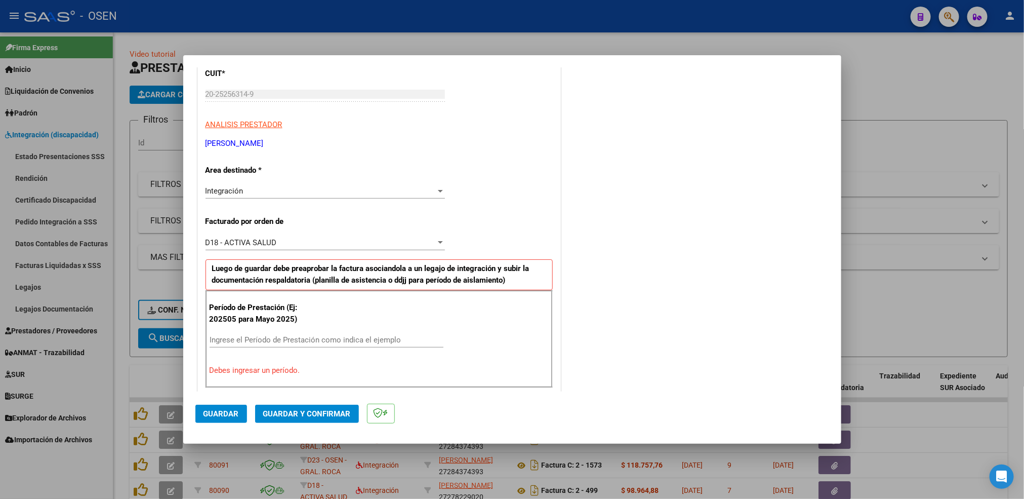
scroll to position [152, 0]
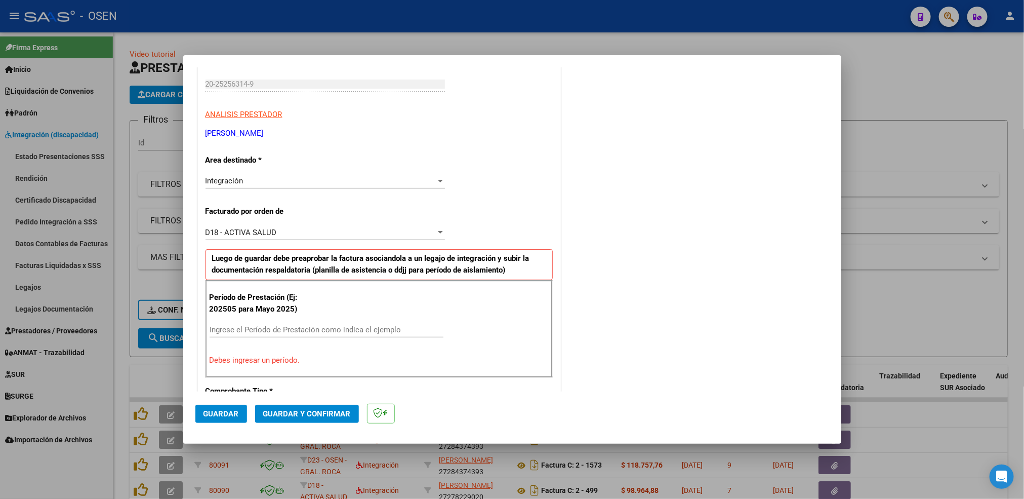
click at [259, 331] on input "Ingrese el Período de Prestación como indica el ejemplo" at bounding box center [327, 329] width 234 height 9
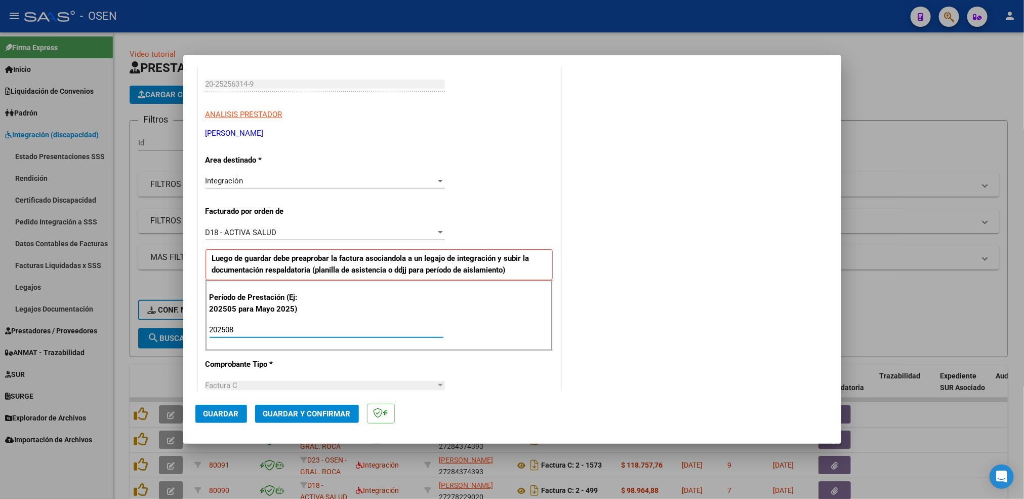
type input "202508"
click at [224, 416] on span "Guardar" at bounding box center [220, 413] width 35 height 9
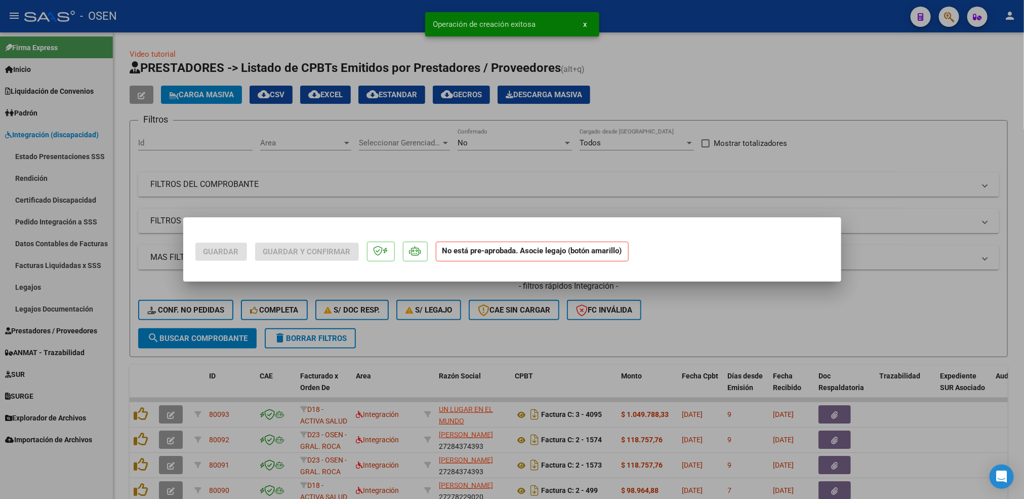
scroll to position [0, 0]
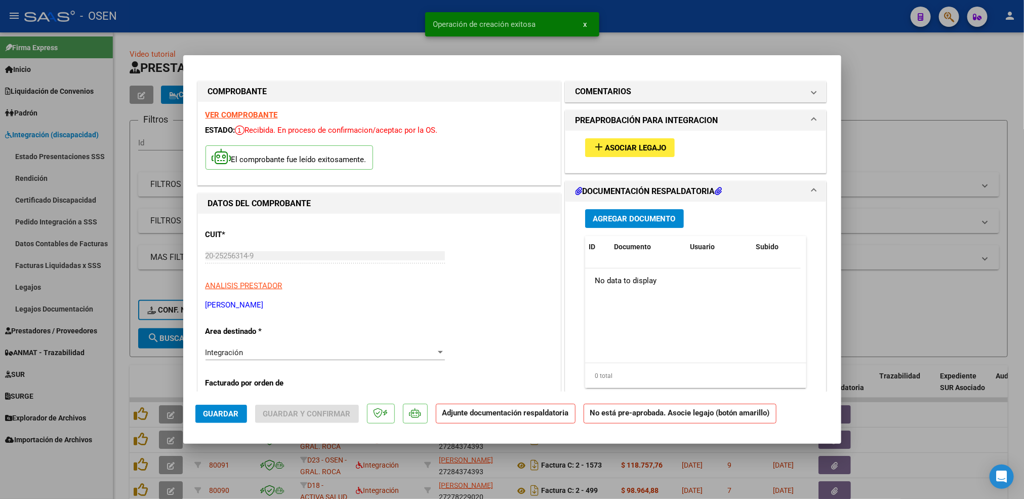
click at [653, 149] on span "Asociar Legajo" at bounding box center [635, 147] width 61 height 9
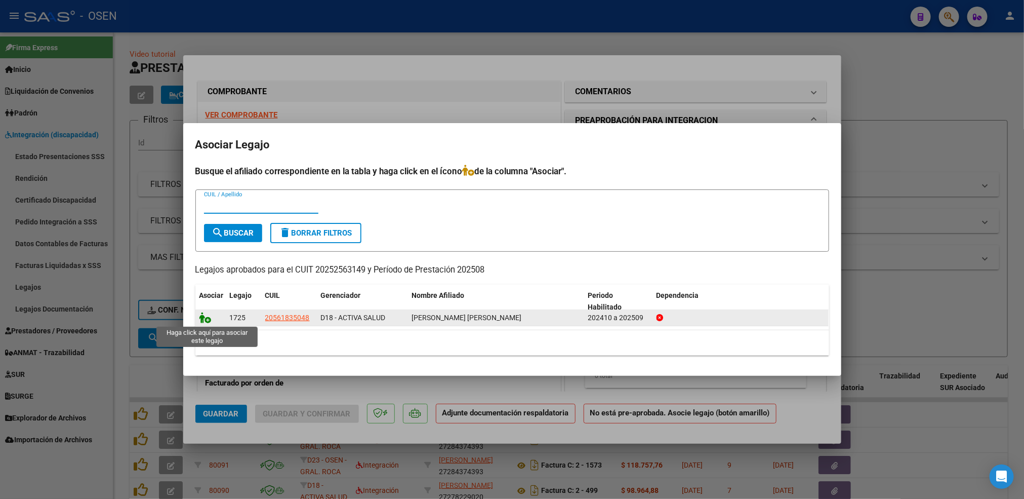
click at [204, 317] on icon at bounding box center [205, 317] width 12 height 11
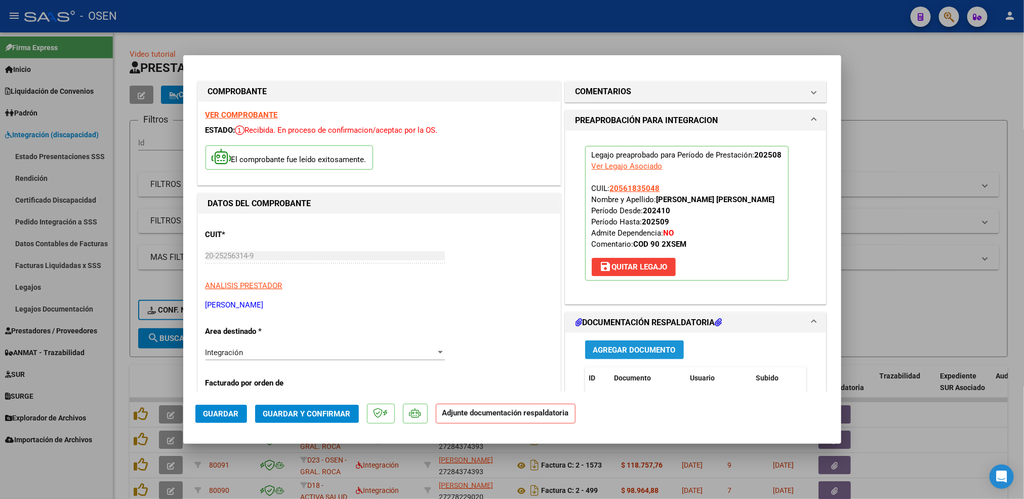
click at [616, 356] on button "Agregar Documento" at bounding box center [634, 349] width 99 height 19
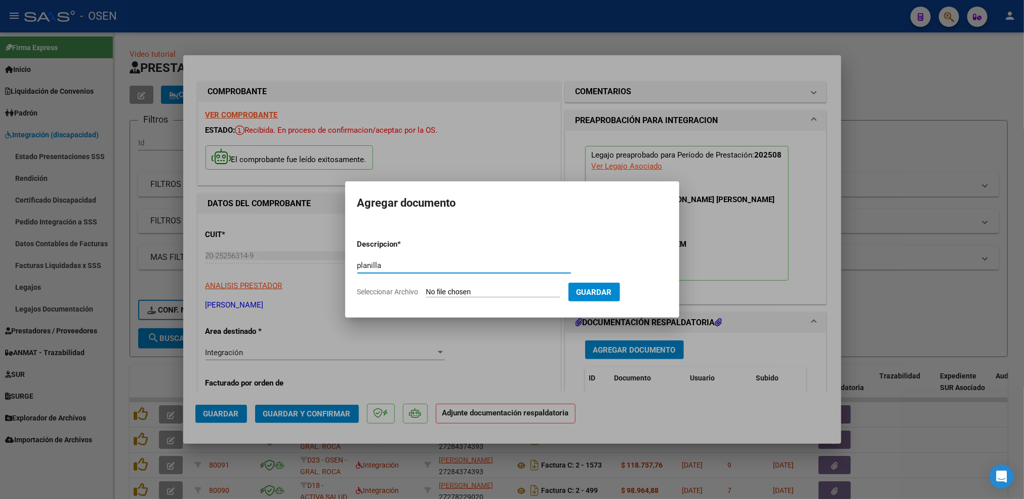
type input "planilla"
click at [426, 287] on input "Seleccionar Archivo" at bounding box center [493, 292] width 134 height 10
type input "C:\fakepath\Dayron FO AGOSTO .pdf"
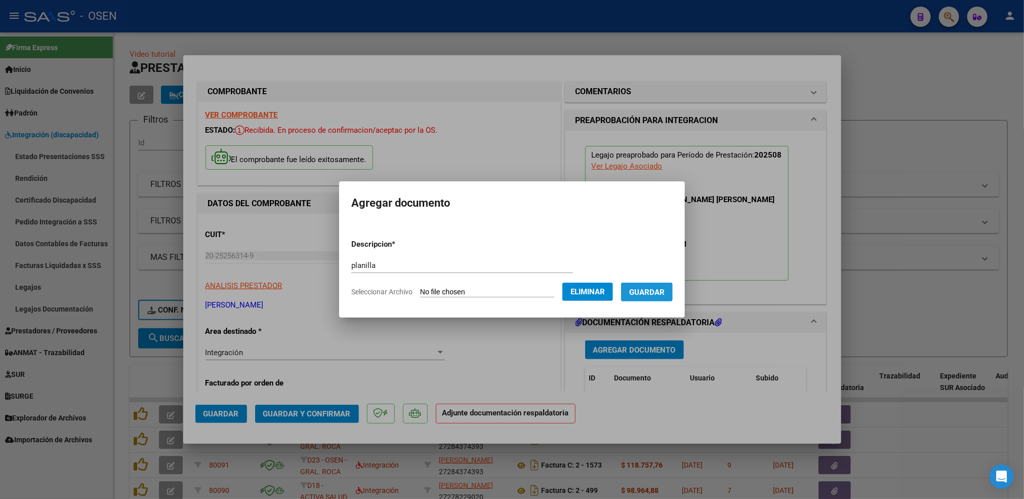
click at [651, 294] on span "Guardar" at bounding box center [646, 291] width 35 height 9
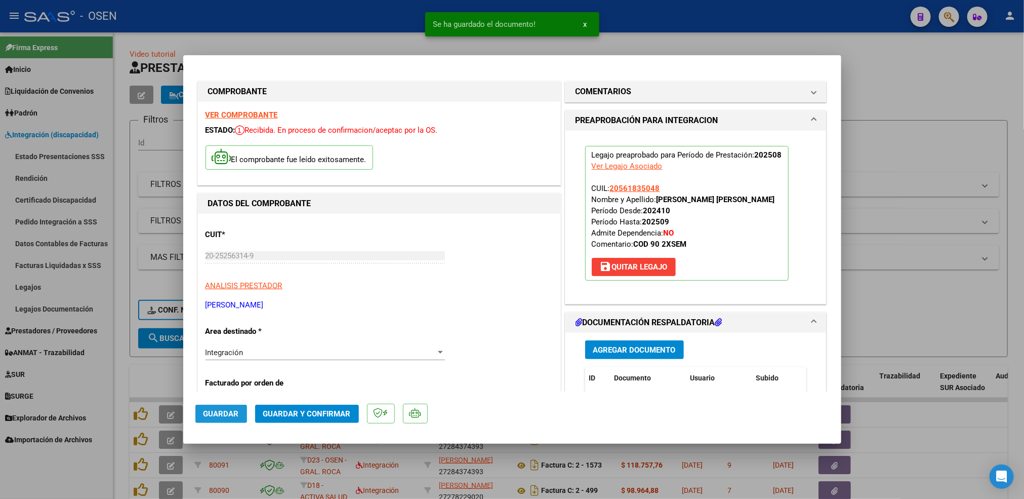
click at [229, 417] on span "Guardar" at bounding box center [220, 413] width 35 height 9
click at [119, 385] on div at bounding box center [512, 249] width 1024 height 499
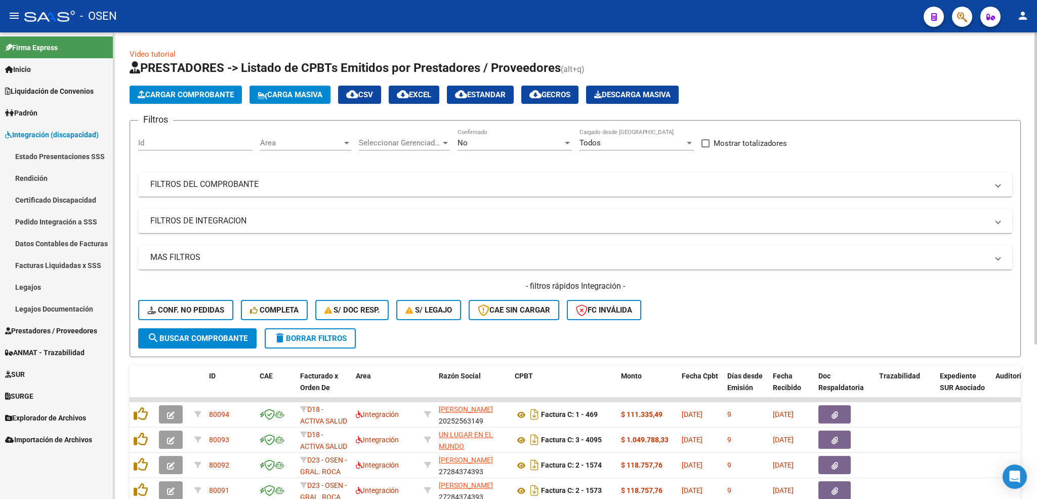
click at [169, 96] on span "Cargar Comprobante" at bounding box center [186, 94] width 96 height 9
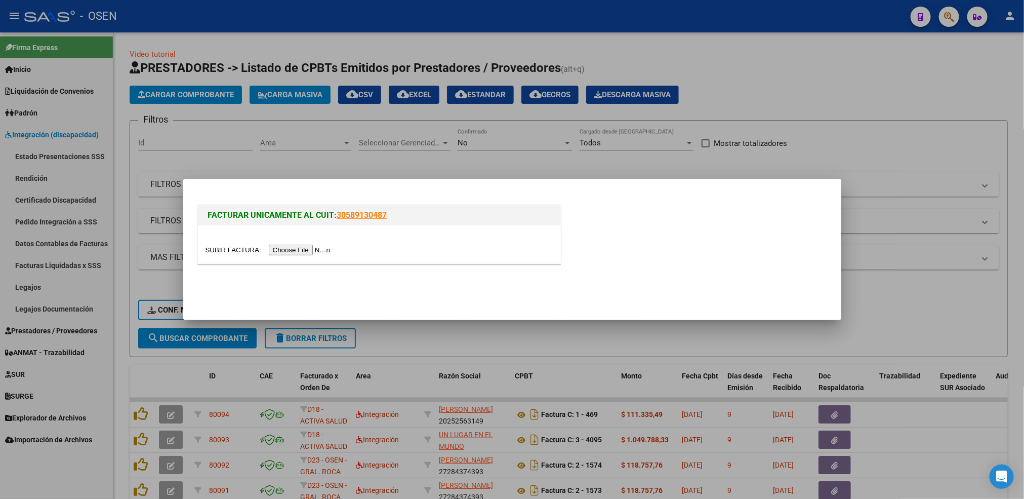
click at [330, 248] on input "file" at bounding box center [269, 249] width 128 height 11
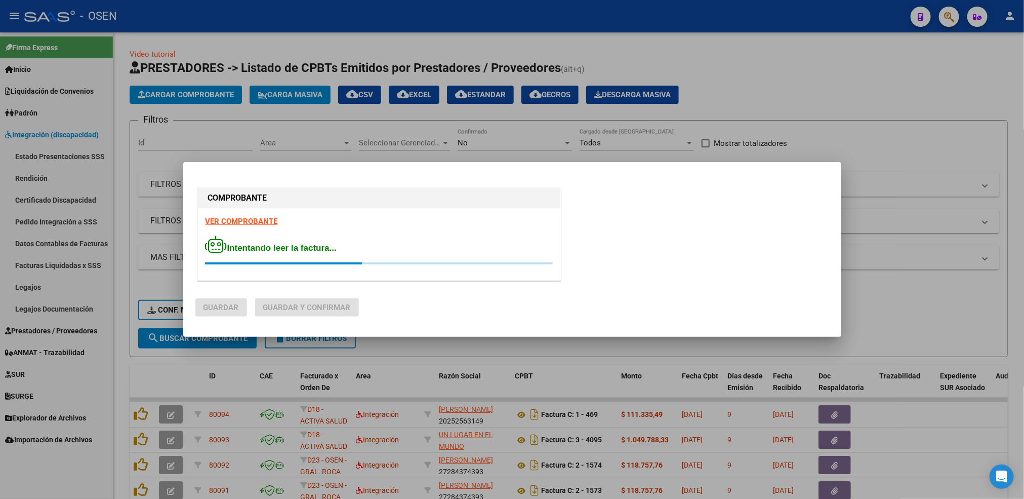
click at [262, 222] on strong "VER COMPROBANTE" at bounding box center [241, 221] width 72 height 9
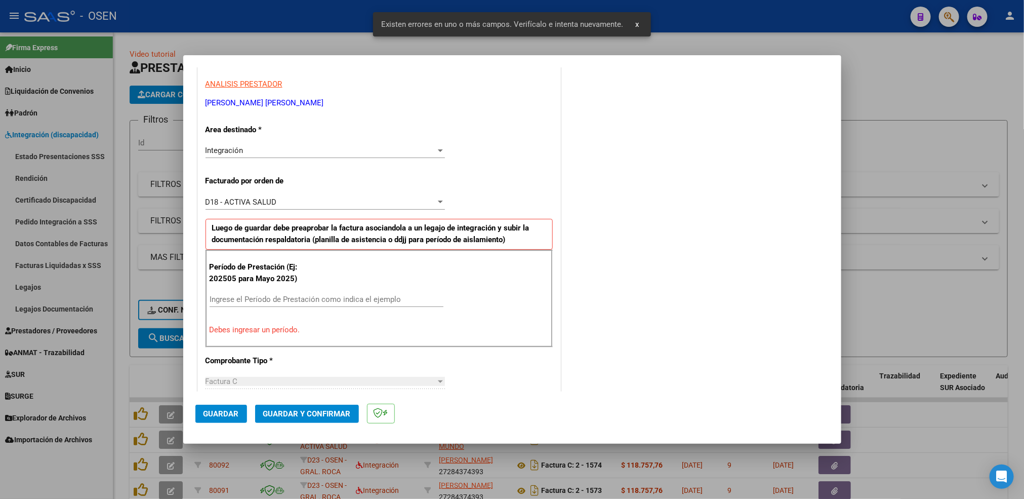
scroll to position [225, 0]
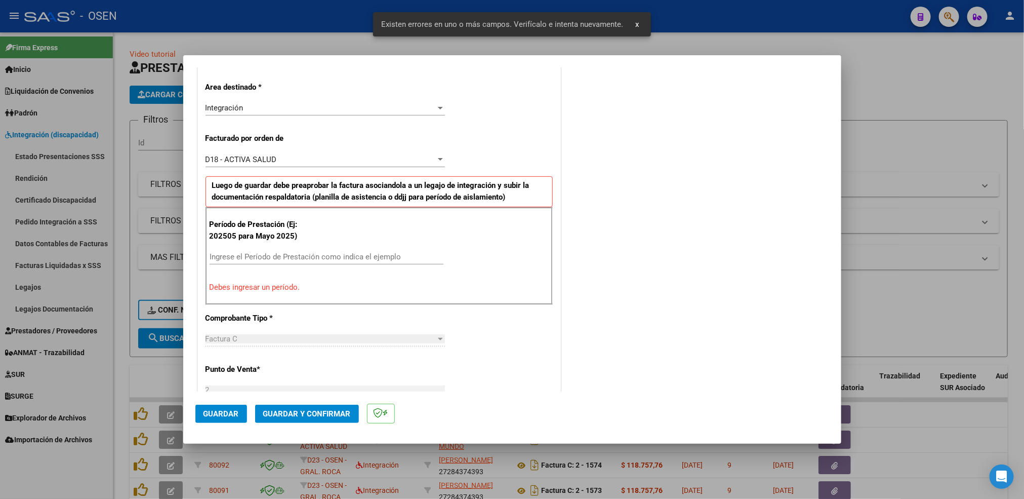
click at [297, 253] on div "Ingrese el Período de Prestación como indica el ejemplo" at bounding box center [327, 256] width 234 height 15
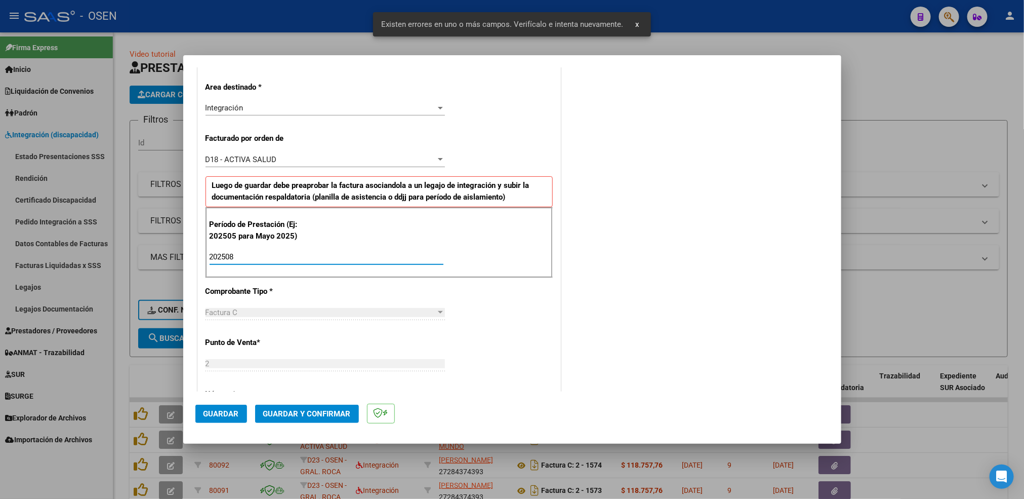
type input "202508"
click at [218, 421] on button "Guardar" at bounding box center [221, 413] width 52 height 18
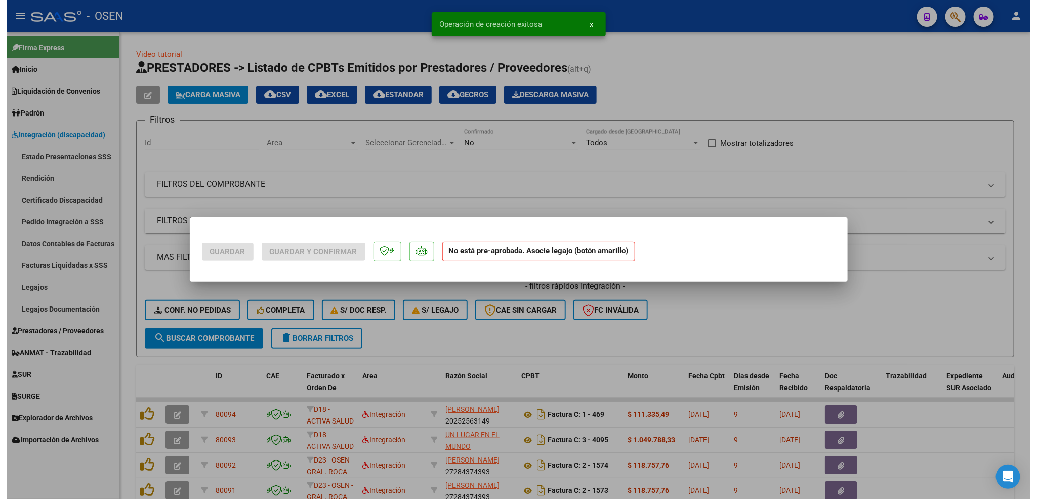
scroll to position [0, 0]
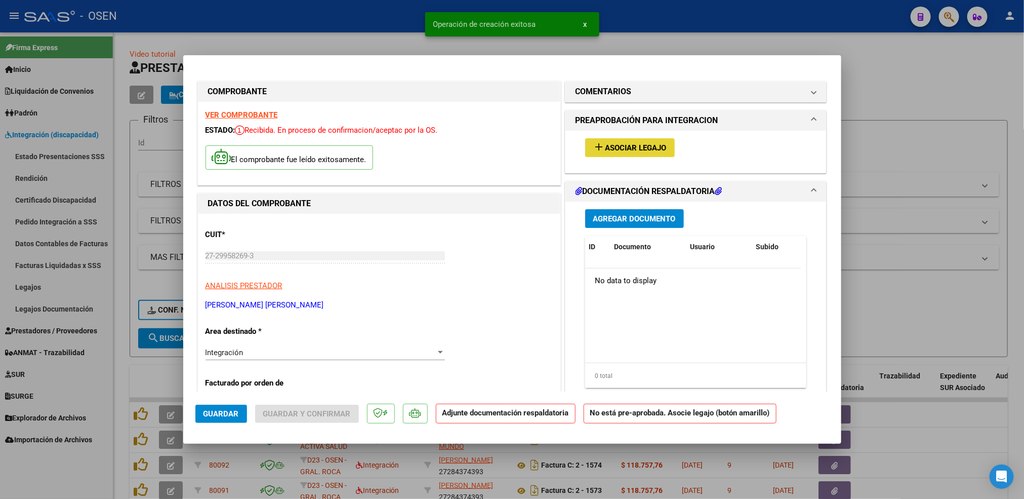
click at [641, 140] on button "add Asociar Legajo" at bounding box center [630, 147] width 90 height 19
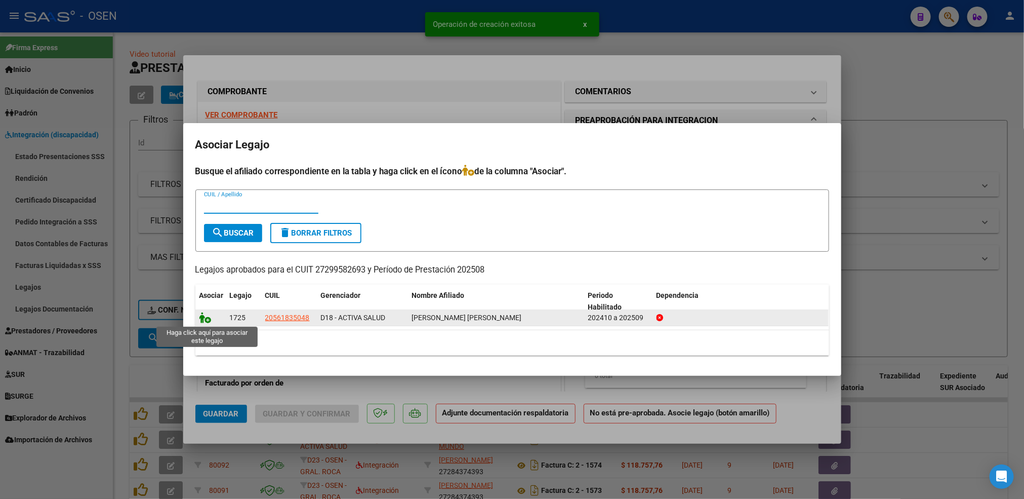
click at [207, 319] on icon at bounding box center [205, 317] width 12 height 11
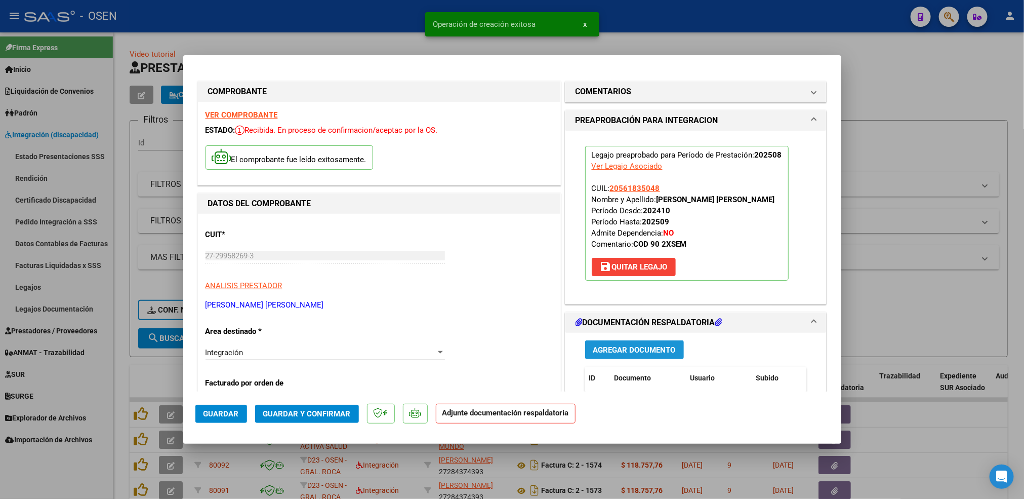
click at [645, 345] on span "Agregar Documento" at bounding box center [634, 349] width 83 height 9
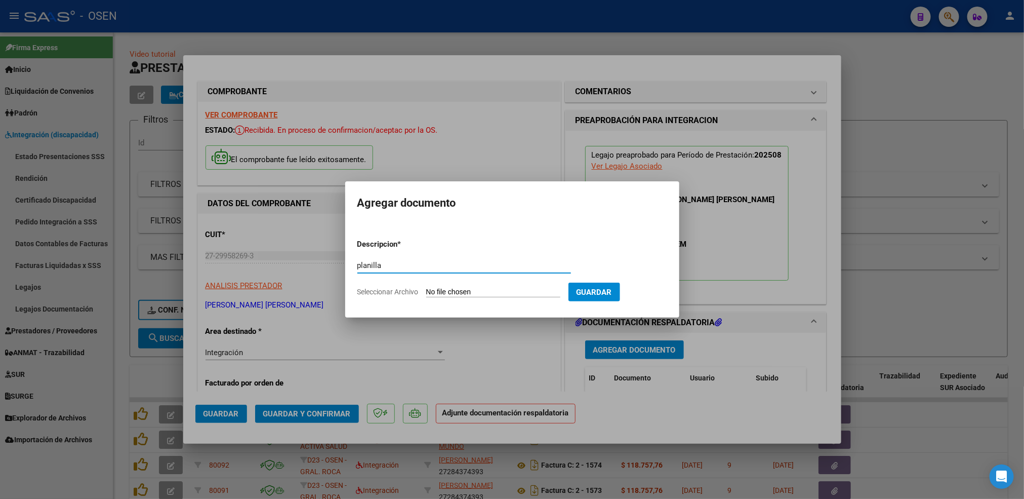
type input "planilla"
click at [426, 287] on input "Seleccionar Archivo" at bounding box center [493, 292] width 134 height 10
type input "C:\fakepath\Dayron PSP AGOSTO .pdf"
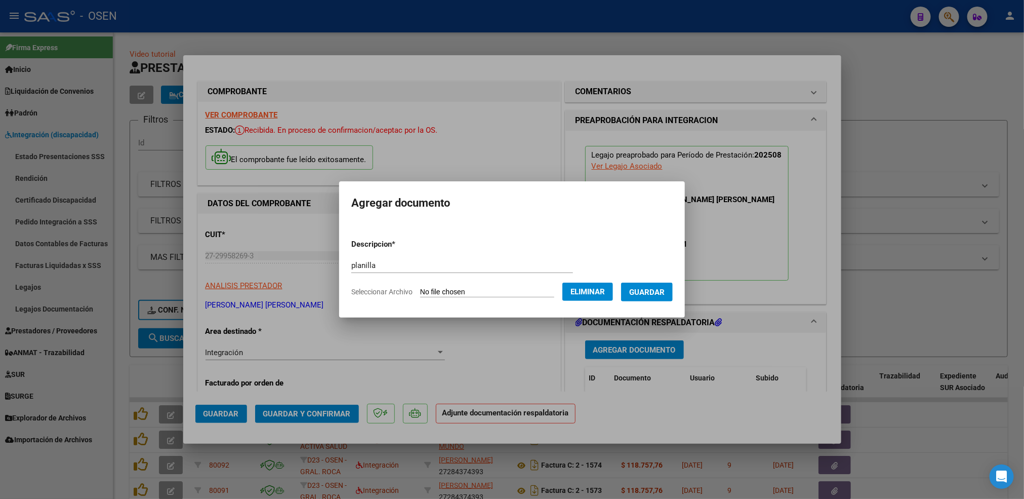
click at [647, 294] on span "Guardar" at bounding box center [646, 291] width 35 height 9
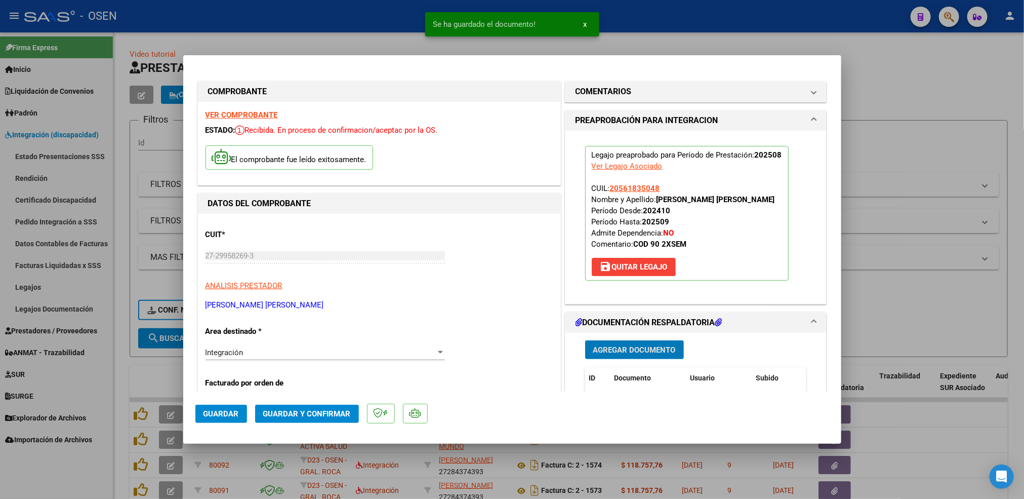
click at [220, 415] on span "Guardar" at bounding box center [220, 413] width 35 height 9
click at [120, 389] on div at bounding box center [512, 249] width 1024 height 499
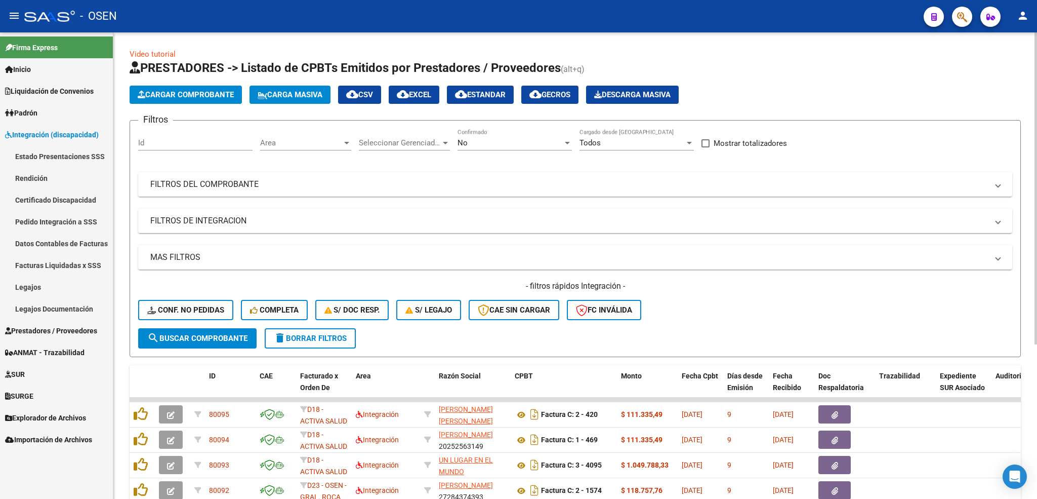
click at [214, 91] on span "Cargar Comprobante" at bounding box center [186, 94] width 96 height 9
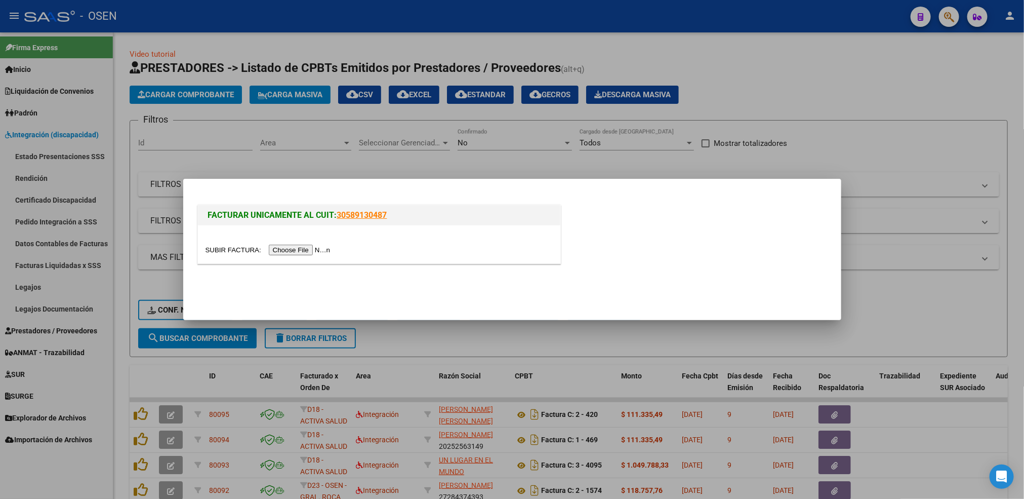
click at [300, 253] on input "file" at bounding box center [269, 249] width 128 height 11
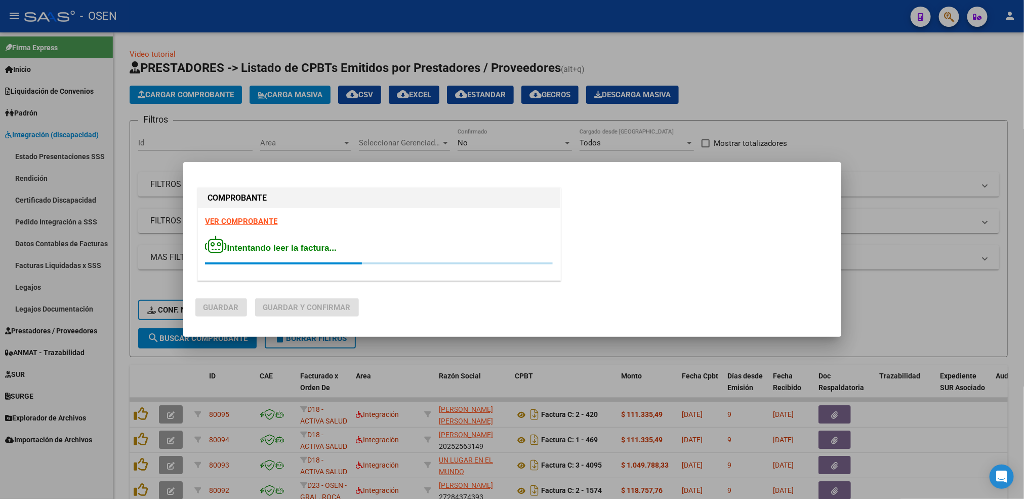
click at [239, 213] on div "VER COMPROBANTE Intentando leer la factura..." at bounding box center [379, 244] width 362 height 72
click at [240, 221] on strong "VER COMPROBANTE" at bounding box center [241, 221] width 72 height 9
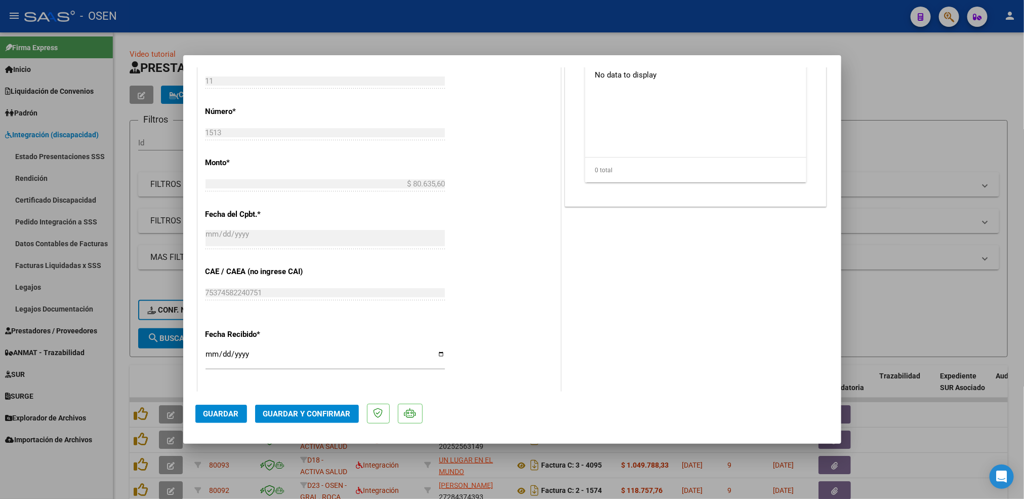
scroll to position [524, 0]
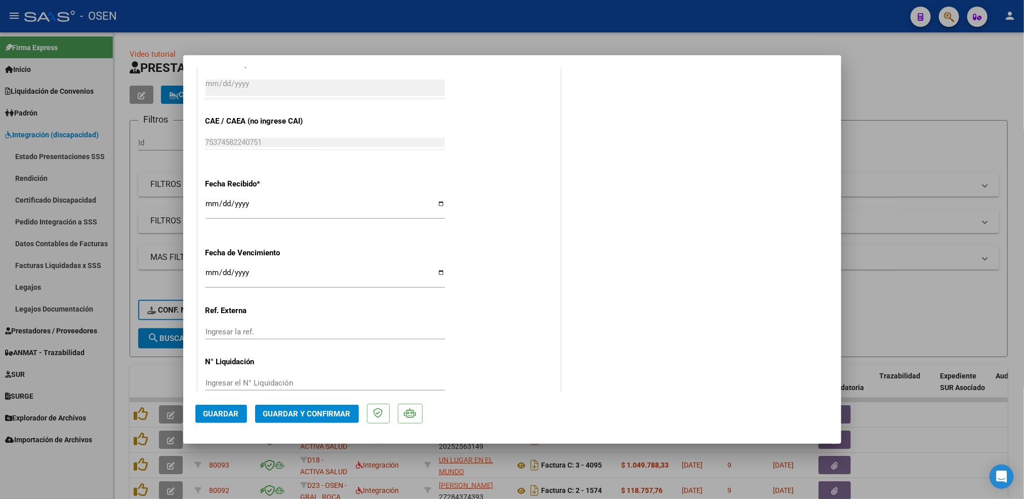
click at [210, 199] on input "[DATE]" at bounding box center [324, 207] width 239 height 16
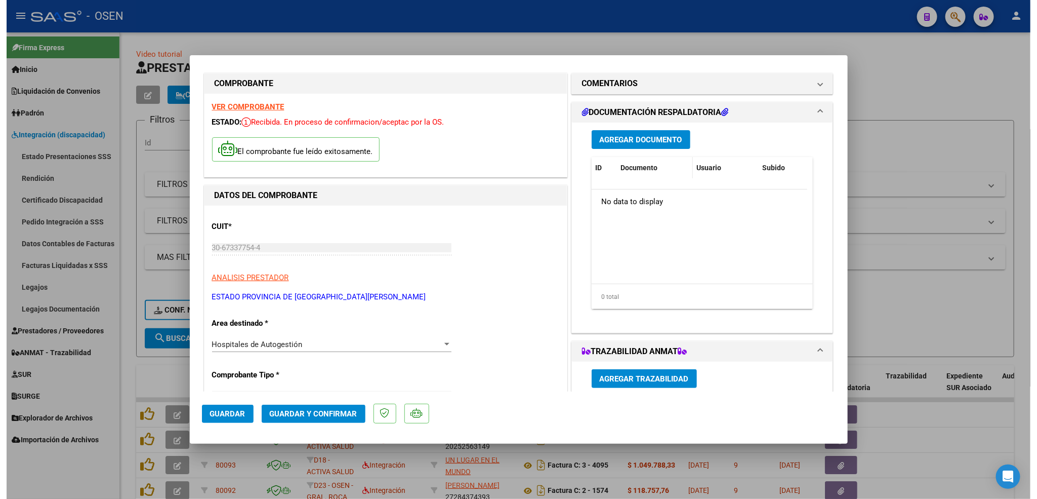
scroll to position [0, 0]
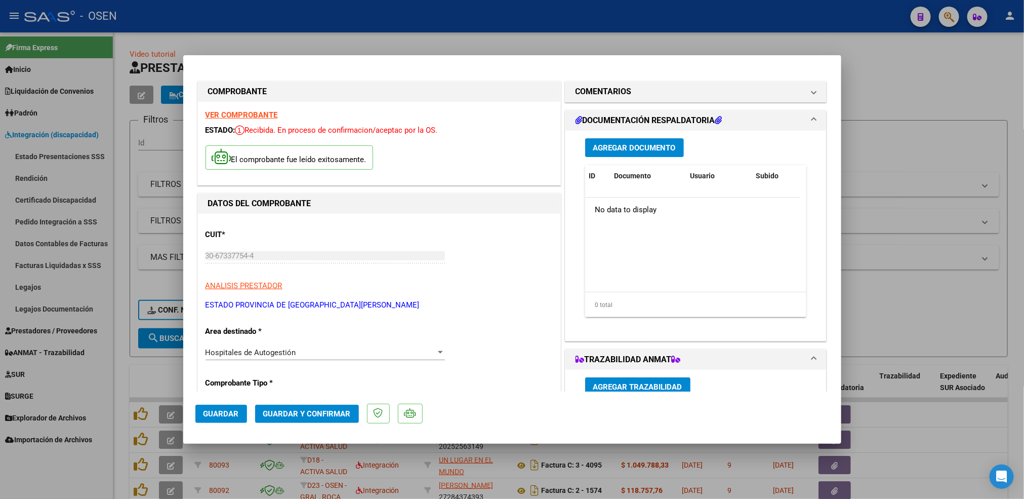
click at [629, 149] on span "Agregar Documento" at bounding box center [634, 147] width 83 height 9
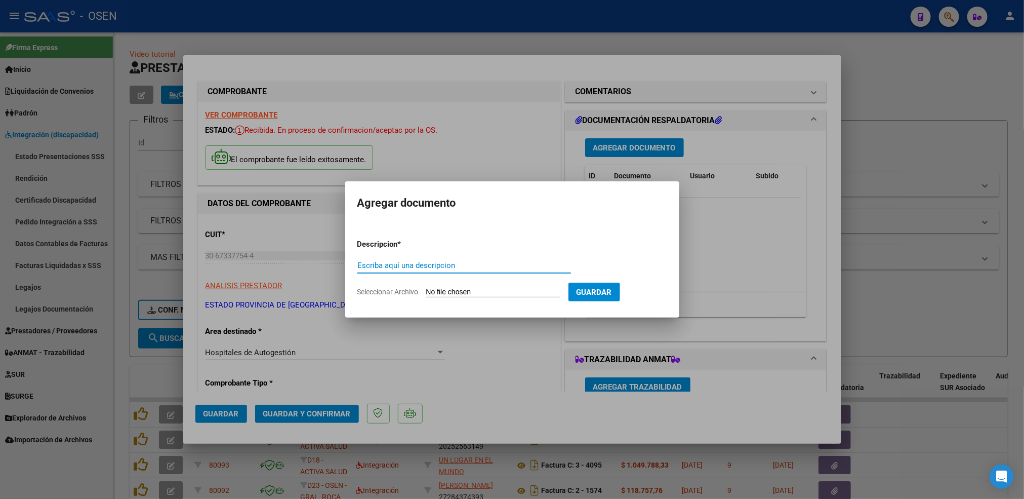
type input "D"
type input "e"
type input "d"
type input "Detalle"
click at [426, 287] on input "Seleccionar Archivo" at bounding box center [493, 292] width 134 height 10
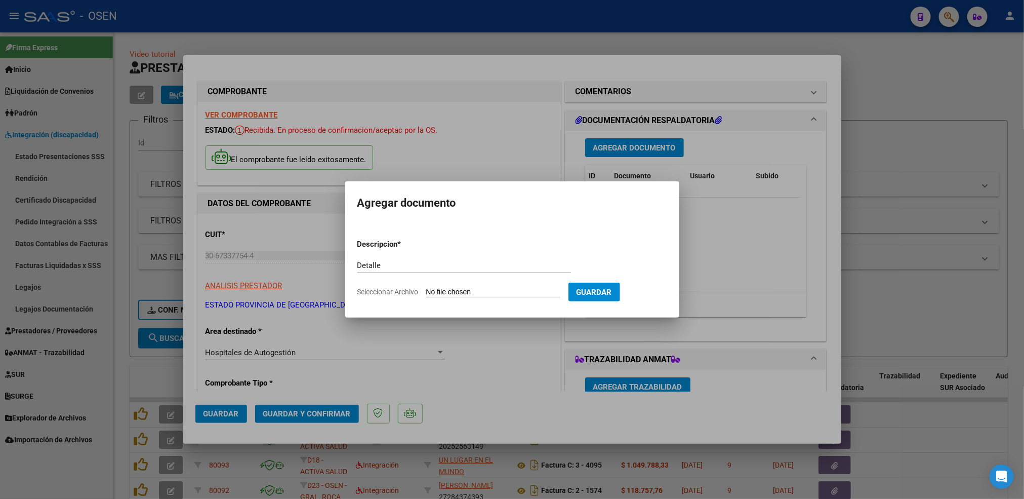
type input "C:\fakepath\30673377544_011_00011_00001513 OSEN.pdf"
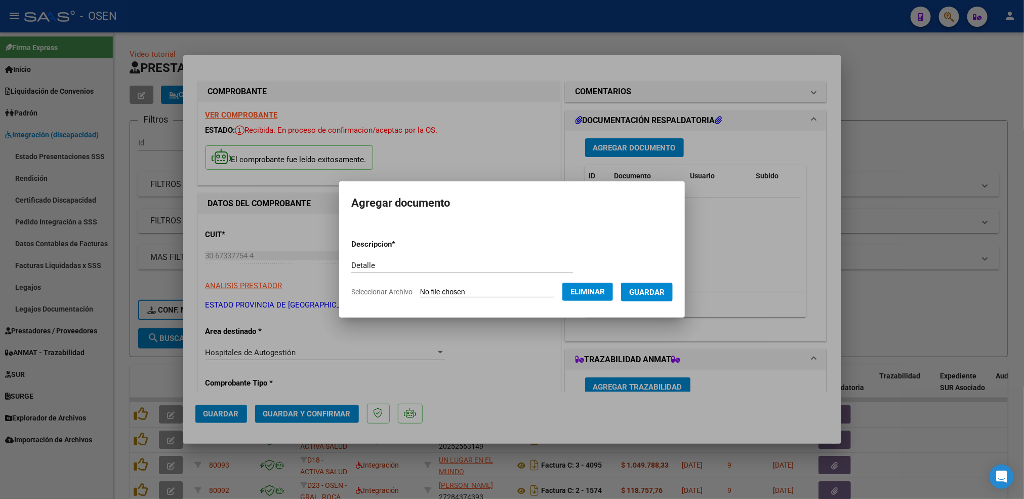
click at [499, 292] on input "Seleccionar Archivo" at bounding box center [487, 292] width 134 height 10
drag, startPoint x: 573, startPoint y: 292, endPoint x: 518, endPoint y: 292, distance: 55.2
click at [572, 292] on span "Eliminar" at bounding box center [587, 291] width 34 height 9
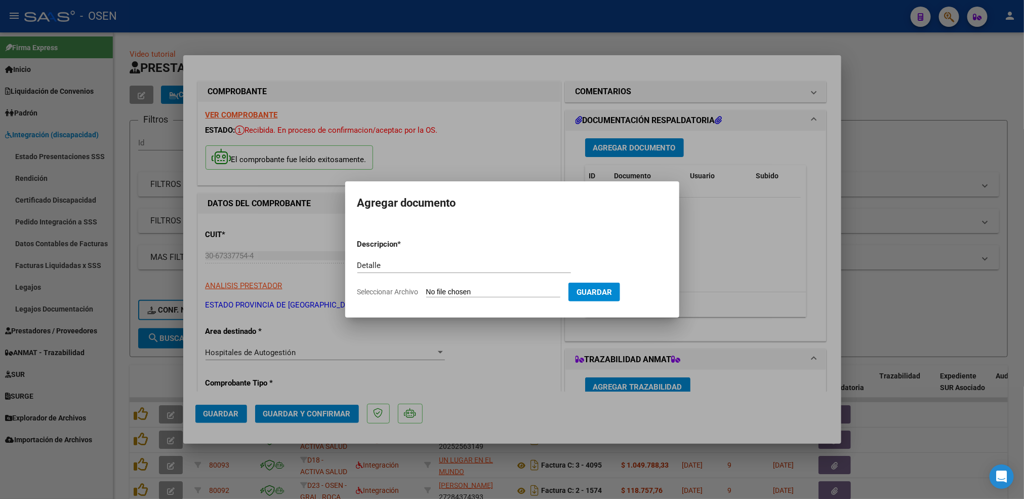
click at [507, 292] on input "Seleccionar Archivo" at bounding box center [493, 292] width 134 height 10
type input "C:\fakepath\1513.png"
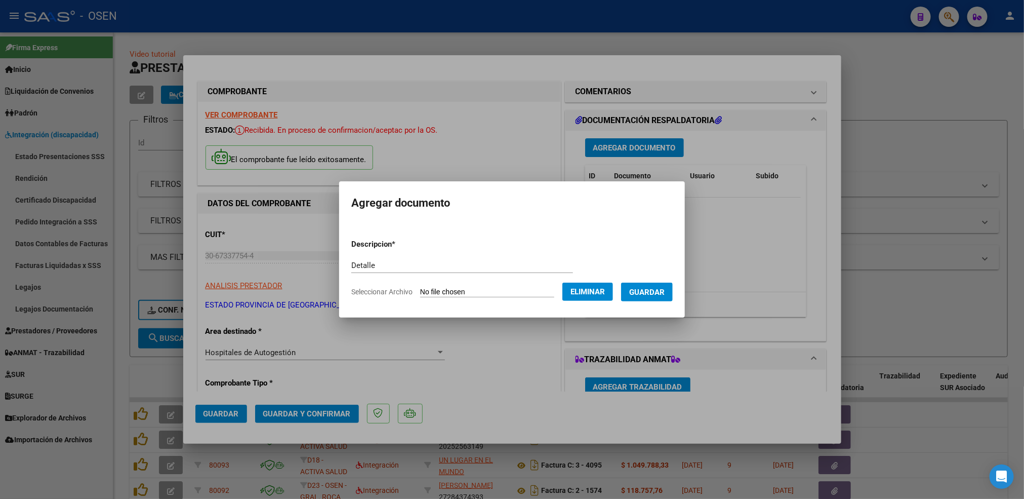
click at [641, 295] on button "Guardar" at bounding box center [647, 291] width 52 height 19
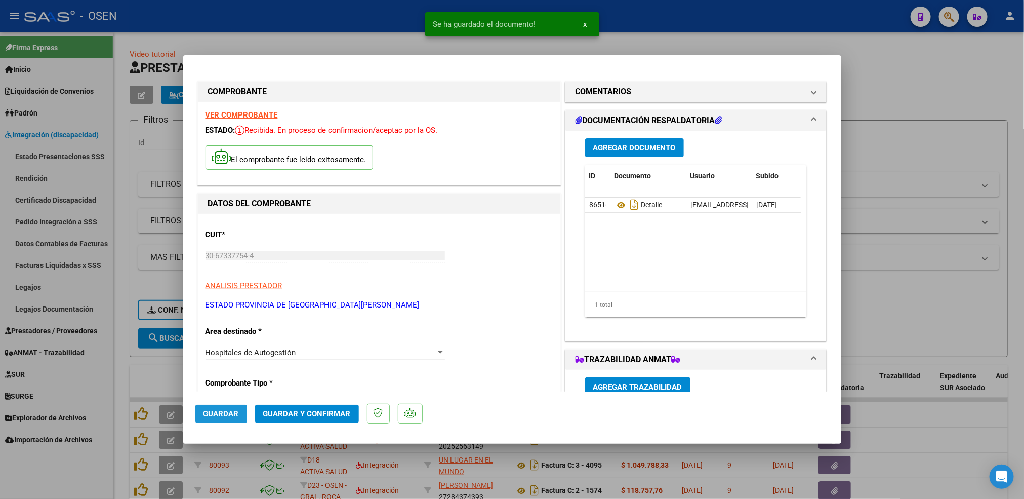
click at [236, 415] on span "Guardar" at bounding box center [220, 413] width 35 height 9
click at [114, 371] on div at bounding box center [512, 249] width 1024 height 499
type input "$ 0,00"
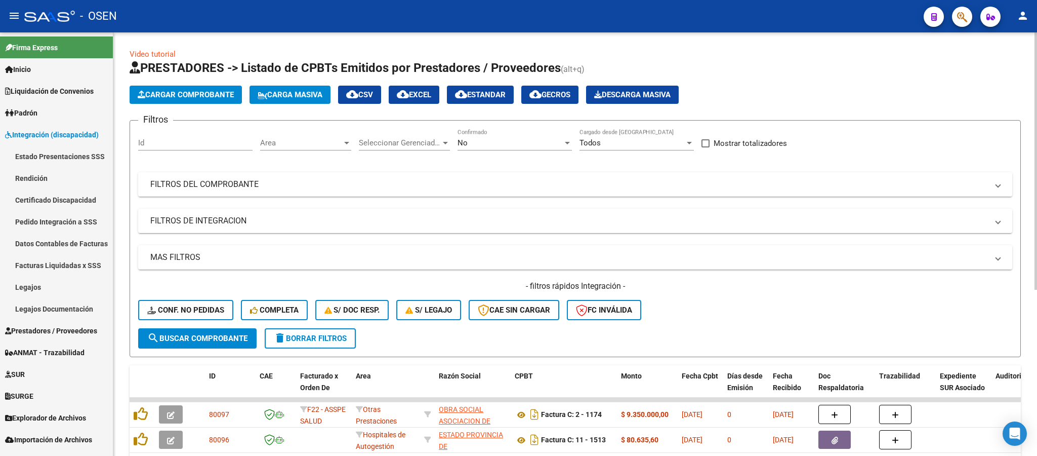
click at [196, 83] on app-list-header "PRESTADORES -> Listado de CPBTs Emitidos por Prestadores / Proveedores (alt+q) …" at bounding box center [575, 208] width 891 height 297
click at [198, 90] on span "Cargar Comprobante" at bounding box center [186, 94] width 96 height 9
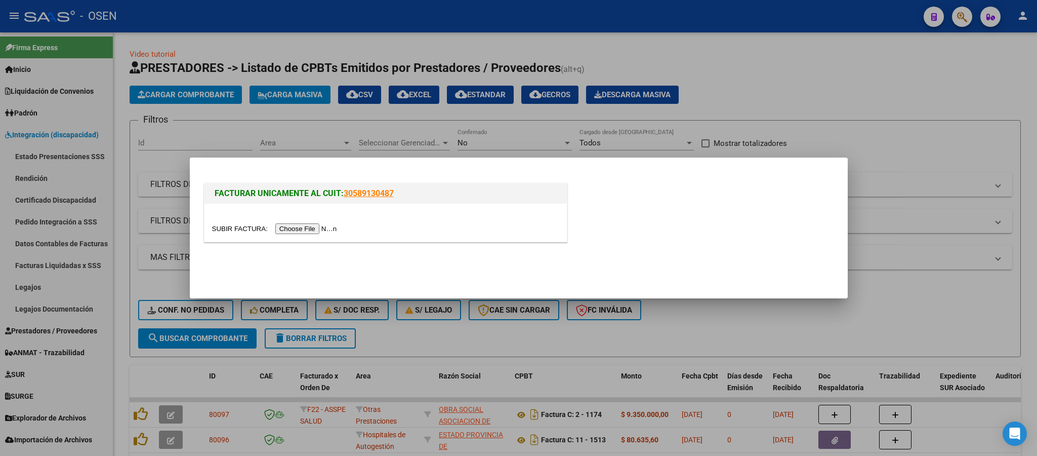
click at [331, 231] on input "file" at bounding box center [276, 228] width 128 height 11
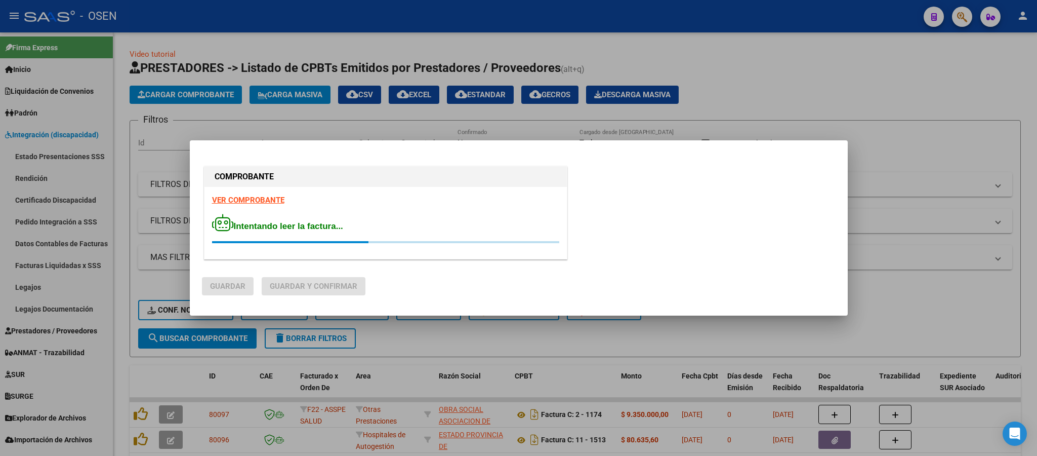
click at [266, 196] on strong "VER COMPROBANTE" at bounding box center [248, 199] width 72 height 9
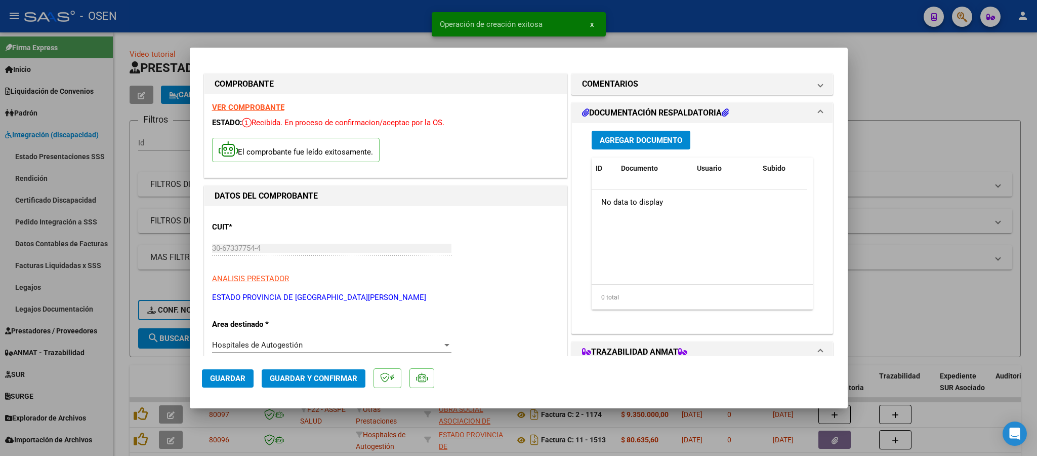
click at [625, 139] on span "Agregar Documento" at bounding box center [641, 140] width 83 height 9
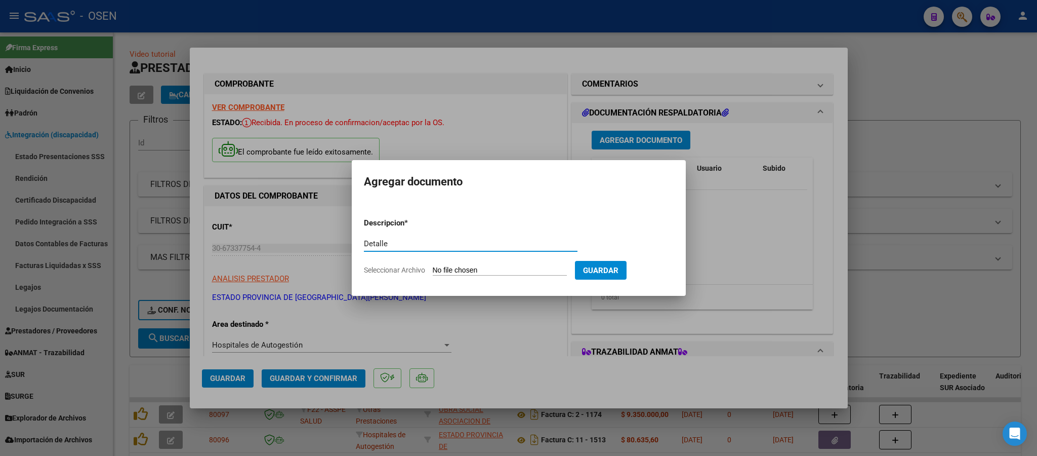
type input "Detalle"
click at [433, 266] on input "Seleccionar Archivo" at bounding box center [500, 271] width 134 height 10
type input "C:\fakepath\2301.png"
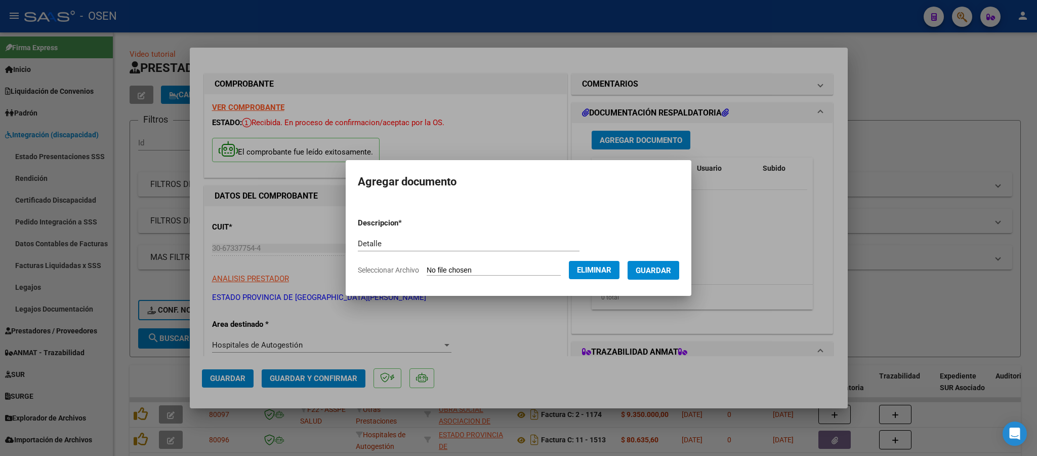
click at [647, 266] on span "Guardar" at bounding box center [653, 270] width 35 height 9
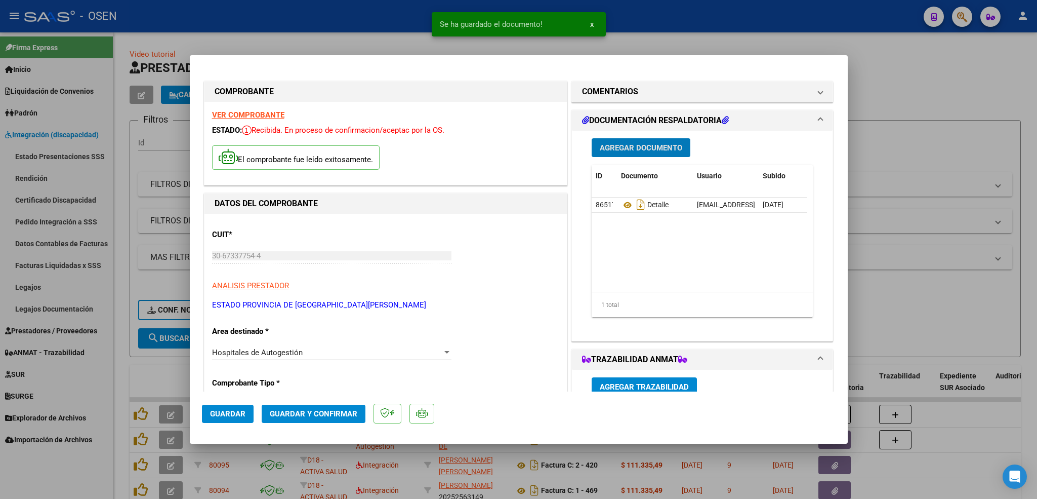
click at [208, 408] on button "Guardar" at bounding box center [228, 413] width 52 height 18
click at [117, 363] on div at bounding box center [518, 249] width 1037 height 499
type input "$ 0,00"
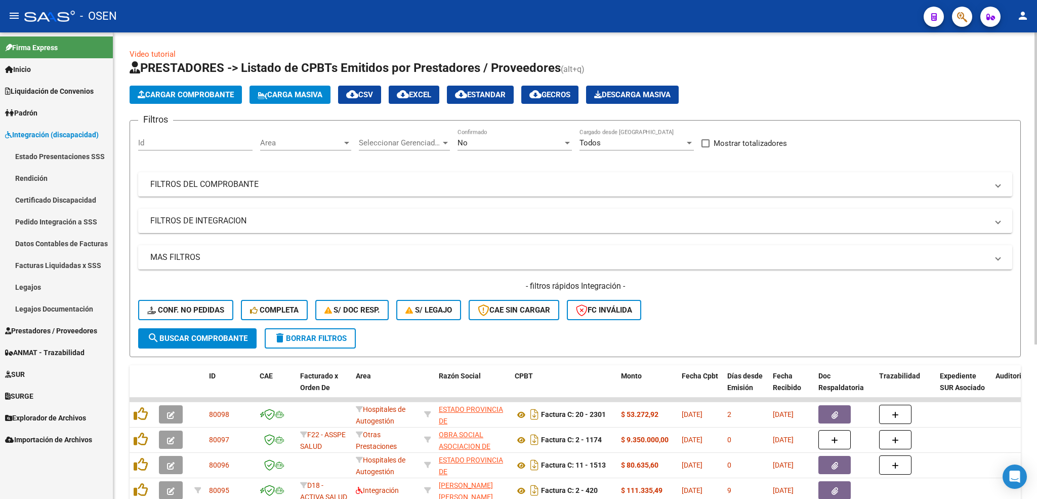
click at [471, 149] on div "No Confirmado" at bounding box center [515, 140] width 114 height 22
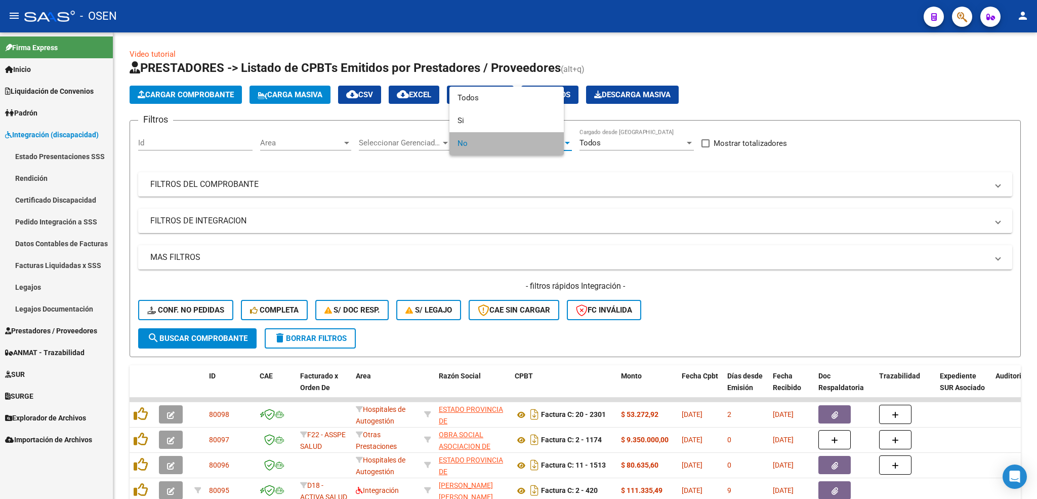
click at [492, 142] on span "No" at bounding box center [507, 143] width 98 height 23
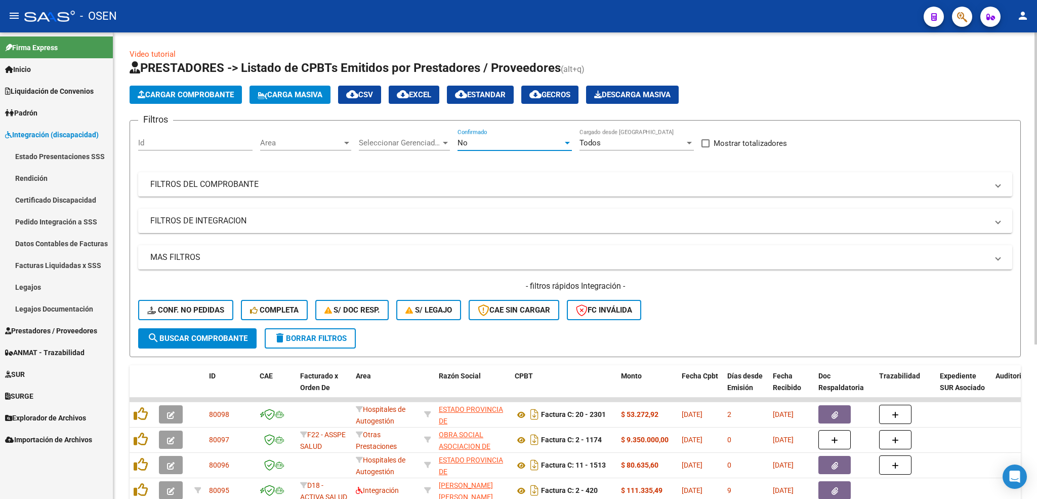
click at [479, 134] on div "No Confirmado" at bounding box center [515, 140] width 114 height 22
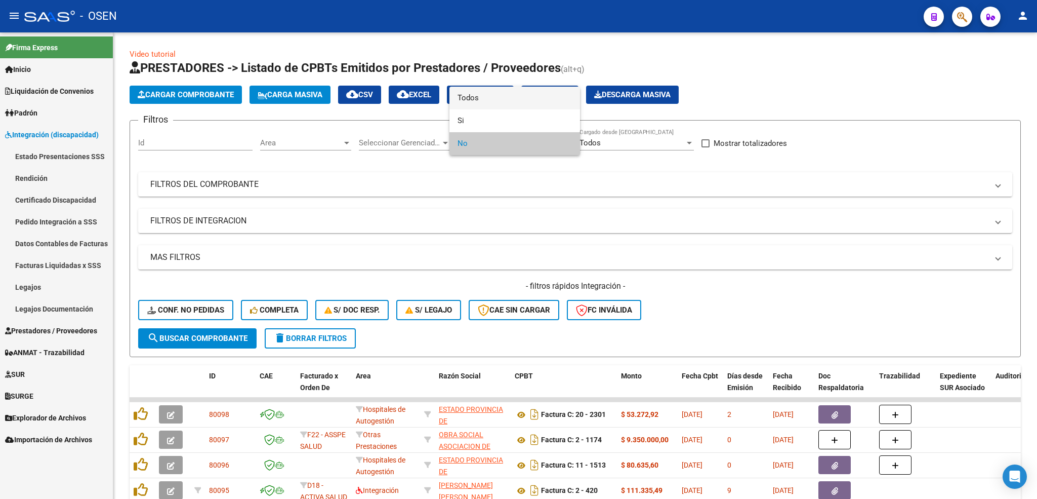
drag, startPoint x: 483, startPoint y: 104, endPoint x: 367, endPoint y: 147, distance: 123.3
click at [481, 104] on span "Todos" at bounding box center [515, 98] width 114 height 23
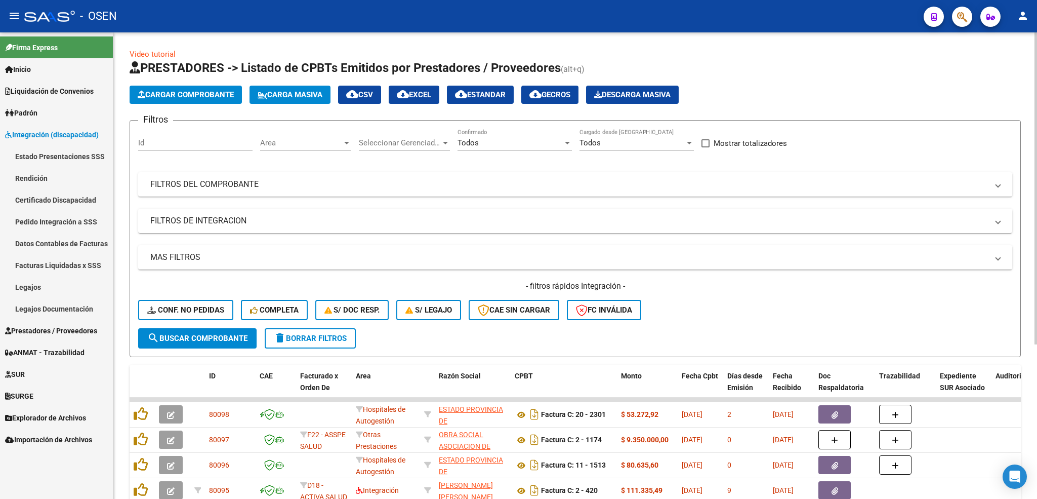
click at [324, 137] on div "Area Area" at bounding box center [305, 140] width 91 height 22
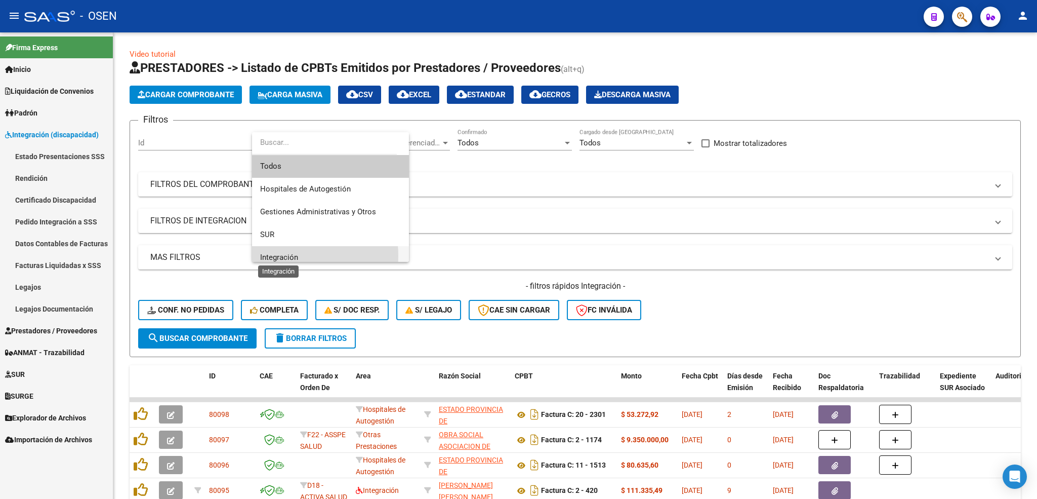
click at [290, 256] on span "Integración" at bounding box center [279, 257] width 38 height 9
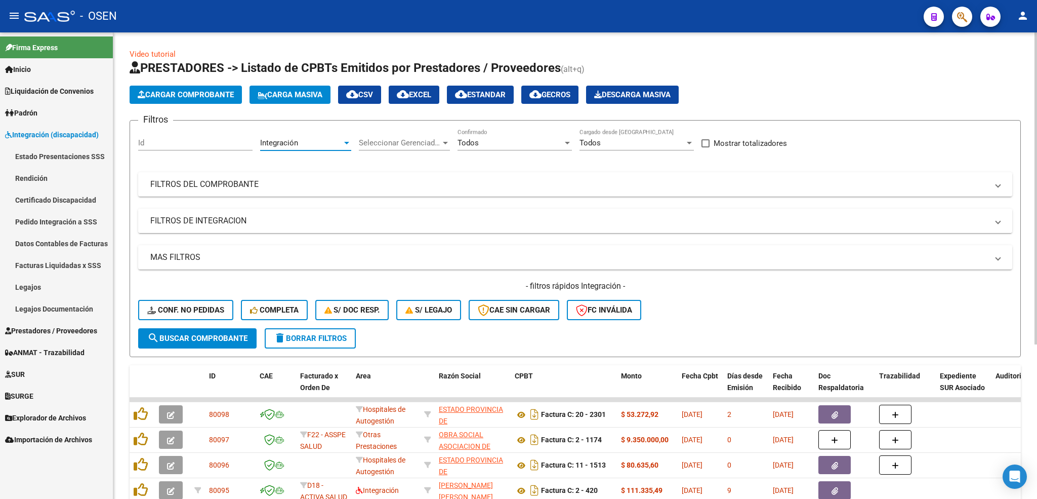
click at [308, 222] on mat-panel-title "FILTROS DE INTEGRACION" at bounding box center [569, 220] width 838 height 11
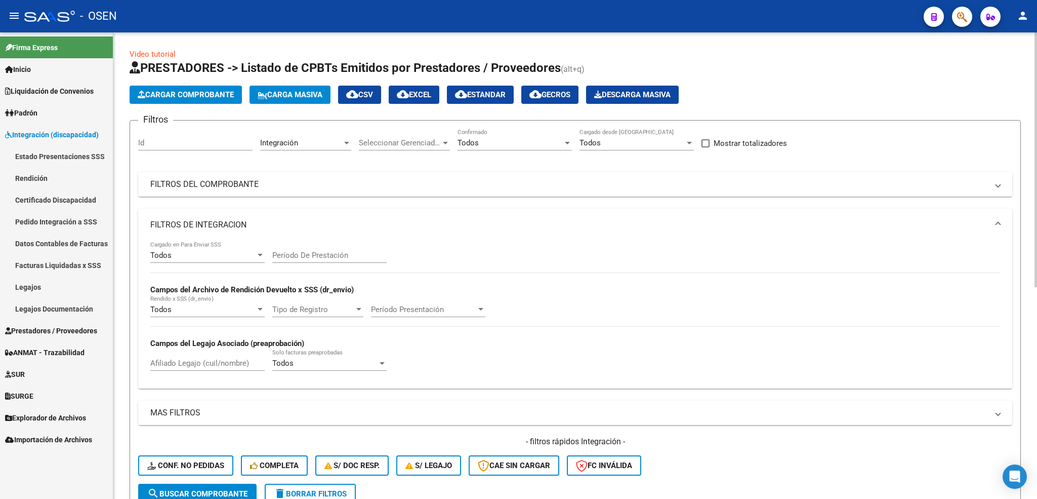
click at [308, 222] on mat-panel-title "FILTROS DE INTEGRACION" at bounding box center [569, 224] width 838 height 11
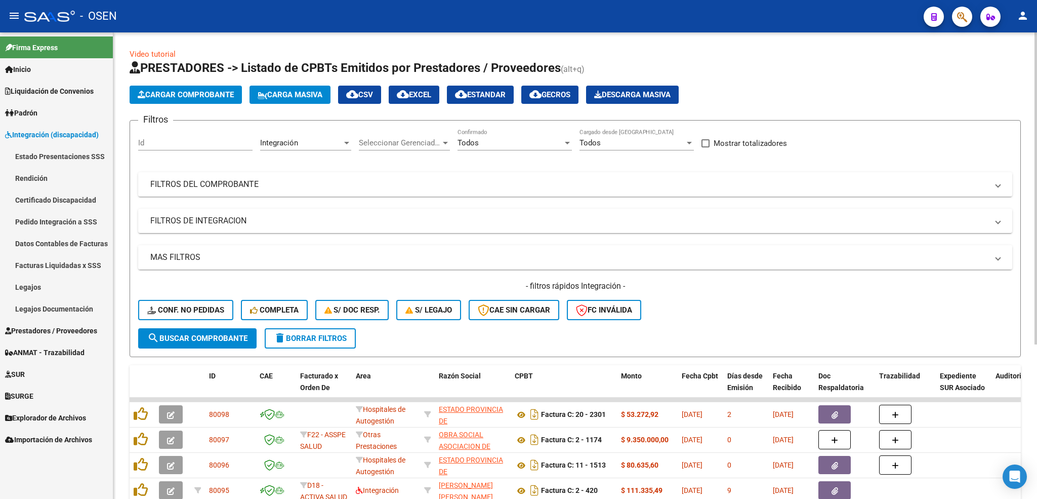
click at [292, 248] on mat-expansion-panel-header "MAS FILTROS" at bounding box center [575, 257] width 874 height 24
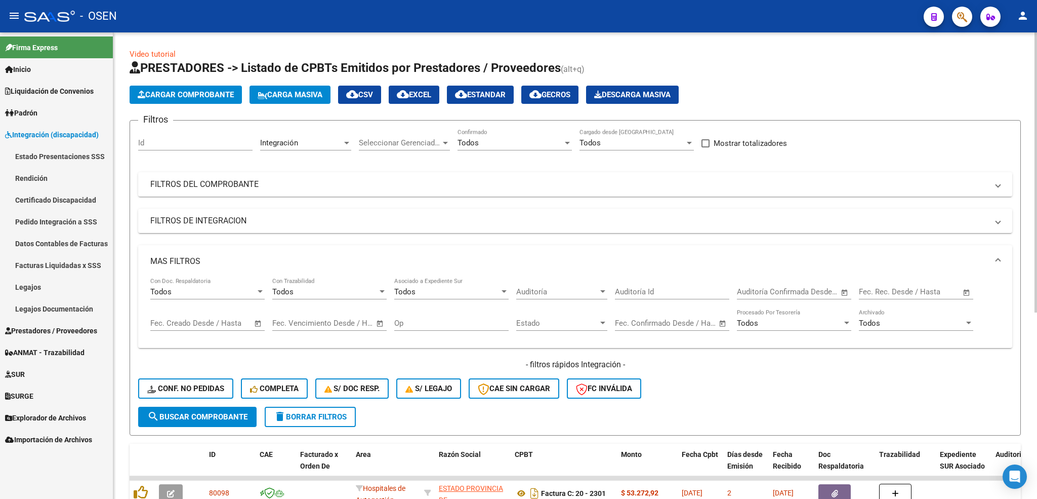
click at [257, 324] on span "Open calendar" at bounding box center [258, 323] width 24 height 24
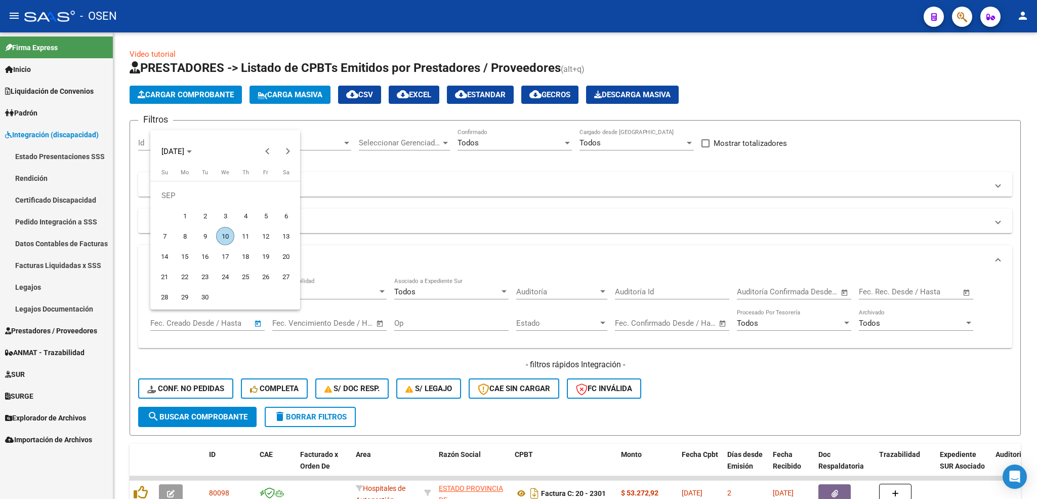
click at [181, 214] on span "1" at bounding box center [185, 216] width 18 height 18
type input "[DATE]"
click at [224, 239] on span "10" at bounding box center [225, 236] width 18 height 18
type input "[DATE]"
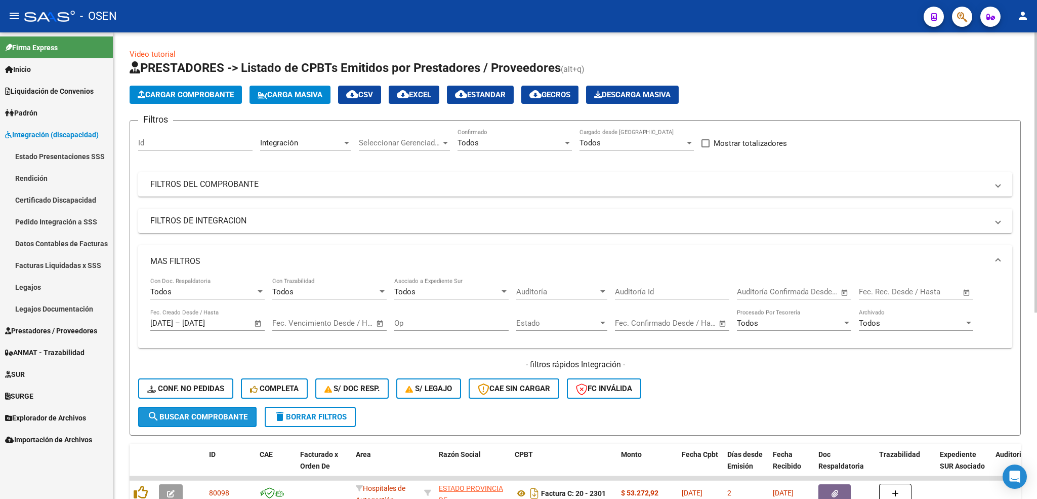
click at [226, 418] on span "search Buscar Comprobante" at bounding box center [197, 416] width 100 height 9
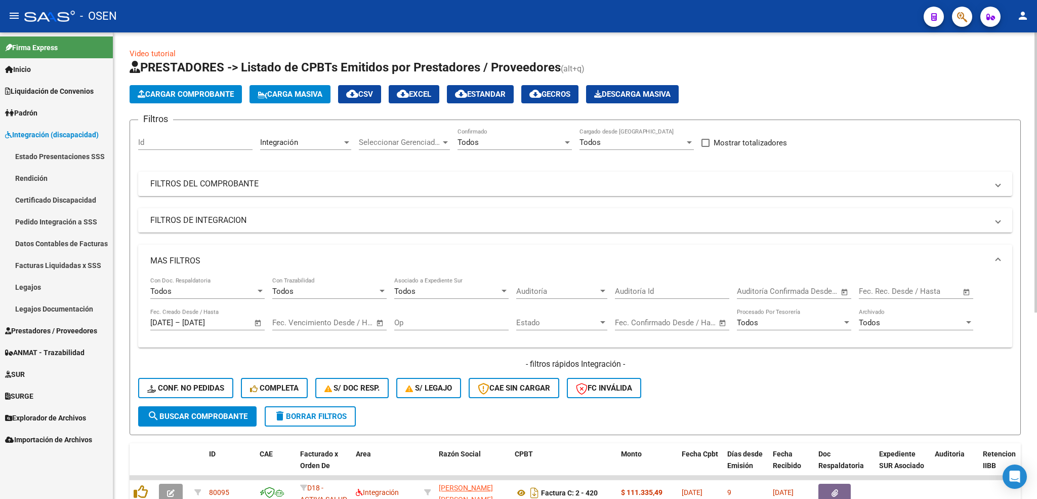
scroll to position [0, 0]
click at [358, 96] on mat-icon "cloud_download" at bounding box center [352, 94] width 12 height 12
click at [310, 147] on div "Integración" at bounding box center [301, 142] width 82 height 9
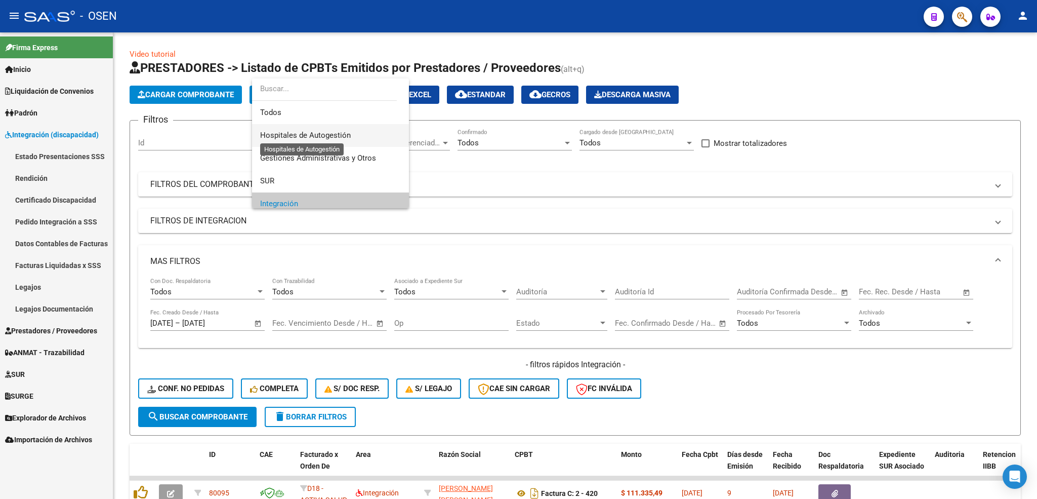
click at [319, 132] on span "Hospitales de Autogestión" at bounding box center [305, 135] width 91 height 9
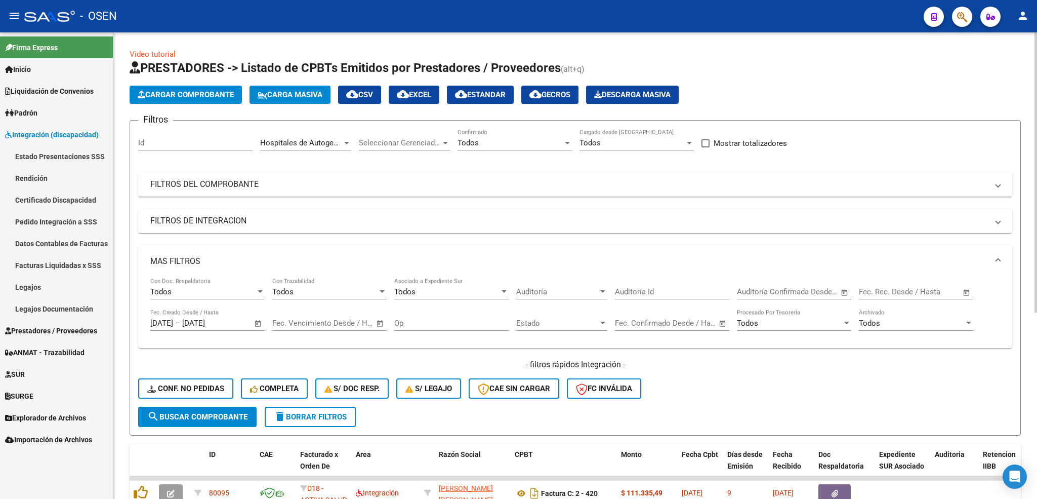
click at [257, 323] on span "Open calendar" at bounding box center [258, 323] width 24 height 24
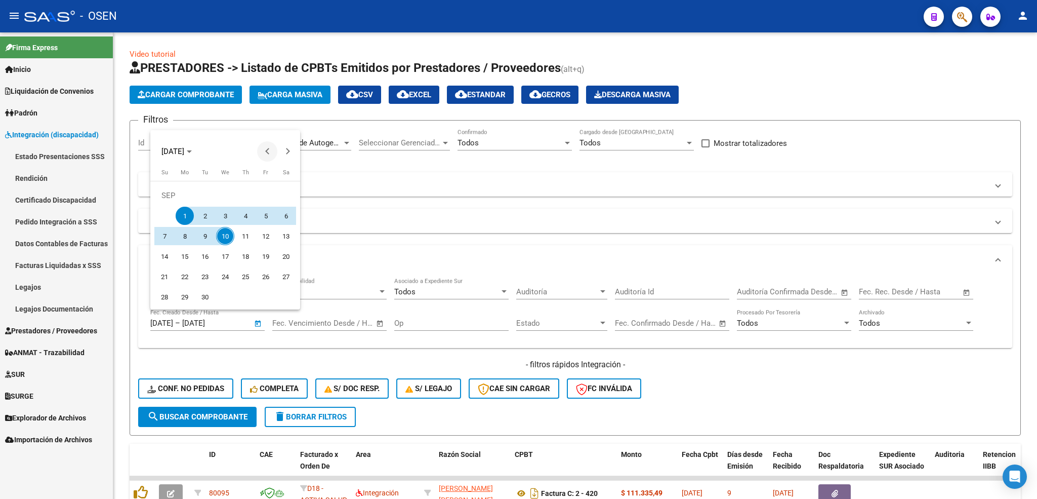
click at [265, 152] on button "Previous month" at bounding box center [267, 151] width 20 height 20
click at [264, 190] on span "1" at bounding box center [266, 195] width 18 height 18
type input "[DATE]"
click at [287, 154] on button "Next month" at bounding box center [287, 151] width 20 height 20
click at [219, 233] on span "10" at bounding box center [225, 236] width 18 height 18
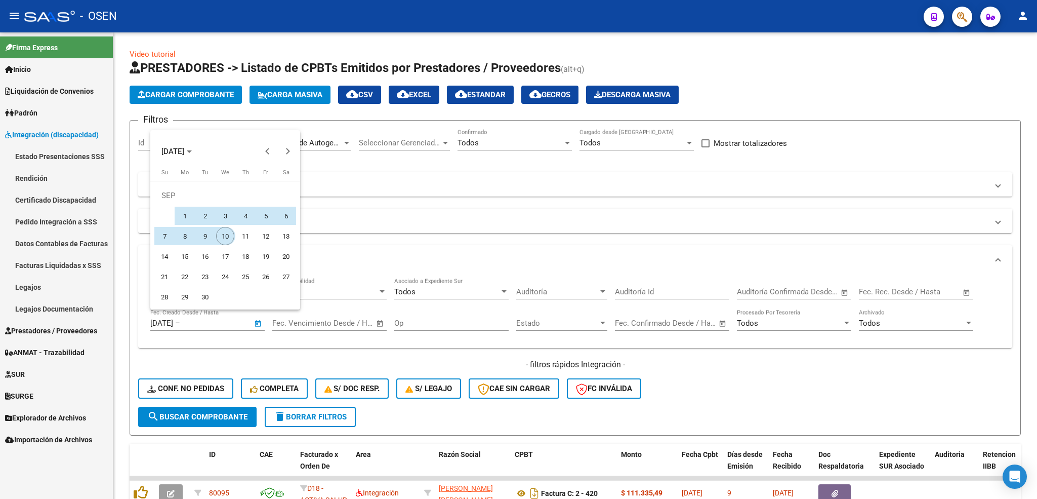
type input "[DATE]"
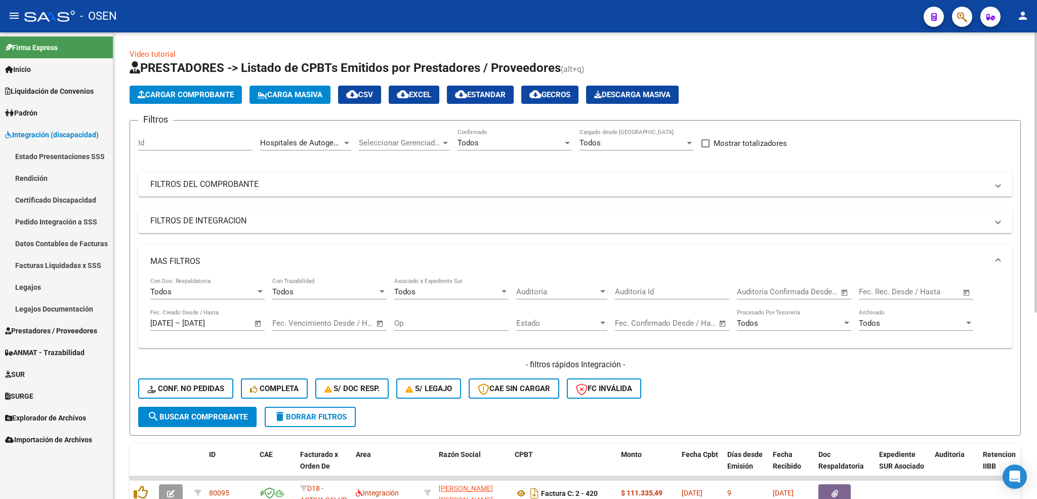
click at [210, 417] on span "search Buscar Comprobante" at bounding box center [197, 416] width 100 height 9
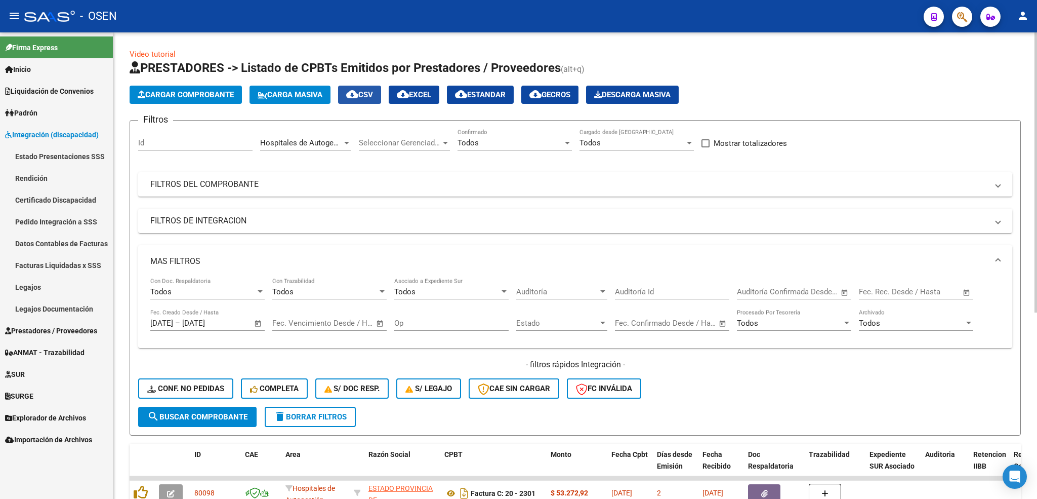
click at [358, 93] on mat-icon "cloud_download" at bounding box center [352, 94] width 12 height 12
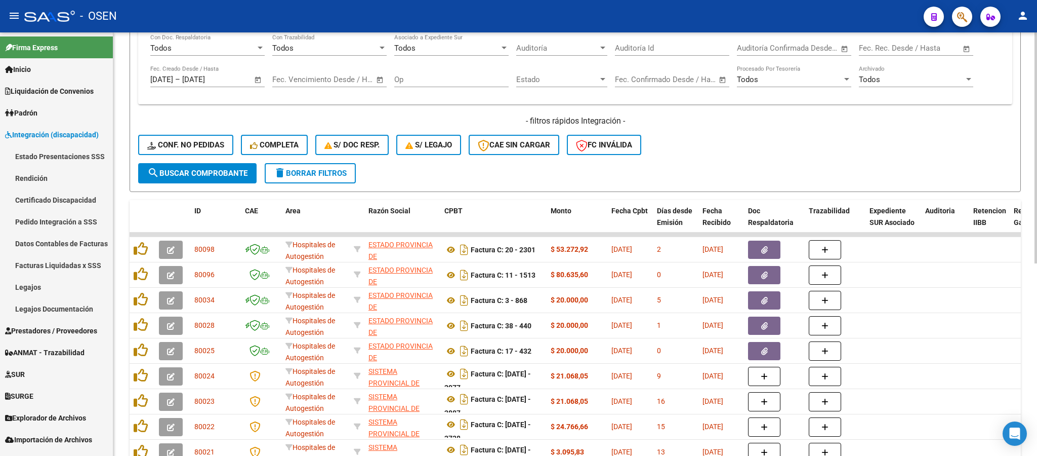
scroll to position [125, 0]
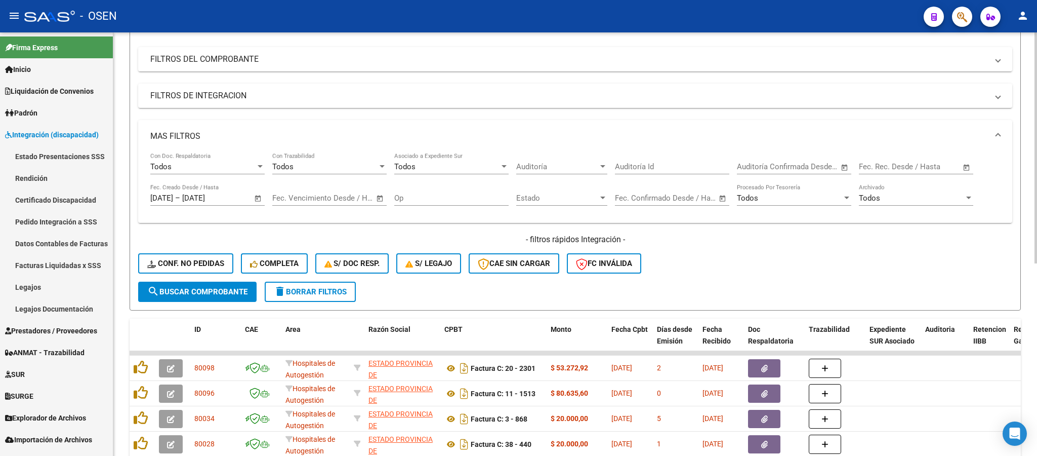
click at [335, 291] on span "delete Borrar Filtros" at bounding box center [310, 291] width 73 height 9
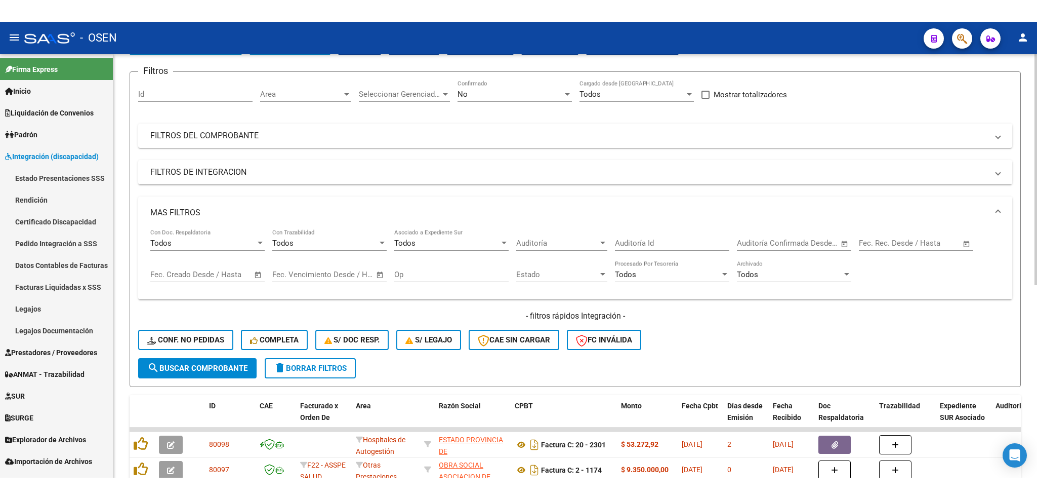
scroll to position [0, 0]
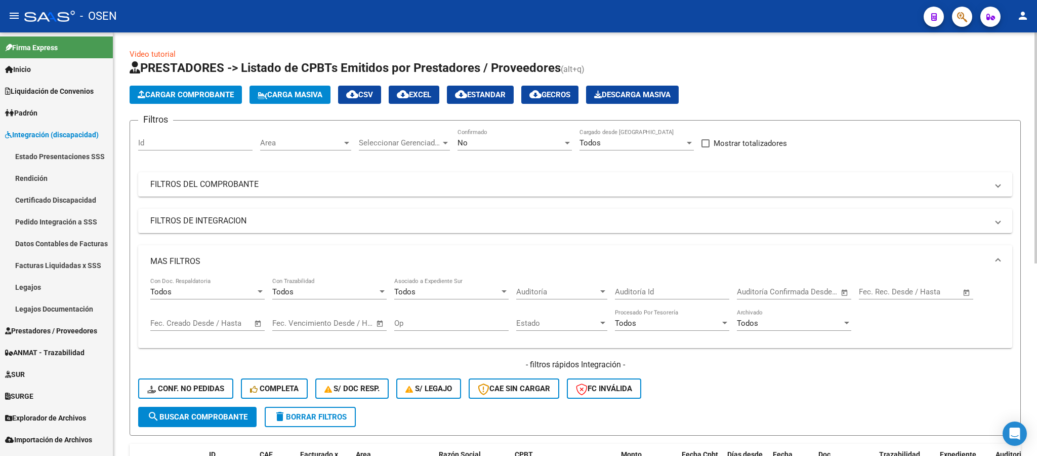
click at [501, 138] on div "No" at bounding box center [510, 142] width 105 height 9
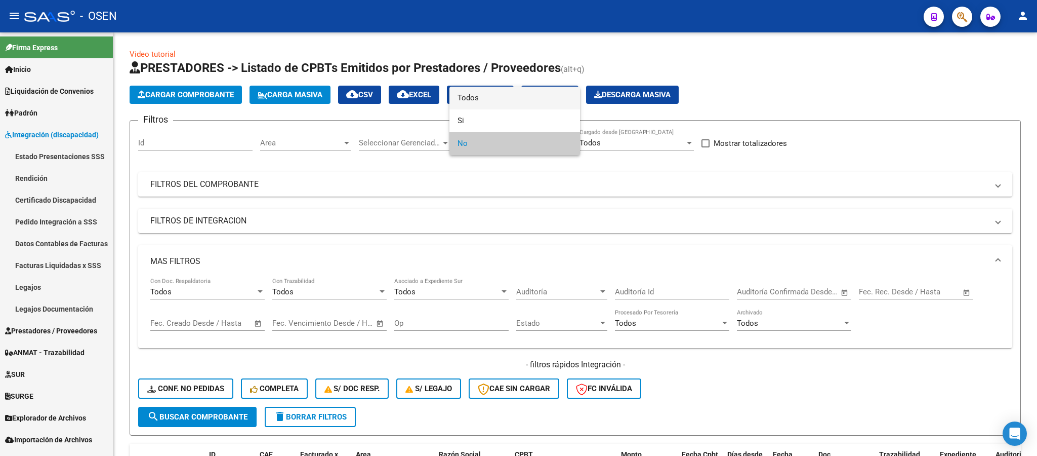
drag, startPoint x: 482, startPoint y: 99, endPoint x: 421, endPoint y: 126, distance: 66.6
click at [483, 99] on span "Todos" at bounding box center [515, 98] width 114 height 23
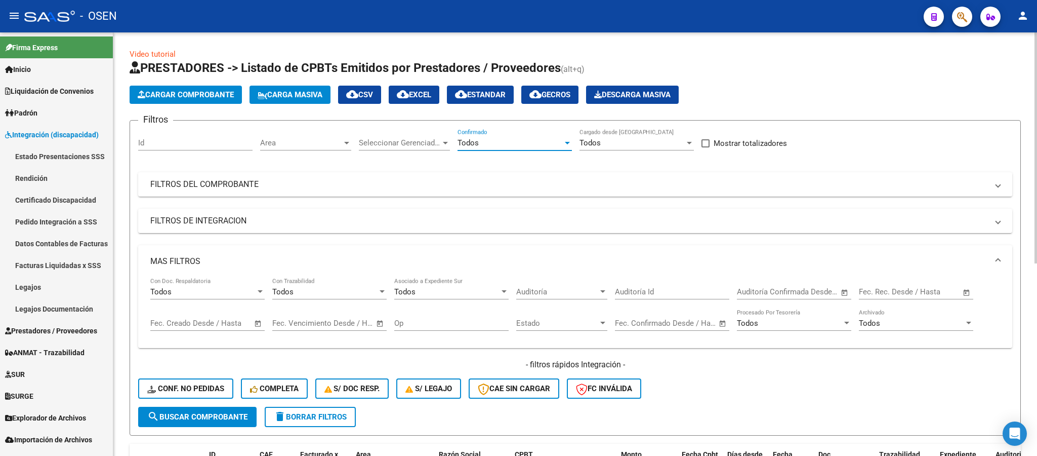
click at [308, 140] on span "Area" at bounding box center [301, 142] width 82 height 9
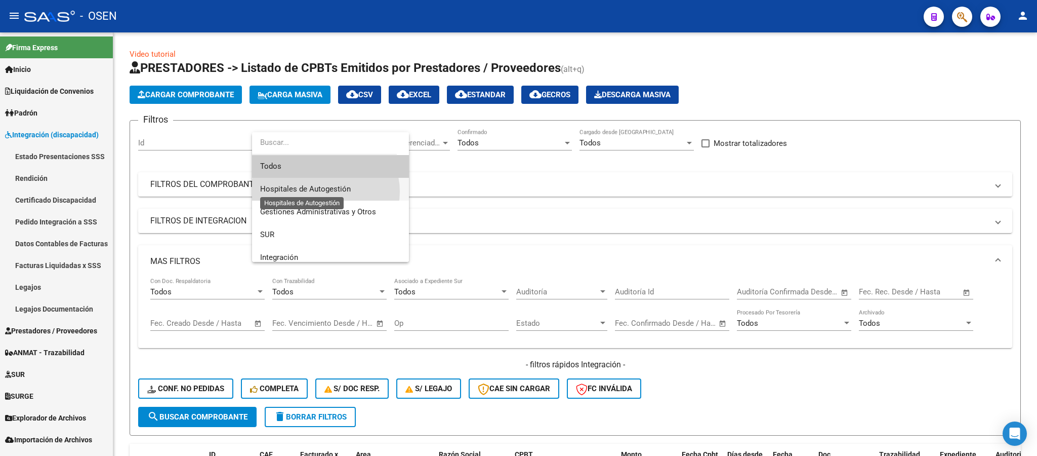
click at [325, 191] on span "Hospitales de Autogestión" at bounding box center [305, 188] width 91 height 9
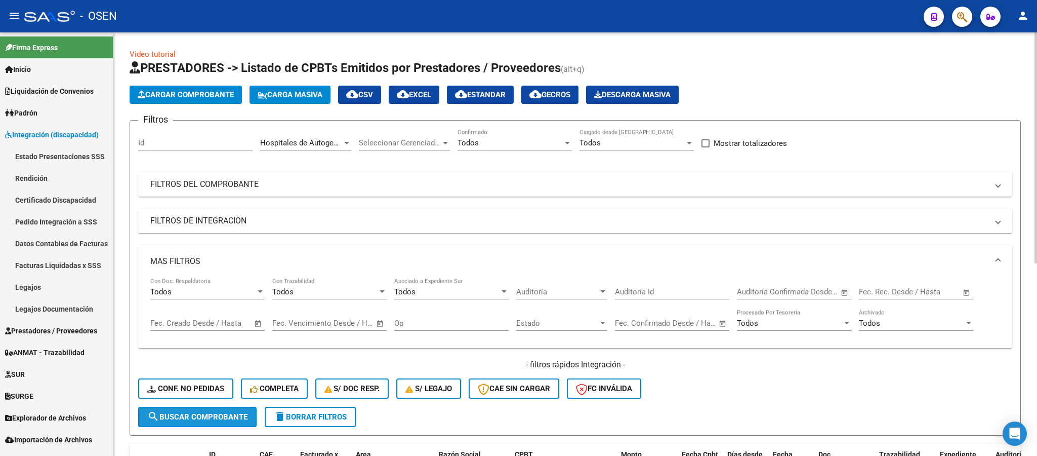
click at [185, 418] on span "search Buscar Comprobante" at bounding box center [197, 416] width 100 height 9
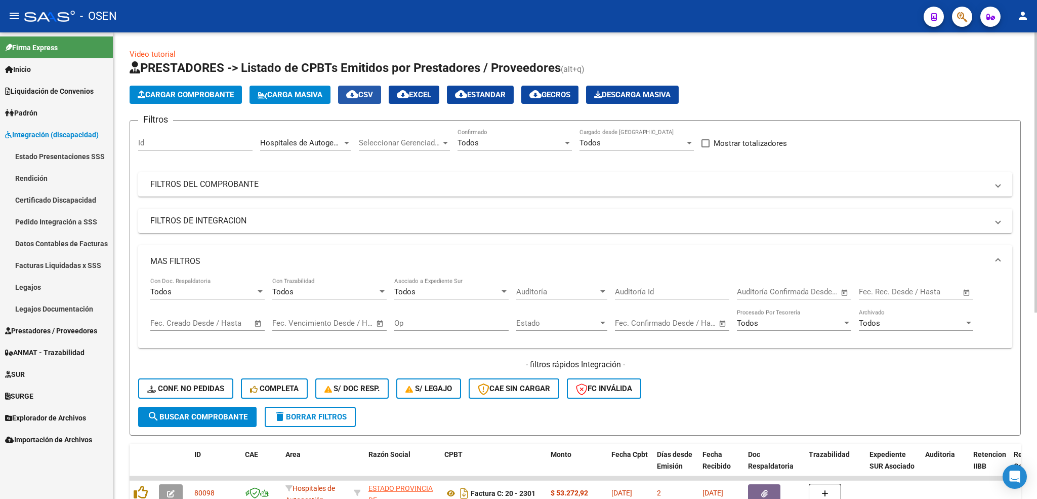
click at [366, 94] on span "cloud_download CSV" at bounding box center [359, 94] width 27 height 9
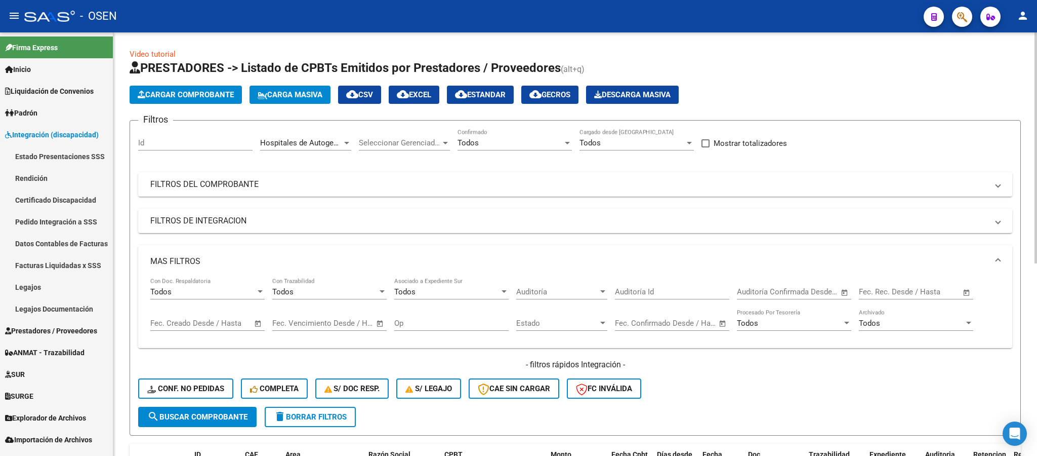
click at [333, 416] on span "delete Borrar Filtros" at bounding box center [310, 416] width 73 height 9
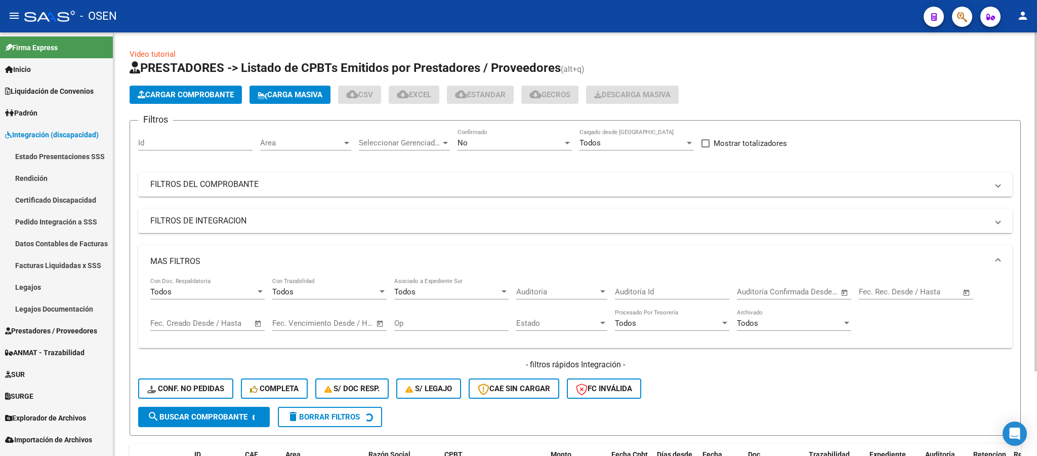
click at [514, 150] on div "No Confirmado" at bounding box center [515, 140] width 114 height 22
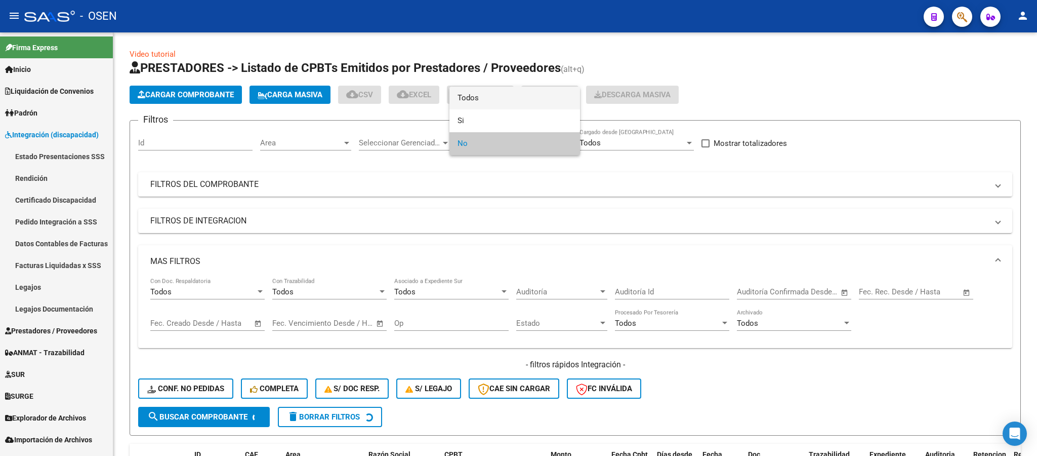
click at [497, 101] on span "Todos" at bounding box center [515, 98] width 114 height 23
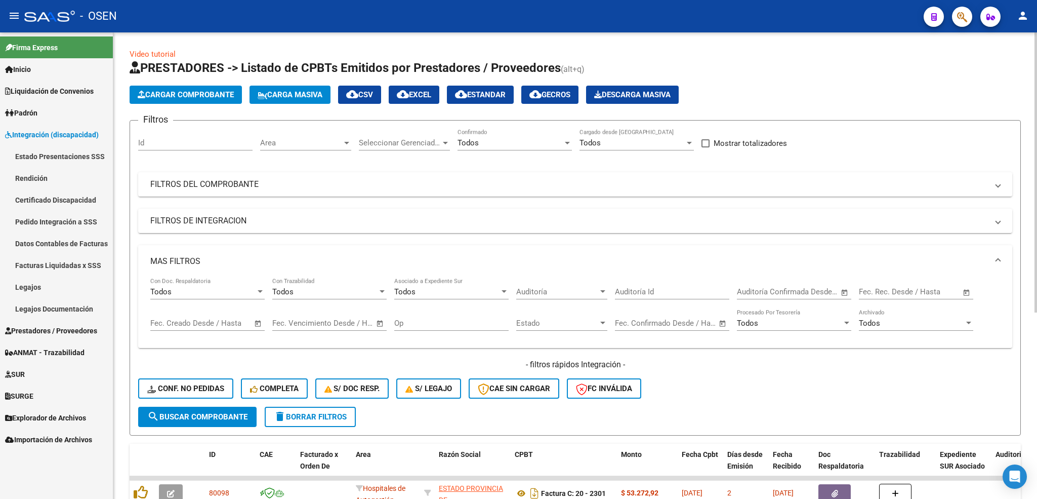
click at [257, 325] on span "Open calendar" at bounding box center [258, 323] width 24 height 24
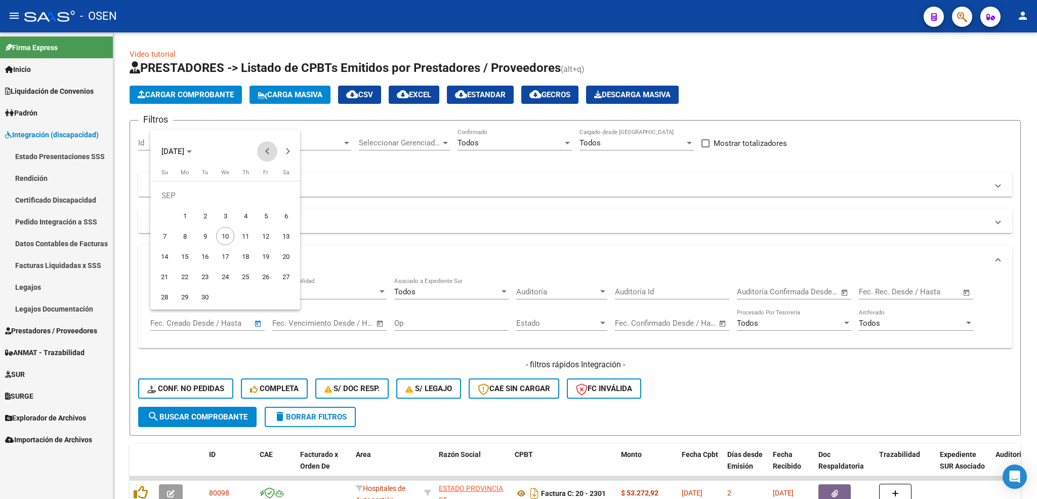
click at [263, 149] on span "Previous month" at bounding box center [267, 151] width 20 height 20
click at [262, 194] on span "1" at bounding box center [266, 195] width 18 height 18
type input "[DATE]"
click at [285, 153] on button "Next month" at bounding box center [287, 151] width 20 height 20
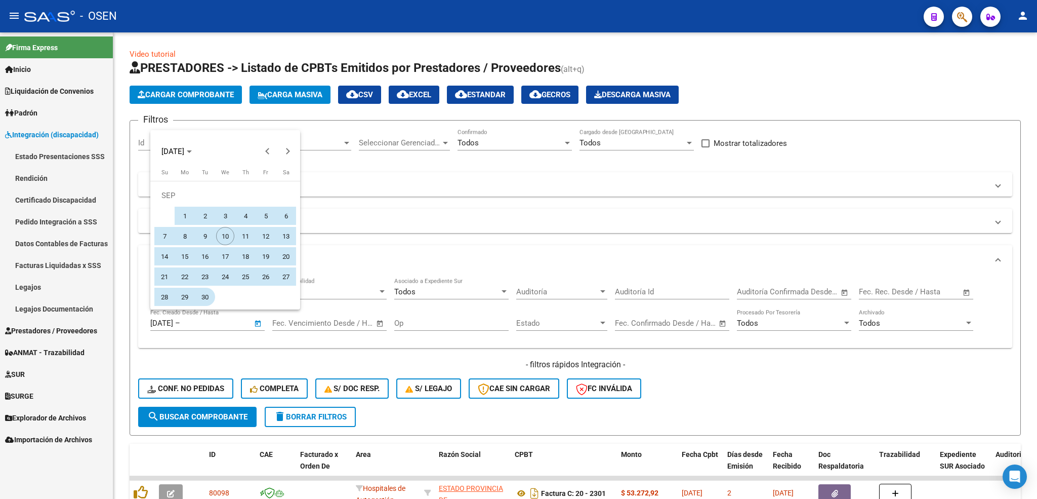
click at [207, 293] on span "30" at bounding box center [205, 296] width 18 height 18
type input "30/09/2025"
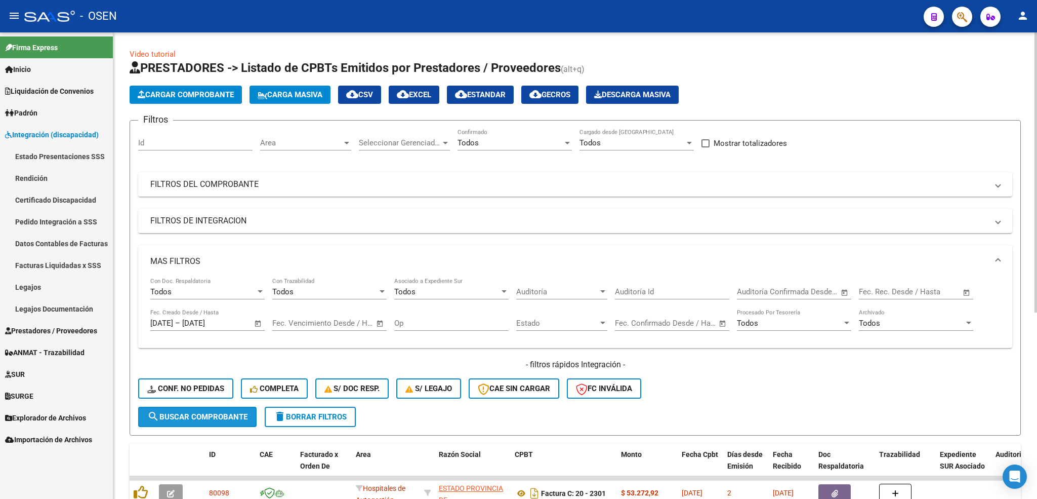
click at [218, 415] on span "search Buscar Comprobante" at bounding box center [197, 416] width 100 height 9
click at [371, 96] on span "cloud_download CSV" at bounding box center [359, 94] width 27 height 9
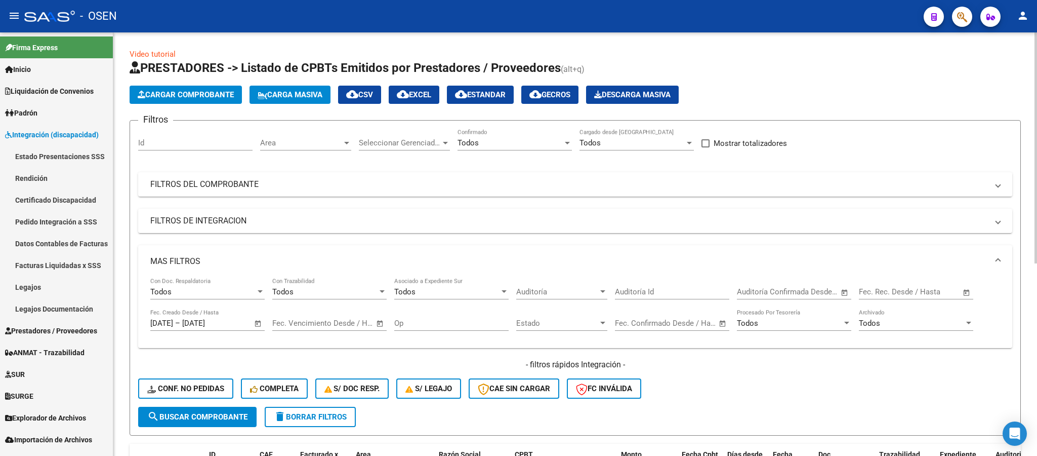
click at [189, 144] on input "Id" at bounding box center [195, 142] width 114 height 9
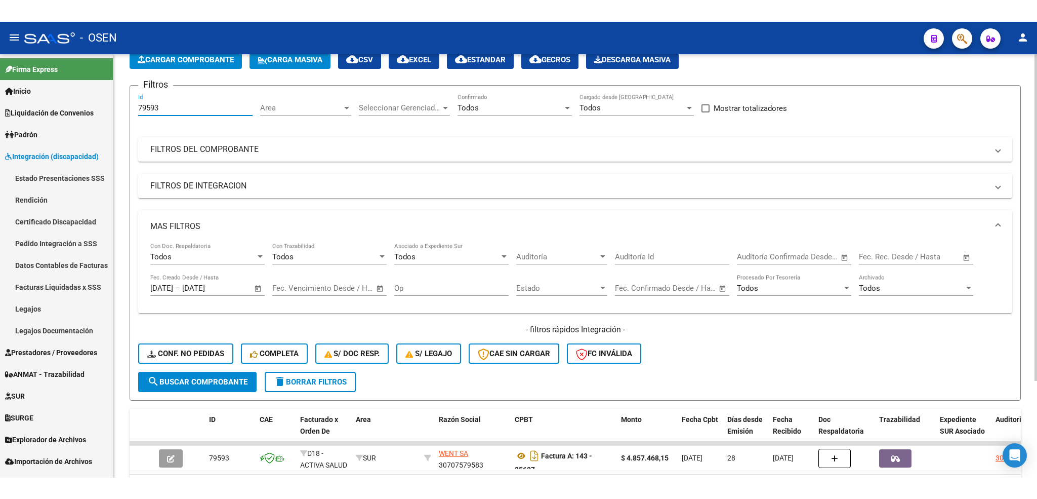
scroll to position [125, 0]
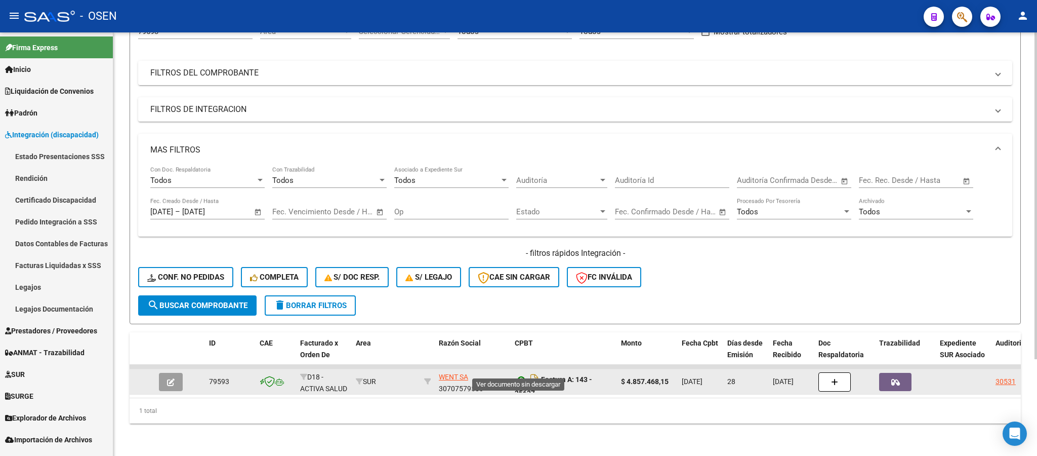
click at [520, 373] on icon at bounding box center [521, 379] width 13 height 12
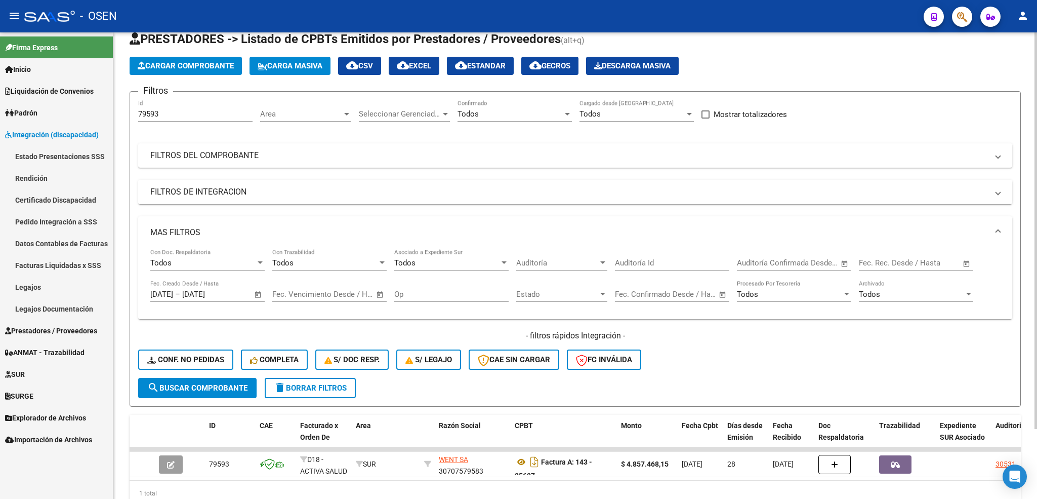
scroll to position [0, 0]
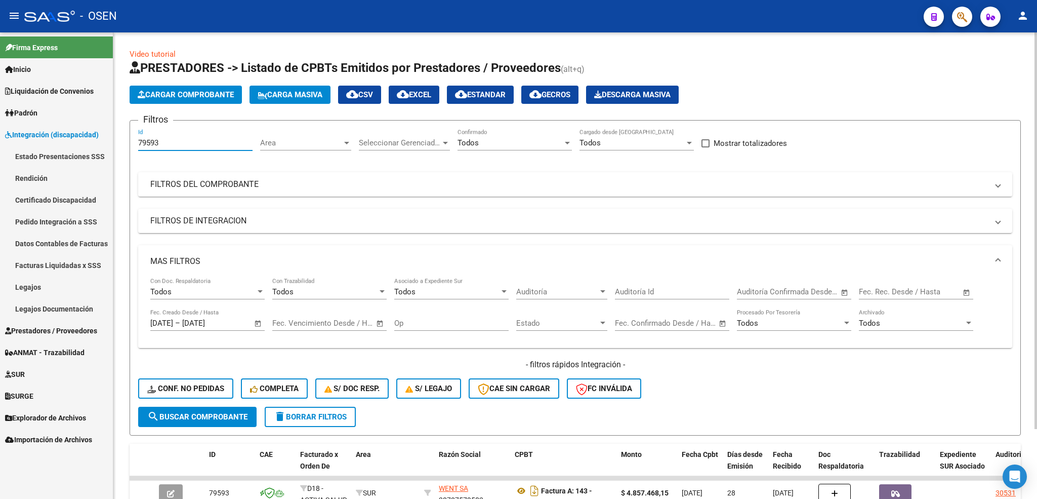
click at [172, 140] on input "79593" at bounding box center [195, 142] width 114 height 9
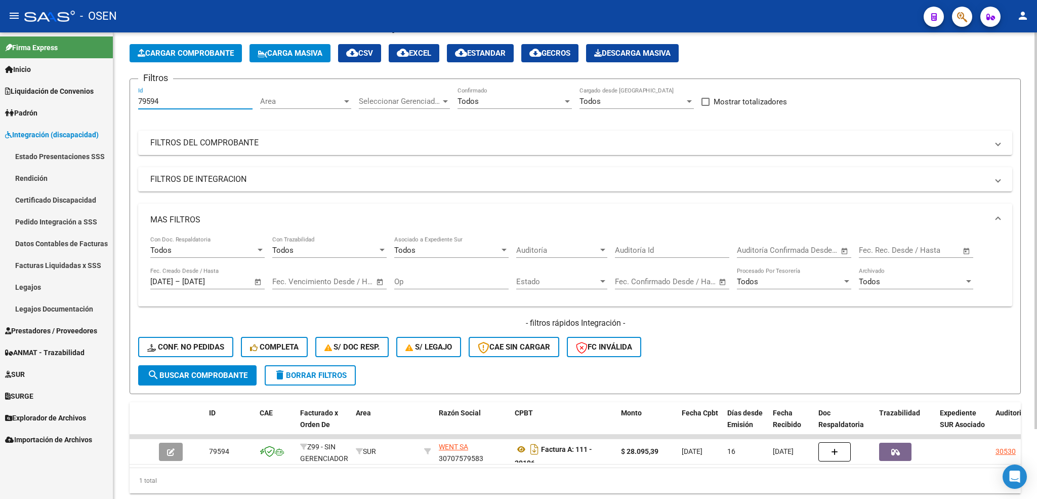
scroll to position [82, 0]
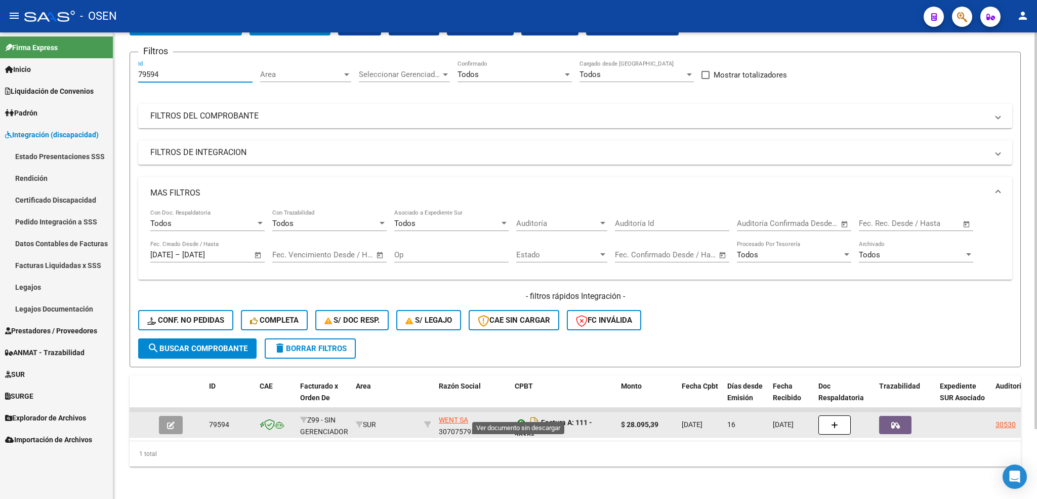
type input "79594"
click at [518, 416] on icon at bounding box center [521, 422] width 13 height 12
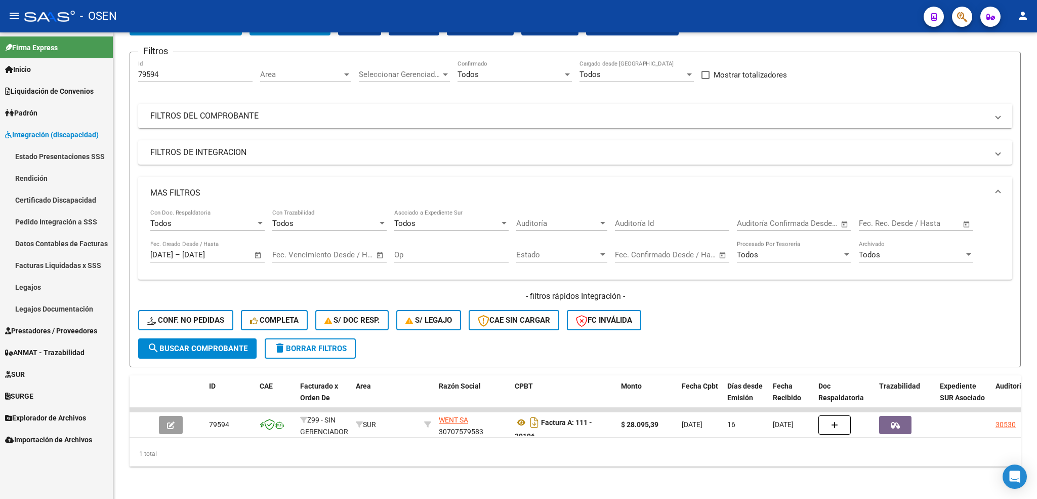
click at [55, 289] on link "Legajos" at bounding box center [56, 287] width 113 height 22
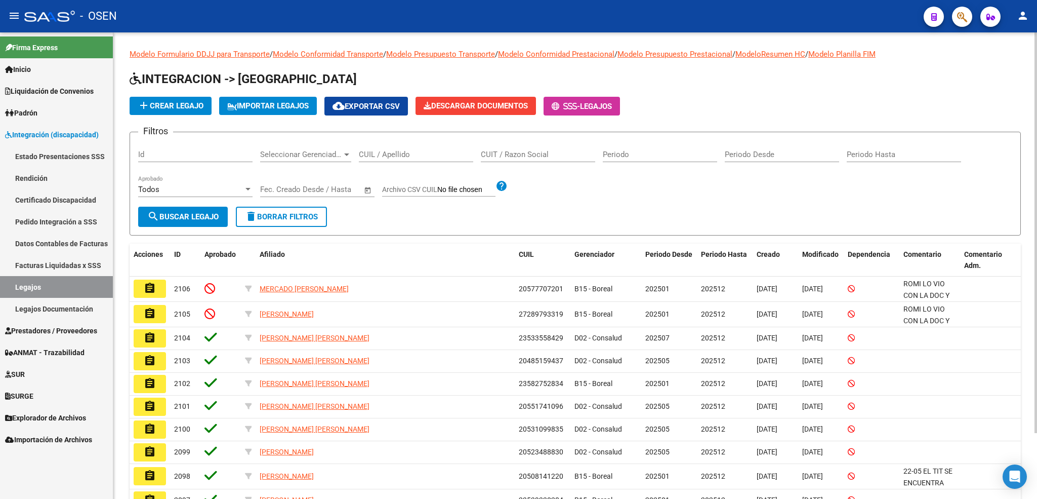
click at [421, 153] on input "CUIL / Apellido" at bounding box center [416, 154] width 114 height 9
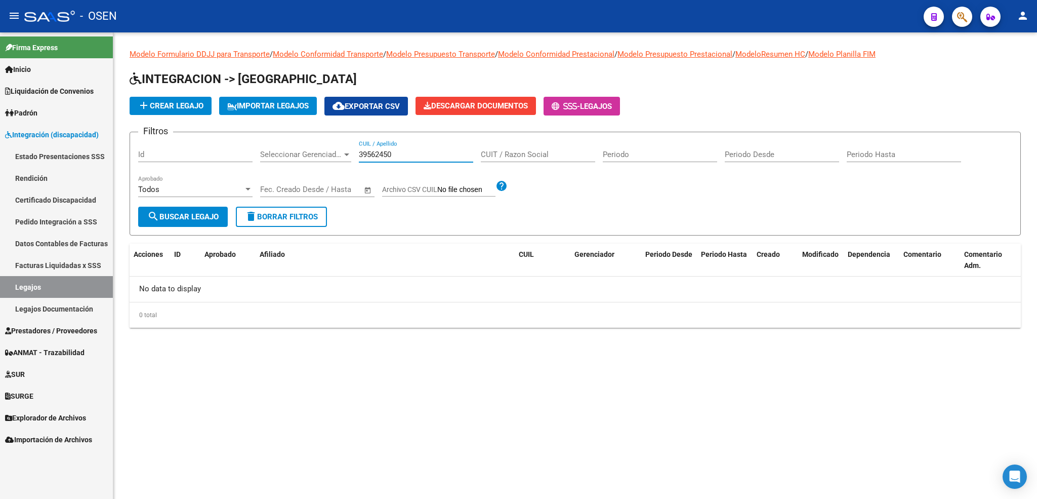
drag, startPoint x: 404, startPoint y: 154, endPoint x: 345, endPoint y: 159, distance: 59.0
click at [345, 159] on div "Filtros Id Seleccionar Gerenciador Seleccionar Gerenciador 39562450 CUIL / Apel…" at bounding box center [575, 173] width 874 height 66
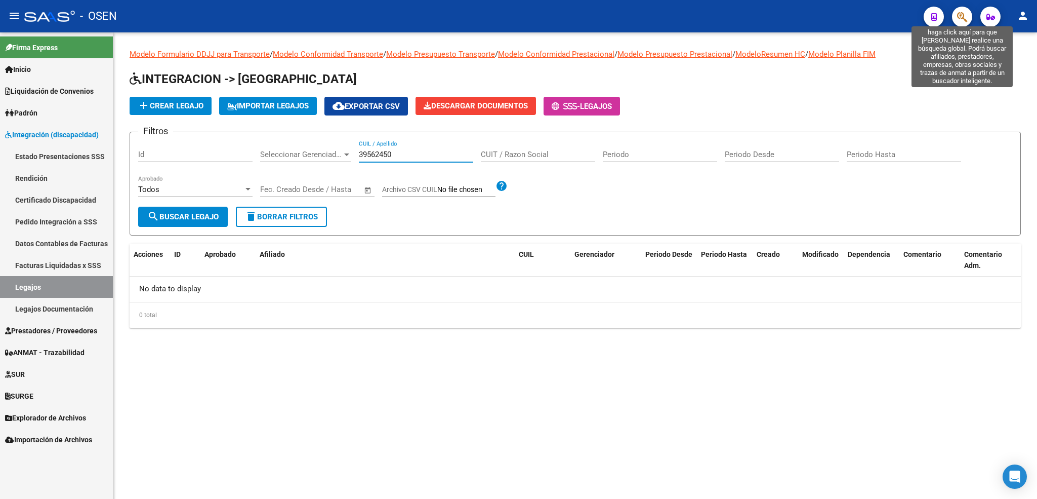
type input "39562450"
click at [959, 14] on icon "button" at bounding box center [962, 17] width 10 height 12
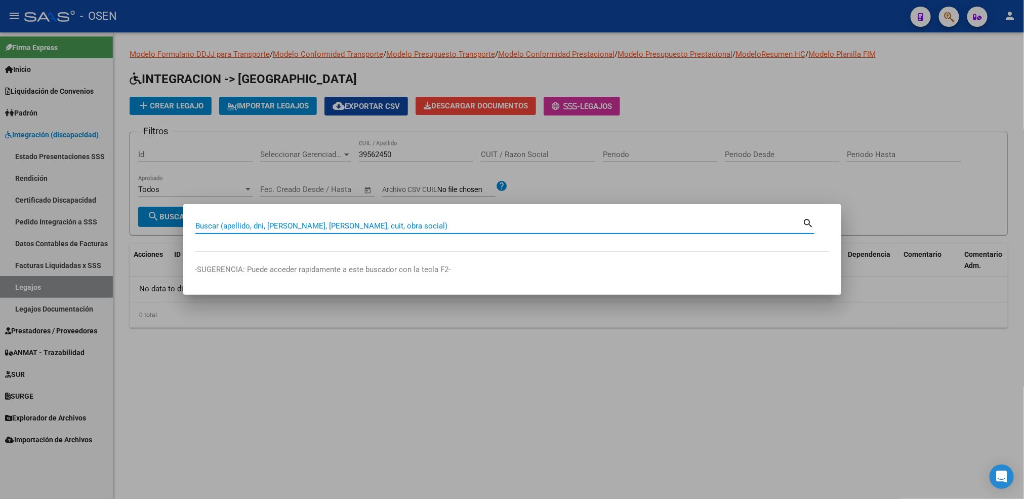
paste input "39562450"
type input "39562450"
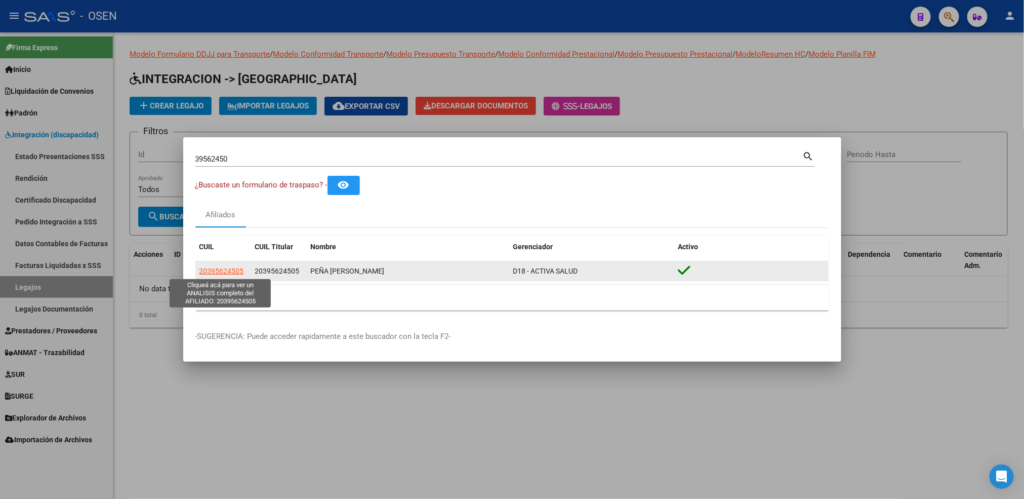
click at [232, 272] on span "20395624505" at bounding box center [221, 271] width 45 height 8
type textarea "20395624505"
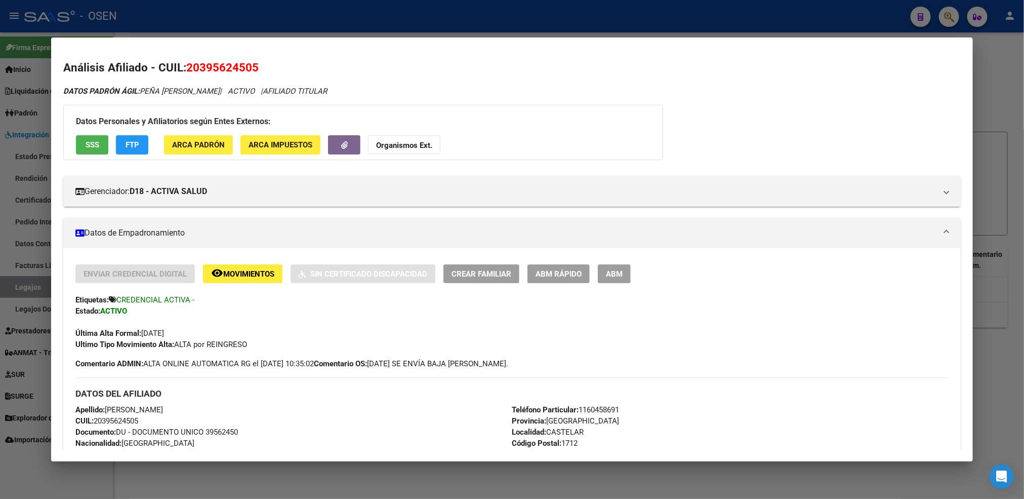
click at [86, 146] on span "SSS" at bounding box center [93, 145] width 14 height 9
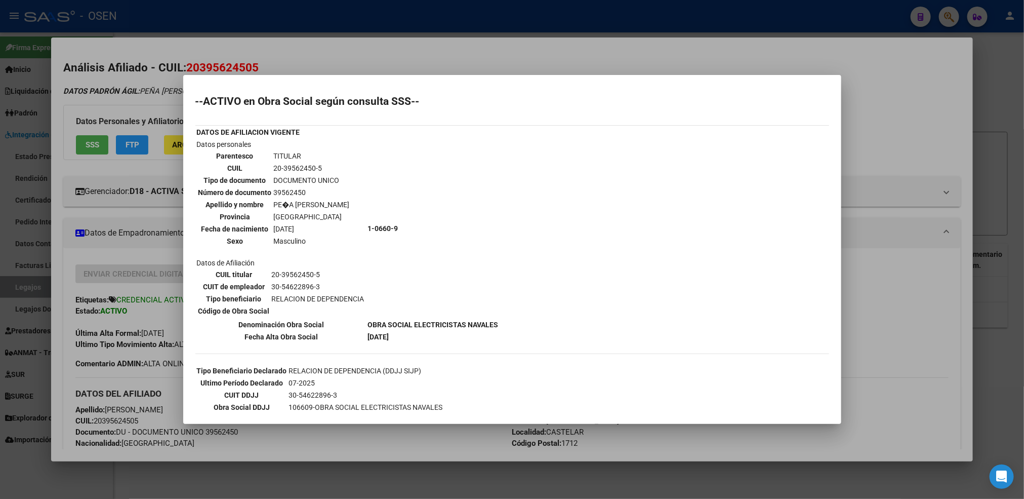
click at [899, 258] on div at bounding box center [512, 249] width 1024 height 499
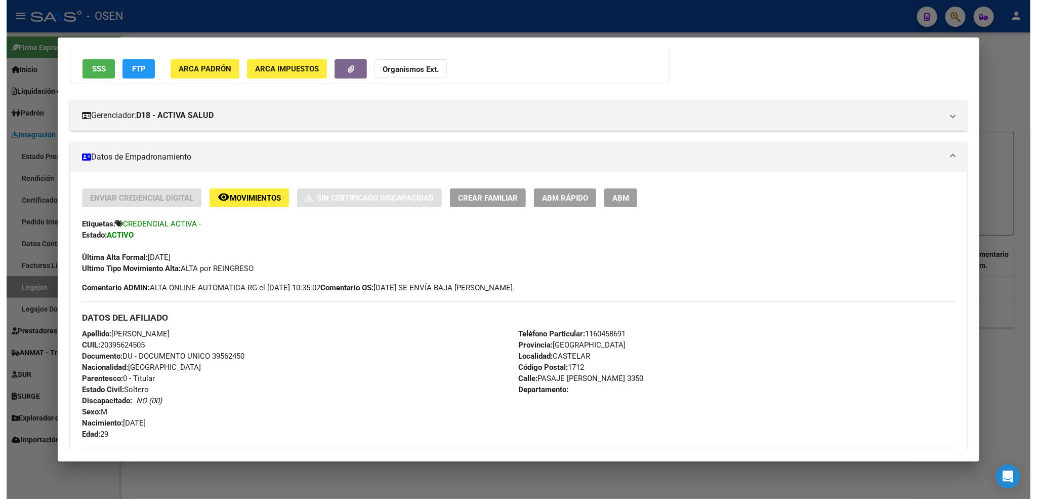
scroll to position [152, 0]
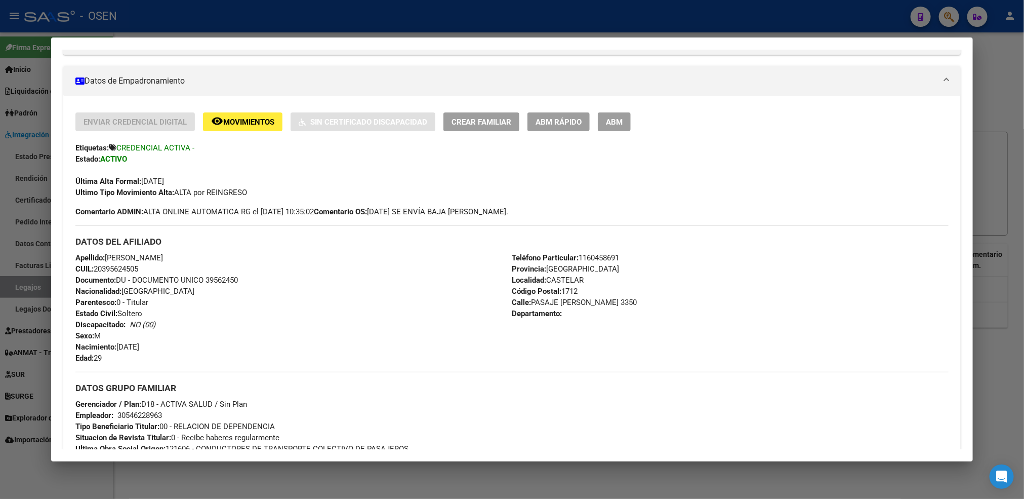
click at [91, 476] on div at bounding box center [512, 249] width 1024 height 499
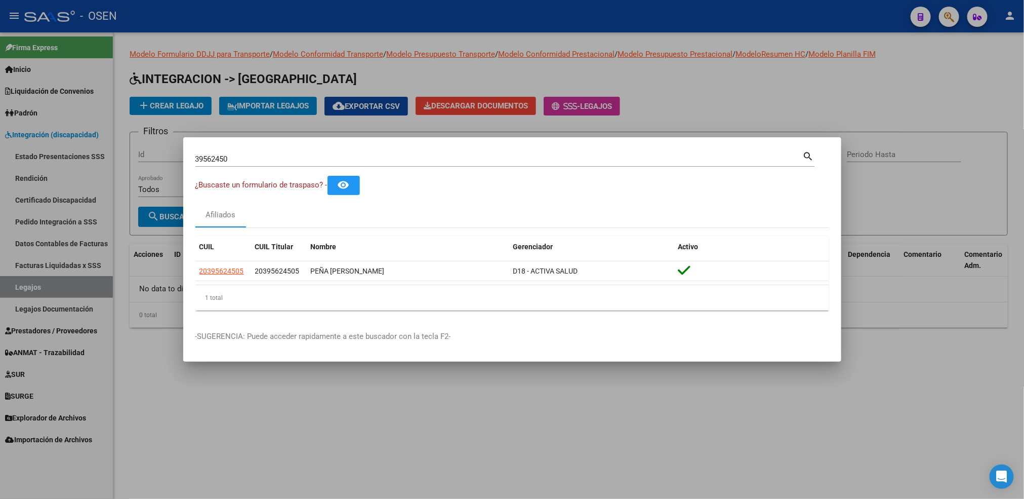
click at [67, 285] on div at bounding box center [512, 249] width 1024 height 499
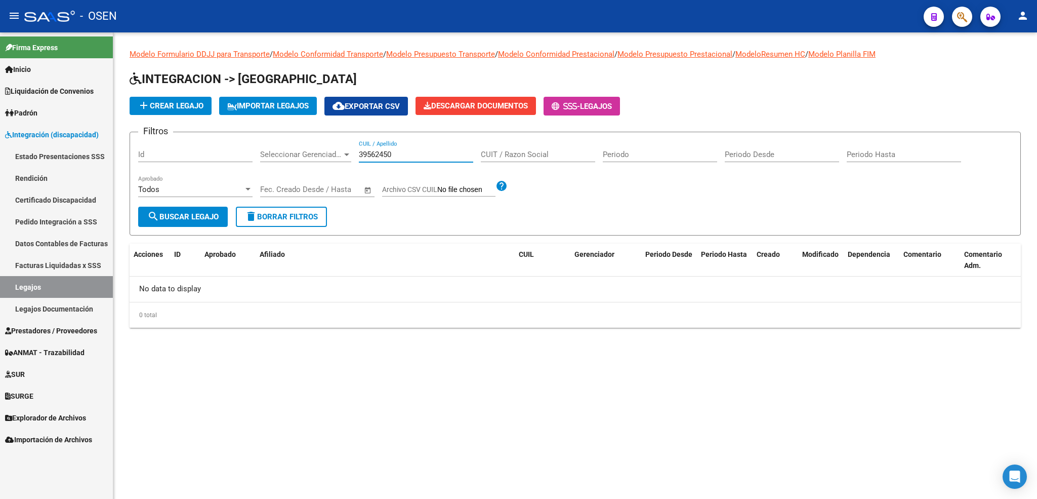
drag, startPoint x: 416, startPoint y: 155, endPoint x: 298, endPoint y: 158, distance: 118.0
click at [310, 155] on div "Filtros Id Seleccionar Gerenciador Seleccionar Gerenciador 39562450 CUIL / Apel…" at bounding box center [575, 173] width 874 height 66
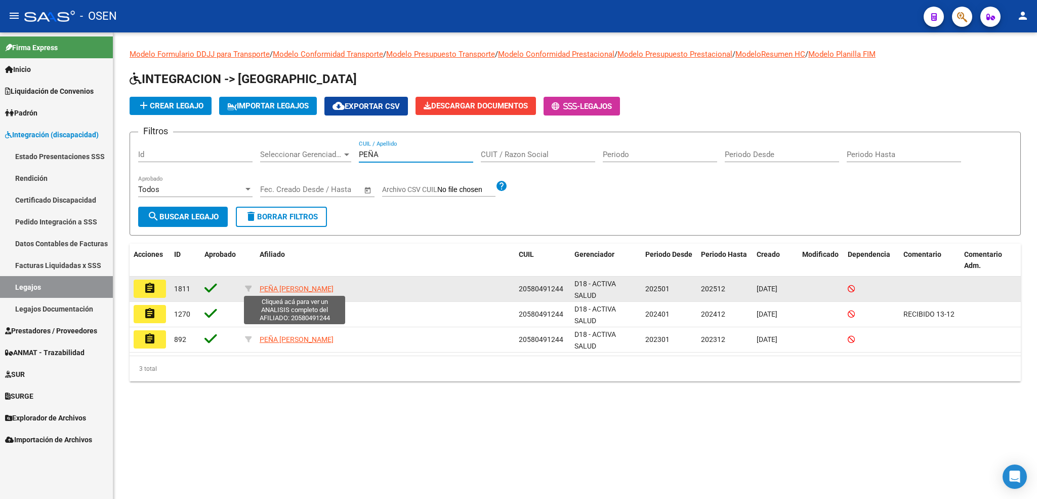
type input "PEÑA"
click at [301, 291] on span "PEÑA NOAH VALENTIN" at bounding box center [297, 288] width 74 height 8
type textarea "20580491244"
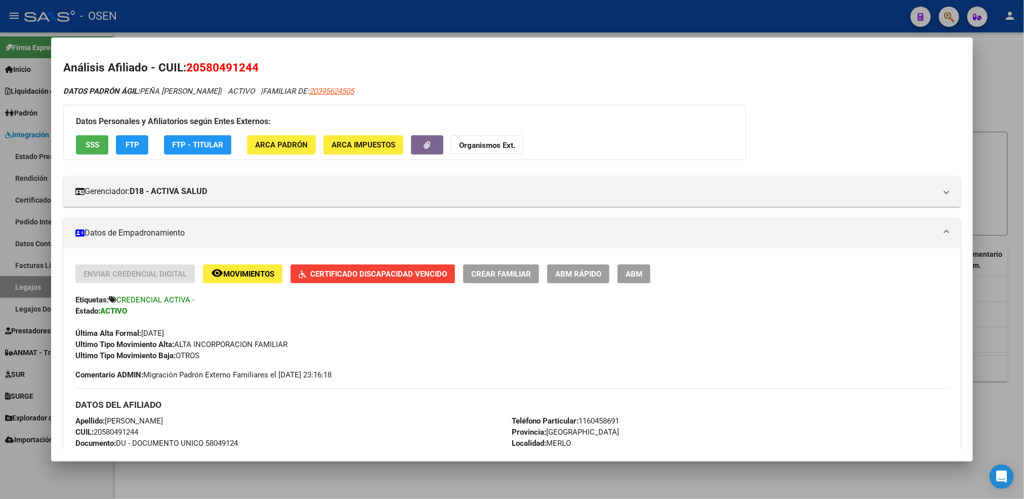
click at [394, 272] on span "Certificado Discapacidad Vencido" at bounding box center [378, 273] width 137 height 9
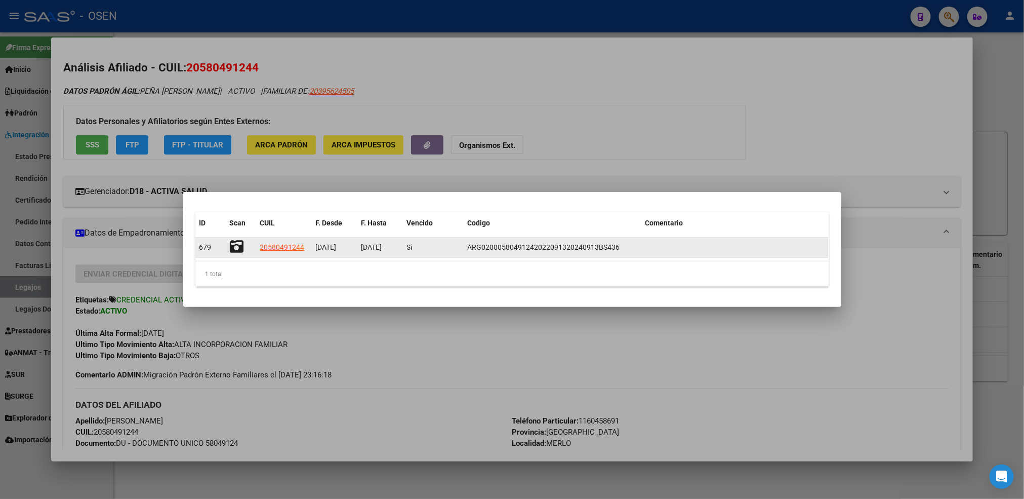
click at [234, 248] on icon at bounding box center [237, 246] width 14 height 14
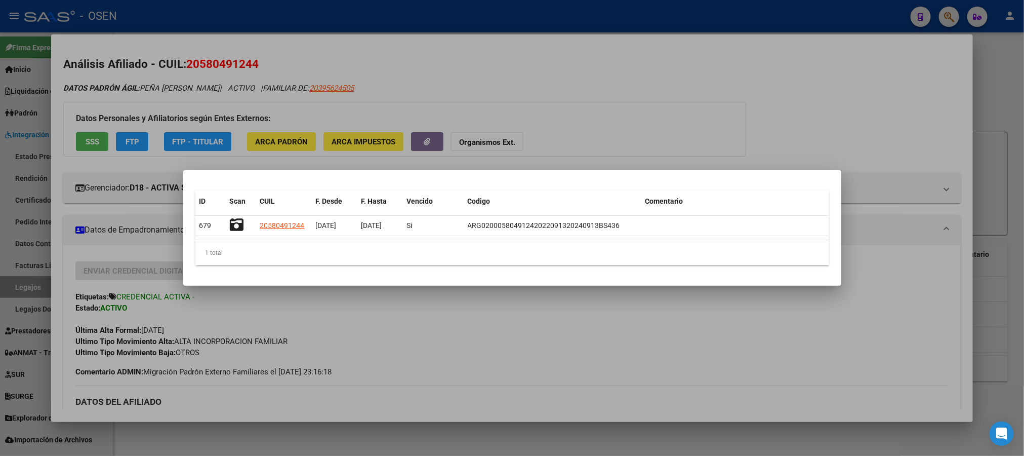
click at [259, 437] on div at bounding box center [512, 228] width 1024 height 456
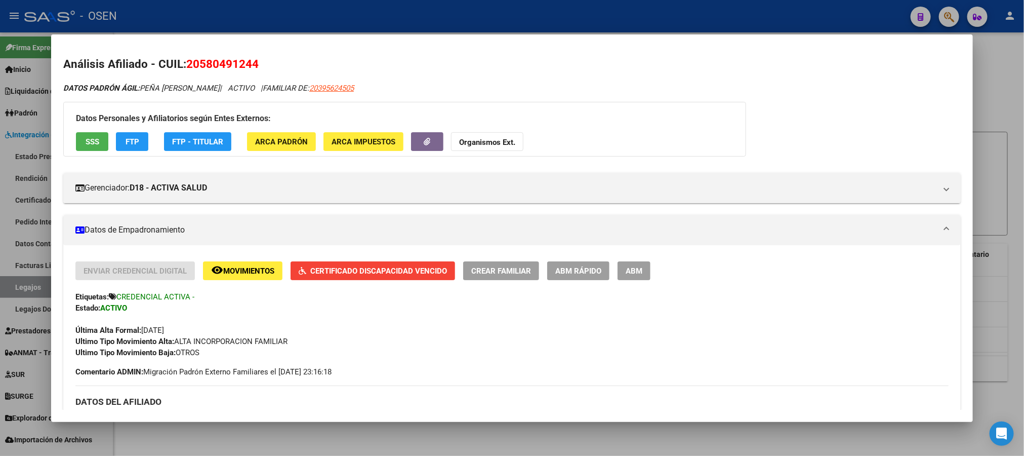
click at [259, 437] on div at bounding box center [512, 228] width 1024 height 456
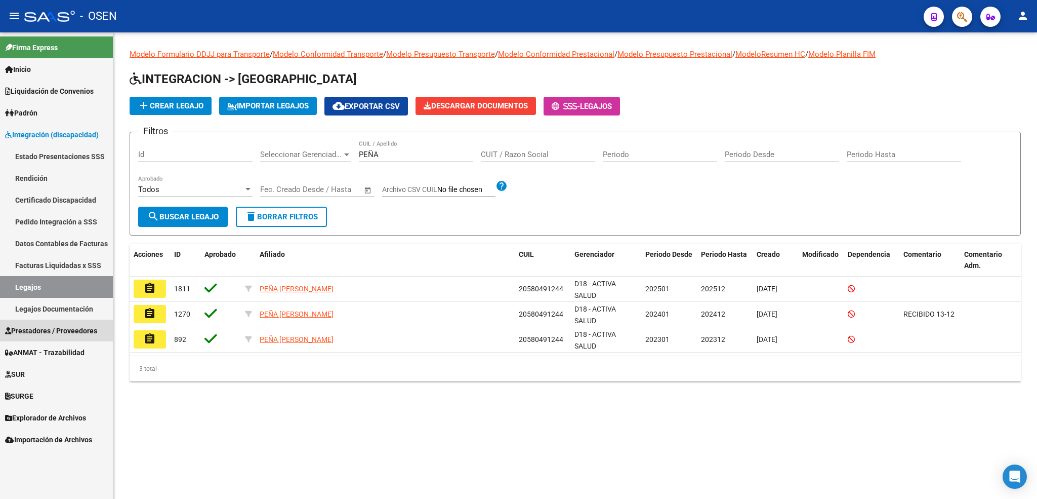
click at [61, 327] on span "Prestadores / Proveedores" at bounding box center [51, 330] width 92 height 11
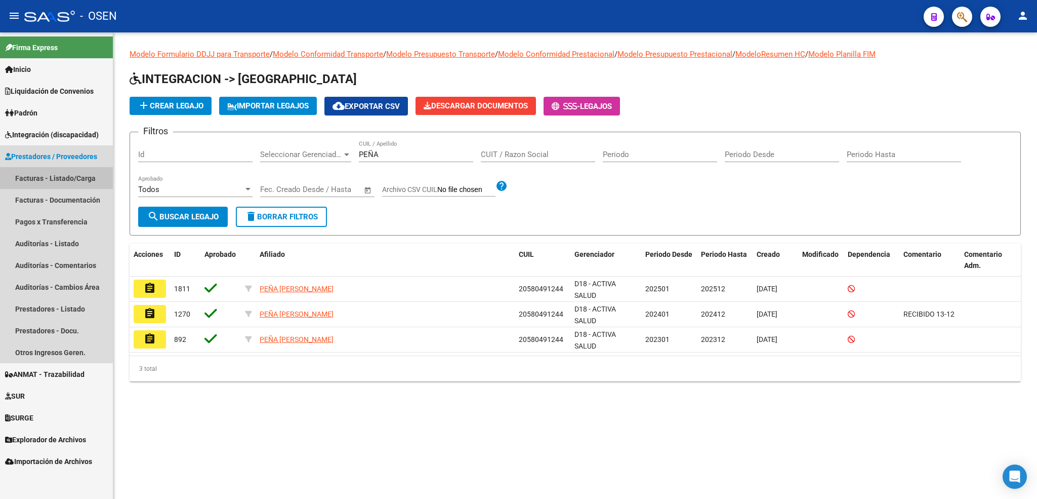
click at [73, 173] on link "Facturas - Listado/Carga" at bounding box center [56, 178] width 113 height 22
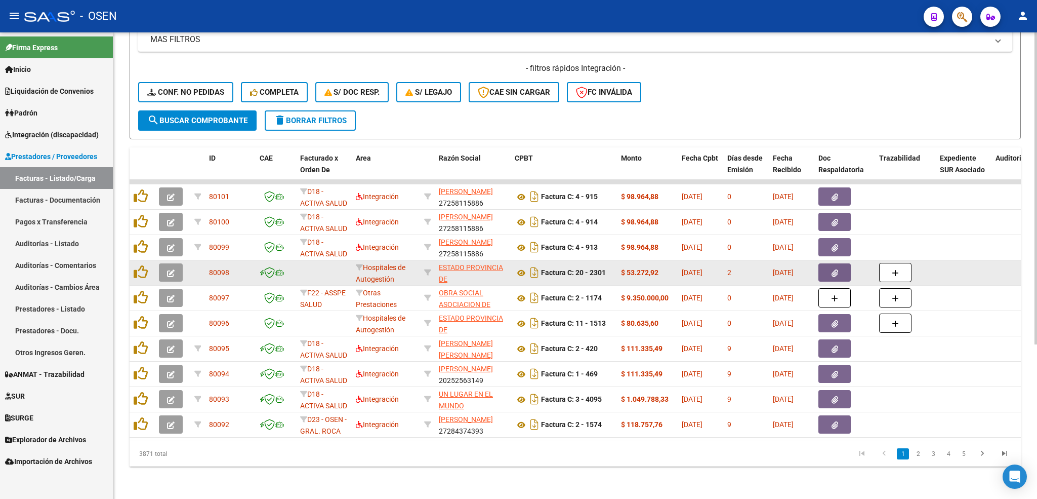
click at [839, 266] on button "button" at bounding box center [834, 272] width 32 height 18
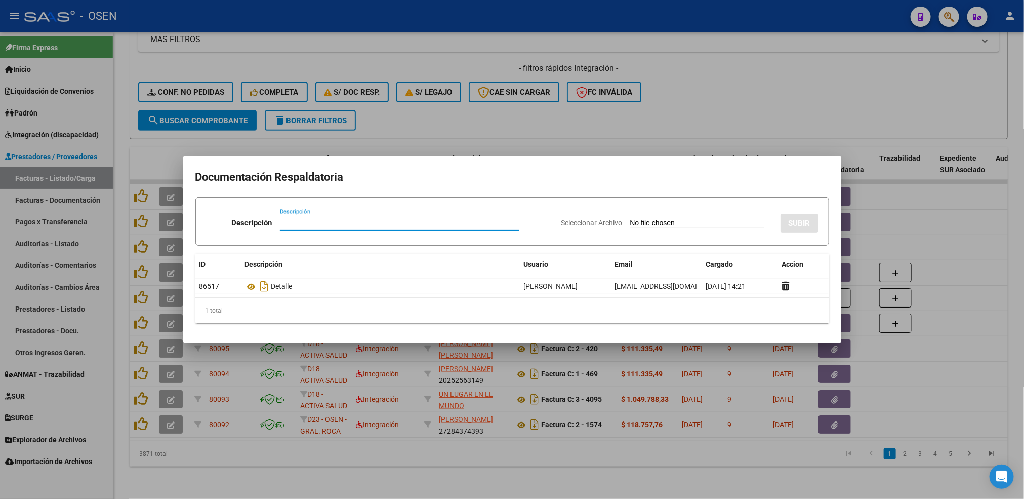
click at [808, 465] on div at bounding box center [512, 249] width 1024 height 499
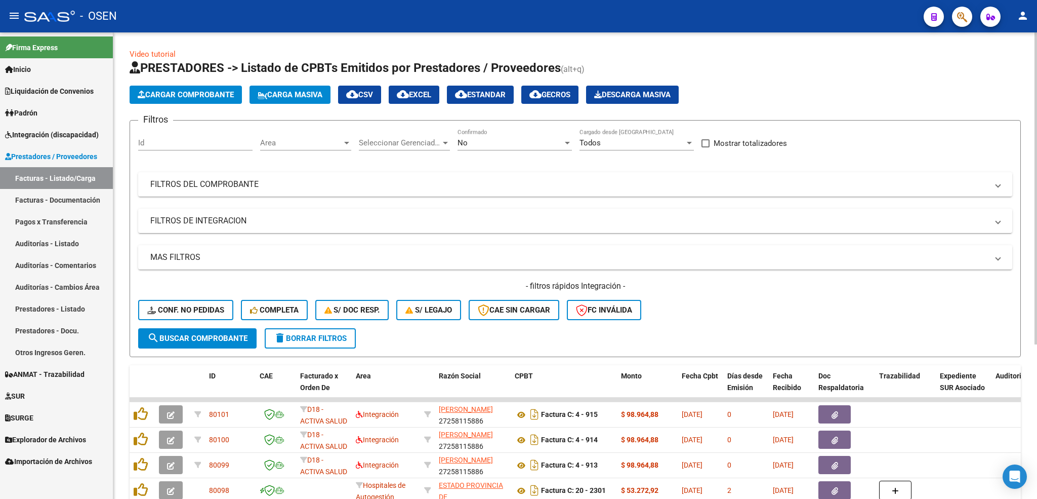
click at [480, 139] on div "No" at bounding box center [510, 142] width 105 height 9
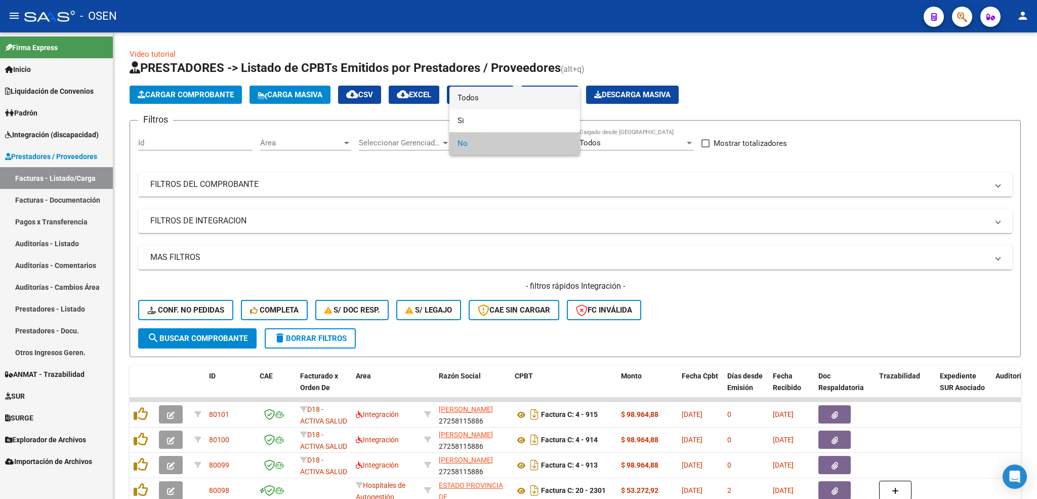
drag, startPoint x: 477, startPoint y: 100, endPoint x: 470, endPoint y: 178, distance: 78.3
click at [476, 101] on span "Todos" at bounding box center [515, 98] width 114 height 23
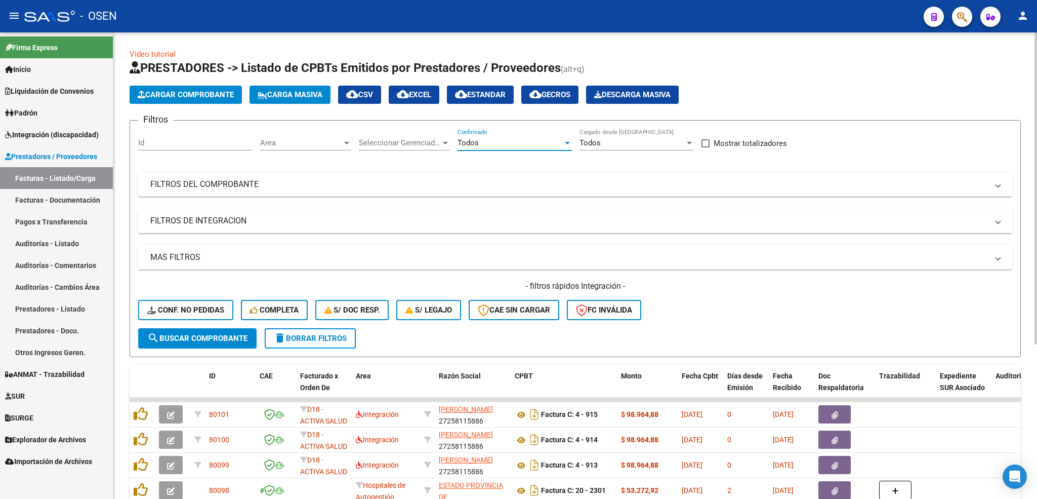
click at [476, 194] on mat-expansion-panel-header "FILTROS DEL COMPROBANTE" at bounding box center [575, 184] width 874 height 24
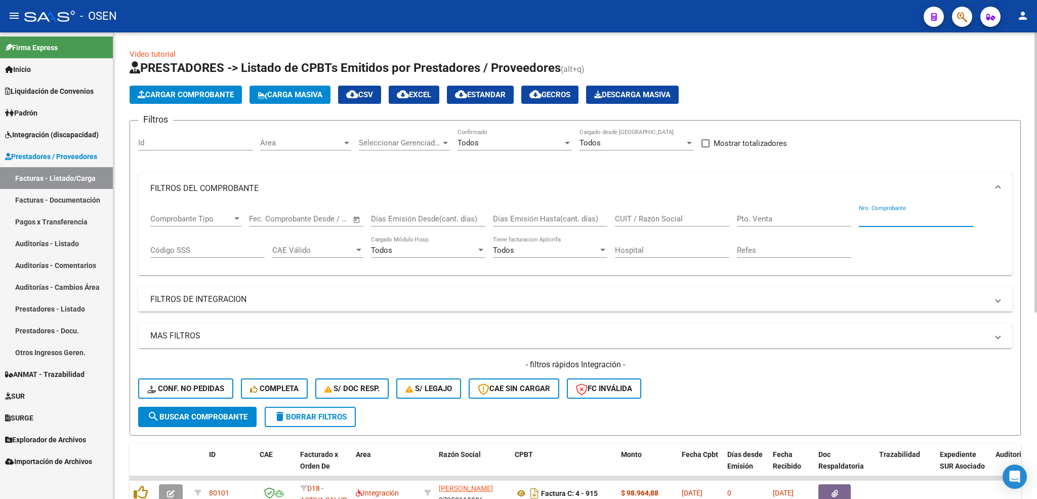
click at [909, 221] on input "Nro. Comprobante" at bounding box center [916, 218] width 114 height 9
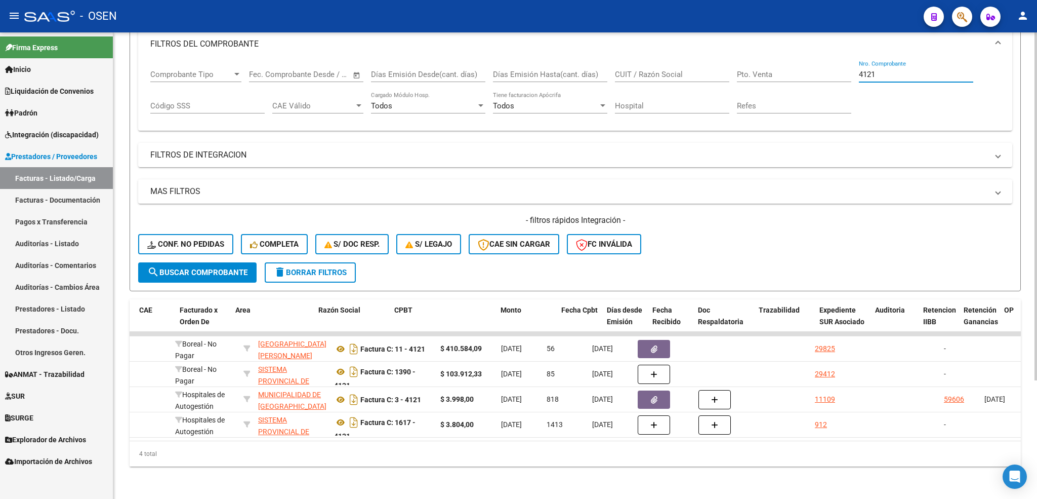
scroll to position [0, 120]
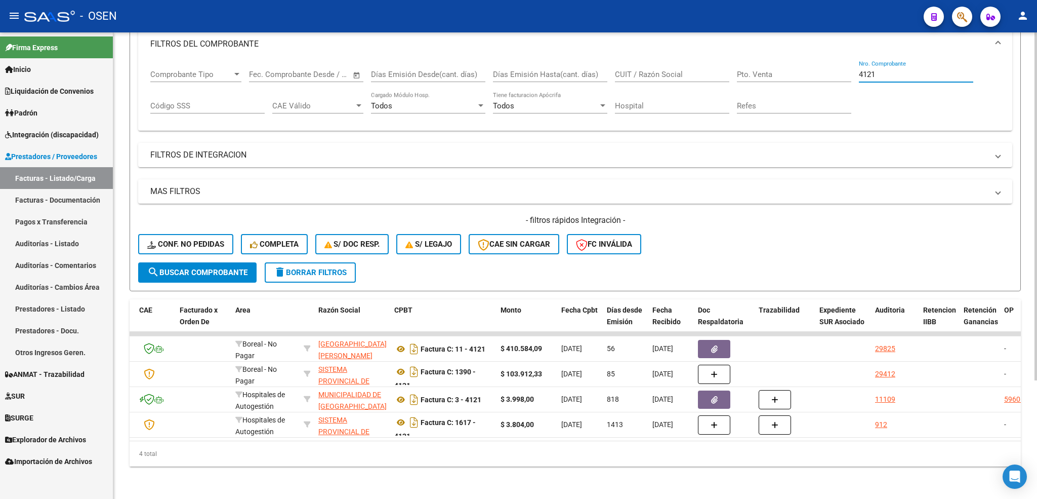
drag, startPoint x: 896, startPoint y: 58, endPoint x: 798, endPoint y: 58, distance: 98.2
click at [798, 60] on div "Comprobante Tipo Comprobante Tipo Fecha inicio – Fecha fin Fec. Comprobante Des…" at bounding box center [575, 91] width 850 height 63
type input "2109"
click at [703, 70] on input "CUIT / Razón Social" at bounding box center [672, 74] width 114 height 9
paste input "30-69182284-9"
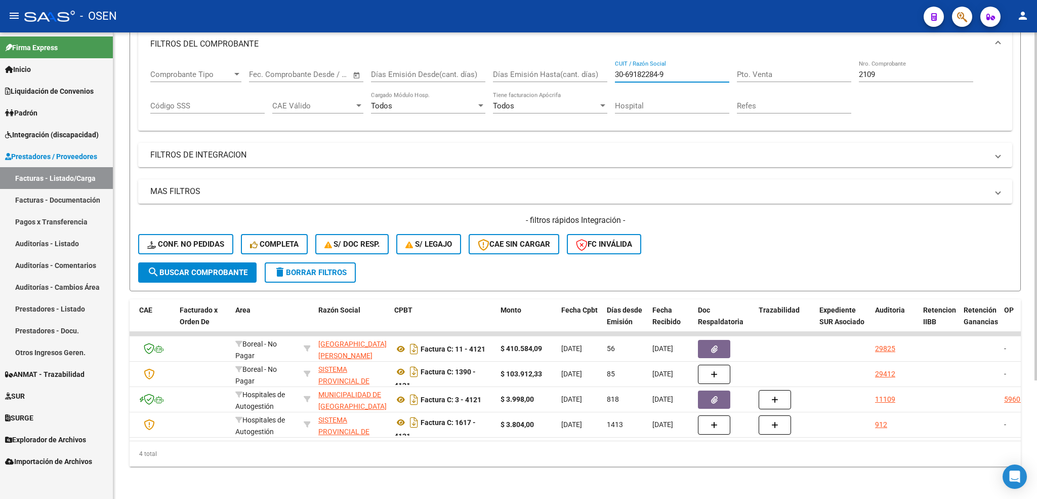
click at [625, 70] on input "30-69182284-9" at bounding box center [672, 74] width 114 height 9
click at [660, 70] on input "3069182284-9" at bounding box center [672, 74] width 114 height 9
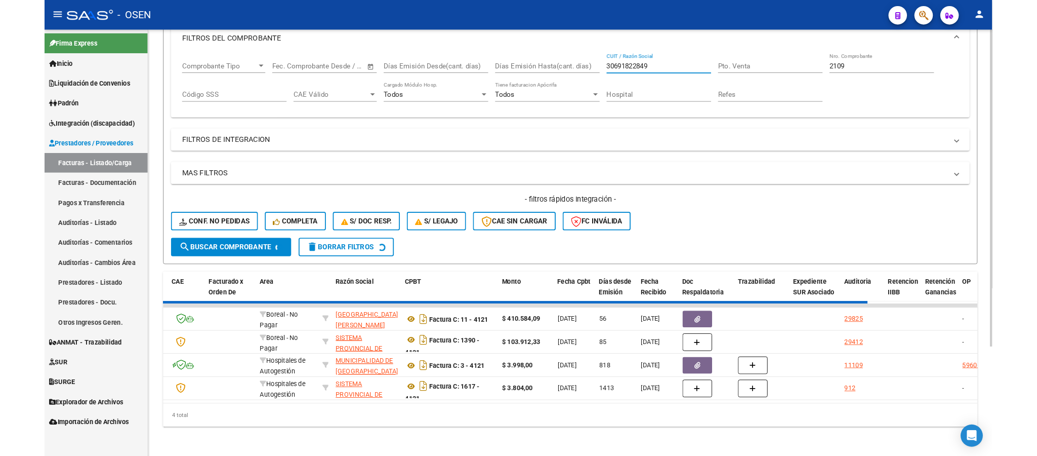
scroll to position [61, 0]
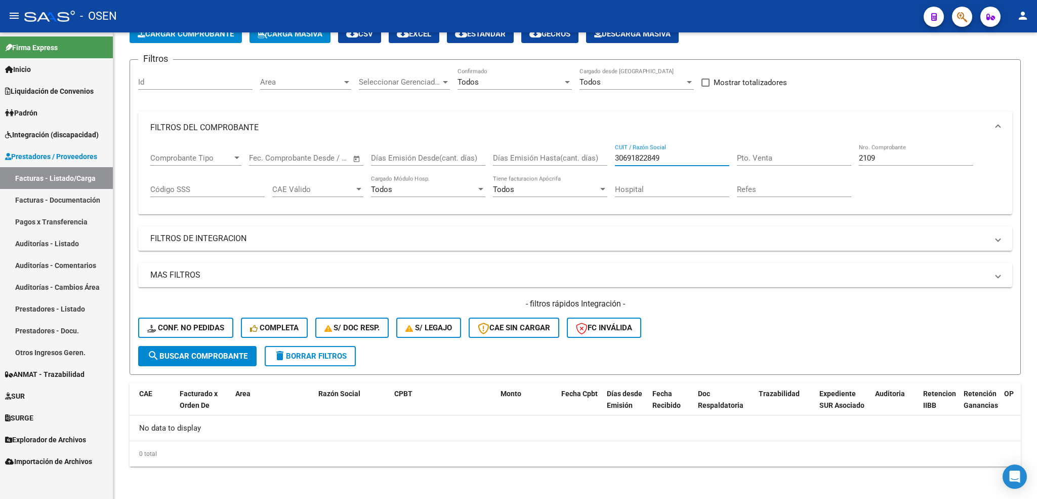
type input "30691822849"
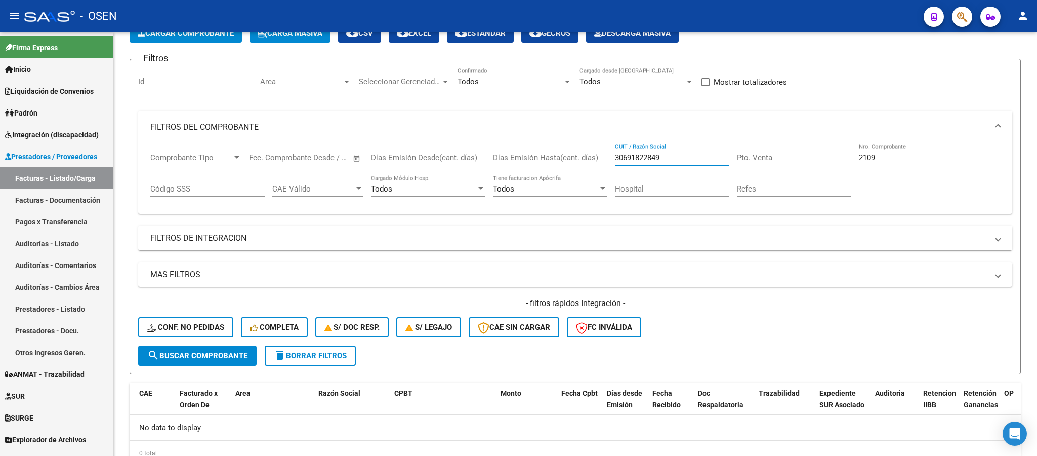
scroll to position [105, 0]
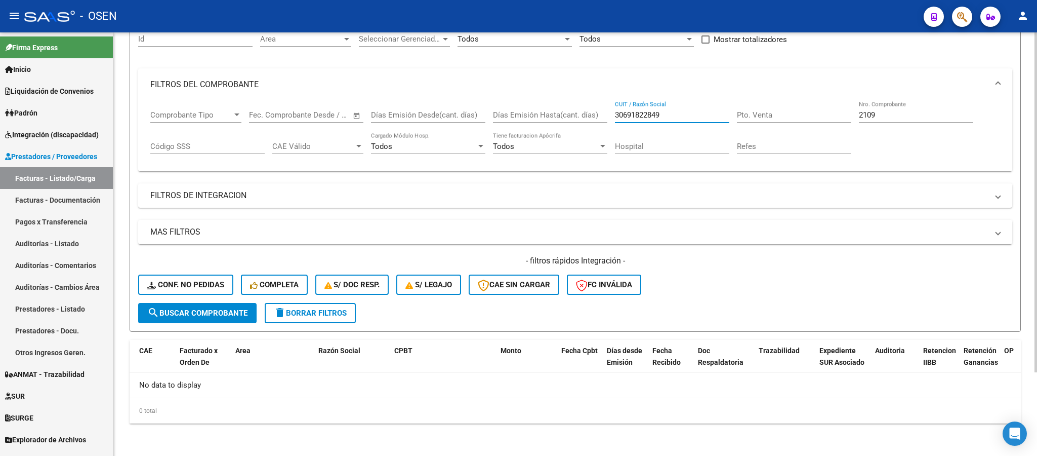
click at [333, 313] on span "delete Borrar Filtros" at bounding box center [310, 312] width 73 height 9
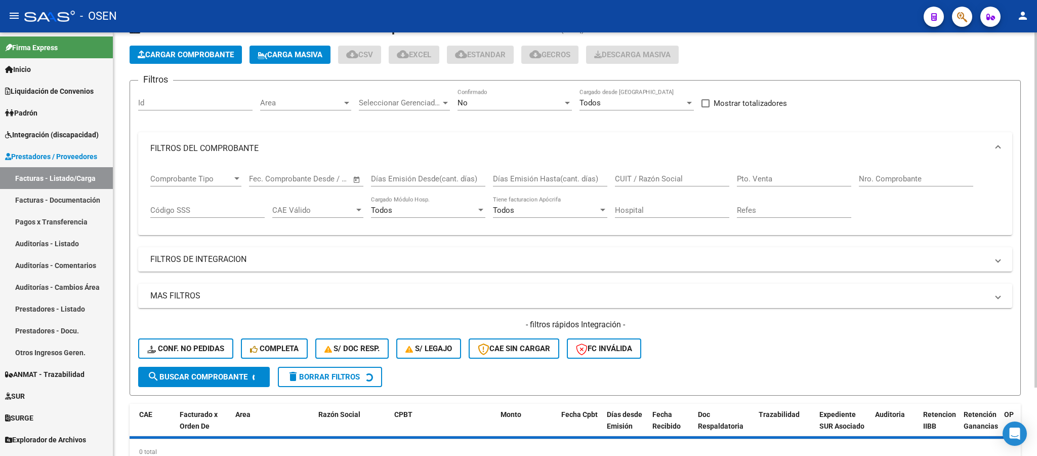
scroll to position [0, 0]
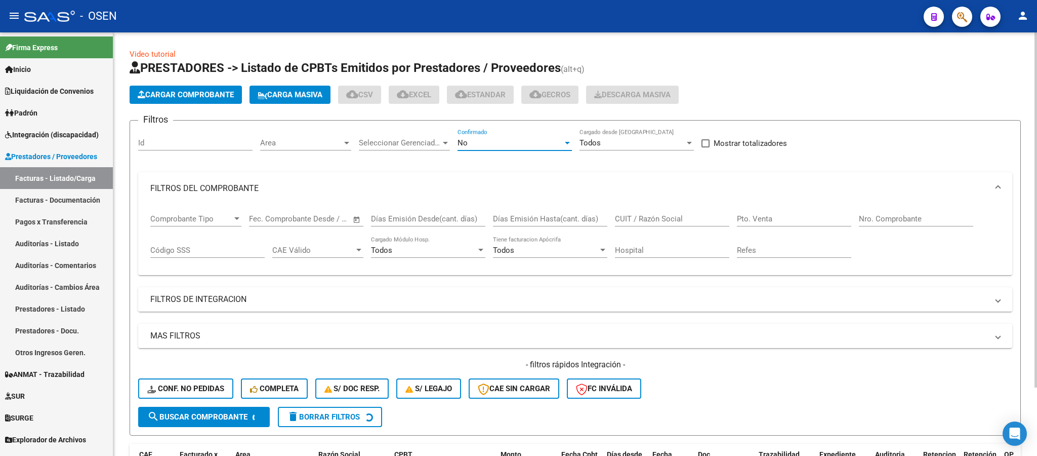
click at [502, 143] on div "No" at bounding box center [510, 142] width 105 height 9
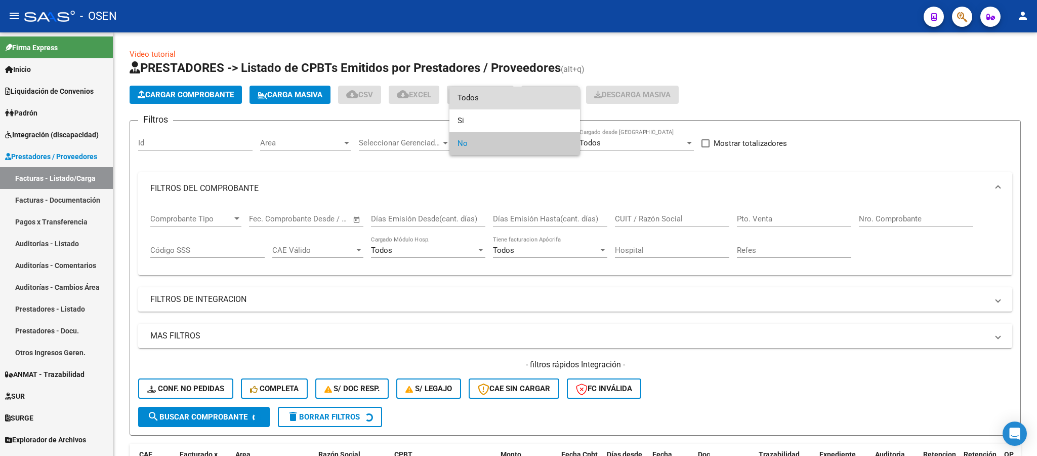
click at [494, 101] on span "Todos" at bounding box center [515, 98] width 114 height 23
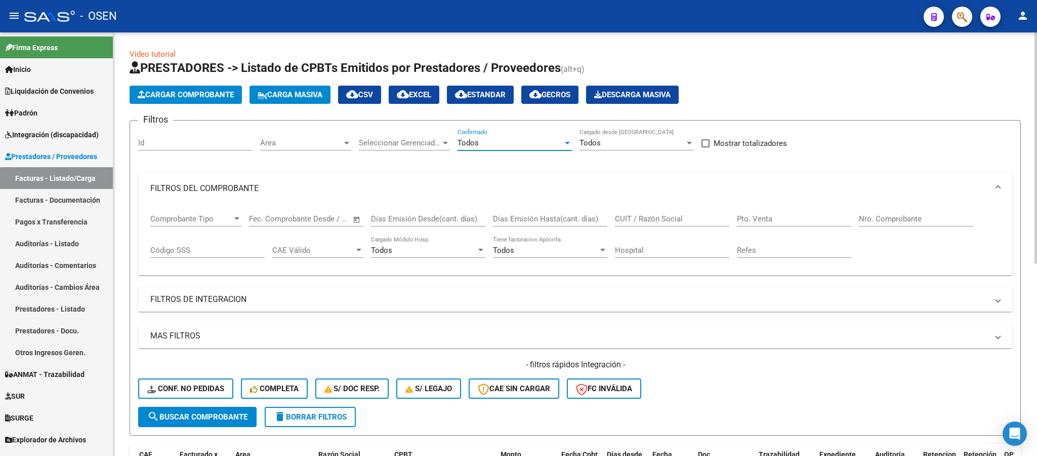
click at [899, 221] on input "Nro. Comprobante" at bounding box center [916, 218] width 114 height 9
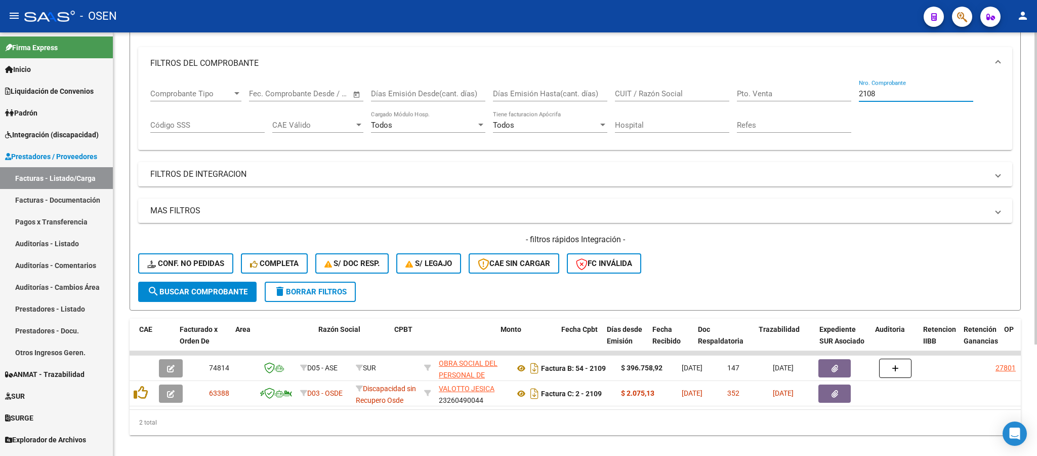
scroll to position [151, 0]
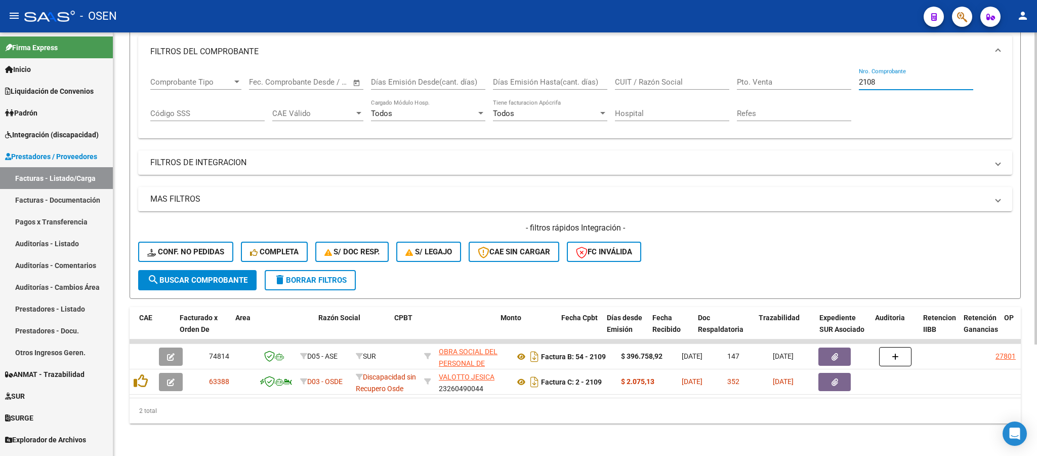
type input "2108"
click at [293, 270] on button "delete Borrar Filtros" at bounding box center [310, 280] width 91 height 20
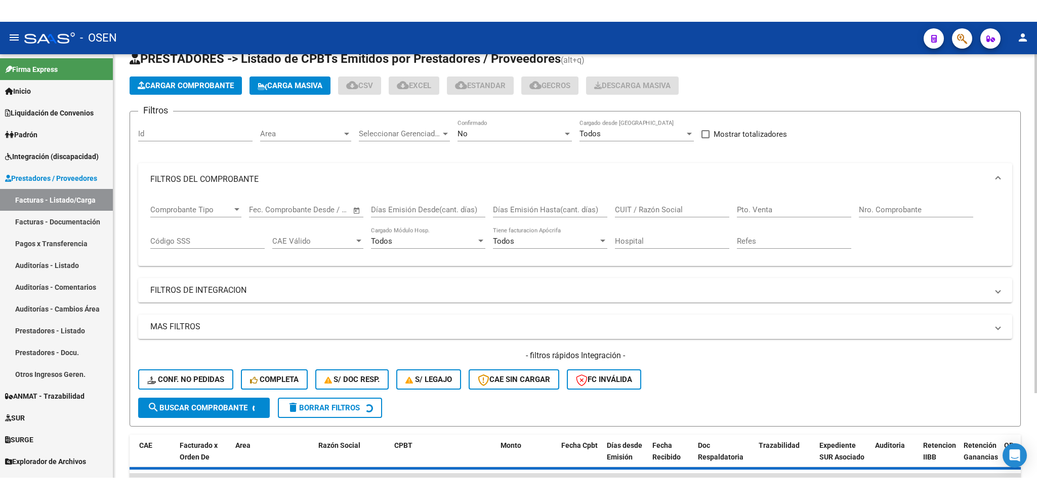
scroll to position [0, 0]
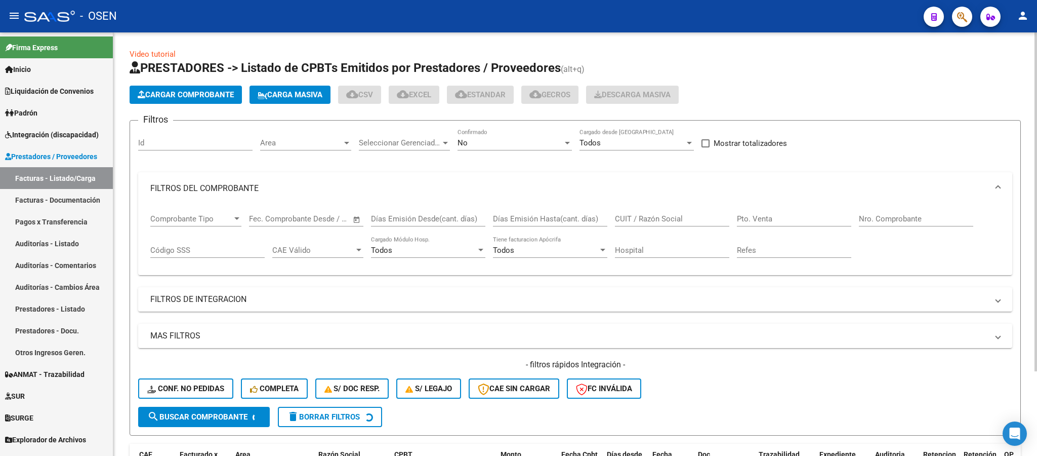
click at [215, 96] on span "Cargar Comprobante" at bounding box center [186, 94] width 96 height 9
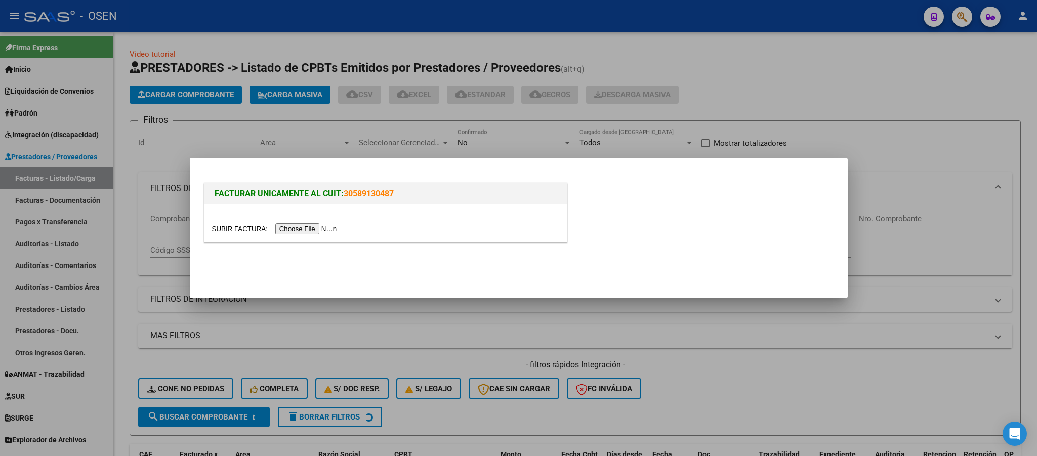
click at [294, 228] on input "file" at bounding box center [276, 228] width 128 height 11
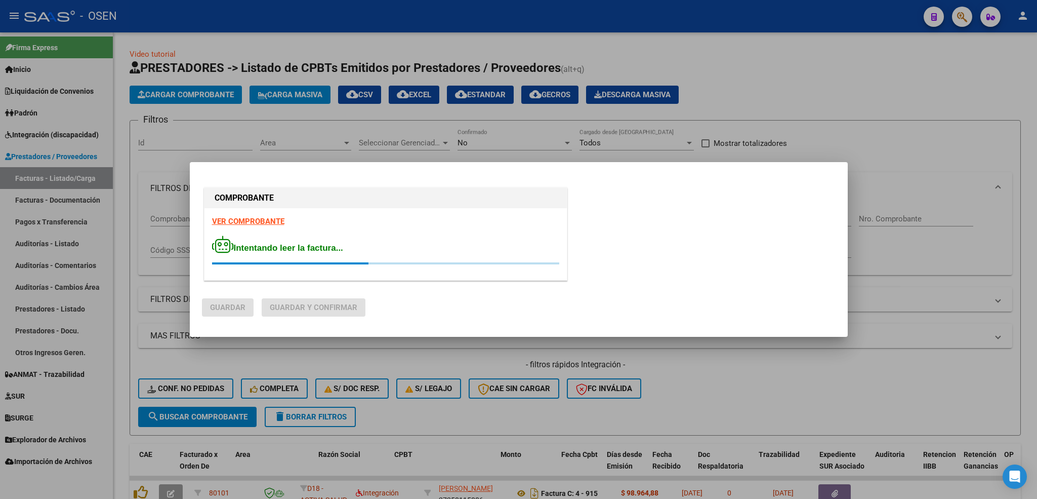
click at [260, 219] on strong "VER COMPROBANTE" at bounding box center [248, 221] width 72 height 9
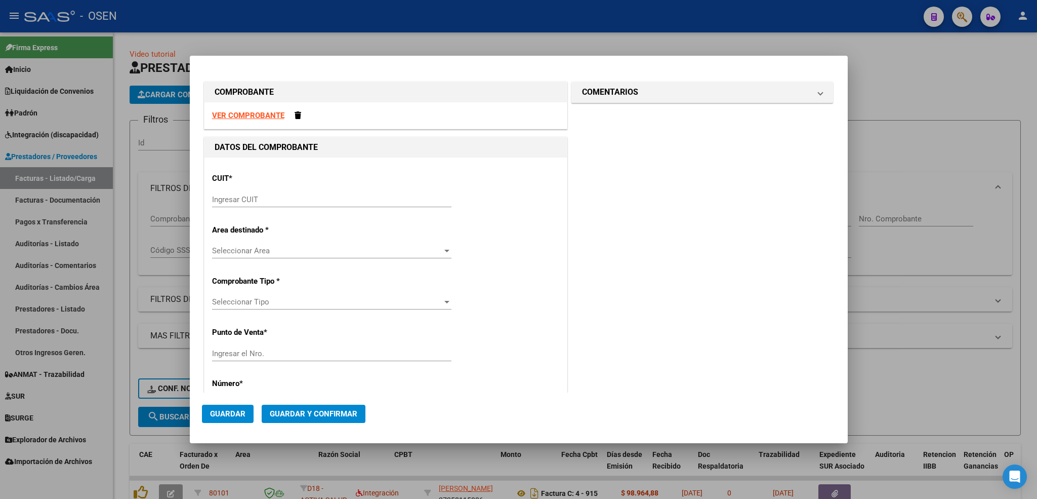
click at [296, 196] on input "Ingresar CUIT" at bounding box center [331, 199] width 239 height 9
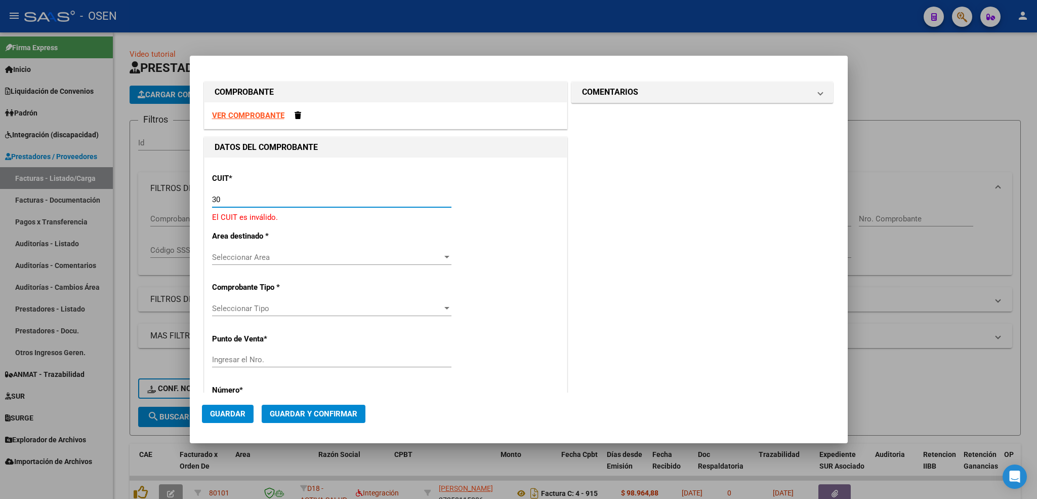
paste input "-69182284"
type input "30-69182284-9"
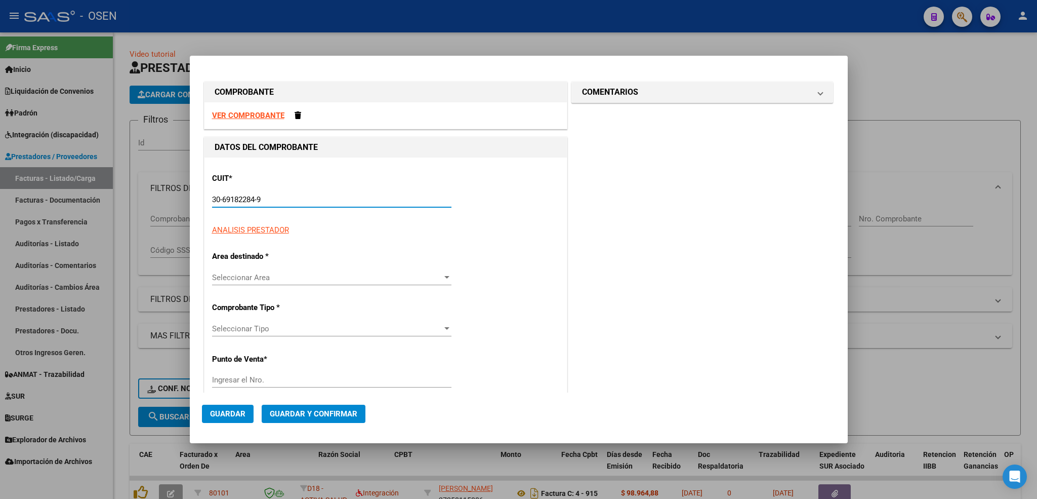
type input "1392"
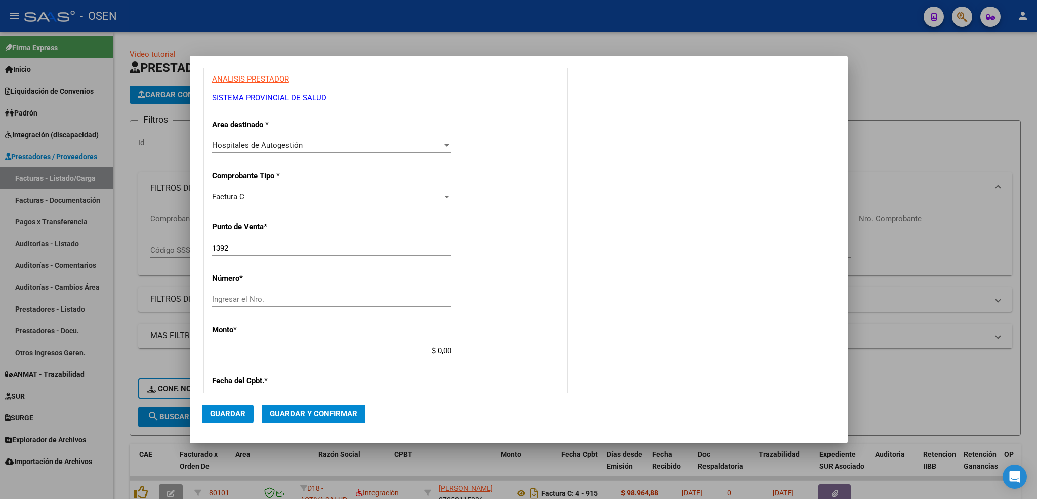
scroll to position [152, 0]
type input "30-69182284-9"
drag, startPoint x: 193, startPoint y: 248, endPoint x: 142, endPoint y: 246, distance: 51.2
click at [142, 246] on div "COMPROBANTE VER COMPROBANTE DATOS DEL COMPROBANTE CUIT * 30-69182284-9 Ingresar…" at bounding box center [518, 249] width 1037 height 499
type input "1476"
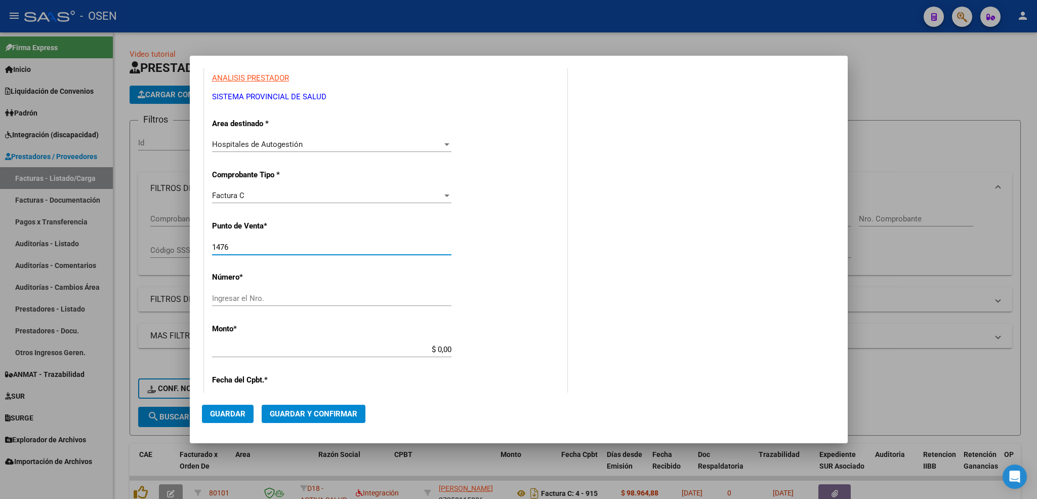
click at [283, 298] on input "Ingresar el Nro." at bounding box center [331, 298] width 239 height 9
type input "2332"
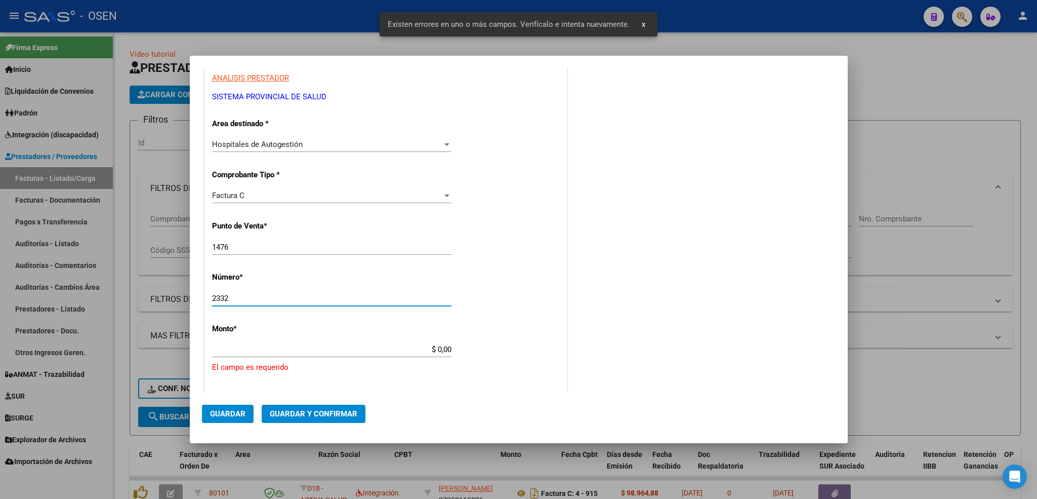
scroll to position [267, 0]
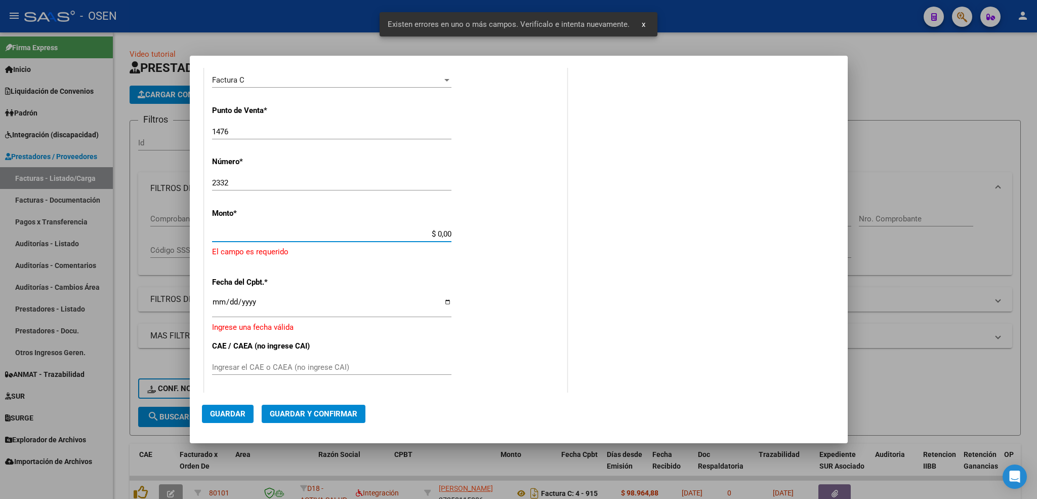
drag, startPoint x: 429, startPoint y: 235, endPoint x: 516, endPoint y: 248, distance: 88.4
click at [518, 246] on app-form-text-field "Monto * $ 0,00 Ingresar el monto El campo es requerido" at bounding box center [385, 233] width 347 height 49
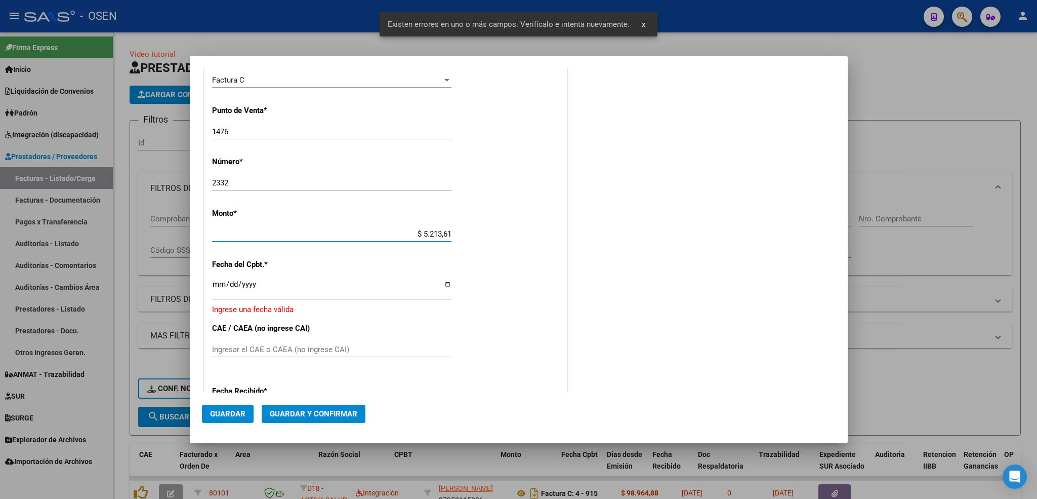
type input "$ 52.136,10"
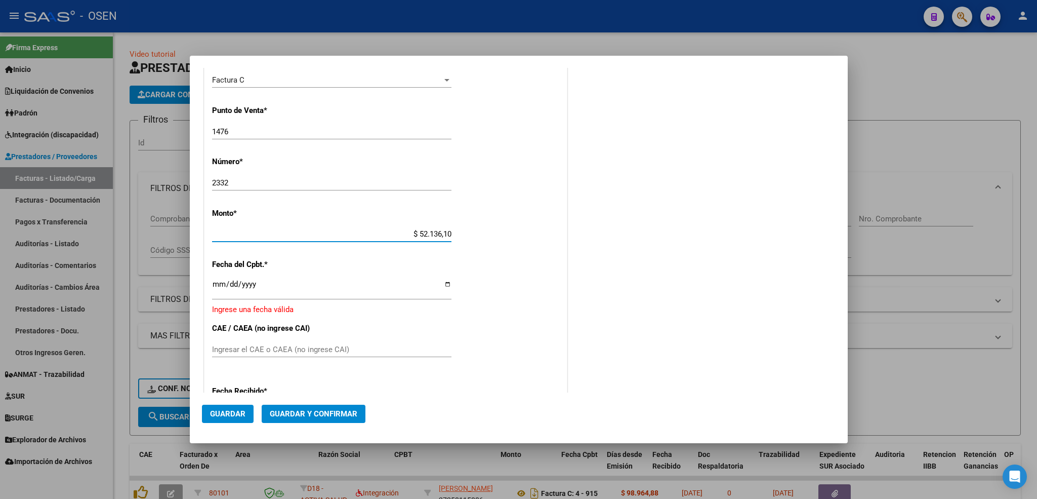
click at [213, 287] on input "Ingresar la fecha" at bounding box center [331, 288] width 239 height 16
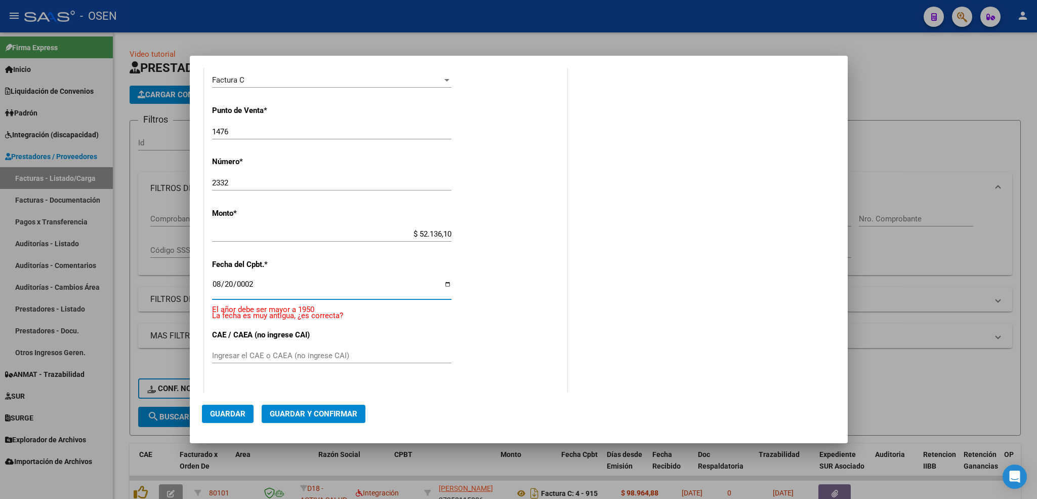
scroll to position [372, 0]
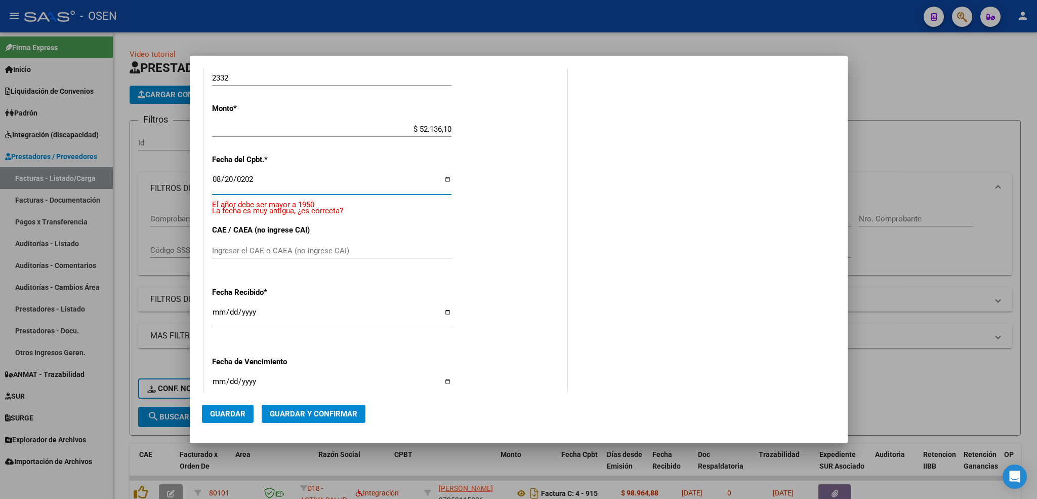
type input "2025-08-20"
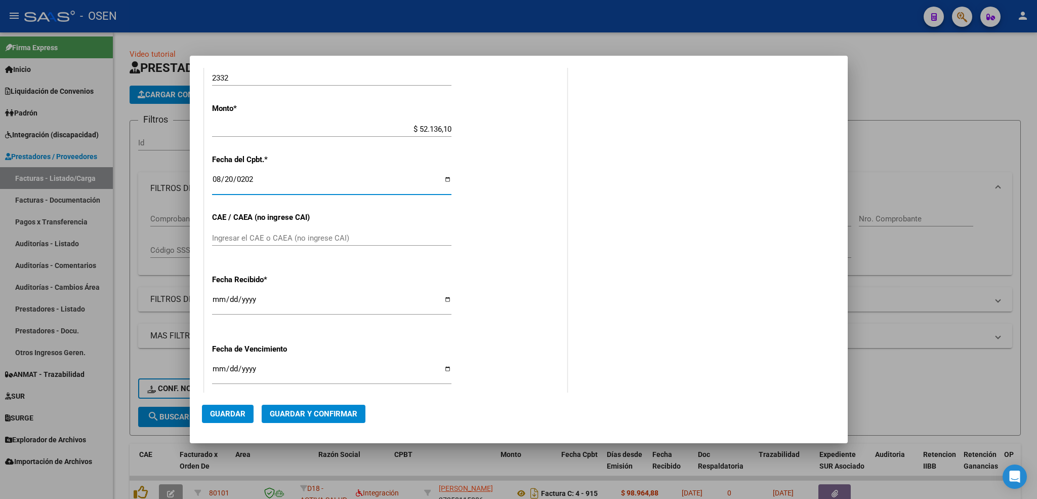
click at [212, 297] on input "[DATE]" at bounding box center [331, 303] width 239 height 16
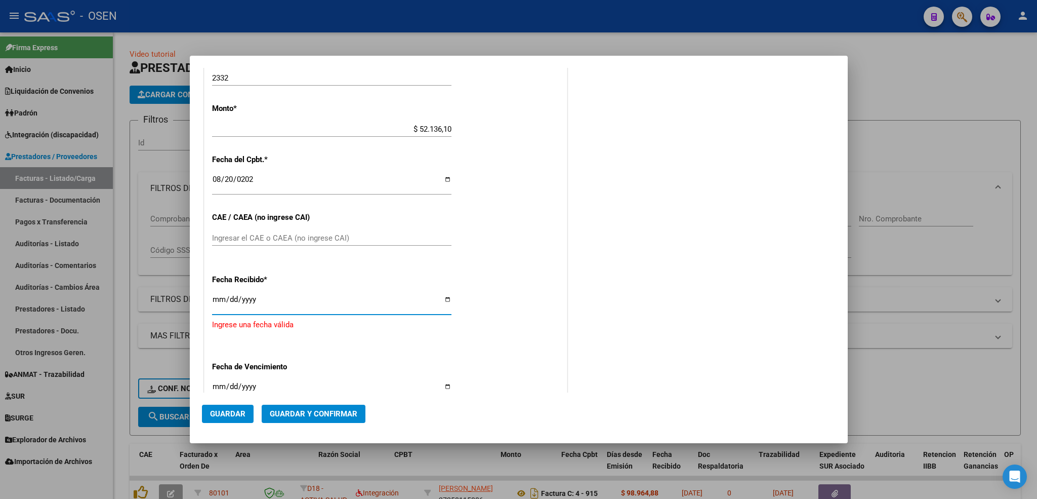
type input "[DATE]"
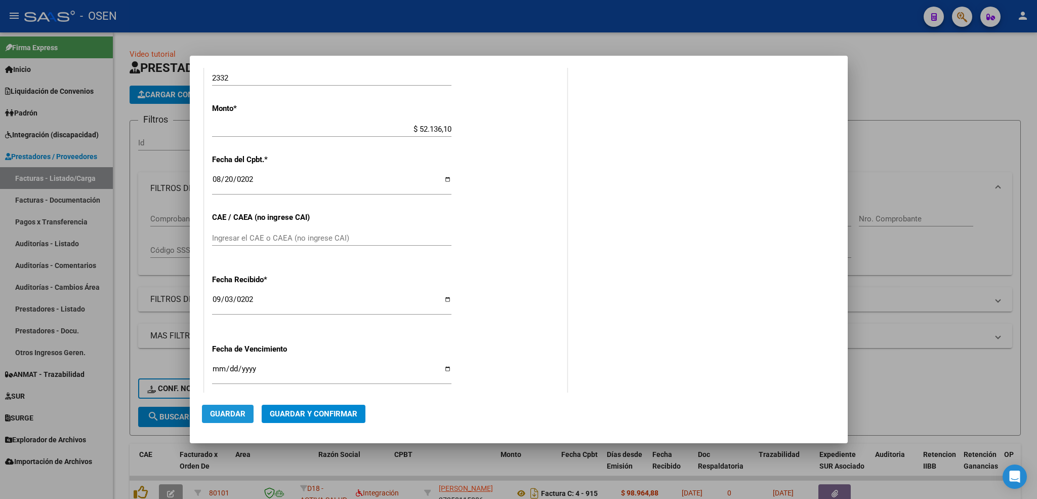
click at [236, 415] on span "Guardar" at bounding box center [227, 413] width 35 height 9
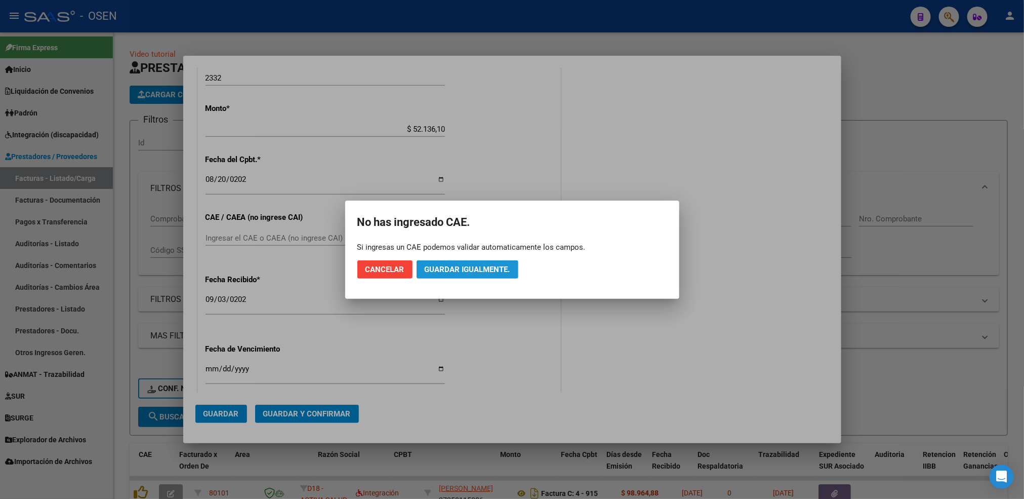
click at [455, 266] on span "Guardar igualmente." at bounding box center [468, 269] width 86 height 9
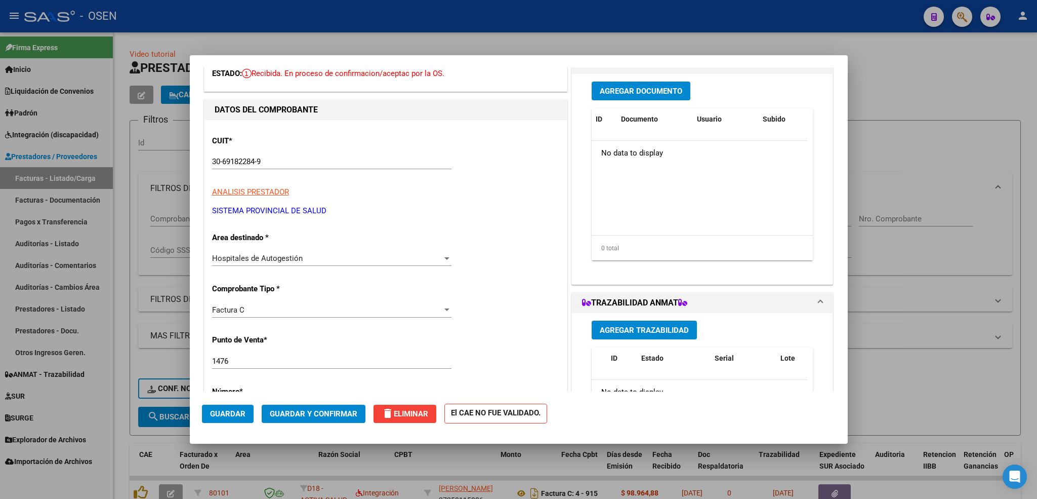
scroll to position [228, 0]
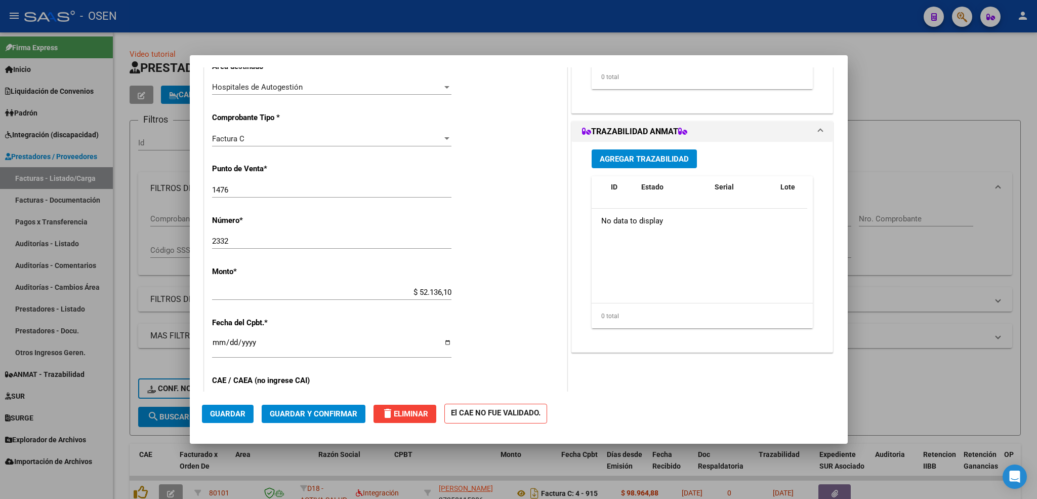
click at [243, 414] on span "Guardar" at bounding box center [227, 413] width 35 height 9
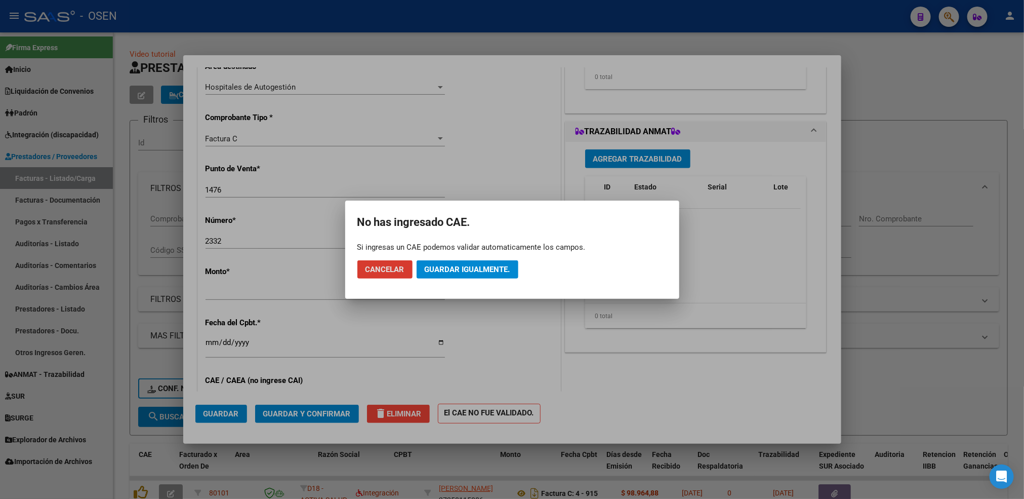
click at [468, 261] on button "Guardar igualmente." at bounding box center [468, 269] width 102 height 18
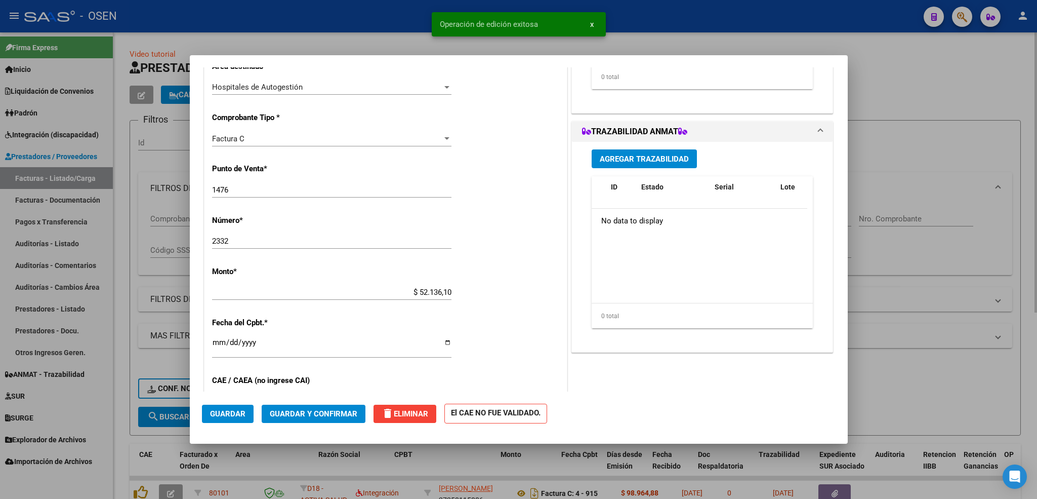
drag, startPoint x: 117, startPoint y: 410, endPoint x: 142, endPoint y: 270, distance: 141.8
click at [117, 395] on div at bounding box center [518, 249] width 1037 height 499
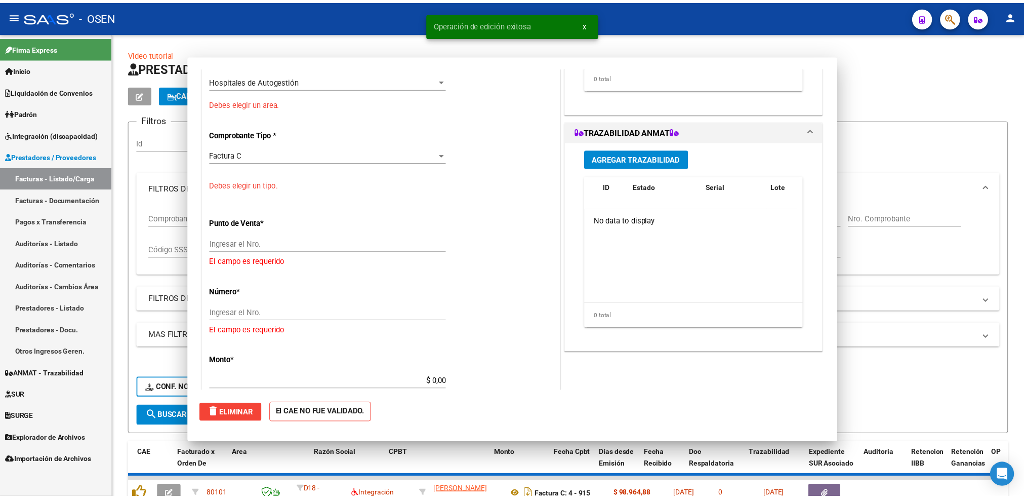
scroll to position [0, 0]
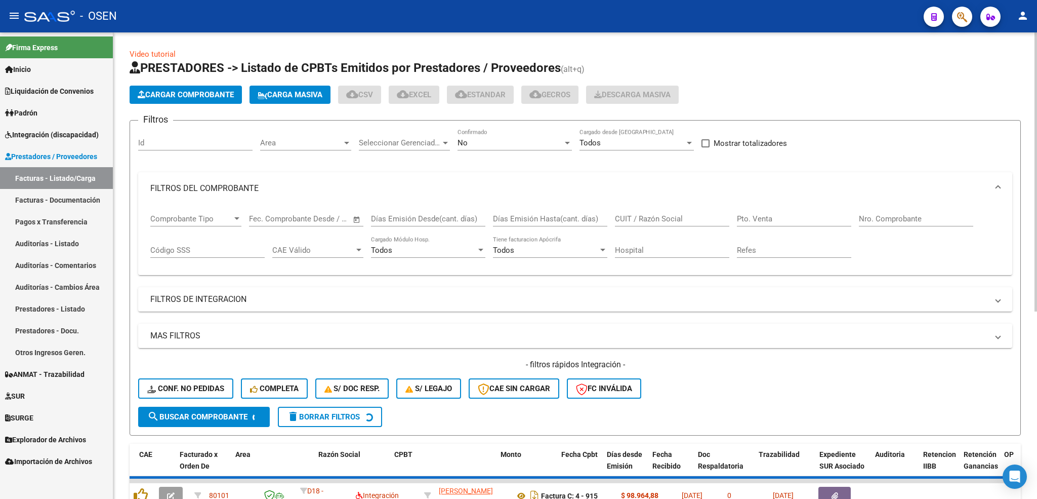
click at [200, 96] on span "Cargar Comprobante" at bounding box center [186, 94] width 96 height 9
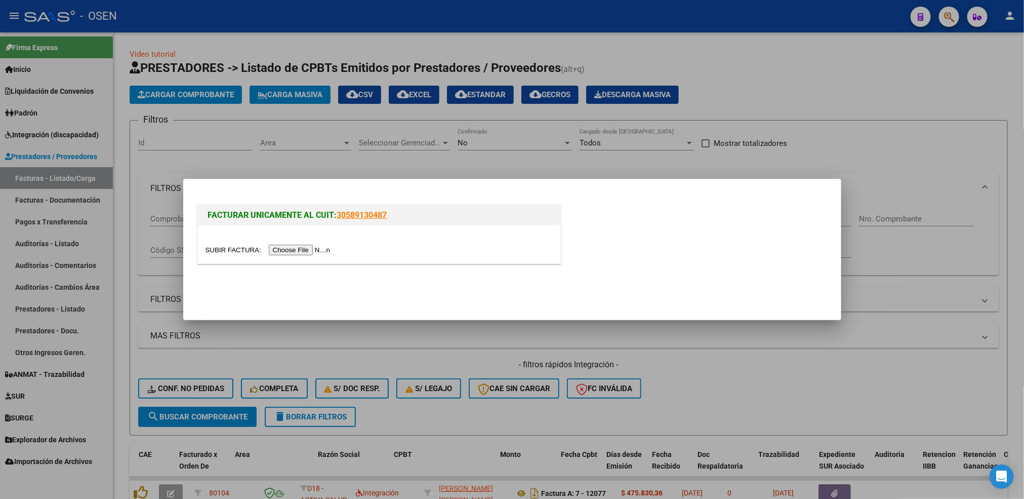
click at [310, 248] on input "file" at bounding box center [269, 249] width 128 height 11
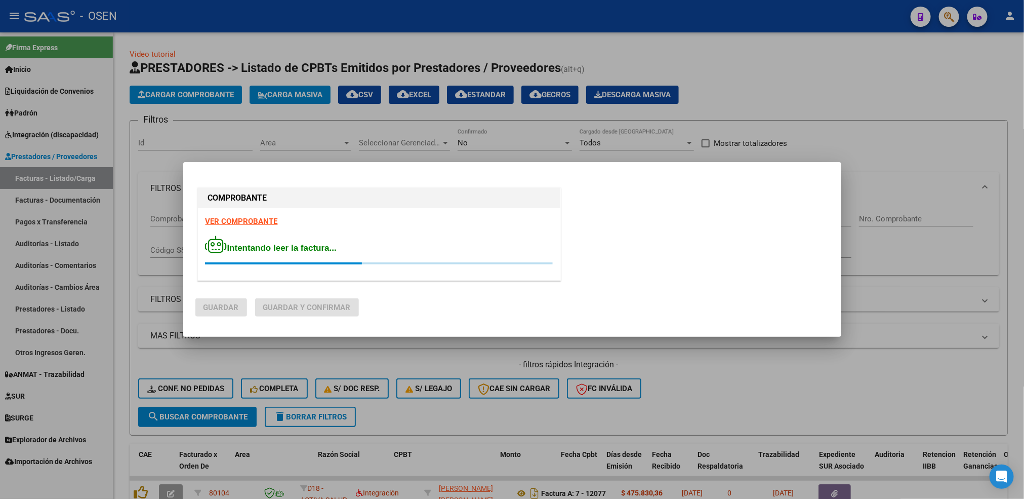
click at [250, 220] on strong "VER COMPROBANTE" at bounding box center [241, 221] width 72 height 9
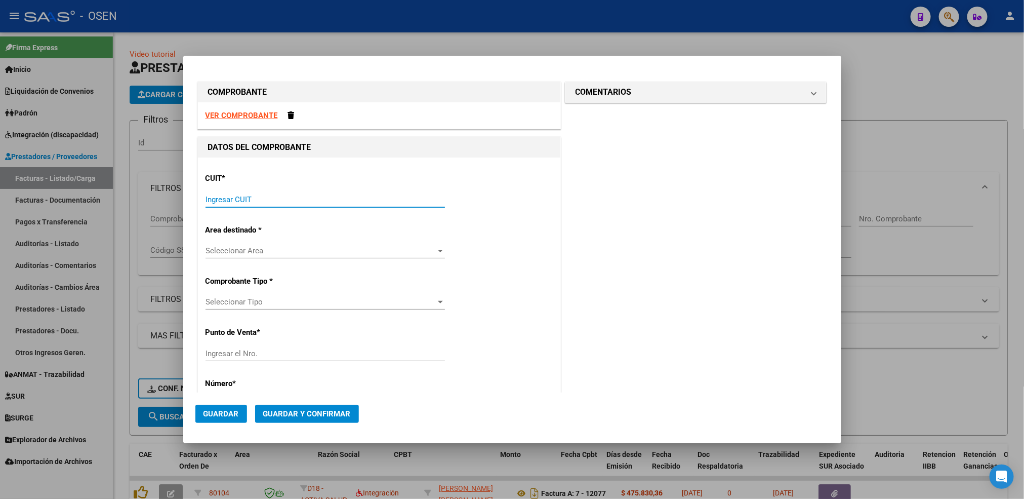
click at [285, 201] on input "Ingresar CUIT" at bounding box center [324, 199] width 239 height 9
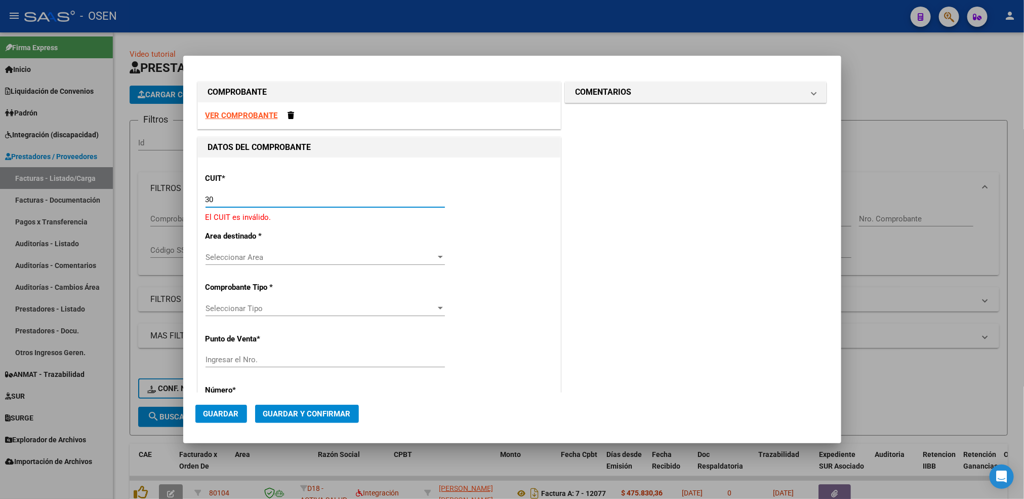
paste input "-69182284"
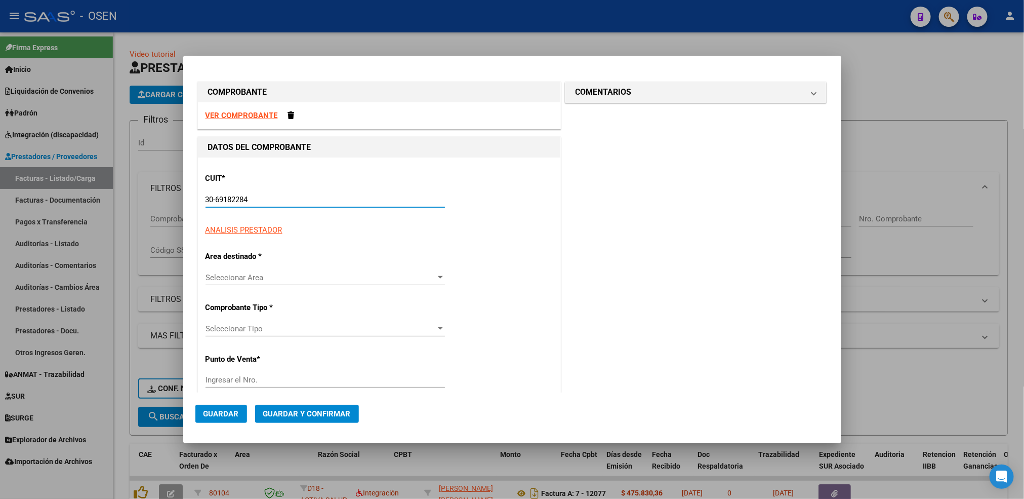
type input "30-69182284-9"
type input "1476"
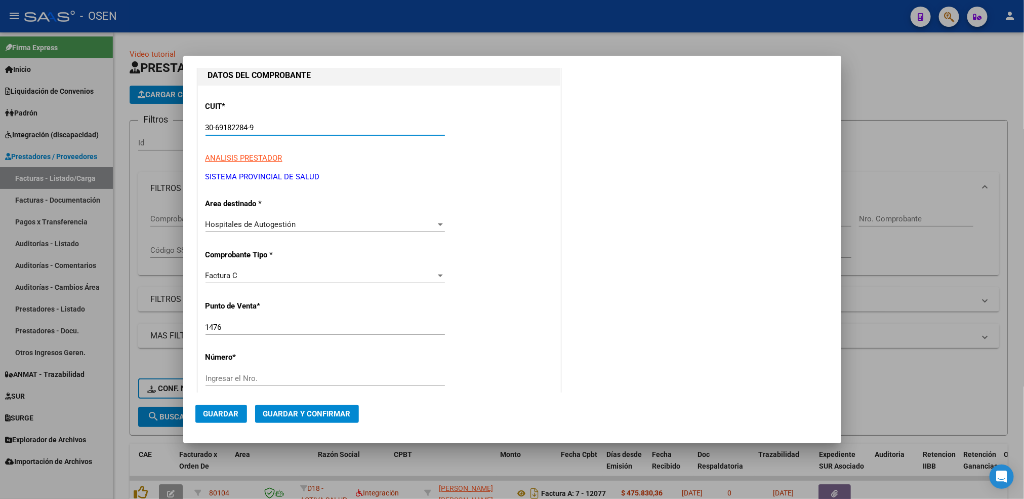
scroll to position [152, 0]
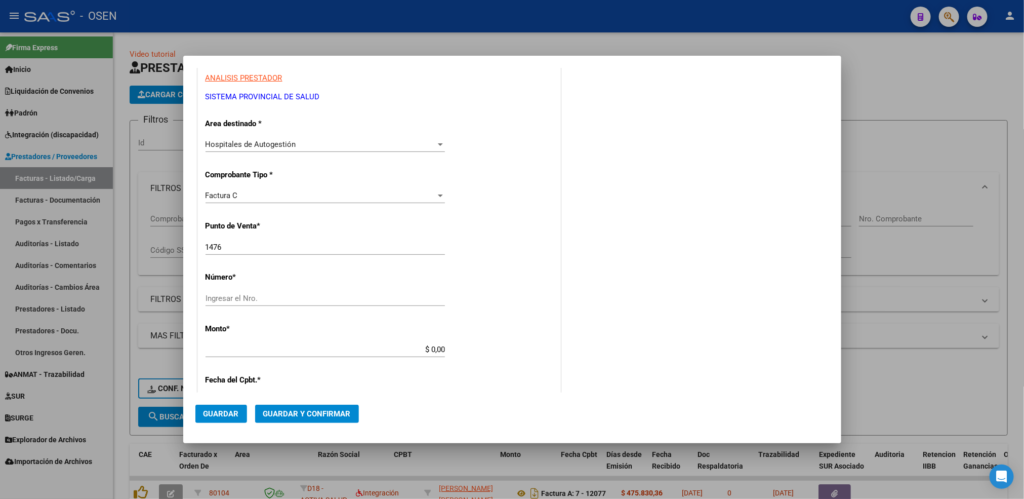
type input "30-69182284-9"
click at [226, 248] on input "1476" at bounding box center [324, 246] width 239 height 9
type input "1478"
click at [243, 297] on input "Ingresar el Nro." at bounding box center [324, 298] width 239 height 9
type input "2109"
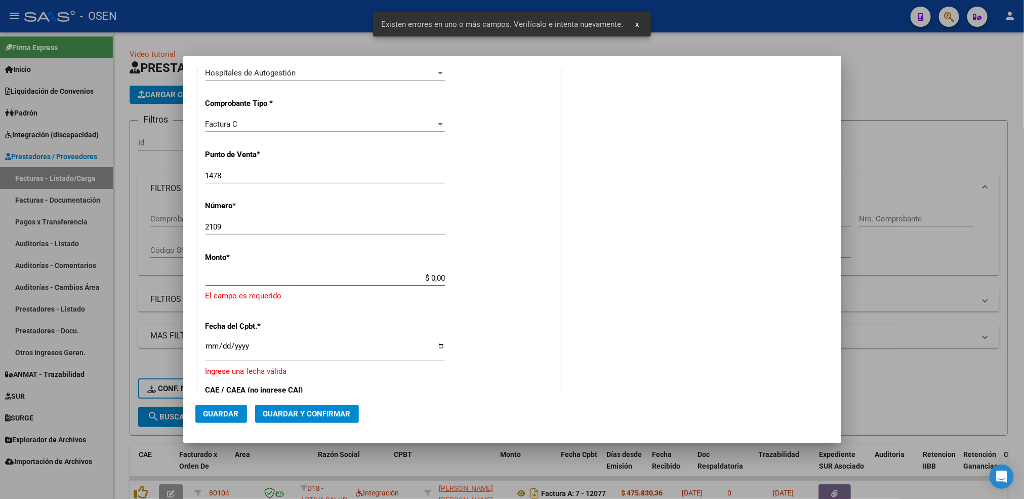
scroll to position [267, 0]
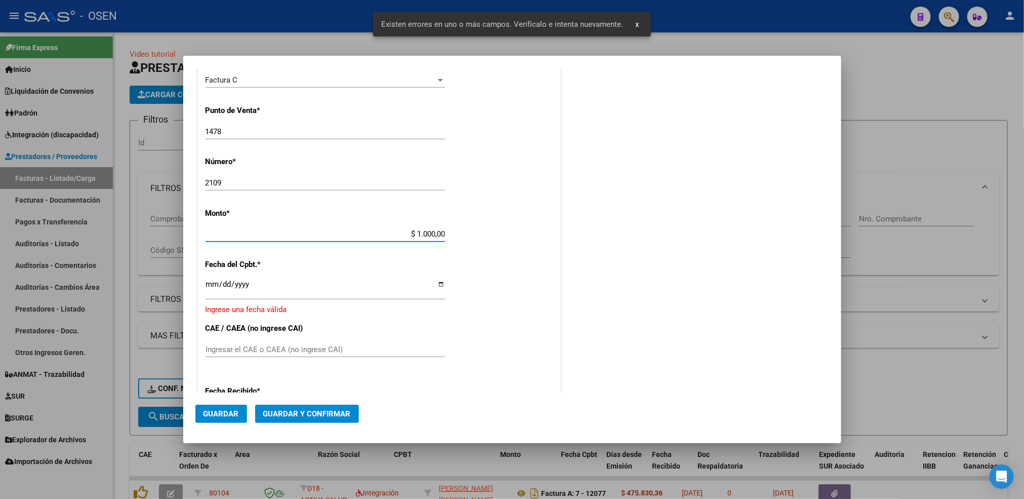
type input "$ 10.000,00"
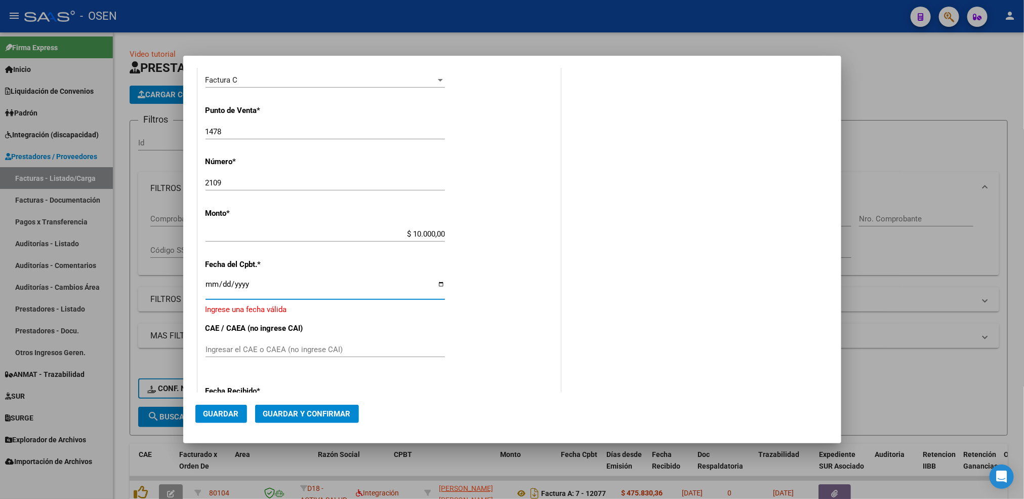
click at [213, 287] on input "Ingresar la fecha" at bounding box center [324, 288] width 239 height 16
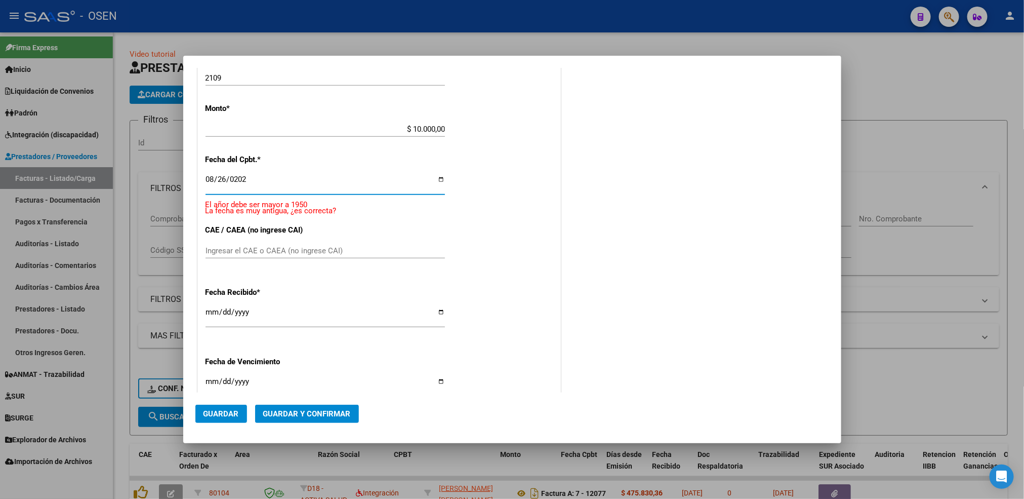
type input "[DATE]"
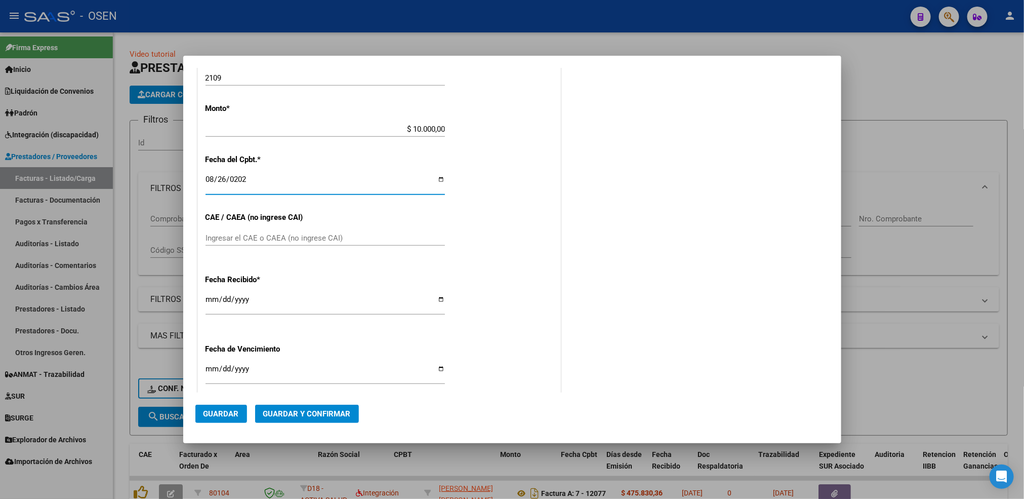
click at [211, 296] on input "[DATE]" at bounding box center [324, 303] width 239 height 16
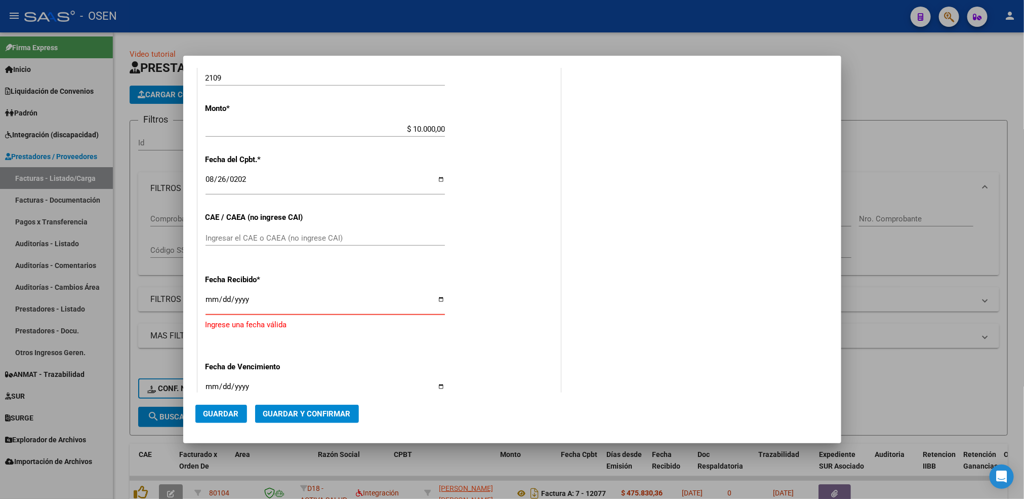
type input "[DATE]"
click at [203, 413] on span "Guardar" at bounding box center [220, 413] width 35 height 9
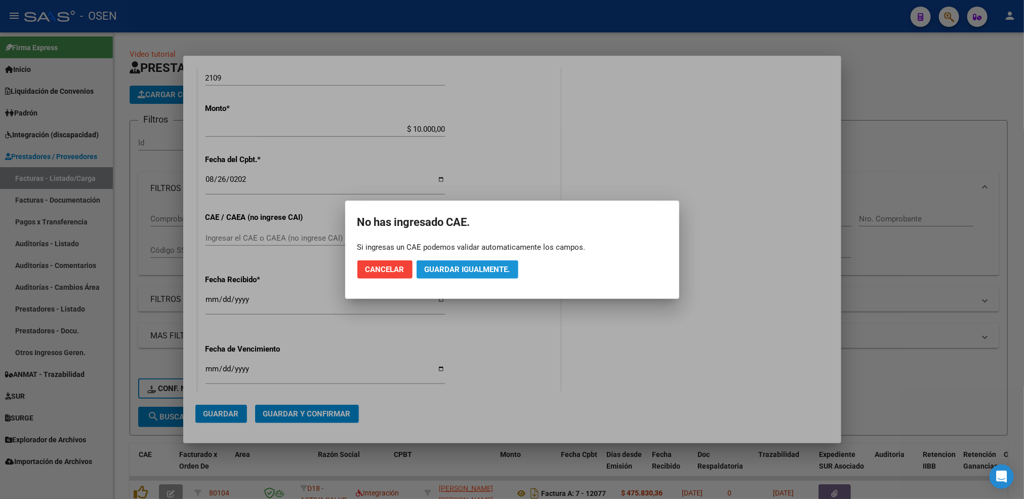
click at [477, 266] on span "Guardar igualmente." at bounding box center [468, 269] width 86 height 9
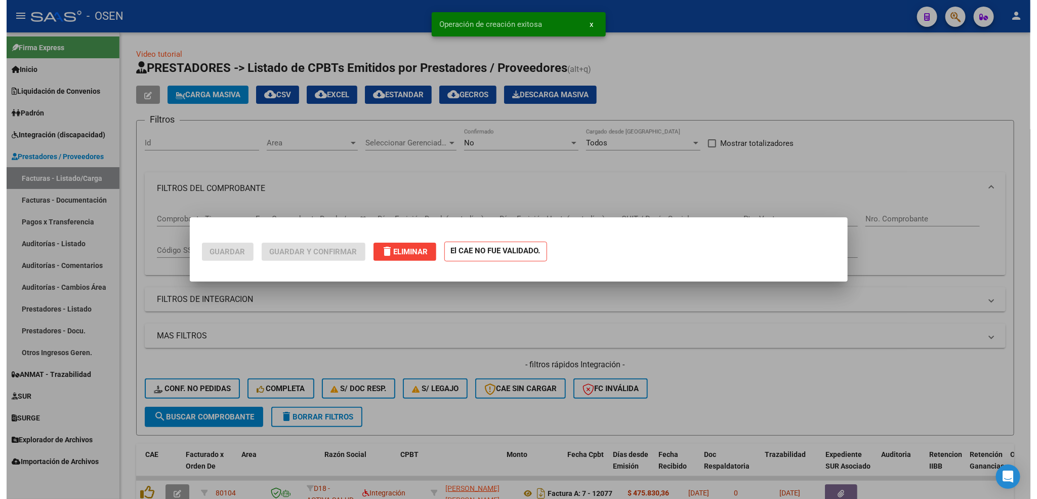
scroll to position [0, 0]
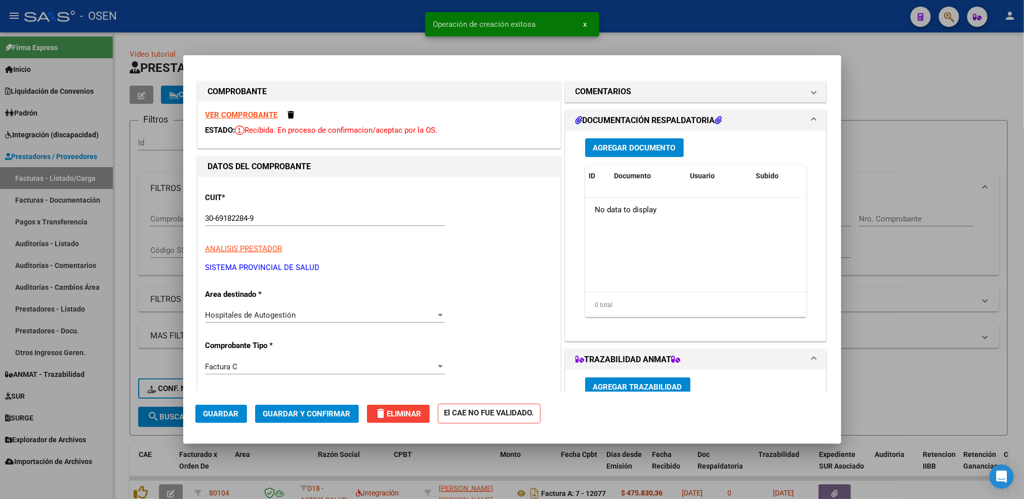
click at [126, 403] on div at bounding box center [512, 249] width 1024 height 499
type input "$ 0,00"
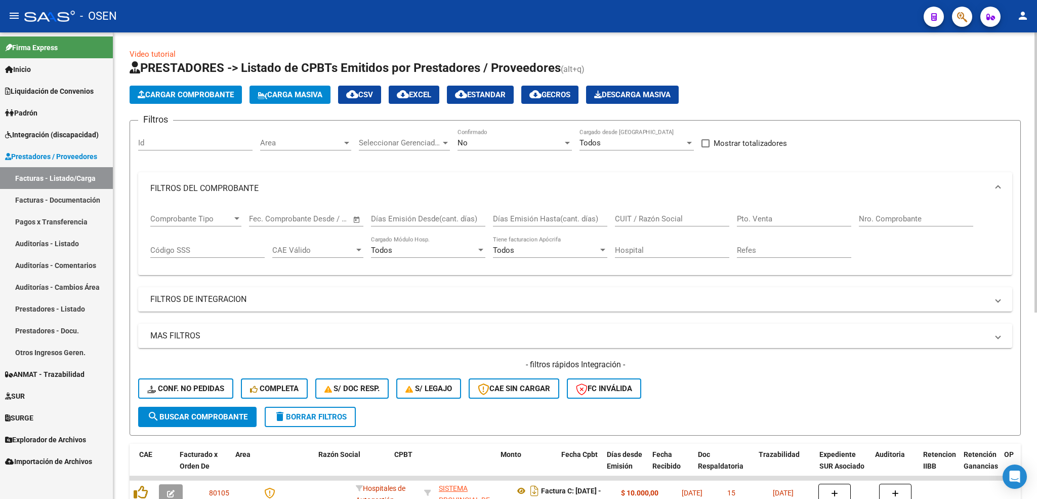
click at [220, 87] on button "Cargar Comprobante" at bounding box center [186, 95] width 112 height 18
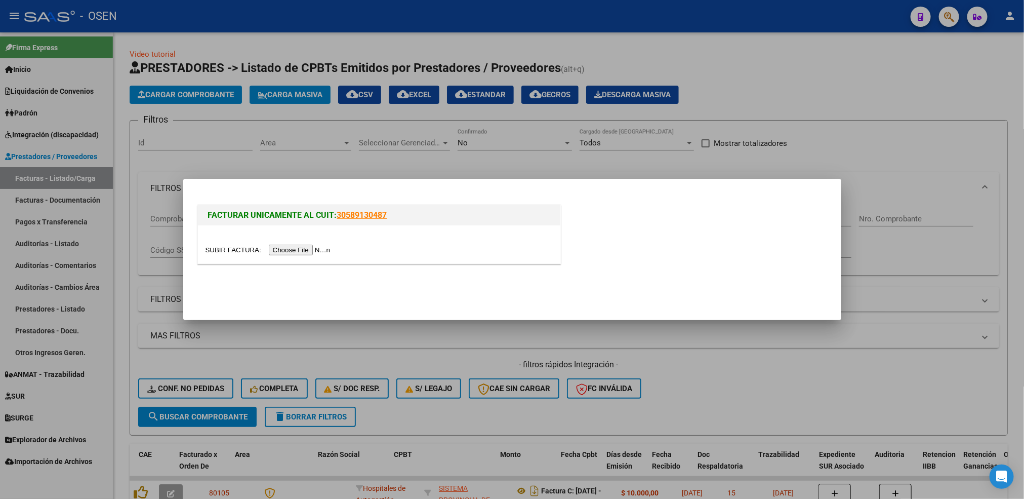
click at [290, 253] on input "file" at bounding box center [269, 249] width 128 height 11
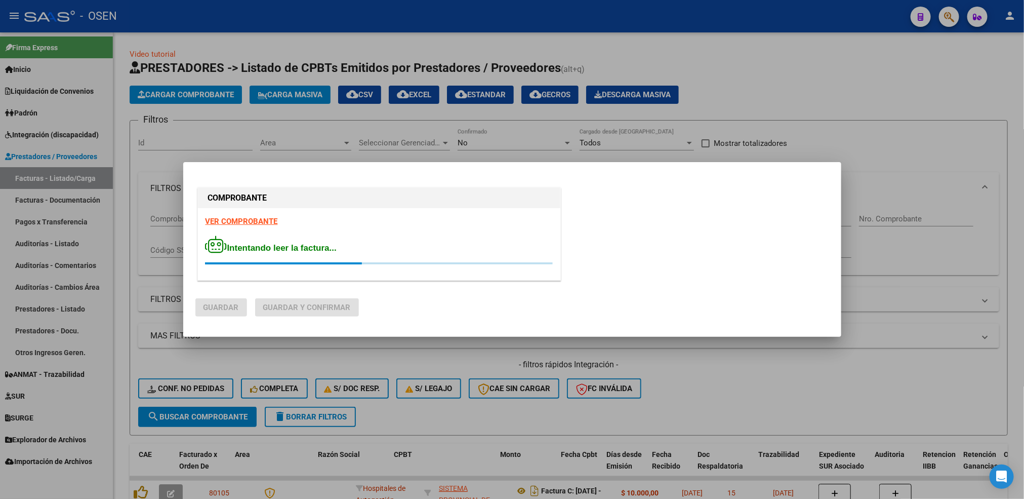
click at [248, 219] on strong "VER COMPROBANTE" at bounding box center [241, 221] width 72 height 9
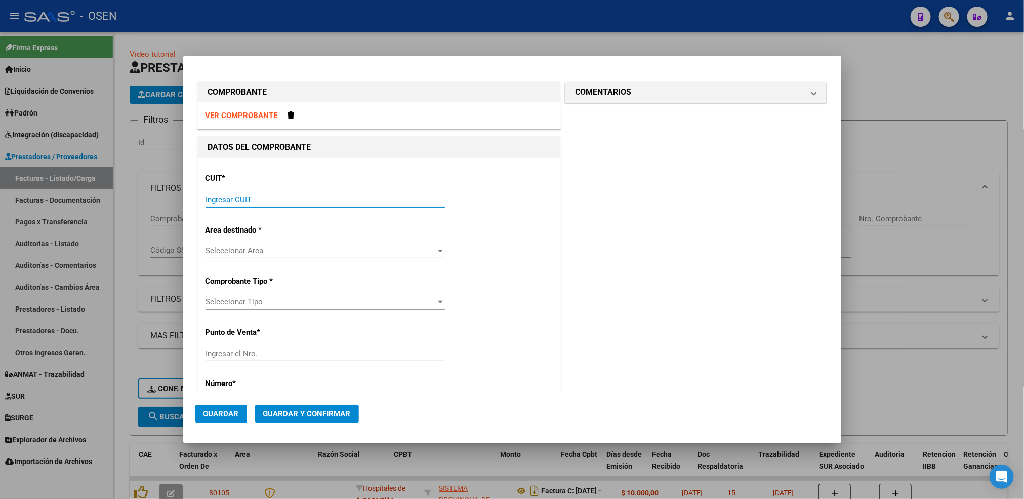
click at [266, 199] on input "Ingresar CUIT" at bounding box center [324, 199] width 239 height 9
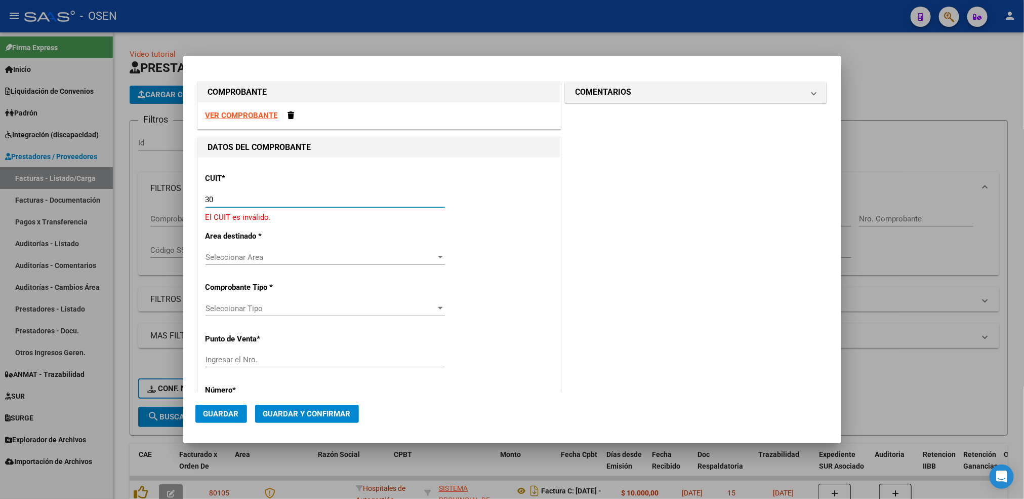
paste input "-69182284"
type input "30-69182284-9"
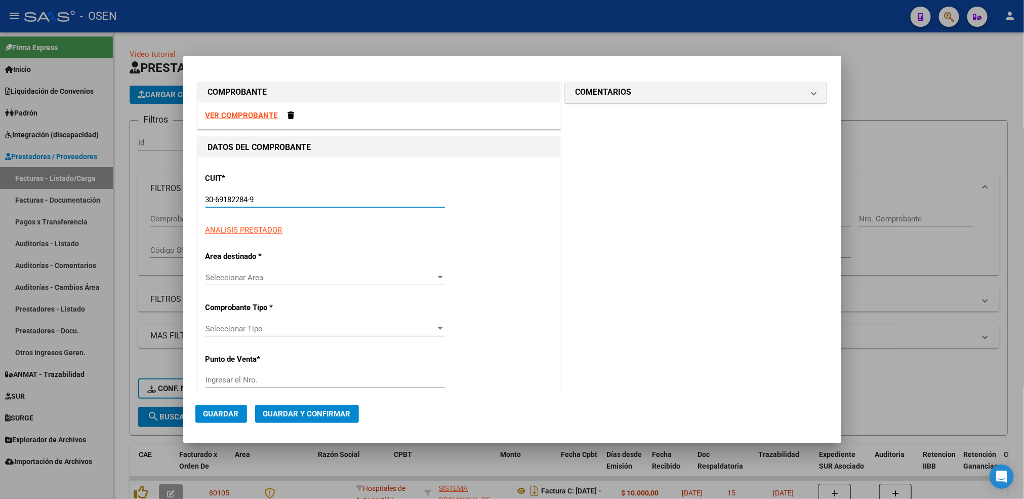
type input "1478"
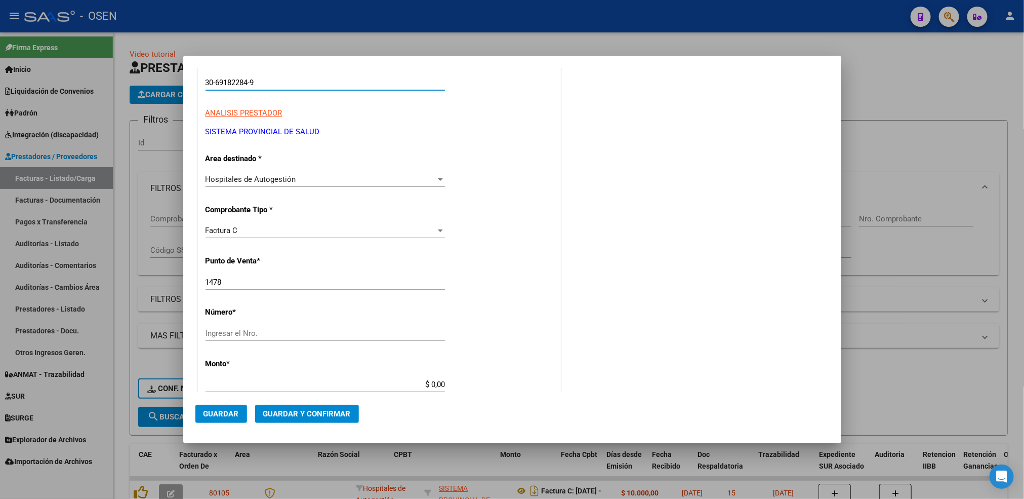
scroll to position [152, 0]
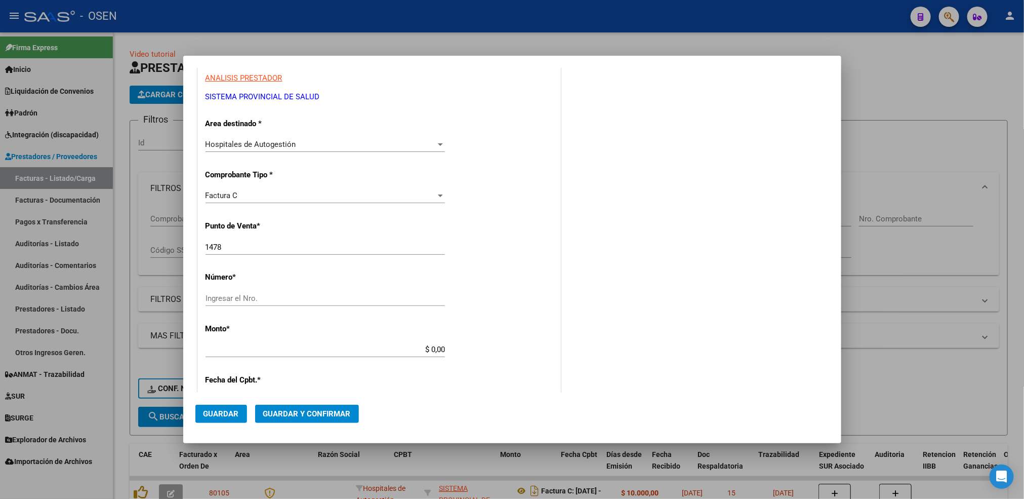
type input "30-69182284-9"
click at [241, 250] on input "1478" at bounding box center [324, 246] width 239 height 9
type input "1480"
type input "3520"
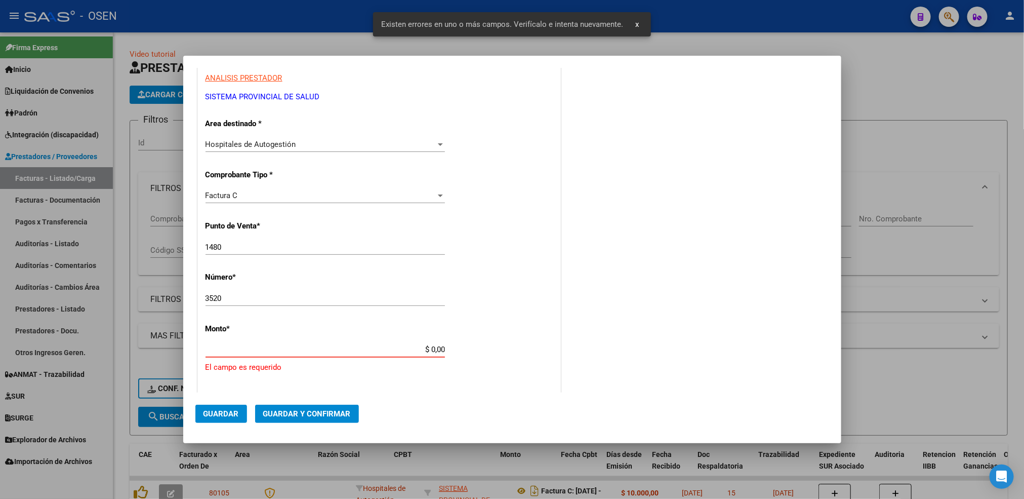
scroll to position [190, 0]
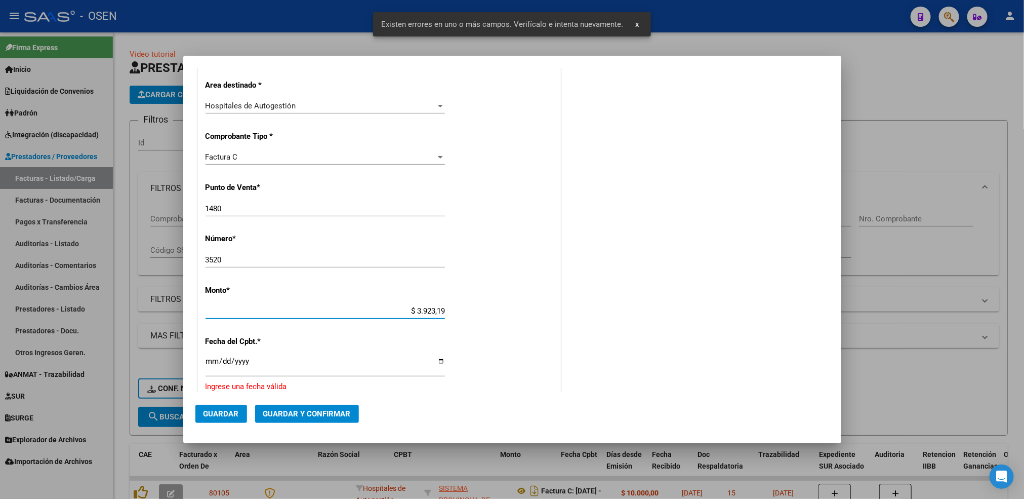
type input "$ 39.231,90"
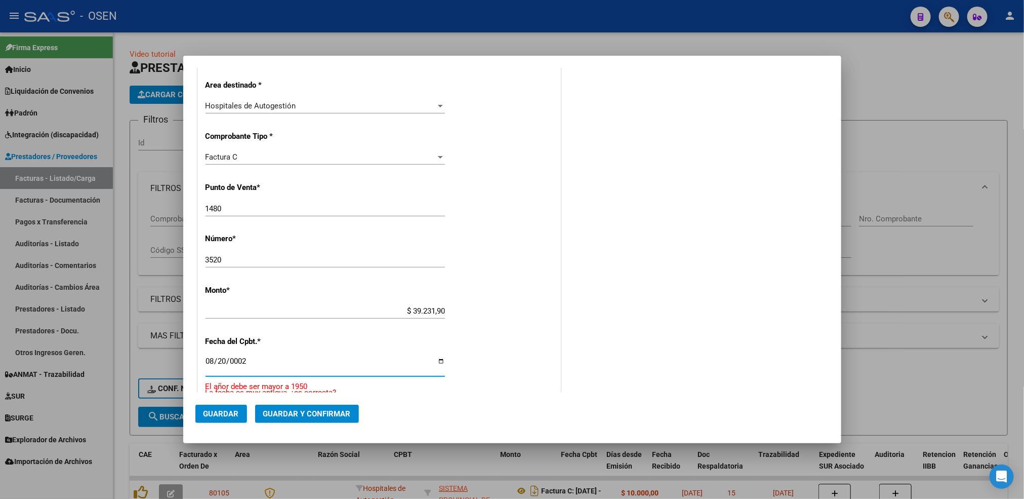
scroll to position [295, 0]
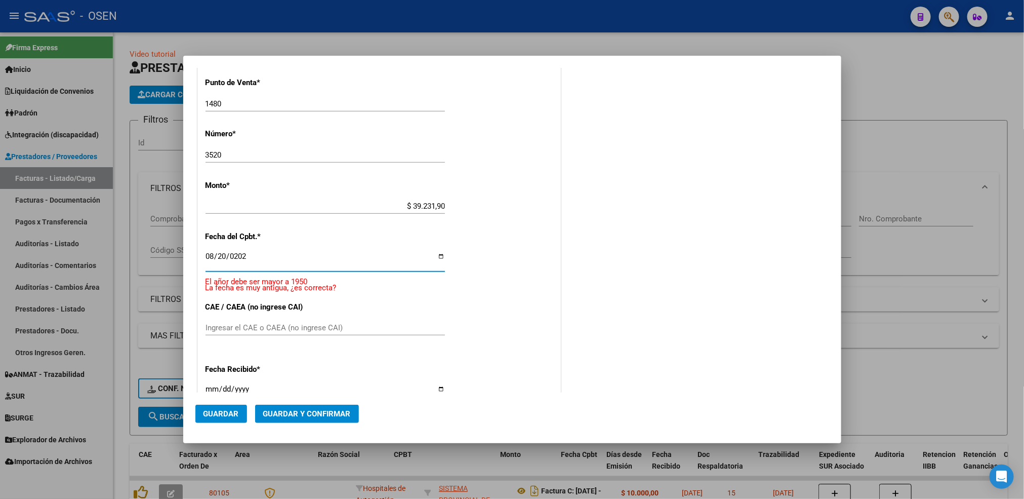
type input "2025-08-20"
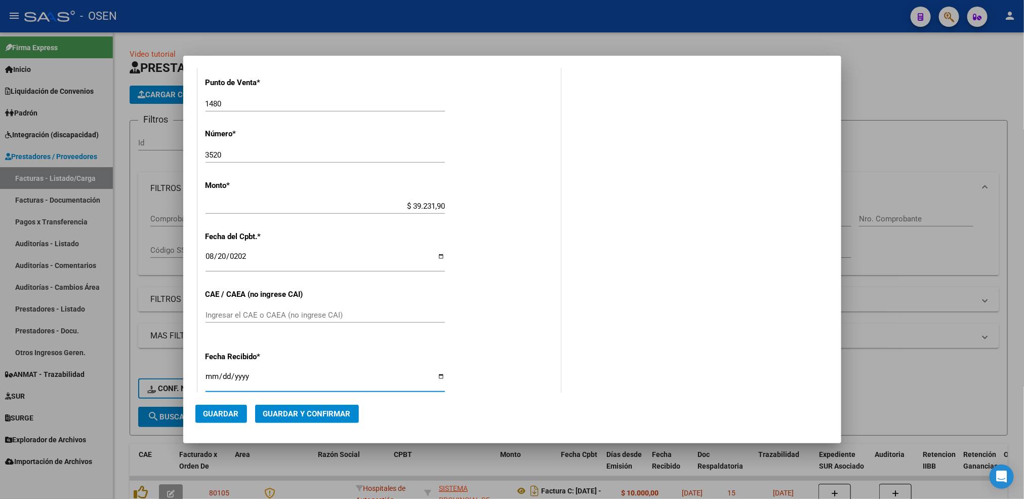
click at [207, 374] on input "[DATE]" at bounding box center [324, 380] width 239 height 16
type input "[DATE]"
click at [221, 419] on button "Guardar" at bounding box center [221, 413] width 52 height 18
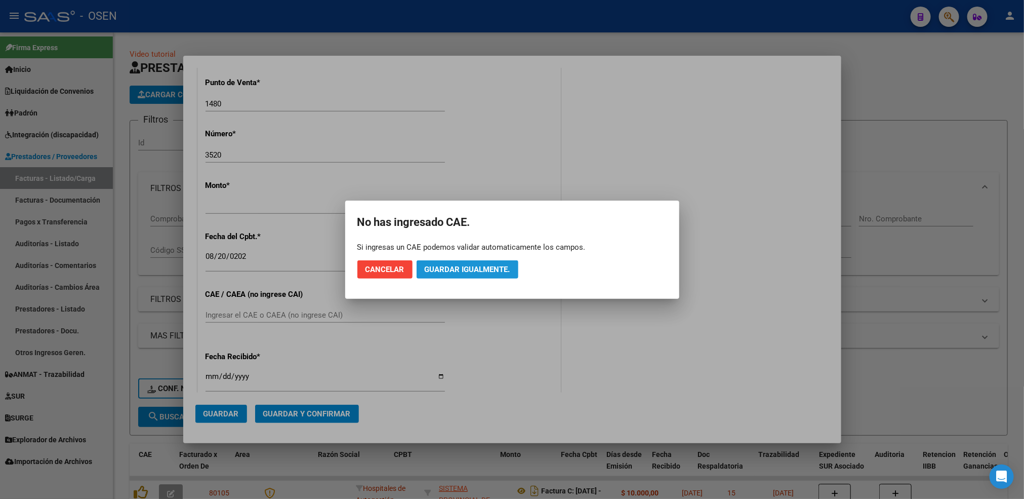
click at [489, 271] on span "Guardar igualmente." at bounding box center [468, 269] width 86 height 9
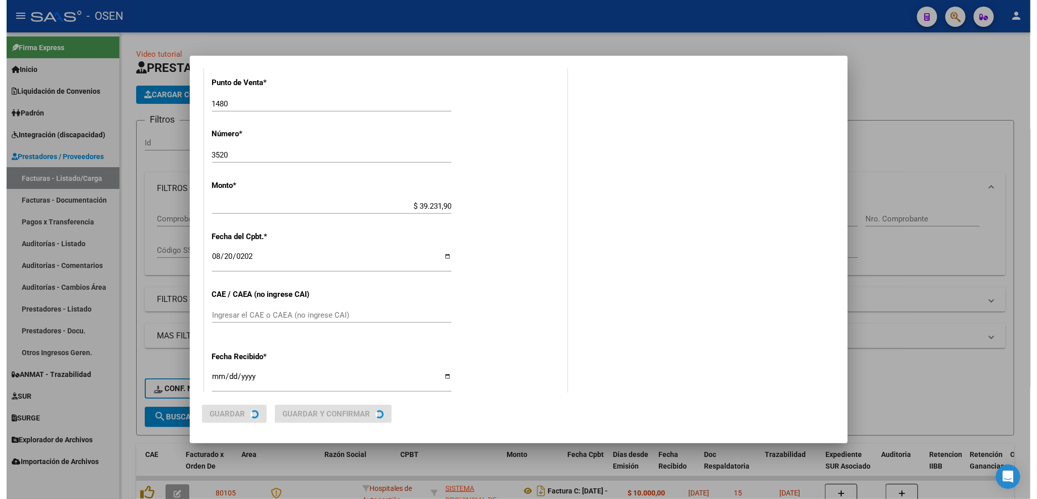
scroll to position [0, 0]
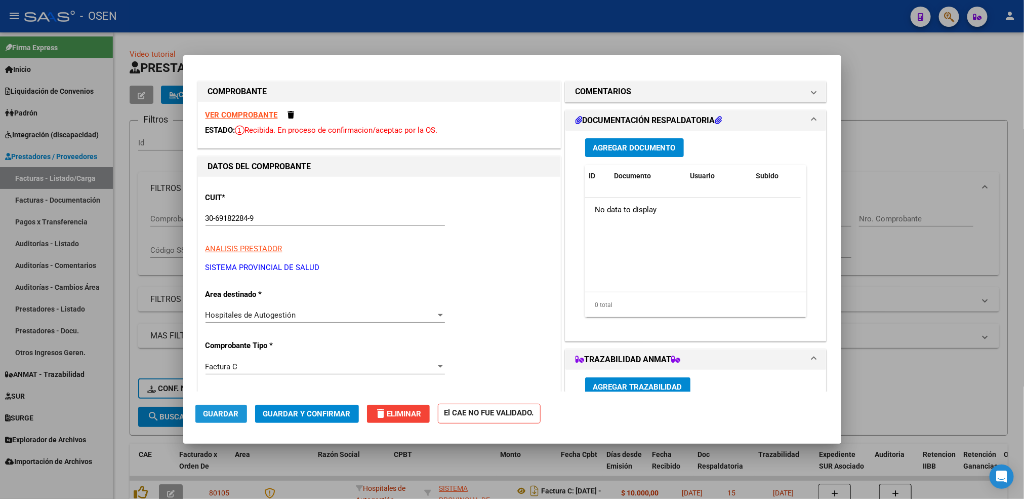
click at [210, 407] on button "Guardar" at bounding box center [221, 413] width 52 height 18
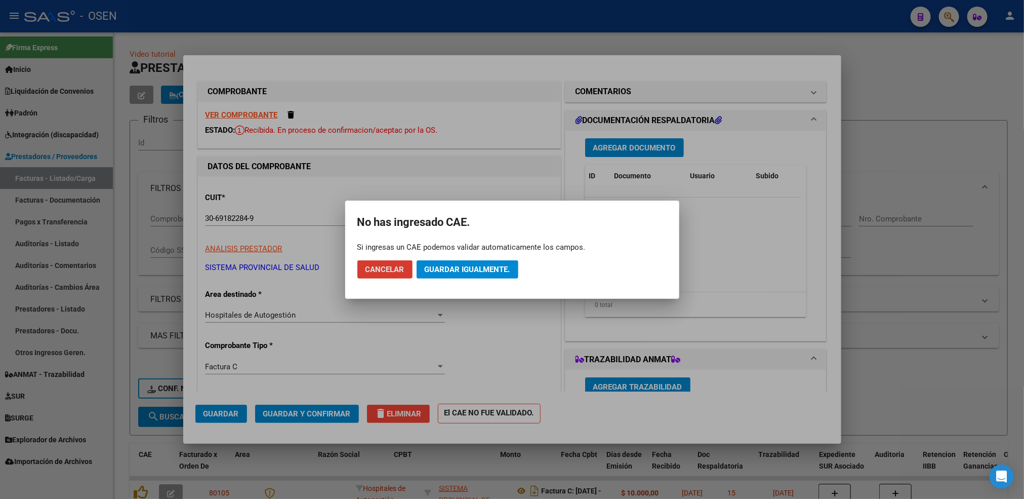
click at [492, 263] on button "Guardar igualmente." at bounding box center [468, 269] width 102 height 18
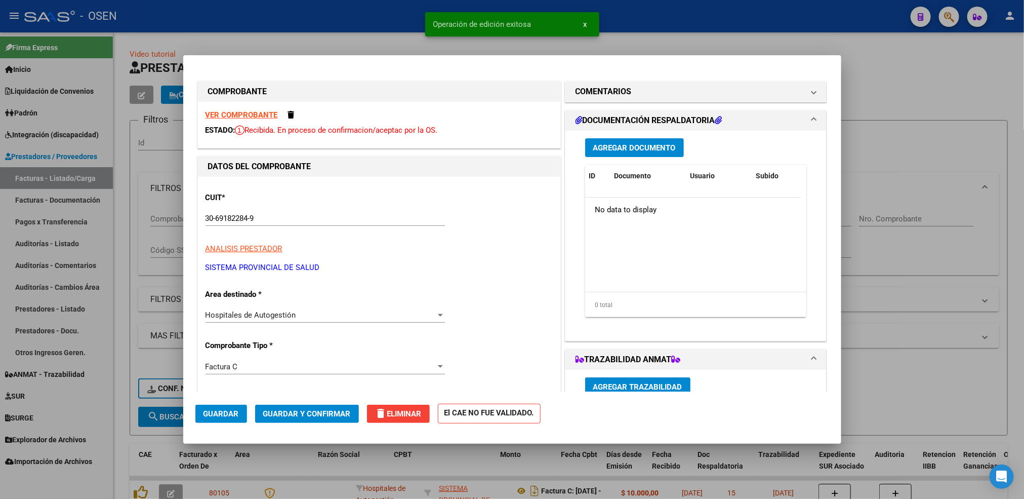
click at [120, 429] on div at bounding box center [512, 249] width 1024 height 499
type input "$ 0,00"
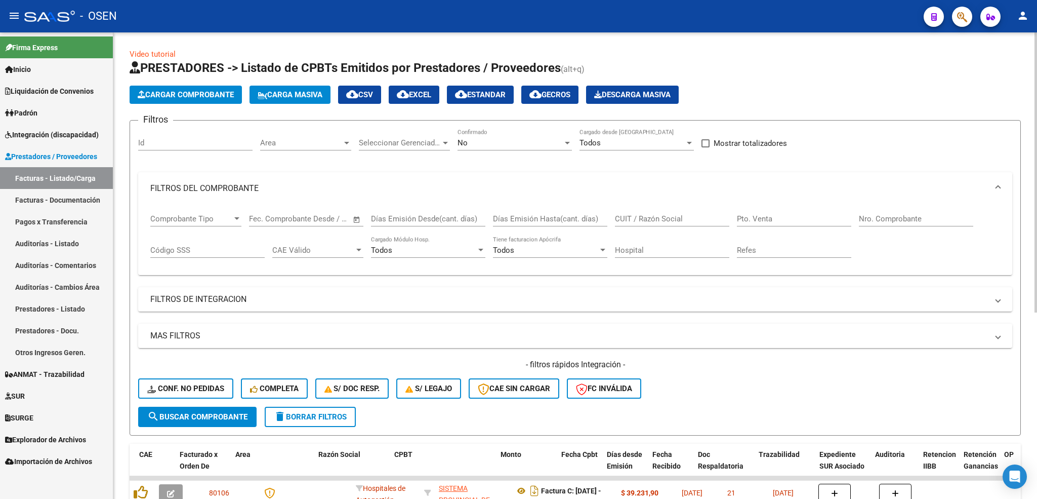
click at [201, 88] on button "Cargar Comprobante" at bounding box center [186, 95] width 112 height 18
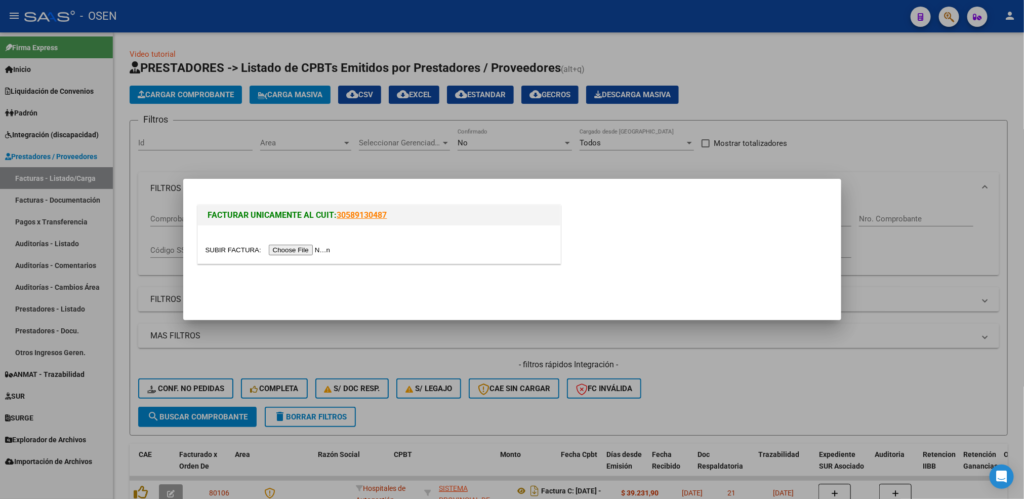
click at [309, 250] on input "file" at bounding box center [269, 249] width 128 height 11
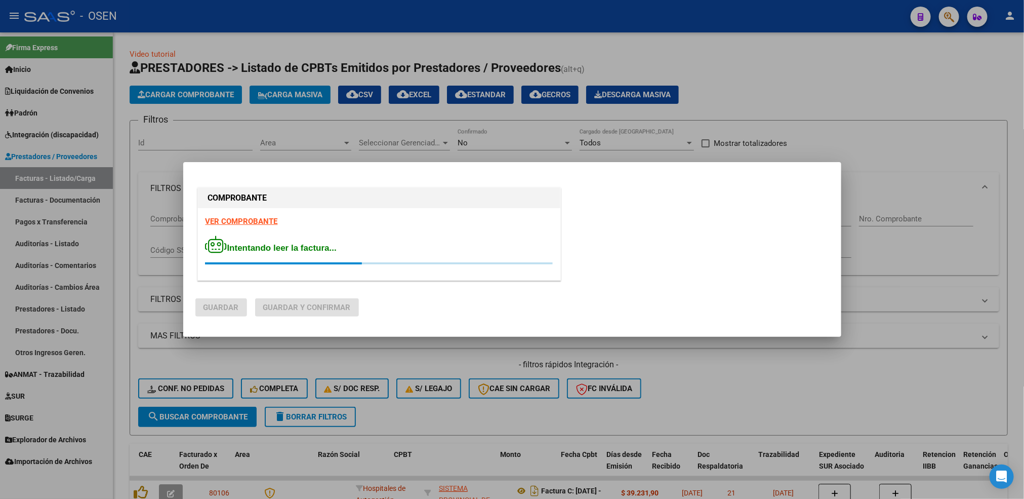
click at [234, 220] on strong "VER COMPROBANTE" at bounding box center [241, 221] width 72 height 9
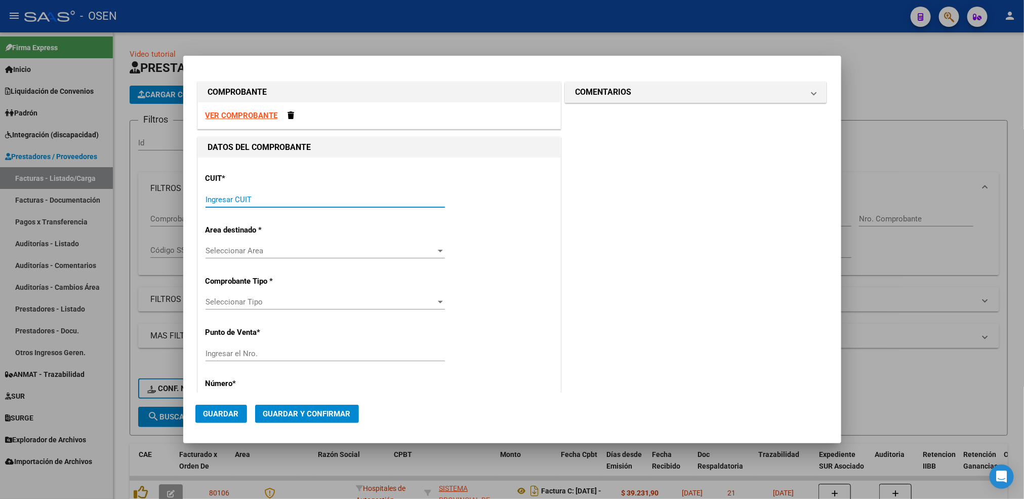
click at [262, 201] on input "Ingresar CUIT" at bounding box center [324, 199] width 239 height 9
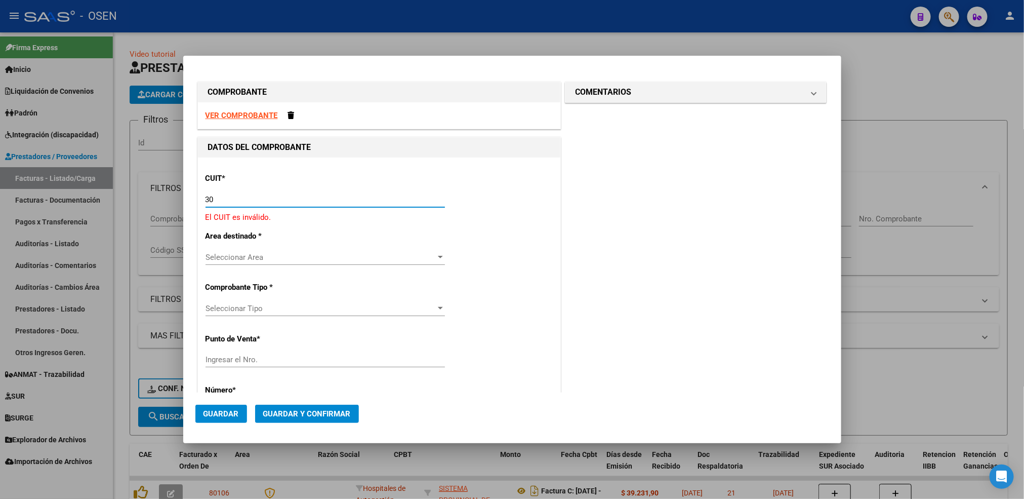
paste input "-69182284"
type input "30-69182284-9"
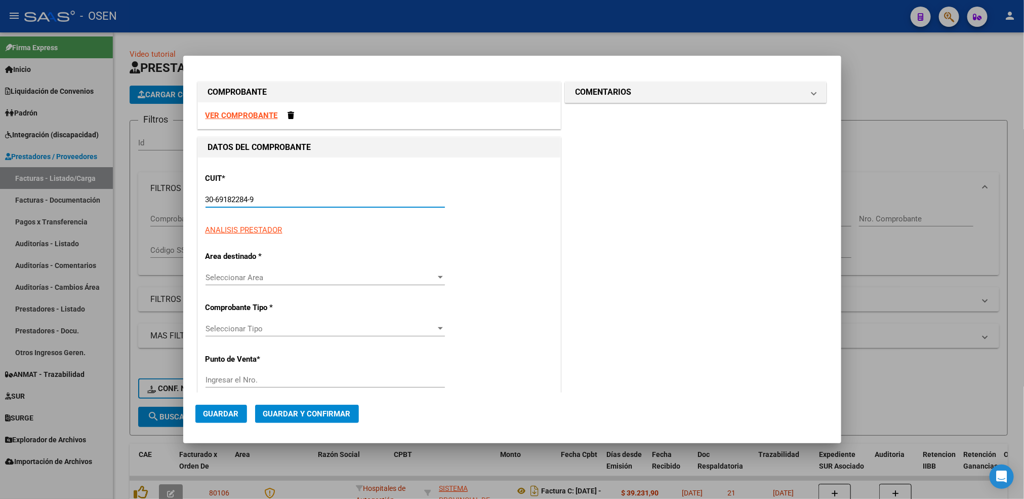
type input "1480"
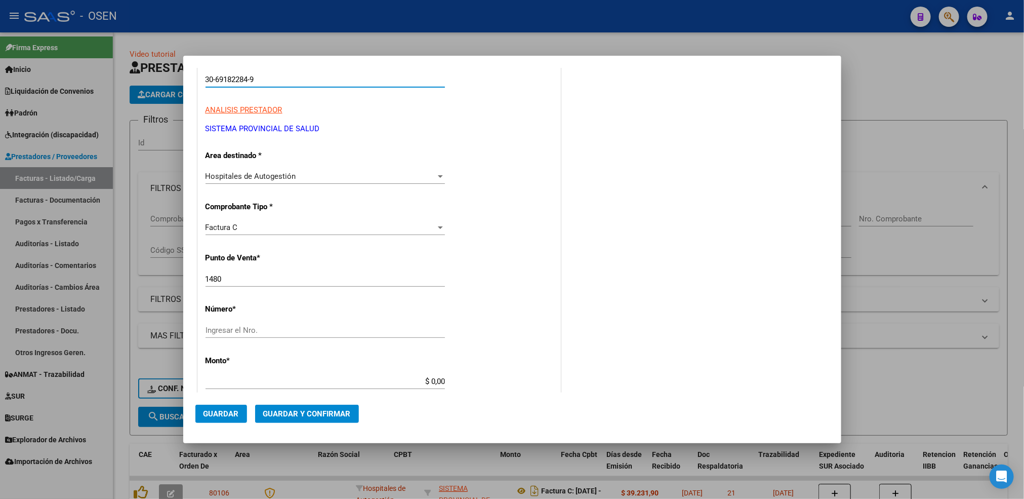
scroll to position [152, 0]
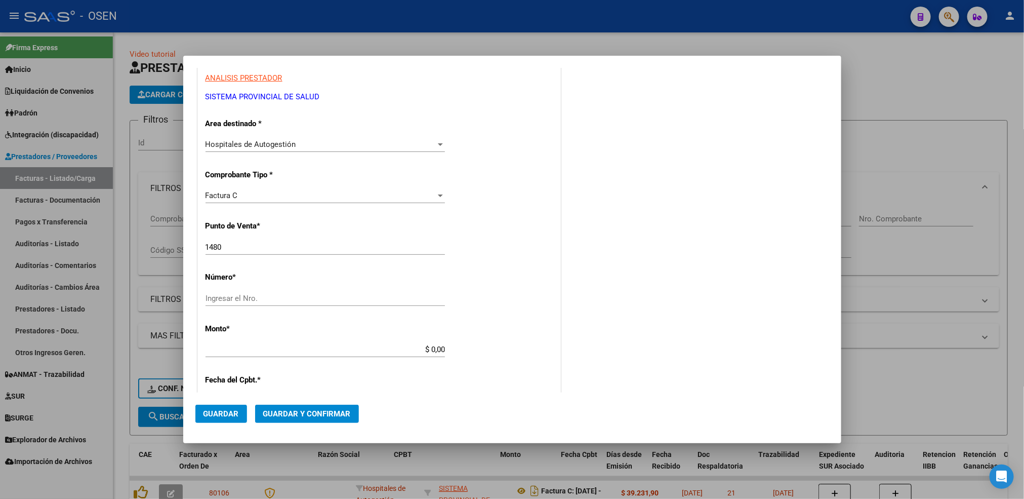
type input "30-69182284-9"
click at [239, 244] on input "1480" at bounding box center [324, 246] width 239 height 9
type input "1481"
drag, startPoint x: 240, startPoint y: 298, endPoint x: 442, endPoint y: 201, distance: 223.9
click at [240, 298] on input "Ingresar el Nro." at bounding box center [324, 298] width 239 height 9
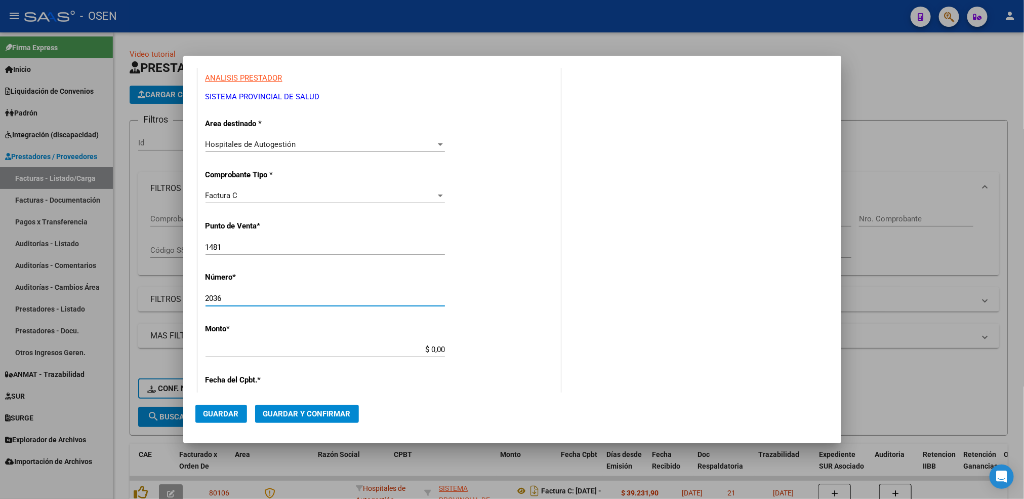
type input "2036"
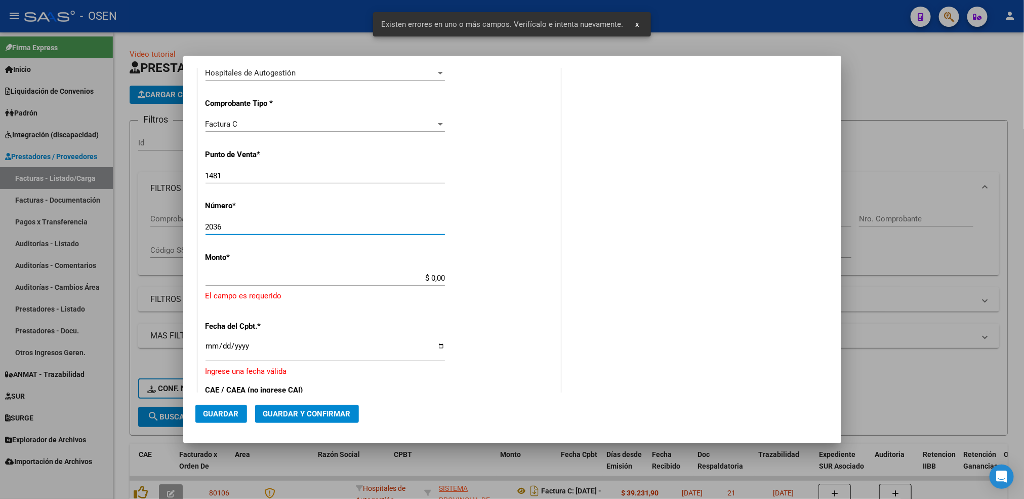
scroll to position [267, 0]
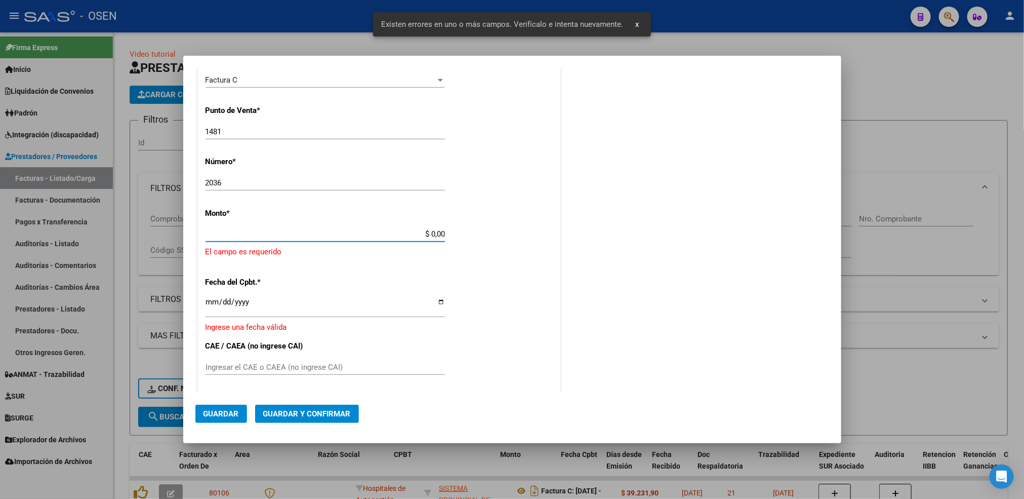
drag, startPoint x: 424, startPoint y: 231, endPoint x: 609, endPoint y: 239, distance: 184.9
click at [611, 239] on div "COMPROBANTE VER COMPROBANTE DATOS DEL COMPROBANTE CUIT * 30-69182284-9 Ingresar…" at bounding box center [512, 223] width 634 height 823
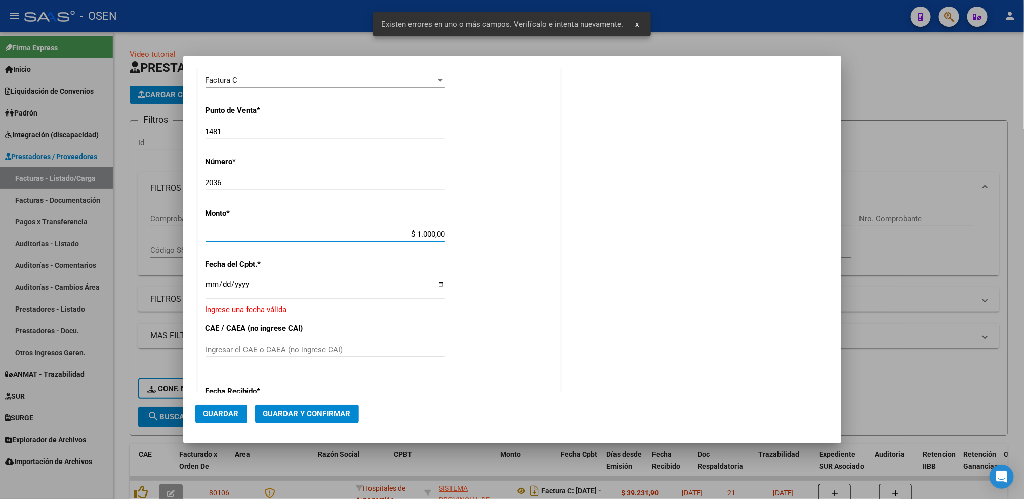
type input "$ 10.000,00"
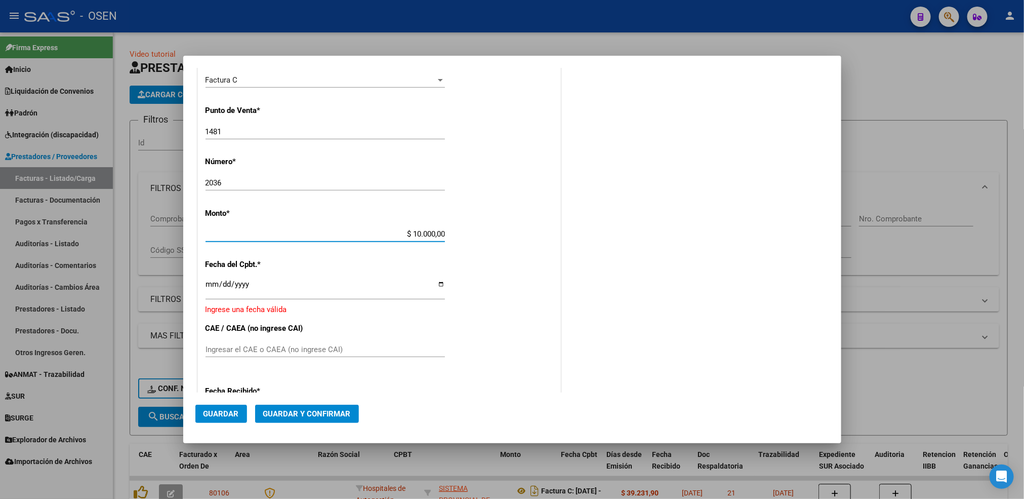
click at [211, 284] on input "Ingresar la fecha" at bounding box center [324, 288] width 239 height 16
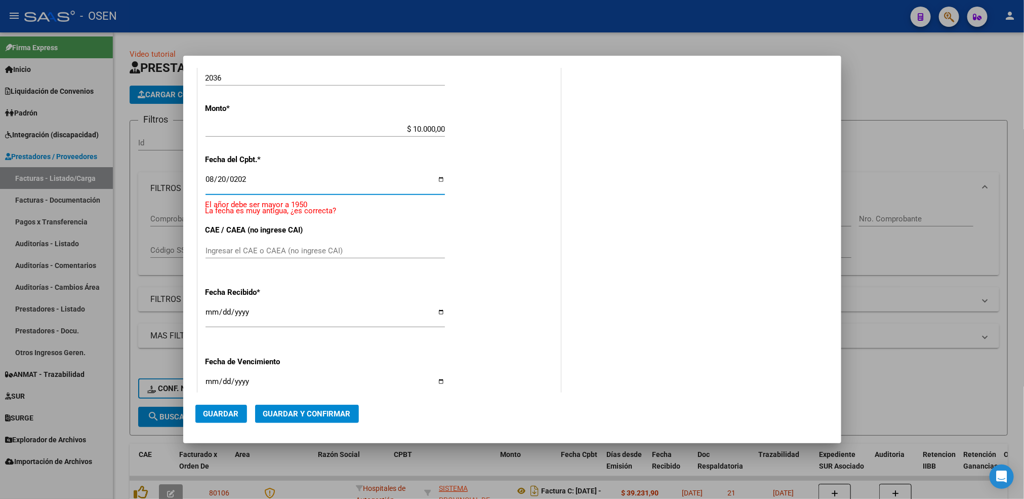
type input "2025-08-20"
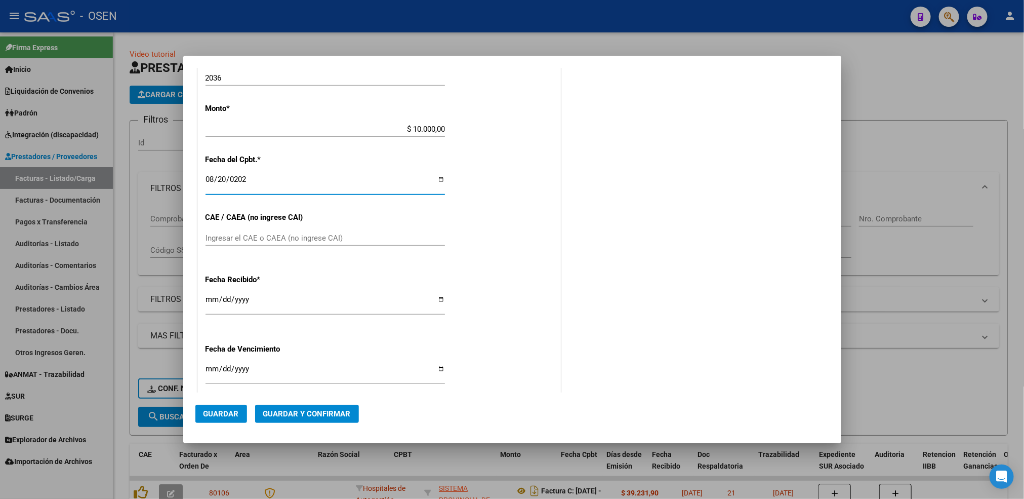
click at [205, 295] on input "[DATE]" at bounding box center [324, 303] width 239 height 16
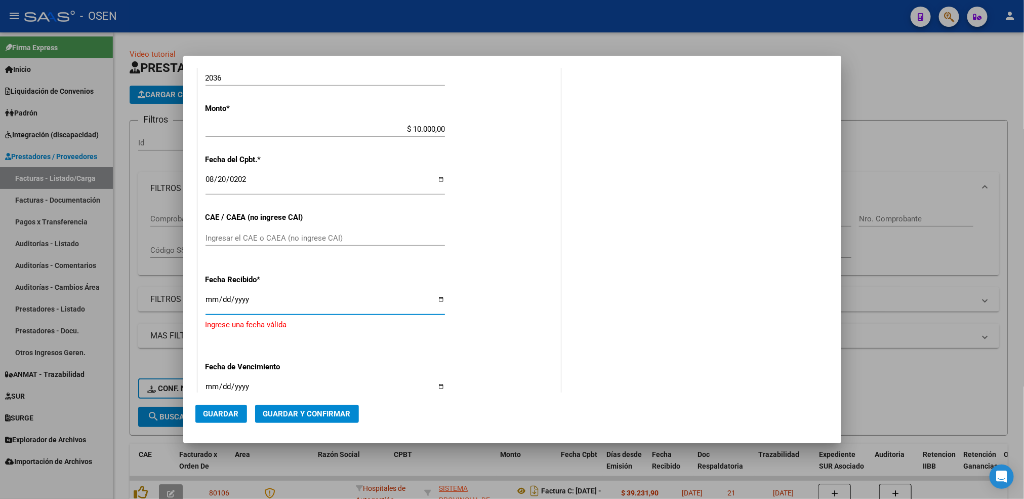
type input "[DATE]"
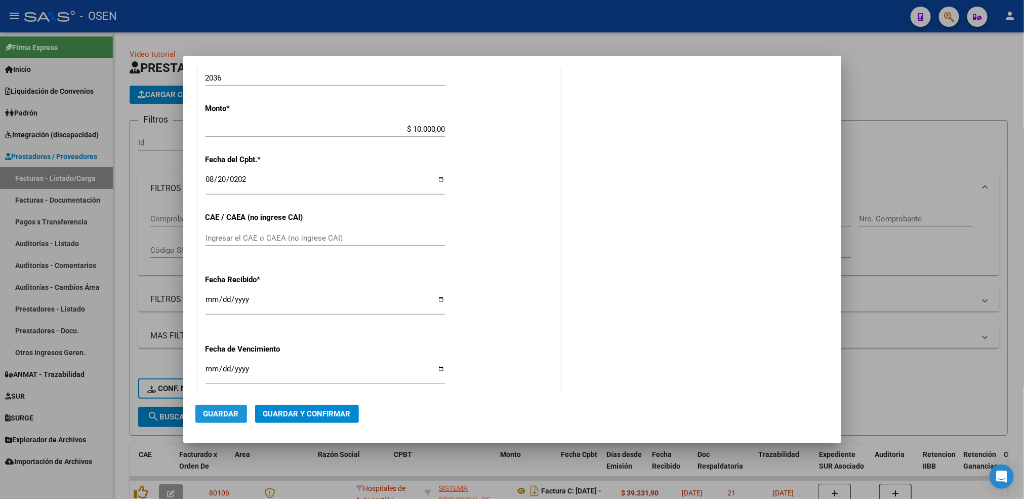
click at [216, 414] on span "Guardar" at bounding box center [220, 413] width 35 height 9
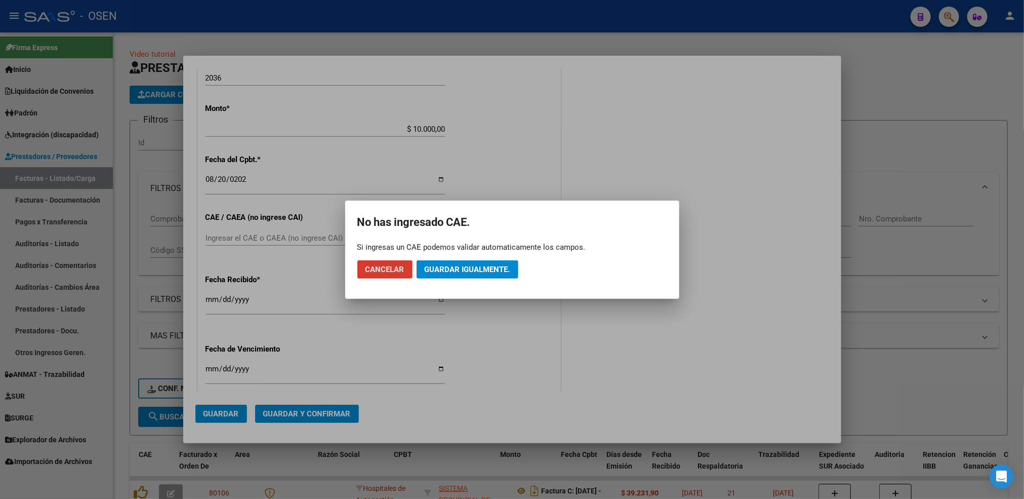
click at [512, 257] on mat-dialog-actions "Cancelar Guardar igualmente." at bounding box center [512, 269] width 310 height 34
click at [507, 266] on span "Guardar igualmente." at bounding box center [468, 269] width 86 height 9
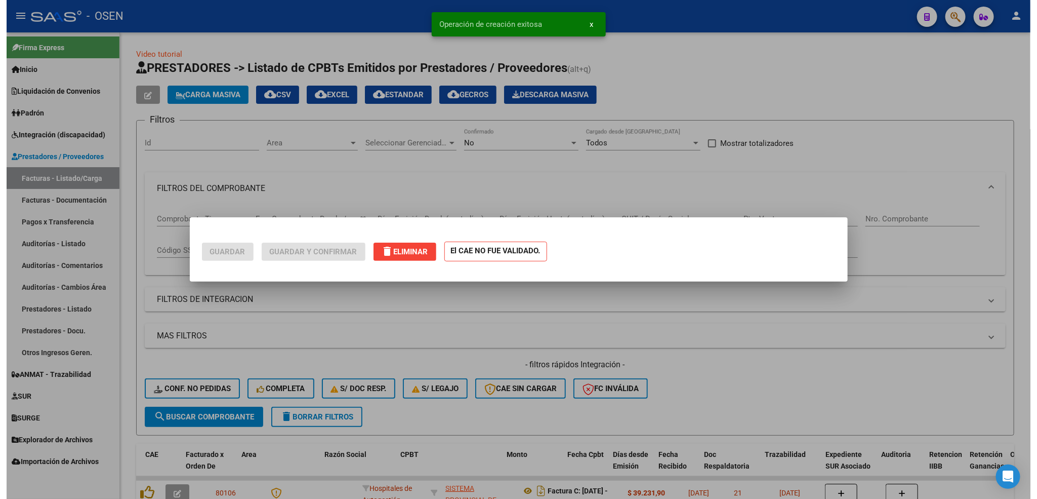
scroll to position [0, 0]
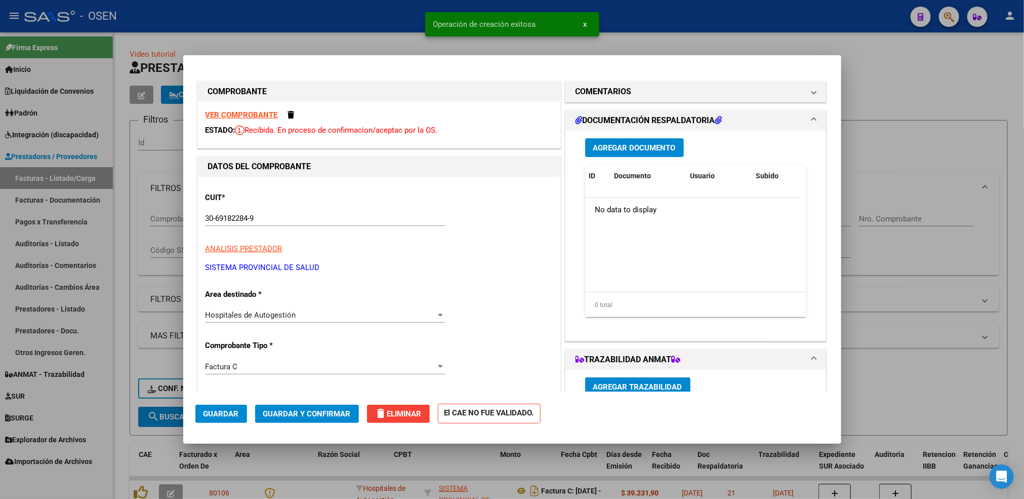
click at [119, 339] on div at bounding box center [512, 249] width 1024 height 499
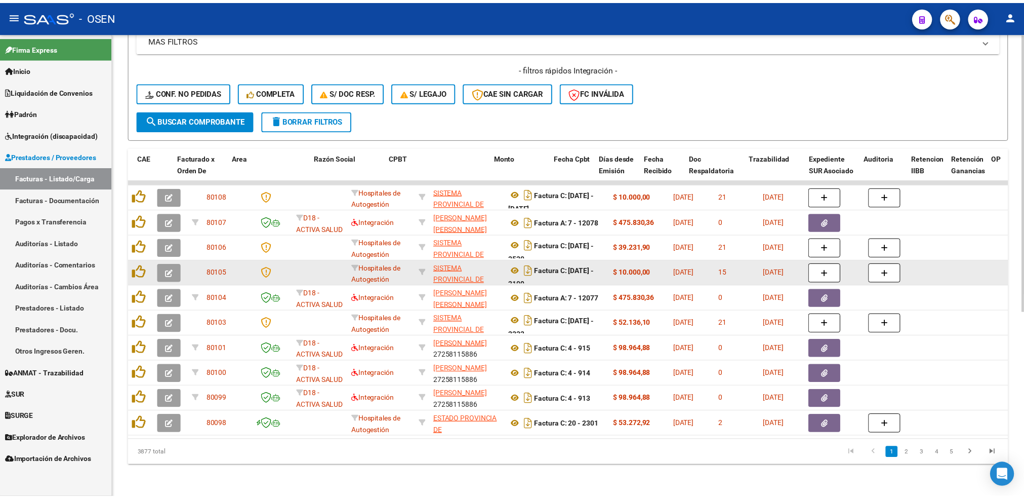
scroll to position [6, 0]
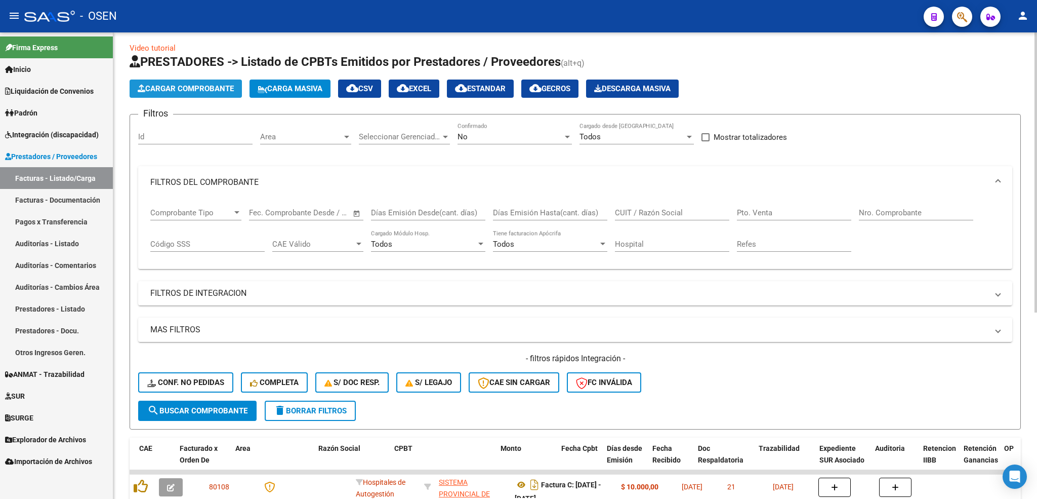
click at [231, 87] on span "Cargar Comprobante" at bounding box center [186, 88] width 96 height 9
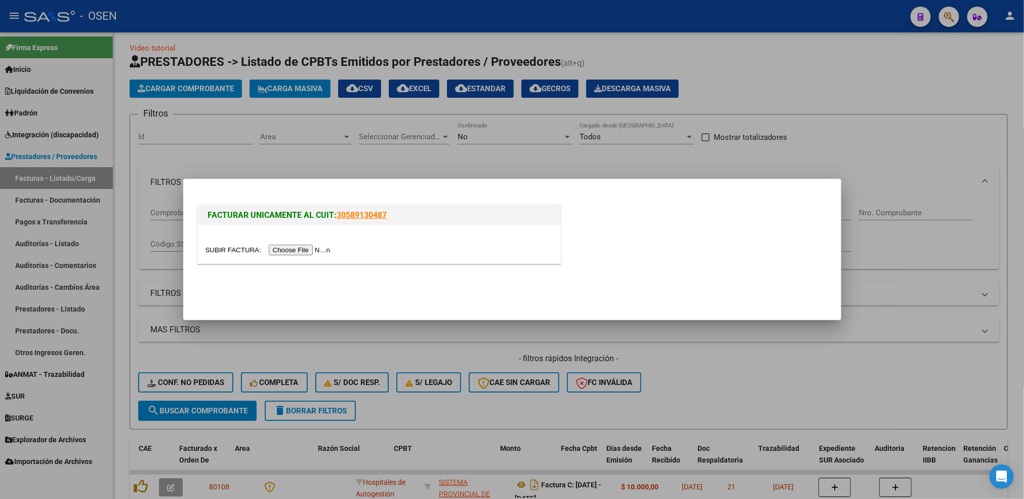
click at [292, 248] on input "file" at bounding box center [269, 249] width 128 height 11
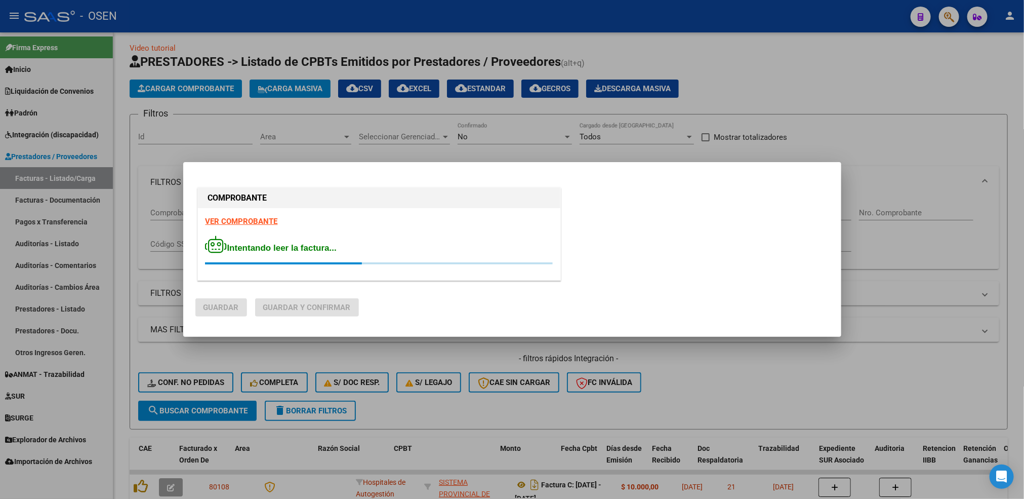
click at [250, 220] on strong "VER COMPROBANTE" at bounding box center [241, 221] width 72 height 9
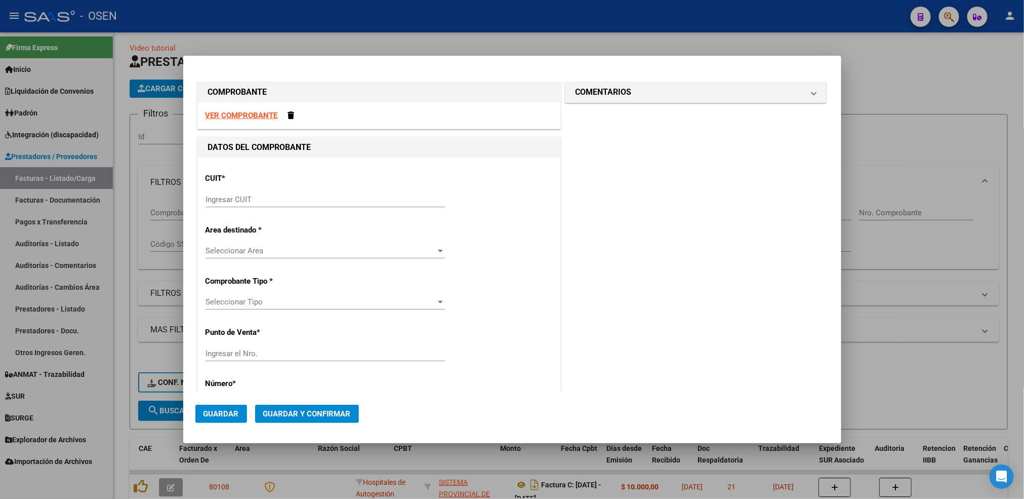
click at [298, 200] on input "Ingresar CUIT" at bounding box center [324, 199] width 239 height 9
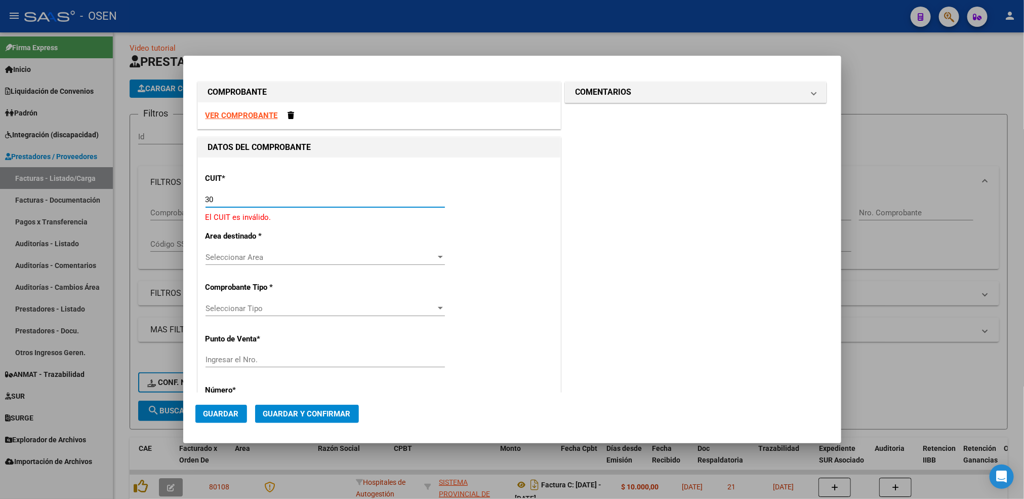
paste input "-69182284"
type input "30-69182284-9"
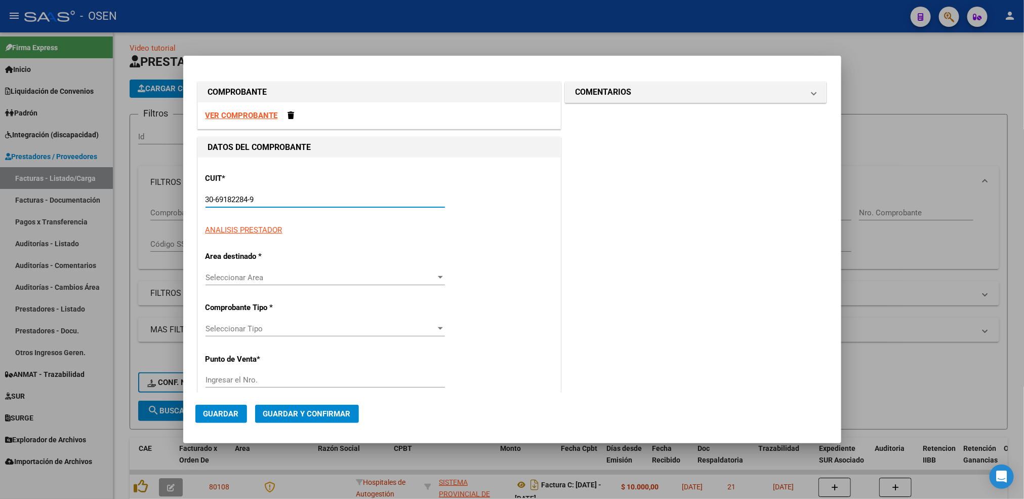
type input "1481"
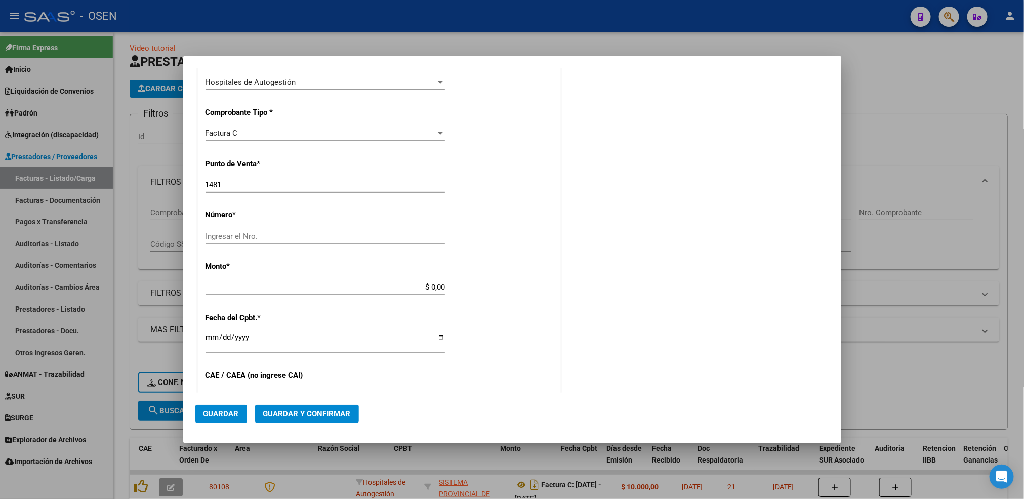
scroll to position [228, 0]
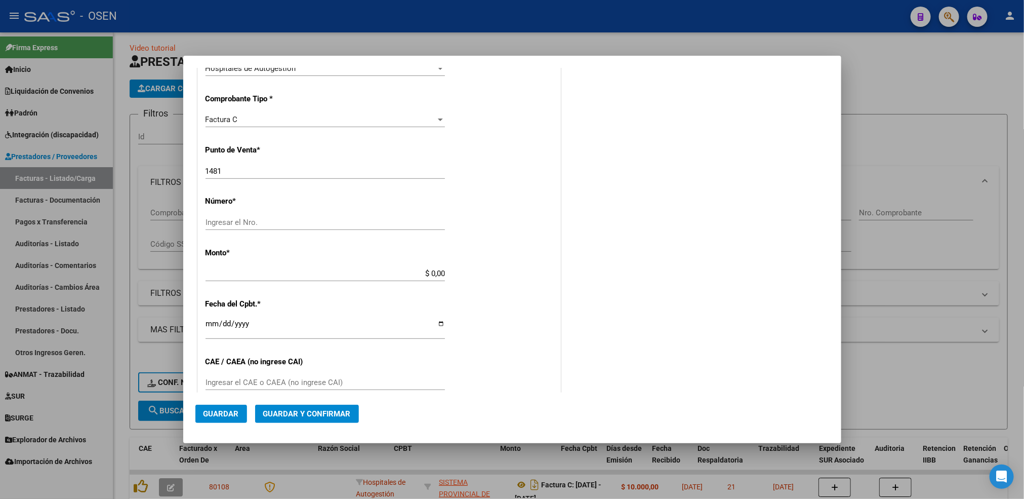
type input "30-69182284-9"
click at [231, 173] on input "1481" at bounding box center [324, 171] width 239 height 9
type input "1482"
click at [257, 221] on input "Ingresar el Nro." at bounding box center [324, 222] width 239 height 9
type input "2212"
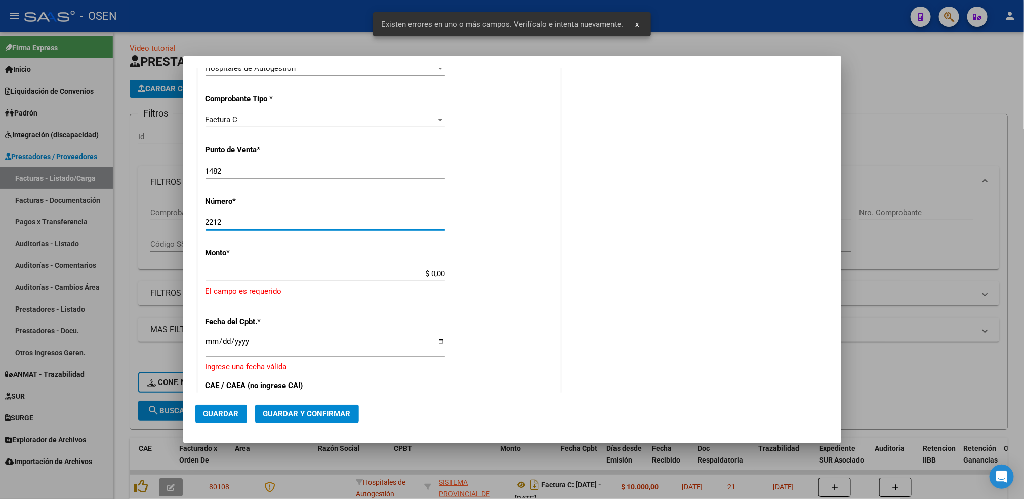
scroll to position [267, 0]
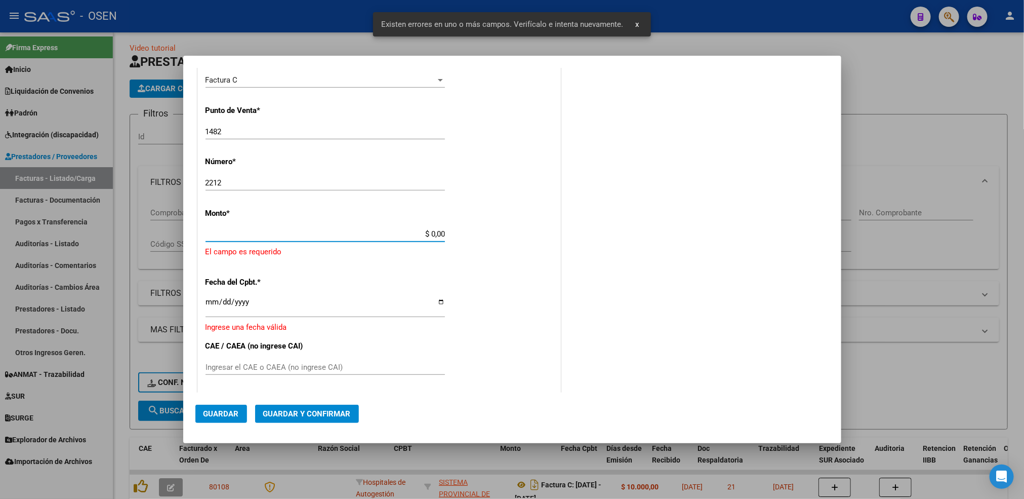
drag, startPoint x: 429, startPoint y: 235, endPoint x: 471, endPoint y: 242, distance: 43.0
click at [494, 241] on div "CUIT * 30-69182284-9 Ingresar CUIT ANALISIS PRESTADOR SISTEMA PROVINCIAL DE SAL…" at bounding box center [379, 261] width 362 height 742
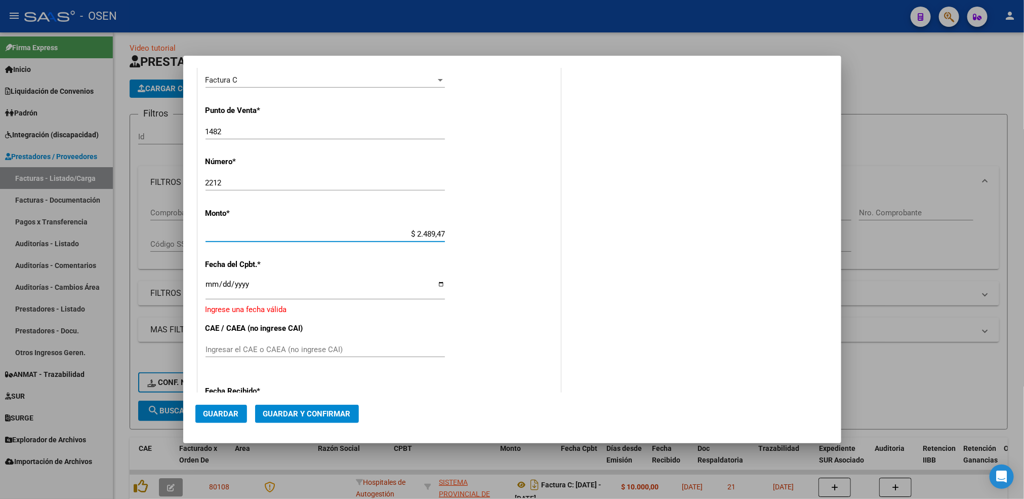
type input "$ 24.894,77"
click at [209, 289] on input "Ingresar la fecha" at bounding box center [324, 288] width 239 height 16
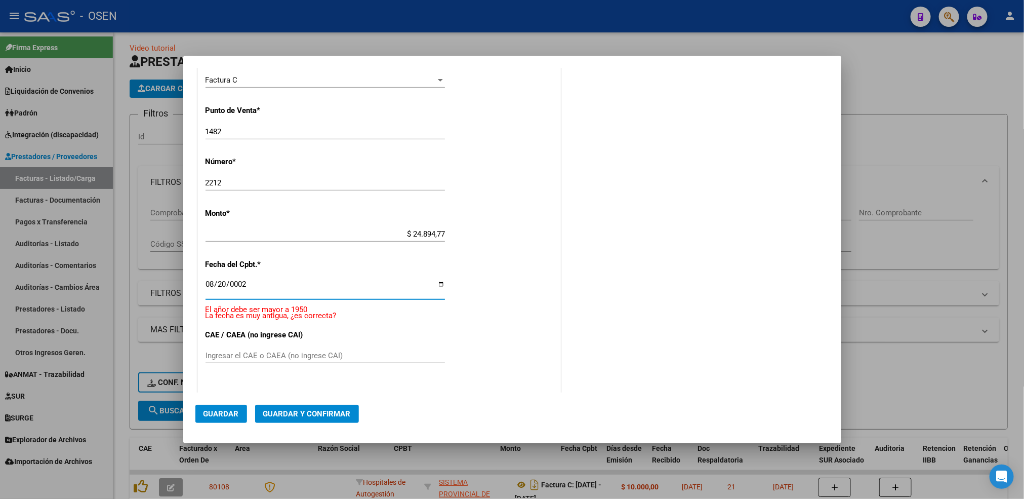
scroll to position [372, 0]
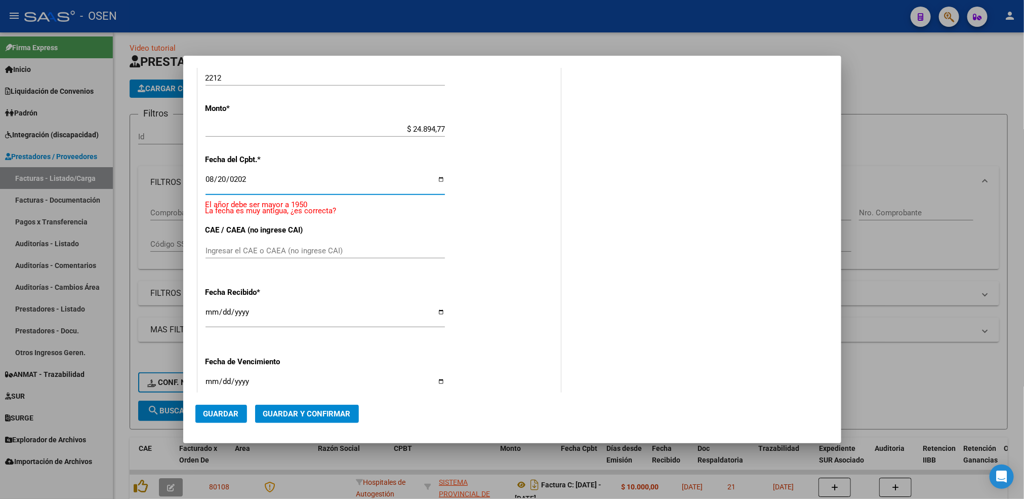
type input "2025-08-20"
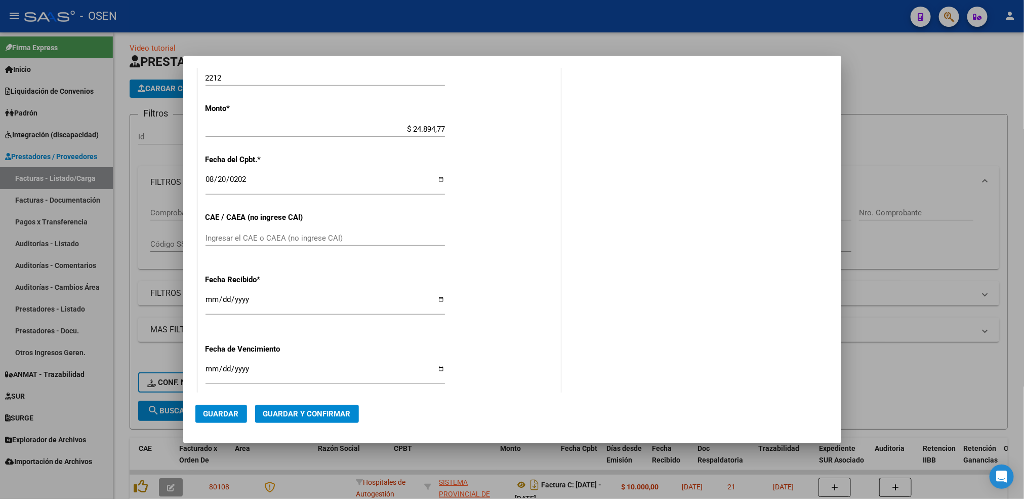
click at [209, 302] on div "2025-09-10 Ingresar la fecha" at bounding box center [324, 304] width 239 height 22
type input "[DATE]"
click at [211, 409] on span "Guardar" at bounding box center [220, 413] width 35 height 9
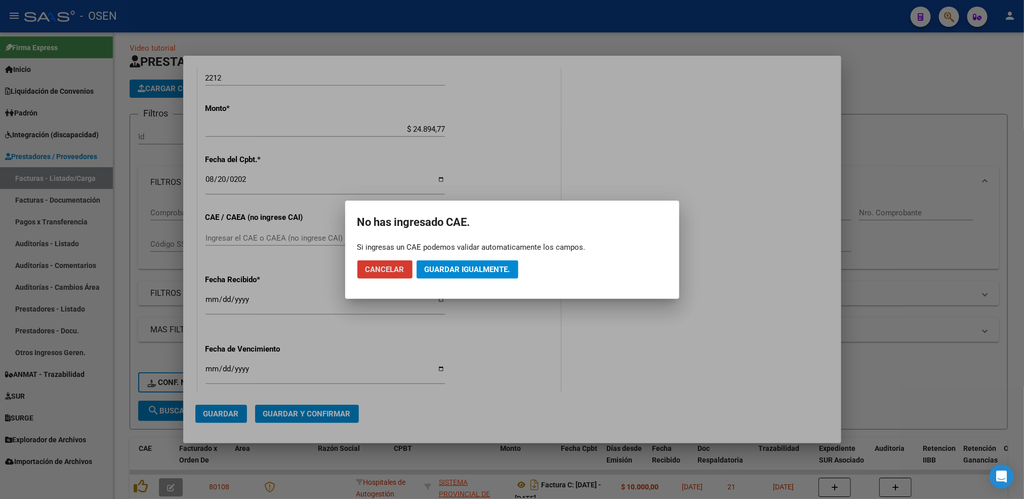
click at [480, 263] on button "Guardar igualmente." at bounding box center [468, 269] width 102 height 18
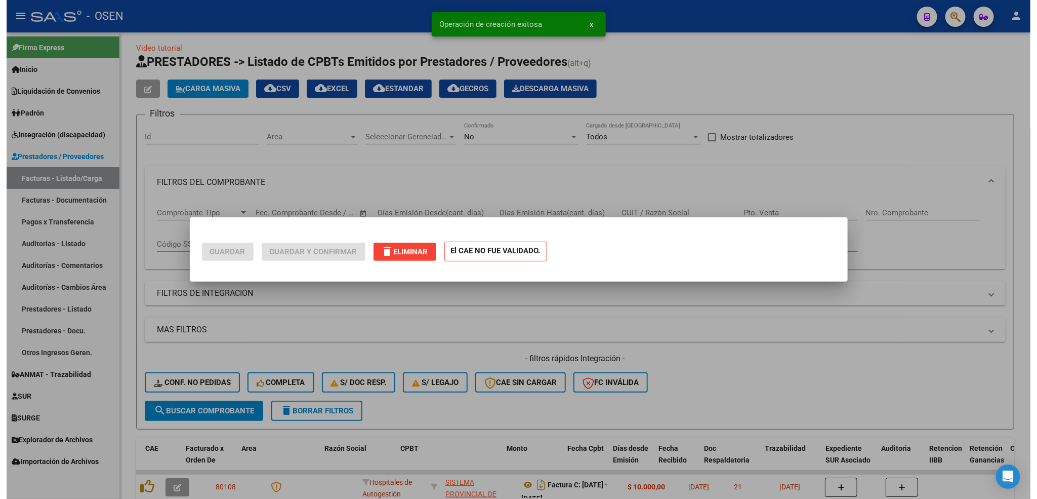
scroll to position [0, 0]
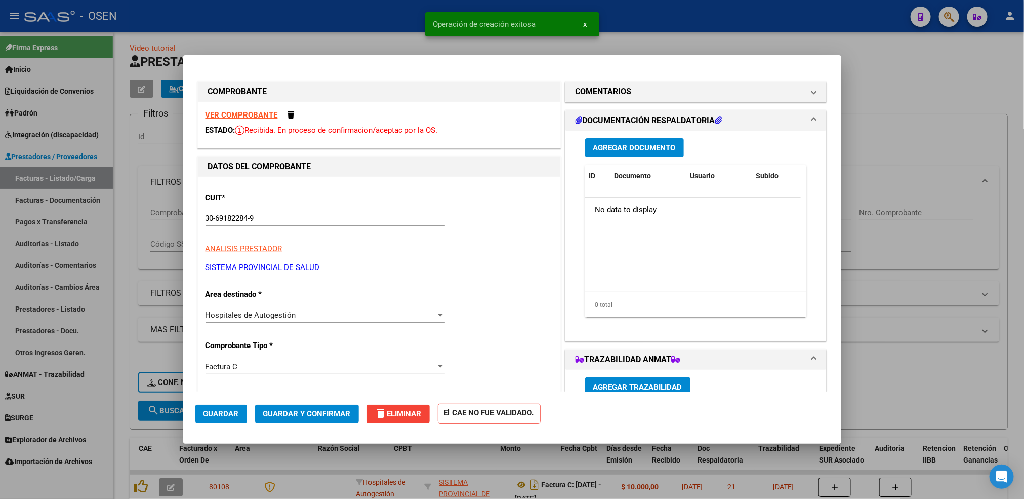
click at [212, 415] on span "Guardar" at bounding box center [220, 413] width 35 height 9
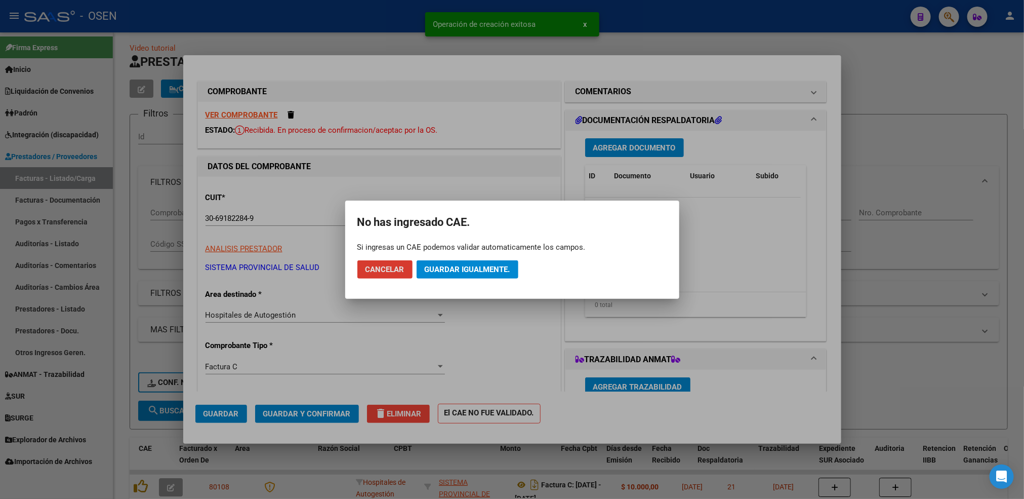
click at [494, 263] on button "Guardar igualmente." at bounding box center [468, 269] width 102 height 18
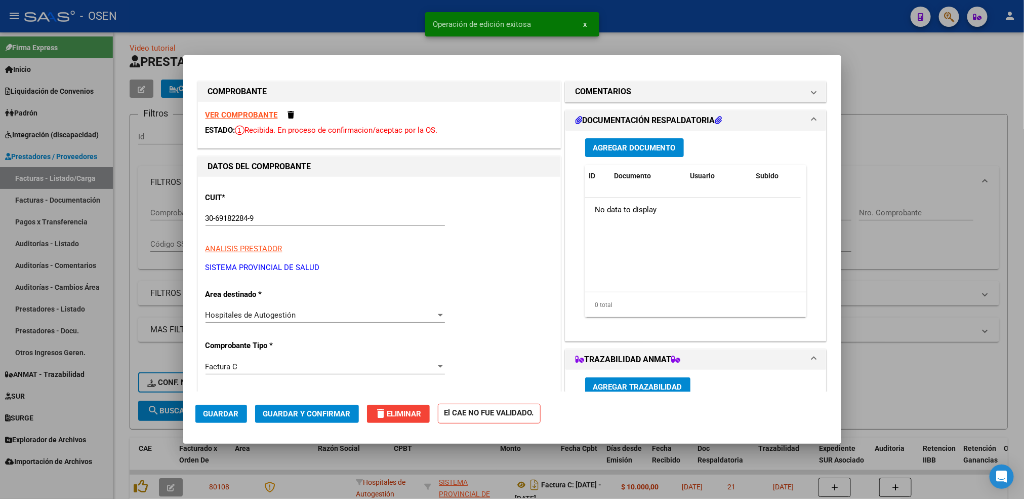
click at [120, 397] on div at bounding box center [512, 249] width 1024 height 499
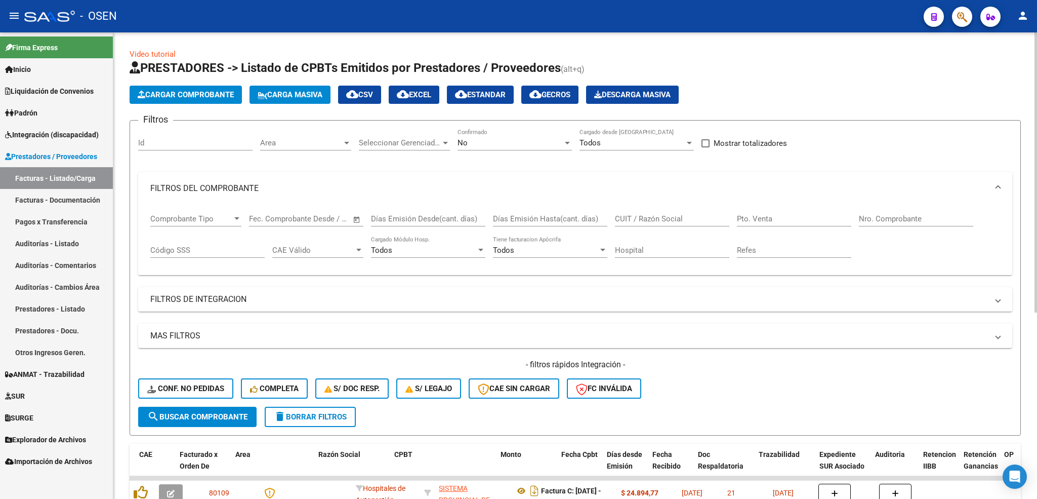
drag, startPoint x: 212, startPoint y: 104, endPoint x: 217, endPoint y: 95, distance: 10.7
click at [217, 96] on app-list-header "PRESTADORES -> Listado de CPBTs Emitidos por Prestadores / Proveedores (alt+q) …" at bounding box center [575, 248] width 891 height 376
click at [219, 94] on span "Cargar Comprobante" at bounding box center [186, 94] width 96 height 9
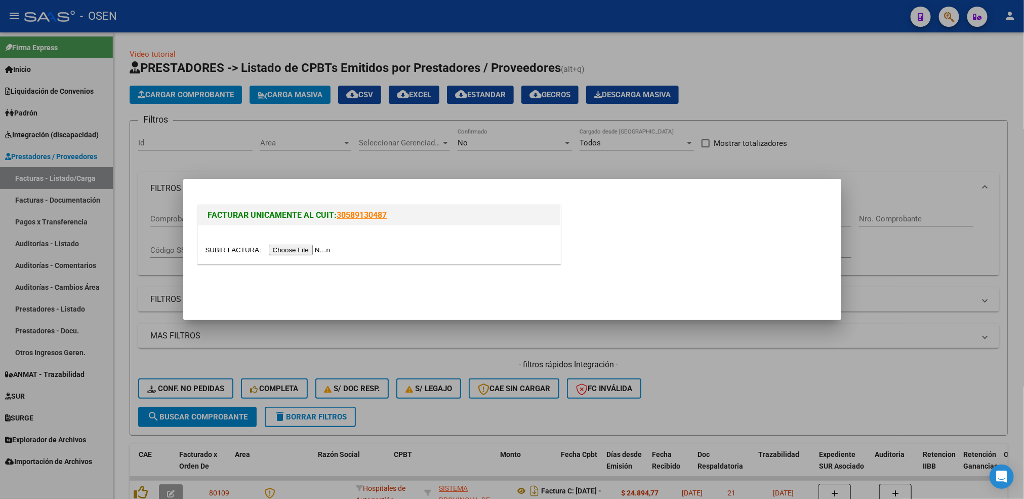
click at [301, 252] on input "file" at bounding box center [269, 249] width 128 height 11
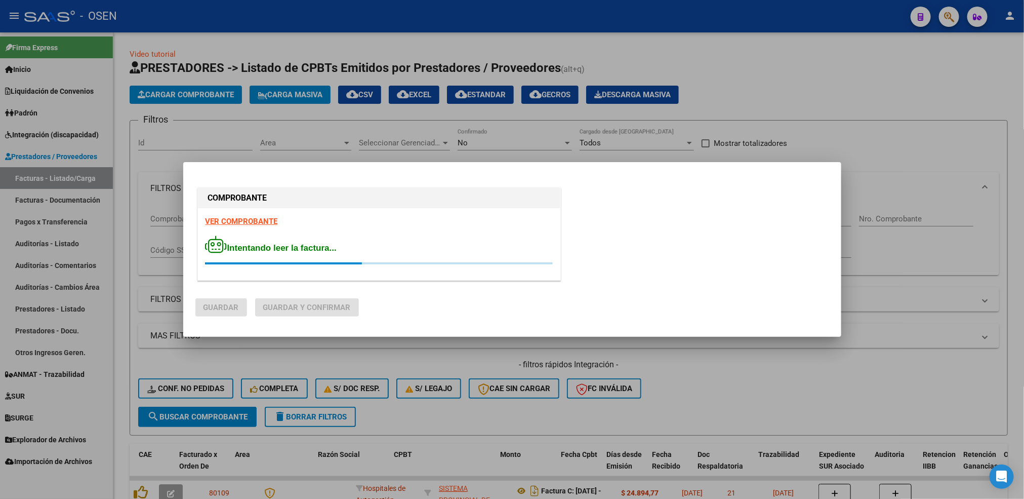
click at [242, 220] on strong "VER COMPROBANTE" at bounding box center [241, 221] width 72 height 9
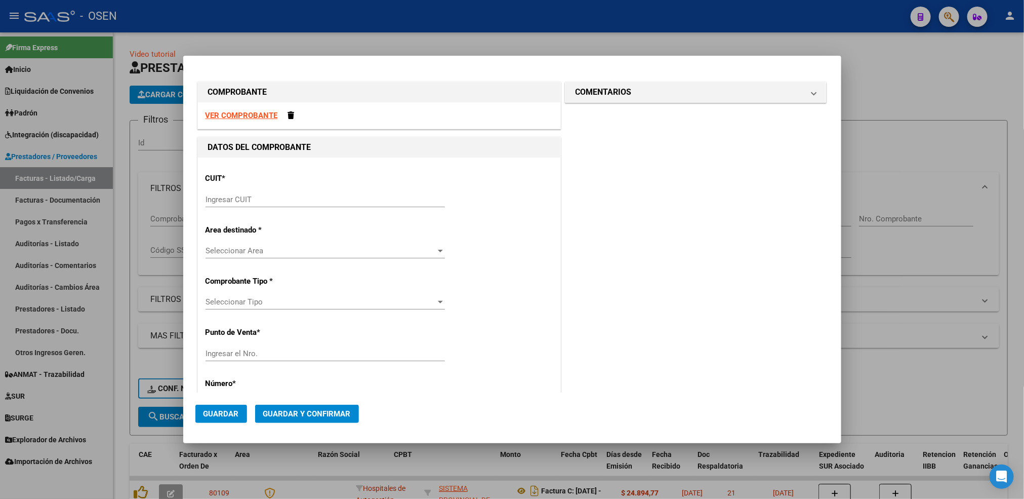
drag, startPoint x: 281, startPoint y: 199, endPoint x: 272, endPoint y: 202, distance: 9.1
click at [278, 199] on input "Ingresar CUIT" at bounding box center [324, 199] width 239 height 9
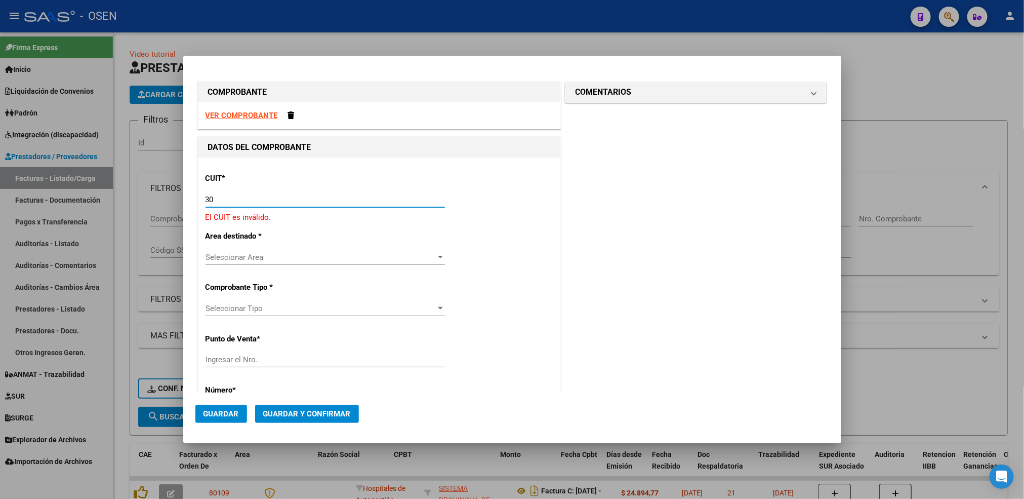
paste input "-69182284"
type input "30-69182284-9"
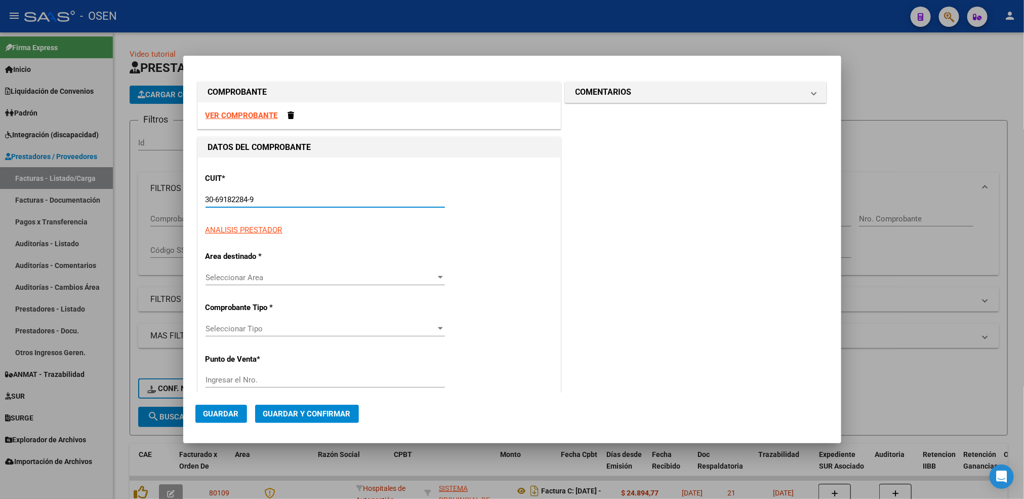
type input "1482"
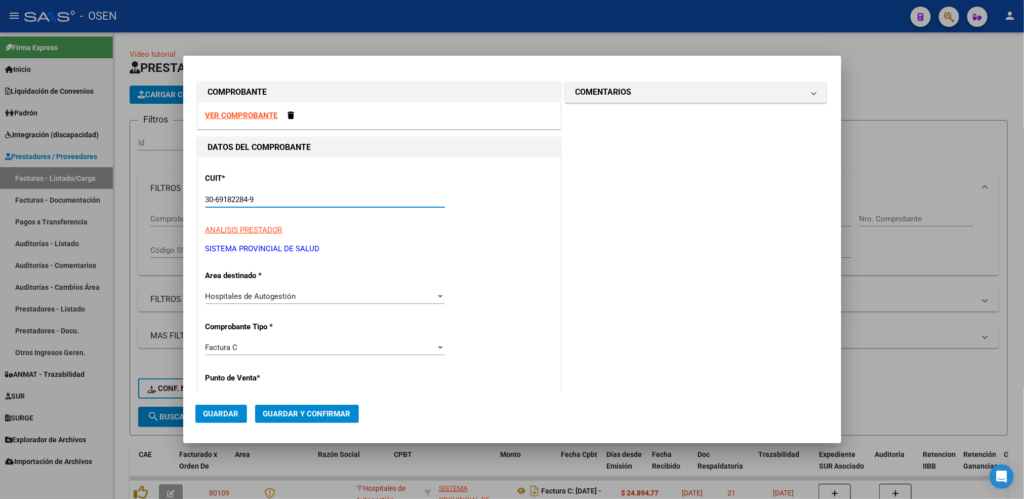
scroll to position [228, 0]
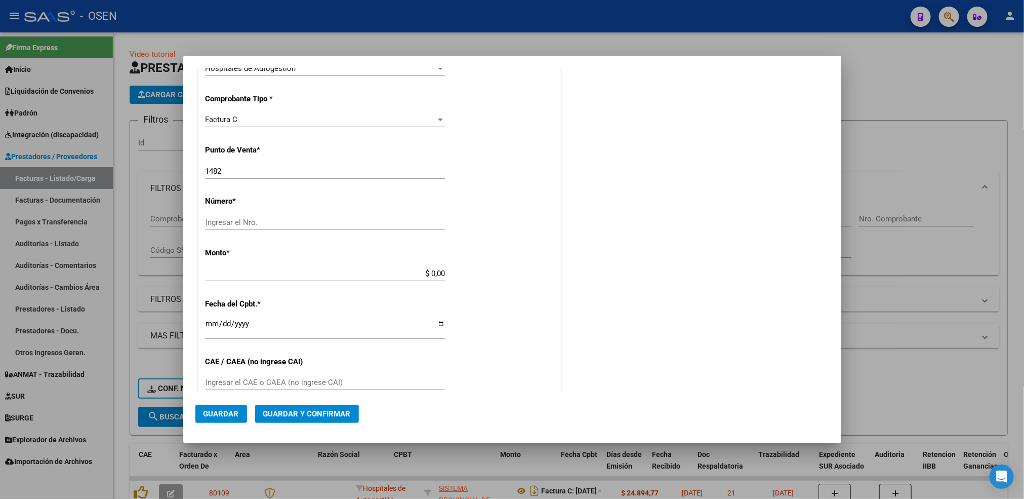
type input "30-69182284-9"
click at [255, 216] on div "Ingresar el Nro." at bounding box center [324, 222] width 239 height 15
drag, startPoint x: 243, startPoint y: 169, endPoint x: 14, endPoint y: 199, distance: 231.9
click at [17, 212] on div "COMPROBANTE VER COMPROBANTE DATOS DEL COMPROBANTE CUIT * 30-69182284-9 Ingresar…" at bounding box center [512, 249] width 1024 height 499
type input "1645"
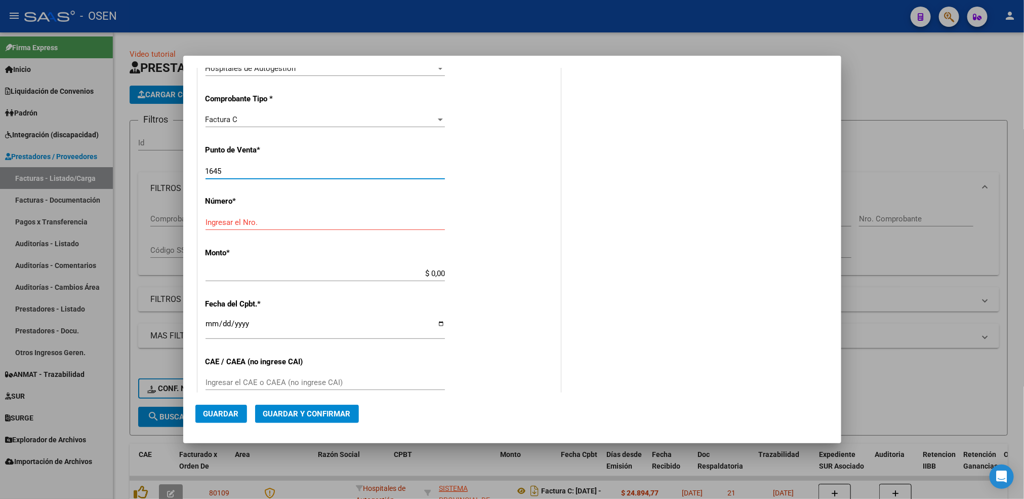
click at [222, 227] on input "Ingresar el Nro." at bounding box center [324, 222] width 239 height 9
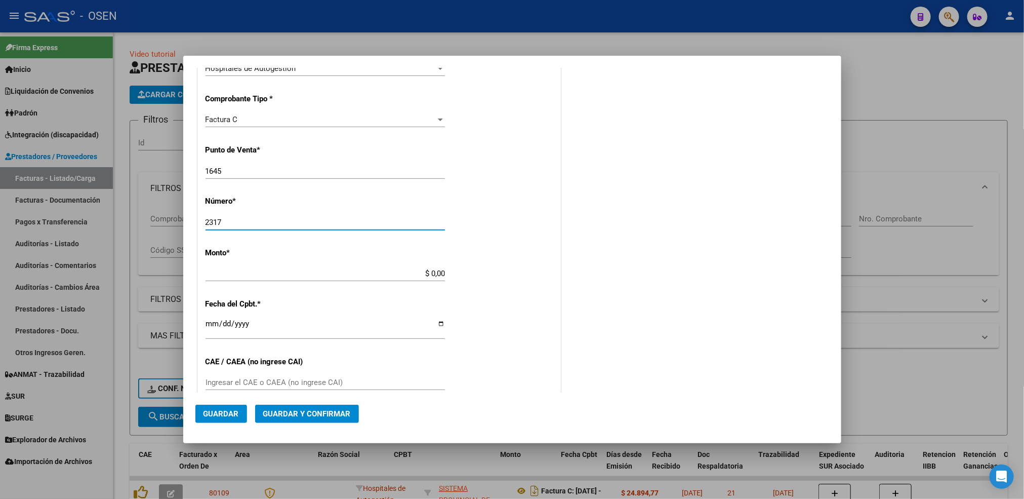
type input "2317"
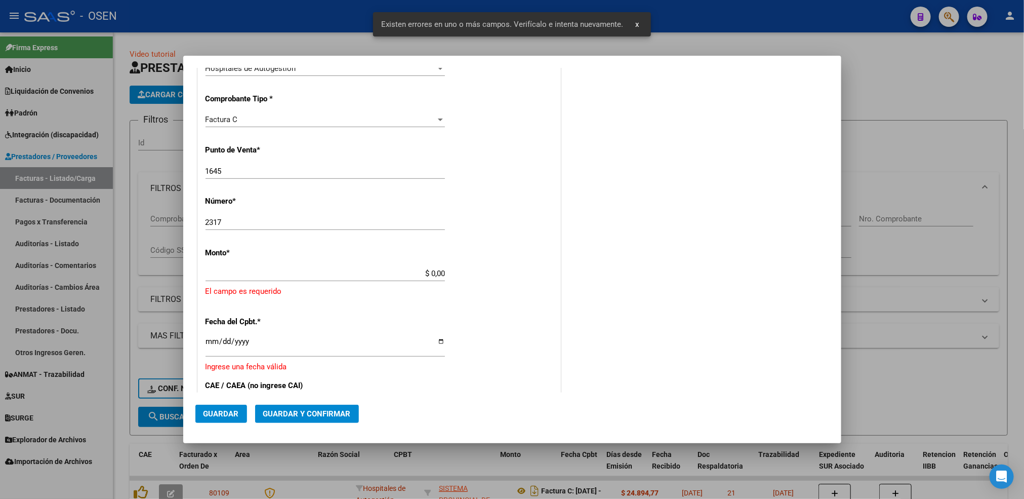
scroll to position [267, 0]
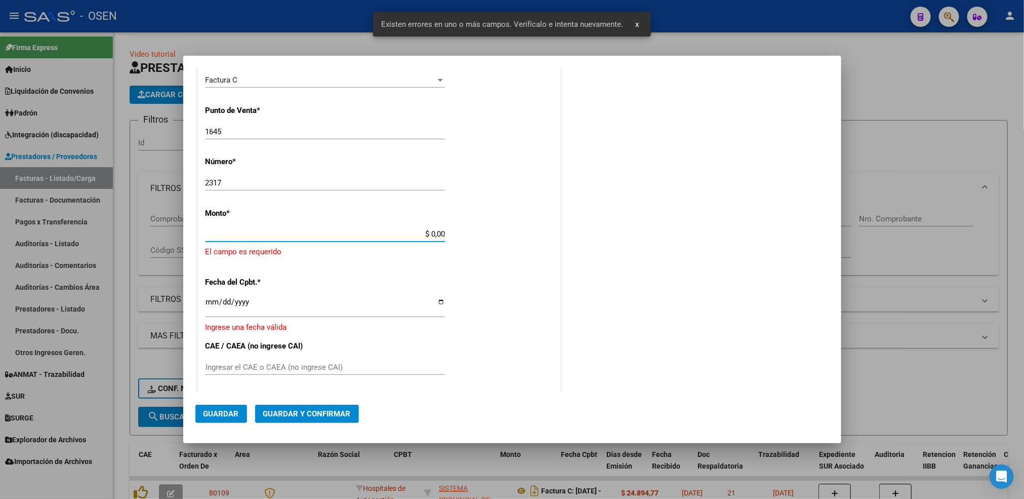
drag, startPoint x: 425, startPoint y: 234, endPoint x: 516, endPoint y: 228, distance: 91.3
click at [518, 238] on div "CUIT * 30-69182284-9 Ingresar CUIT ANALISIS PRESTADOR SISTEMA PROVINCIAL DE SAL…" at bounding box center [379, 261] width 362 height 742
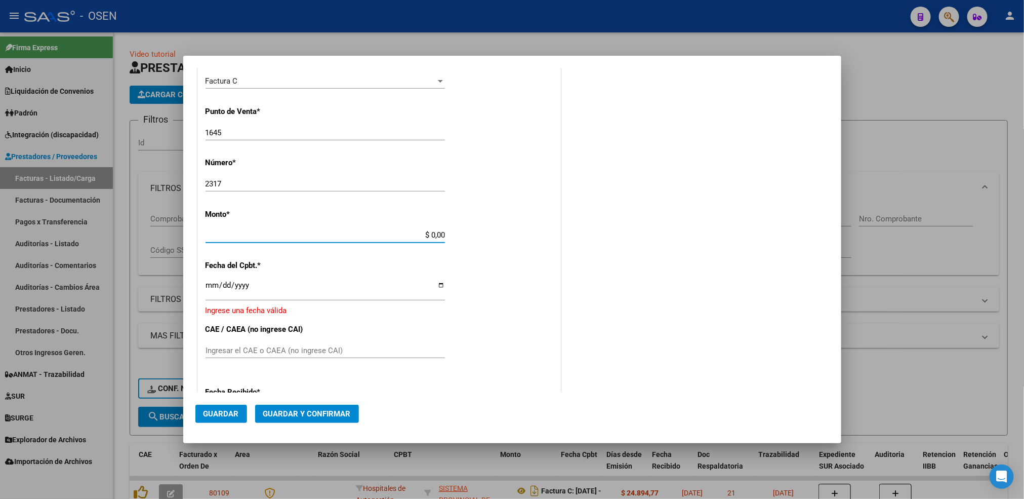
scroll to position [246, 0]
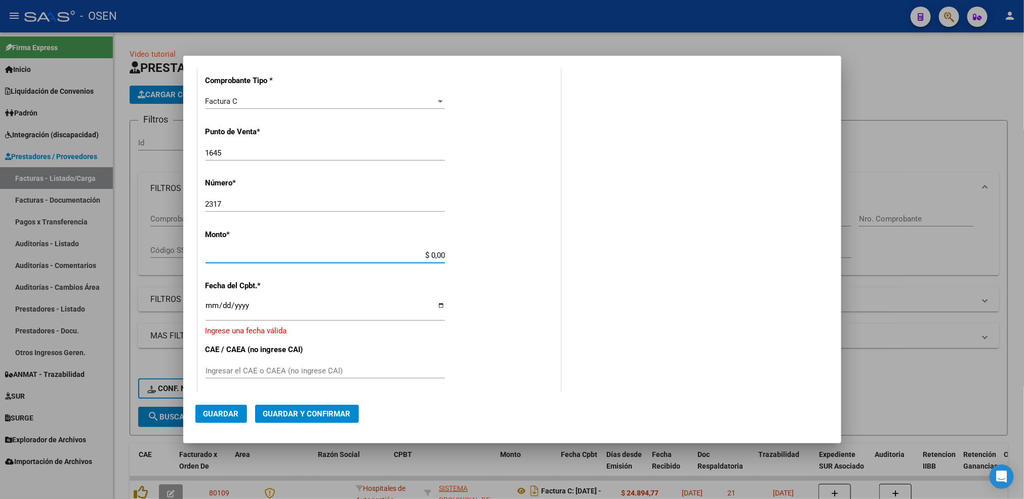
drag, startPoint x: 421, startPoint y: 260, endPoint x: 515, endPoint y: 254, distance: 94.3
click at [509, 260] on div "CUIT * 30-69182284-9 Ingresar CUIT ANALISIS PRESTADOR SISTEMA PROVINCIAL DE SAL…" at bounding box center [379, 273] width 362 height 724
type input "$ 42.136,10"
click at [212, 307] on input "Ingresar la fecha" at bounding box center [324, 309] width 239 height 16
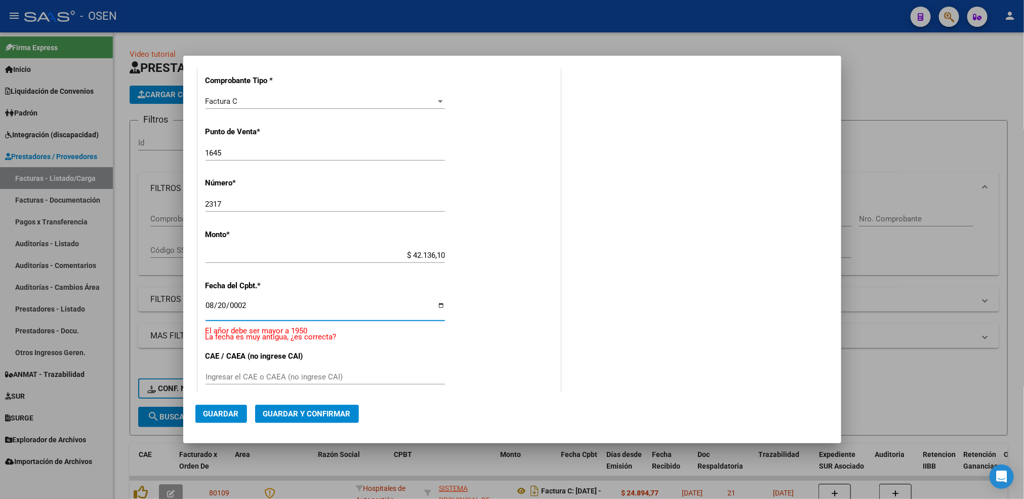
scroll to position [351, 0]
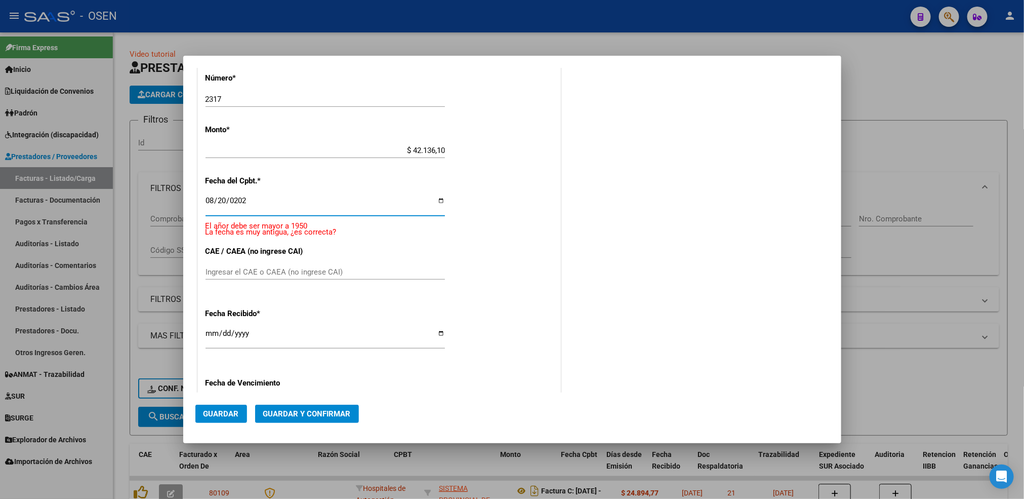
type input "2025-08-20"
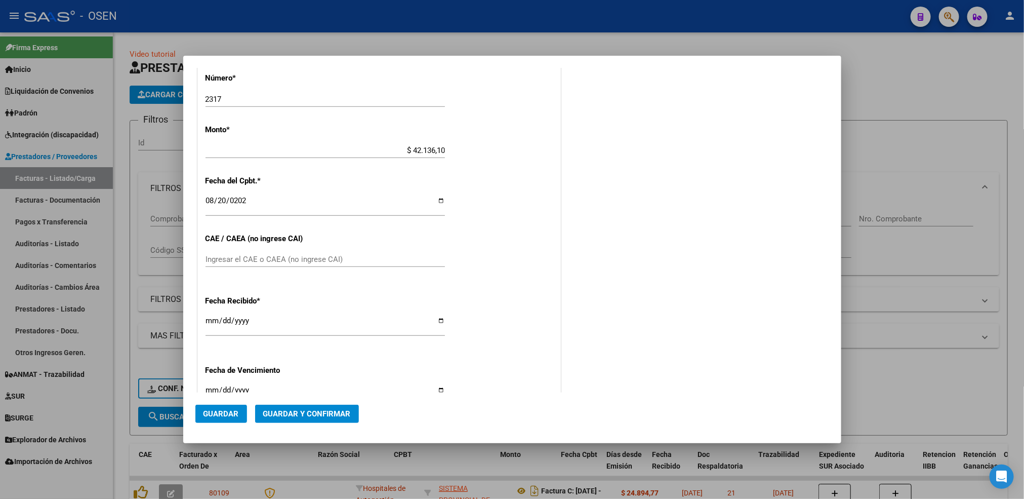
click at [196, 320] on div "DATOS DEL COMPROBANTE CUIT * 30-69182284-9 Ingresar CUIT ANALISIS PRESTADOR SIS…" at bounding box center [378, 155] width 367 height 739
click at [207, 318] on input "[DATE]" at bounding box center [324, 324] width 239 height 16
type input "[DATE]"
click at [203, 415] on span "Guardar" at bounding box center [220, 413] width 35 height 9
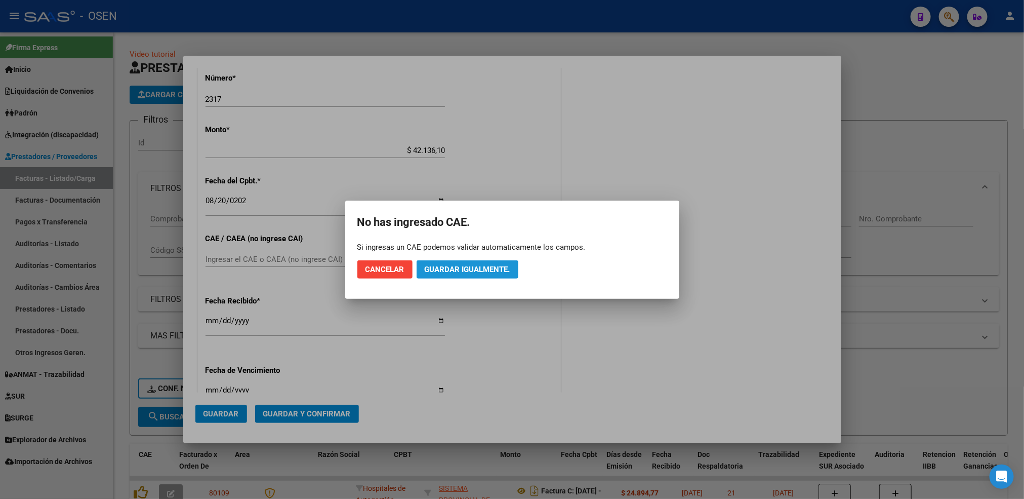
click at [484, 276] on button "Guardar igualmente." at bounding box center [468, 269] width 102 height 18
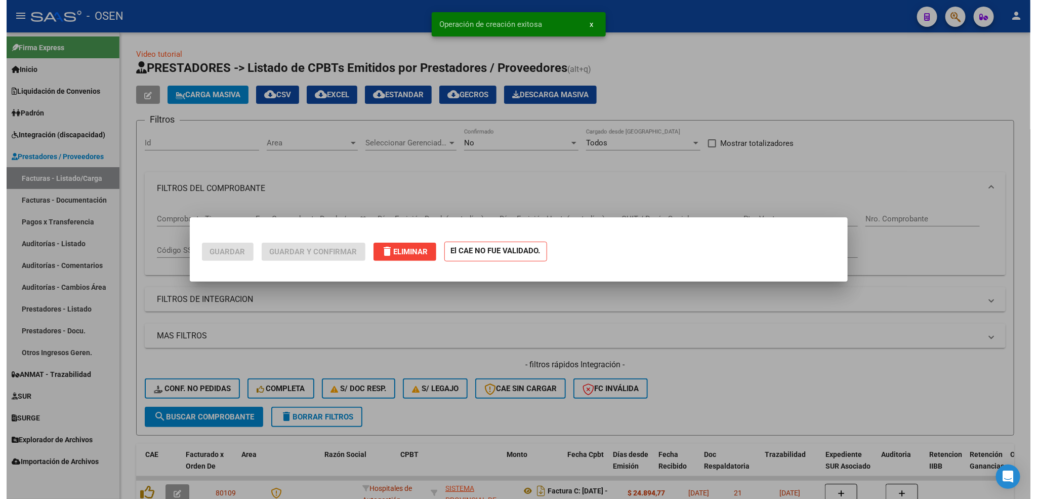
scroll to position [0, 0]
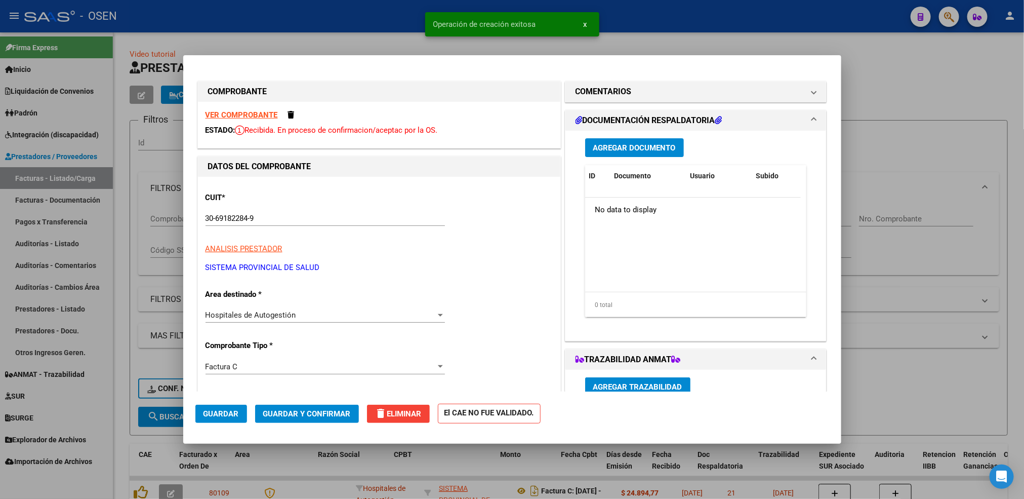
click at [126, 378] on div at bounding box center [512, 249] width 1024 height 499
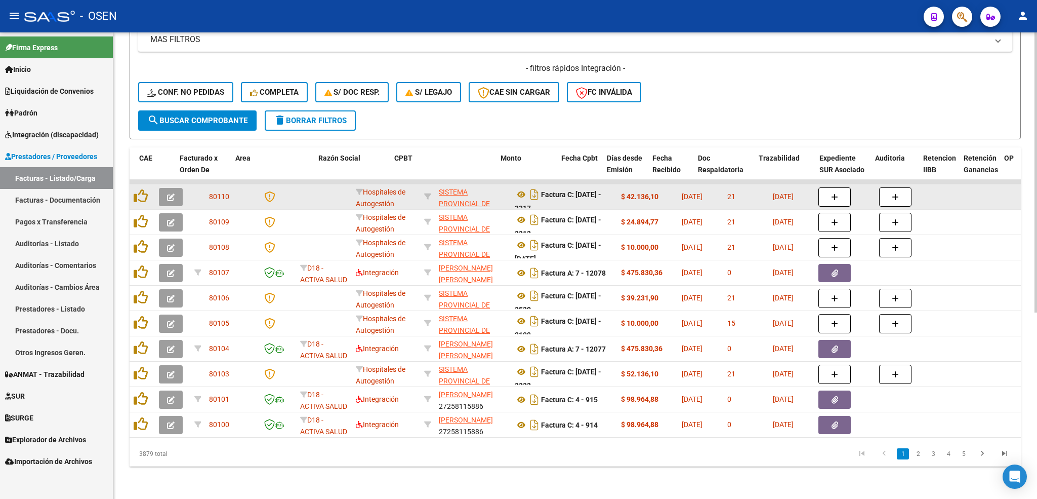
scroll to position [310, 0]
click at [520, 188] on icon at bounding box center [521, 194] width 13 height 12
